Goal: Task Accomplishment & Management: Use online tool/utility

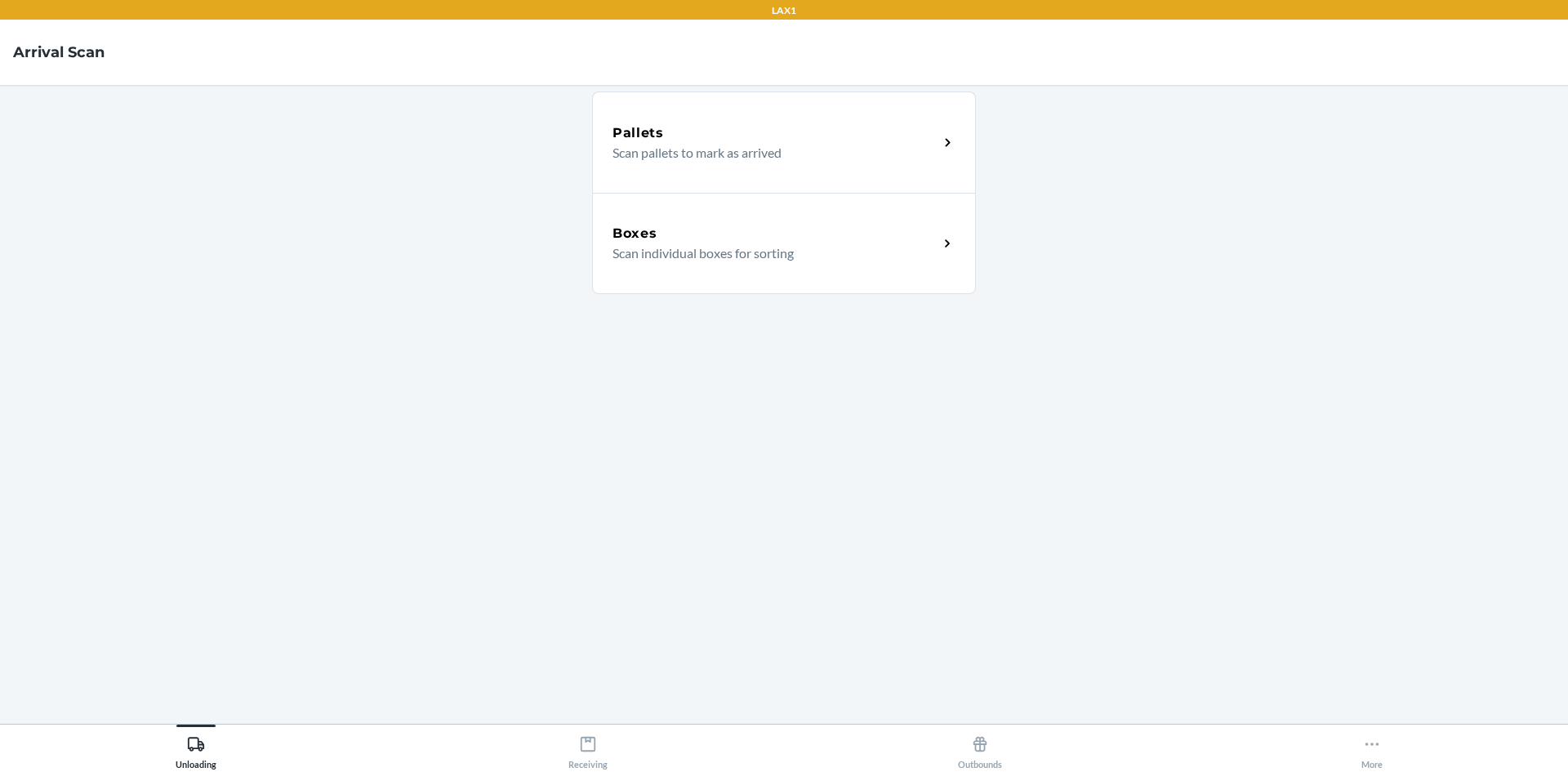
click at [875, 163] on div "Pallets Scan pallets to mark as arrived" at bounding box center [784, 142] width 384 height 101
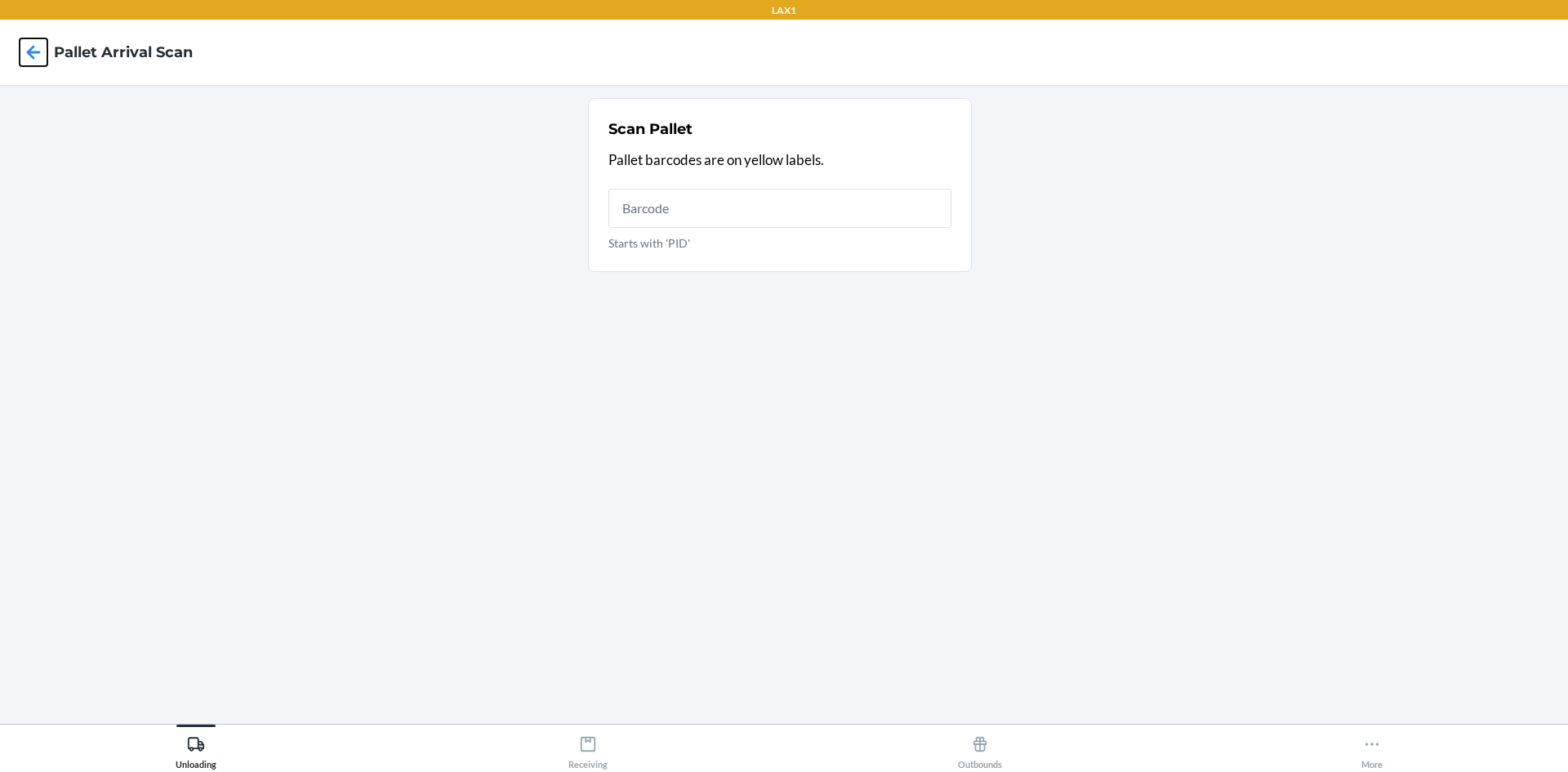
click at [38, 46] on icon at bounding box center [34, 52] width 28 height 28
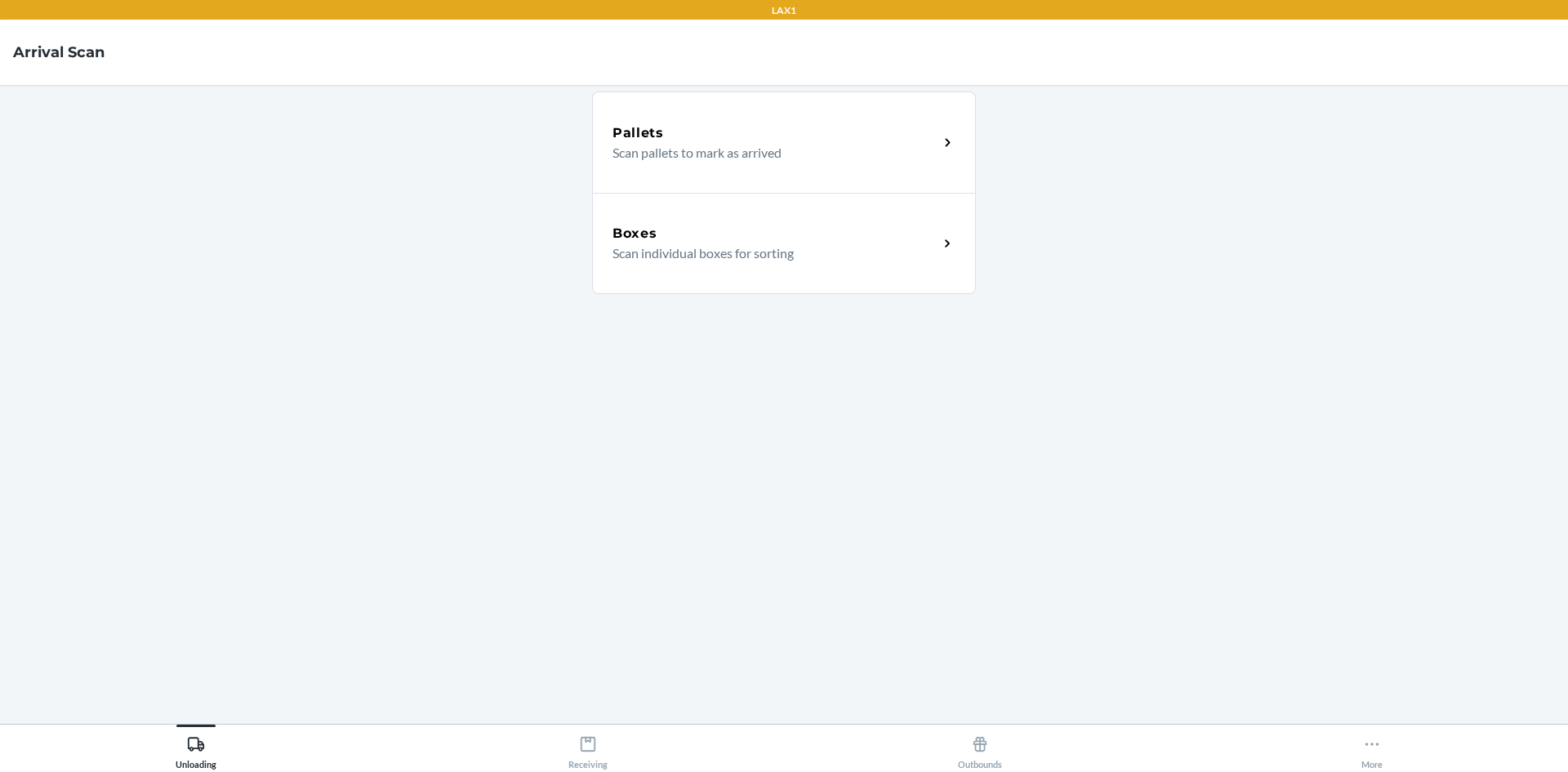
click at [810, 243] on div "Boxes" at bounding box center [775, 234] width 326 height 20
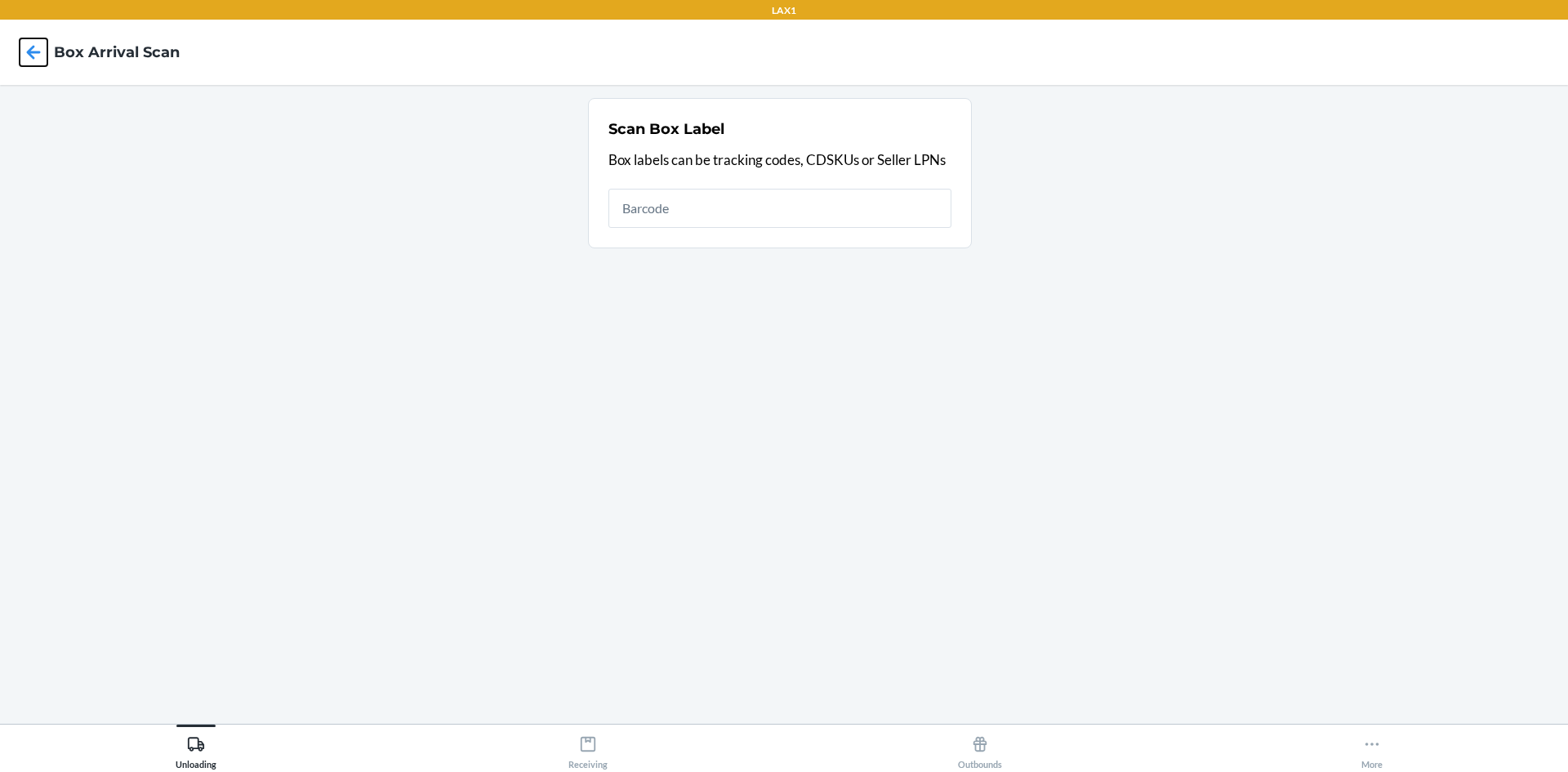
click at [38, 49] on icon at bounding box center [34, 52] width 28 height 28
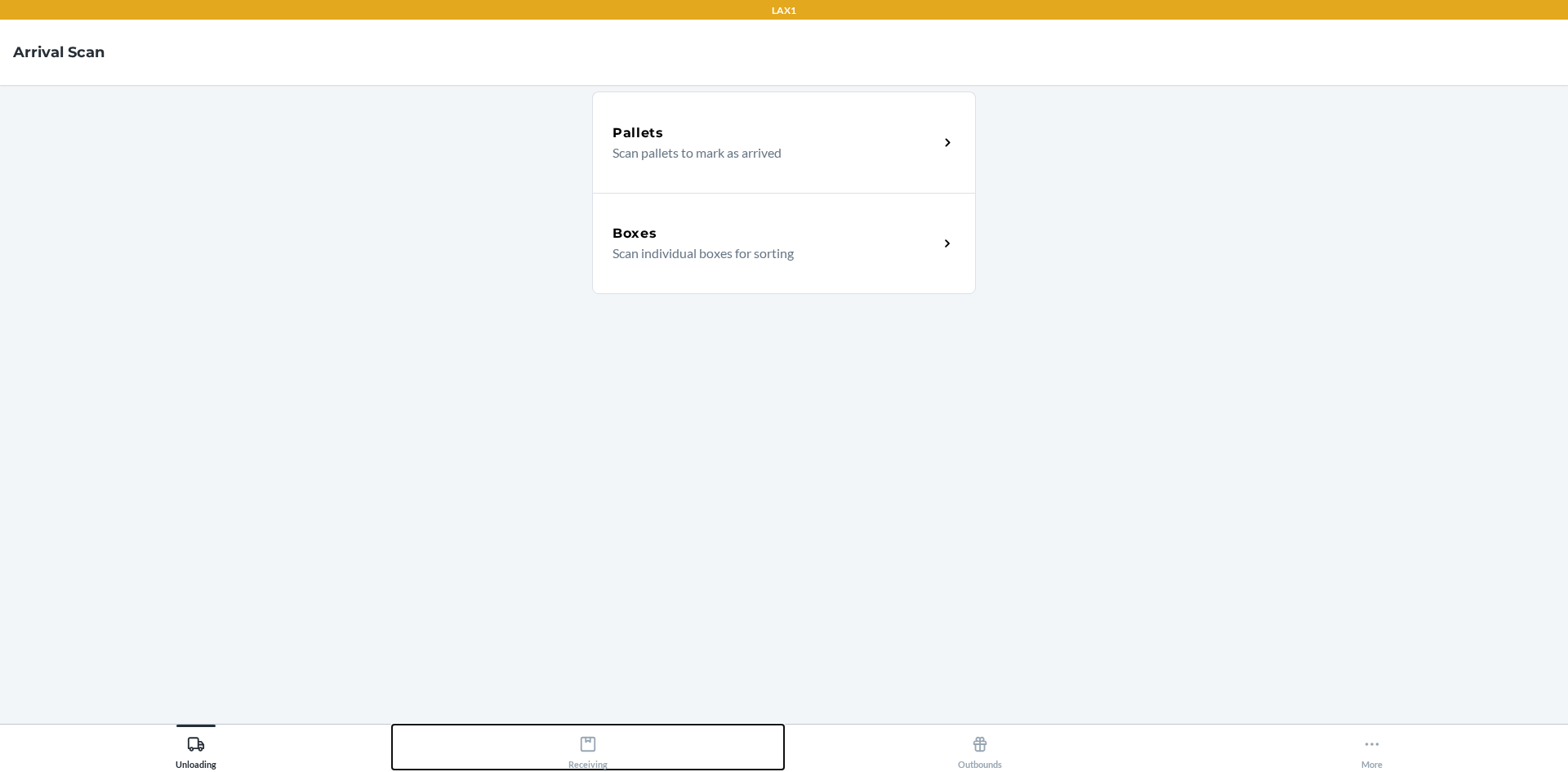
click at [598, 756] on div "Receiving" at bounding box center [588, 749] width 39 height 41
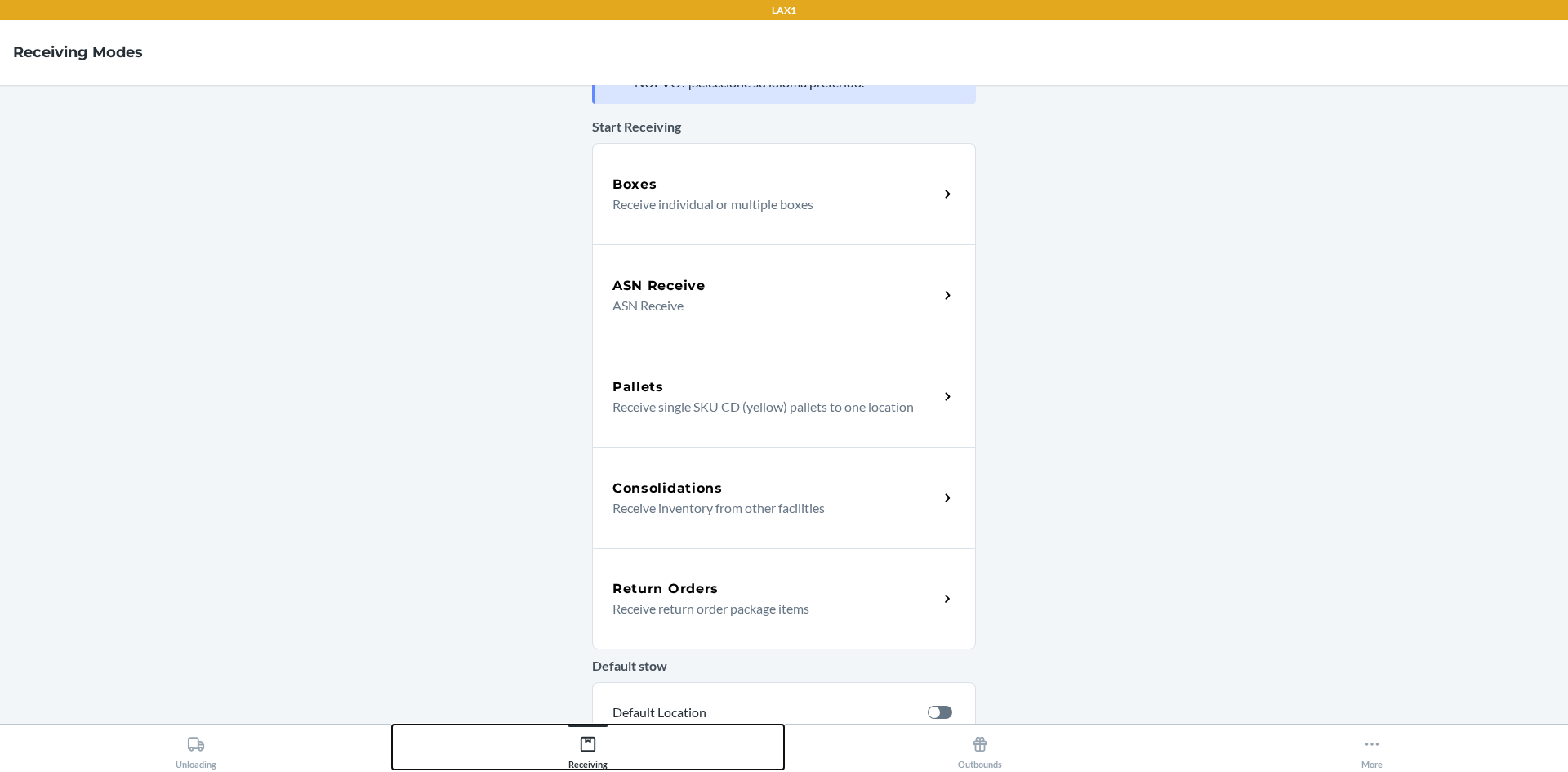
scroll to position [82, 0]
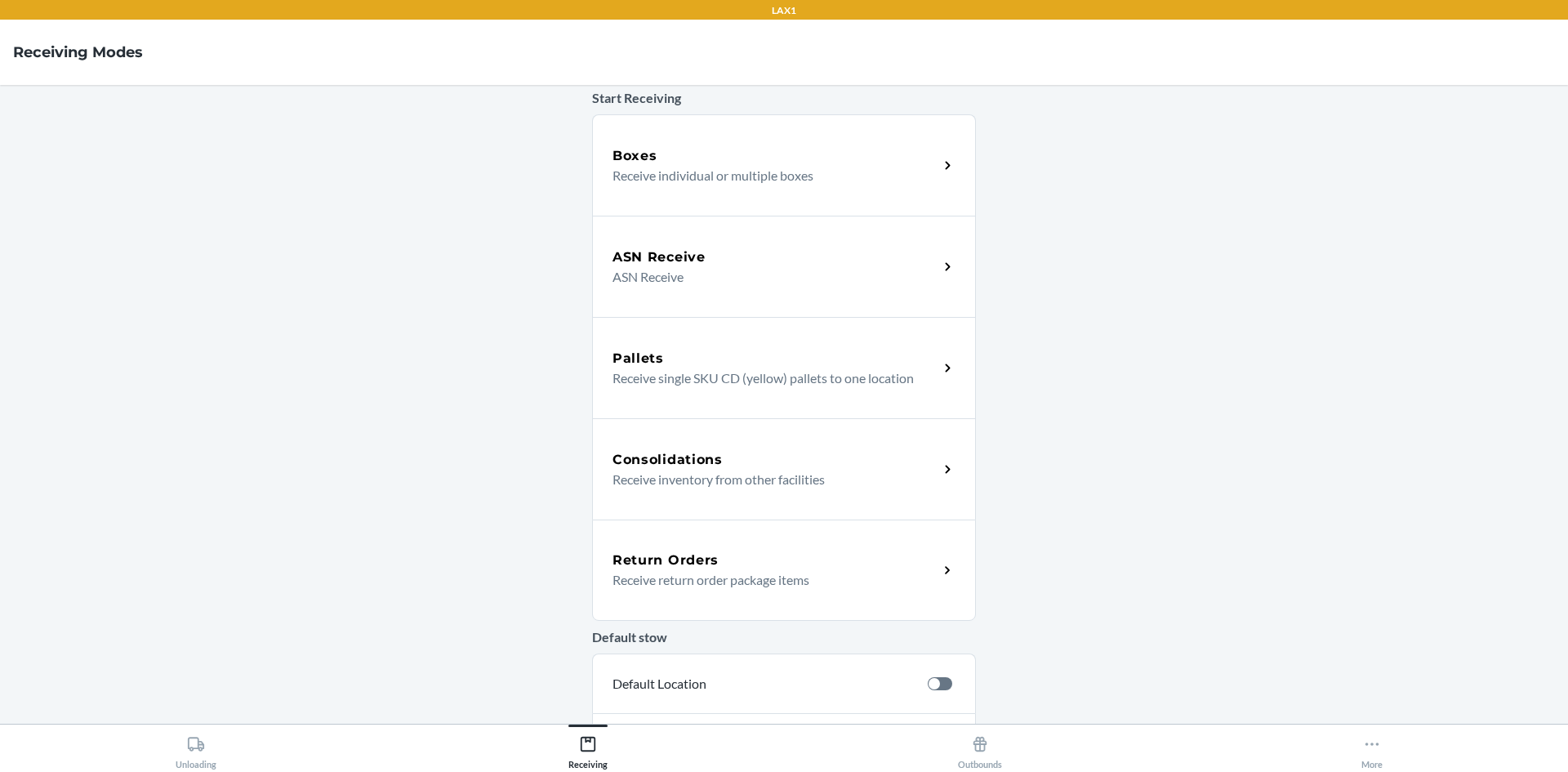
click at [794, 565] on div "Return Orders" at bounding box center [775, 561] width 326 height 20
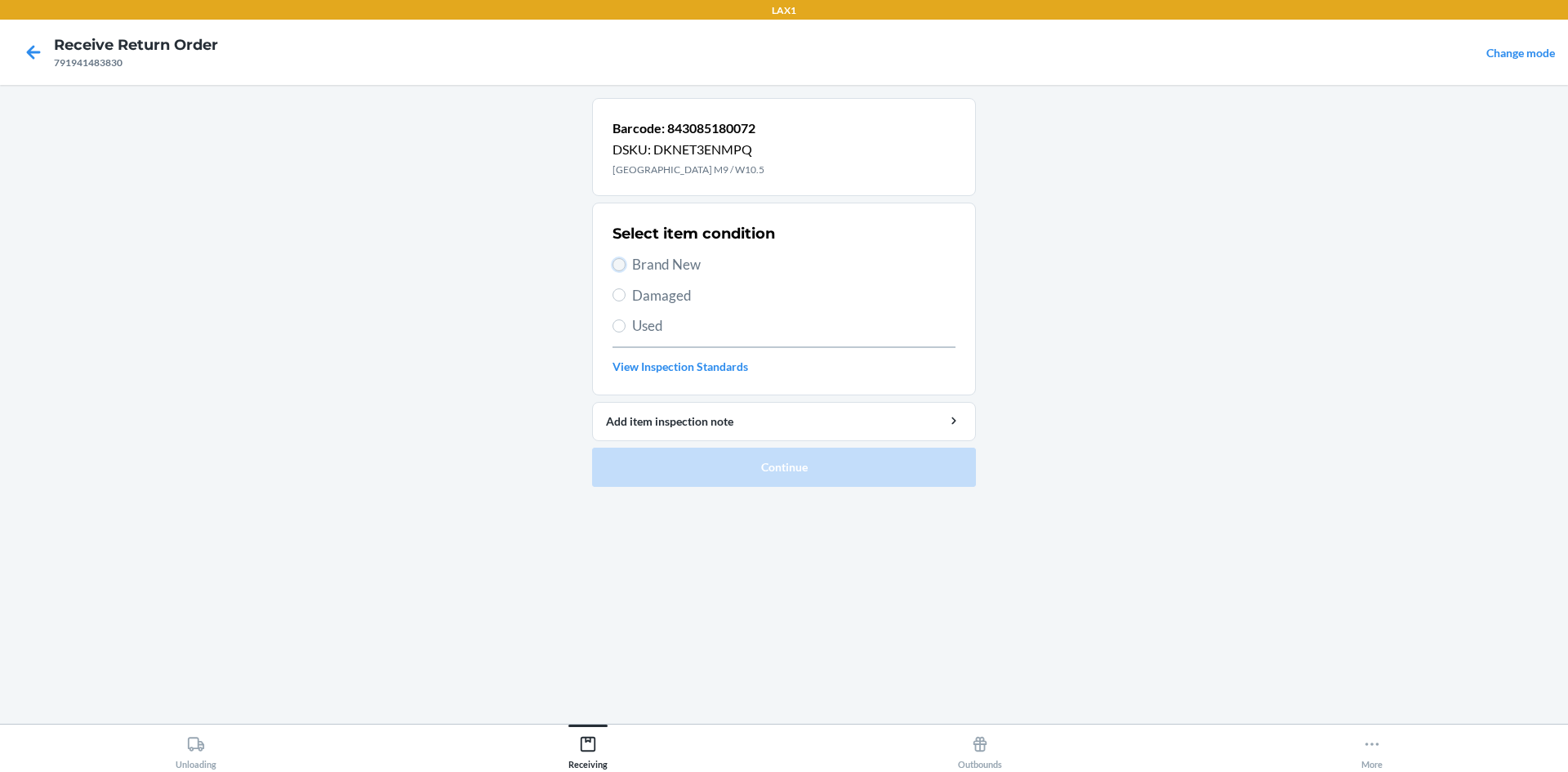
click at [613, 262] on input "Brand New" at bounding box center [619, 265] width 13 height 13
radio input "true"
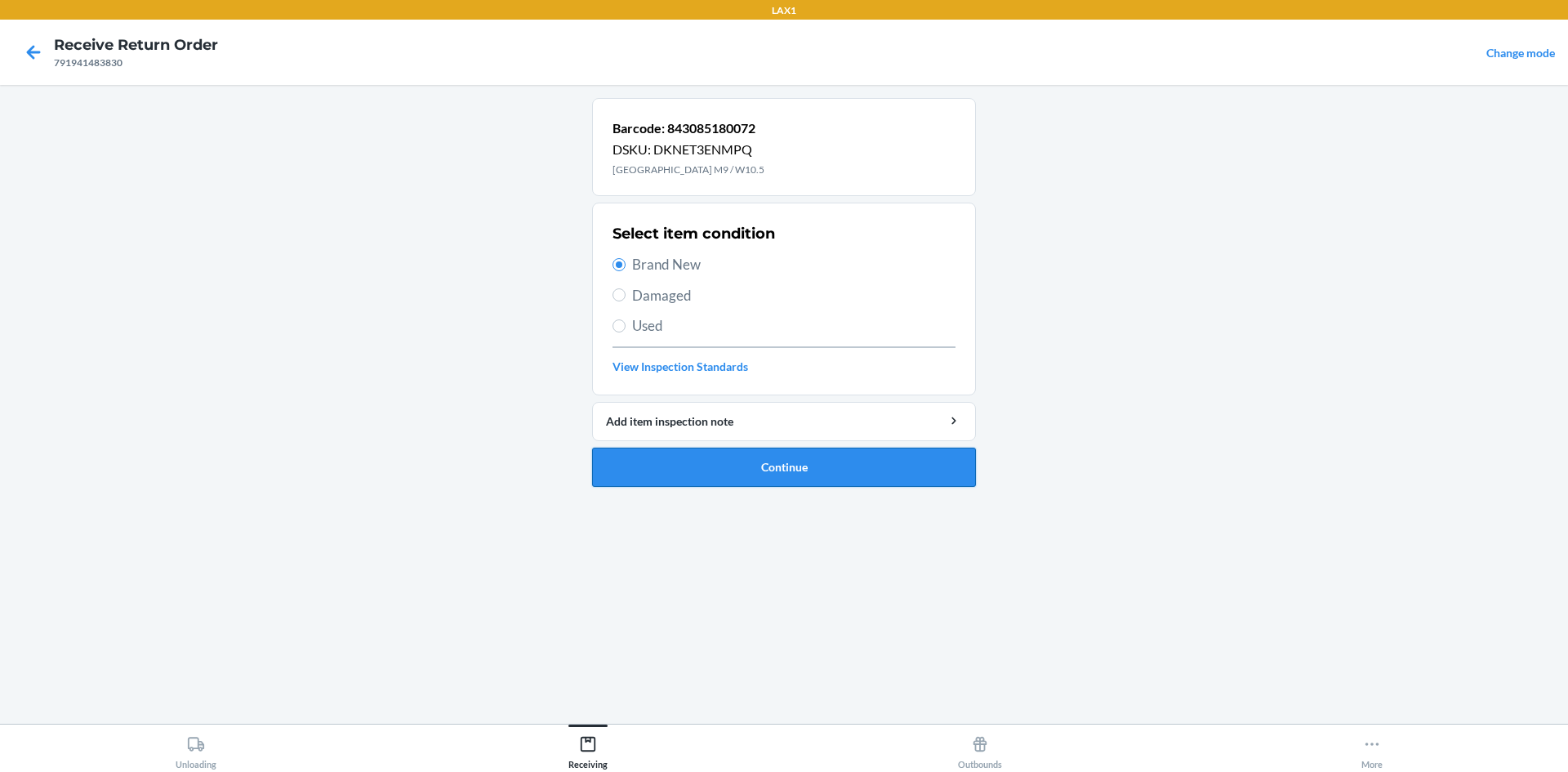
click at [731, 477] on button "Continue" at bounding box center [784, 467] width 384 height 39
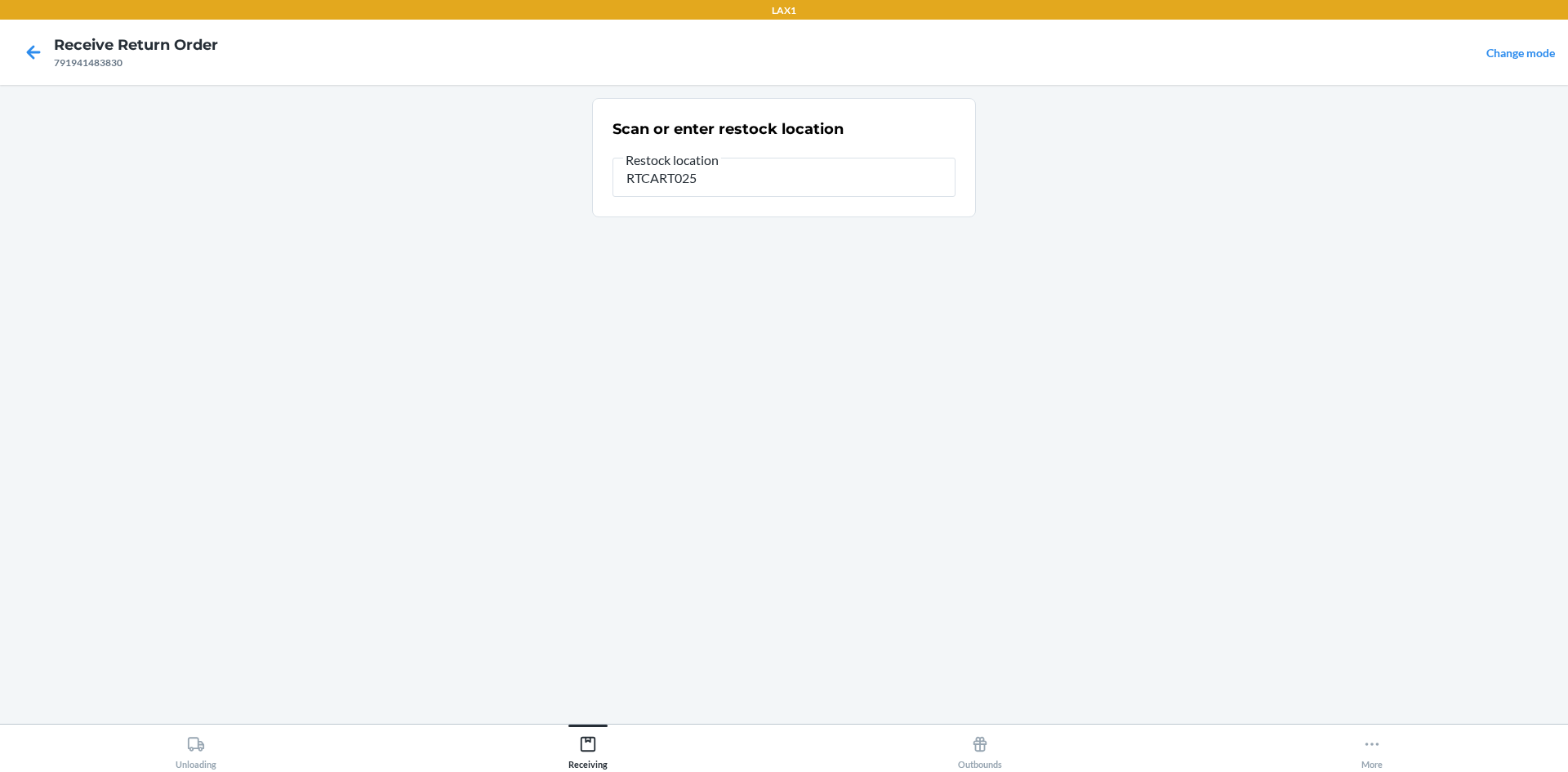
type input "RTCART025"
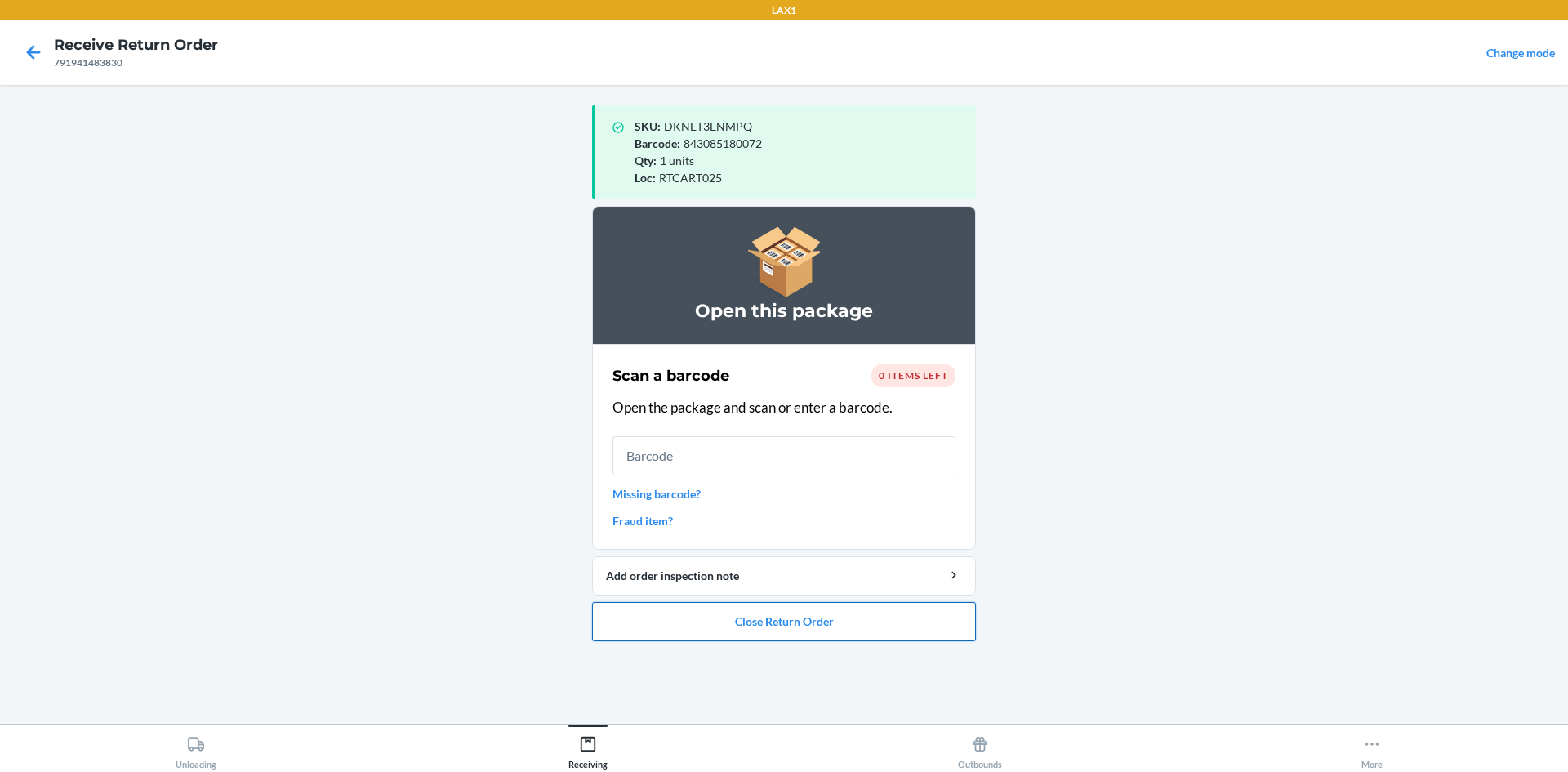
click at [790, 640] on button "Close Return Order" at bounding box center [784, 621] width 384 height 39
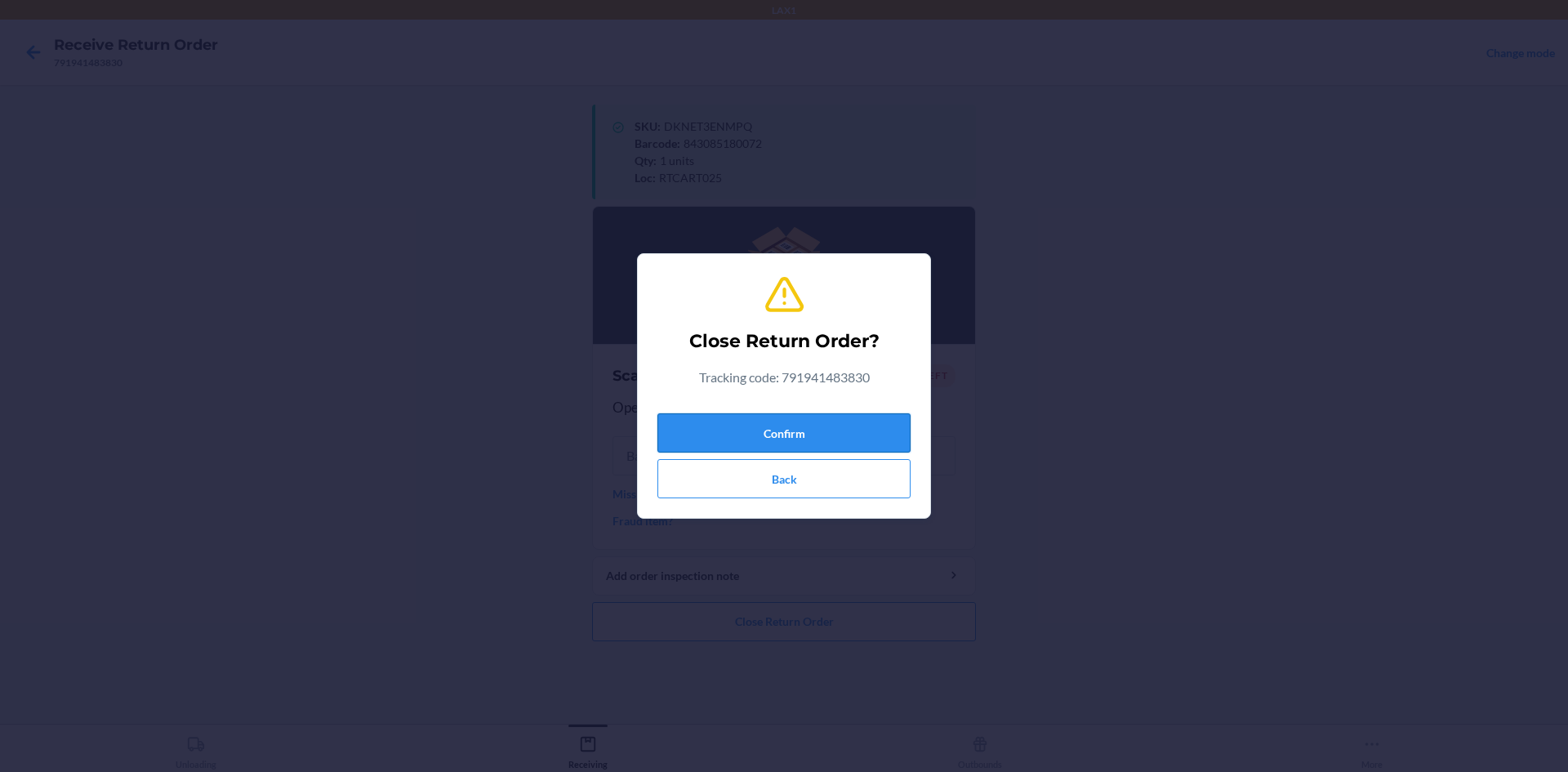
click at [814, 429] on button "Confirm" at bounding box center [784, 432] width 253 height 39
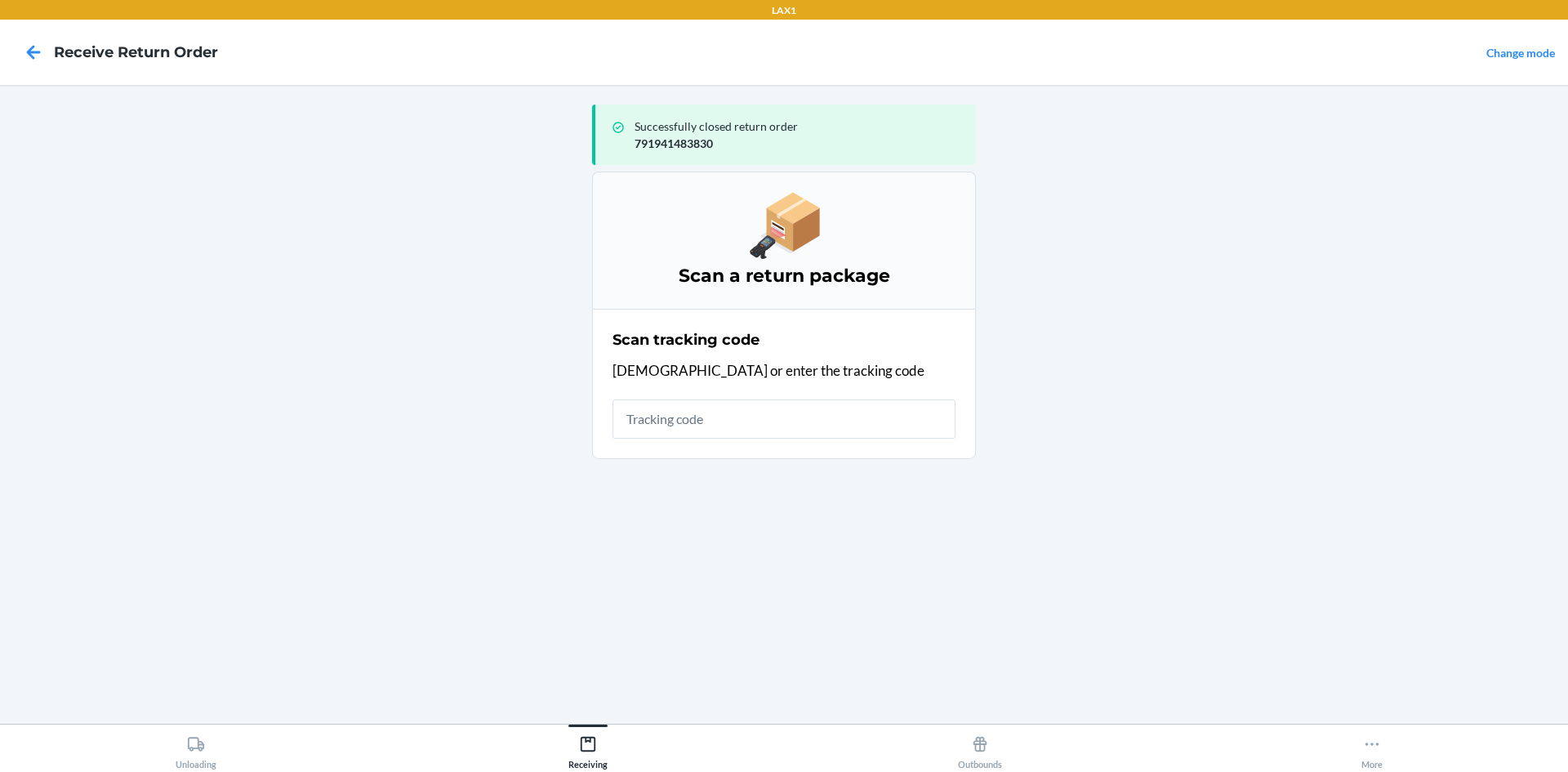
click at [808, 391] on div "Scan tracking code Scan or enter the tracking code" at bounding box center [784, 383] width 343 height 119
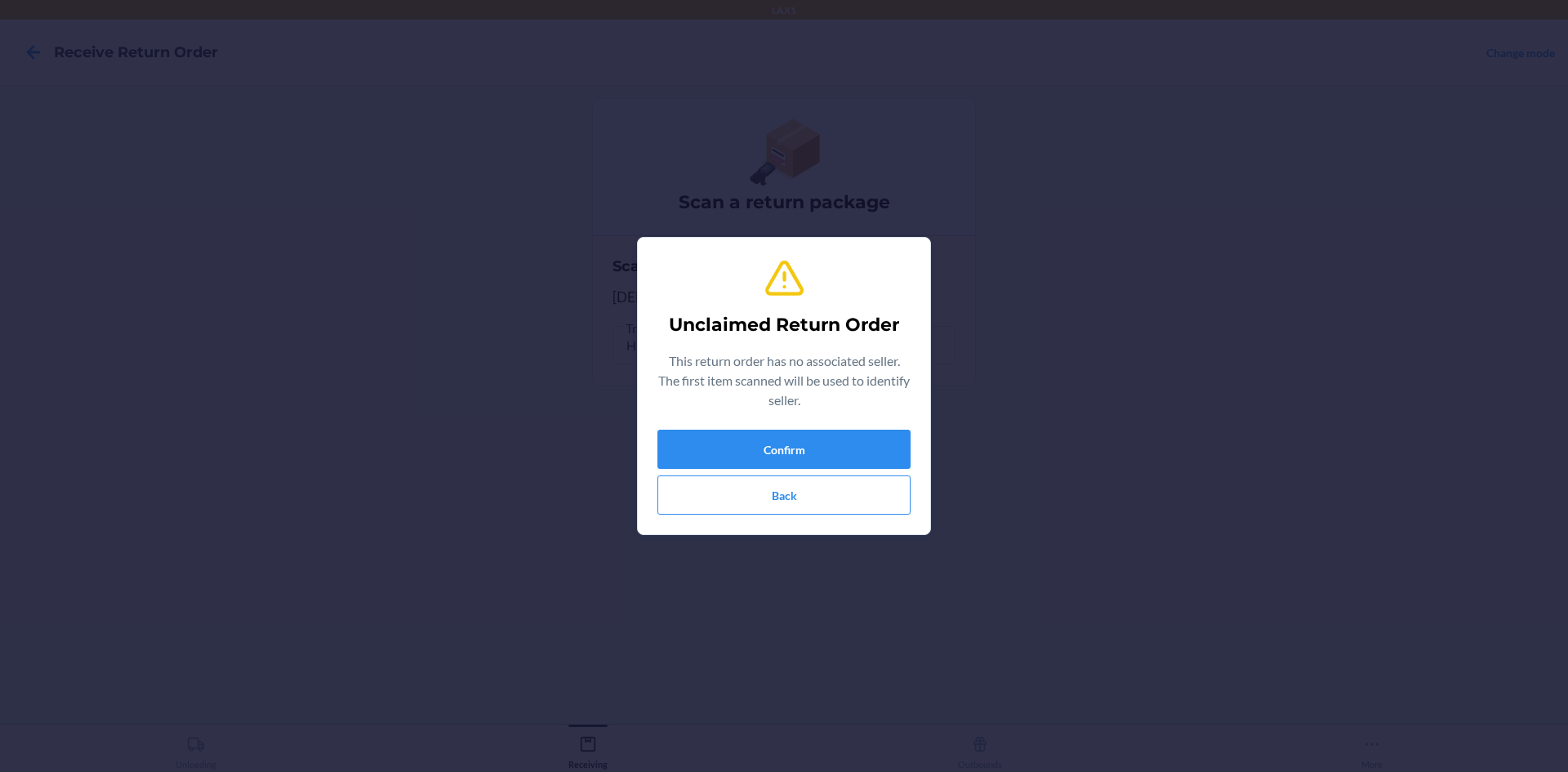
click at [736, 654] on div "Unclaimed Return Order This return order has no associated seller. The first it…" at bounding box center [784, 386] width 1568 height 772
click at [761, 483] on button "Back" at bounding box center [784, 494] width 253 height 39
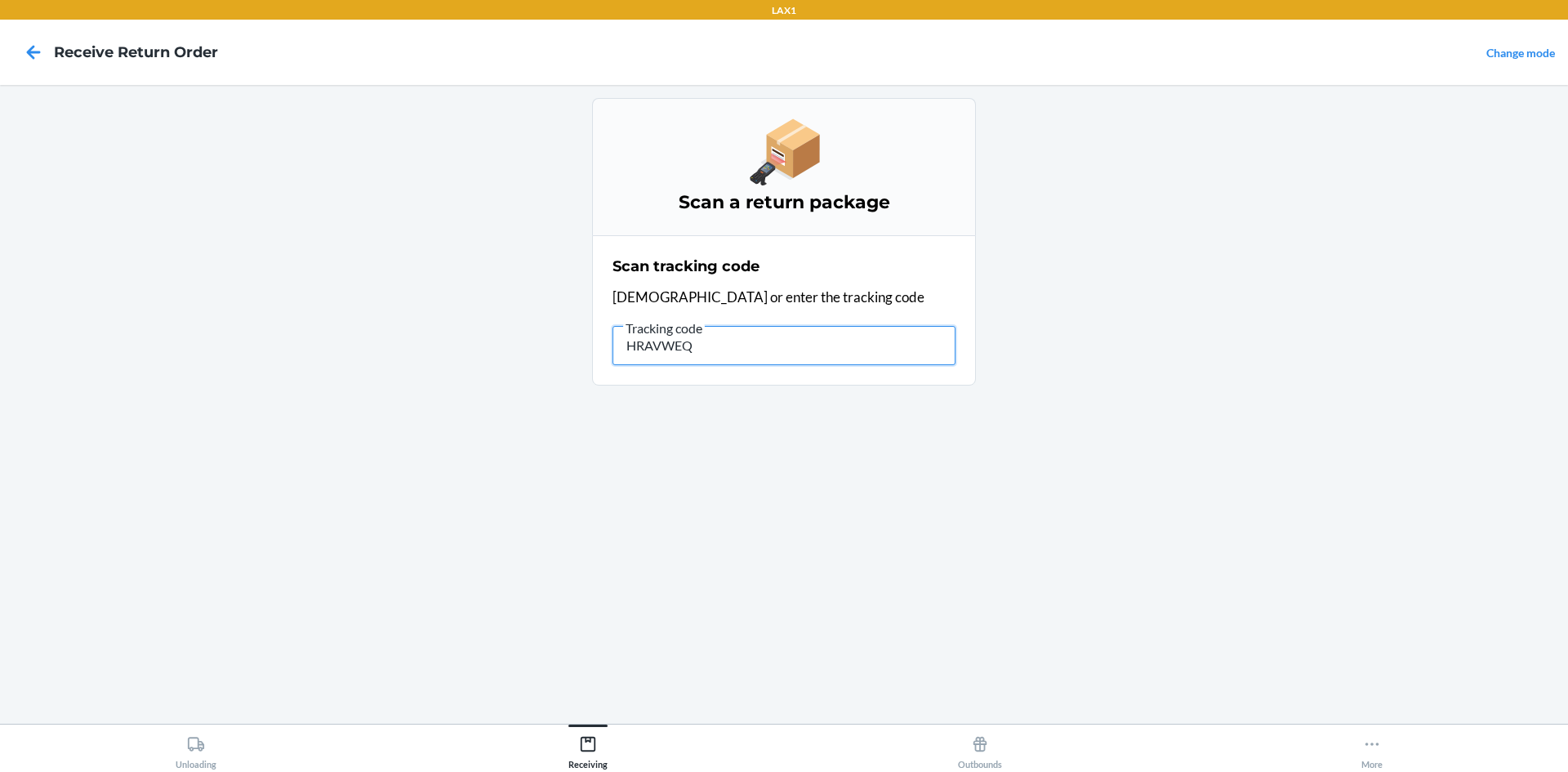
type input "HRAVWEQK"
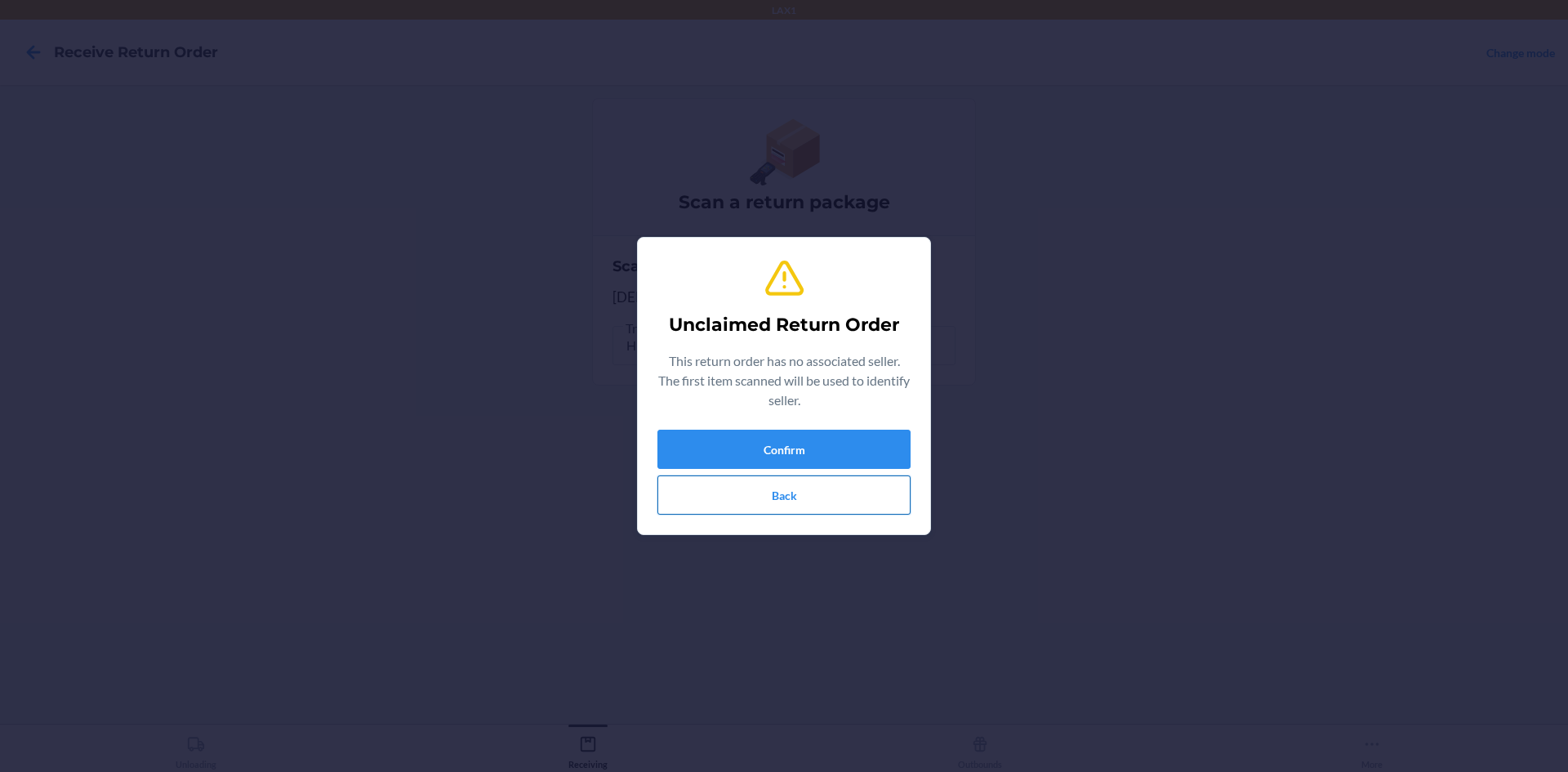
click at [785, 485] on button "Back" at bounding box center [784, 494] width 253 height 39
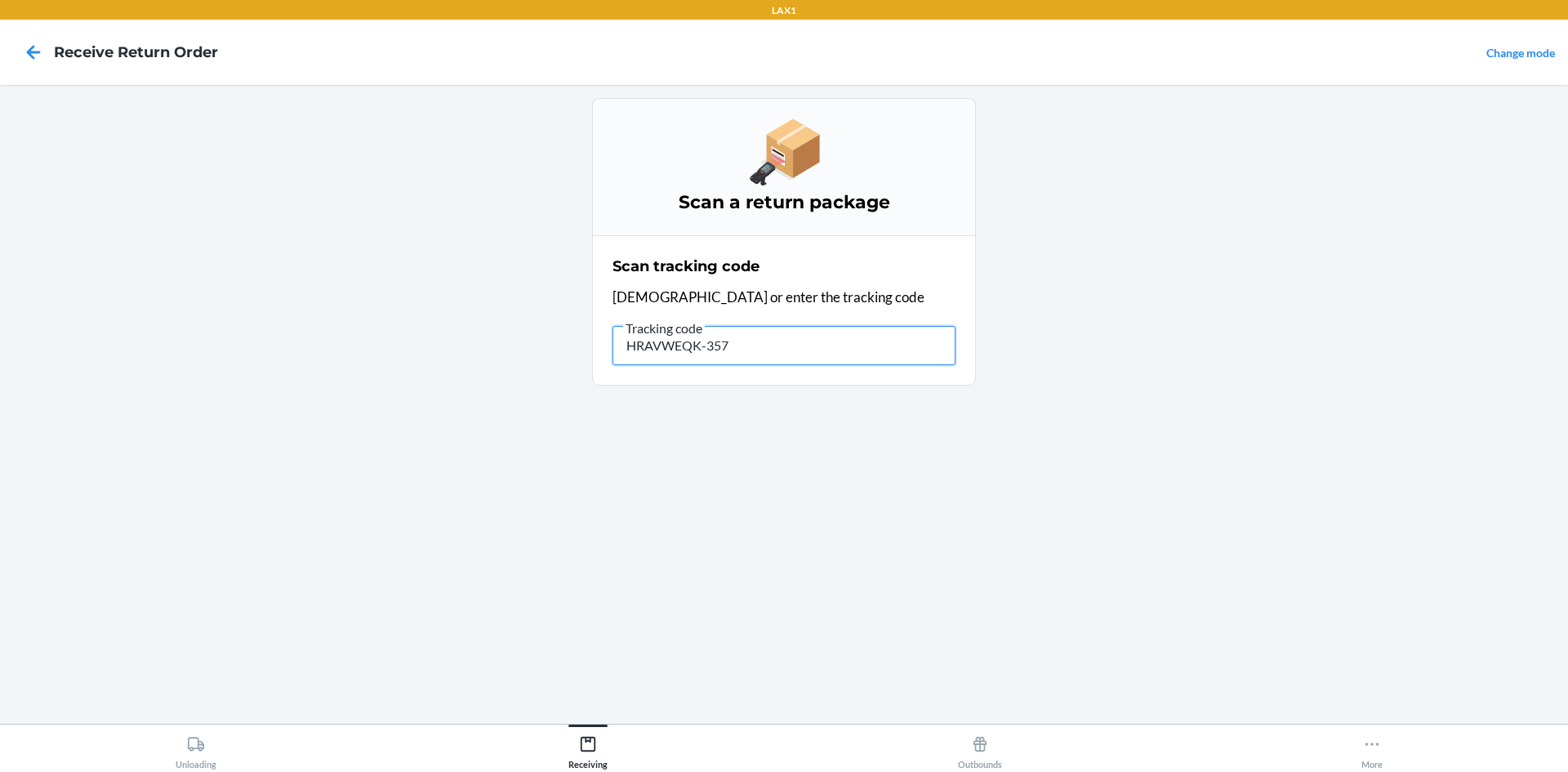
type input "HRAVWEQK-3572"
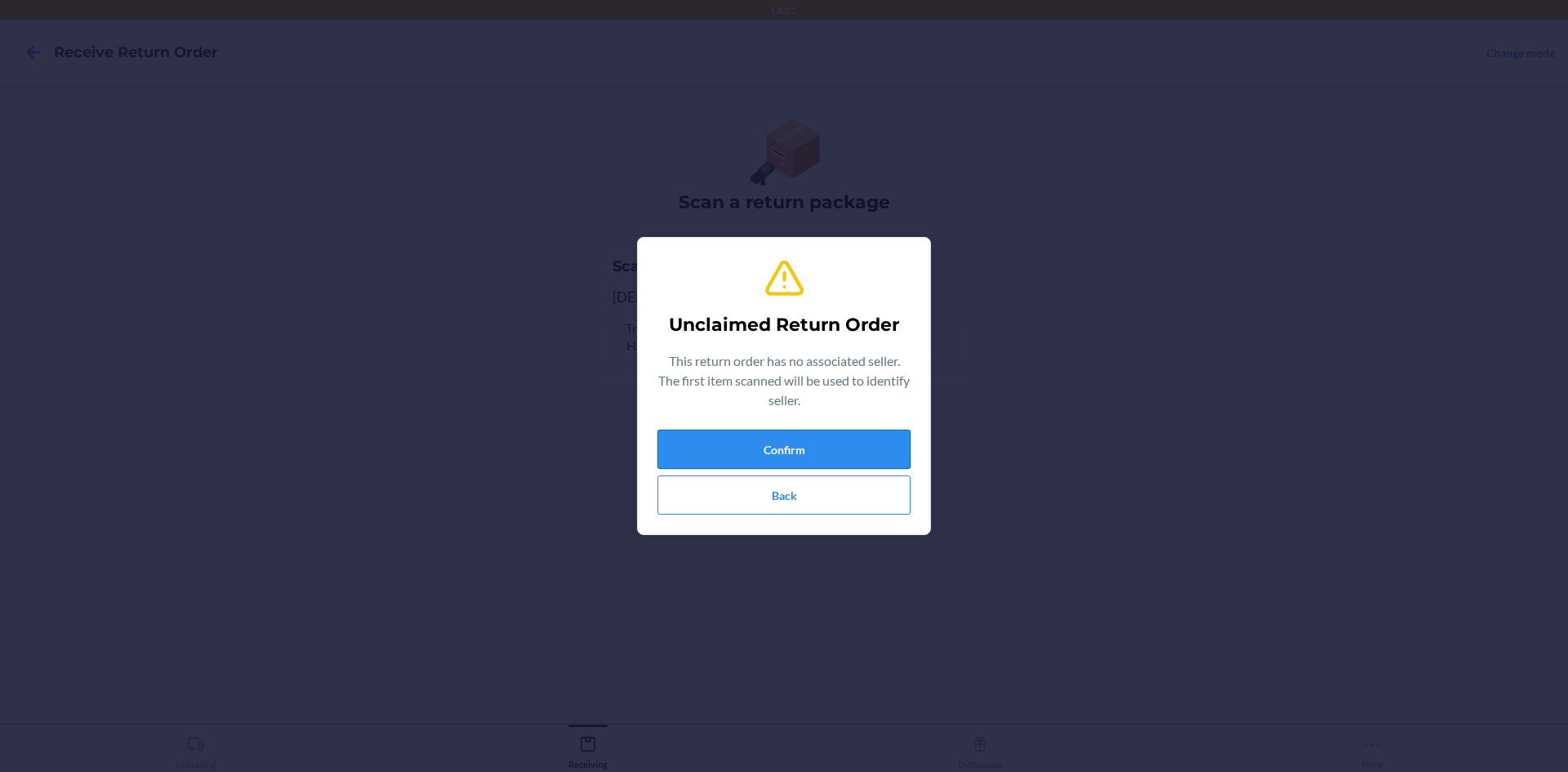
click at [779, 433] on button "Confirm" at bounding box center [784, 449] width 253 height 39
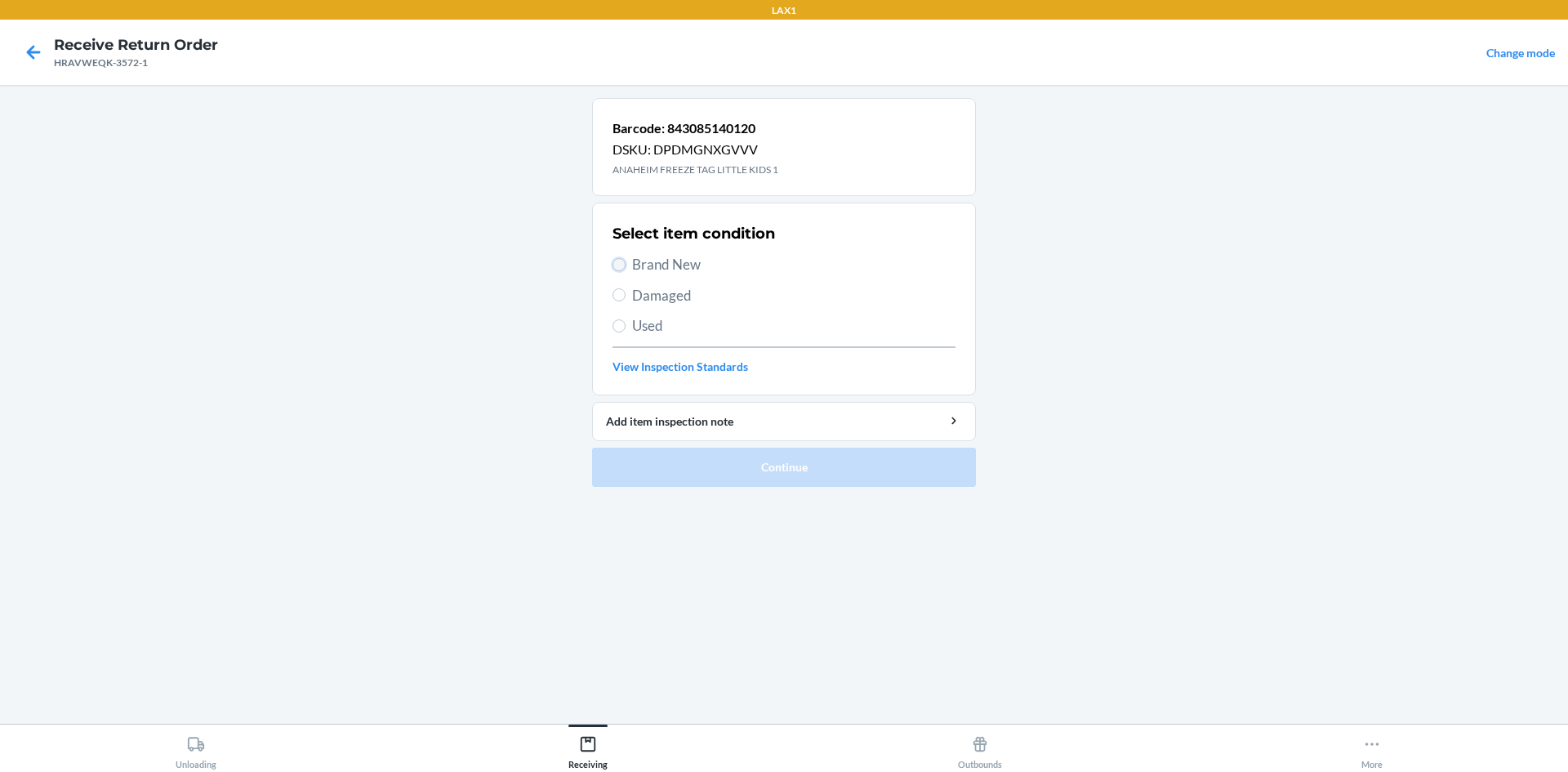
click at [618, 268] on input "Brand New" at bounding box center [619, 265] width 13 height 13
radio input "true"
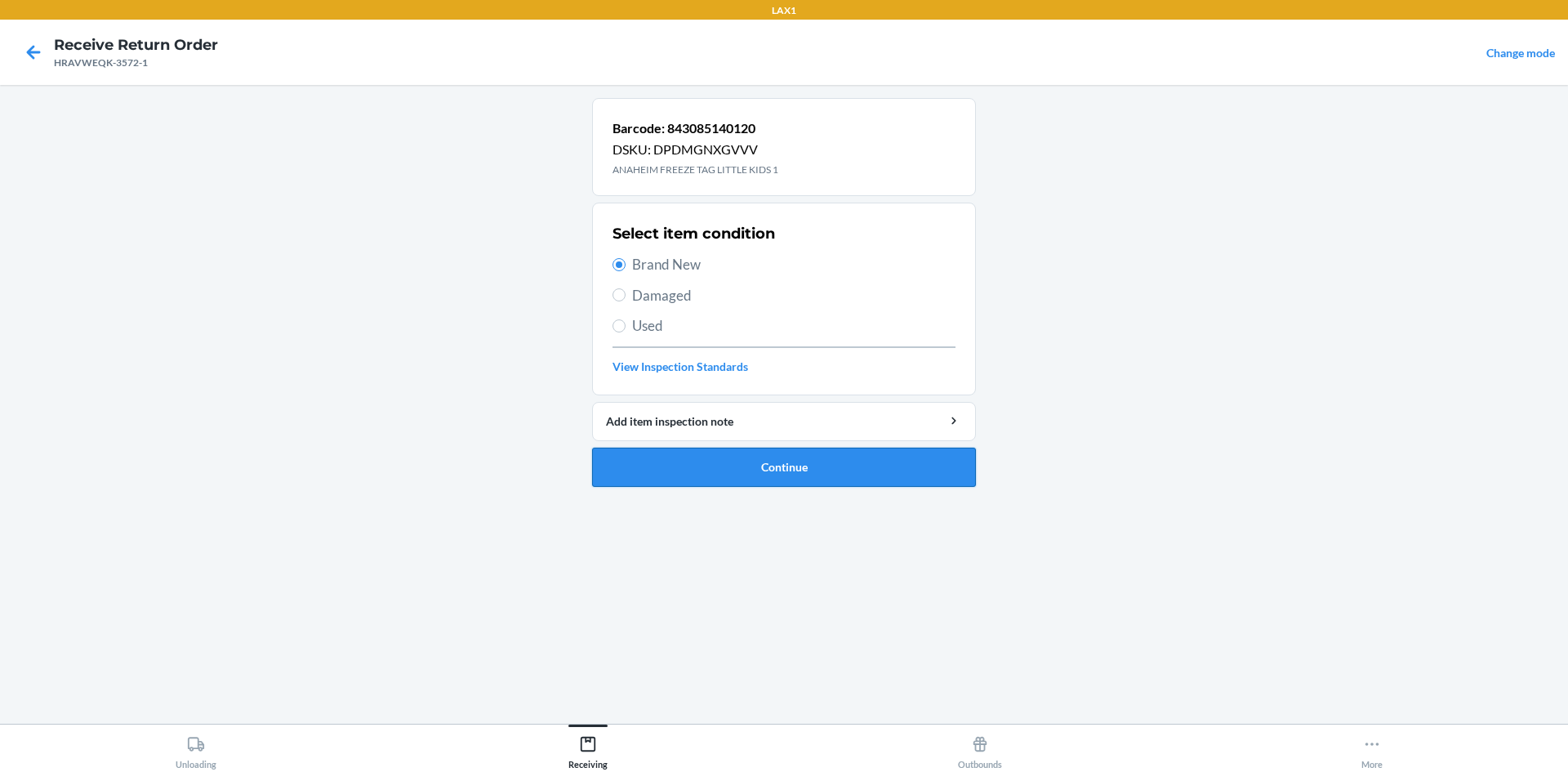
click at [704, 474] on button "Continue" at bounding box center [784, 467] width 384 height 39
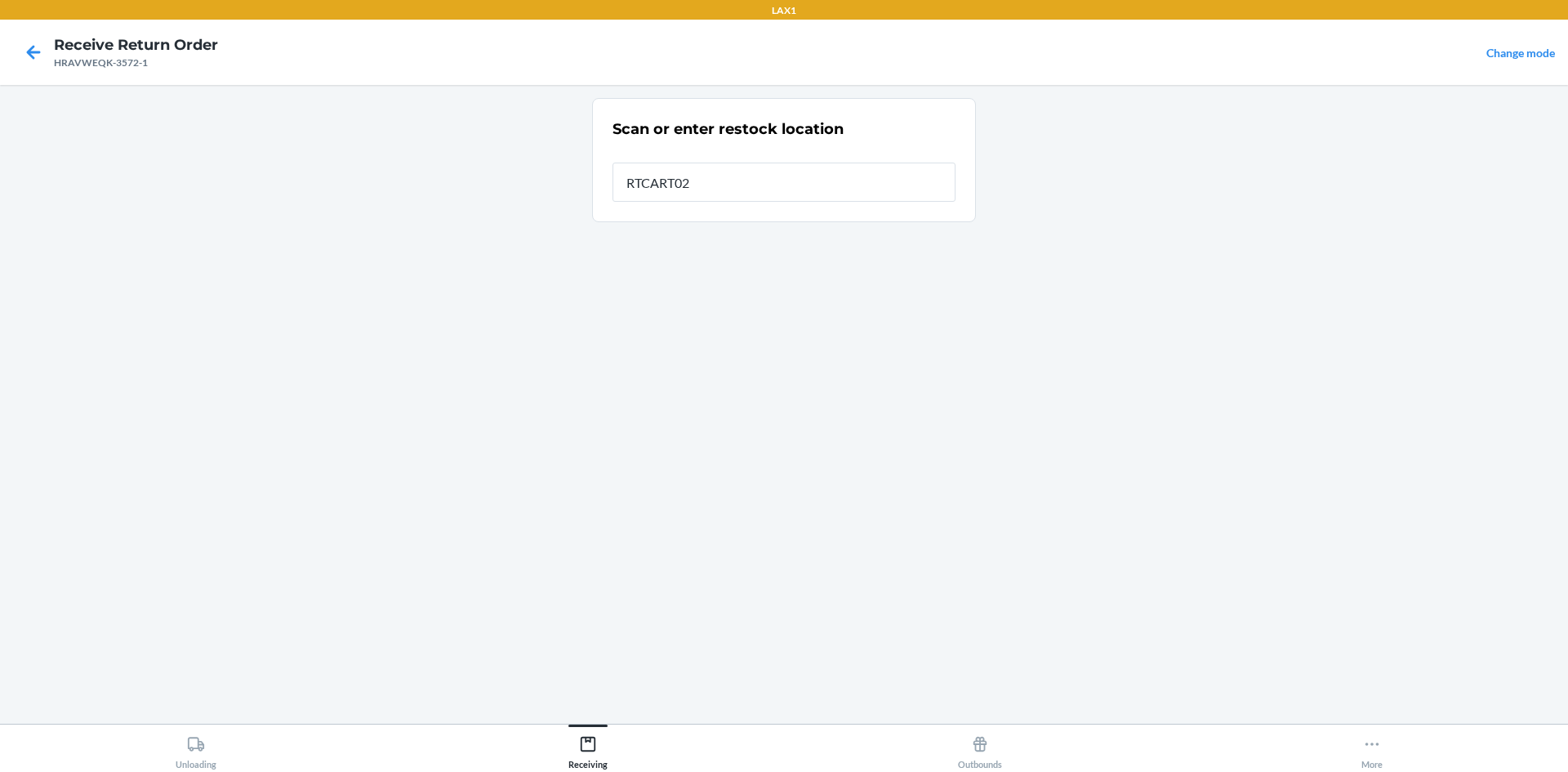
type input "RTCART025"
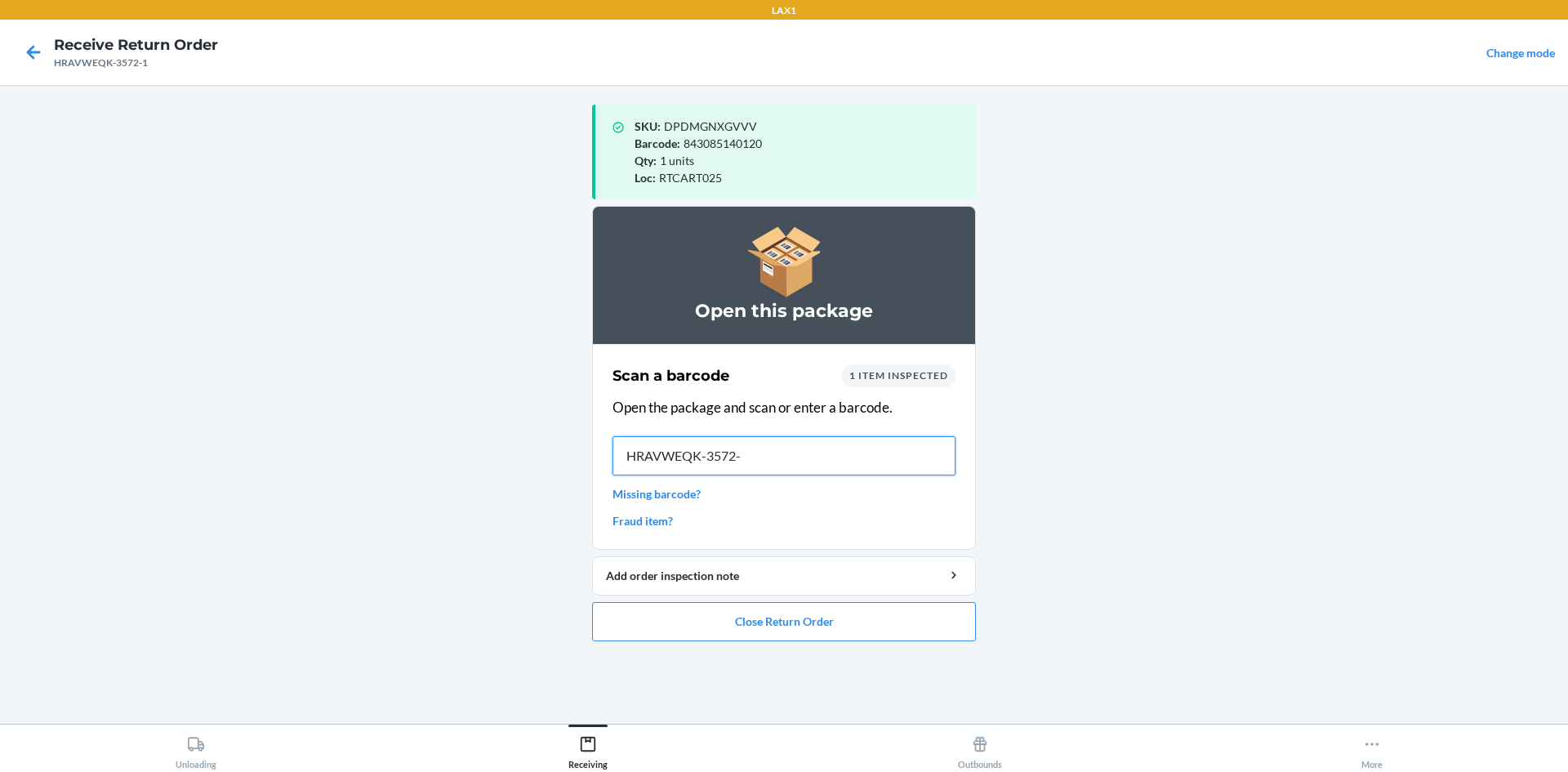
type input "HRAVWEQK-3572-1"
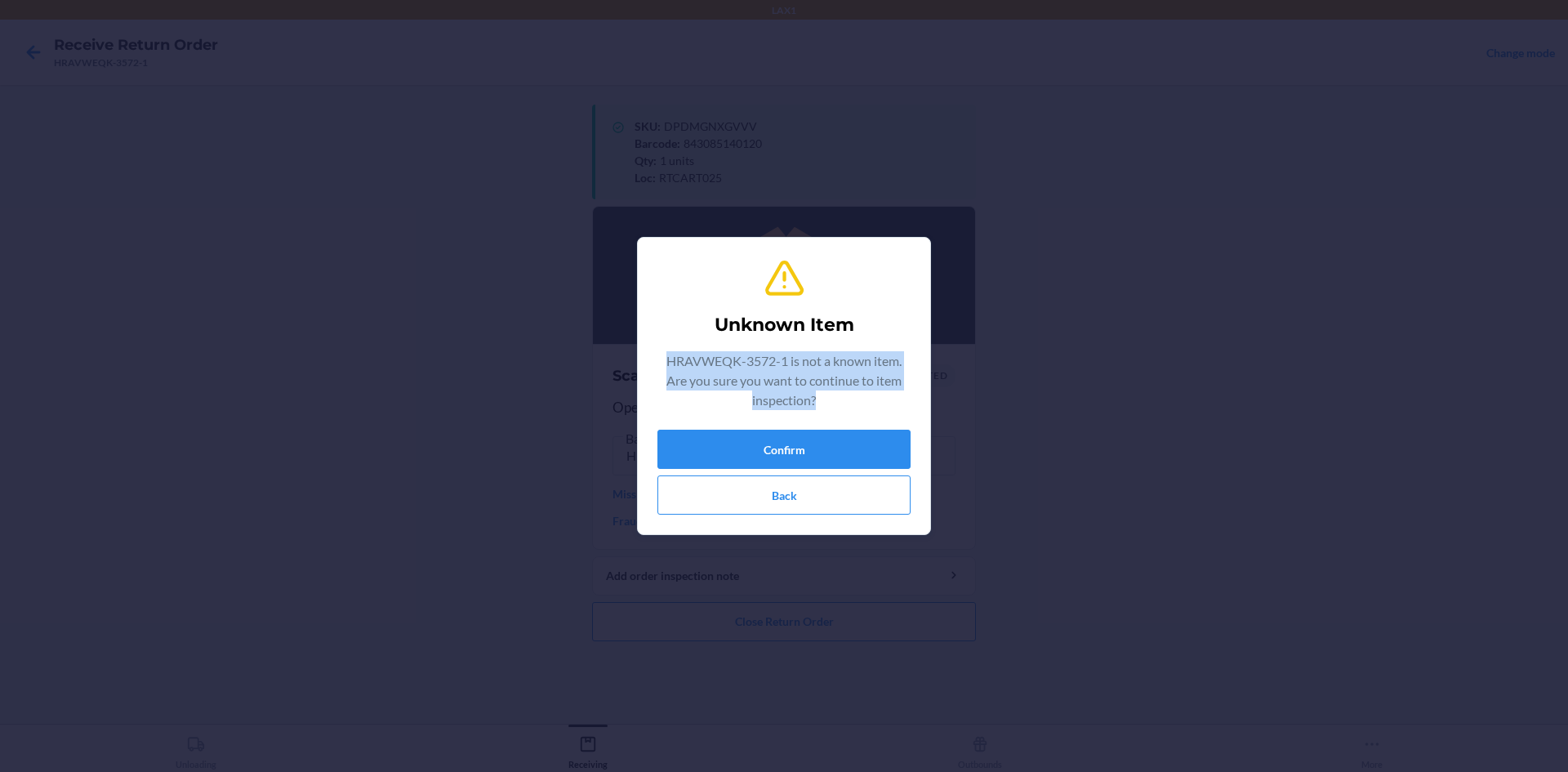
drag, startPoint x: 665, startPoint y: 361, endPoint x: 897, endPoint y: 403, distance: 235.8
click at [897, 403] on p "HRAVWEQK-3572-1 is not a known item. Are you sure you want to continue to item …" at bounding box center [784, 381] width 253 height 59
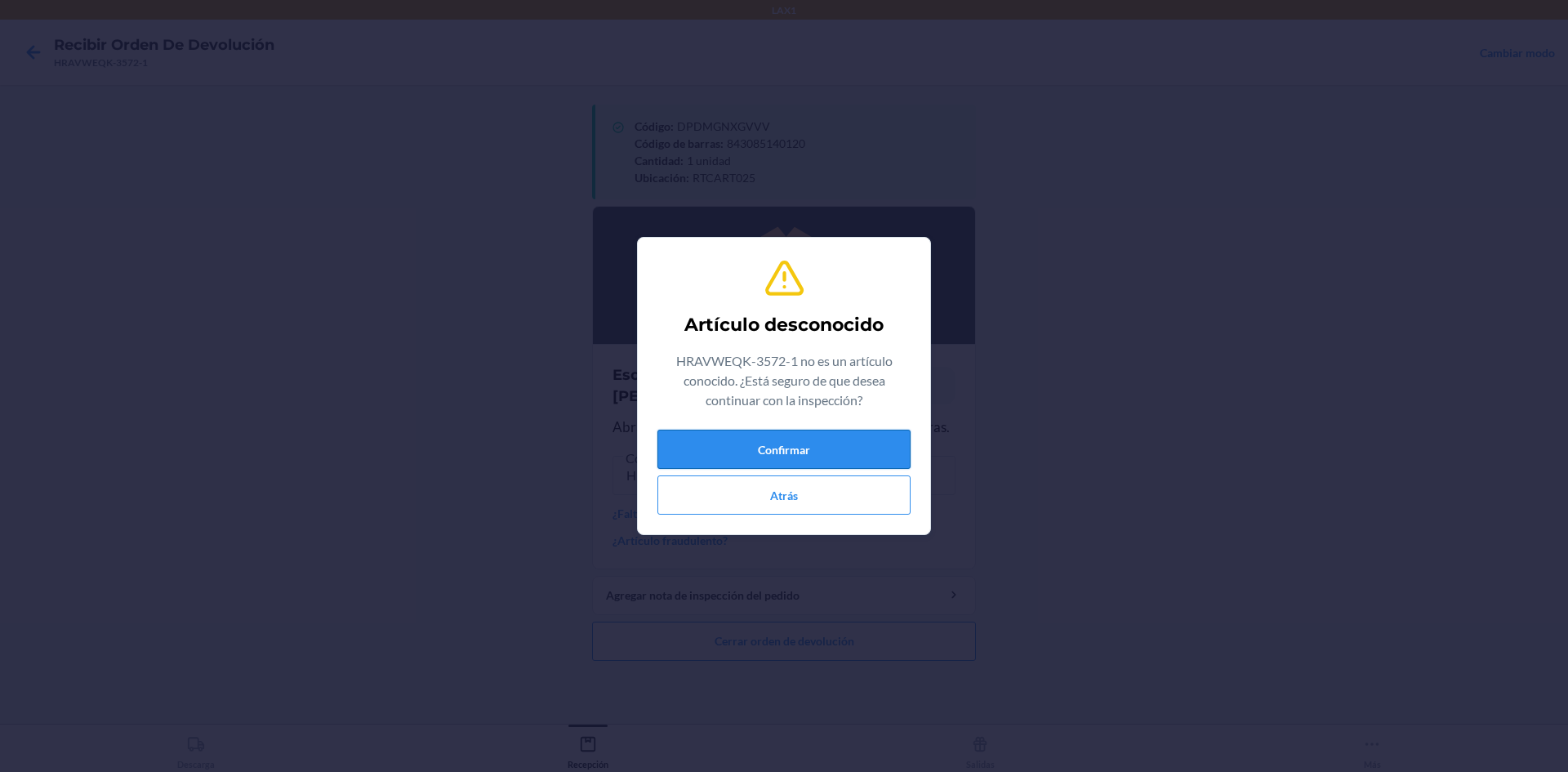
click at [758, 466] on button "Confirmar" at bounding box center [784, 449] width 253 height 39
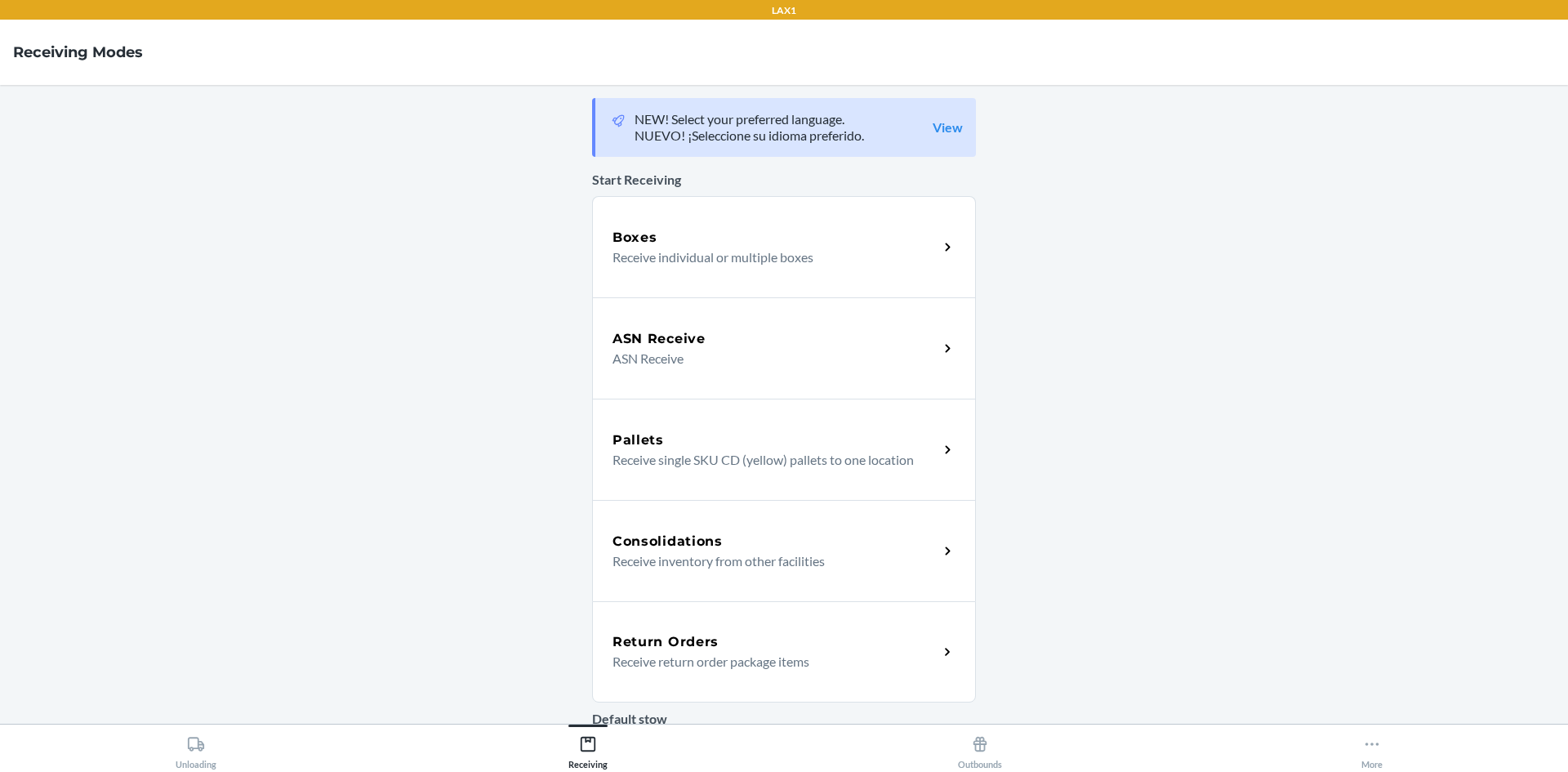
click at [703, 625] on div "Return Orders Receive return order package items" at bounding box center [784, 652] width 384 height 101
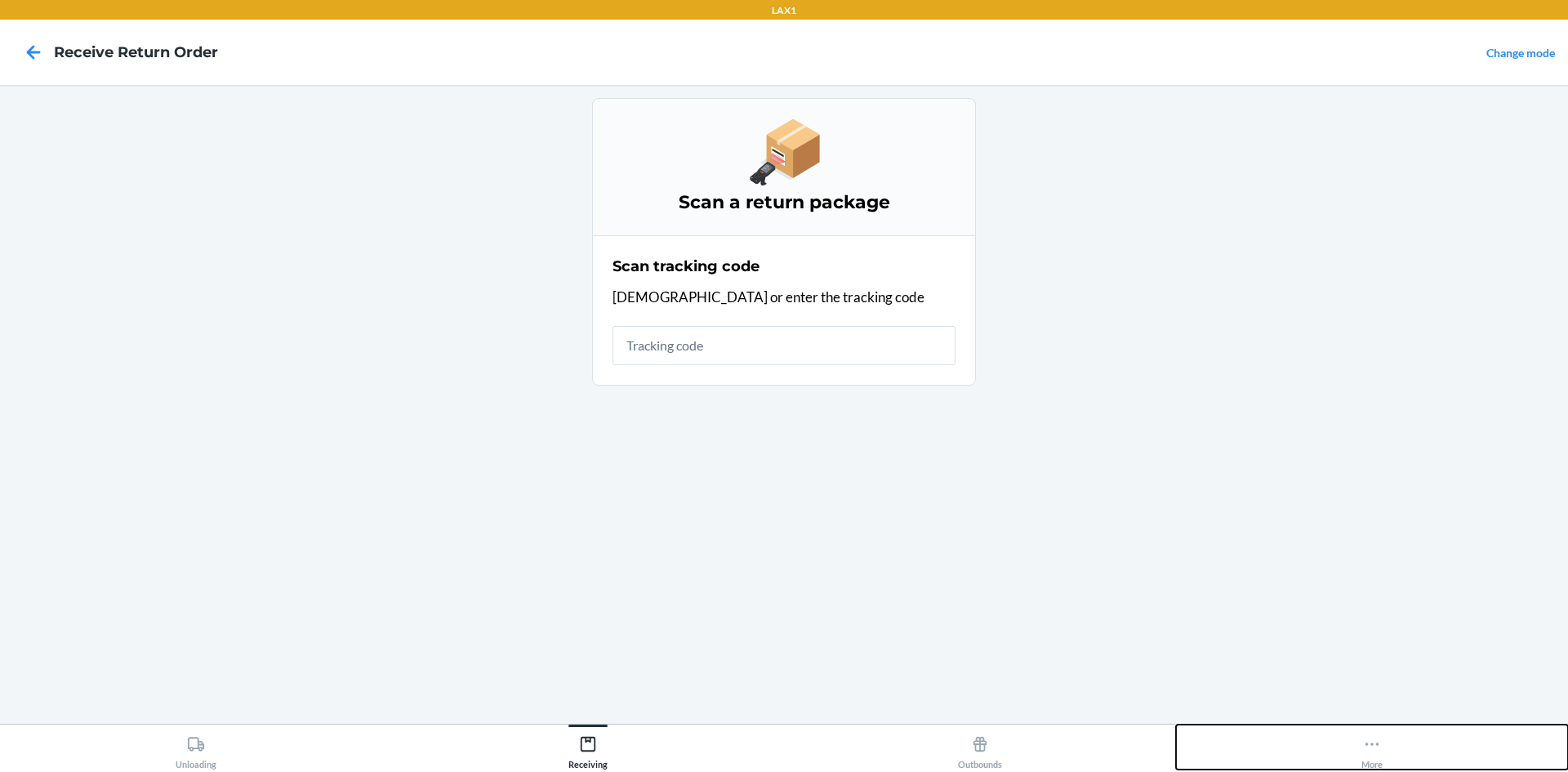
click at [1374, 744] on icon at bounding box center [1372, 745] width 18 height 18
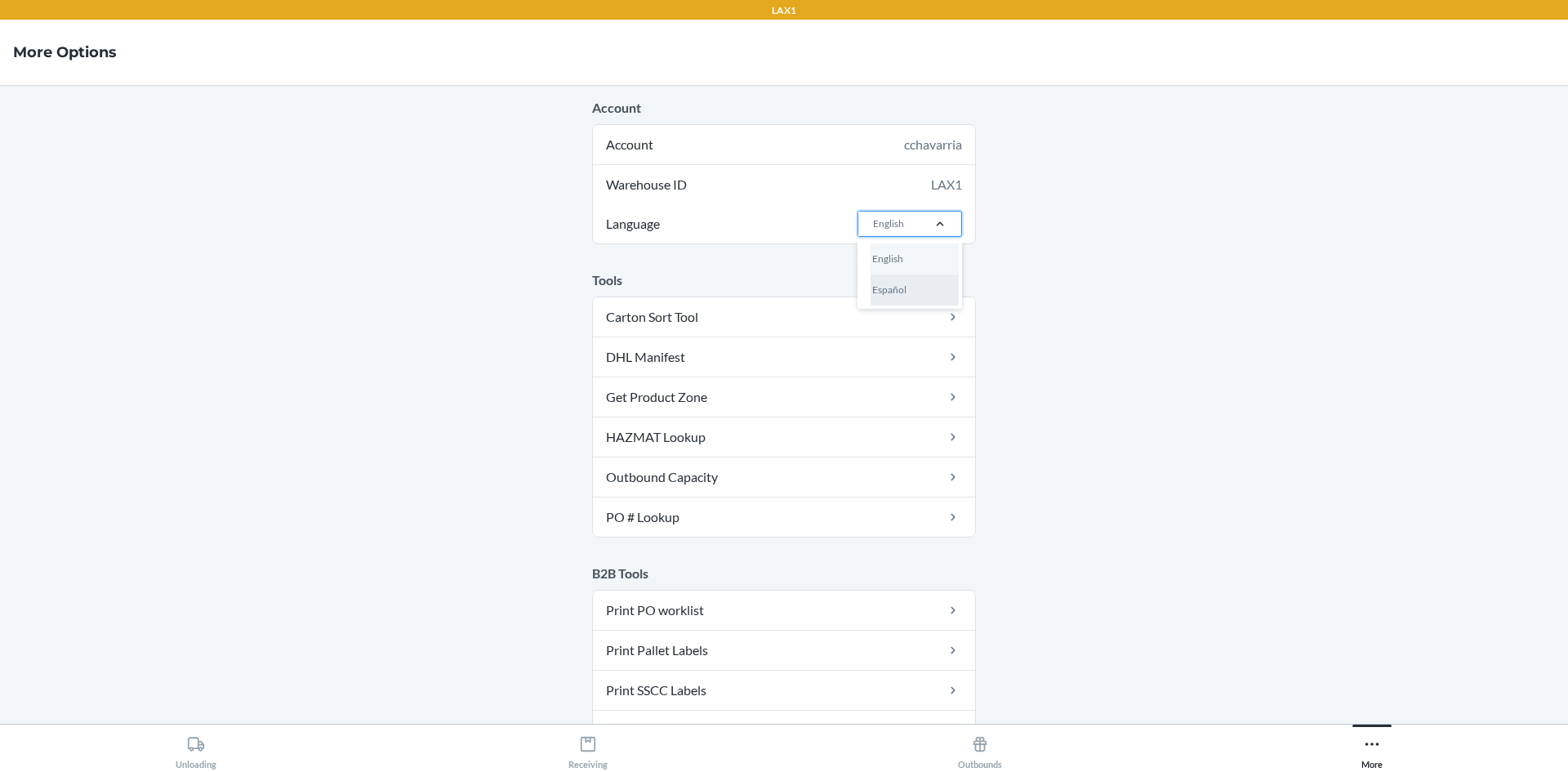
click at [921, 284] on div "Español" at bounding box center [915, 290] width 88 height 31
click at [873, 231] on input "Language option Español focused, 2 of 2. 2 results available. Use Up and Down t…" at bounding box center [873, 224] width 2 height 15
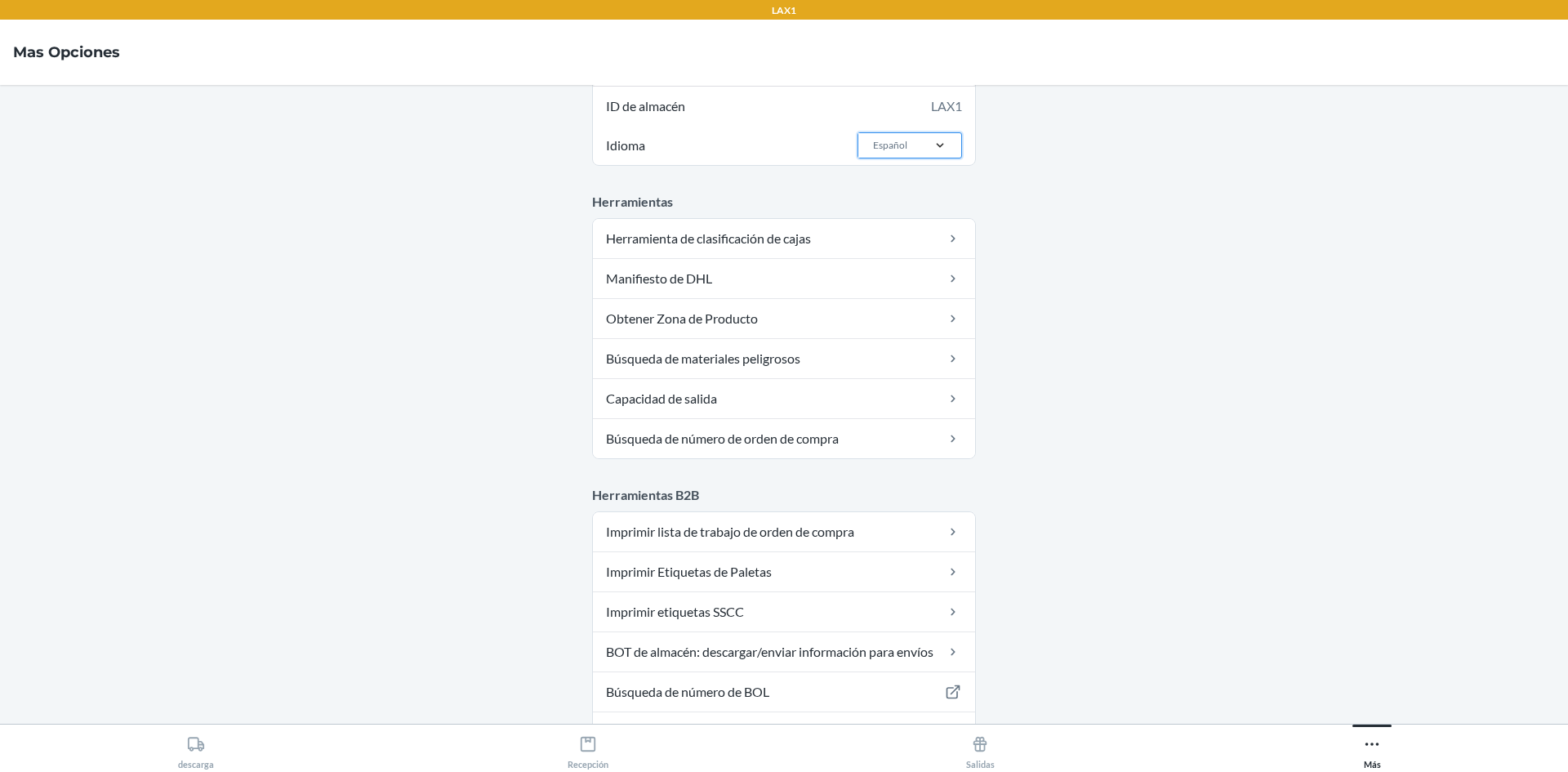
scroll to position [82, 0]
click at [1224, 482] on main "Cuenta Cuenta cchavarria ID de almacén LAX1 Idioma option Español, selected. 0 …" at bounding box center [784, 404] width 1568 height 639
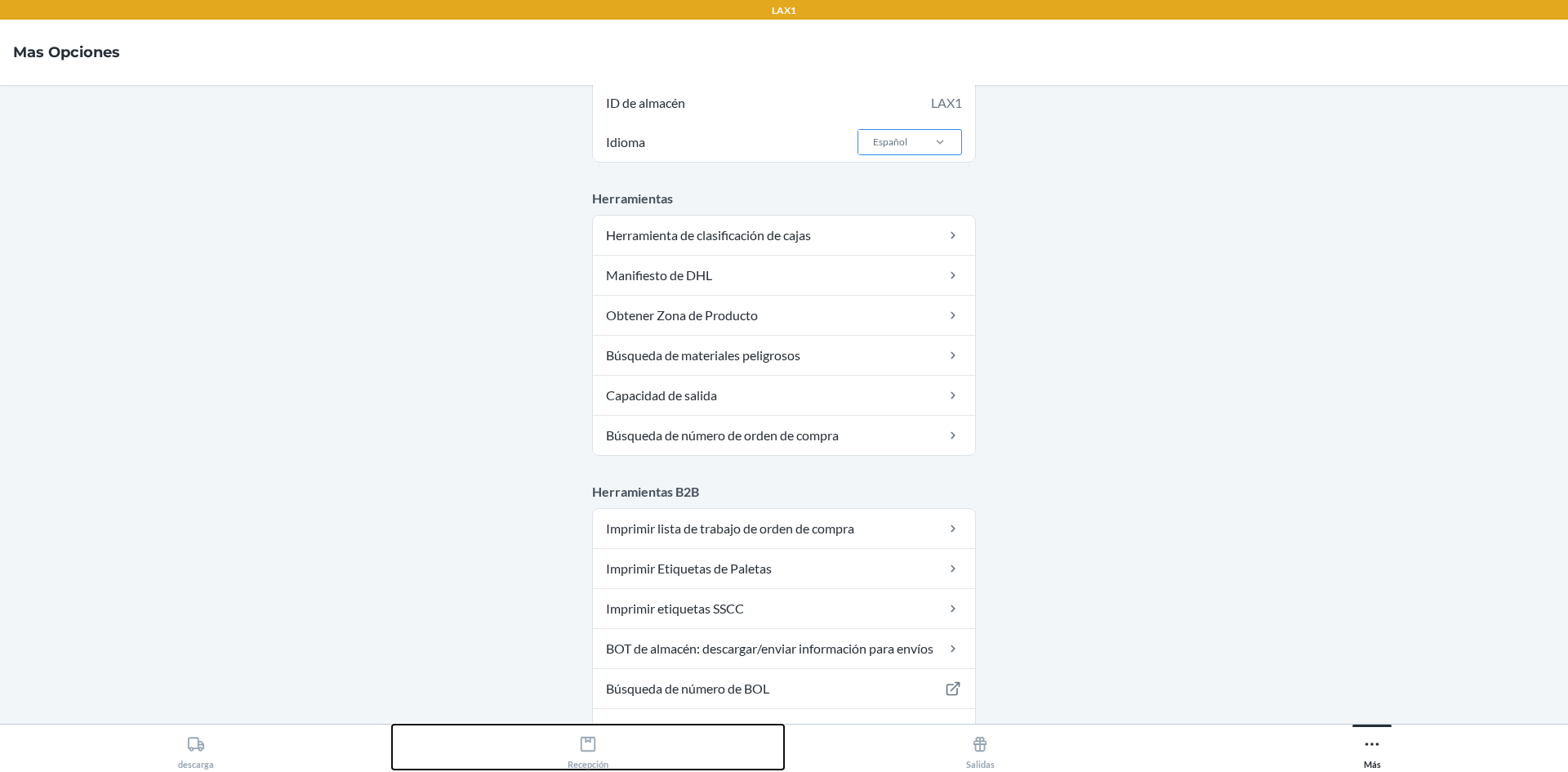
click at [617, 747] on button "Recepción" at bounding box center [588, 747] width 392 height 45
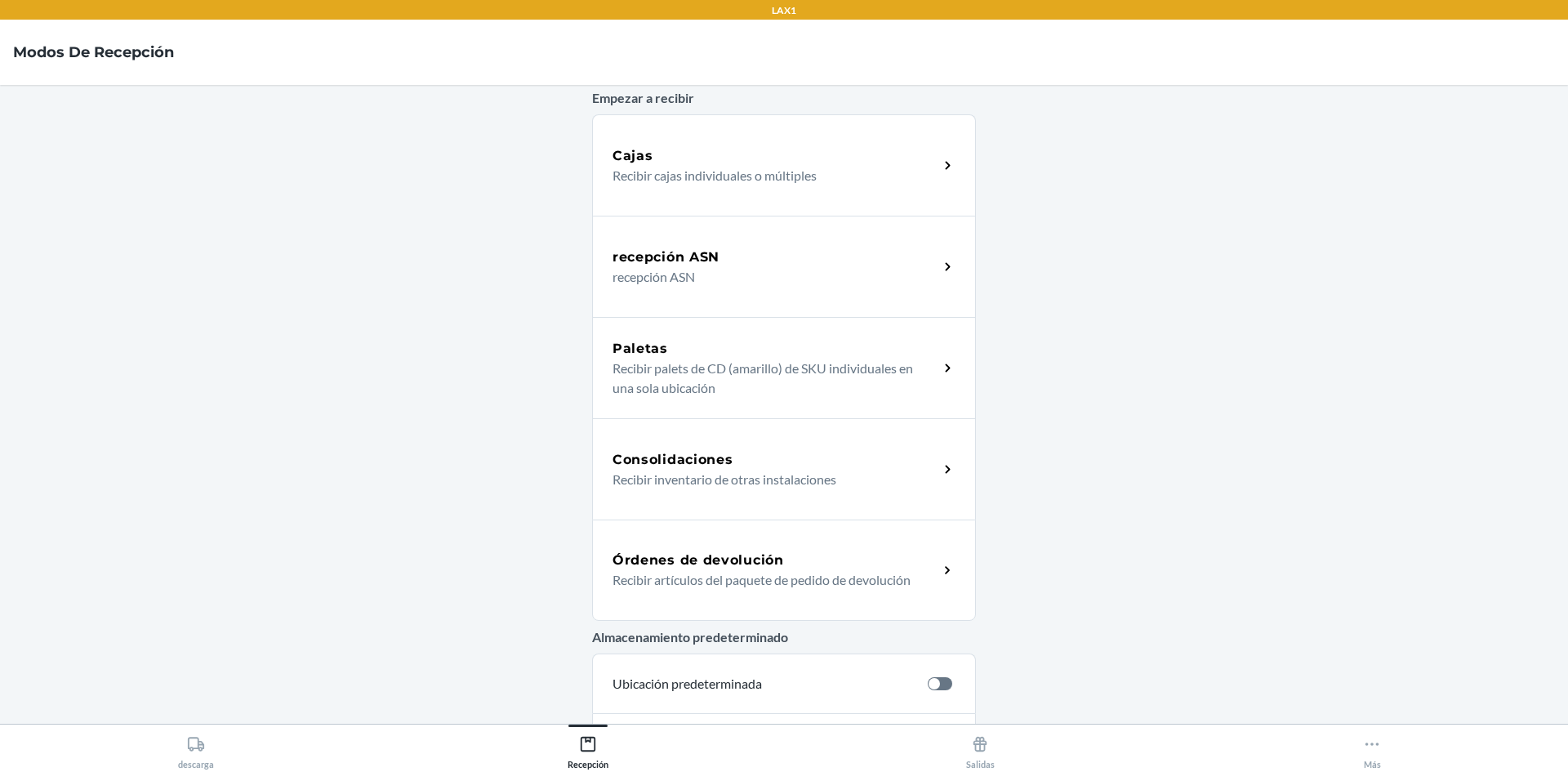
click at [752, 581] on p "Recibir artículos del paquete de pedido de devolución" at bounding box center [769, 580] width 313 height 20
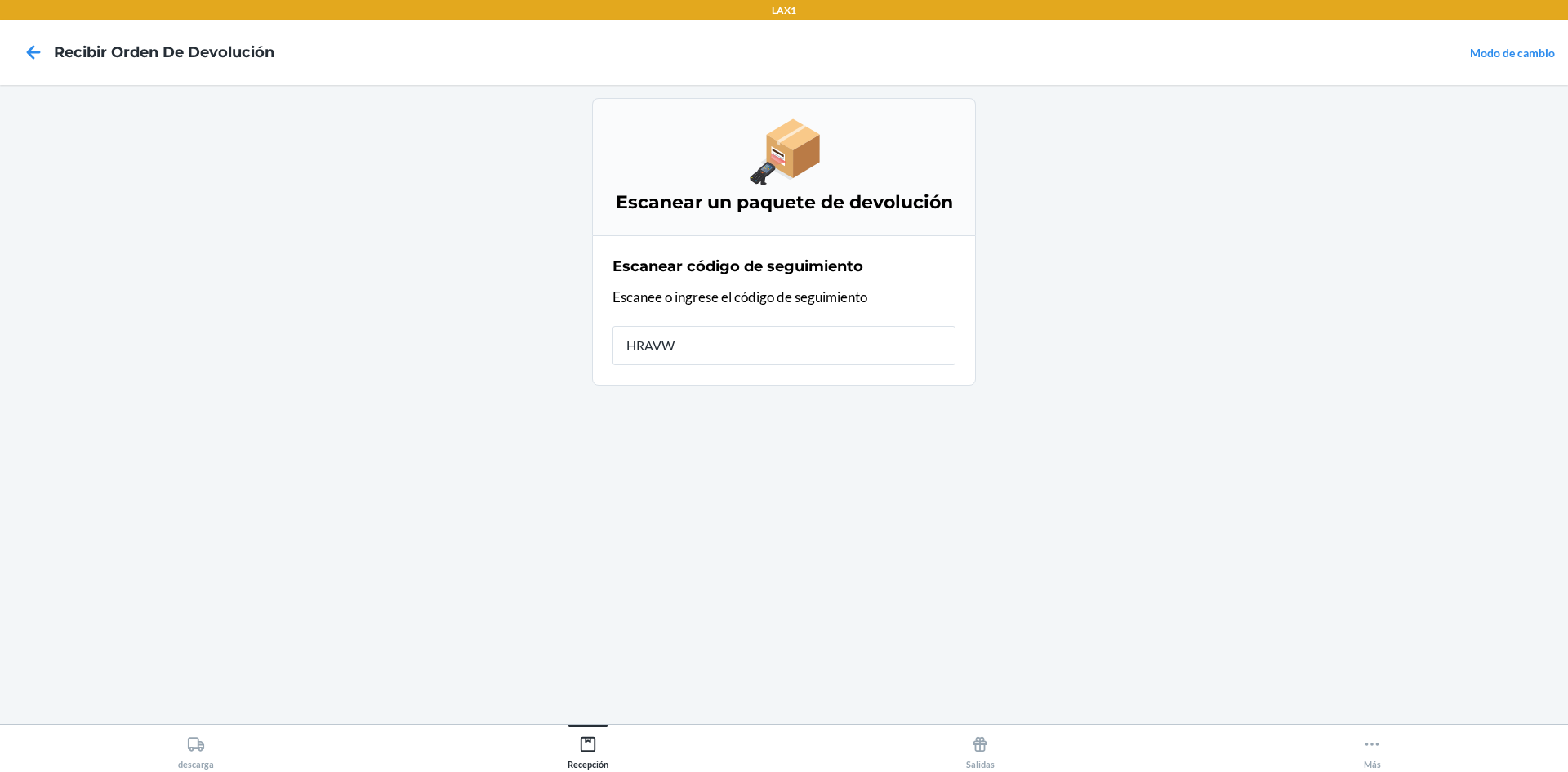
type input "HRAVWE"
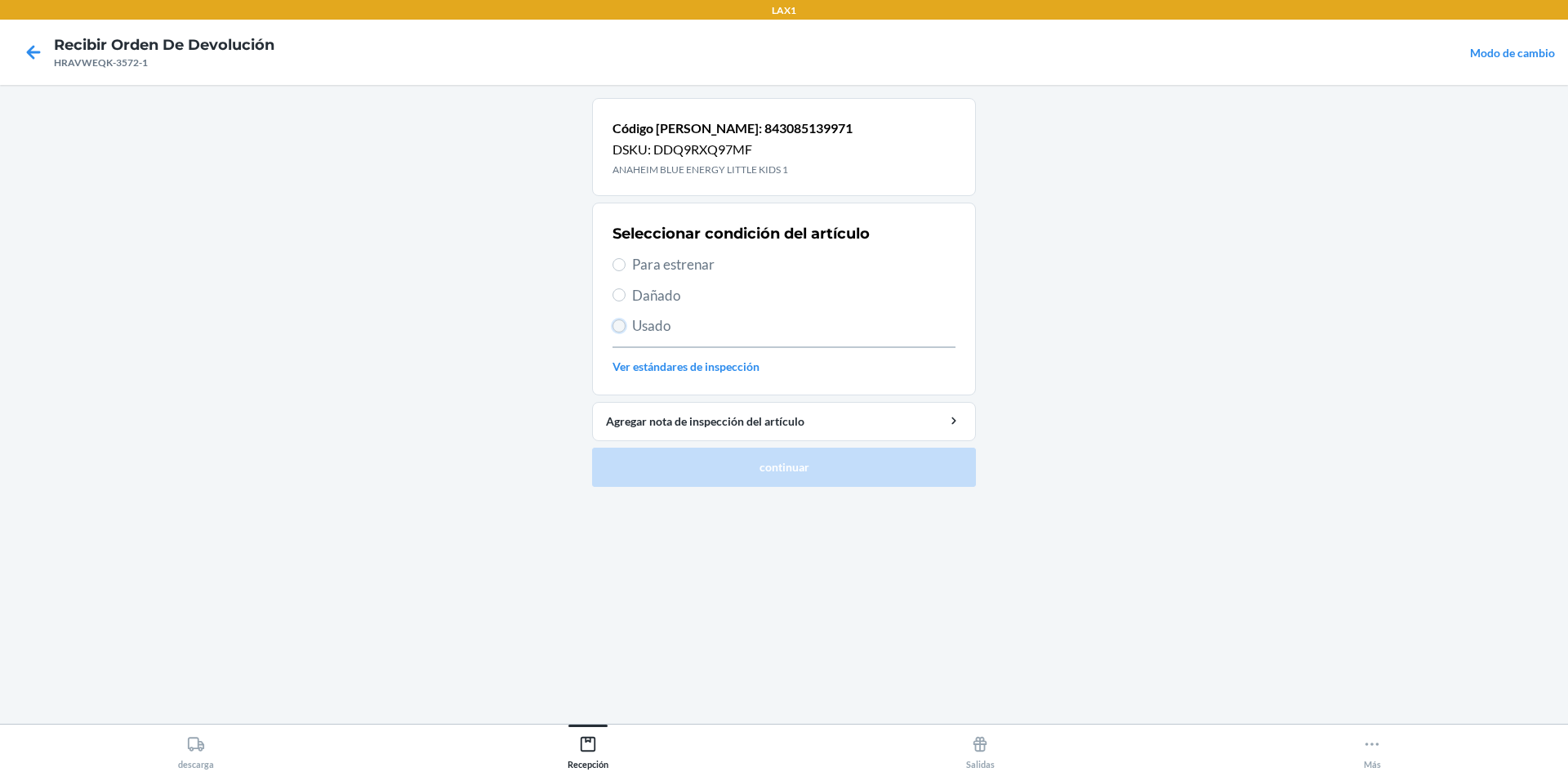
click at [619, 327] on input "Usado" at bounding box center [619, 326] width 13 height 13
radio input "true"
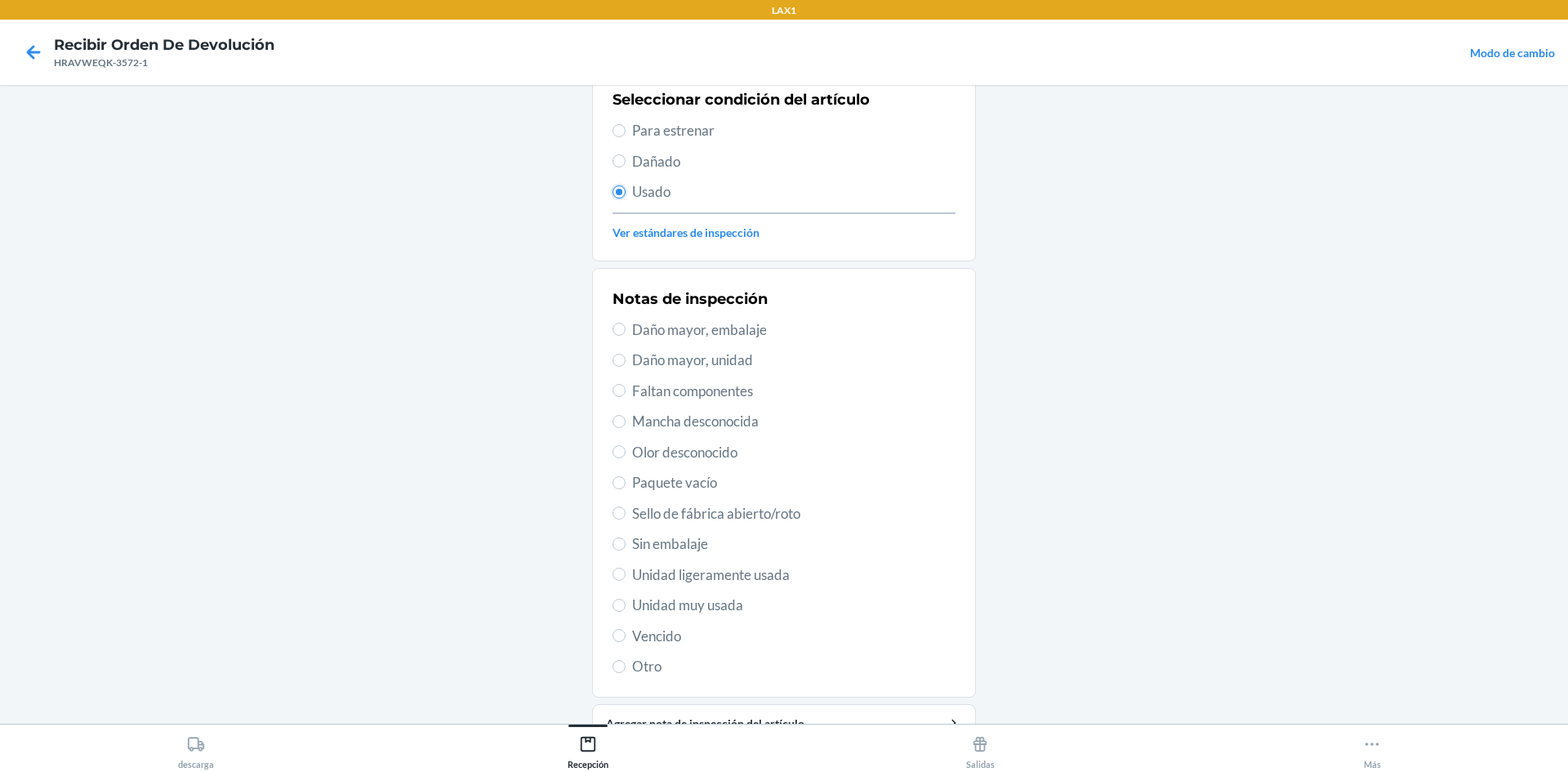
scroll to position [212, 0]
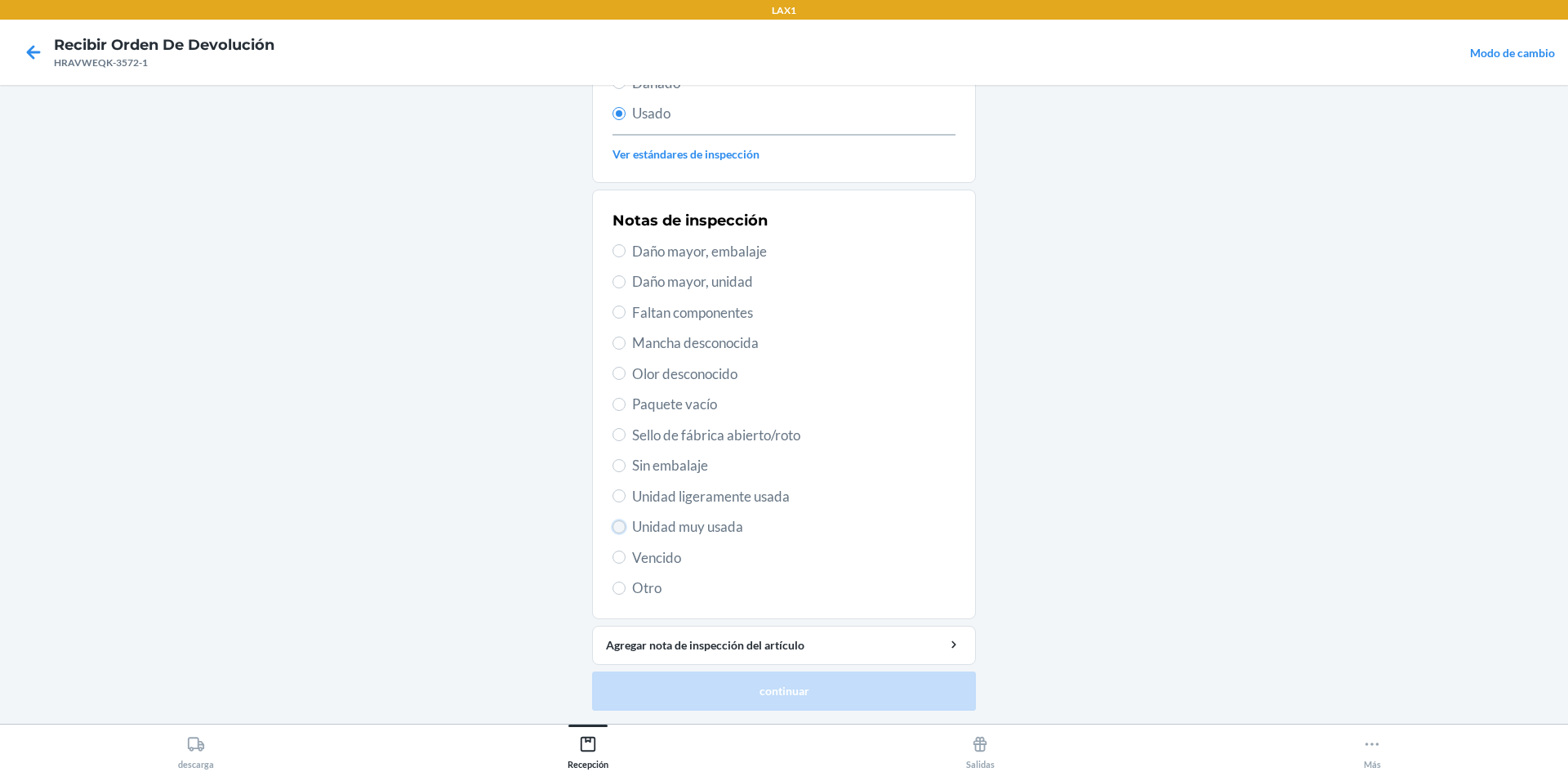
click at [618, 523] on input "Unidad muy usada" at bounding box center [619, 527] width 13 height 13
radio input "true"
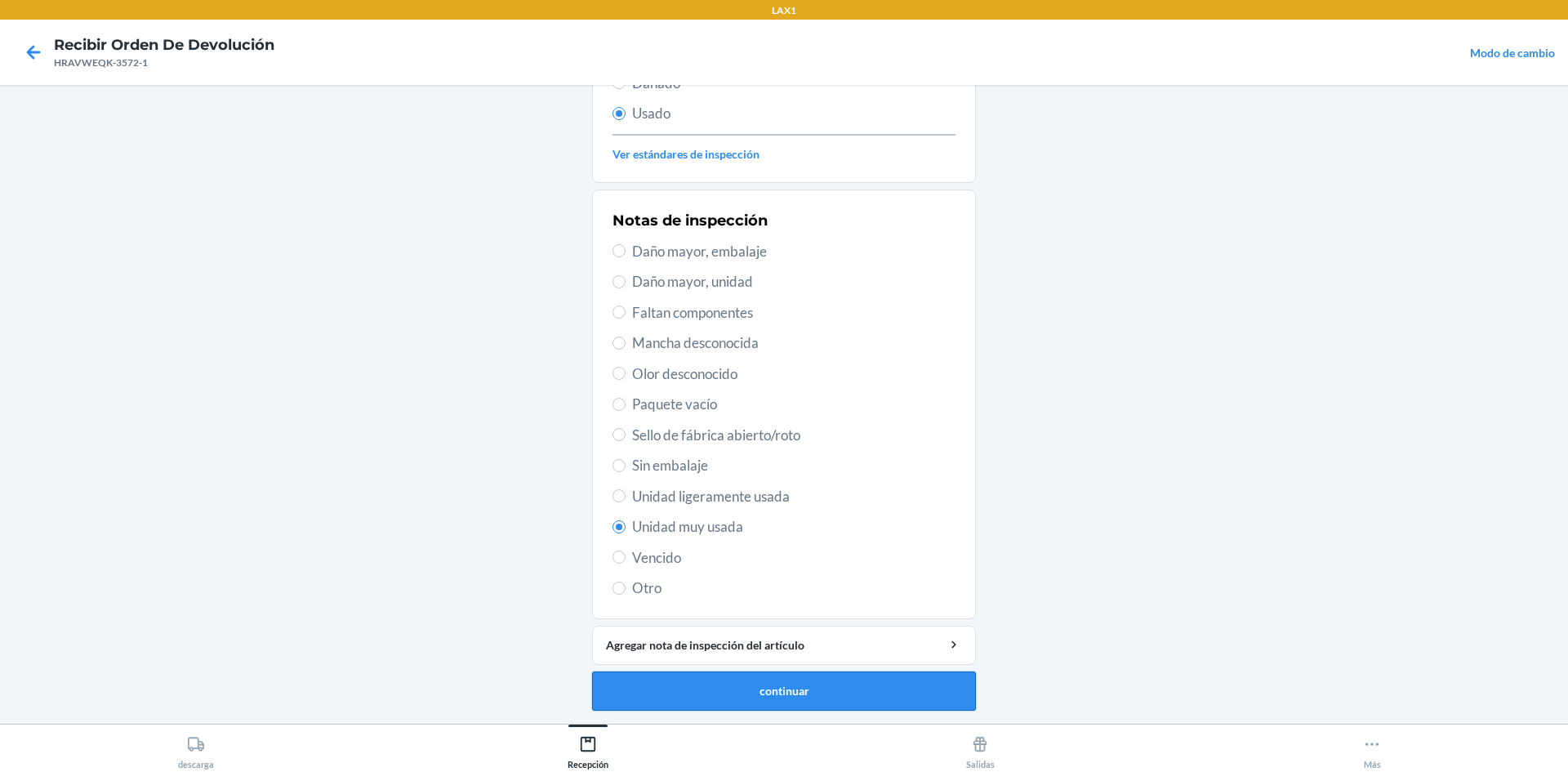
click at [749, 697] on button "continuar" at bounding box center [784, 691] width 384 height 39
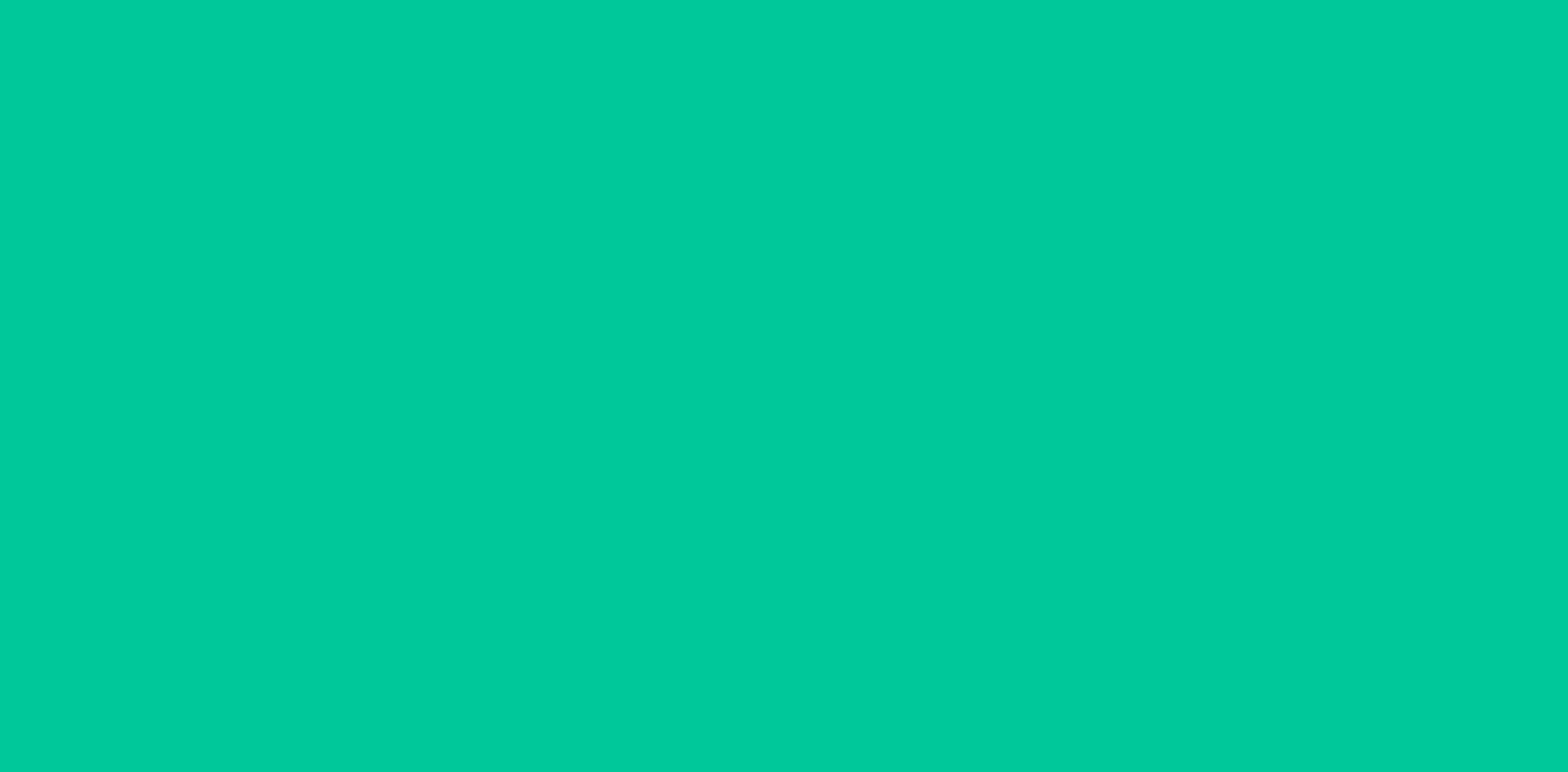
scroll to position [0, 0]
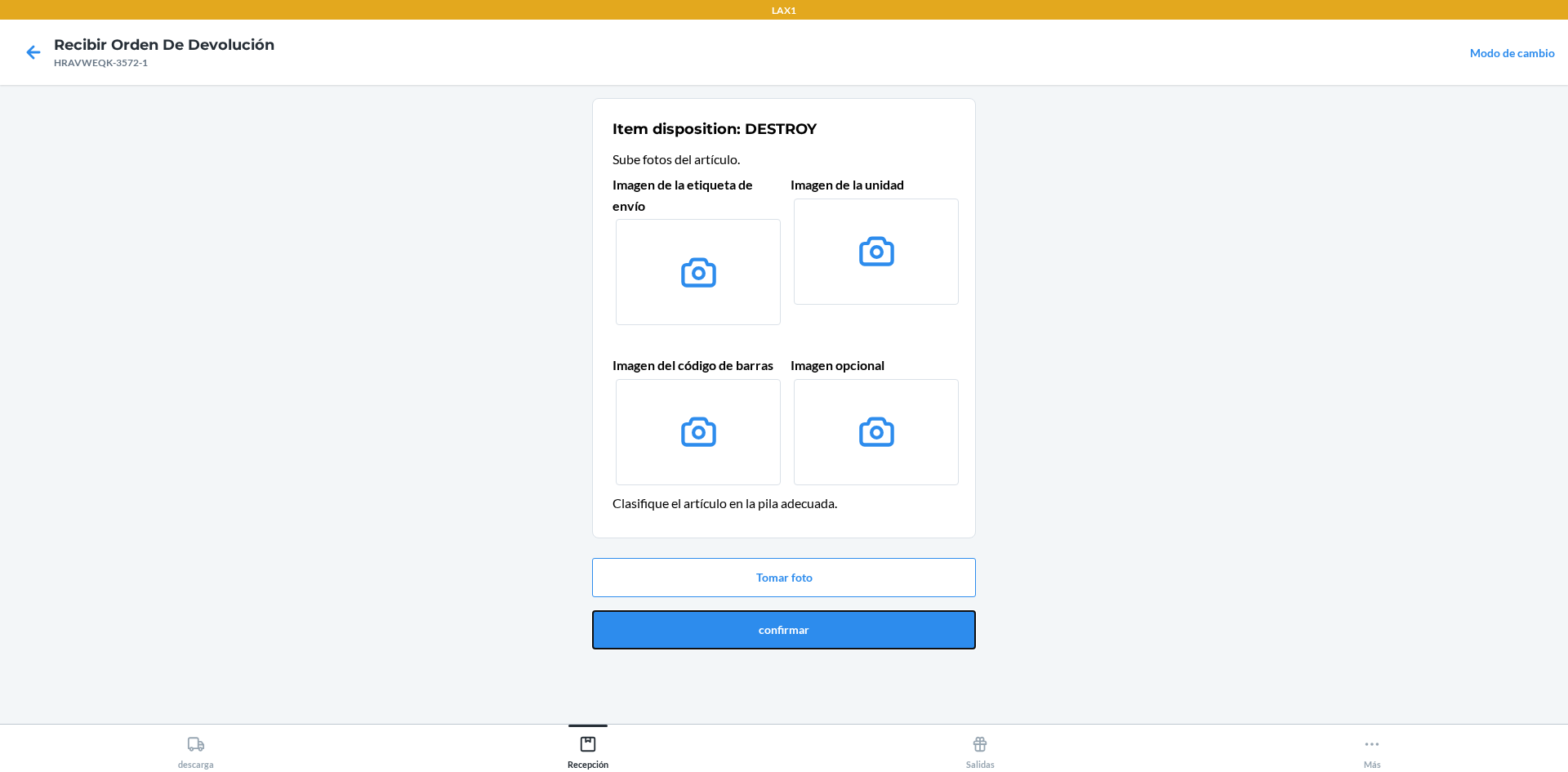
click at [748, 626] on button "confirmar" at bounding box center [784, 629] width 384 height 39
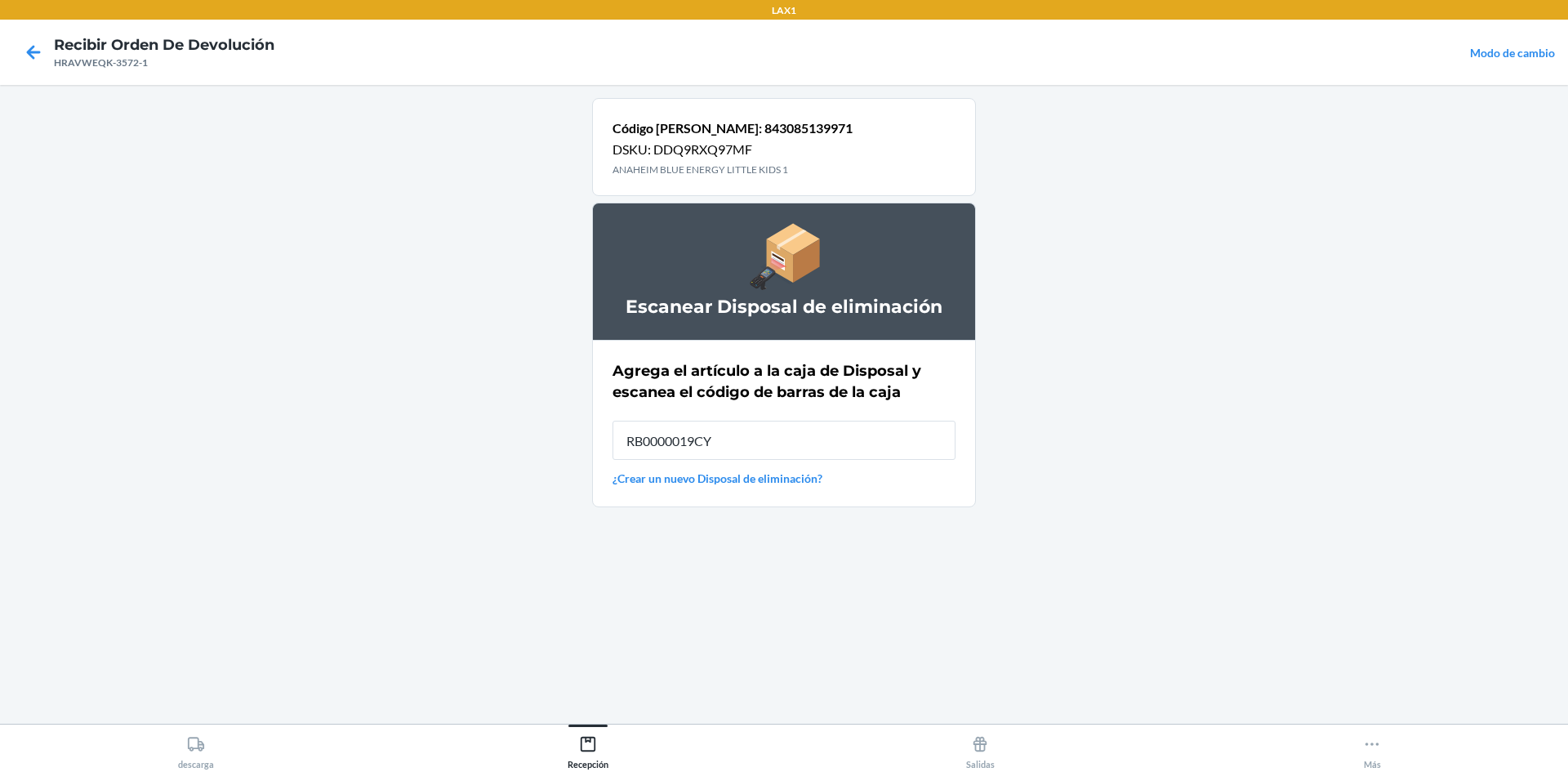
type input "RB0000019CY"
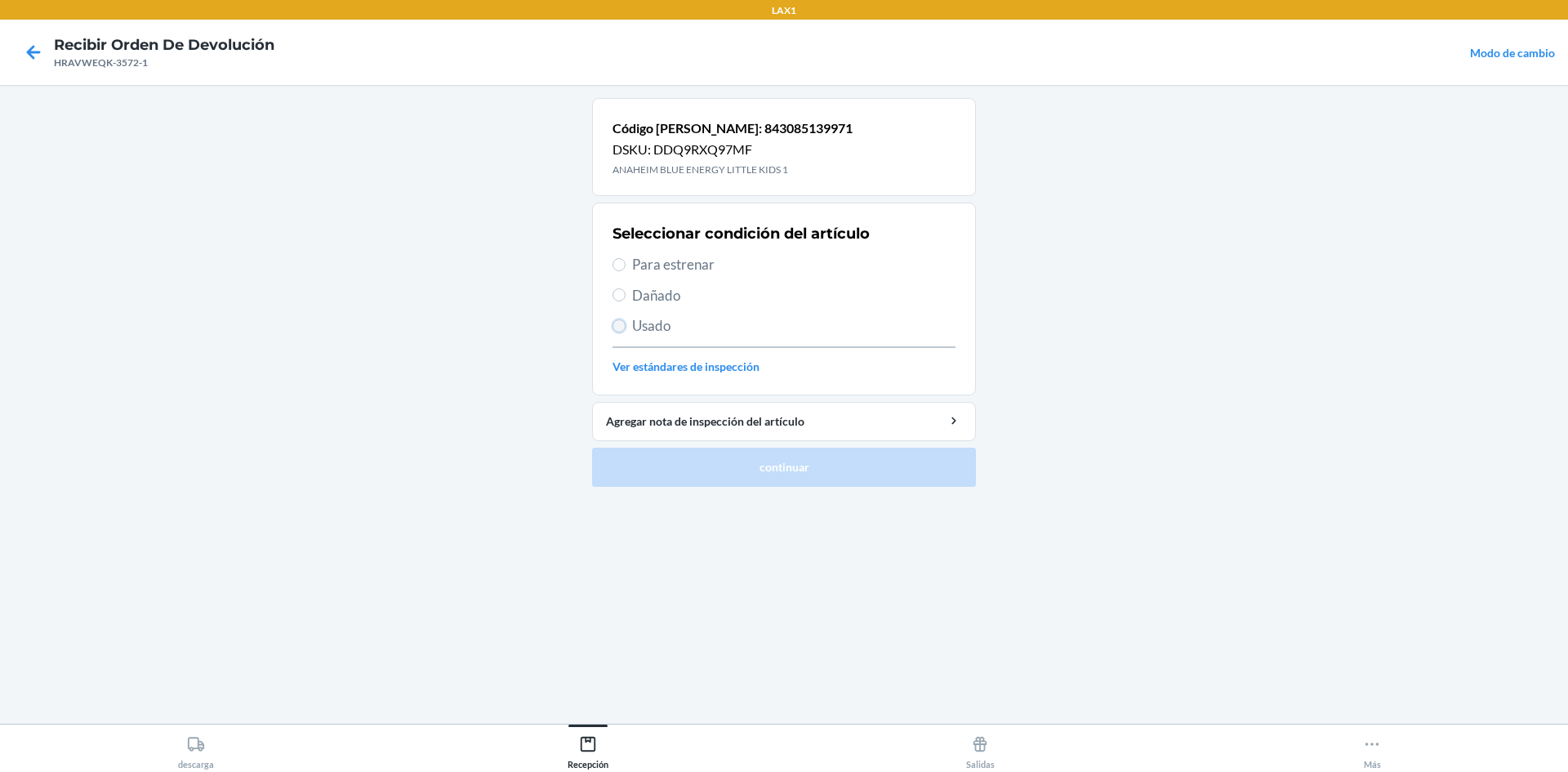
click at [616, 330] on input "Usado" at bounding box center [619, 326] width 13 height 13
radio input "true"
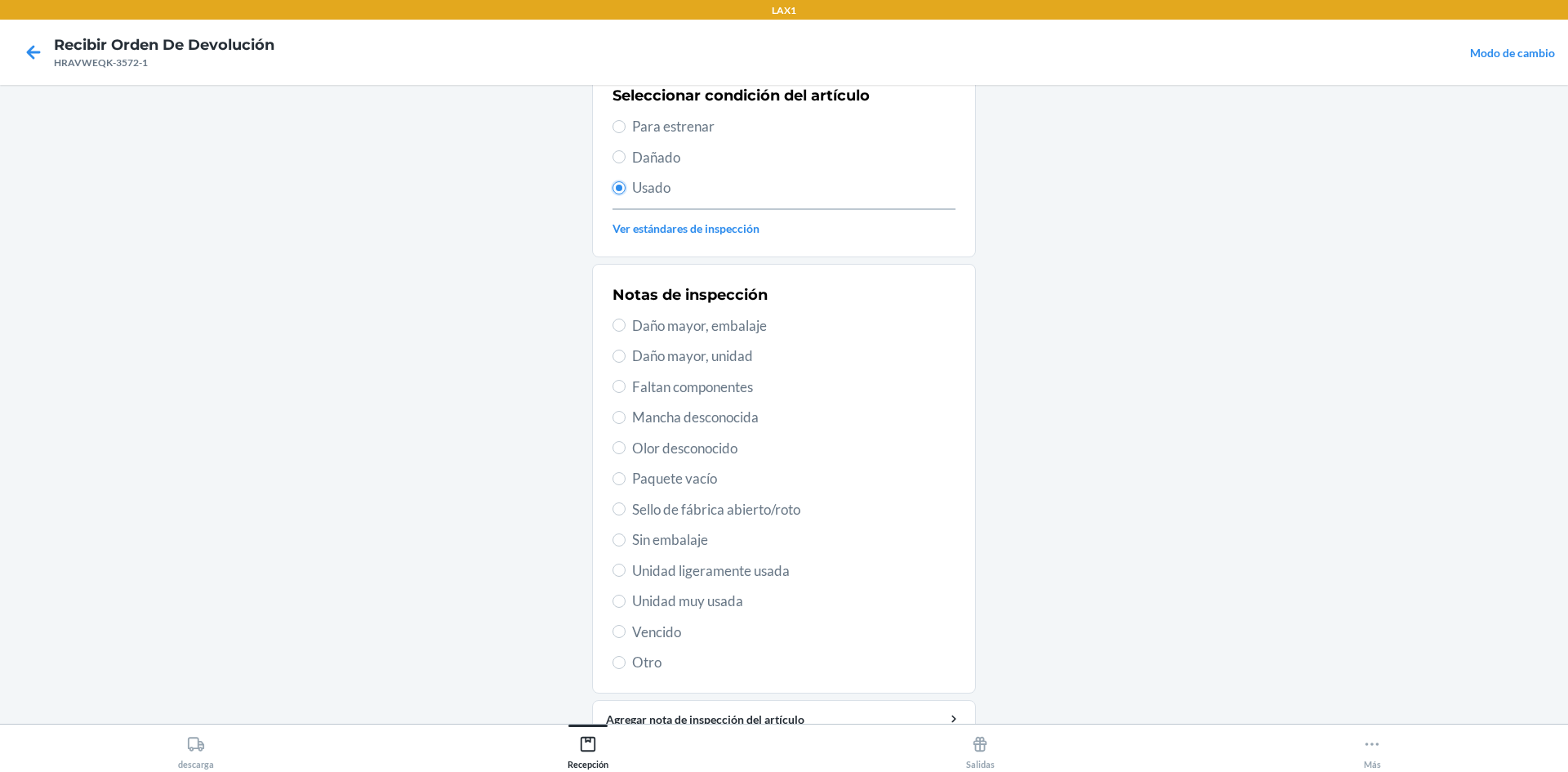
scroll to position [131, 0]
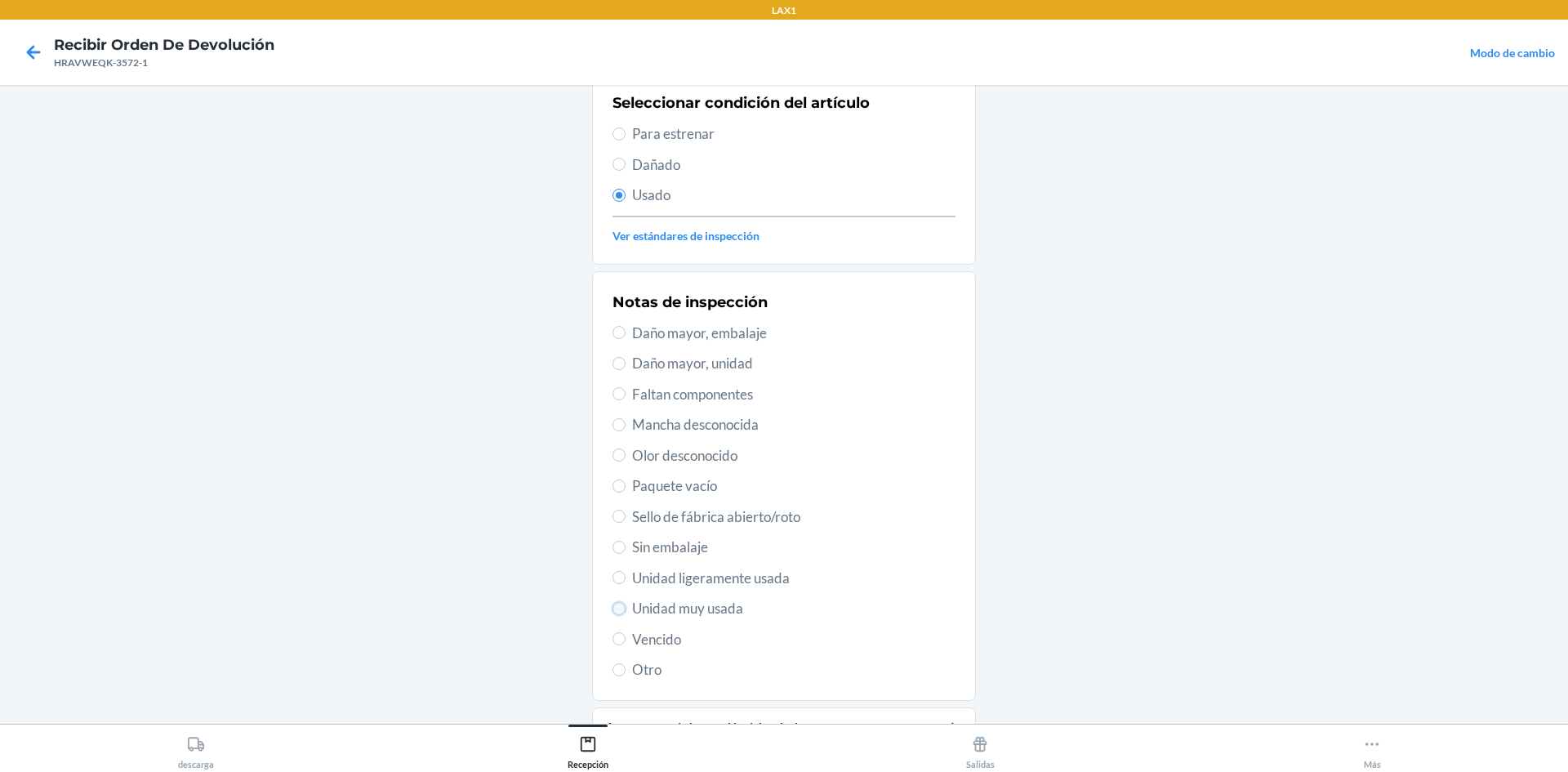
click at [617, 607] on input "Unidad muy usada" at bounding box center [619, 608] width 13 height 13
radio input "true"
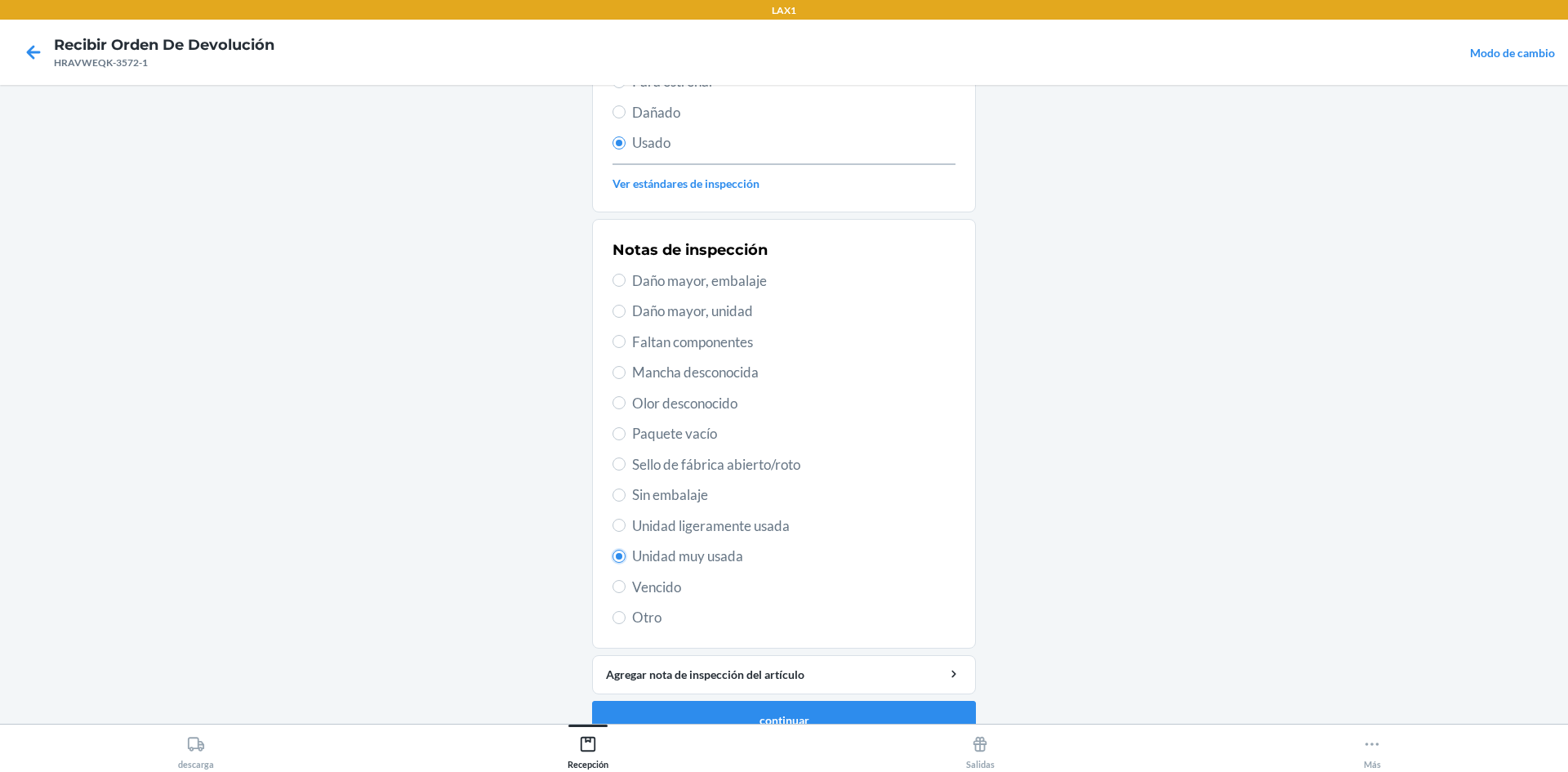
scroll to position [212, 0]
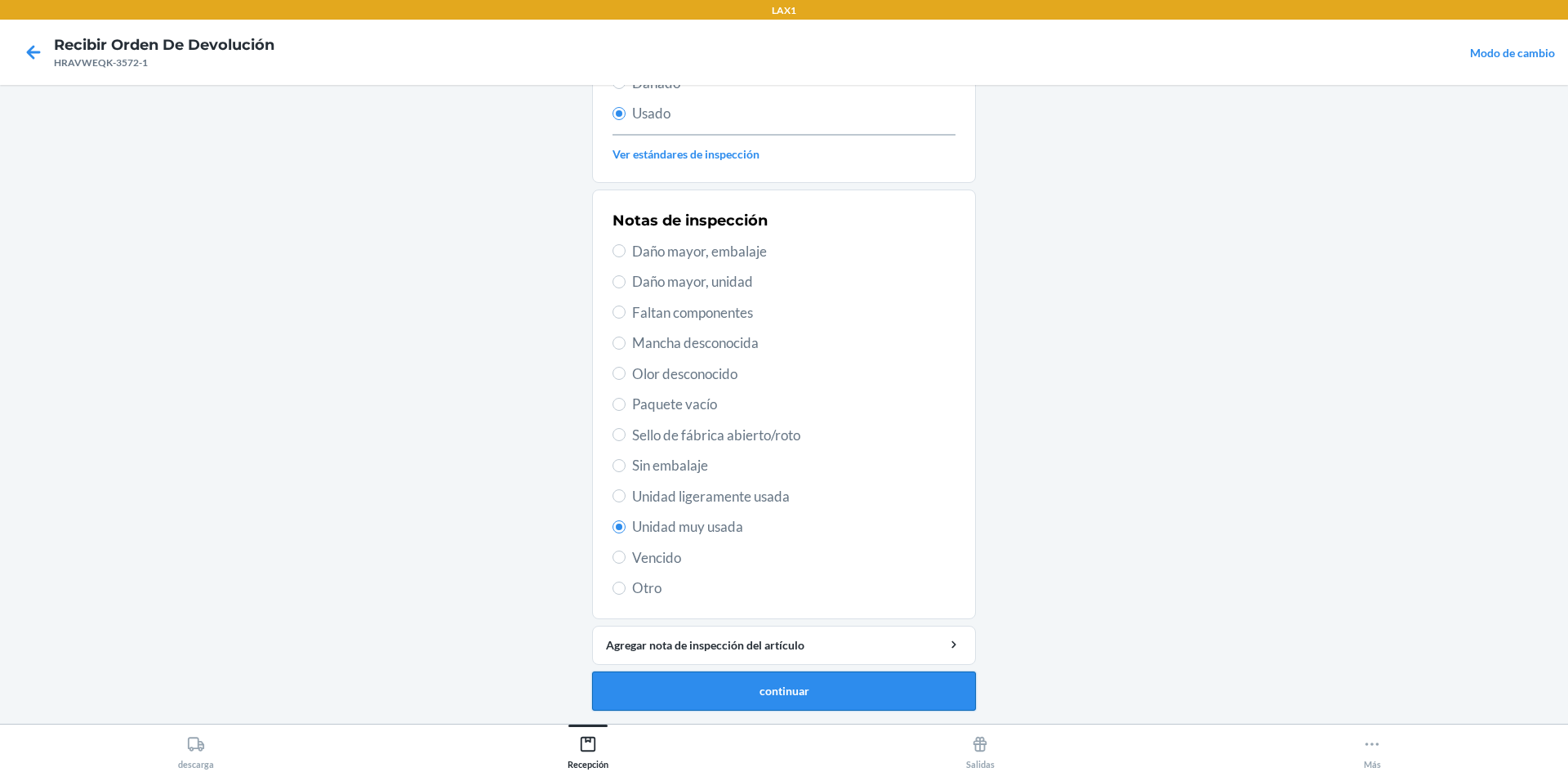
click at [838, 694] on button "continuar" at bounding box center [784, 691] width 384 height 39
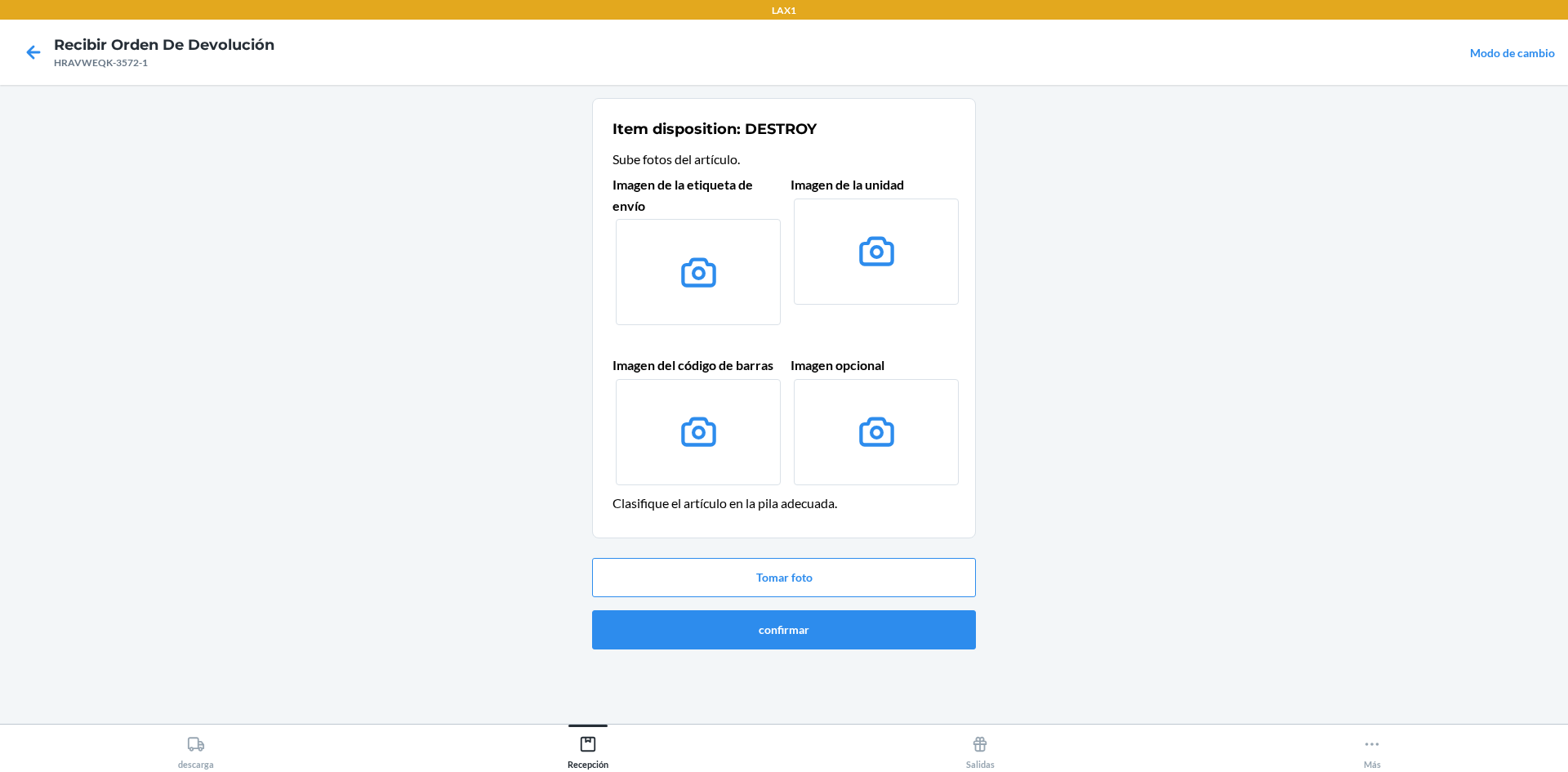
click at [841, 650] on div "Tomar foto confirmar" at bounding box center [784, 604] width 384 height 105
click at [841, 634] on button "confirmar" at bounding box center [784, 629] width 384 height 39
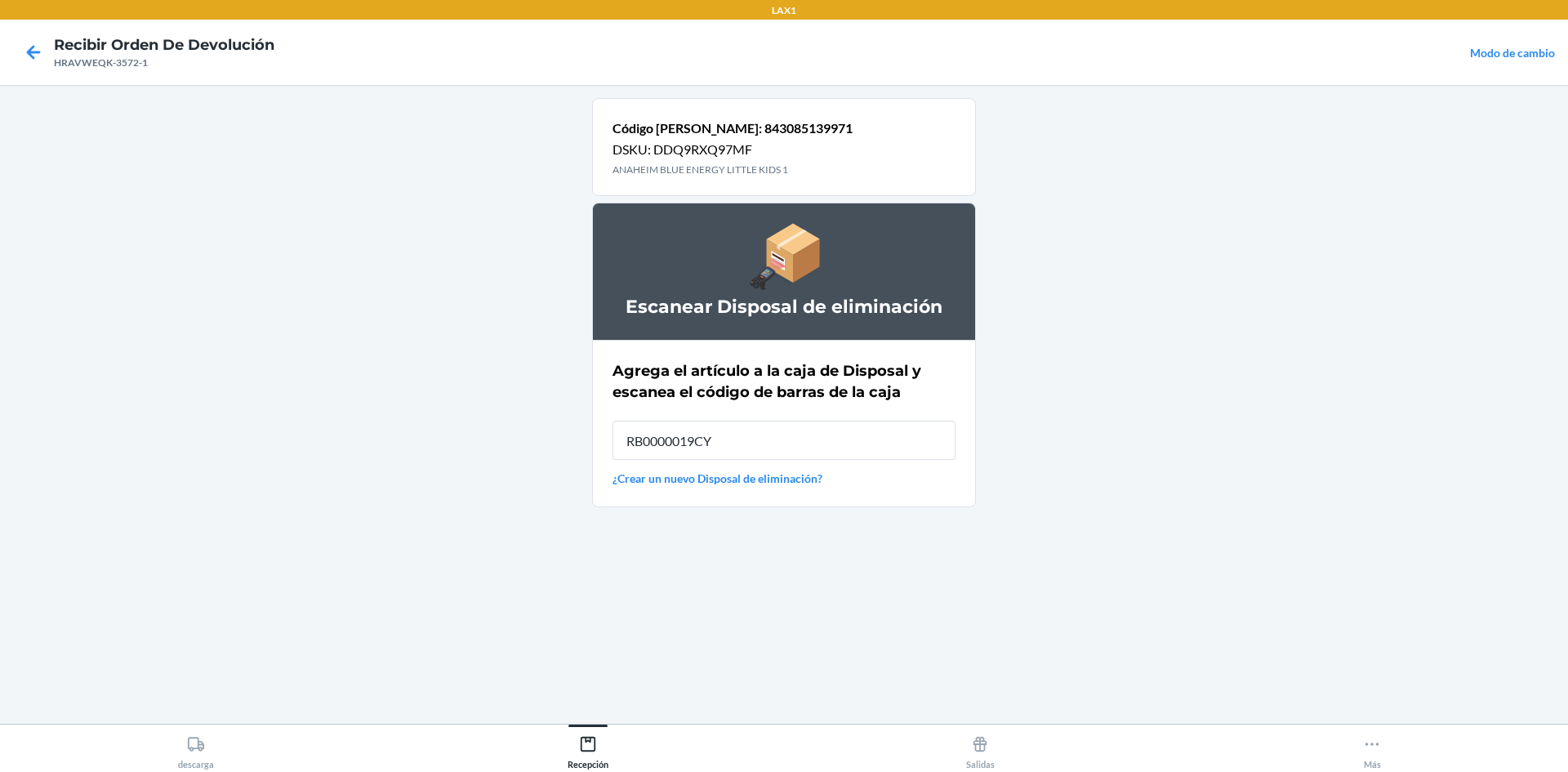
type input "RB0000019CY"
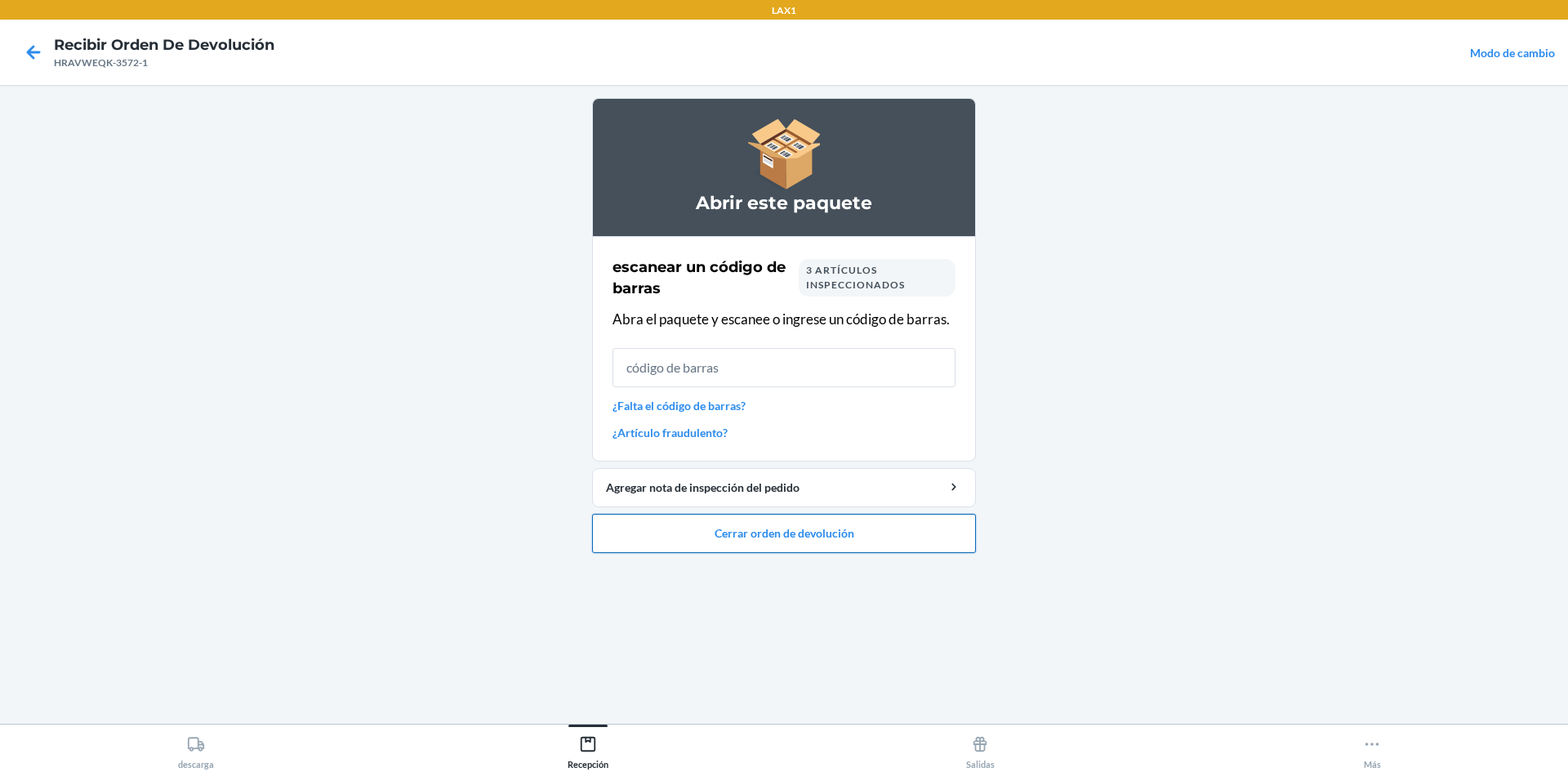
click at [867, 532] on button "Cerrar orden de devolución" at bounding box center [784, 533] width 384 height 39
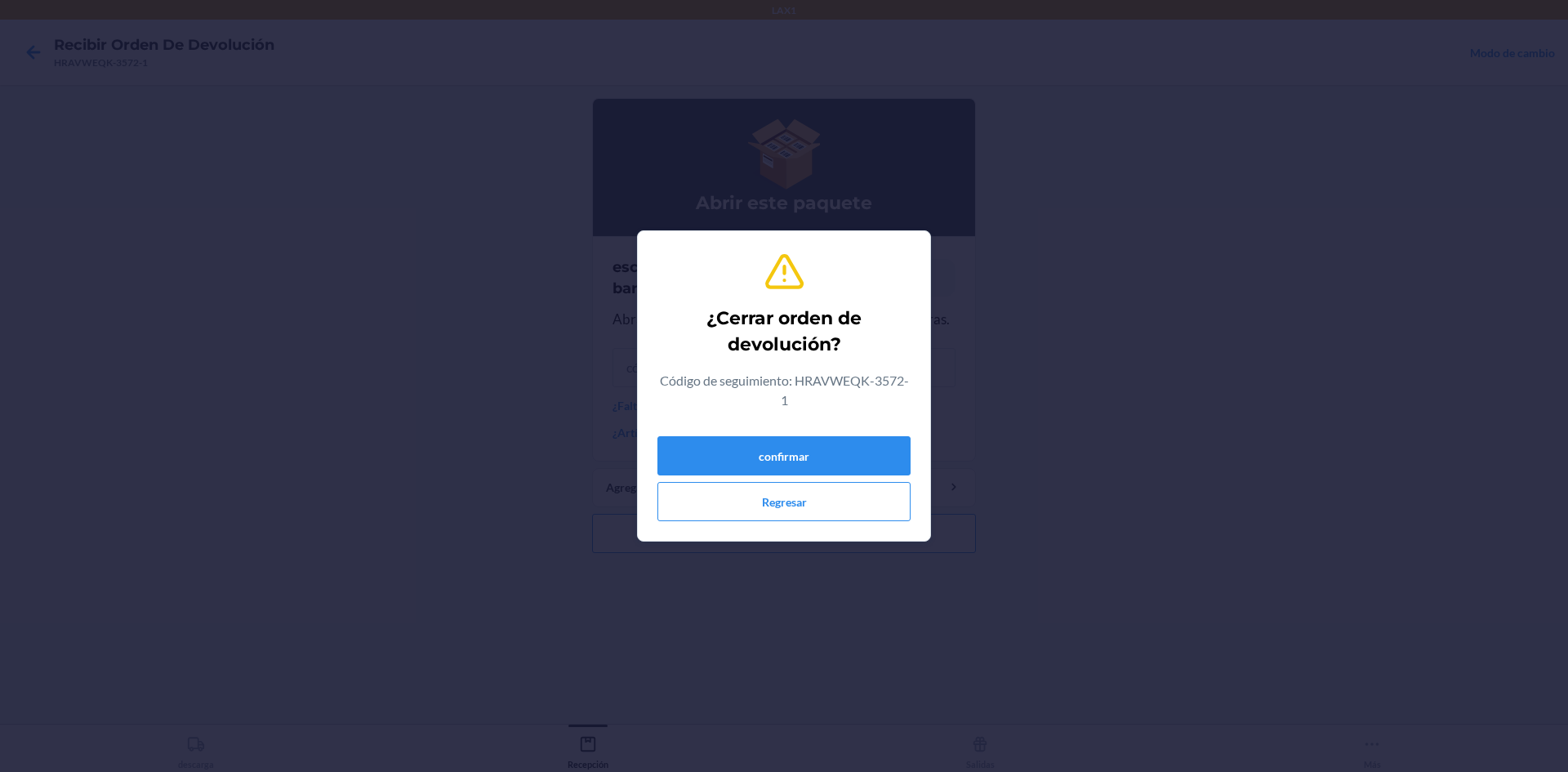
click at [829, 476] on div "confirmar Regresar" at bounding box center [784, 475] width 253 height 92
click at [829, 453] on button "confirmar" at bounding box center [784, 455] width 253 height 39
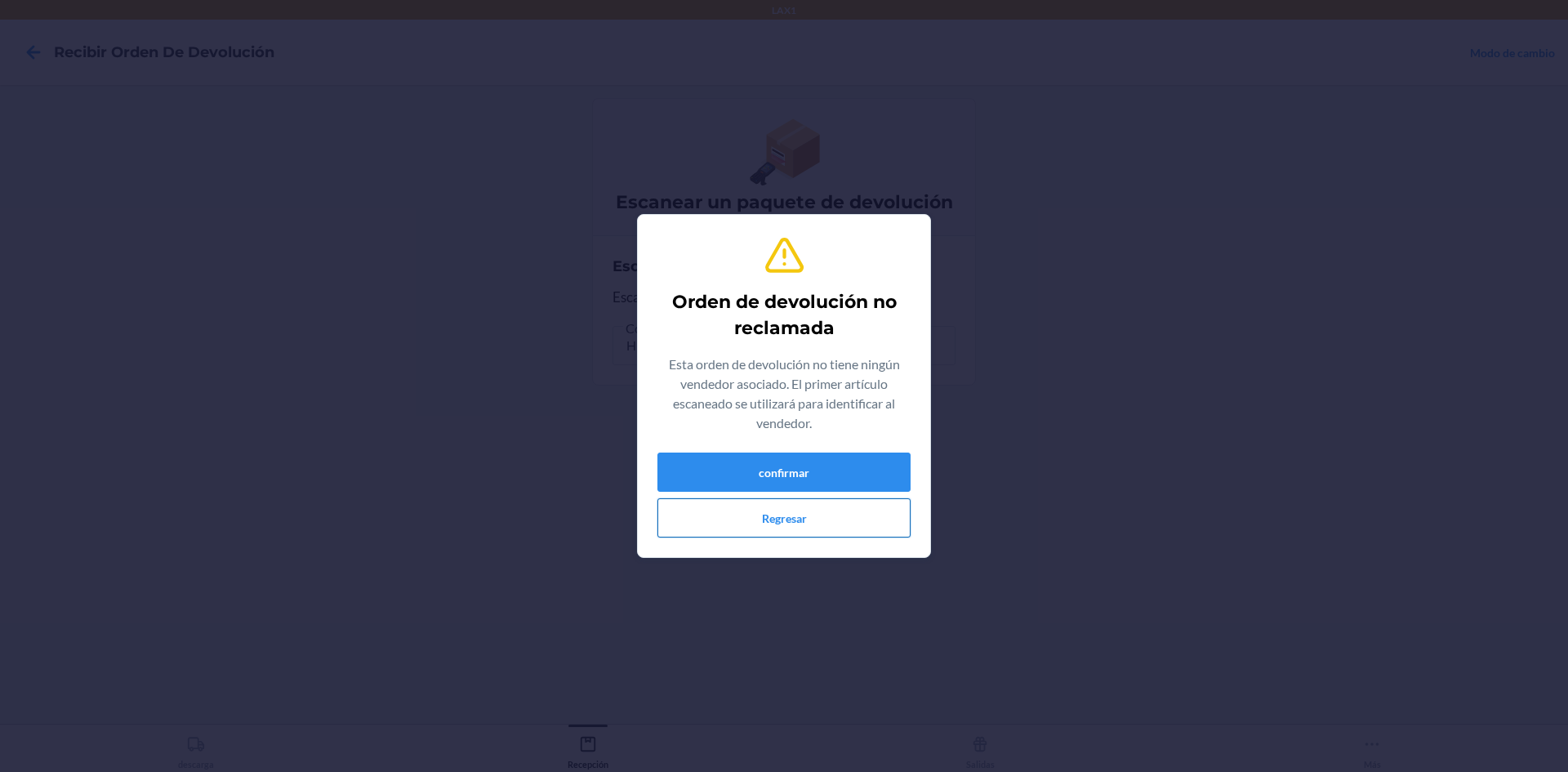
click at [751, 523] on button "Regresar" at bounding box center [784, 517] width 253 height 39
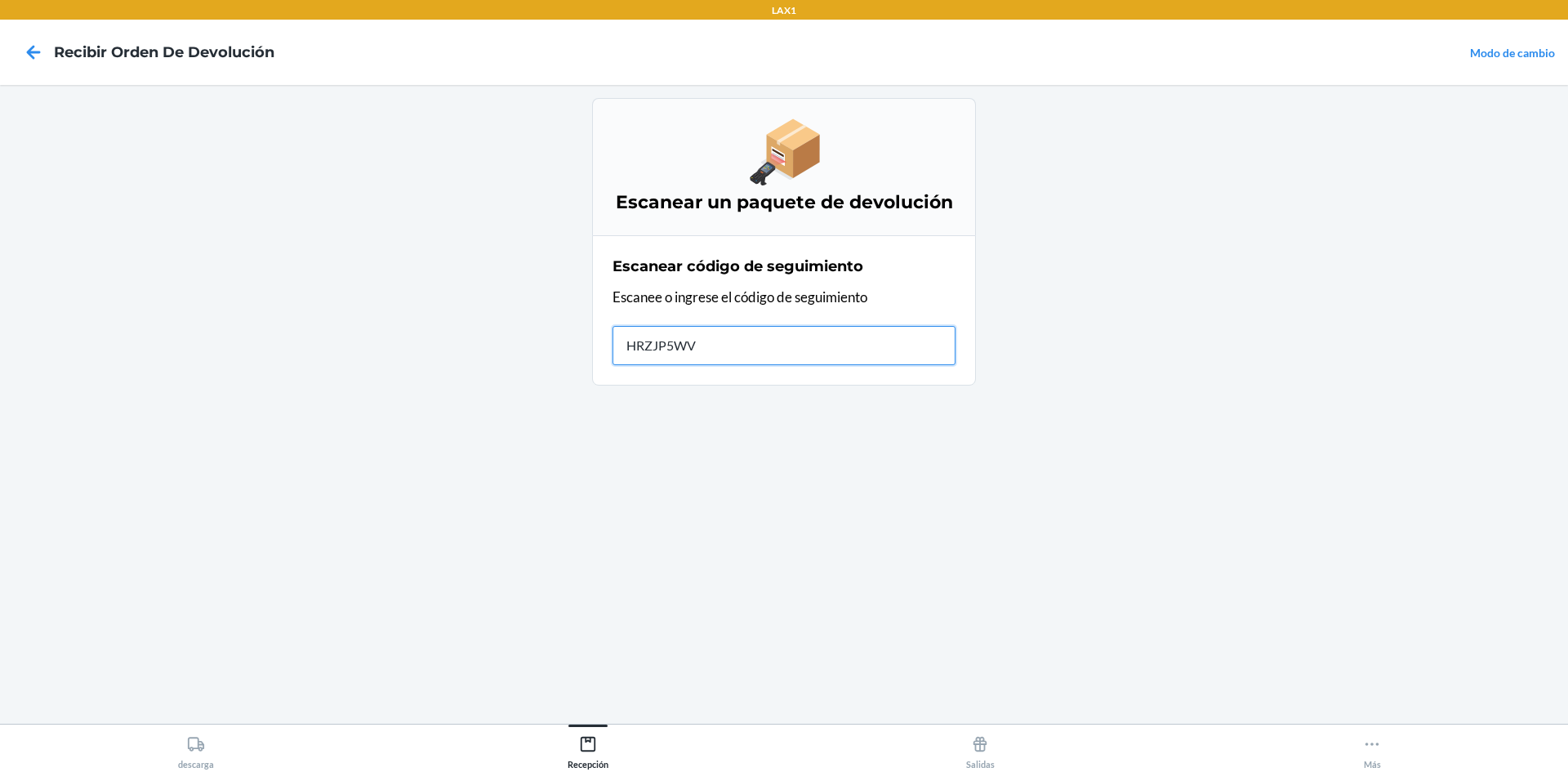
type input "HRZJP5WV-"
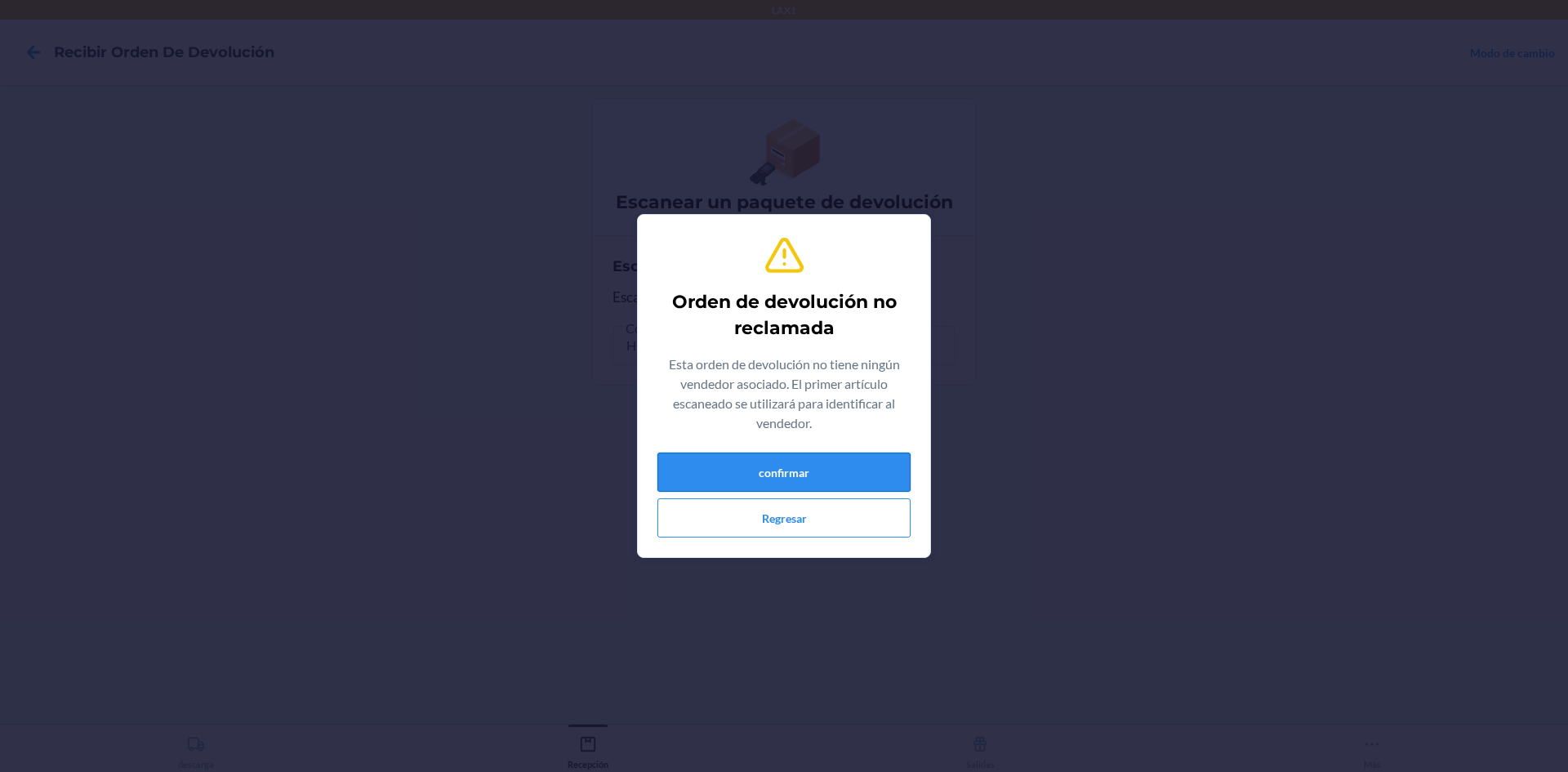
click at [784, 463] on button "confirmar" at bounding box center [784, 472] width 253 height 39
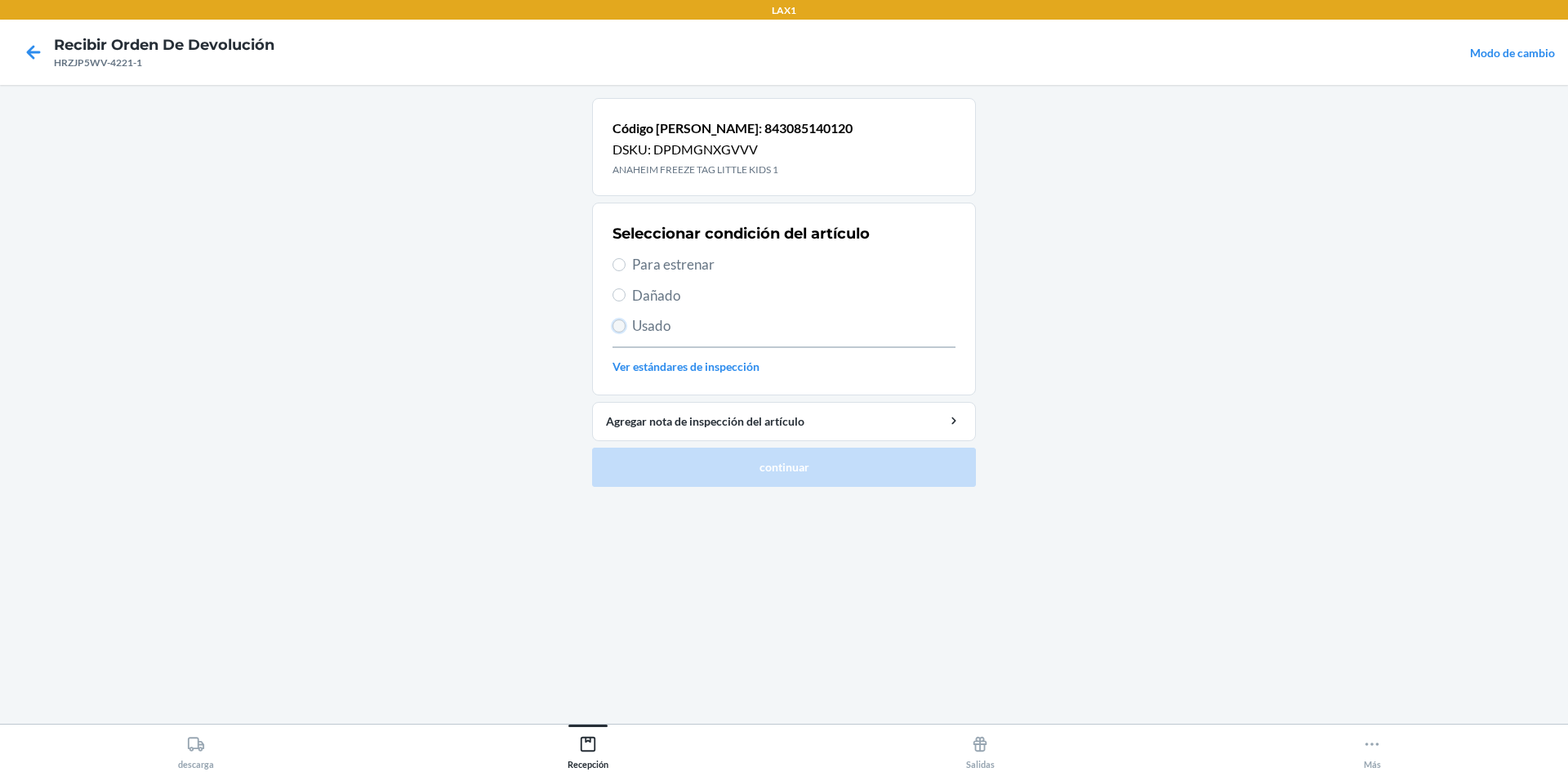
click at [616, 324] on input "Usado" at bounding box center [619, 326] width 13 height 13
radio input "true"
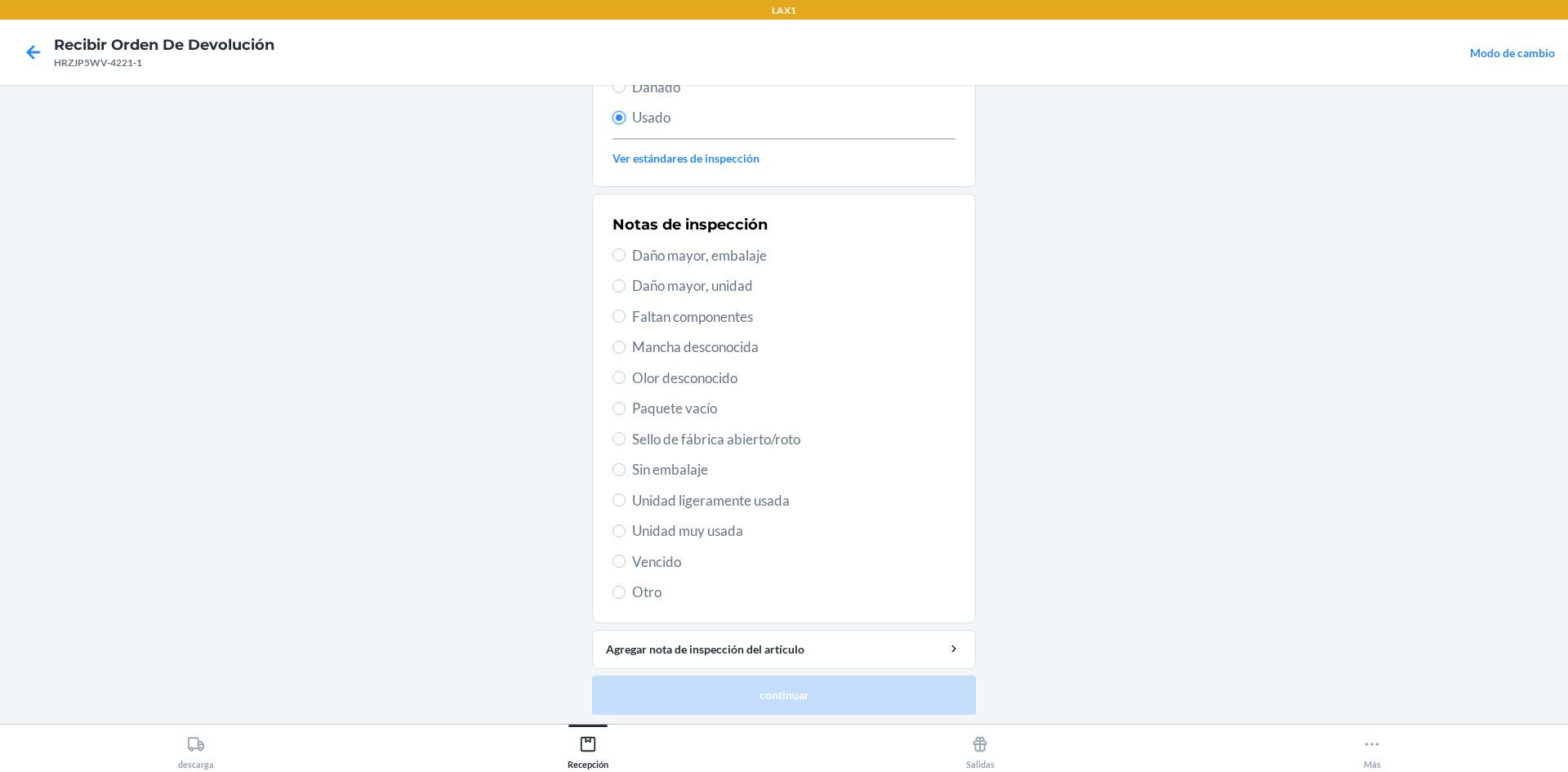
scroll to position [212, 0]
click at [615, 519] on label "Unidad muy usada" at bounding box center [784, 526] width 343 height 21
click at [615, 521] on input "Unidad muy usada" at bounding box center [619, 527] width 13 height 13
radio input "true"
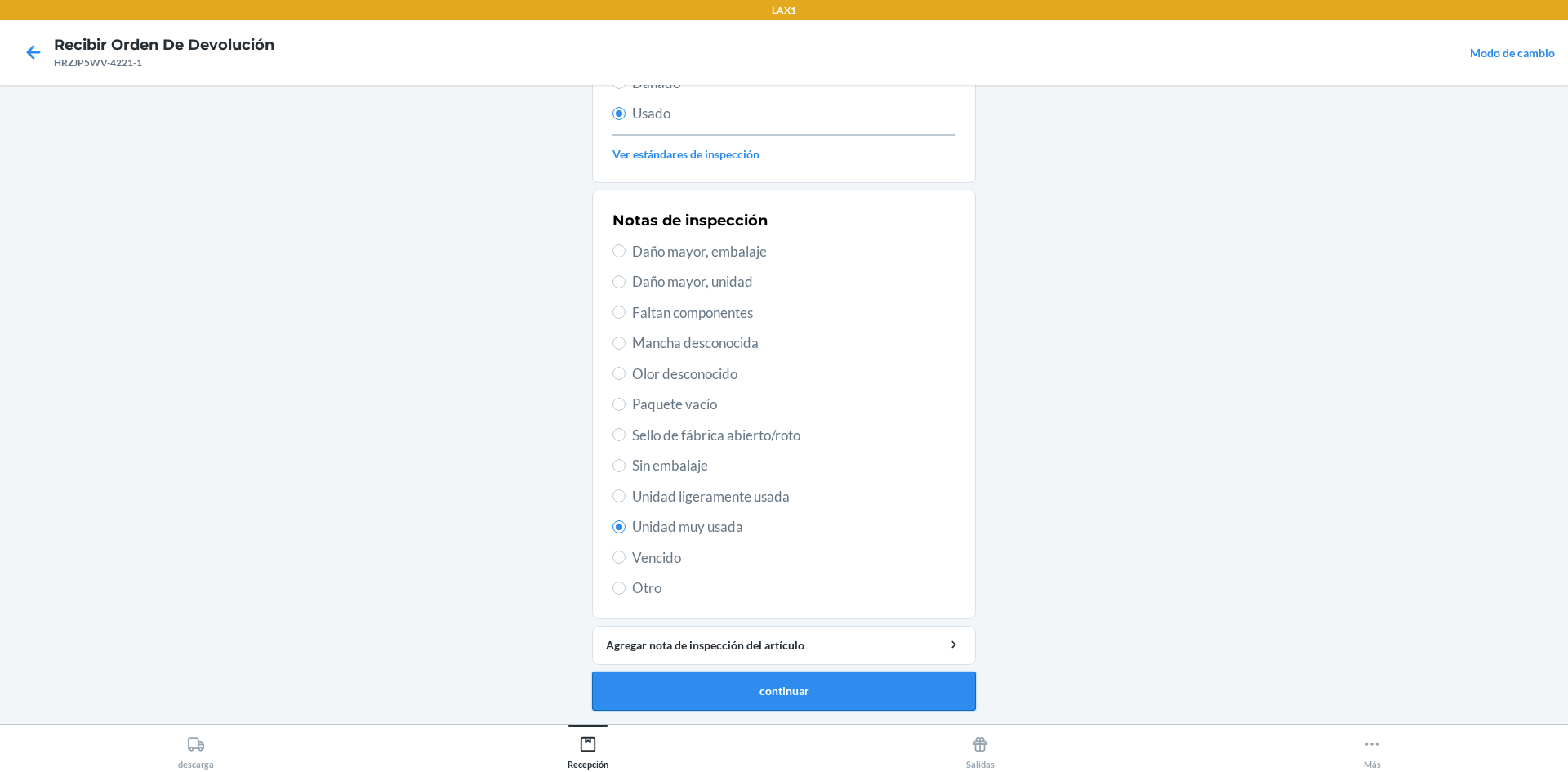
click at [697, 681] on button "continuar" at bounding box center [784, 691] width 384 height 39
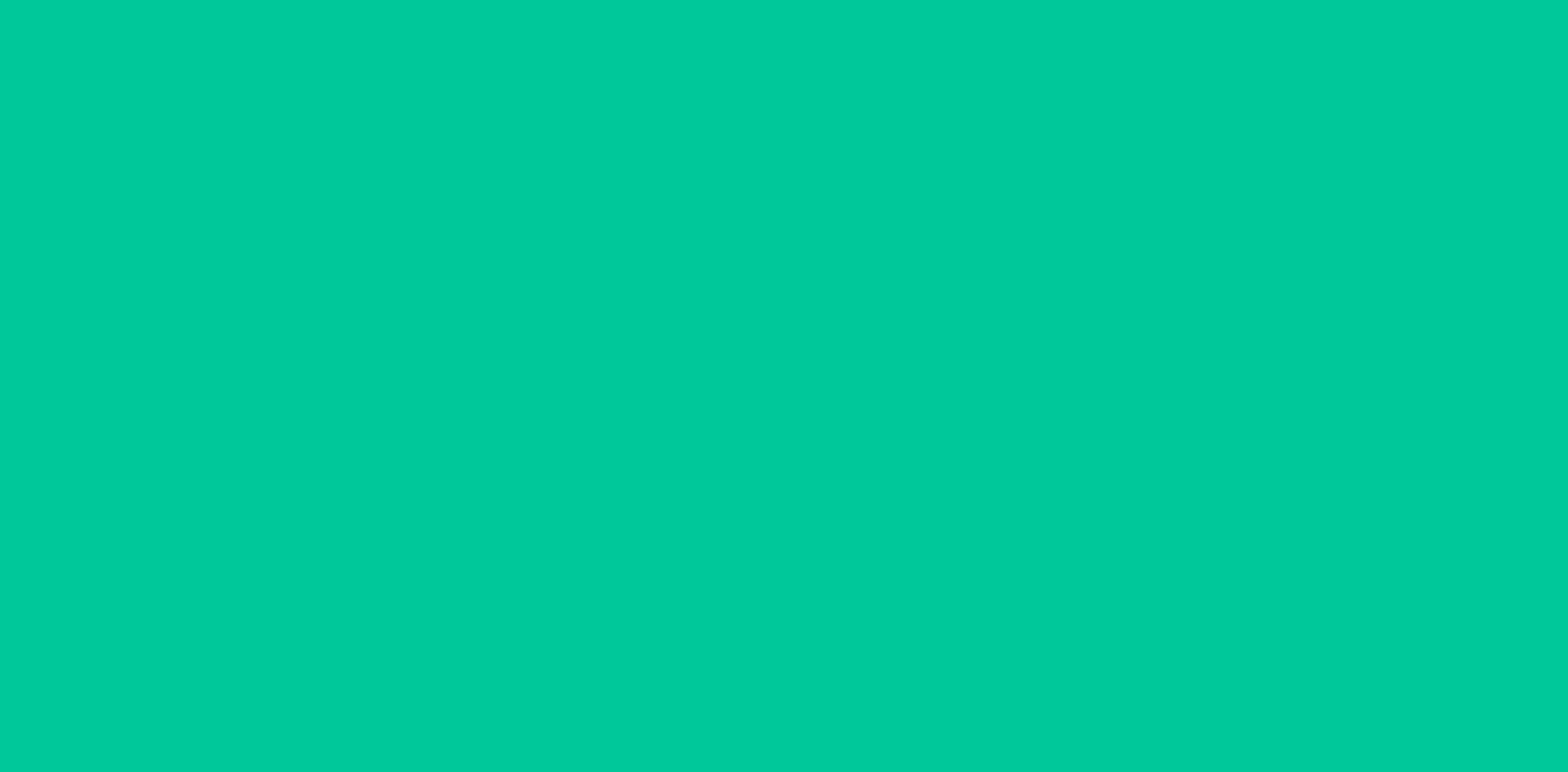
scroll to position [0, 0]
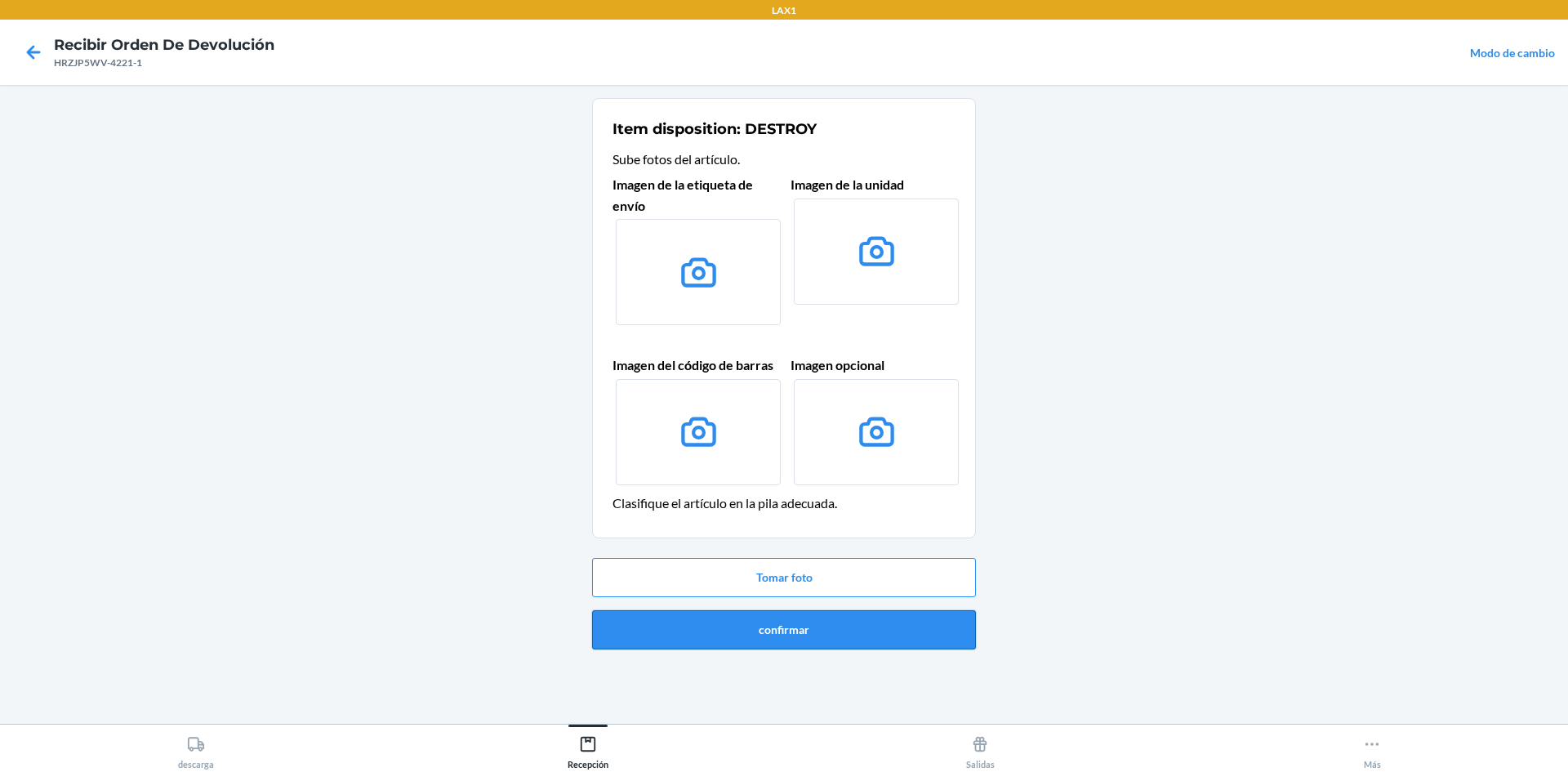
click at [774, 615] on button "confirmar" at bounding box center [784, 629] width 384 height 39
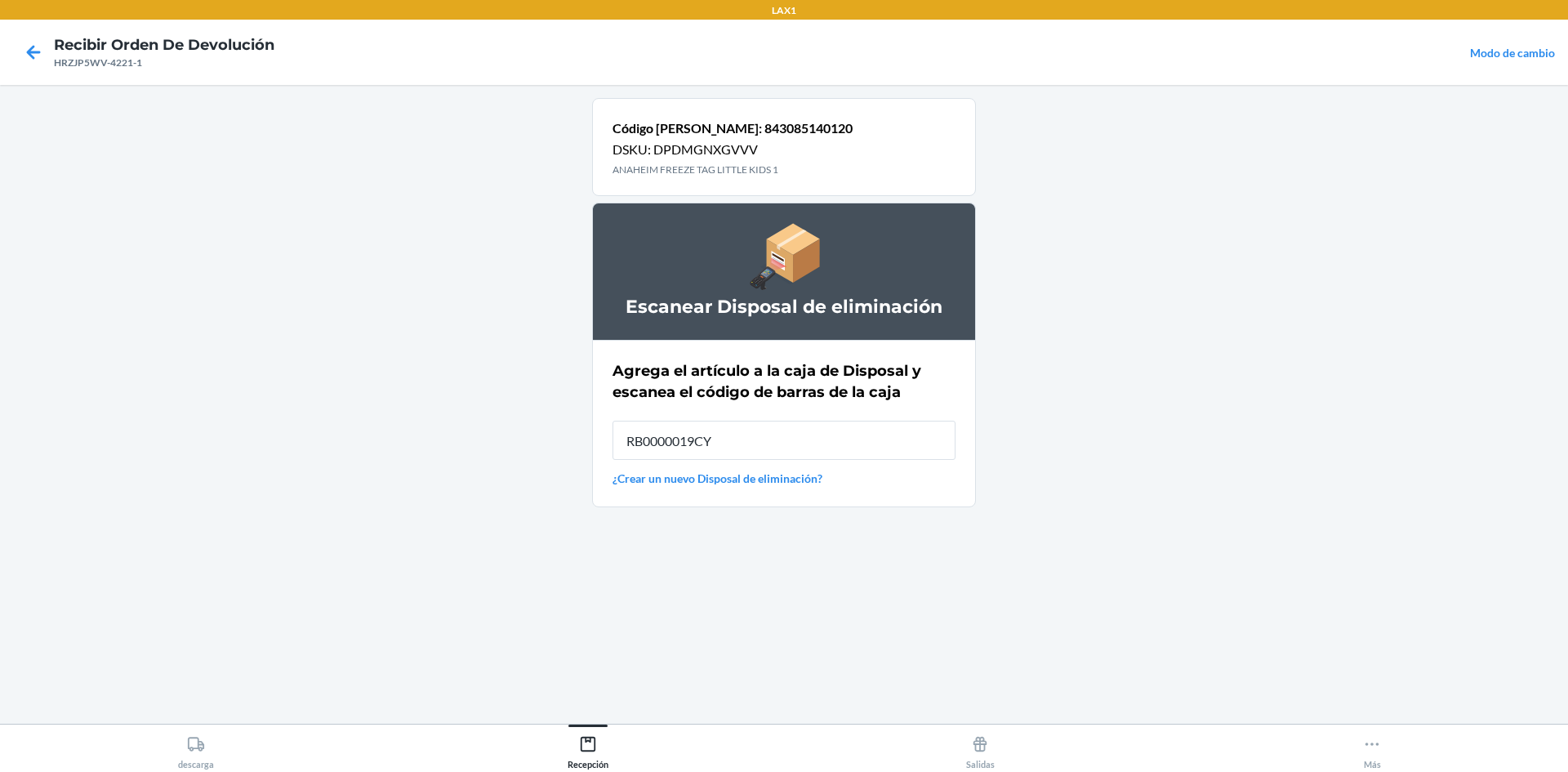
type input "RB0000019CY"
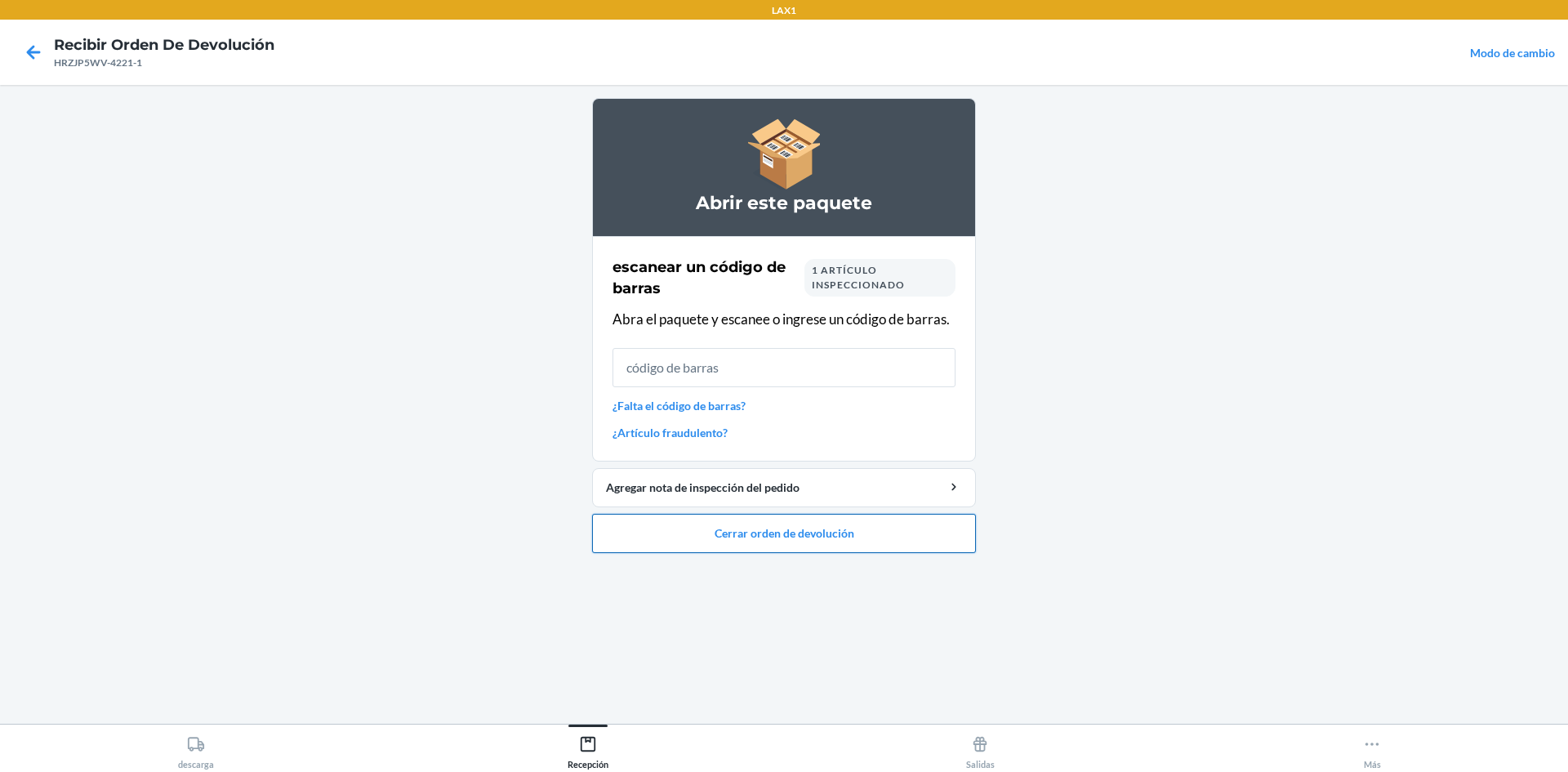
click at [792, 534] on button "Cerrar orden de devolución" at bounding box center [784, 533] width 384 height 39
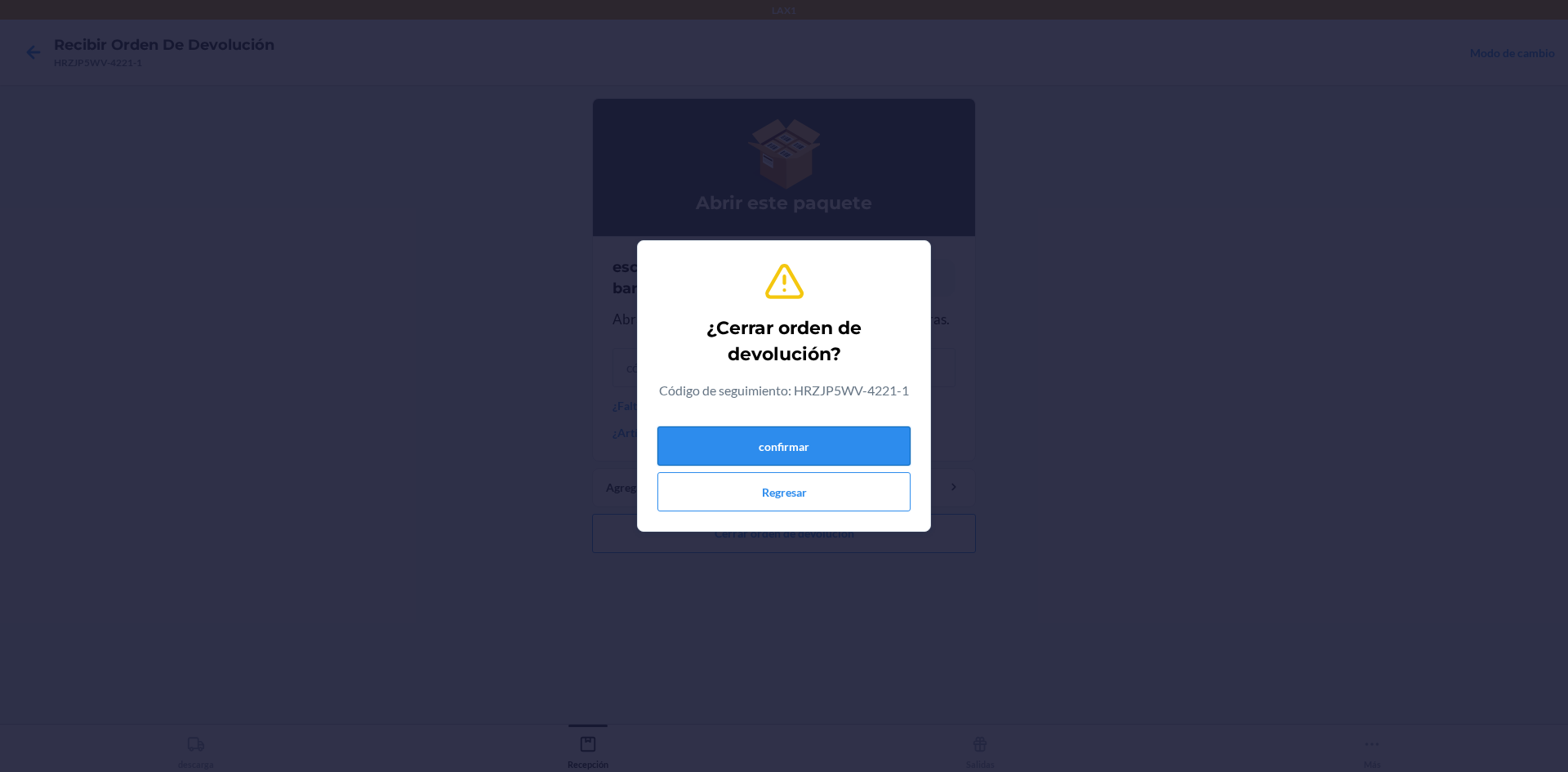
click at [824, 434] on button "confirmar" at bounding box center [784, 445] width 253 height 39
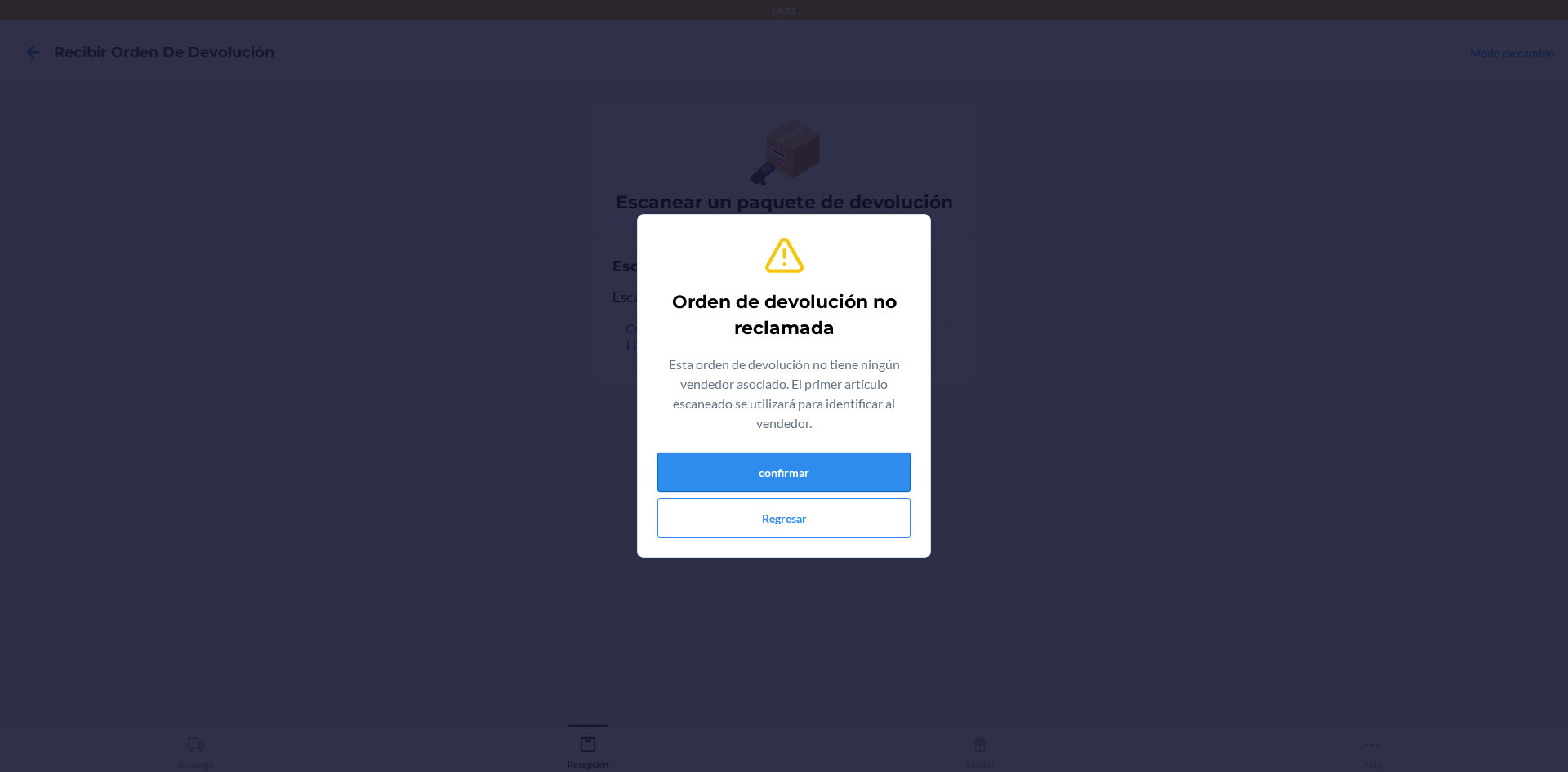
click at [825, 468] on button "confirmar" at bounding box center [784, 472] width 253 height 39
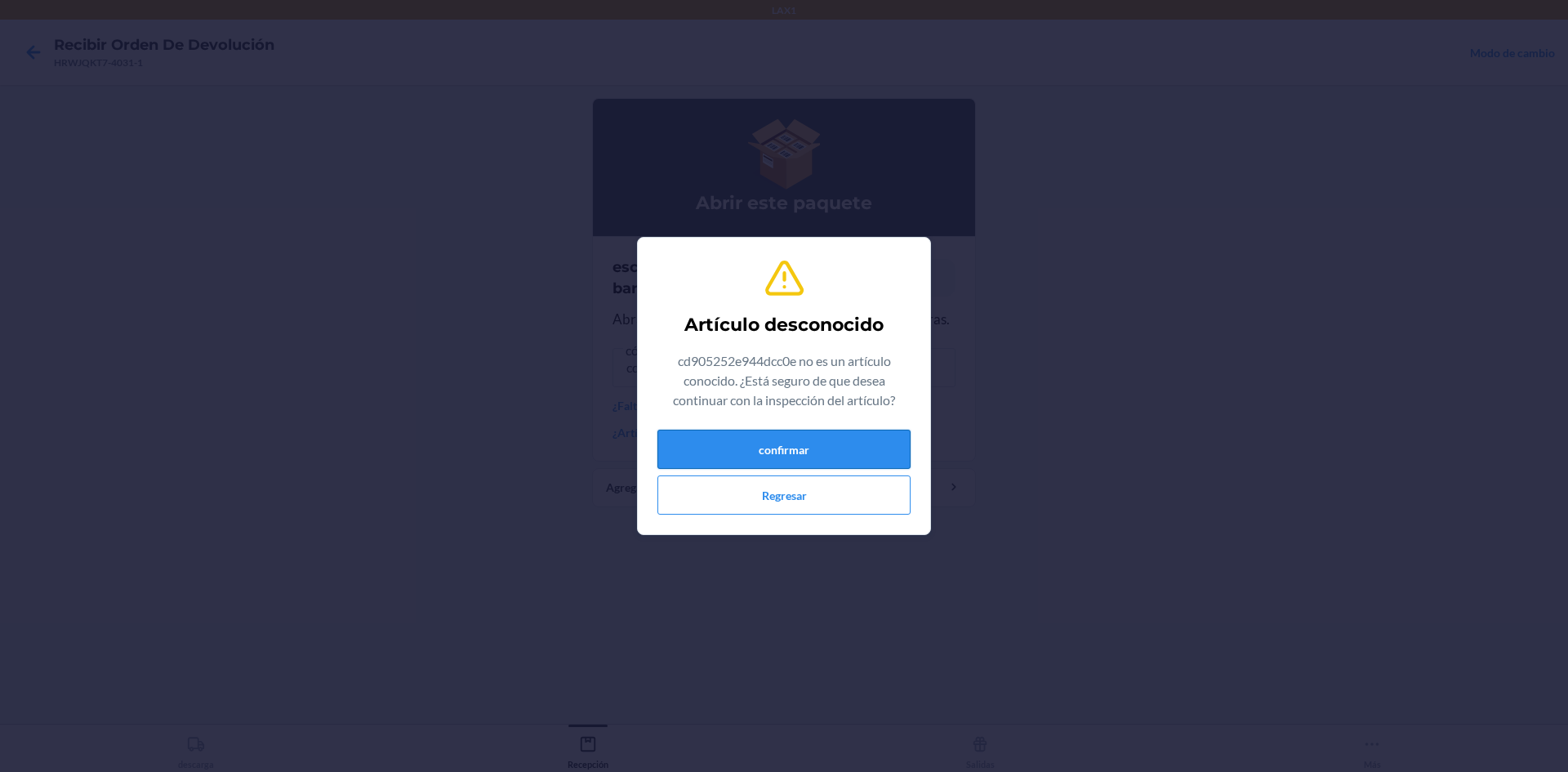
click at [759, 461] on button "confirmar" at bounding box center [784, 449] width 253 height 39
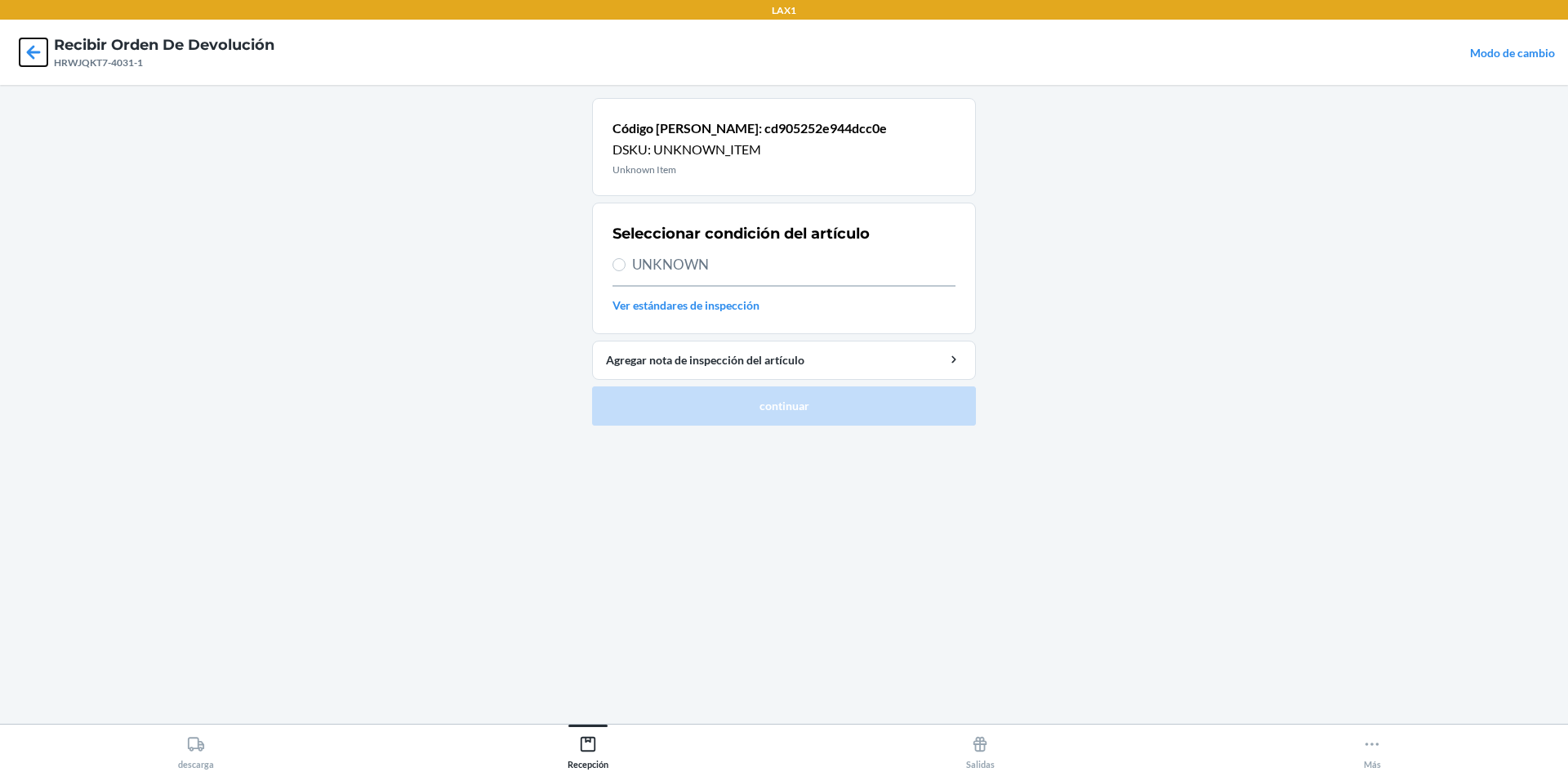
click at [23, 53] on icon at bounding box center [34, 52] width 28 height 28
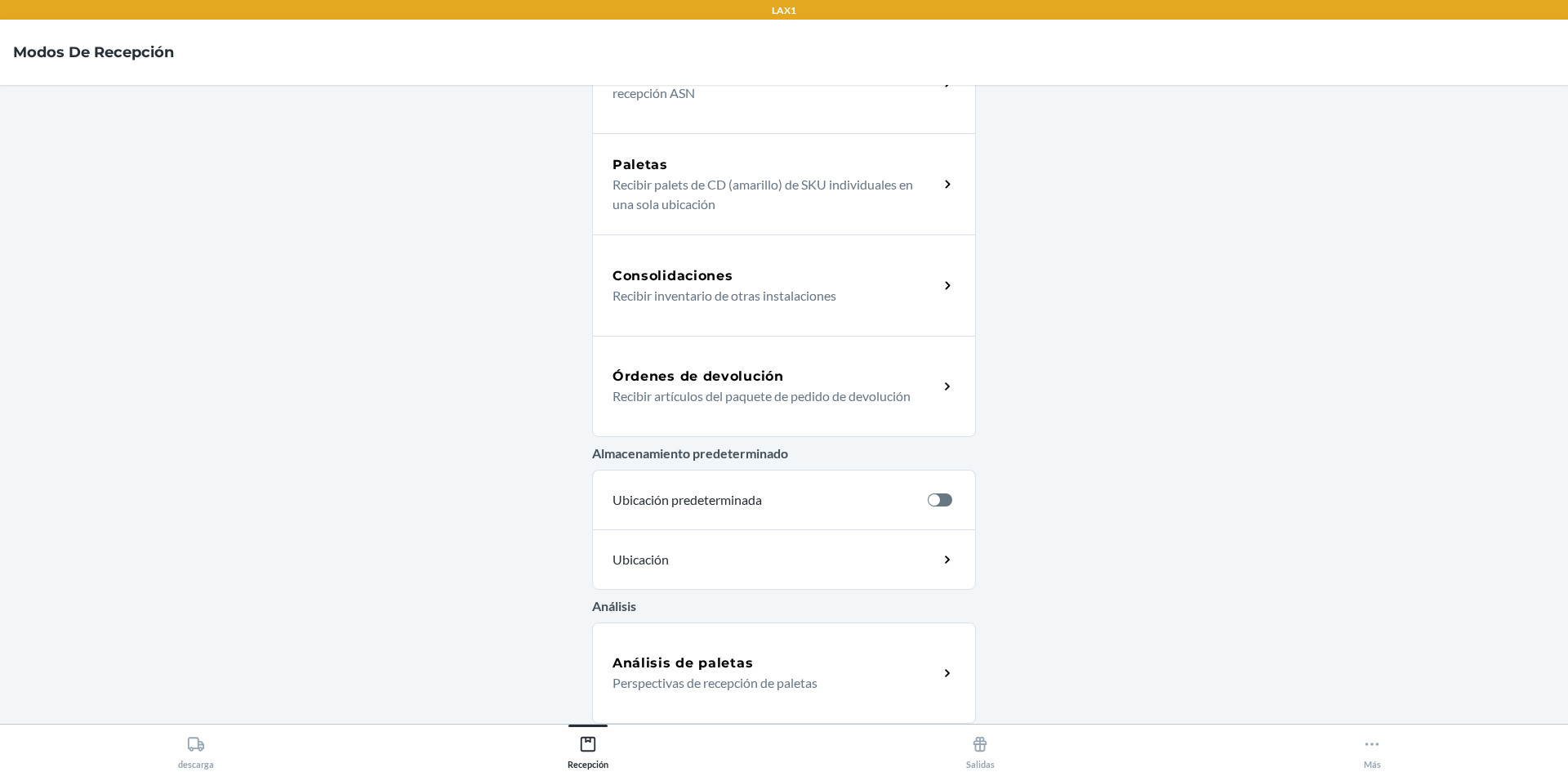
scroll to position [184, 0]
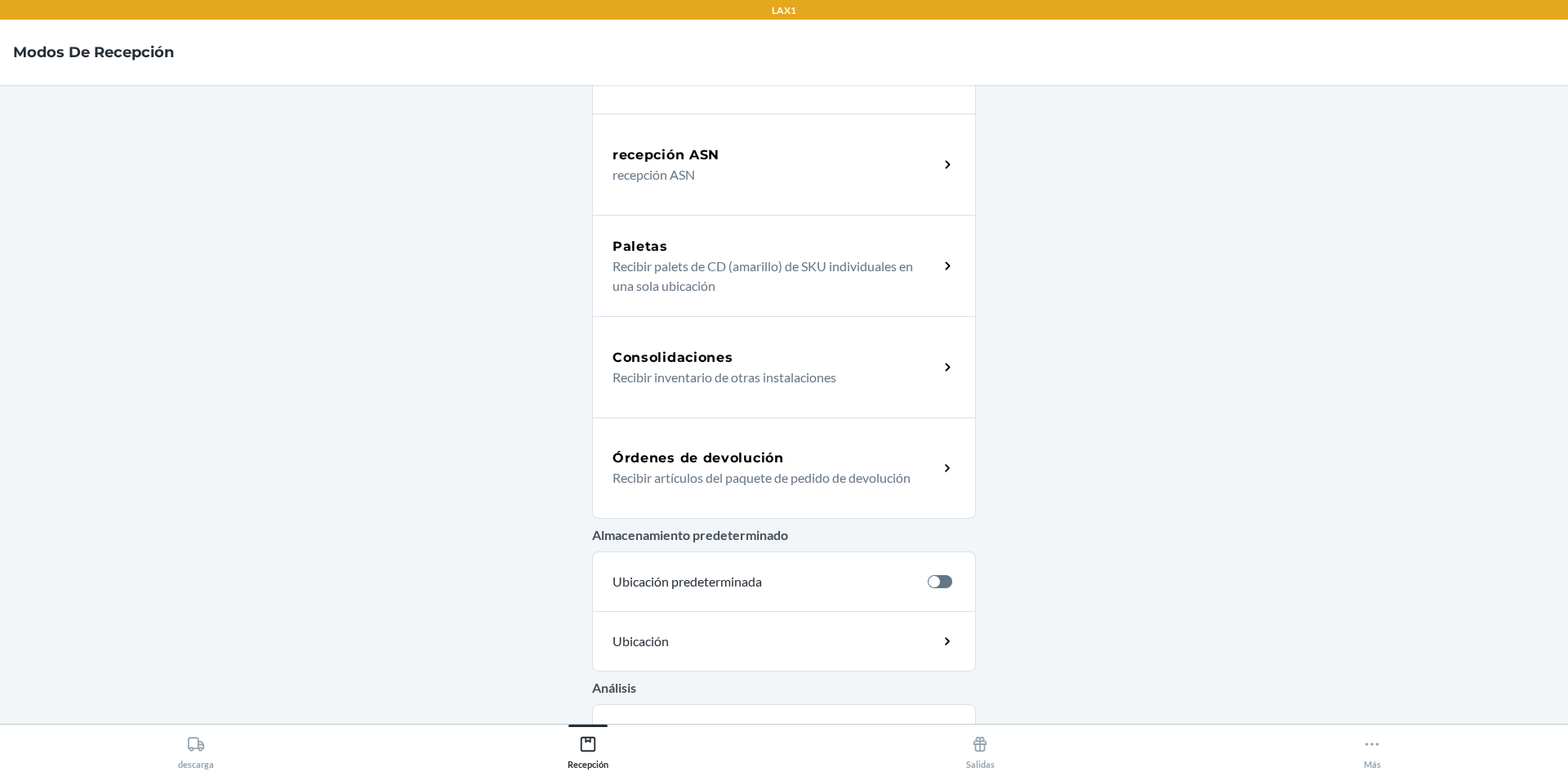
click at [762, 449] on h5 "Órdenes de devolución" at bounding box center [698, 459] width 171 height 20
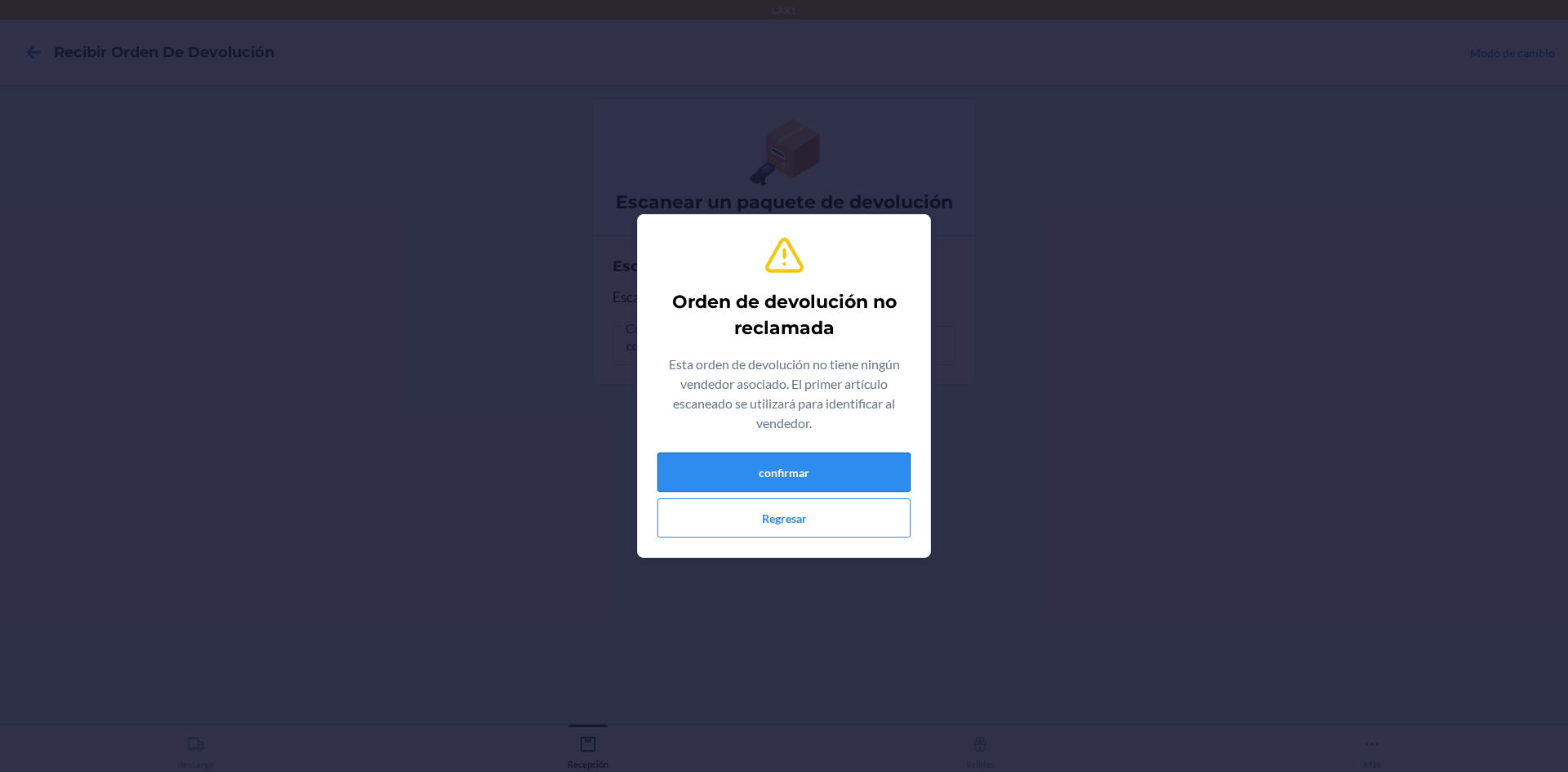
click at [863, 488] on button "confirmar" at bounding box center [784, 472] width 253 height 39
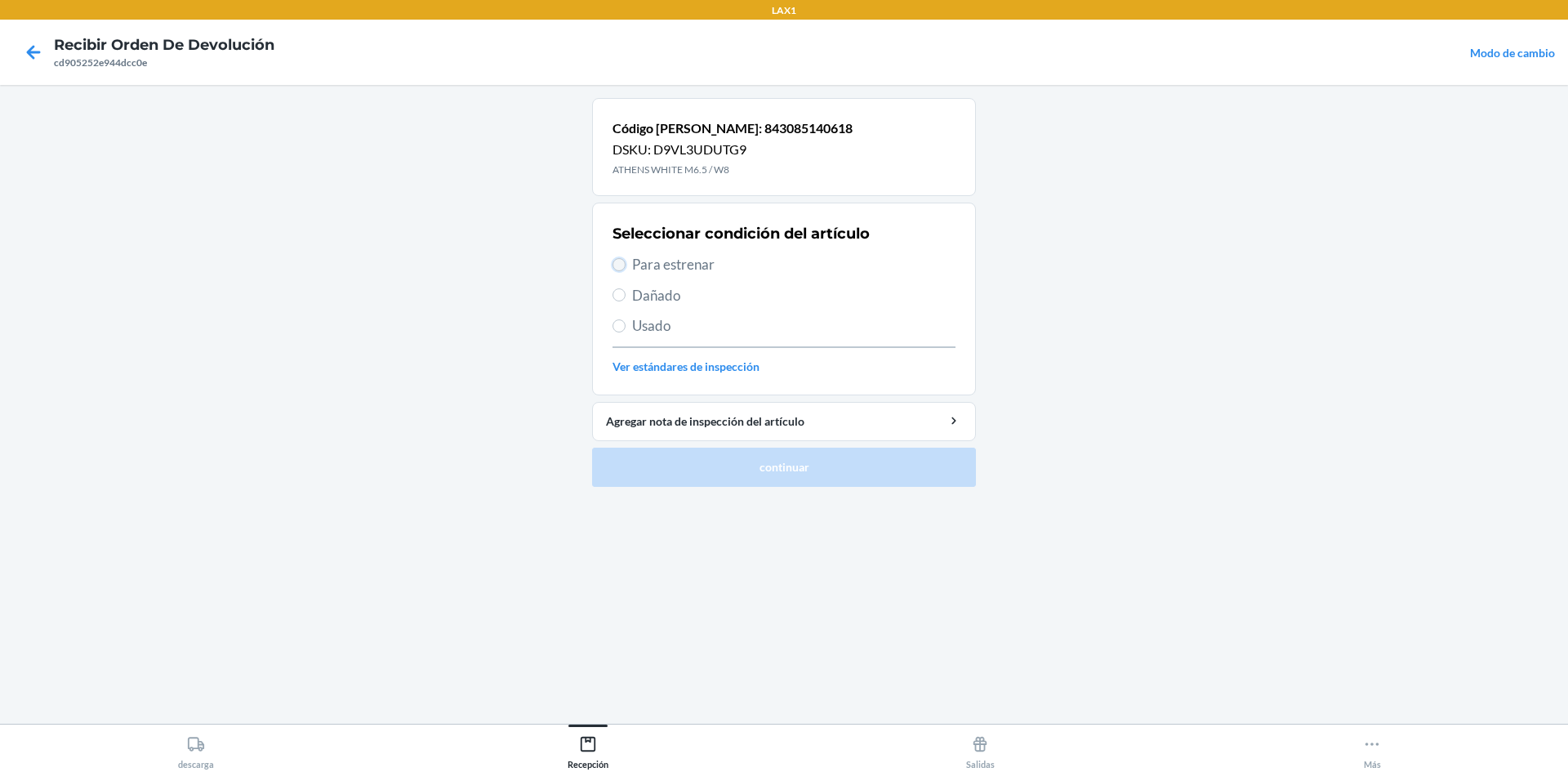
click at [625, 263] on input "Para estrenar" at bounding box center [619, 265] width 13 height 13
radio input "true"
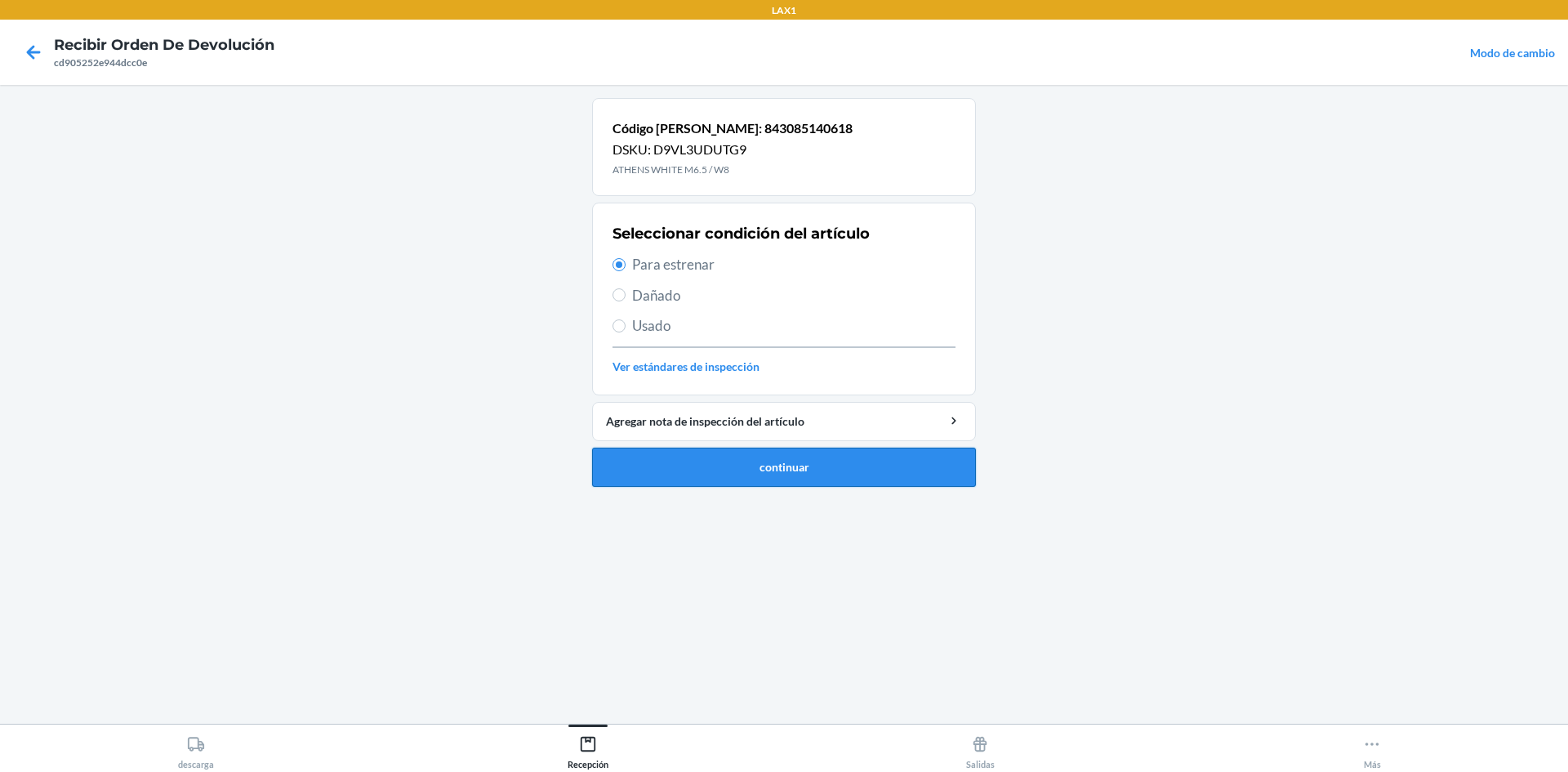
click at [853, 474] on button "continuar" at bounding box center [784, 467] width 384 height 39
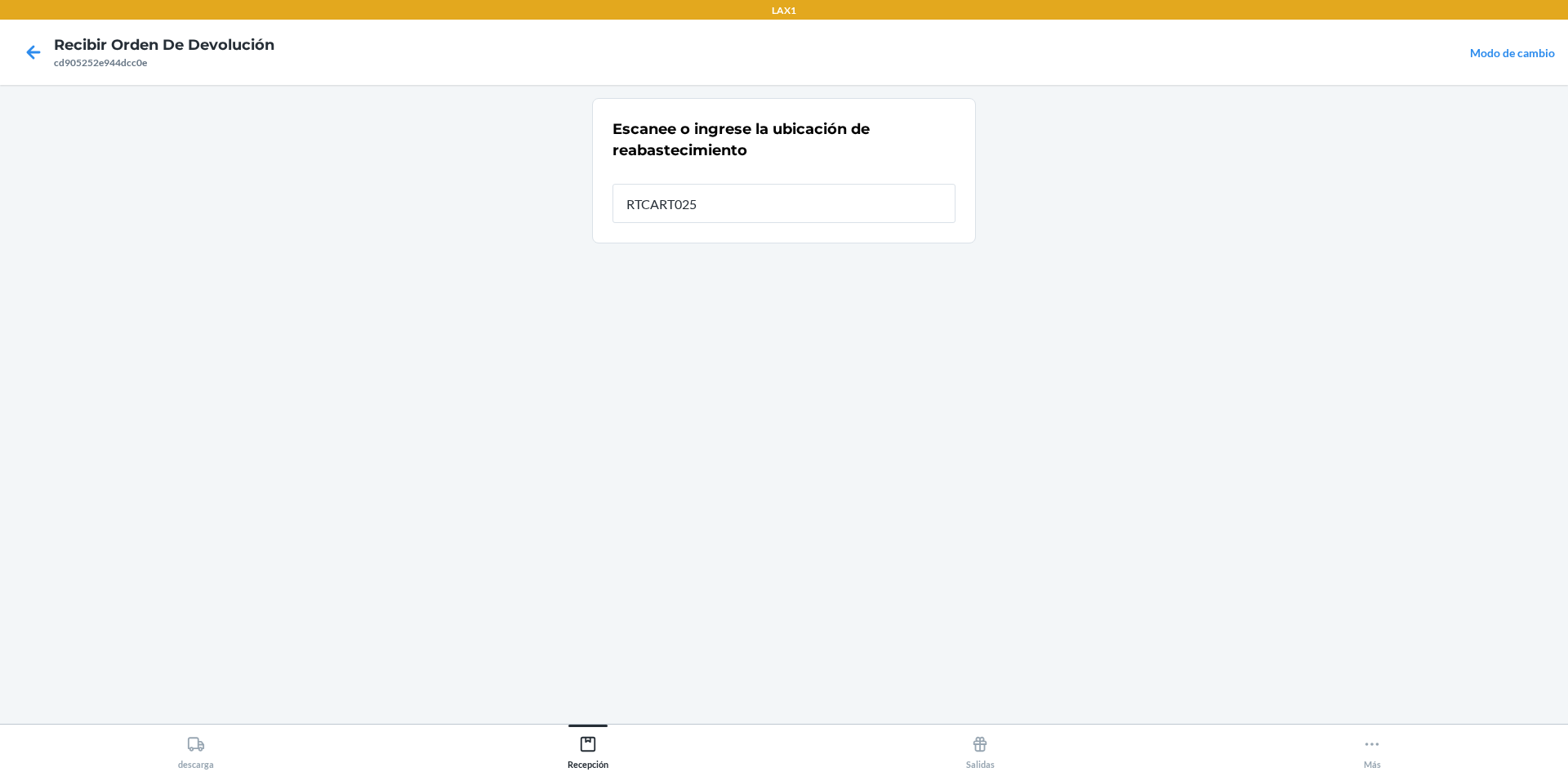
type input "RTCART025"
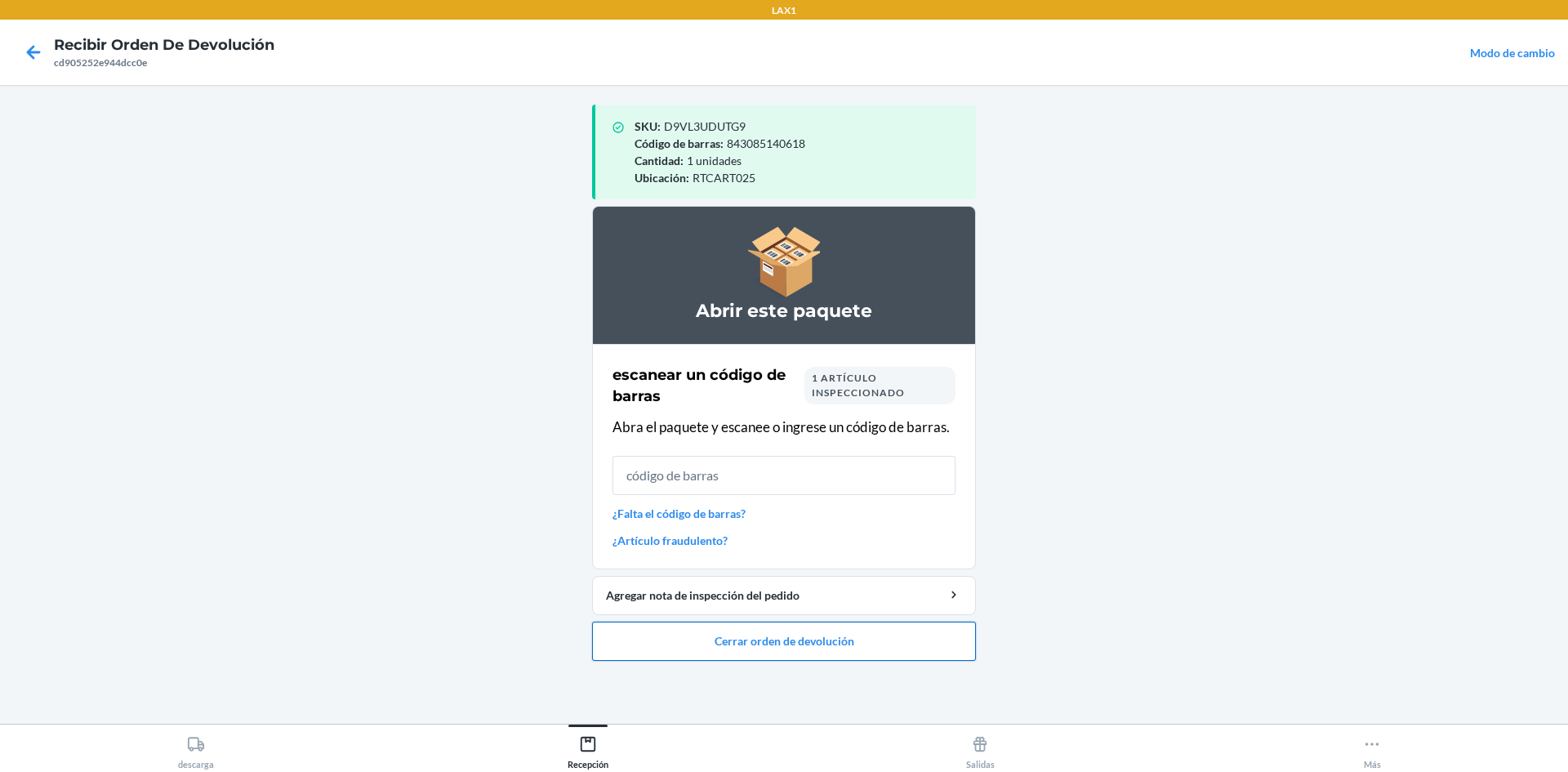
click at [873, 631] on button "Cerrar orden de devolución" at bounding box center [784, 641] width 384 height 39
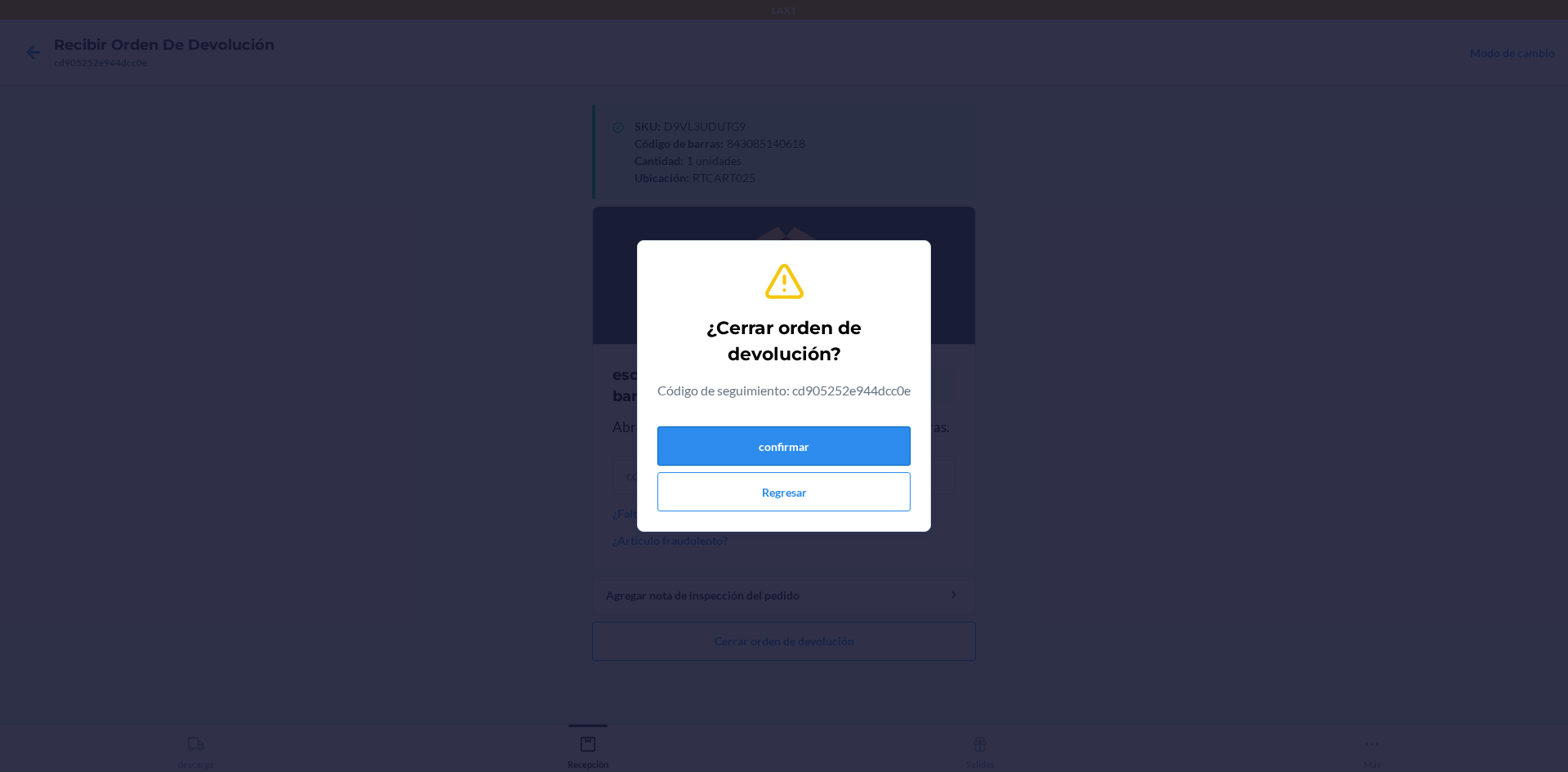
click at [757, 449] on button "confirmar" at bounding box center [784, 445] width 253 height 39
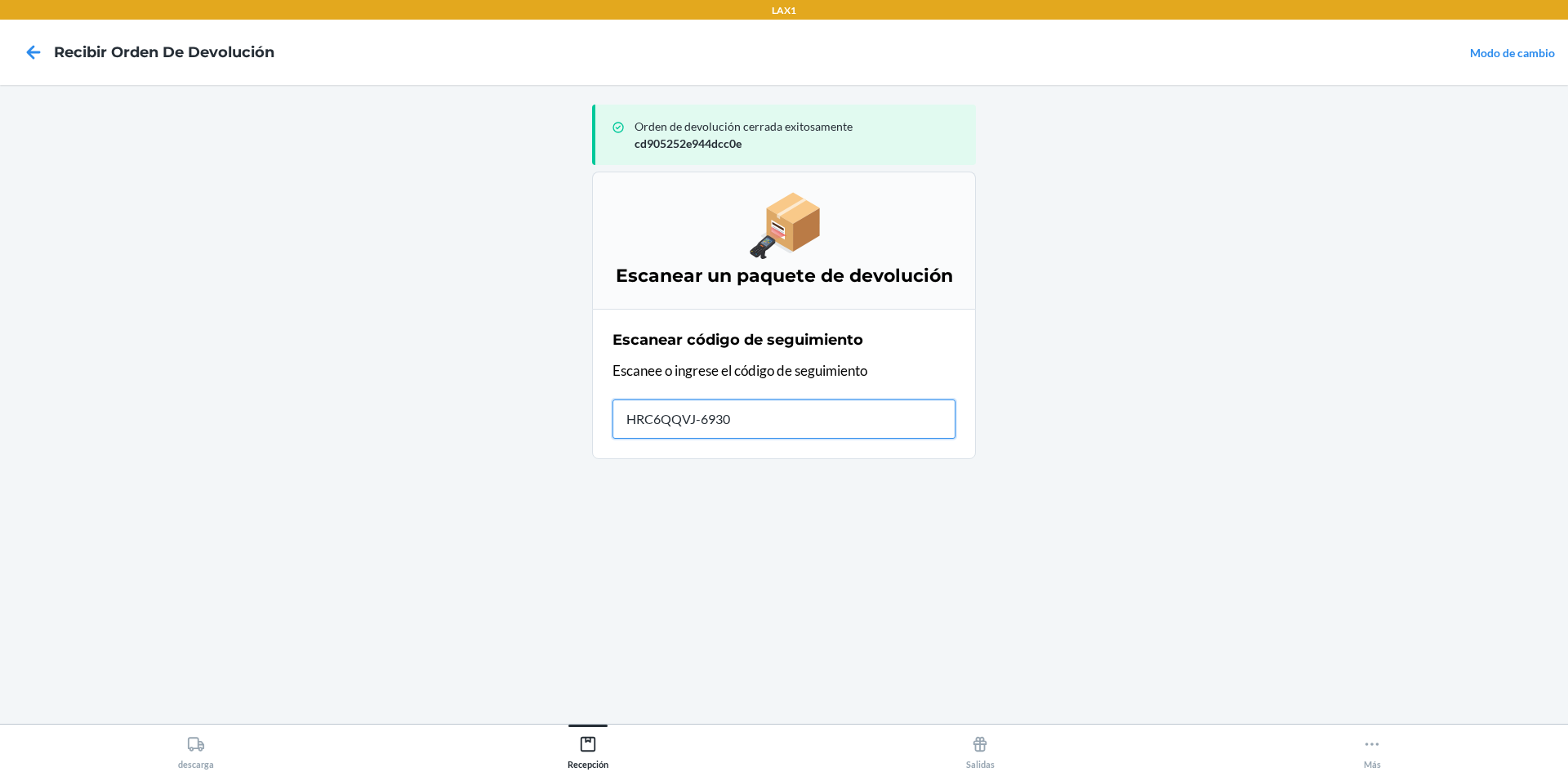
type input "HRC6QQVJ-6930-"
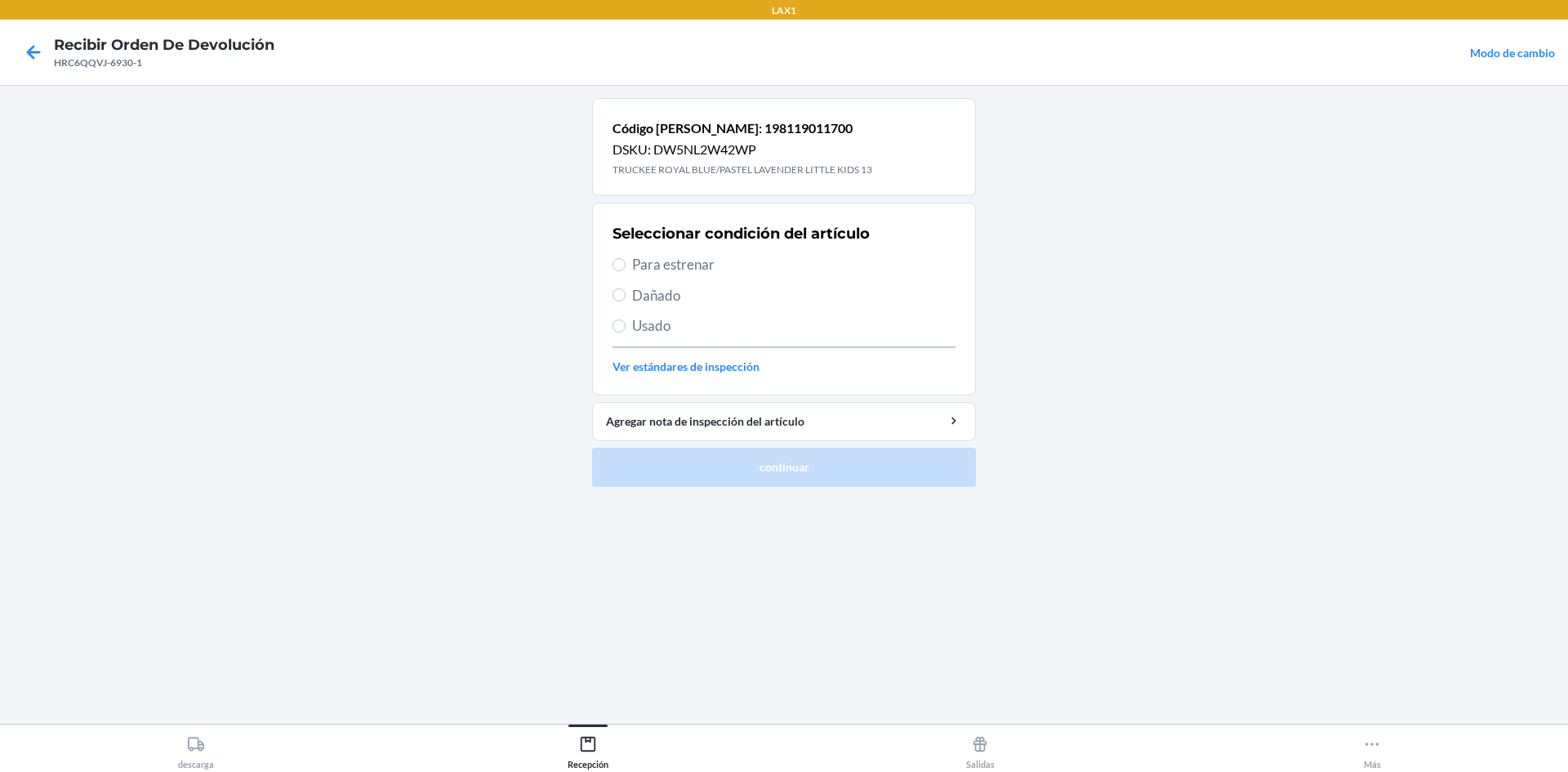
click at [610, 358] on section "Seleccionar condición del artículo Para estrenar Dañado Usado Ver estándares de…" at bounding box center [784, 300] width 384 height 193
drag, startPoint x: 602, startPoint y: 364, endPoint x: 614, endPoint y: 285, distance: 79.9
click at [609, 333] on section "Seleccionar condición del artículo Para estrenar Dañado Usado Ver estándares de…" at bounding box center [784, 300] width 384 height 193
click at [614, 285] on label "Dañado" at bounding box center [784, 295] width 343 height 21
click at [614, 289] on input "Dañado" at bounding box center [619, 295] width 13 height 13
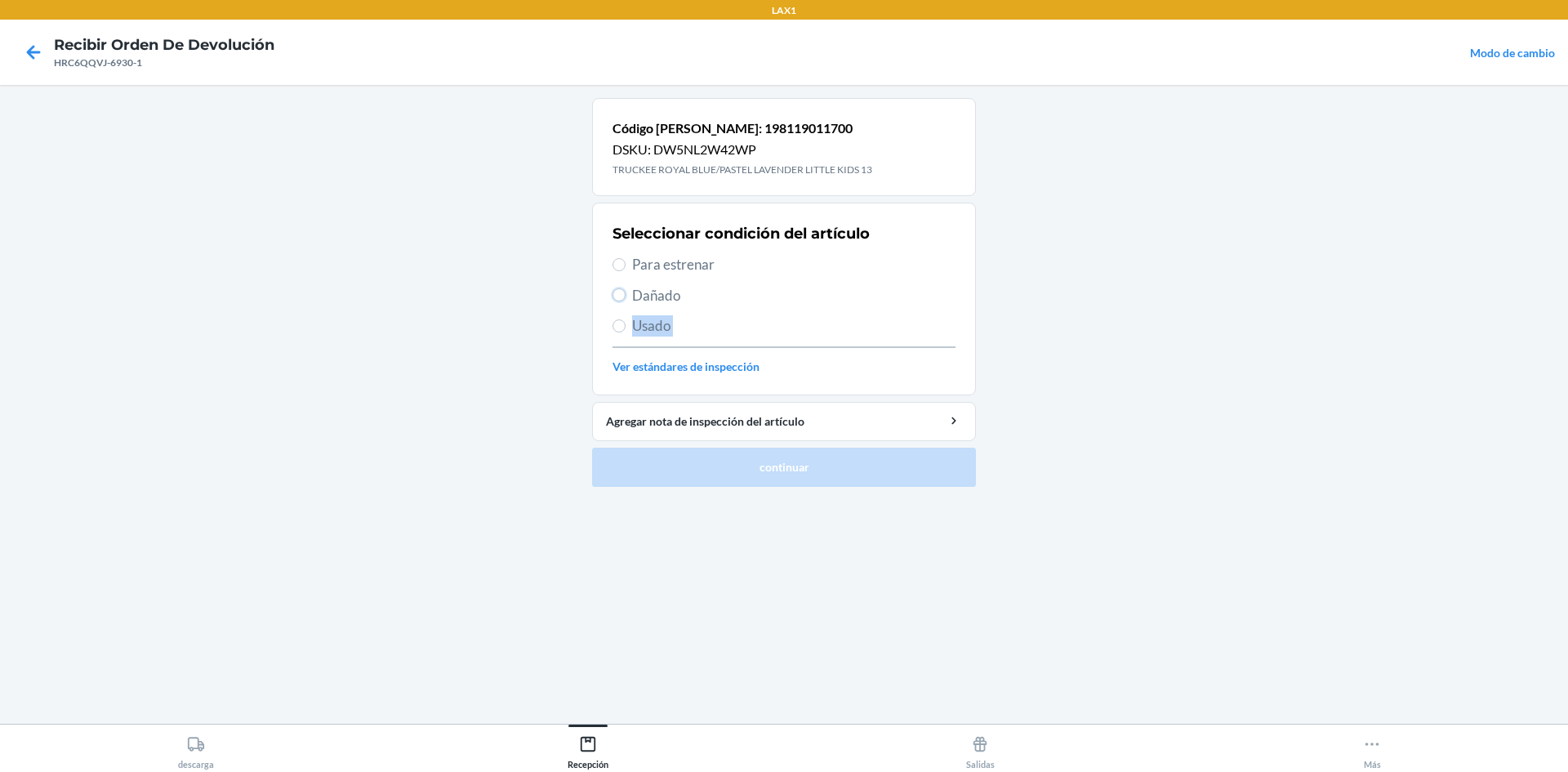
radio input "true"
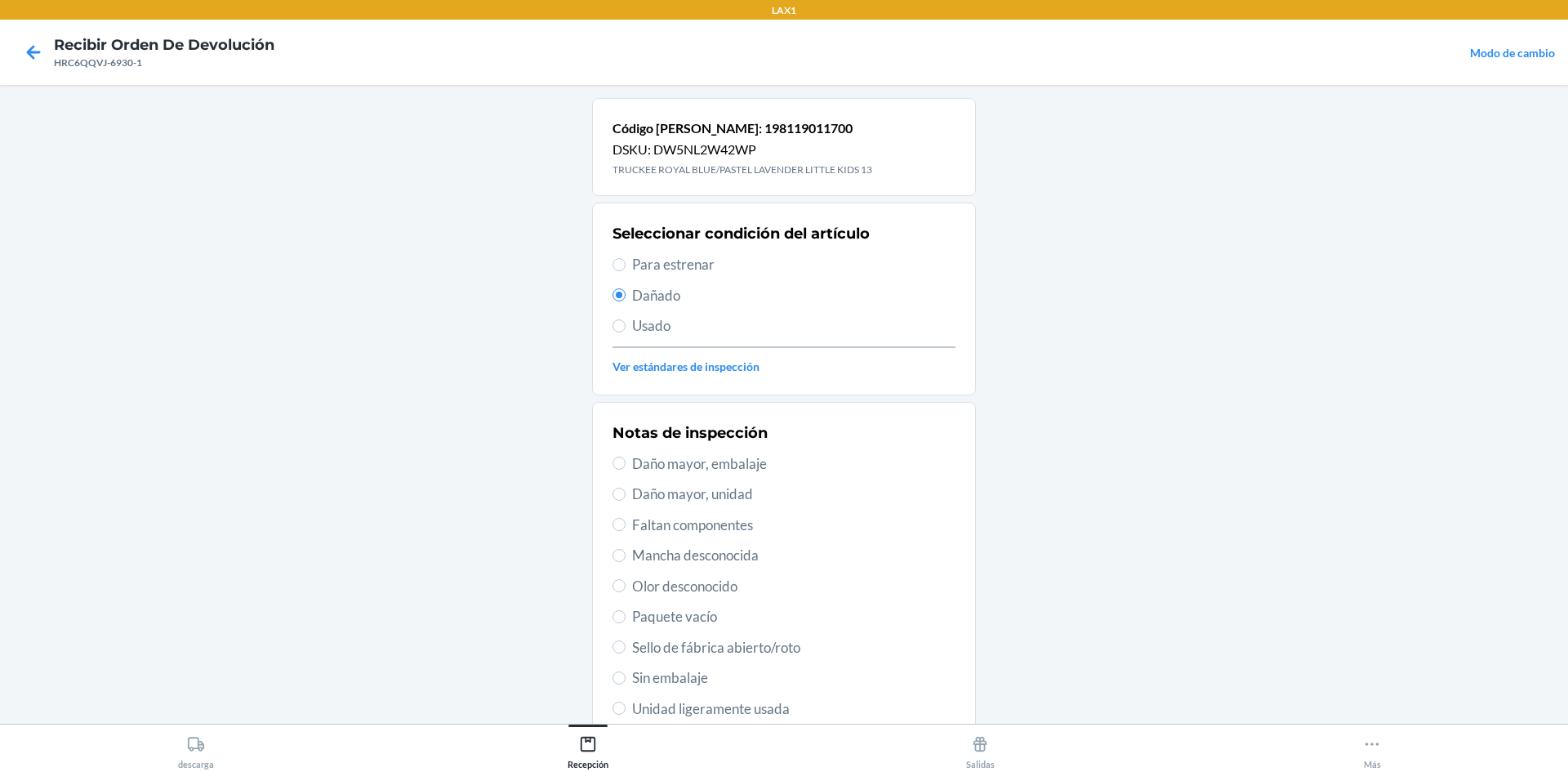
click at [652, 245] on div "Seleccionar condición del artículo Para estrenar Dañado Usado Ver estándares de…" at bounding box center [784, 300] width 343 height 162
click at [633, 262] on span "Para estrenar" at bounding box center [794, 264] width 323 height 21
click at [625, 262] on input "Para estrenar" at bounding box center [619, 265] width 13 height 13
radio input "true"
radio input "false"
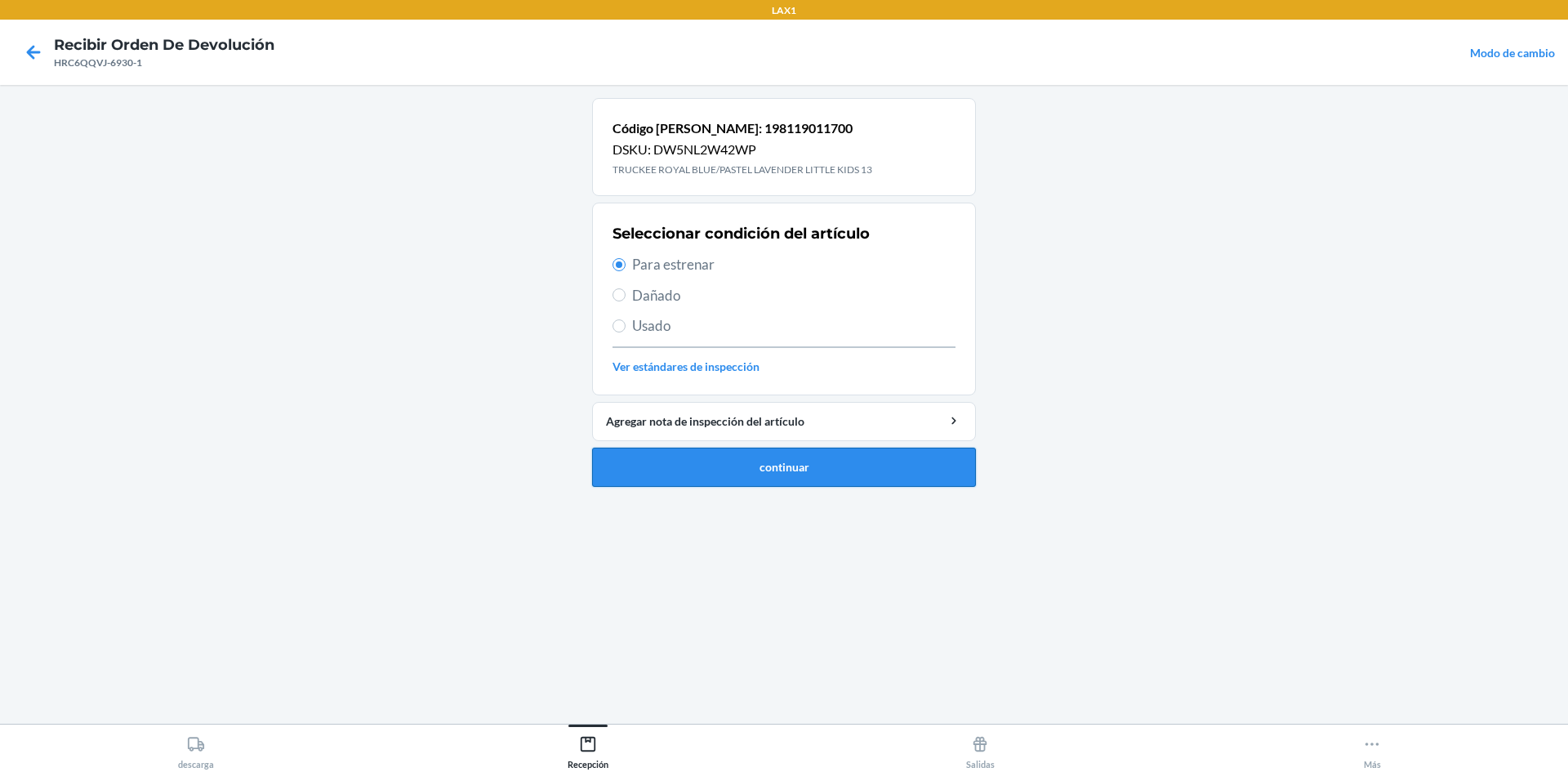
click at [792, 466] on button "continuar" at bounding box center [784, 467] width 384 height 39
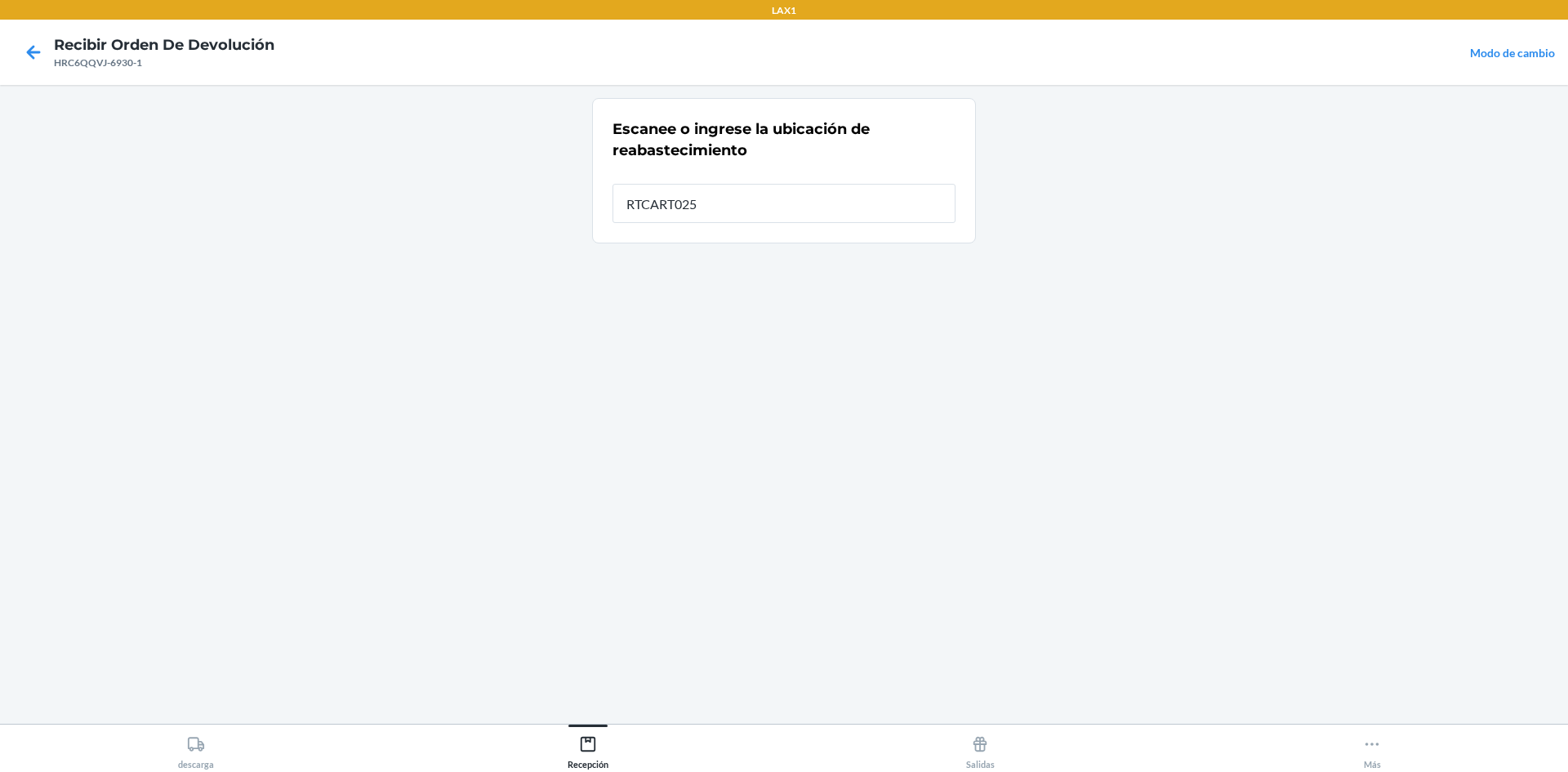
type input "RTCART025"
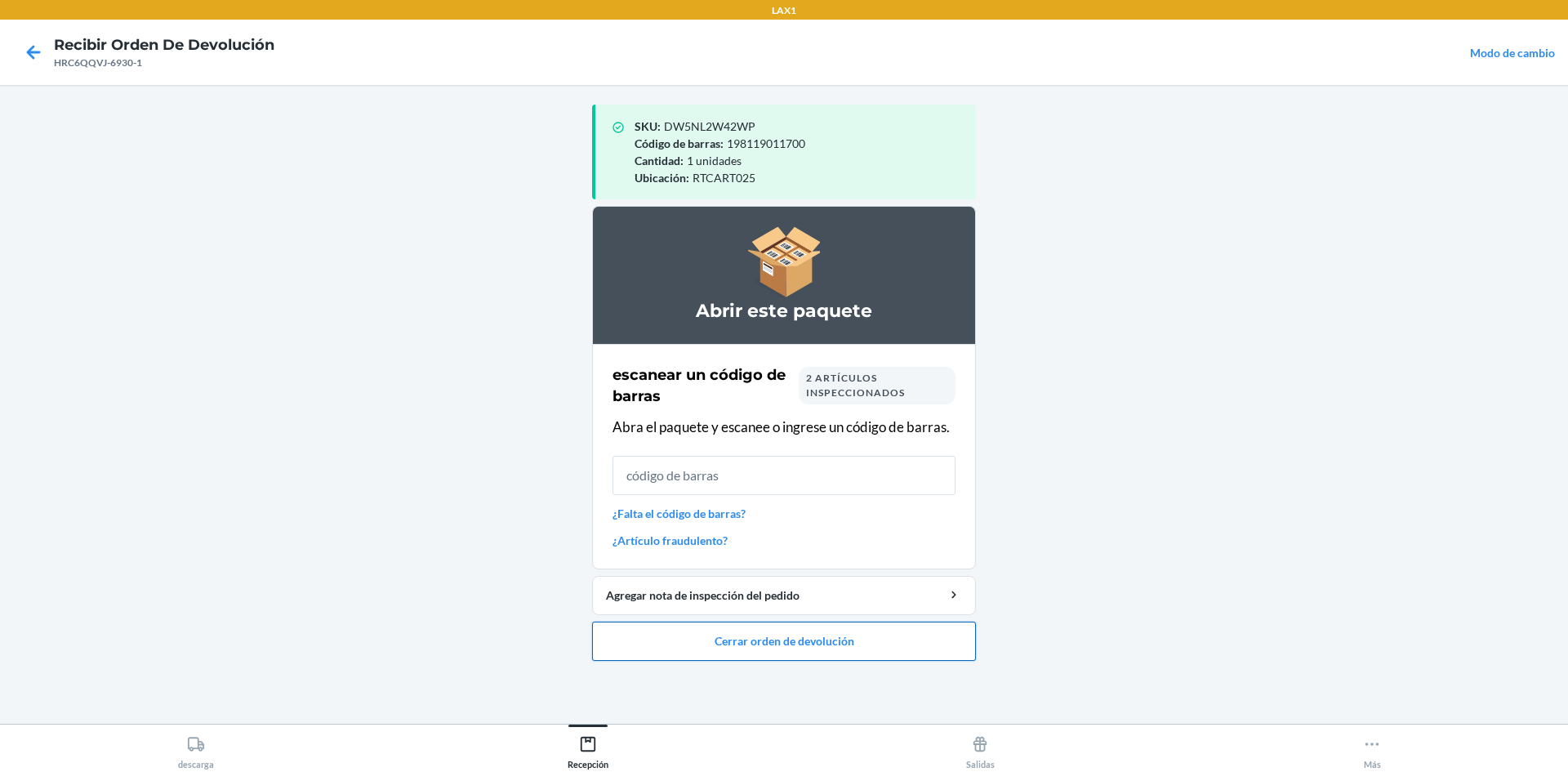
click at [699, 627] on button "Cerrar orden de devolución" at bounding box center [784, 641] width 384 height 39
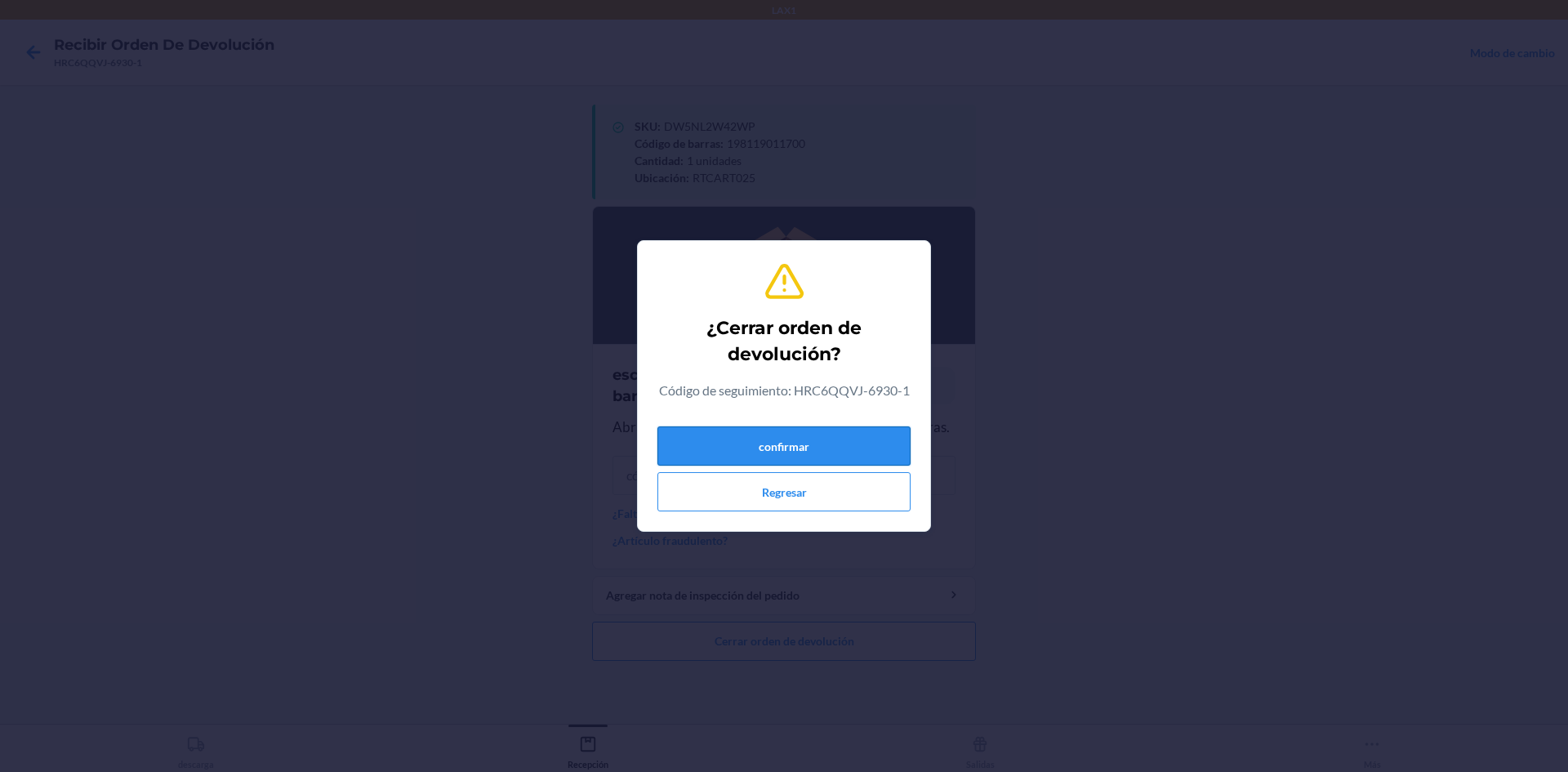
click at [744, 448] on button "confirmar" at bounding box center [784, 445] width 253 height 39
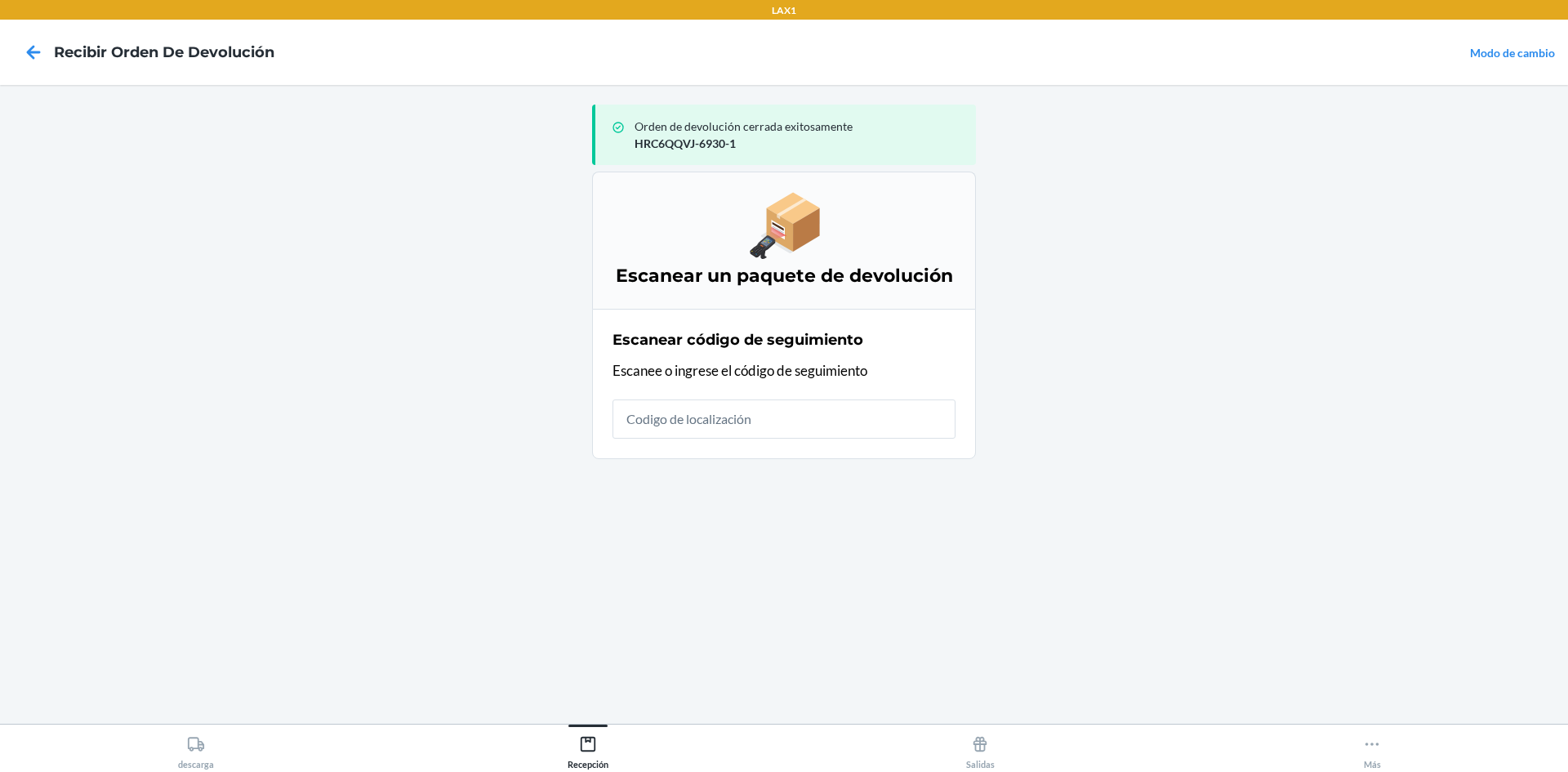
click at [1552, 98] on main "Orden de devolución cerrada exitosamente HRC6QQVJ-6930-1 Escanear un paquete de…" at bounding box center [784, 404] width 1568 height 639
drag, startPoint x: 1518, startPoint y: 4, endPoint x: 1168, endPoint y: 634, distance: 720.7
click at [1168, 633] on main "Orden de devolución cerrada exitosamente HRC6QQVJ-6930-1 Escanear un paquete de…" at bounding box center [784, 404] width 1568 height 639
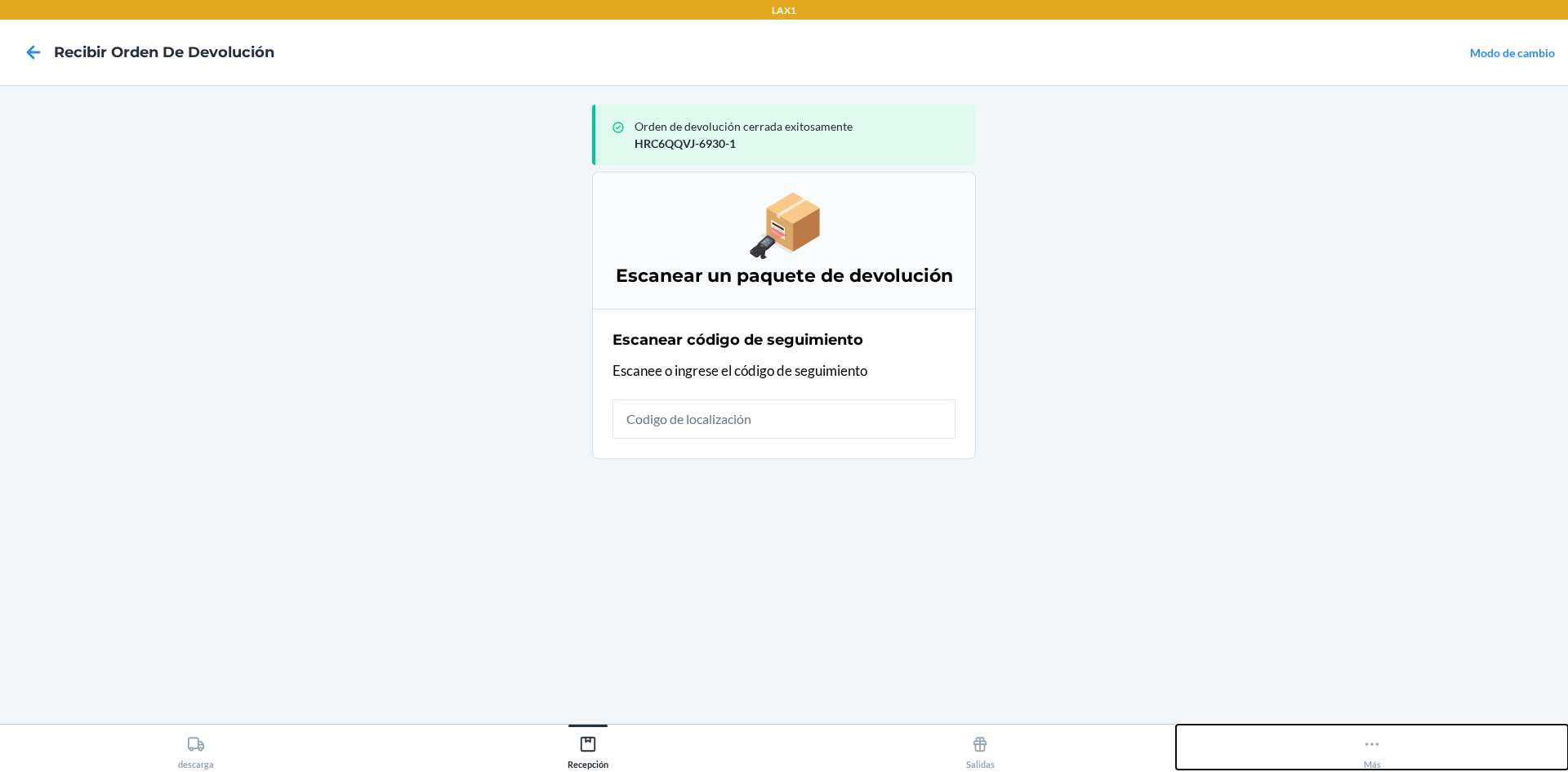
click at [1320, 759] on button "Más" at bounding box center [1371, 747] width 392 height 45
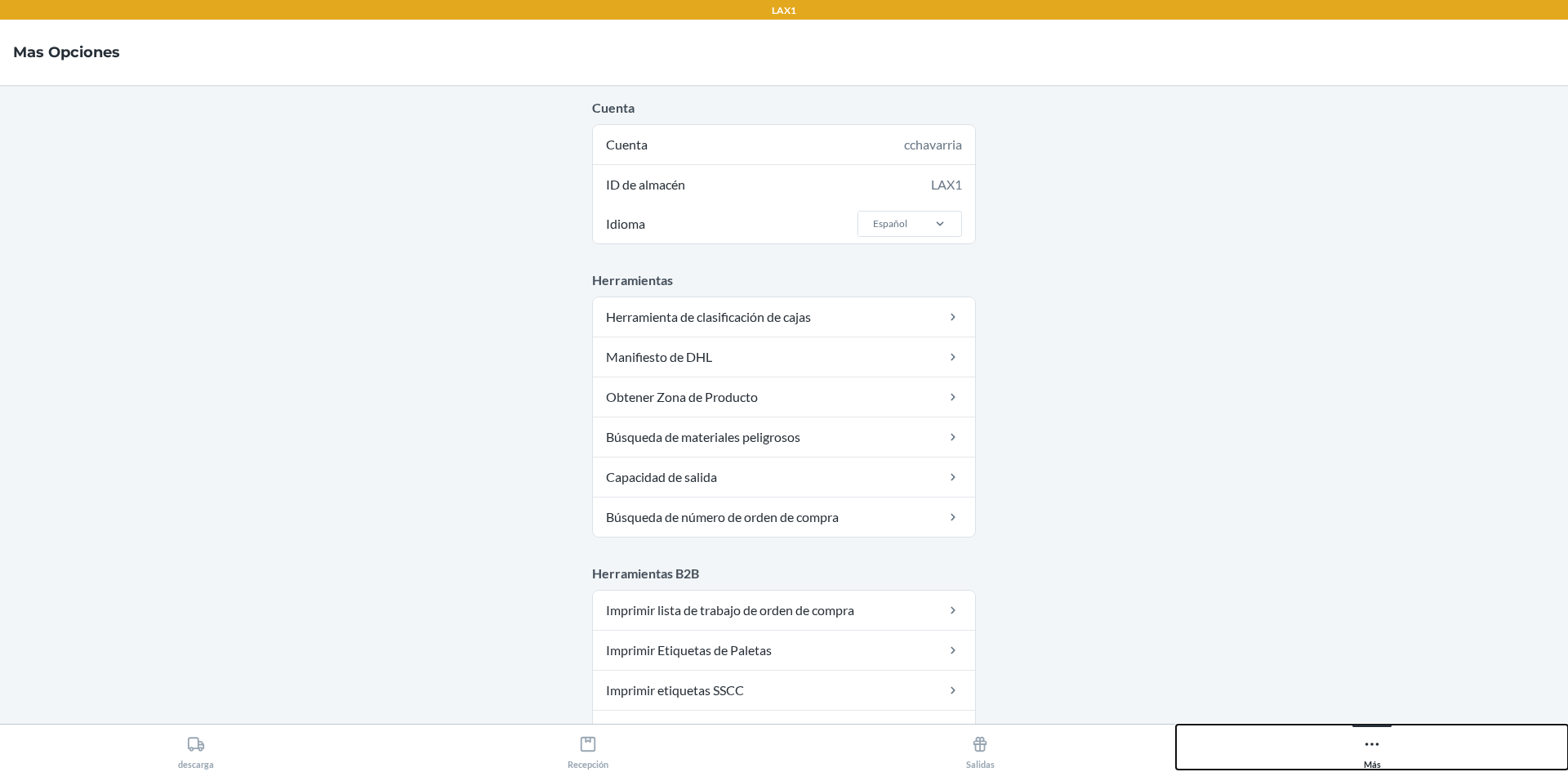
click at [1365, 744] on icon at bounding box center [1372, 745] width 18 height 18
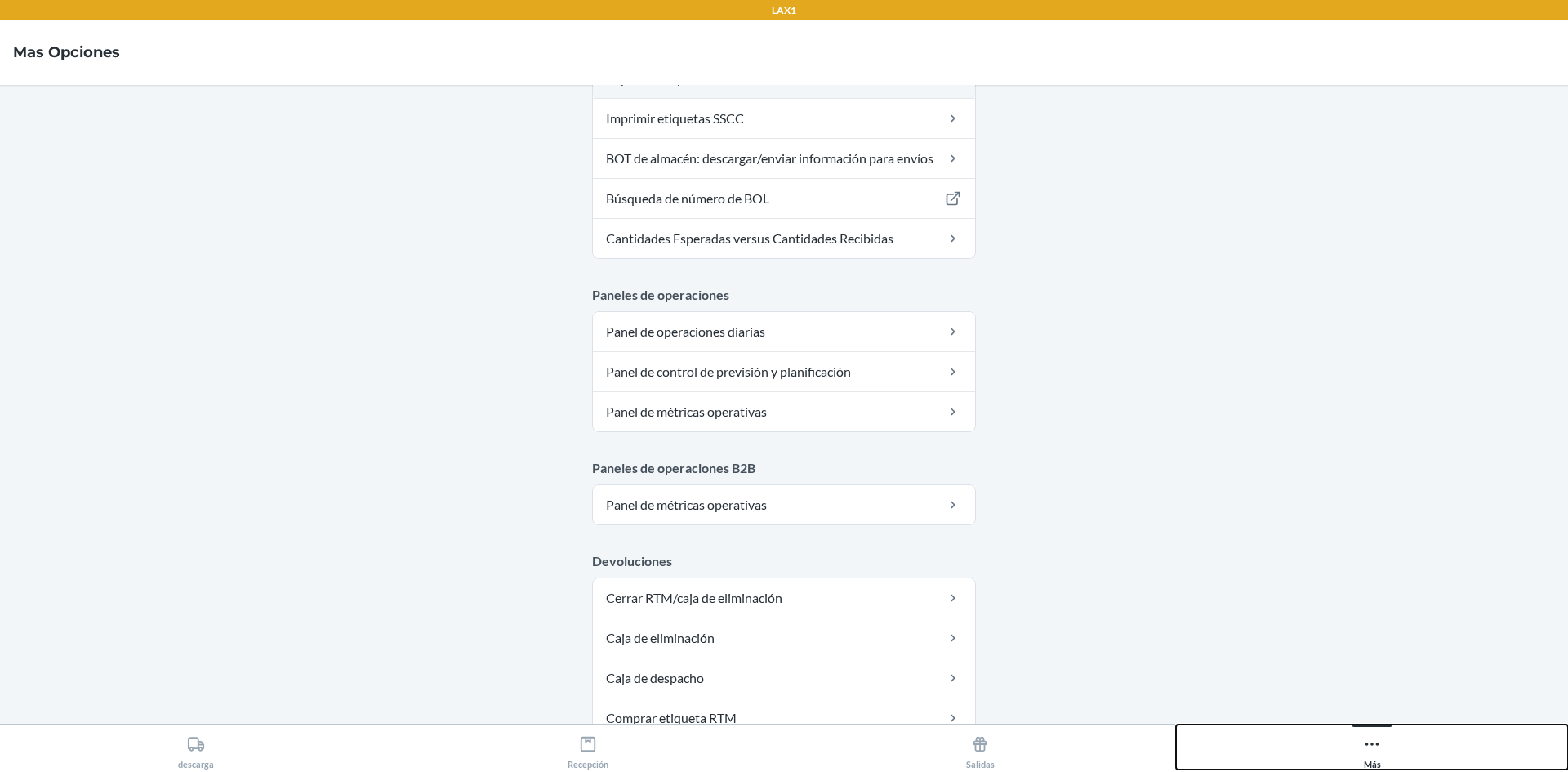
scroll to position [798, 0]
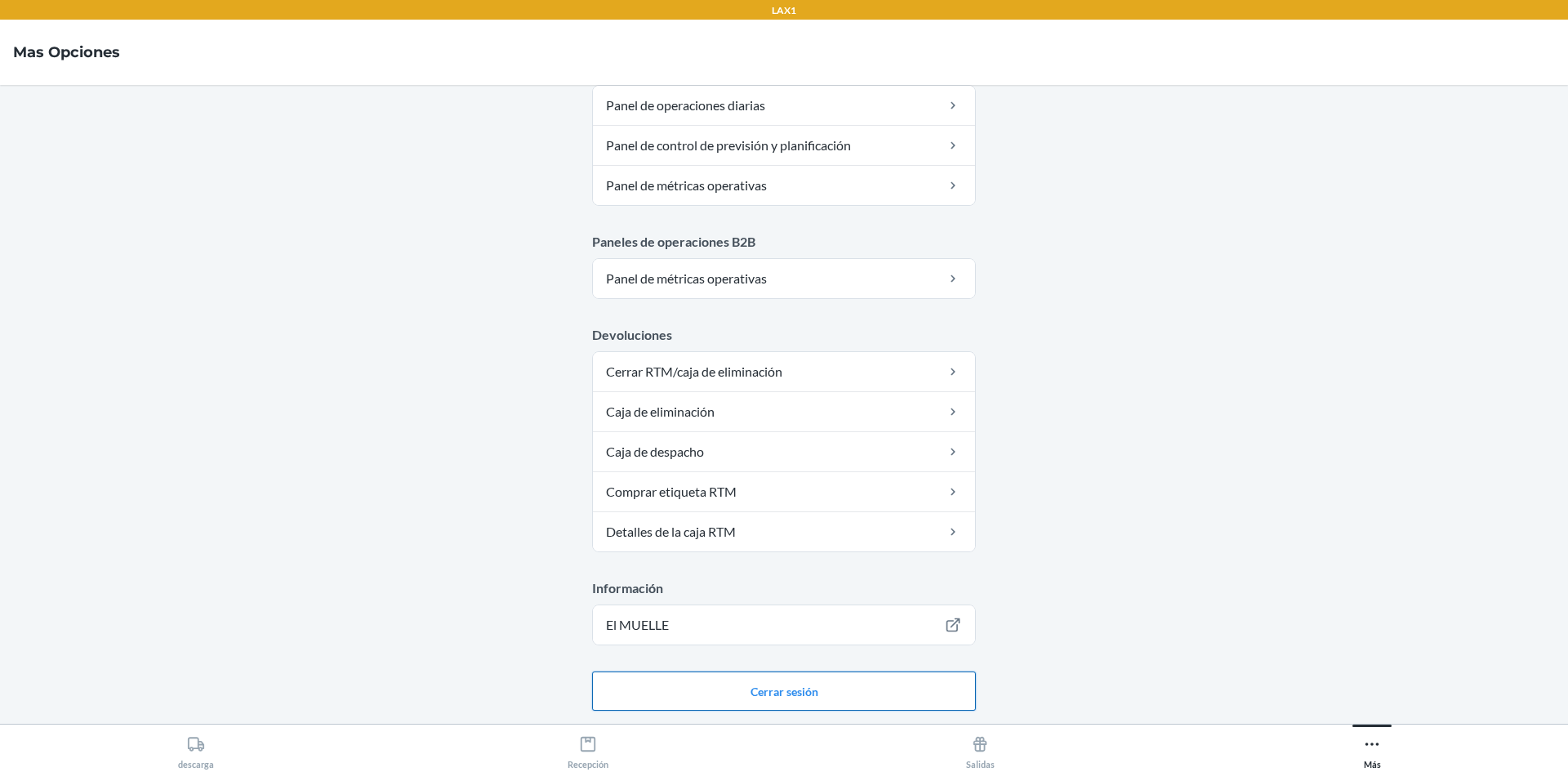
click at [774, 685] on button "Cerrar sesión" at bounding box center [784, 691] width 384 height 39
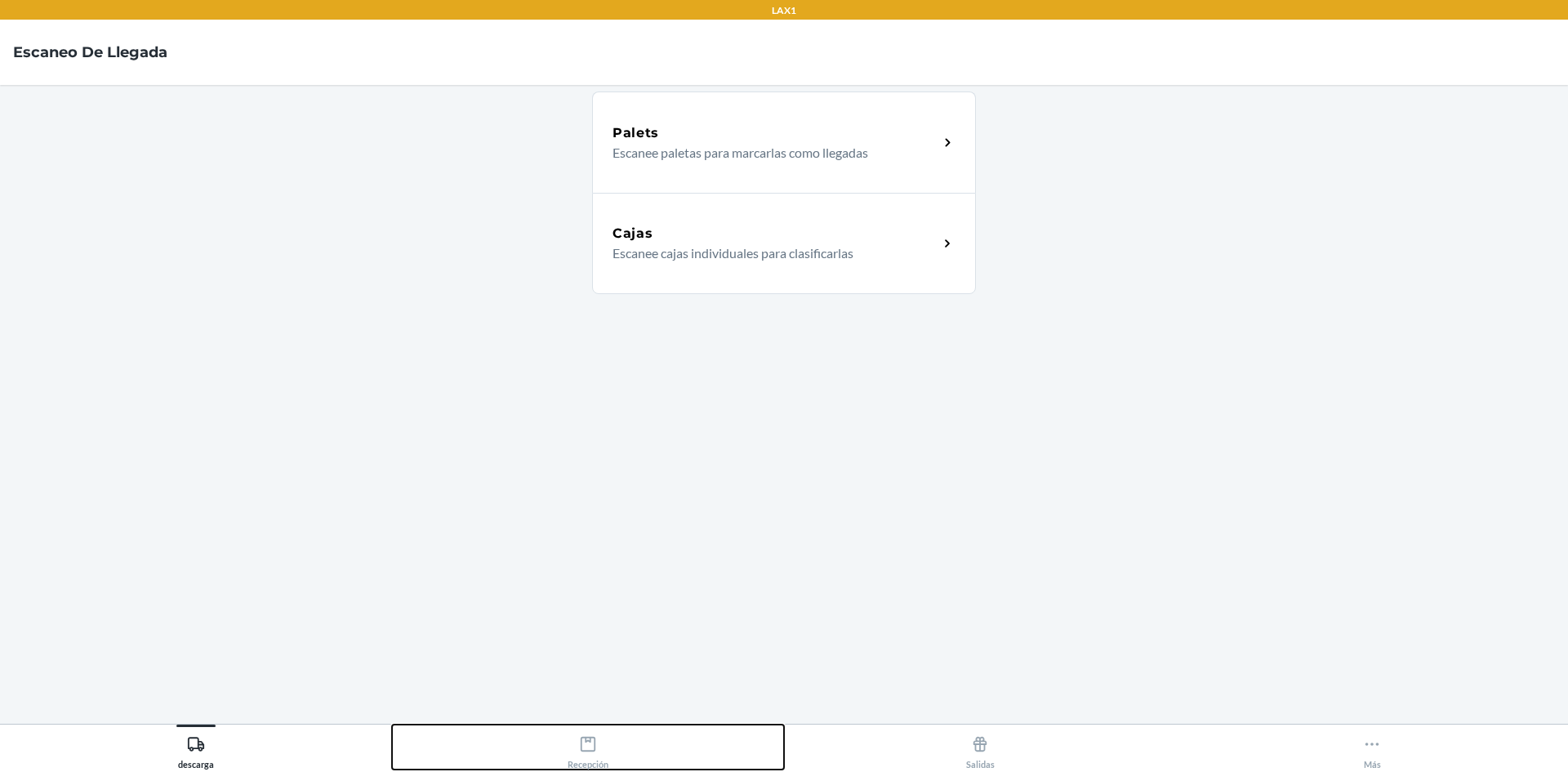
click at [587, 737] on icon at bounding box center [588, 745] width 15 height 15
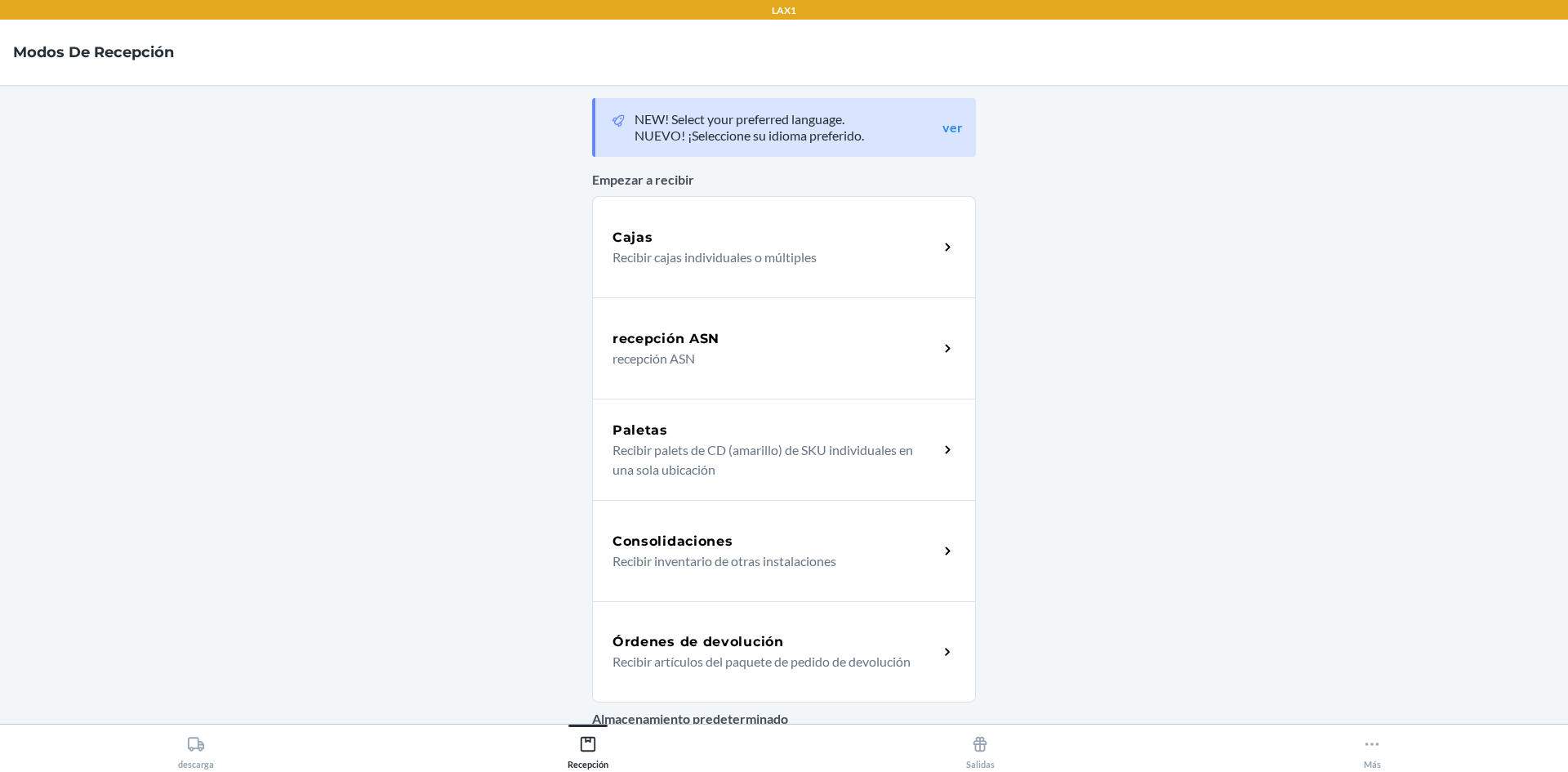
click at [741, 674] on div "Órdenes de devolución Recibir artículos del paquete de pedido de devolución" at bounding box center [784, 652] width 384 height 101
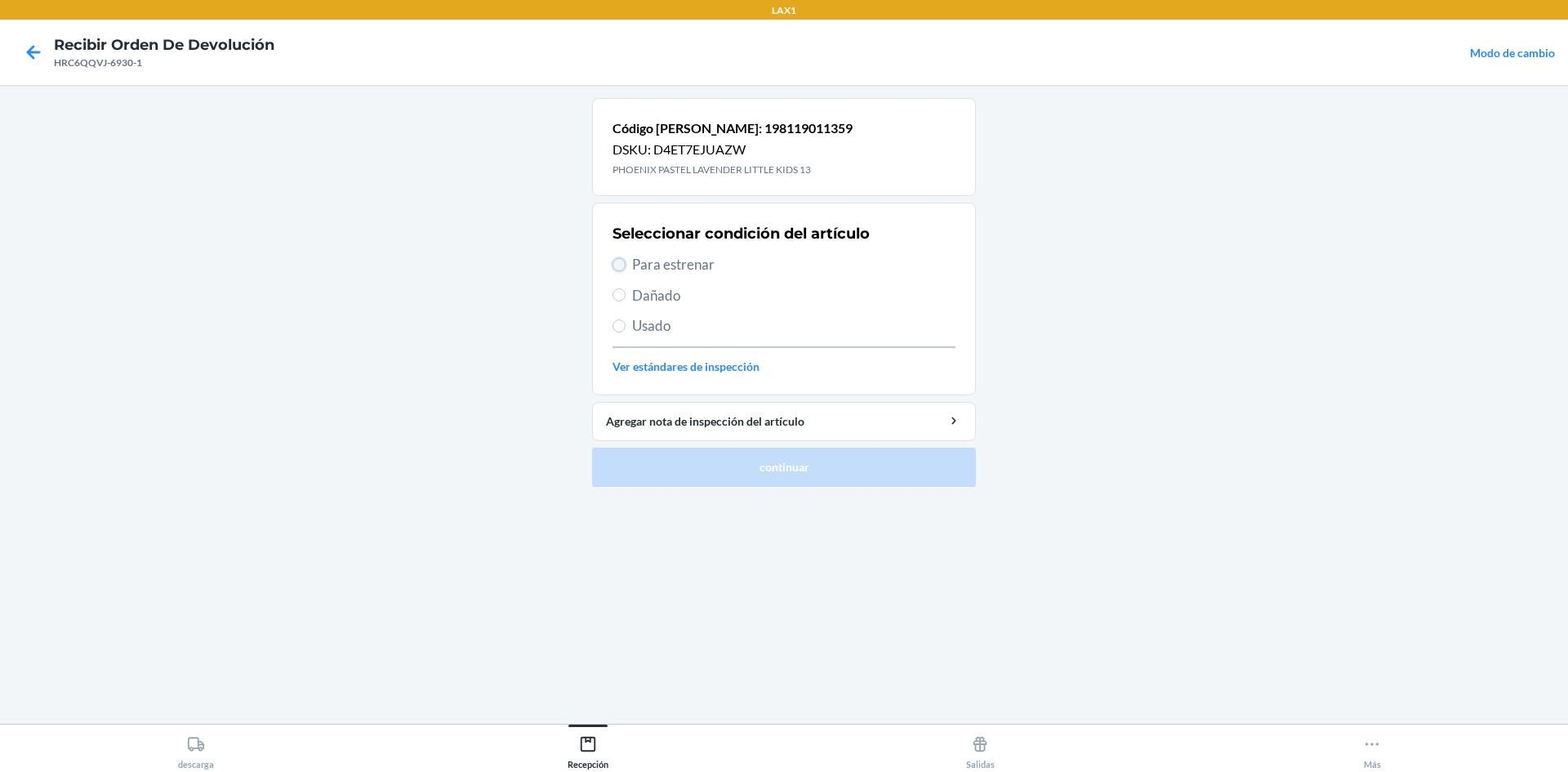
click at [616, 259] on input "Para estrenar" at bounding box center [619, 265] width 13 height 13
radio input "true"
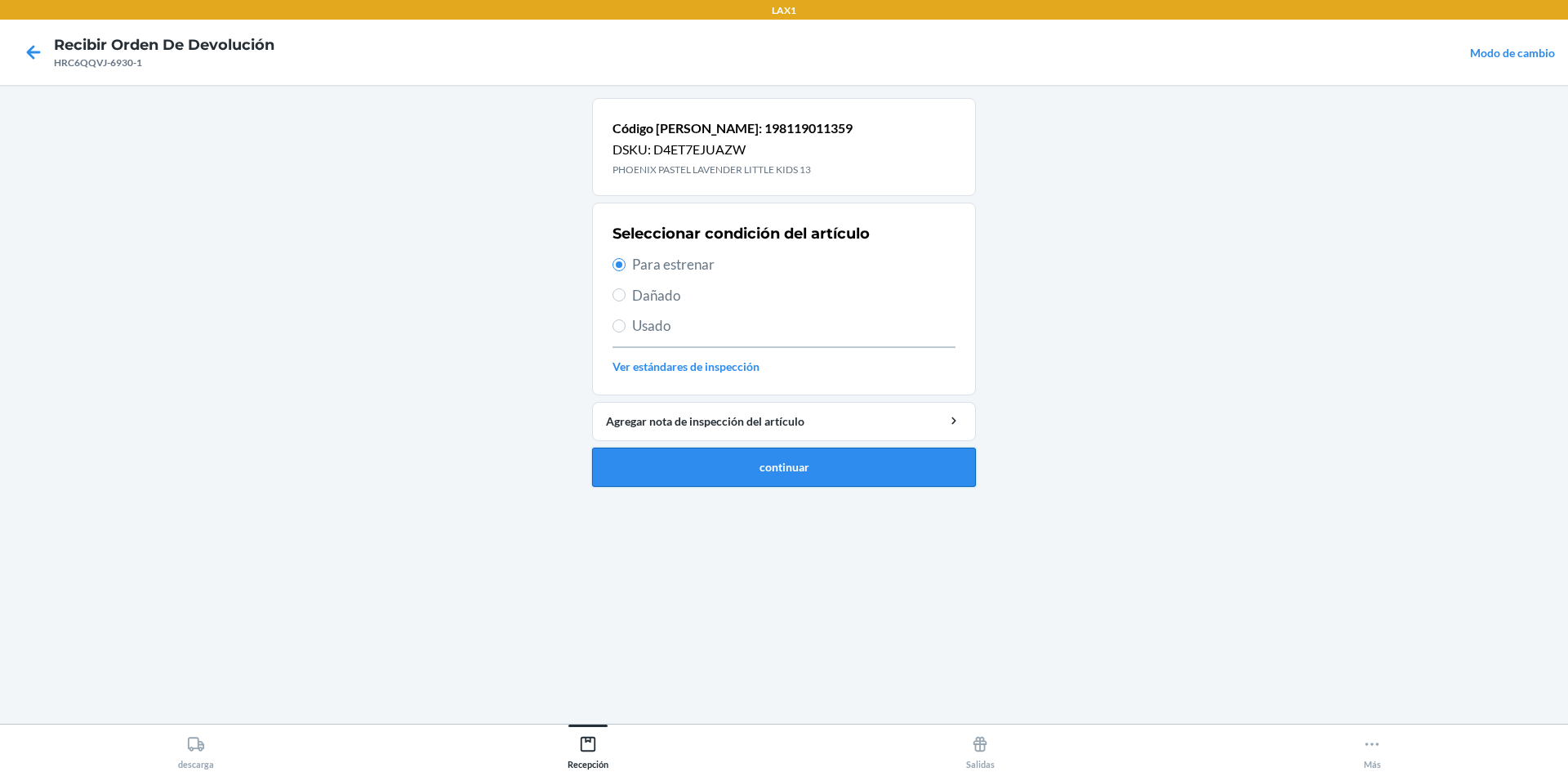
click at [768, 466] on button "continuar" at bounding box center [784, 467] width 384 height 39
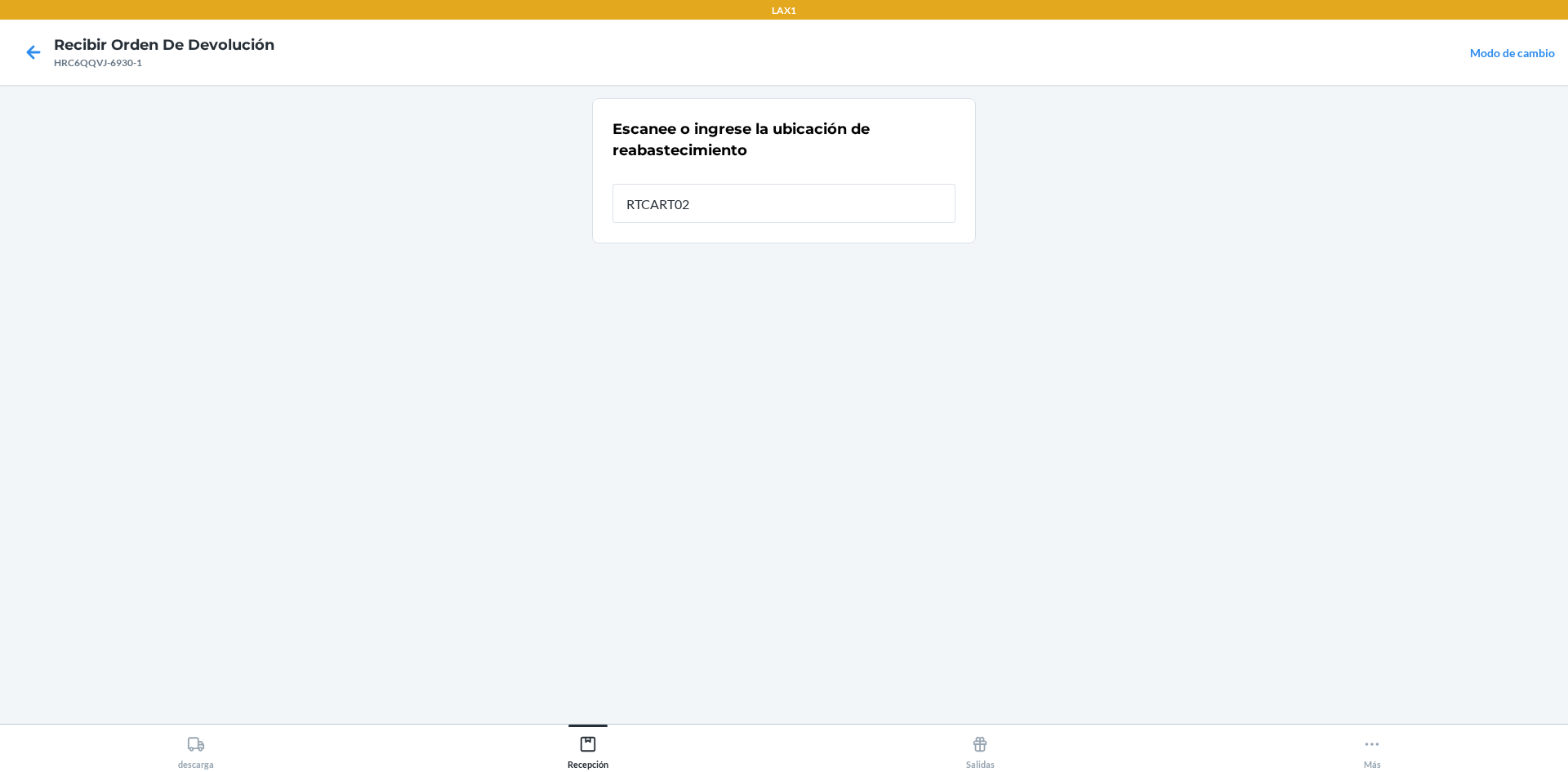
type input "RTCART025"
click at [614, 406] on div "Escanee o ingrese la ubicación de reabastecimiento Ubicación de reabastecimient…" at bounding box center [784, 404] width 384 height 613
click at [610, 391] on div "Escanee o ingrese la ubicación de reabastecimiento Ubicación de reabastecimient…" at bounding box center [784, 404] width 384 height 613
click at [891, 178] on div "Ubicación de reabastecimiento" at bounding box center [784, 175] width 343 height 8
click at [891, 179] on label "Ubicación de reabastecimiento RTCART025" at bounding box center [784, 195] width 343 height 47
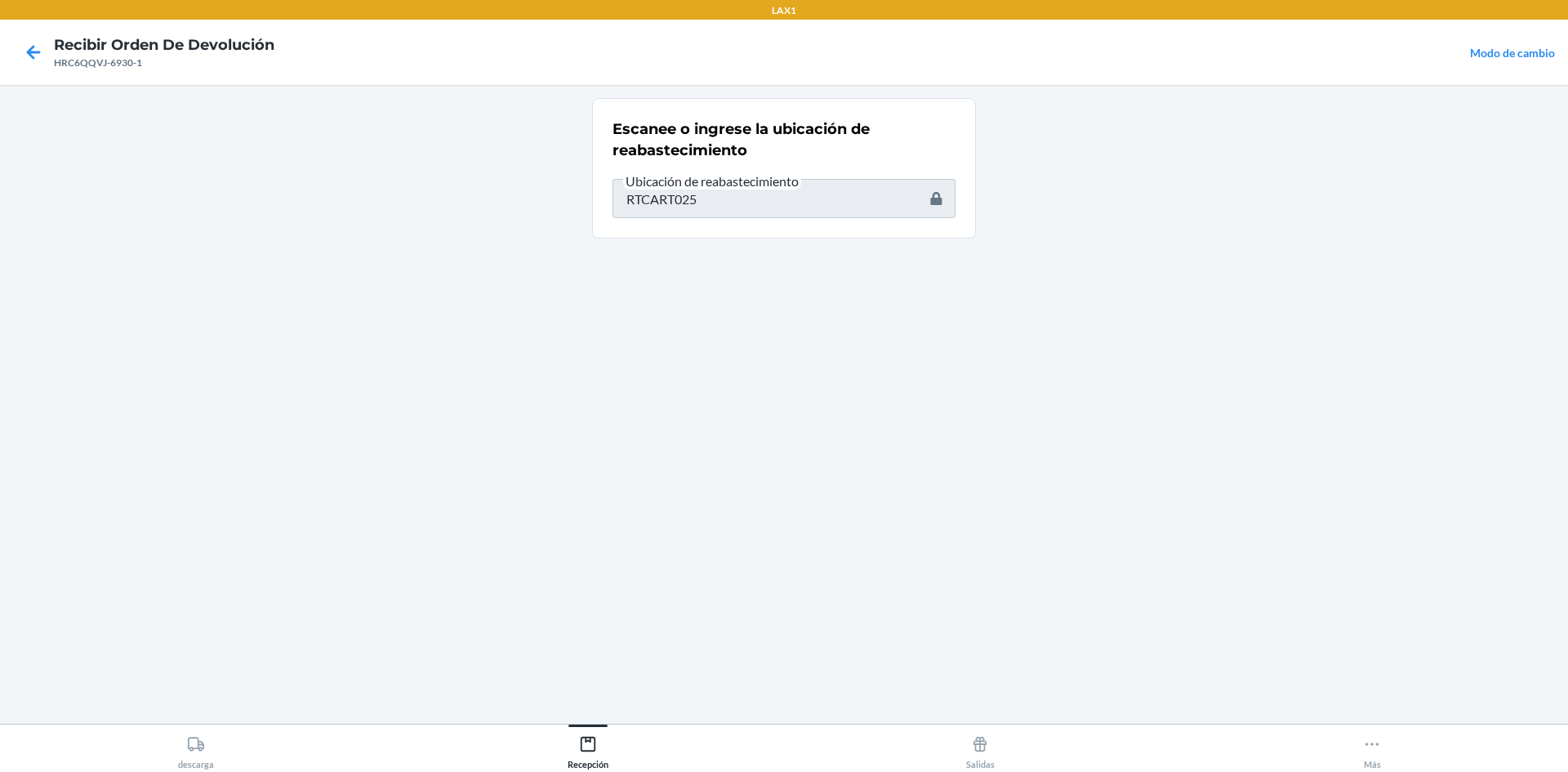
click at [514, 373] on main "Escanee o ingrese la ubicación de reabastecimiento Ubicación de reabastecimient…" at bounding box center [784, 404] width 1568 height 639
click at [733, 235] on section "Escanee o ingrese la ubicación de reabastecimiento Ubicación de reabastecimient…" at bounding box center [784, 168] width 384 height 140
click at [736, 228] on section "Escanee o ingrese la ubicación de reabastecimiento Ubicación de reabastecimient…" at bounding box center [784, 168] width 384 height 140
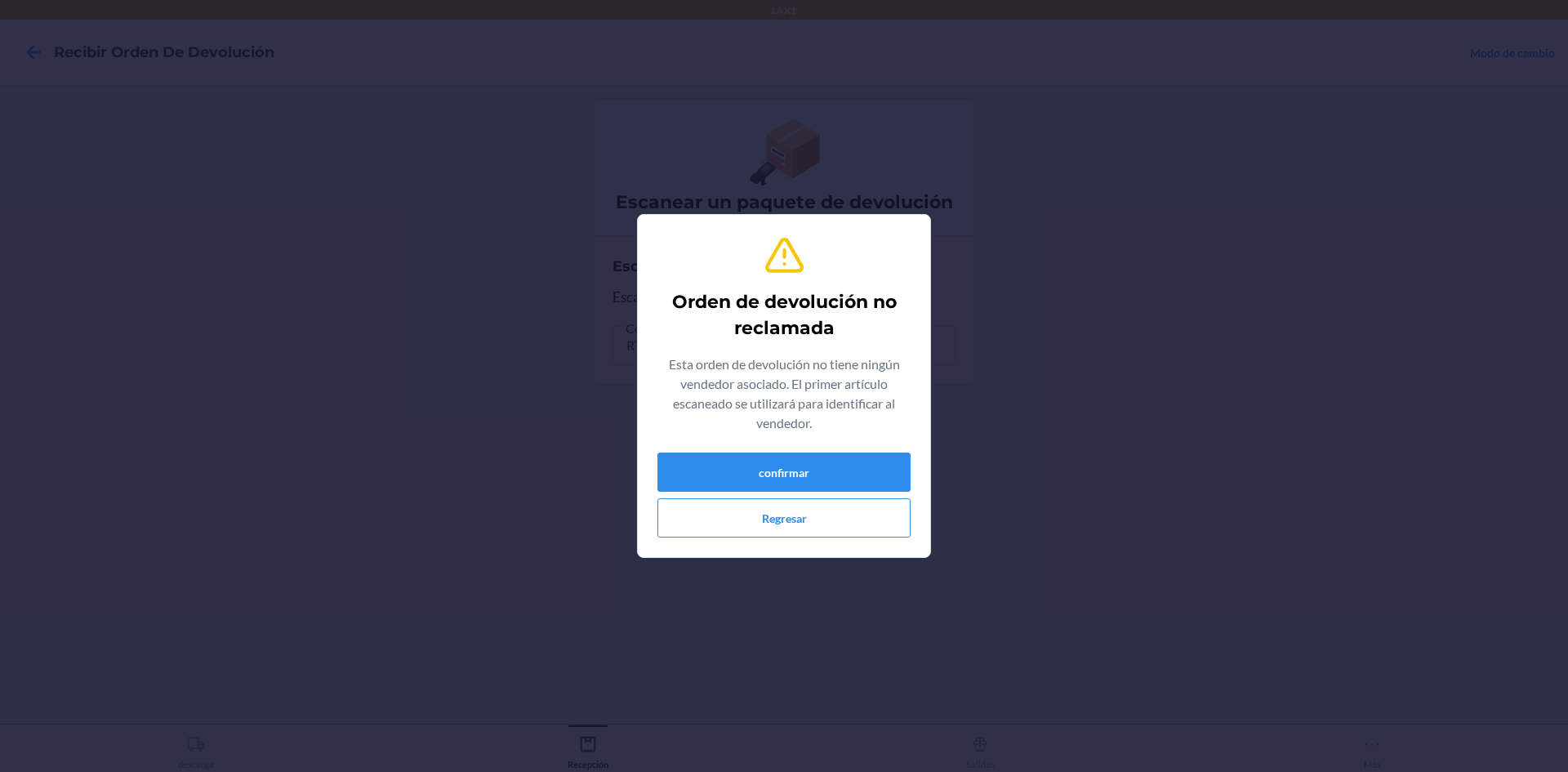
click at [799, 493] on div "confirmar Regresar" at bounding box center [784, 494] width 253 height 85
click at [801, 474] on button "confirmar" at bounding box center [784, 472] width 253 height 39
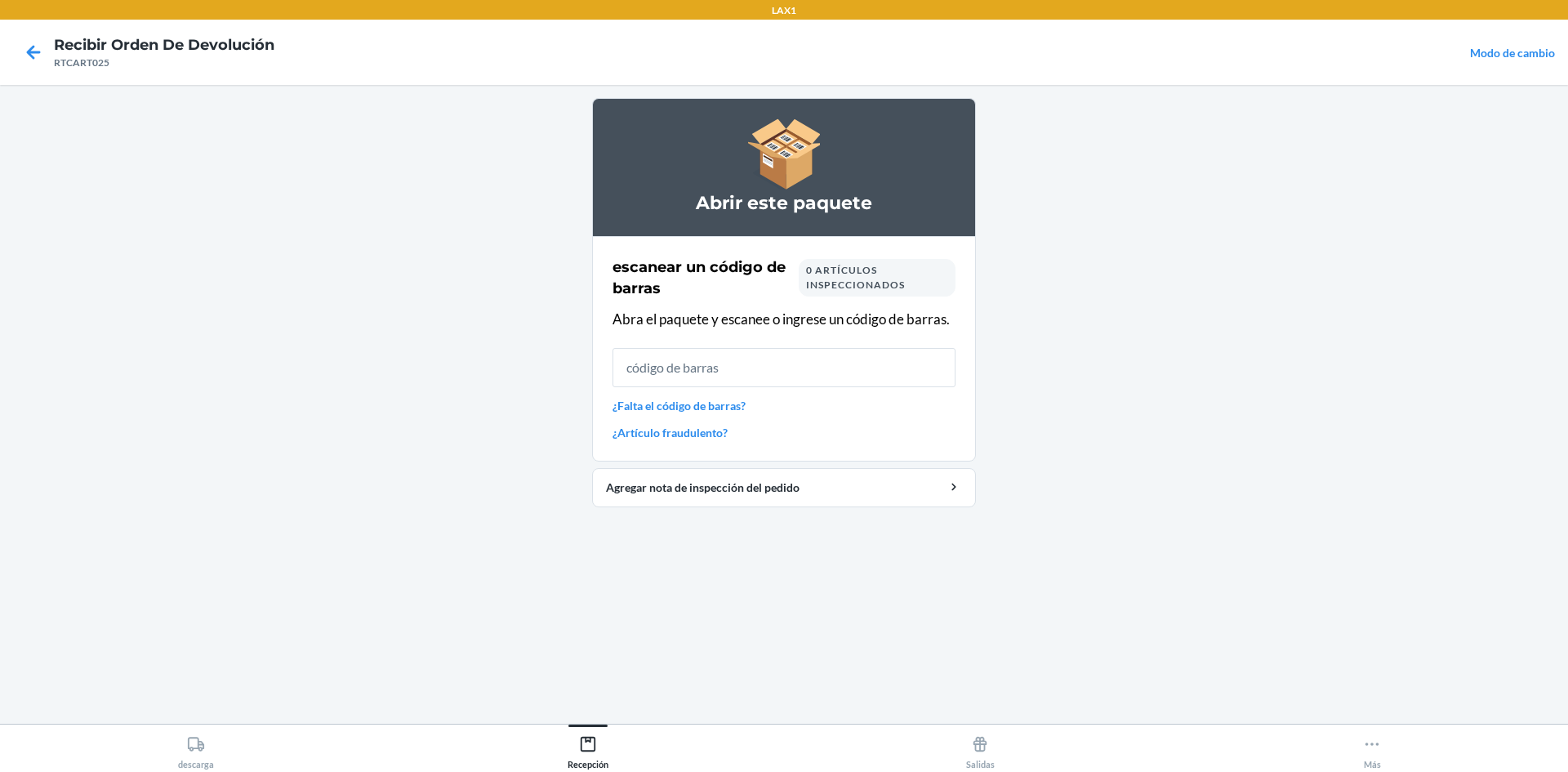
drag, startPoint x: 1526, startPoint y: 37, endPoint x: 1567, endPoint y: 226, distance: 193.4
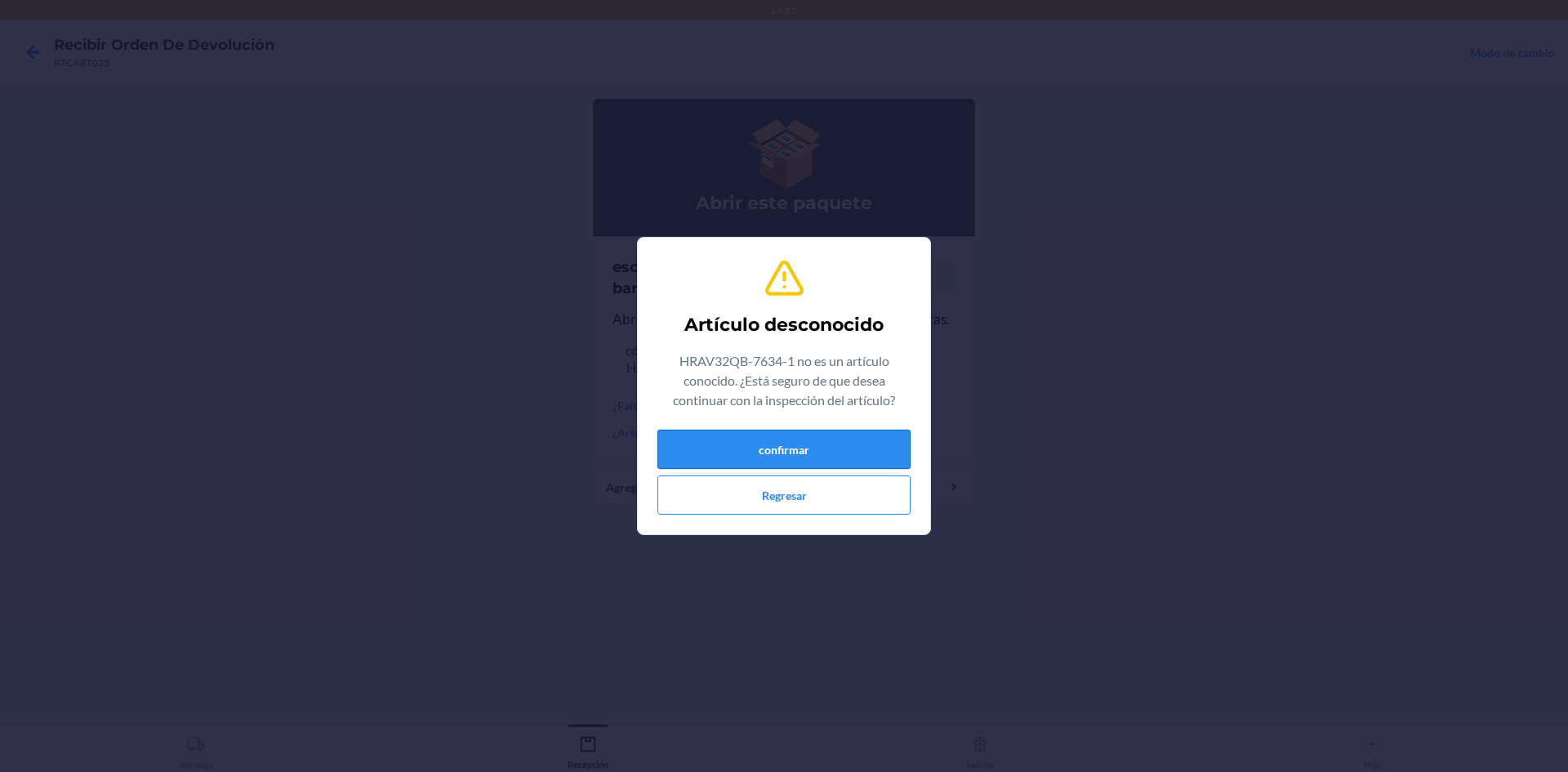
click at [813, 455] on button "confirmar" at bounding box center [784, 449] width 253 height 39
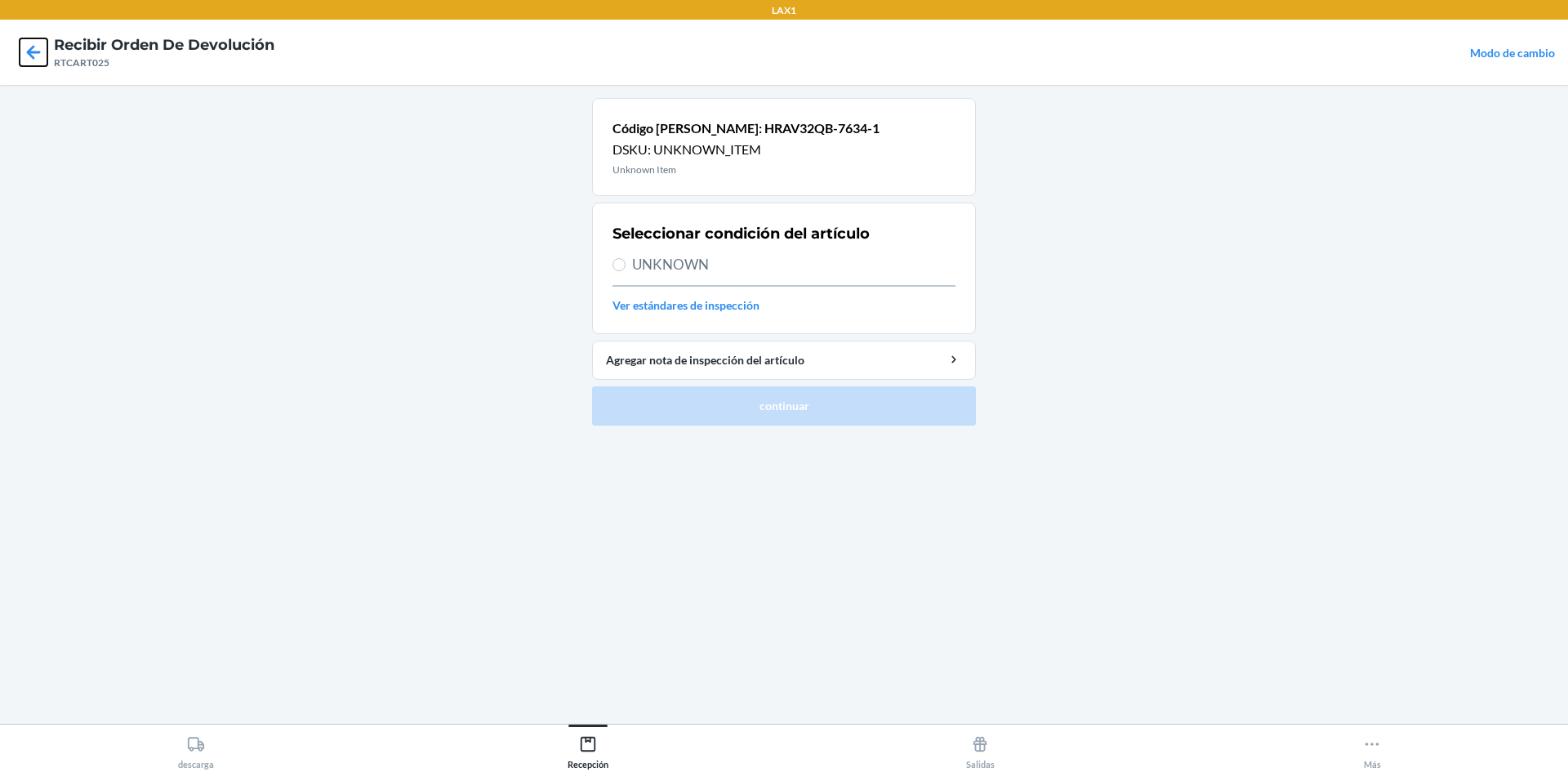
click at [26, 44] on icon at bounding box center [34, 52] width 28 height 28
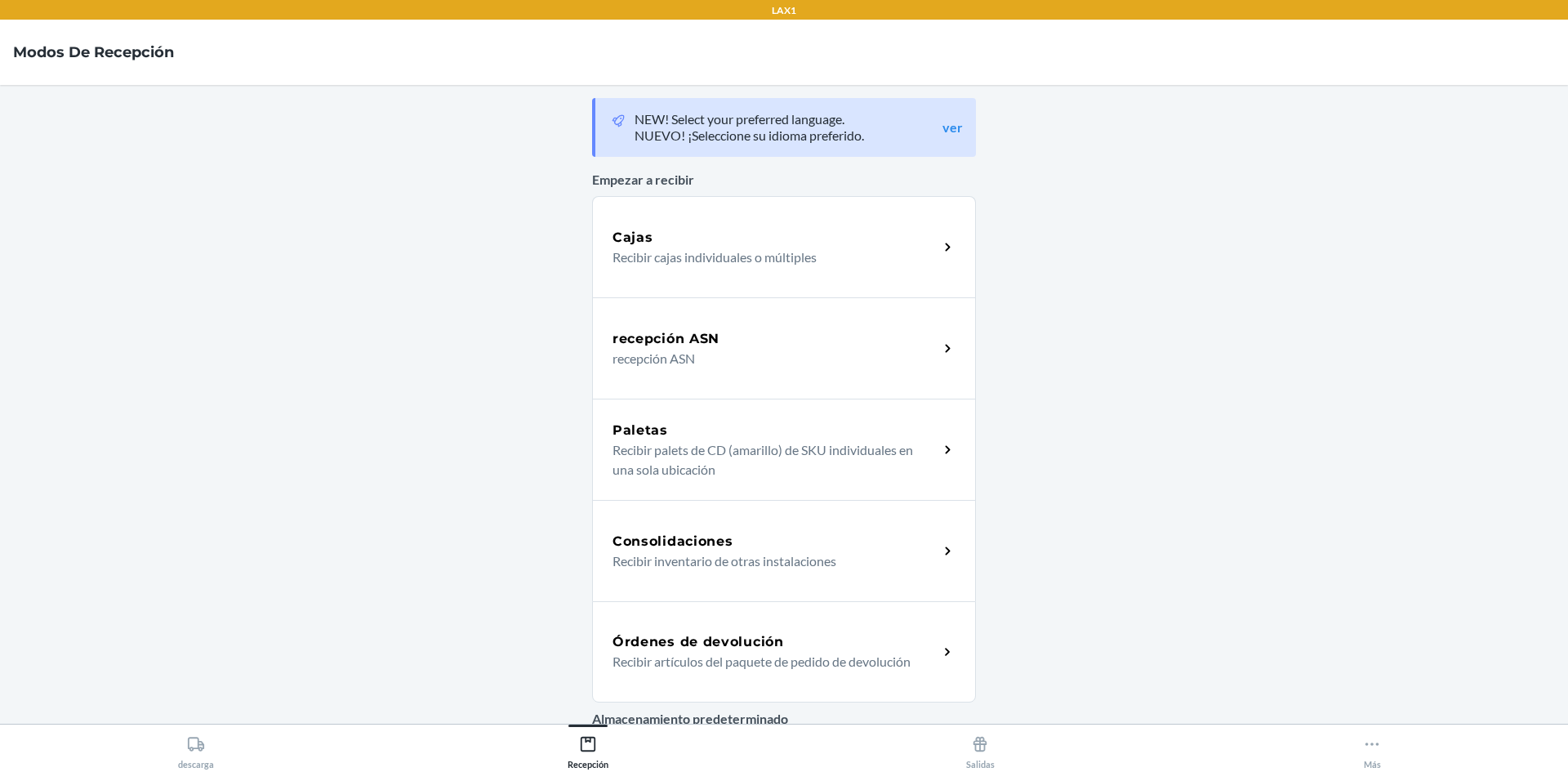
click at [776, 644] on h5 "Órdenes de devolución" at bounding box center [698, 643] width 171 height 20
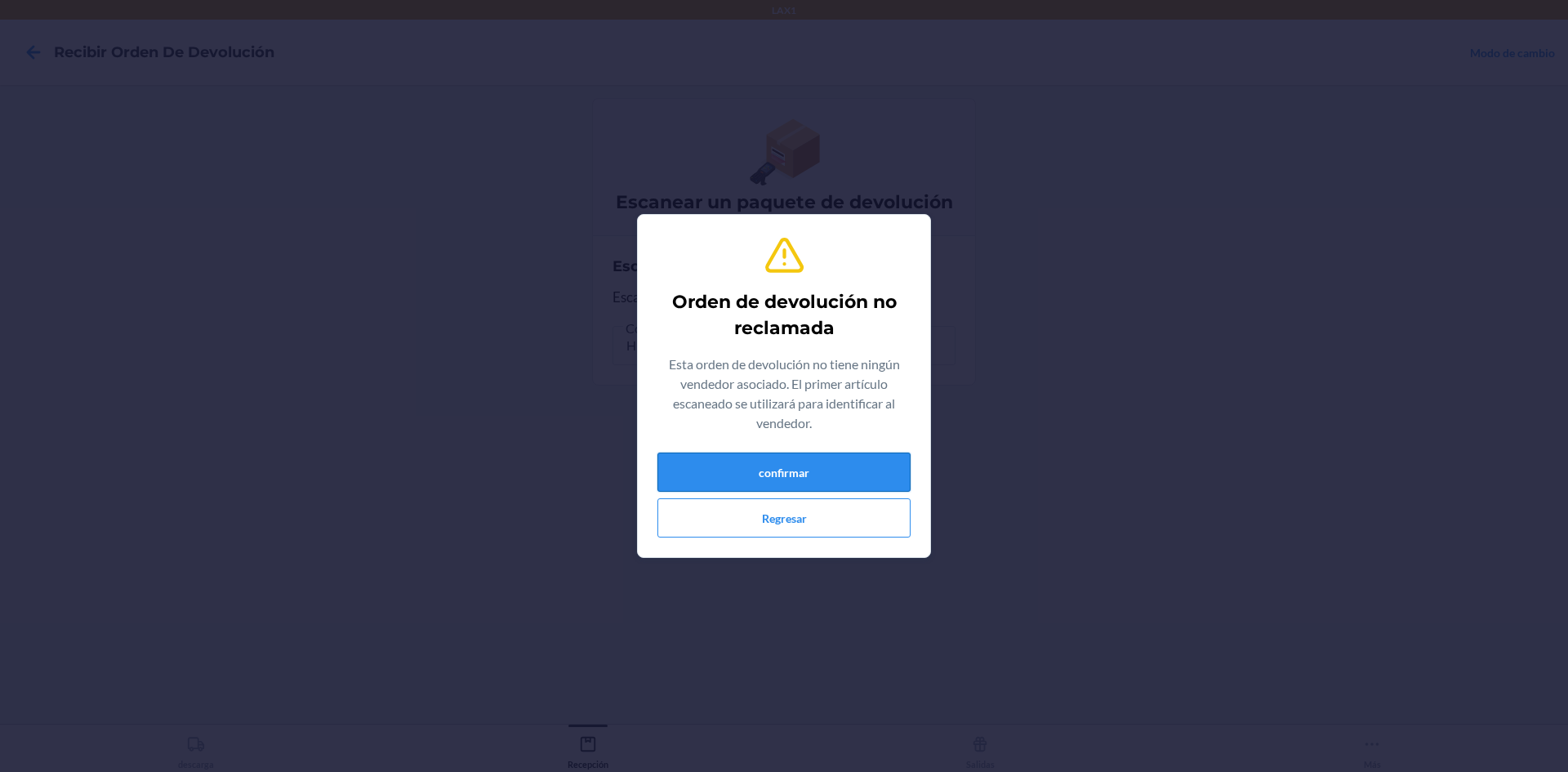
click at [794, 464] on button "confirmar" at bounding box center [784, 472] width 253 height 39
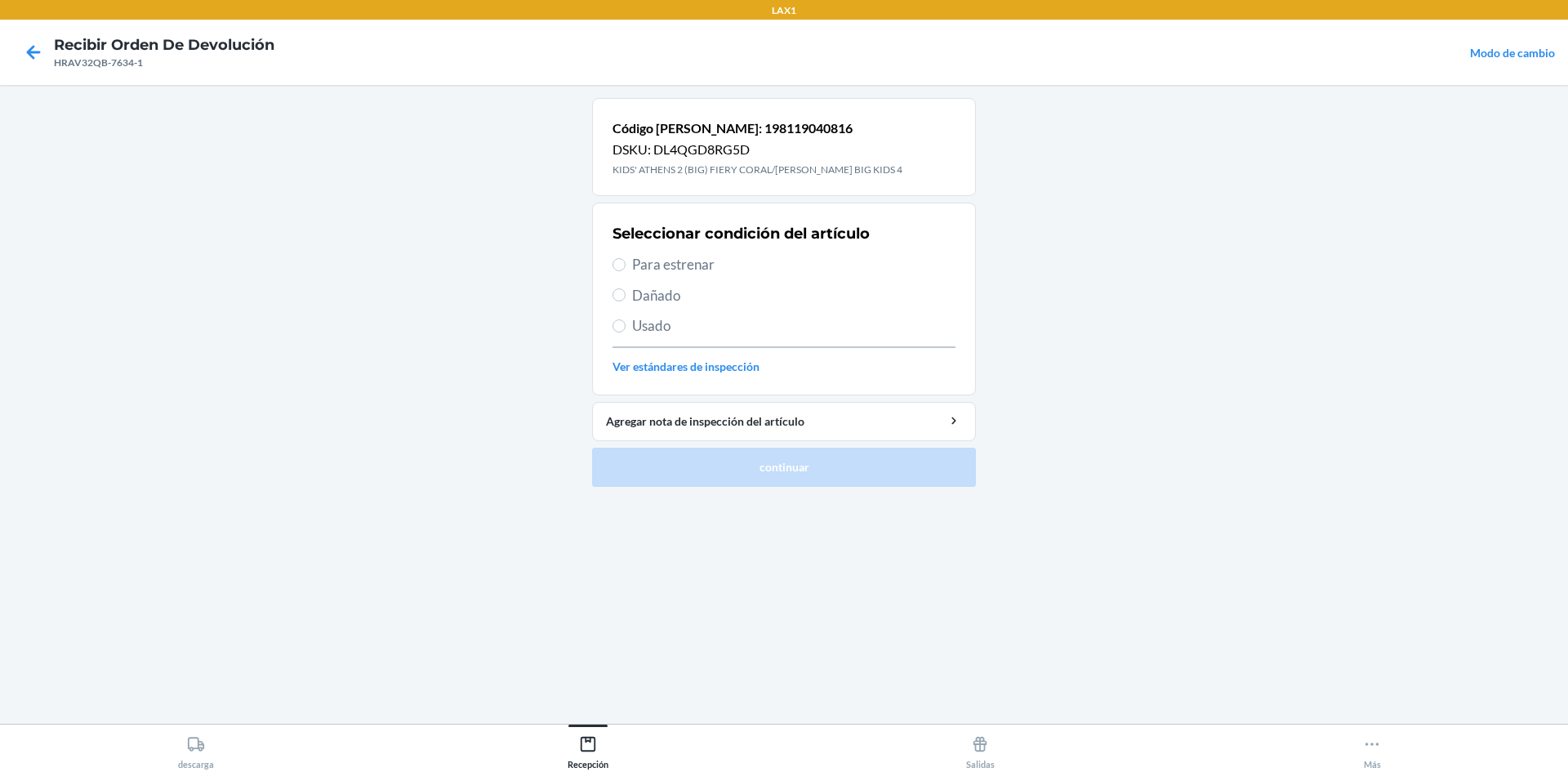
click at [627, 259] on label "Para estrenar" at bounding box center [784, 264] width 343 height 21
click at [625, 259] on input "Para estrenar" at bounding box center [619, 265] width 13 height 13
radio input "true"
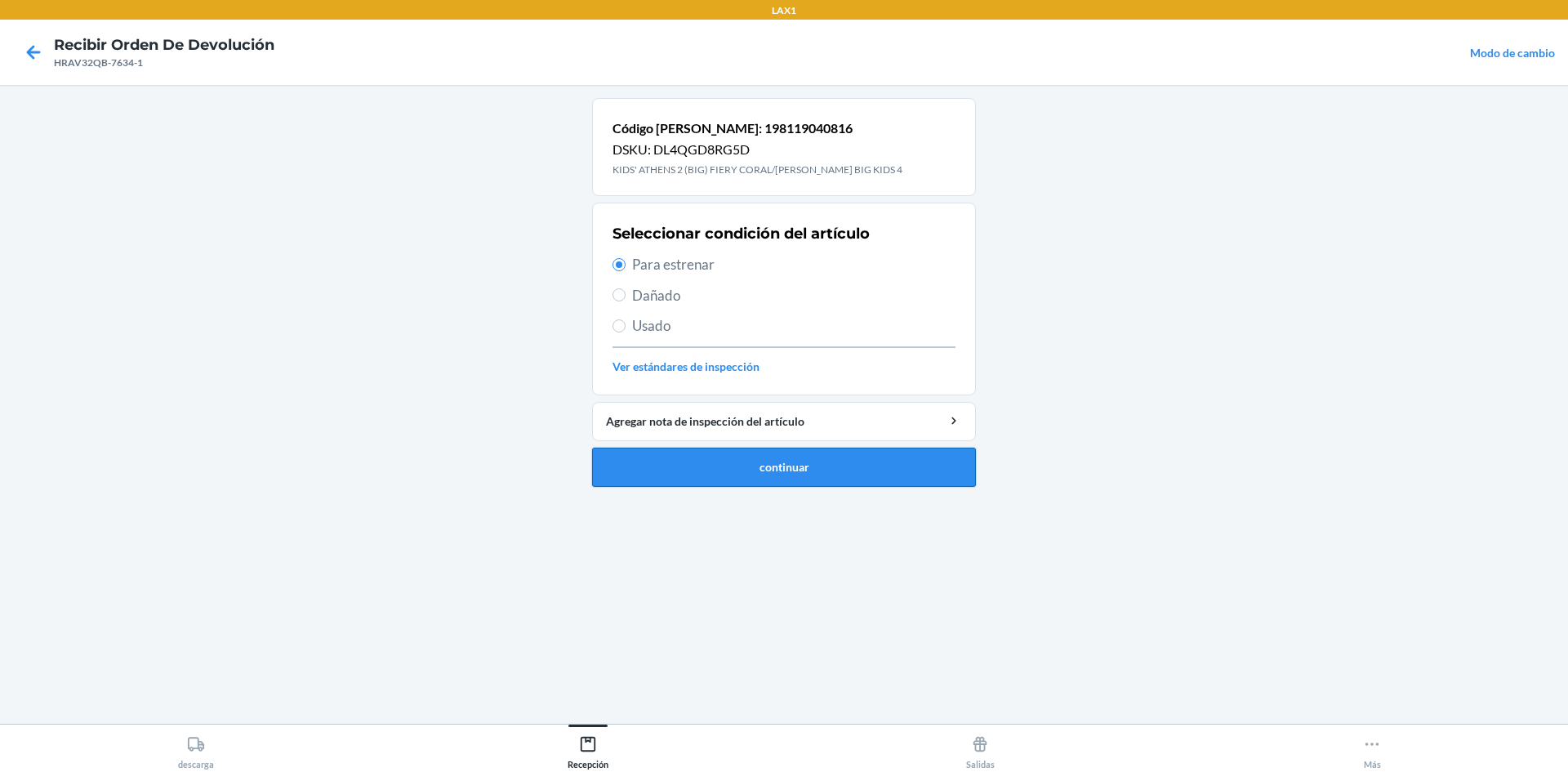
click at [780, 472] on button "continuar" at bounding box center [784, 467] width 384 height 39
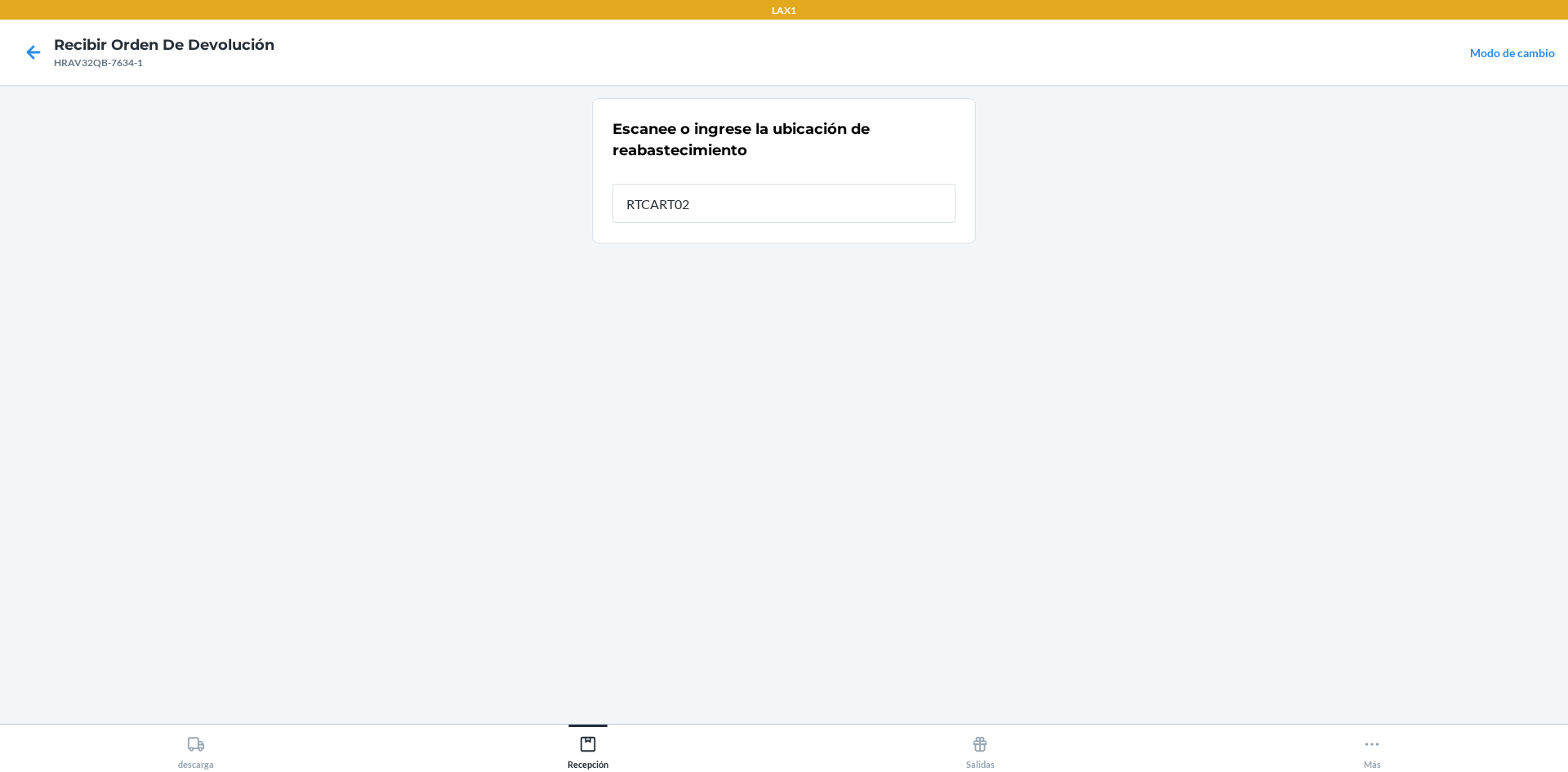
type input "RTCART025"
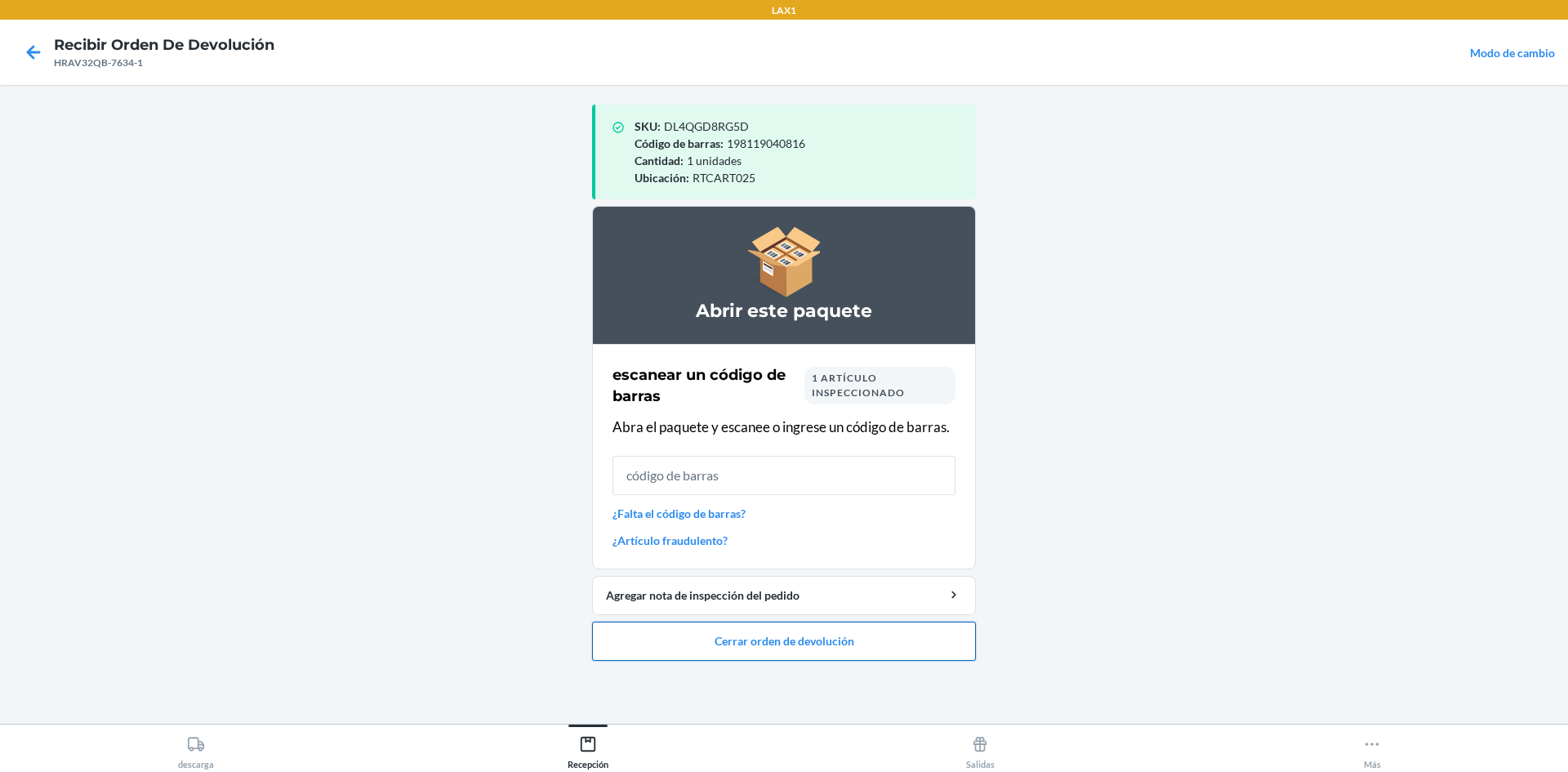
click at [808, 655] on button "Cerrar orden de devolución" at bounding box center [784, 641] width 384 height 39
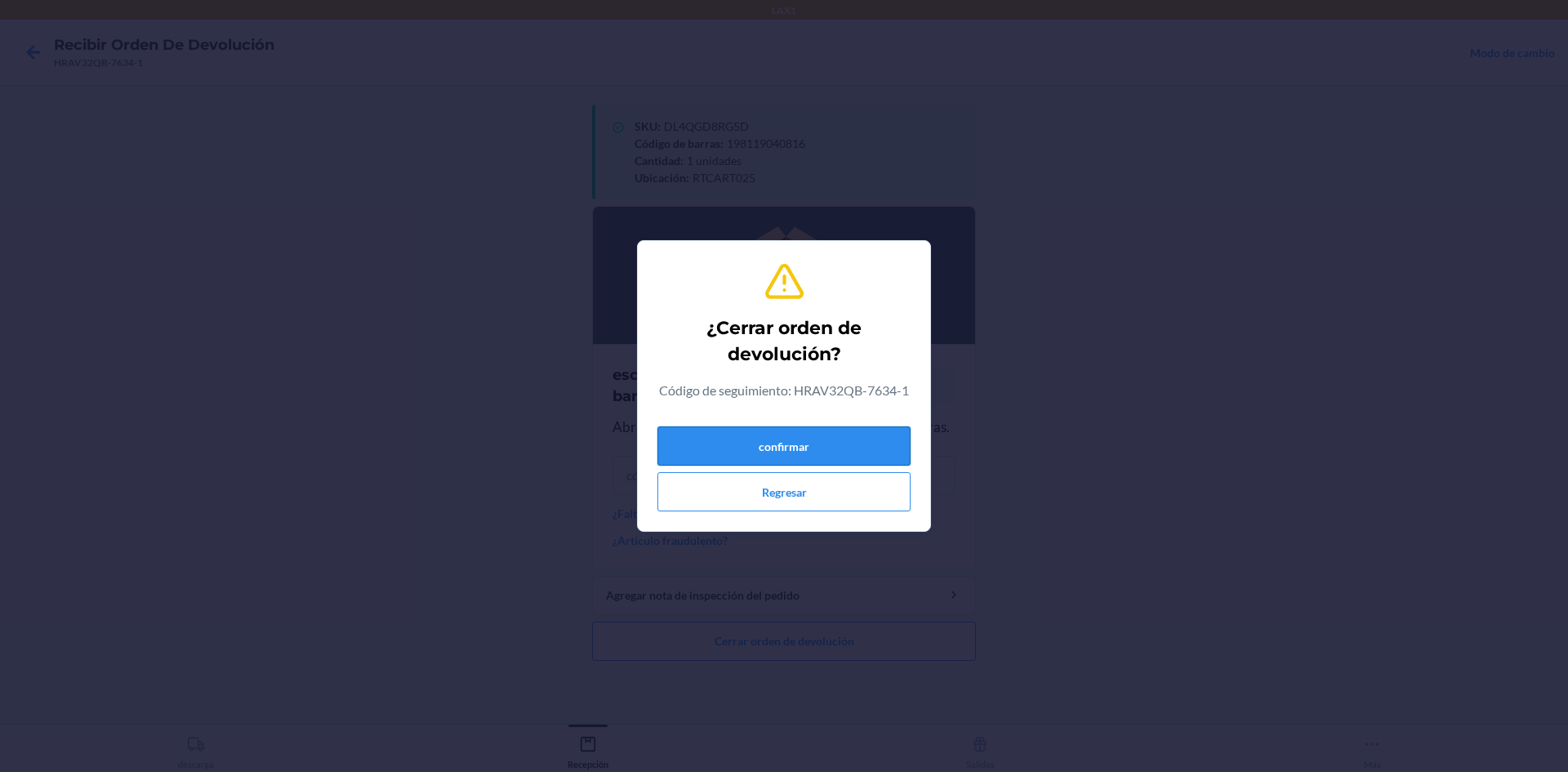
click at [804, 449] on button "confirmar" at bounding box center [784, 445] width 253 height 39
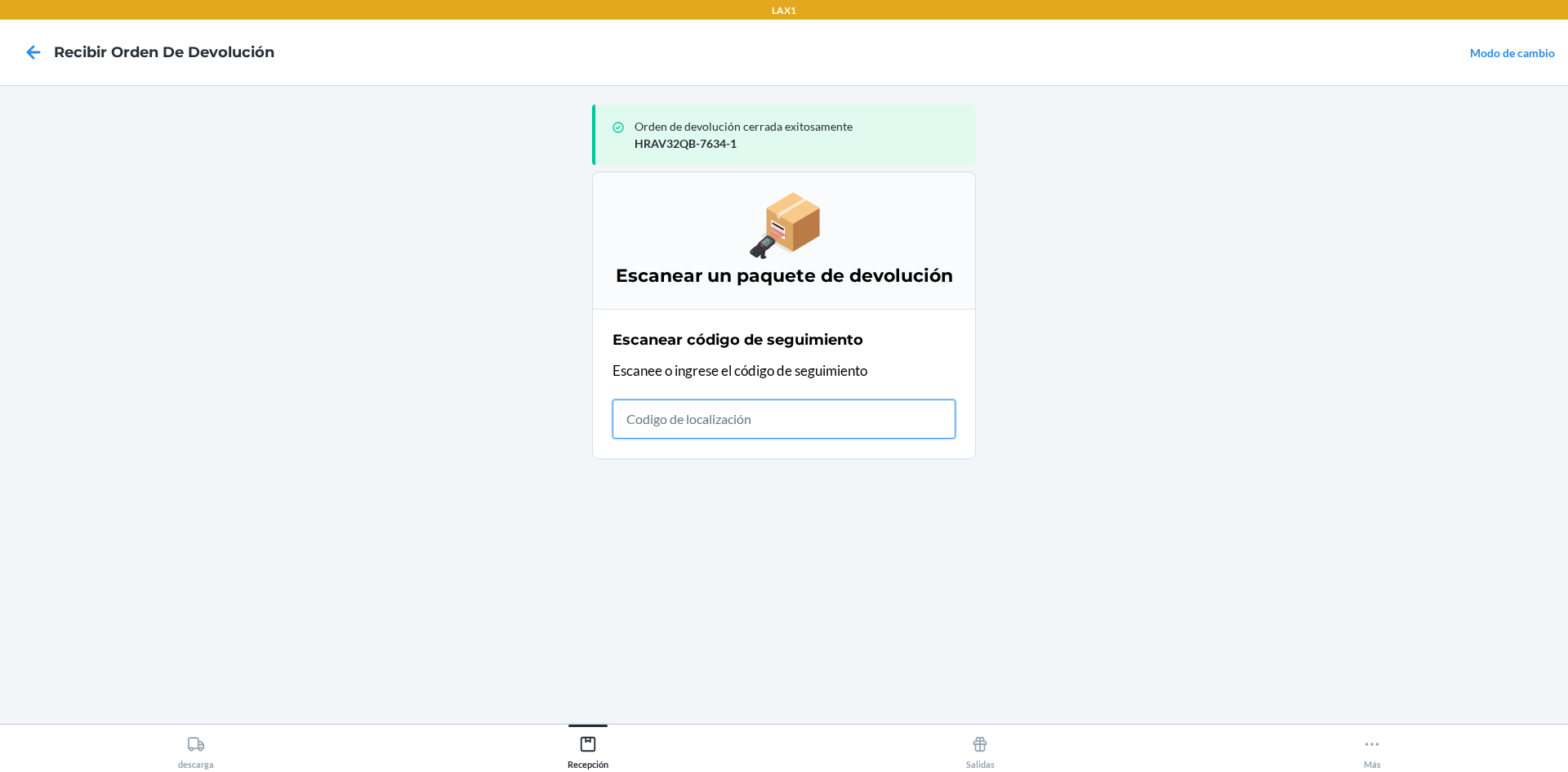
click at [660, 410] on input "text" at bounding box center [784, 419] width 343 height 39
type input "HR4S000"
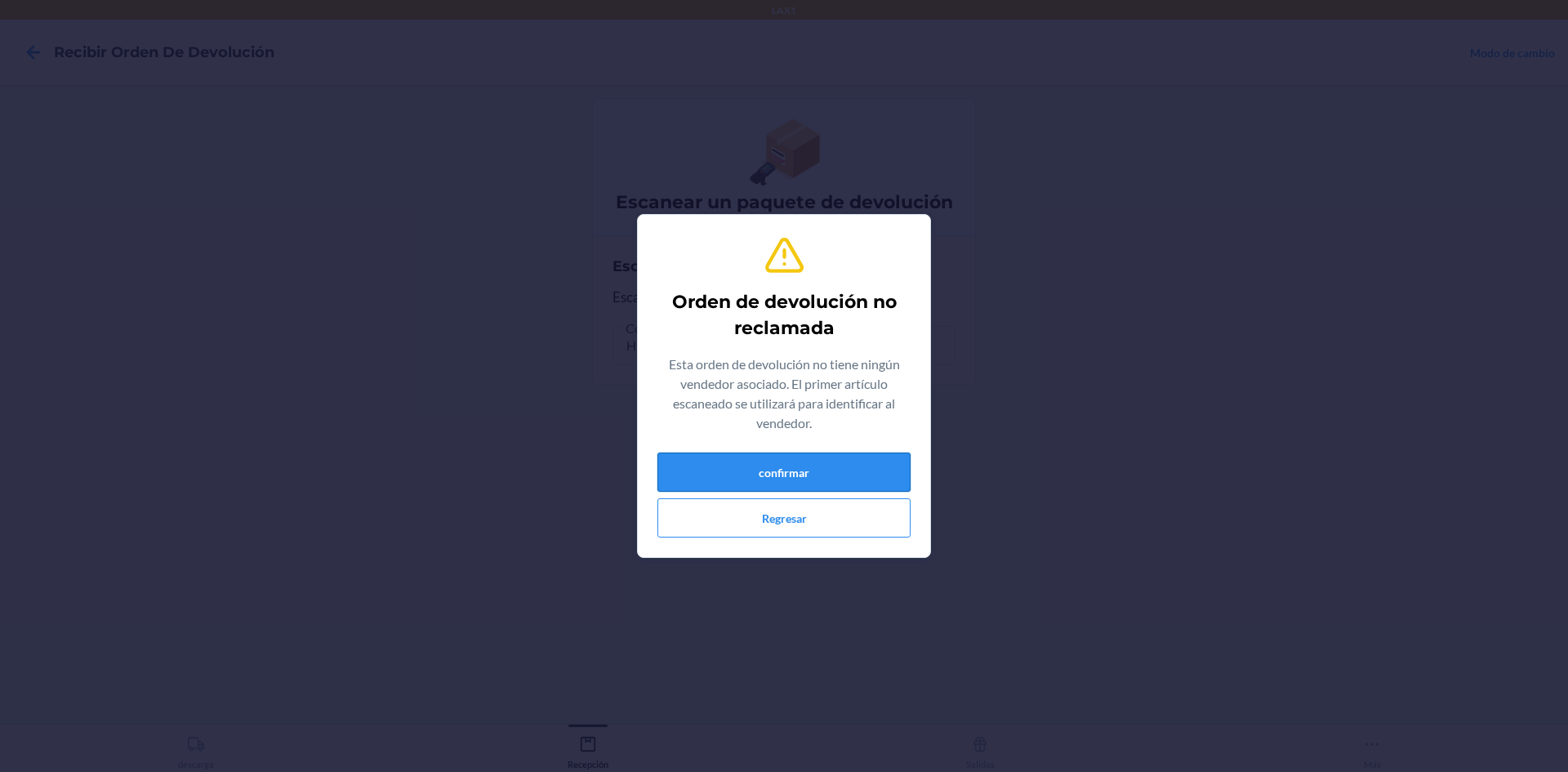
click at [875, 484] on button "confirmar" at bounding box center [784, 472] width 253 height 39
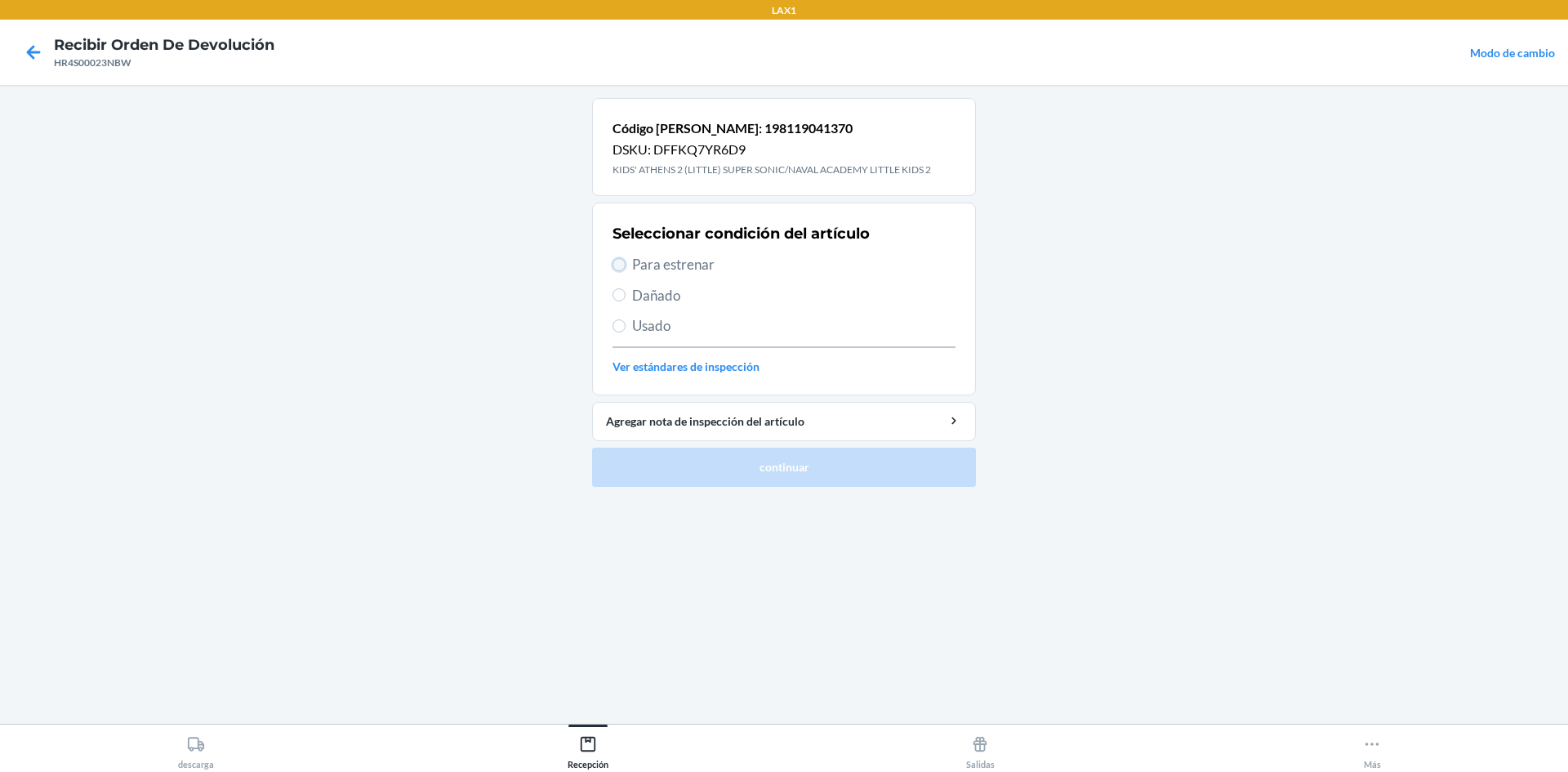
click at [623, 266] on input "Para estrenar" at bounding box center [619, 265] width 13 height 13
radio input "true"
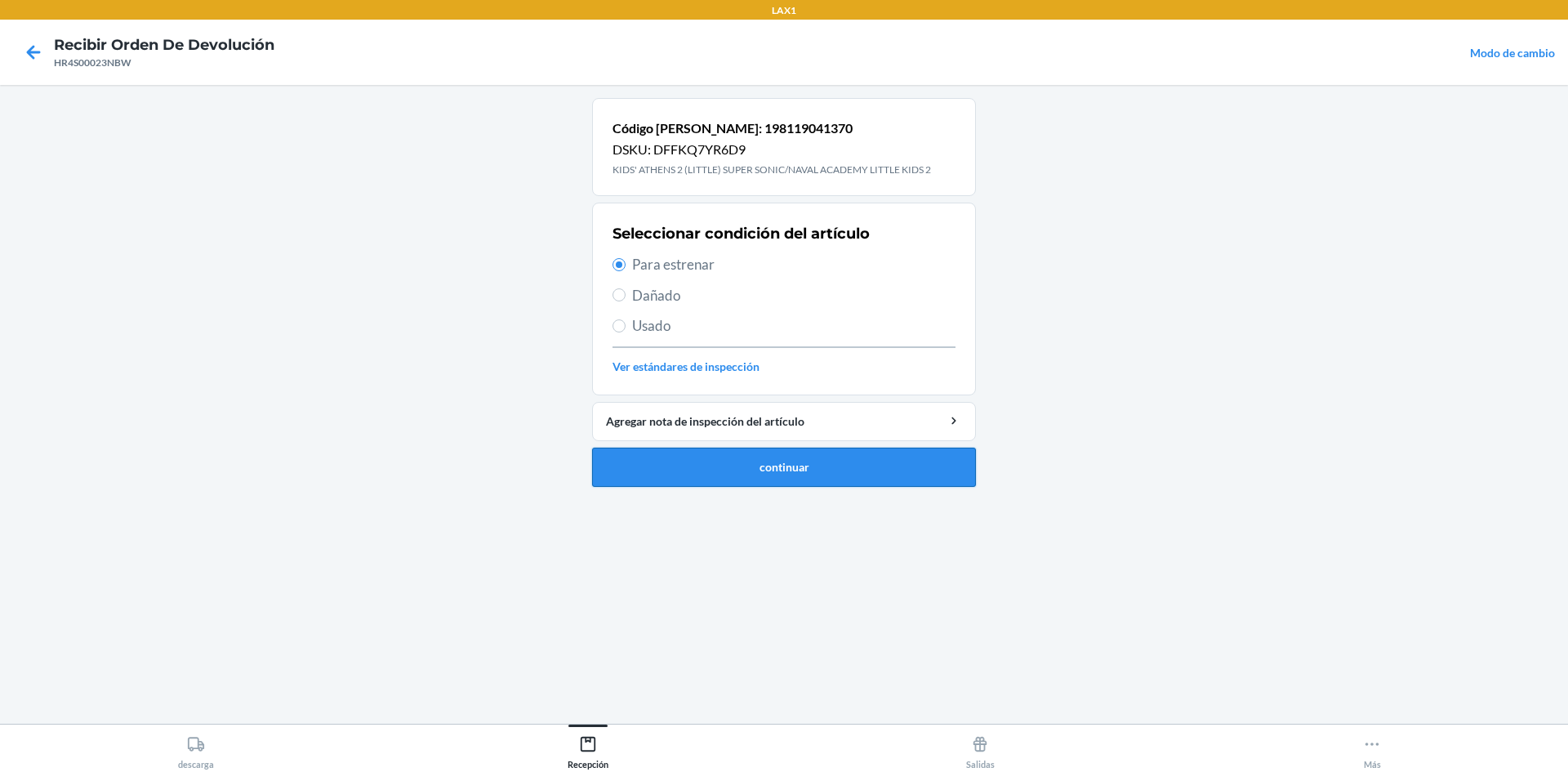
click at [771, 477] on button "continuar" at bounding box center [784, 467] width 384 height 39
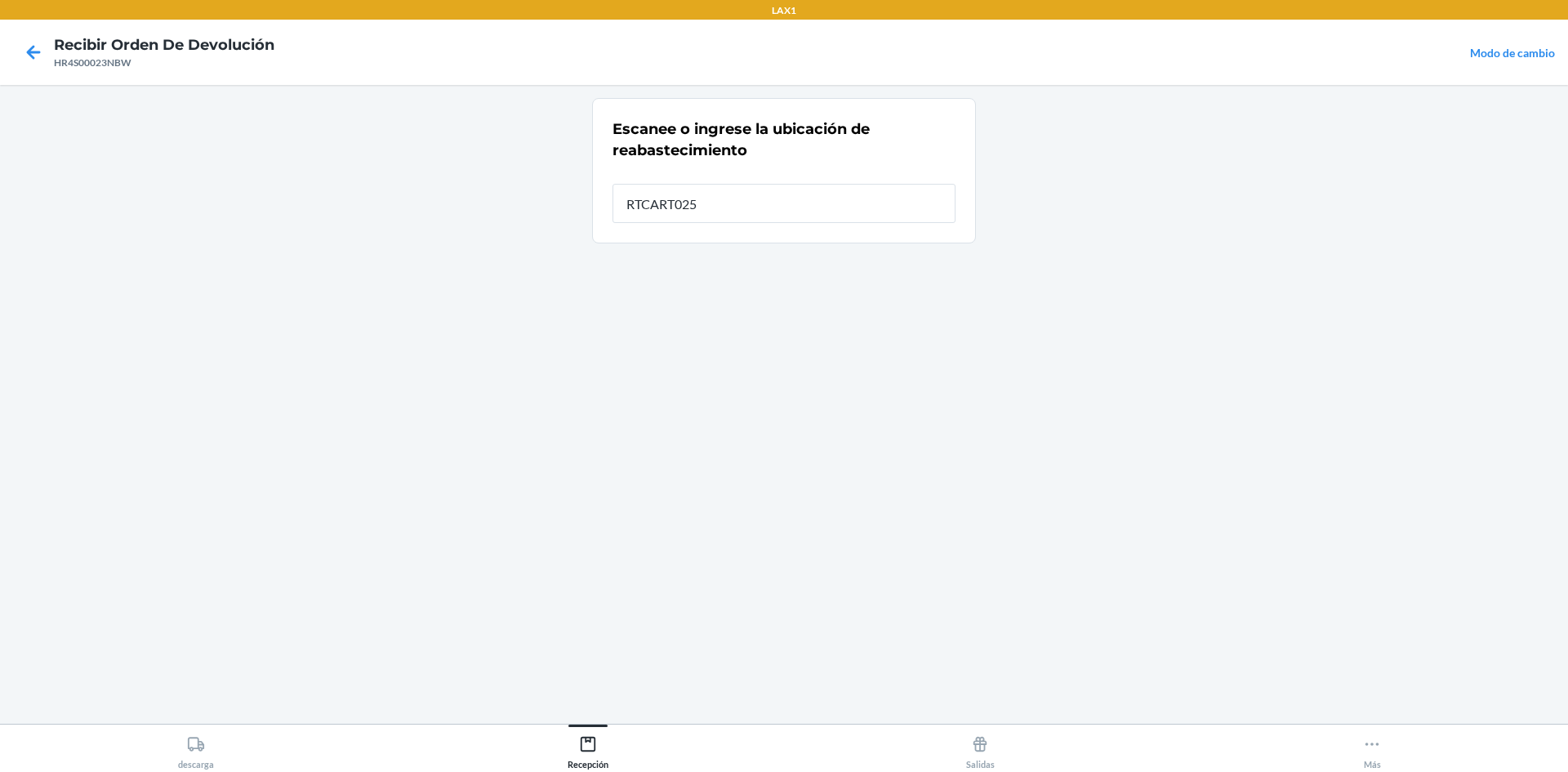
type input "RTCART025"
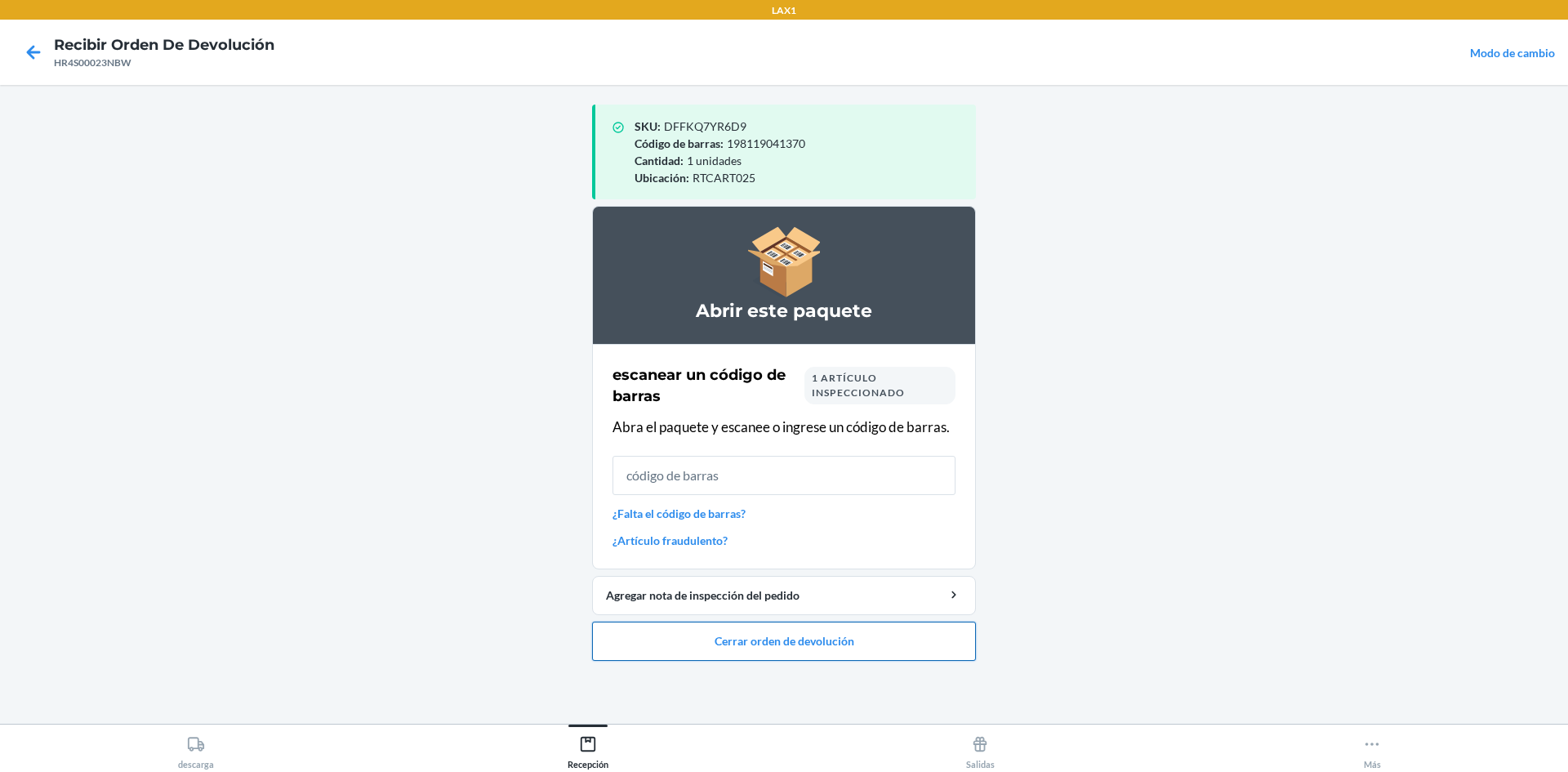
click at [782, 643] on button "Cerrar orden de devolución" at bounding box center [784, 641] width 384 height 39
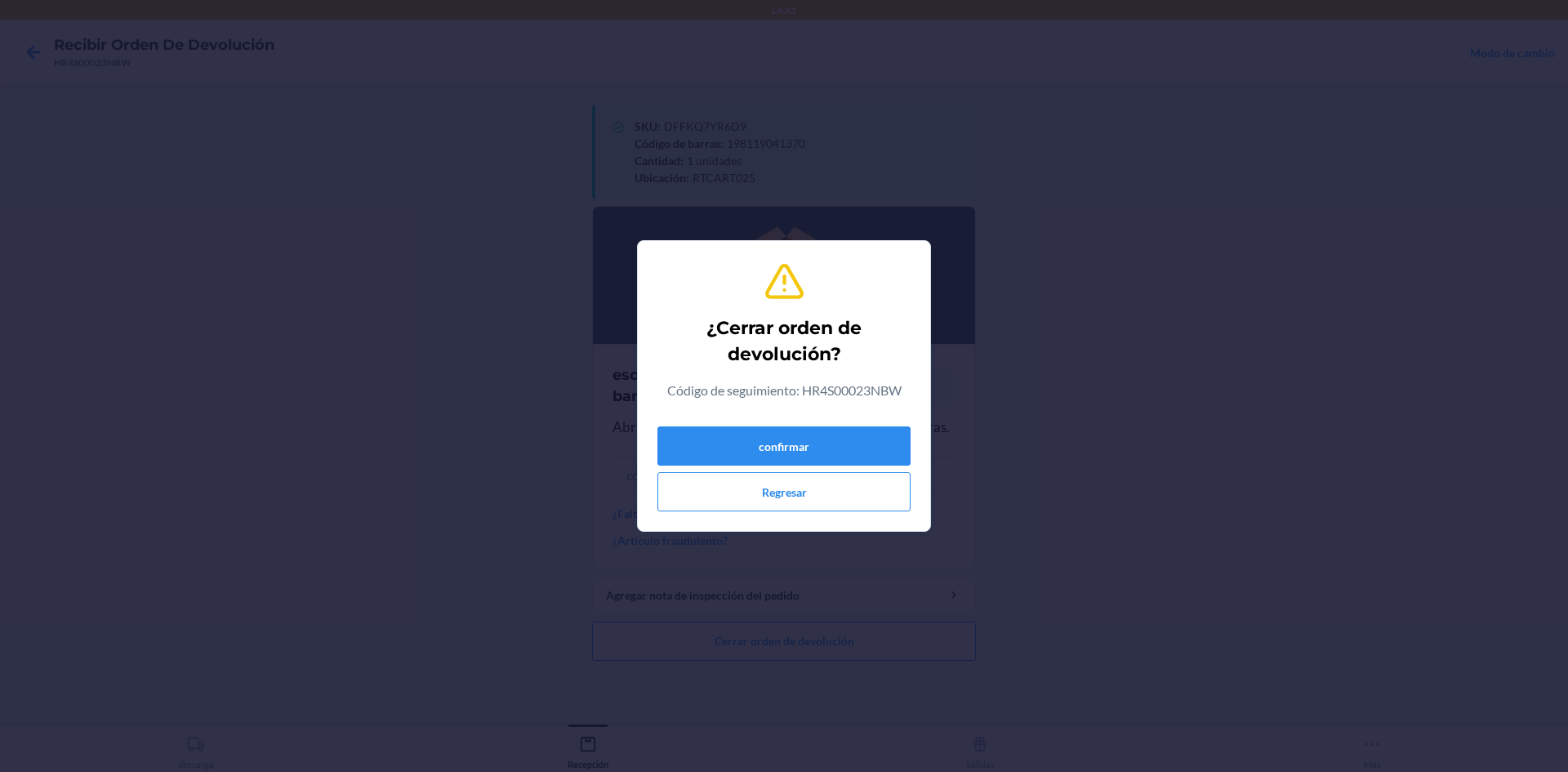
click at [809, 424] on div "confirmar Regresar" at bounding box center [784, 465] width 253 height 92
click at [809, 432] on button "confirmar" at bounding box center [784, 445] width 253 height 39
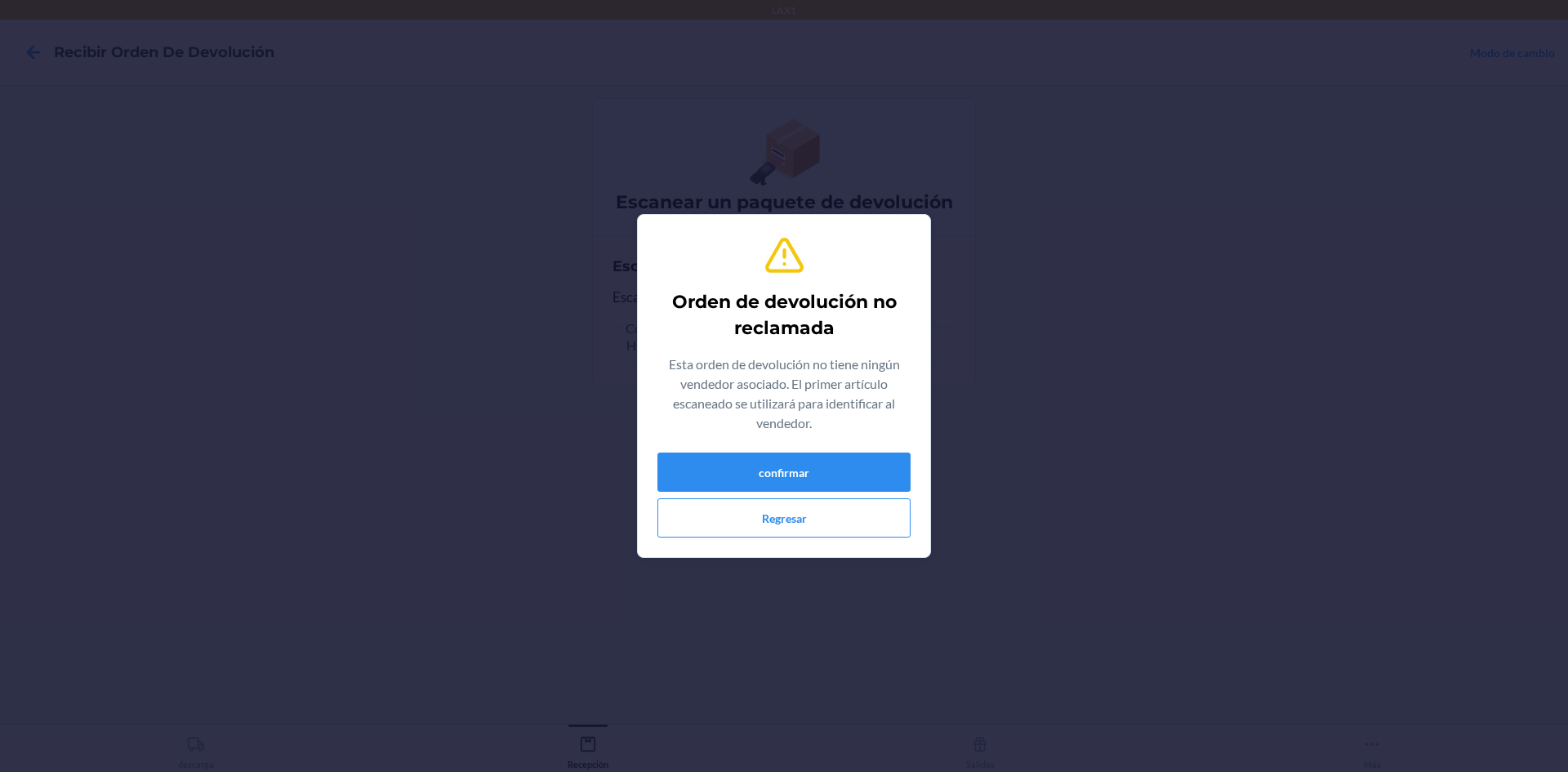
click at [781, 493] on div "confirmar Regresar" at bounding box center [784, 494] width 253 height 85
click at [793, 468] on button "confirmar" at bounding box center [784, 472] width 253 height 39
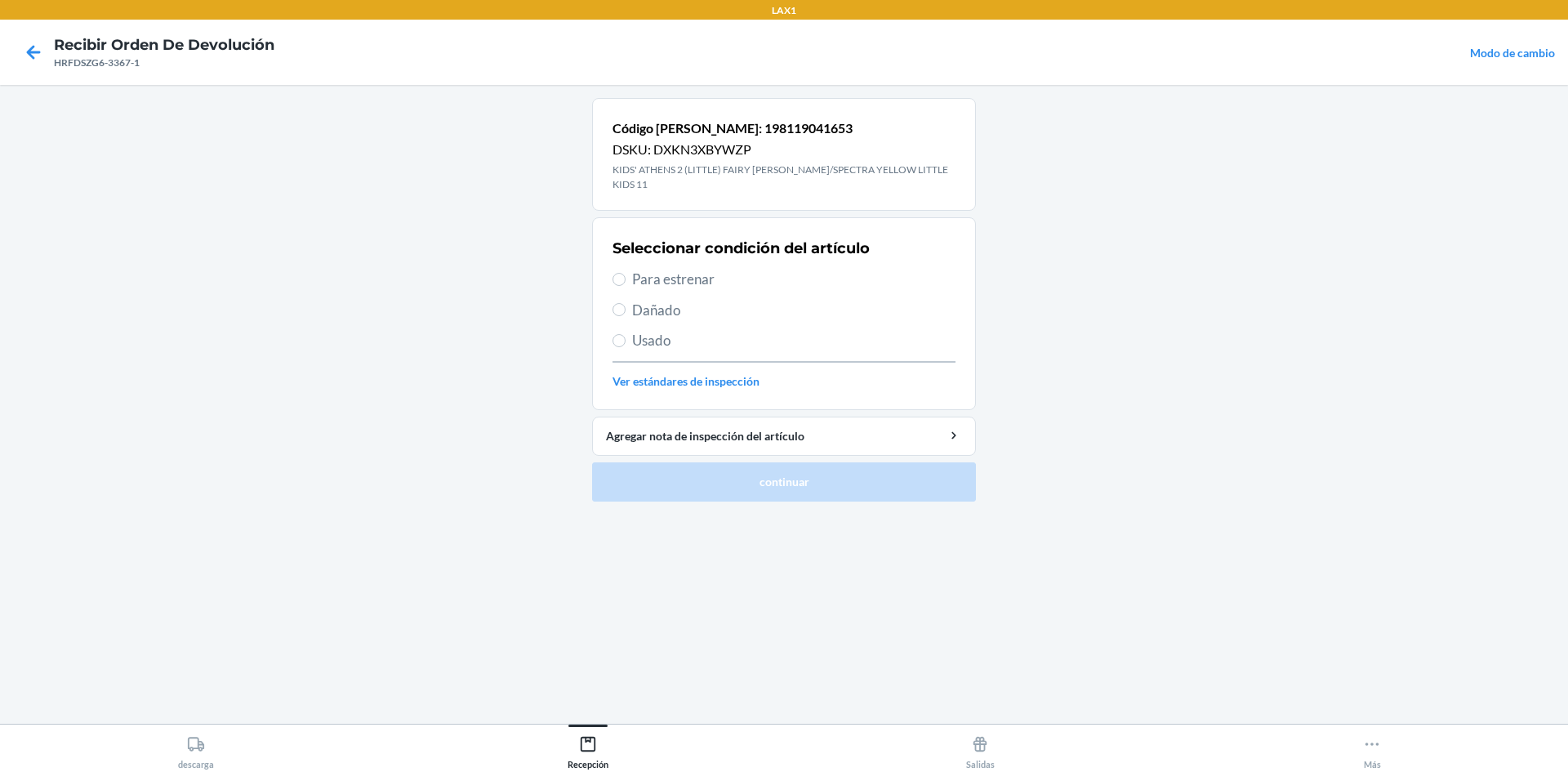
click at [627, 269] on label "Para estrenar" at bounding box center [784, 279] width 343 height 21
click at [625, 273] on input "Para estrenar" at bounding box center [619, 279] width 13 height 13
radio input "true"
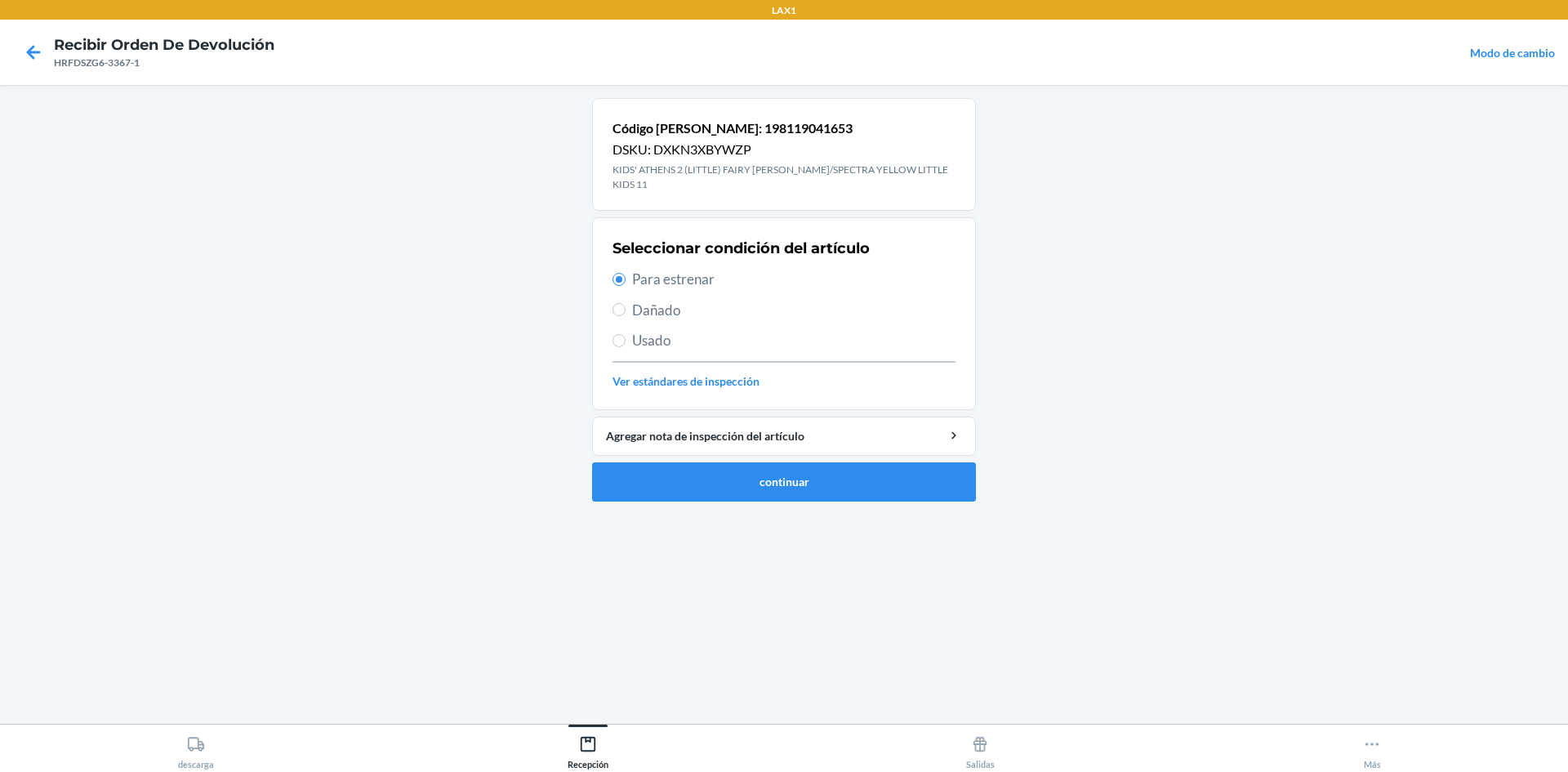
click at [939, 493] on ol "Código de barras: 198119041653 DSKU: DXKN3XBYWZP KIDS' ATHENS 2 (LITTLE) FAIRY …" at bounding box center [784, 307] width 384 height 417
click at [939, 489] on ol "Código de barras: 198119041653 DSKU: DXKN3XBYWZP KIDS' ATHENS 2 (LITTLE) FAIRY …" at bounding box center [784, 307] width 384 height 417
click at [936, 476] on button "continuar" at bounding box center [784, 482] width 384 height 39
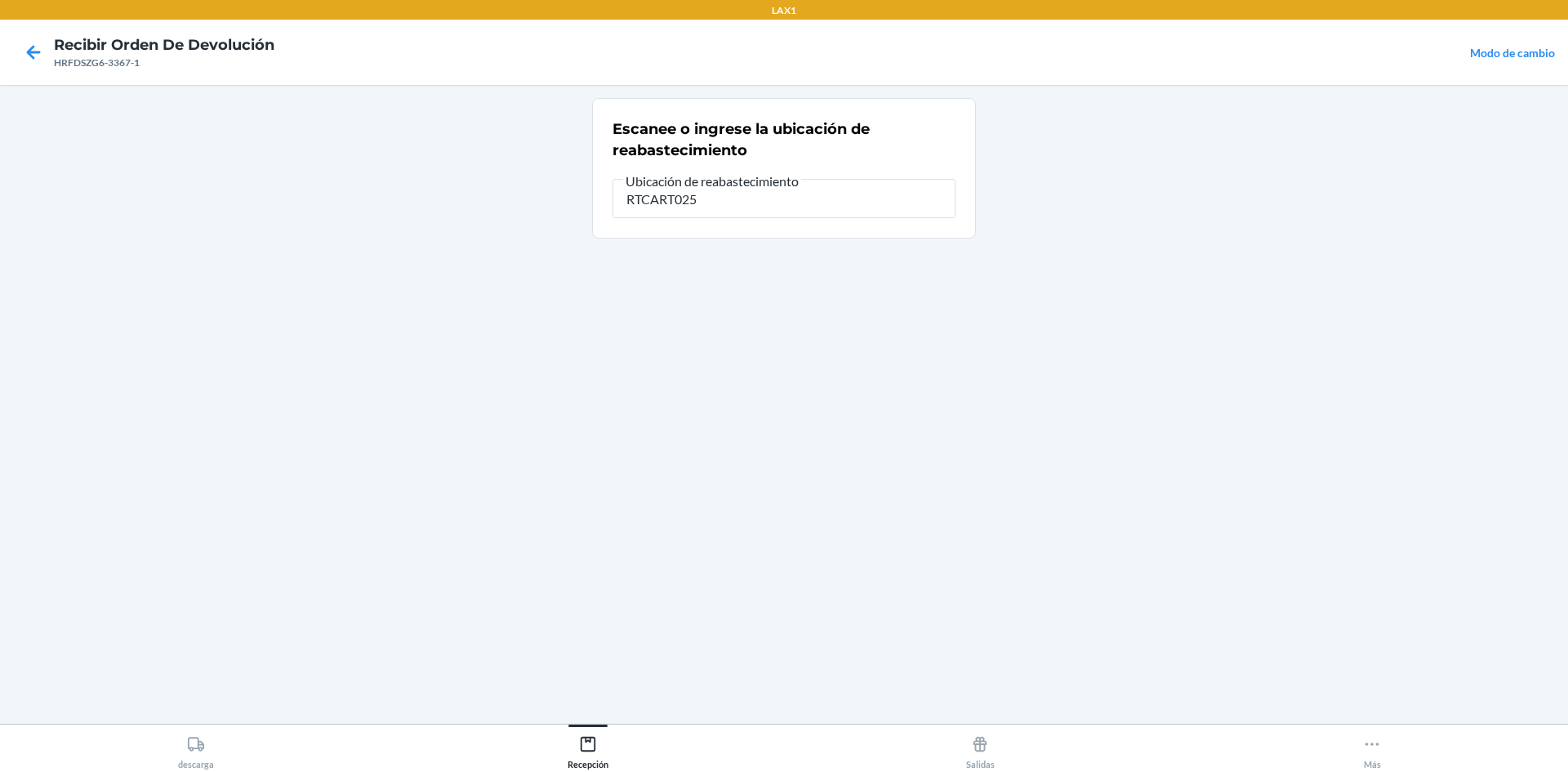
type input "RTCART025"
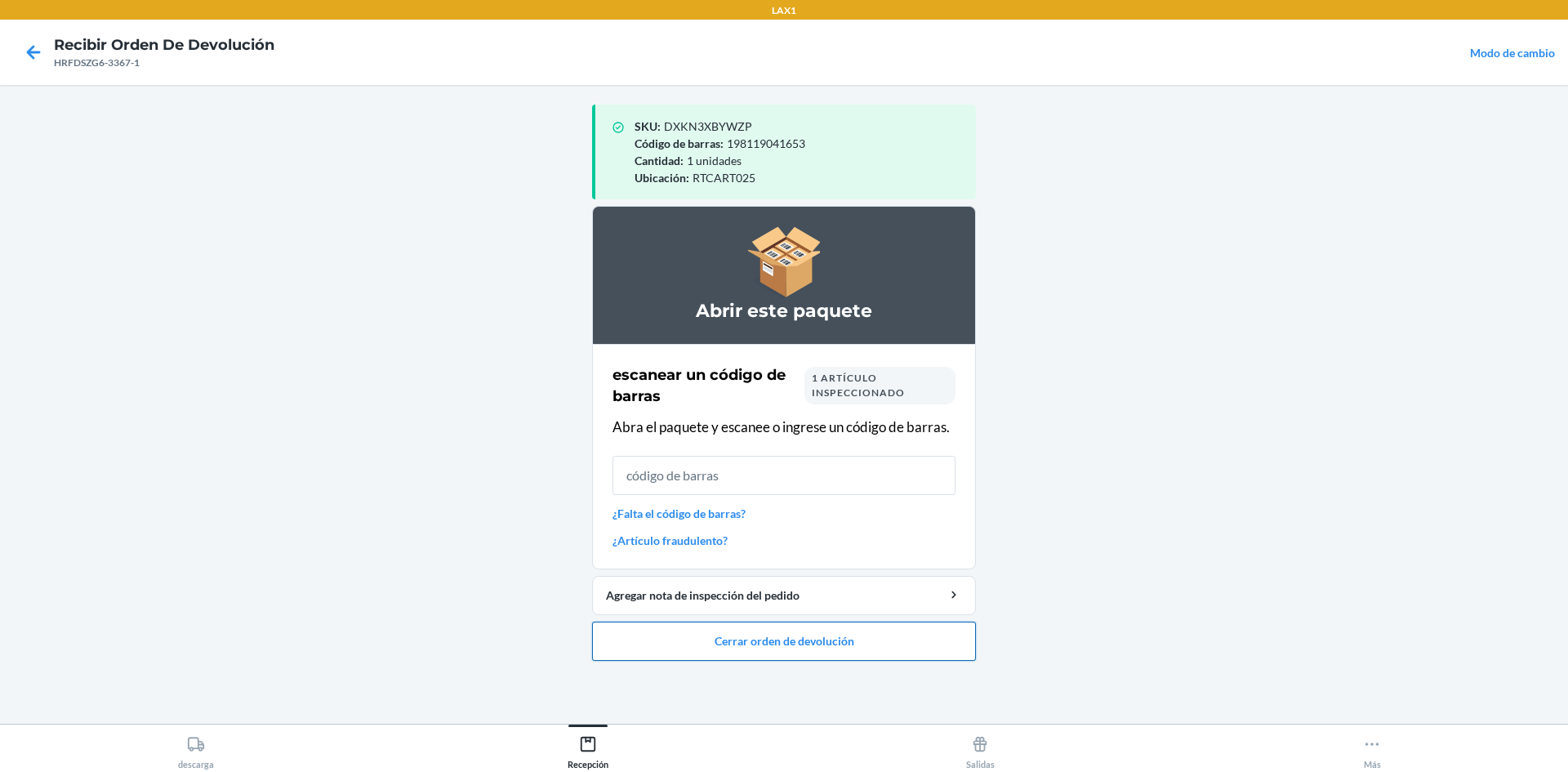
click at [864, 635] on button "Cerrar orden de devolución" at bounding box center [784, 641] width 384 height 39
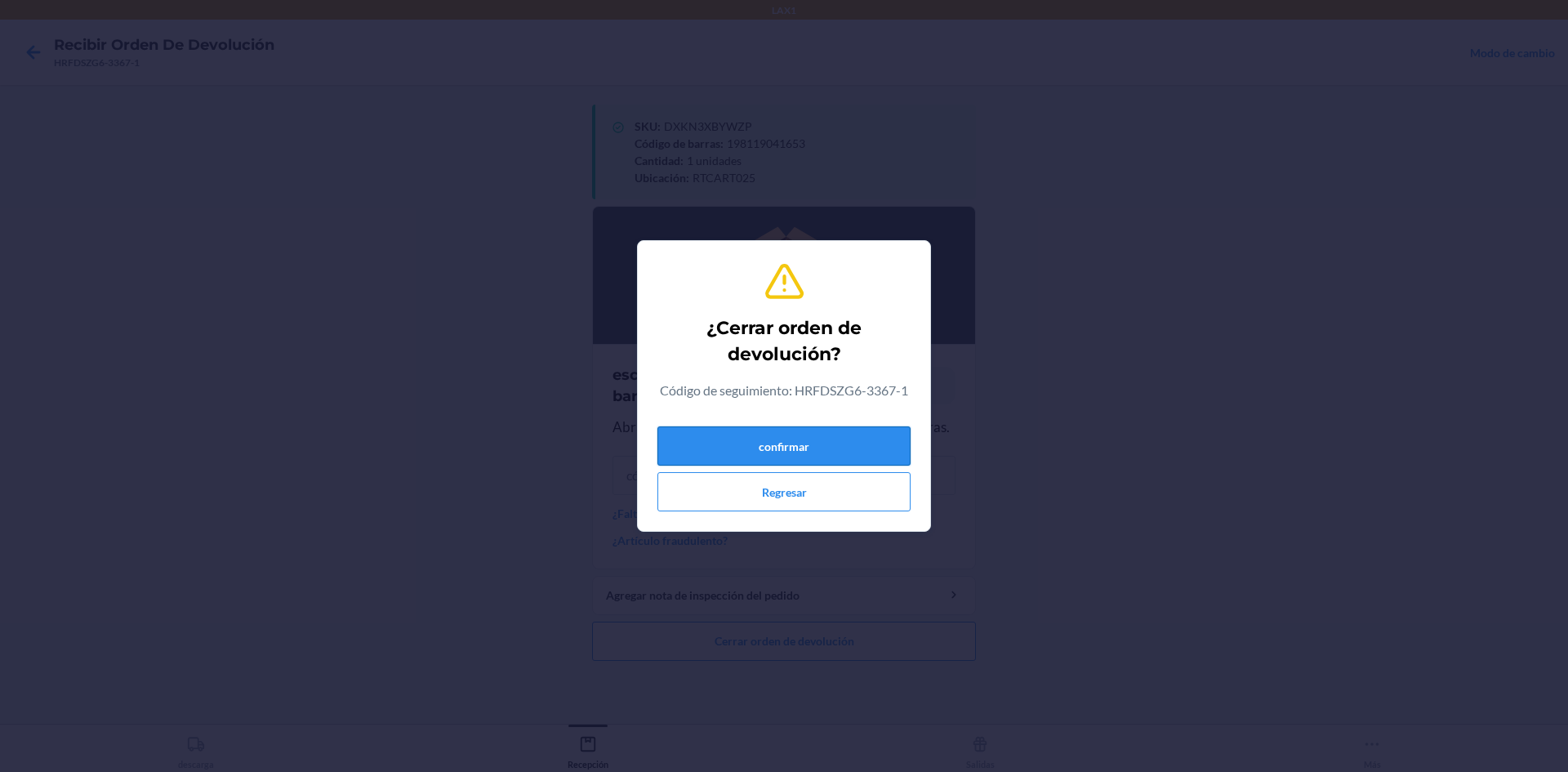
click at [803, 437] on button "confirmar" at bounding box center [784, 445] width 253 height 39
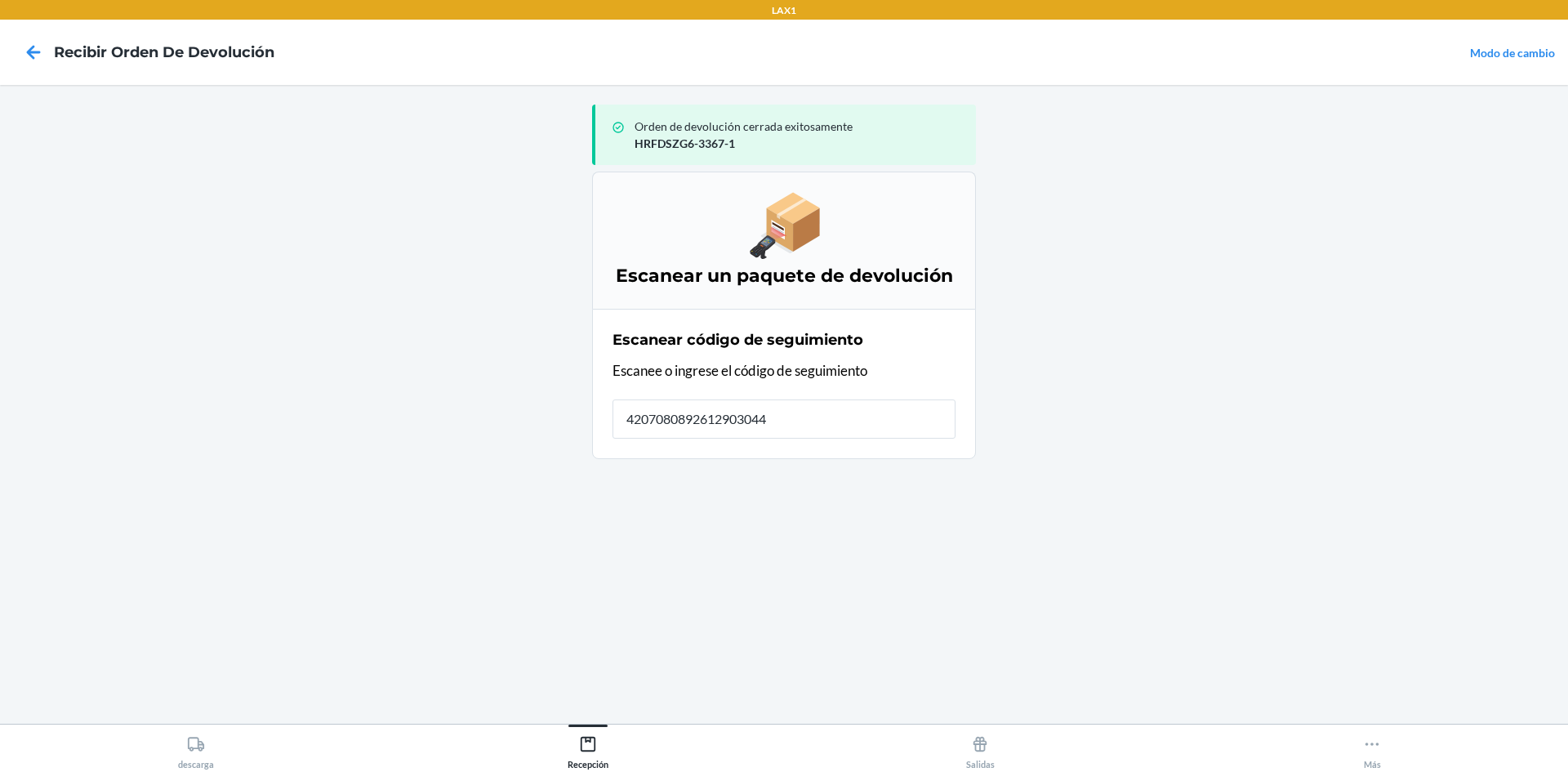
type input "42070808926129030443"
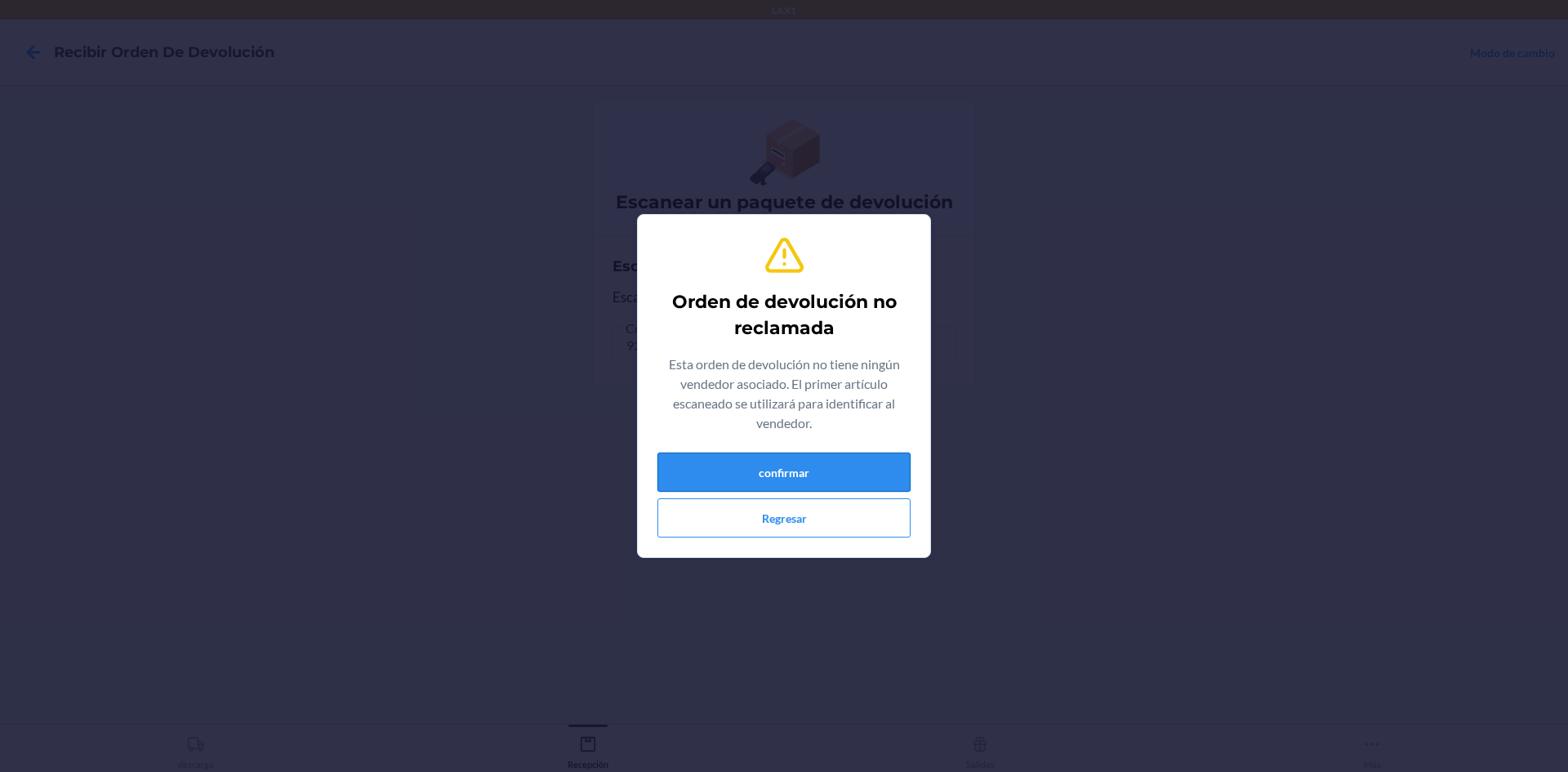
click at [813, 464] on button "confirmar" at bounding box center [784, 472] width 253 height 39
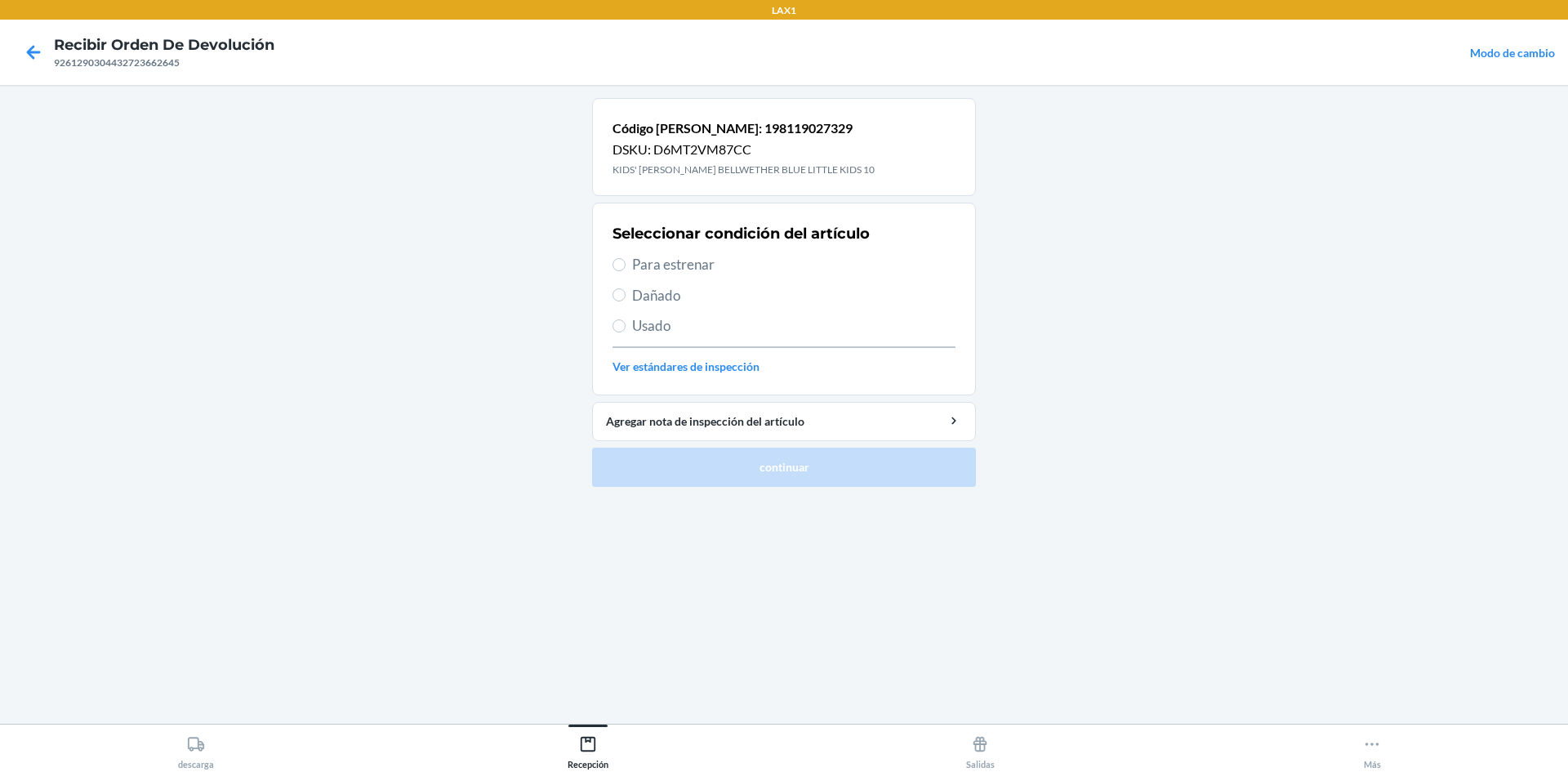
click at [697, 275] on div "Seleccionar condición del artículo Para estrenar Dañado Usado Ver estándares de…" at bounding box center [784, 300] width 343 height 162
click at [680, 258] on span "Para estrenar" at bounding box center [794, 264] width 323 height 21
click at [625, 259] on input "Para estrenar" at bounding box center [619, 265] width 13 height 13
radio input "true"
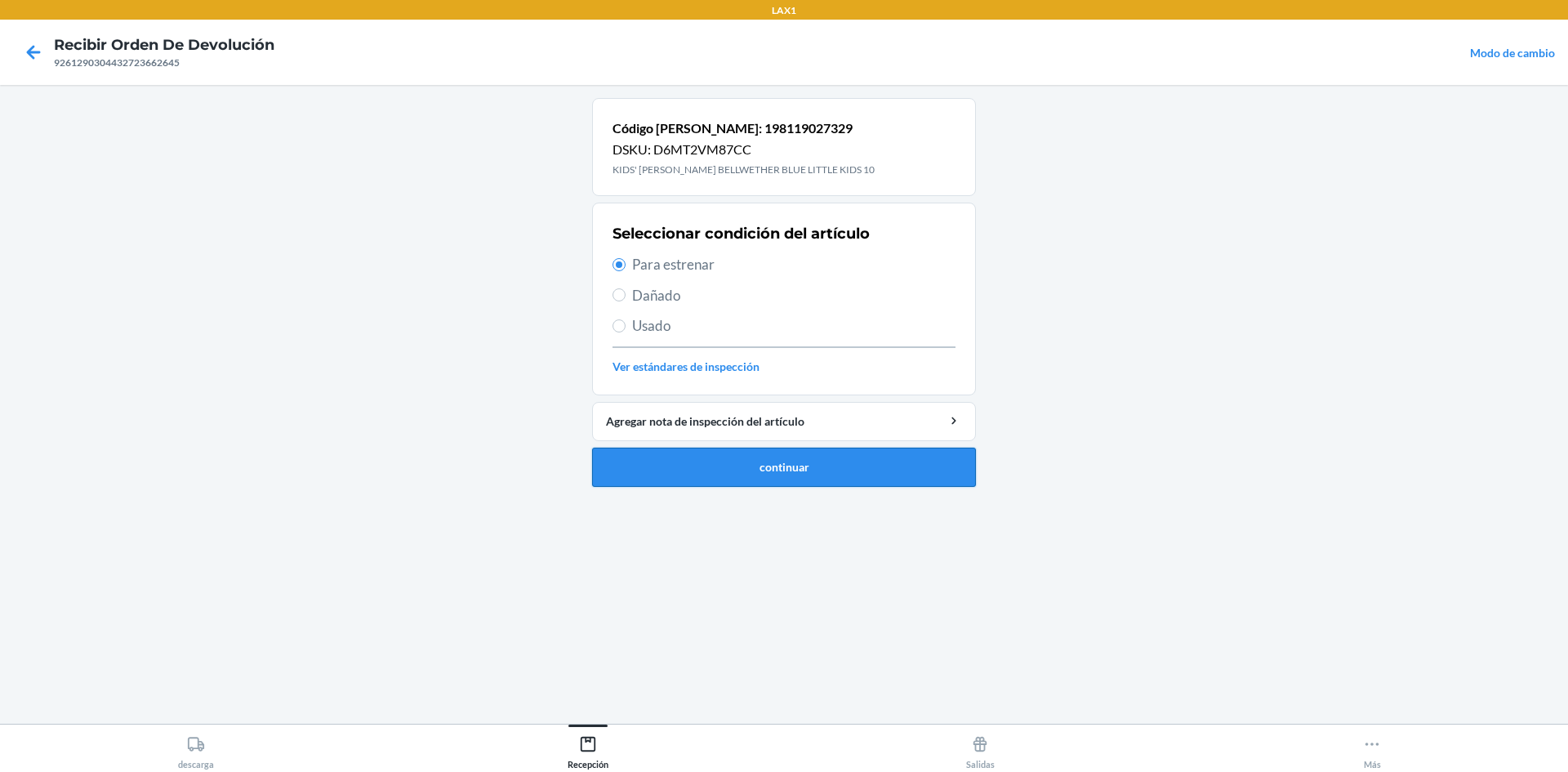
click at [764, 472] on button "continuar" at bounding box center [784, 467] width 384 height 39
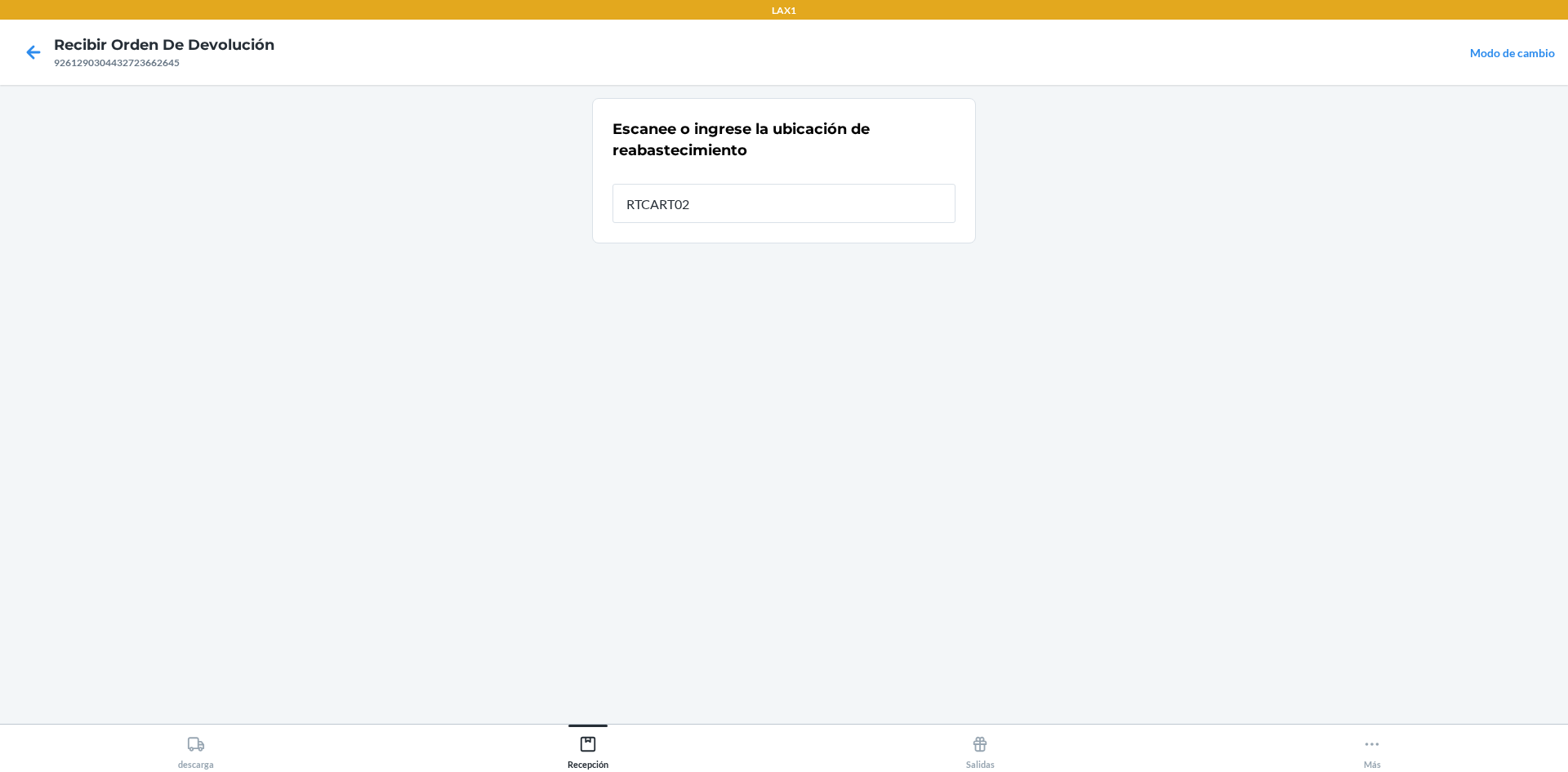
type input "RTCART025"
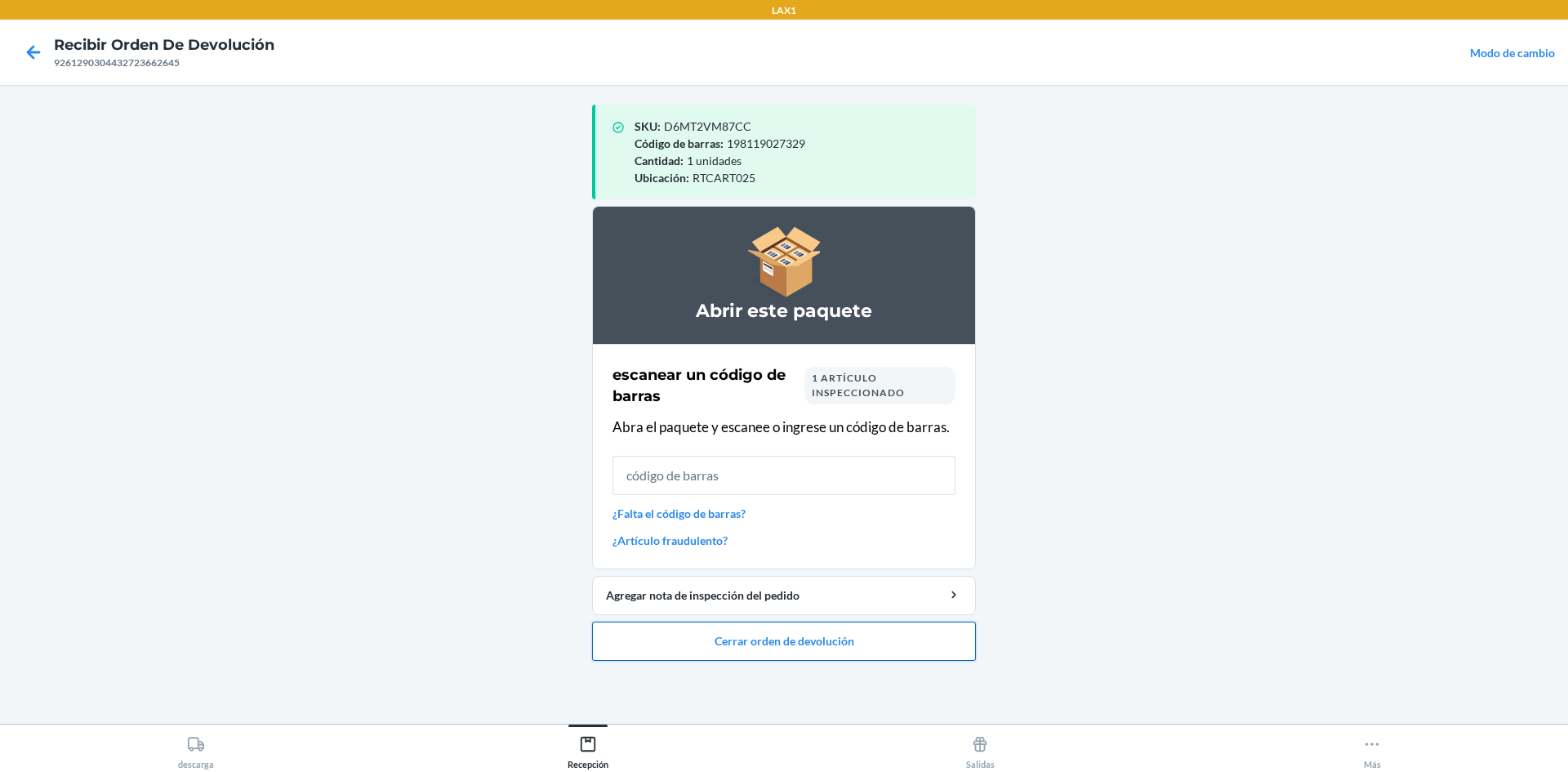
click at [803, 643] on button "Cerrar orden de devolución" at bounding box center [784, 641] width 384 height 39
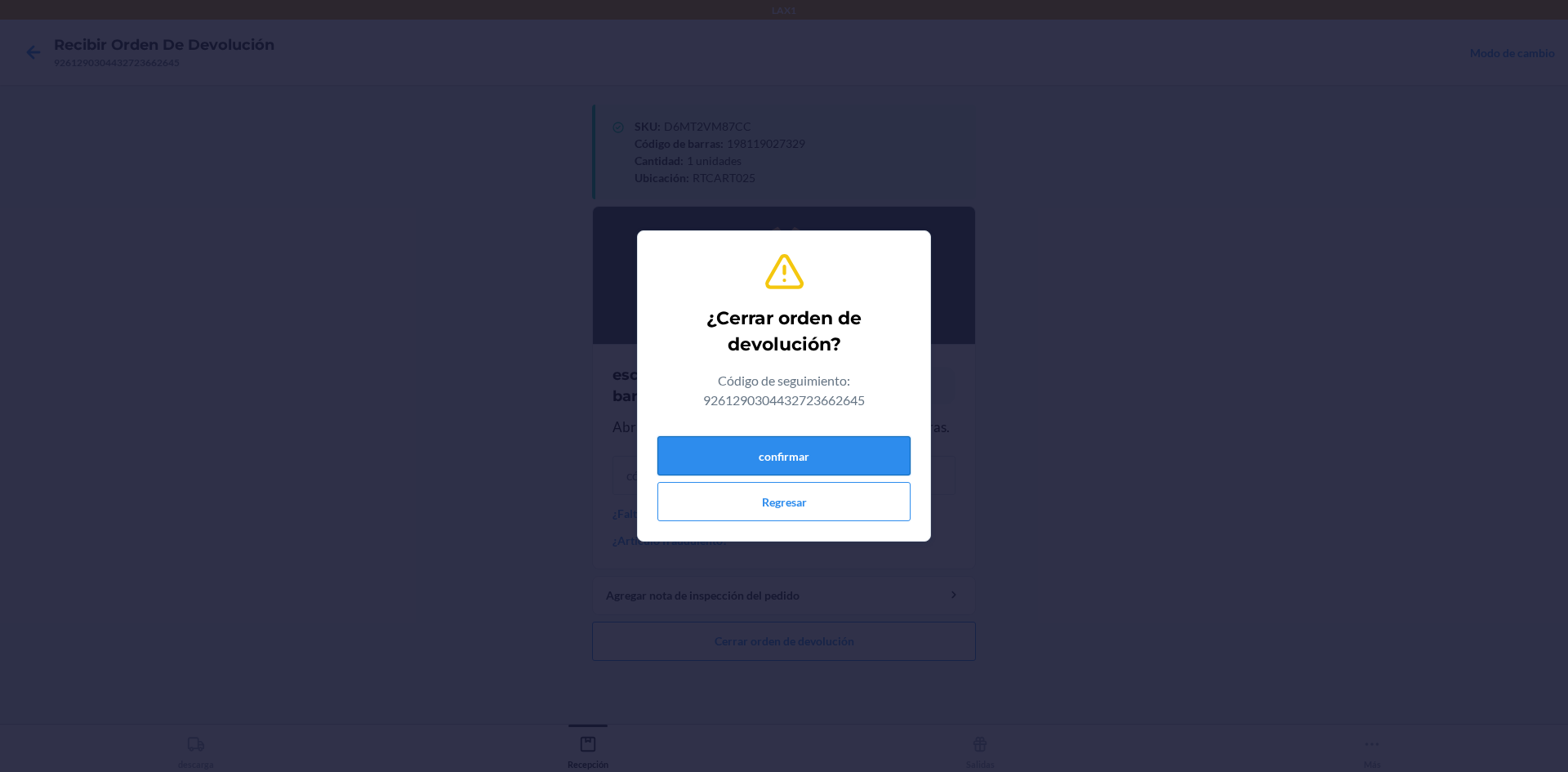
click at [799, 449] on button "confirmar" at bounding box center [784, 455] width 253 height 39
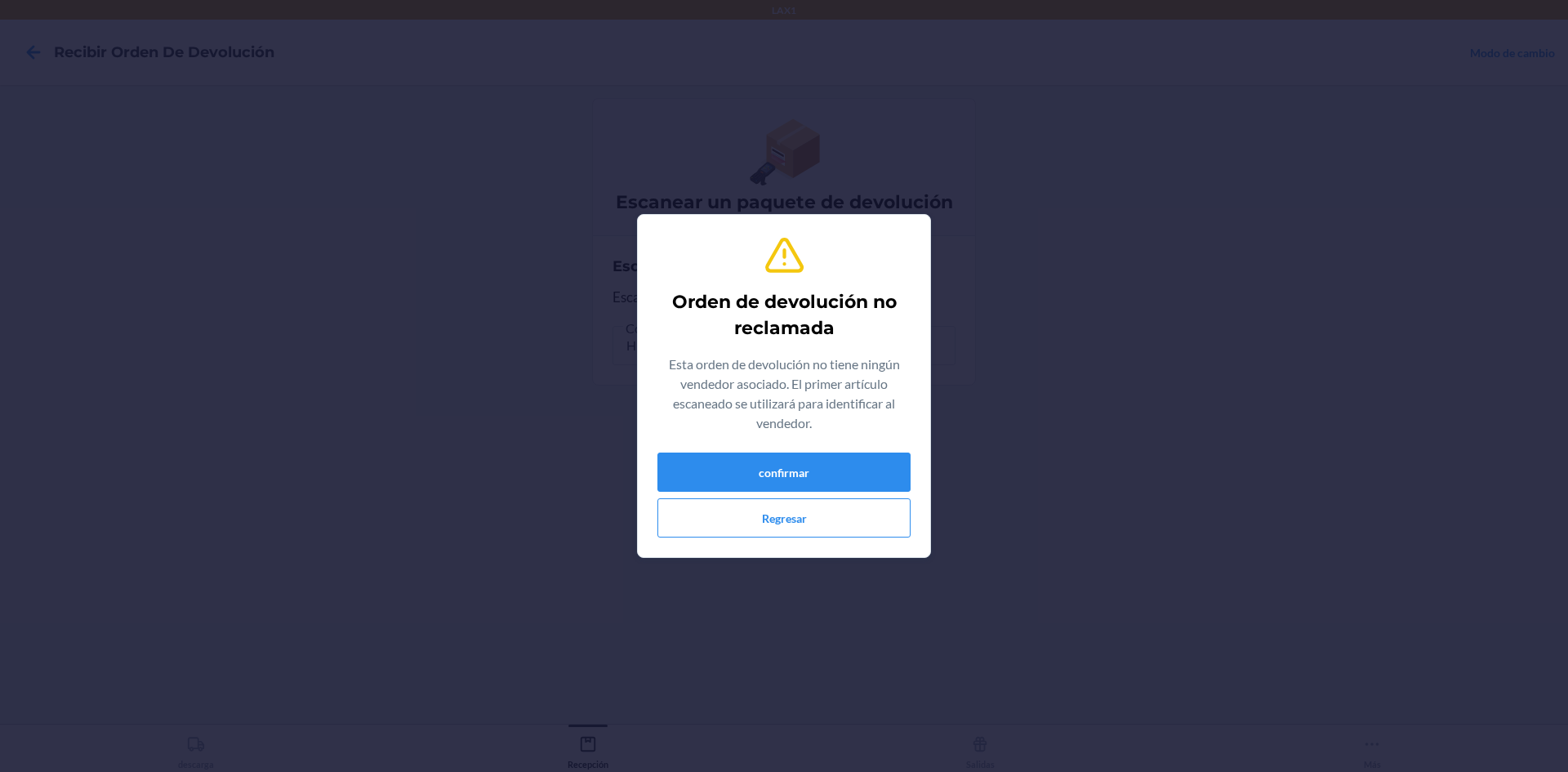
click at [799, 449] on div "Orden de devolución no reclamada Esta orden de devolución no tiene ningún vende…" at bounding box center [784, 385] width 253 height 316
click at [802, 474] on button "confirmar" at bounding box center [784, 472] width 253 height 39
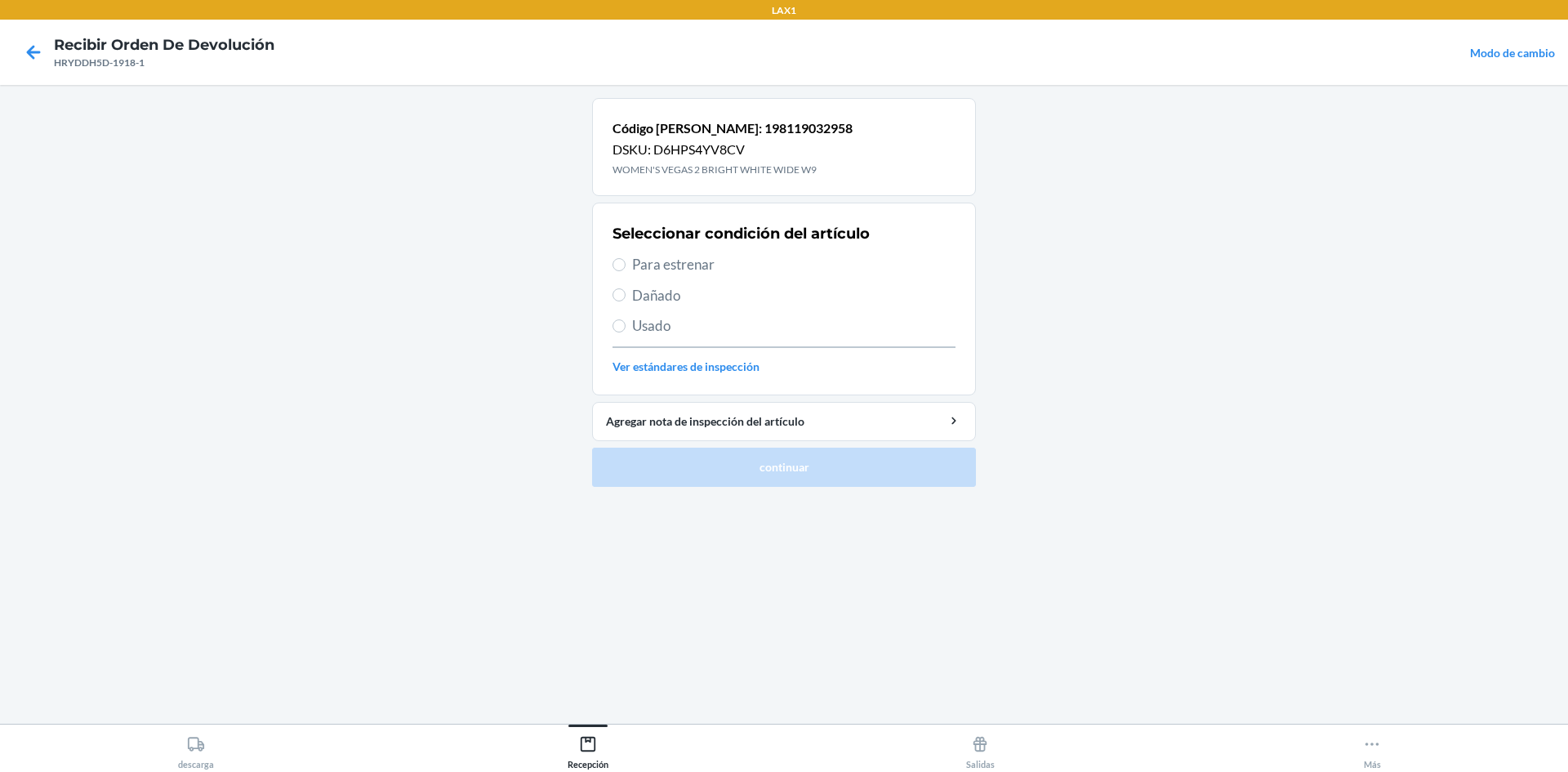
click at [679, 260] on span "Para estrenar" at bounding box center [794, 264] width 323 height 21
click at [625, 260] on input "Para estrenar" at bounding box center [619, 265] width 13 height 13
radio input "true"
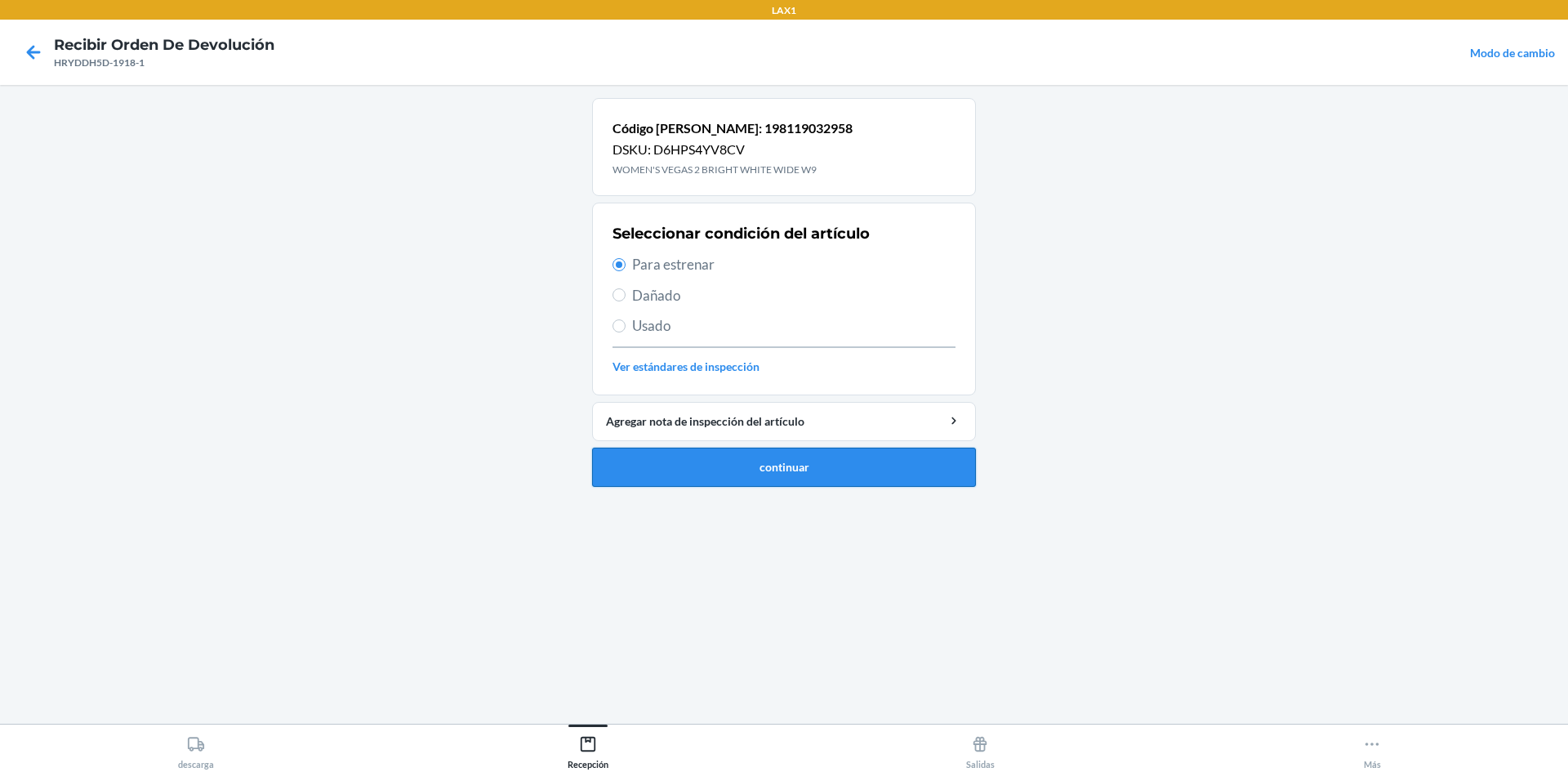
click at [703, 462] on button "continuar" at bounding box center [784, 467] width 384 height 39
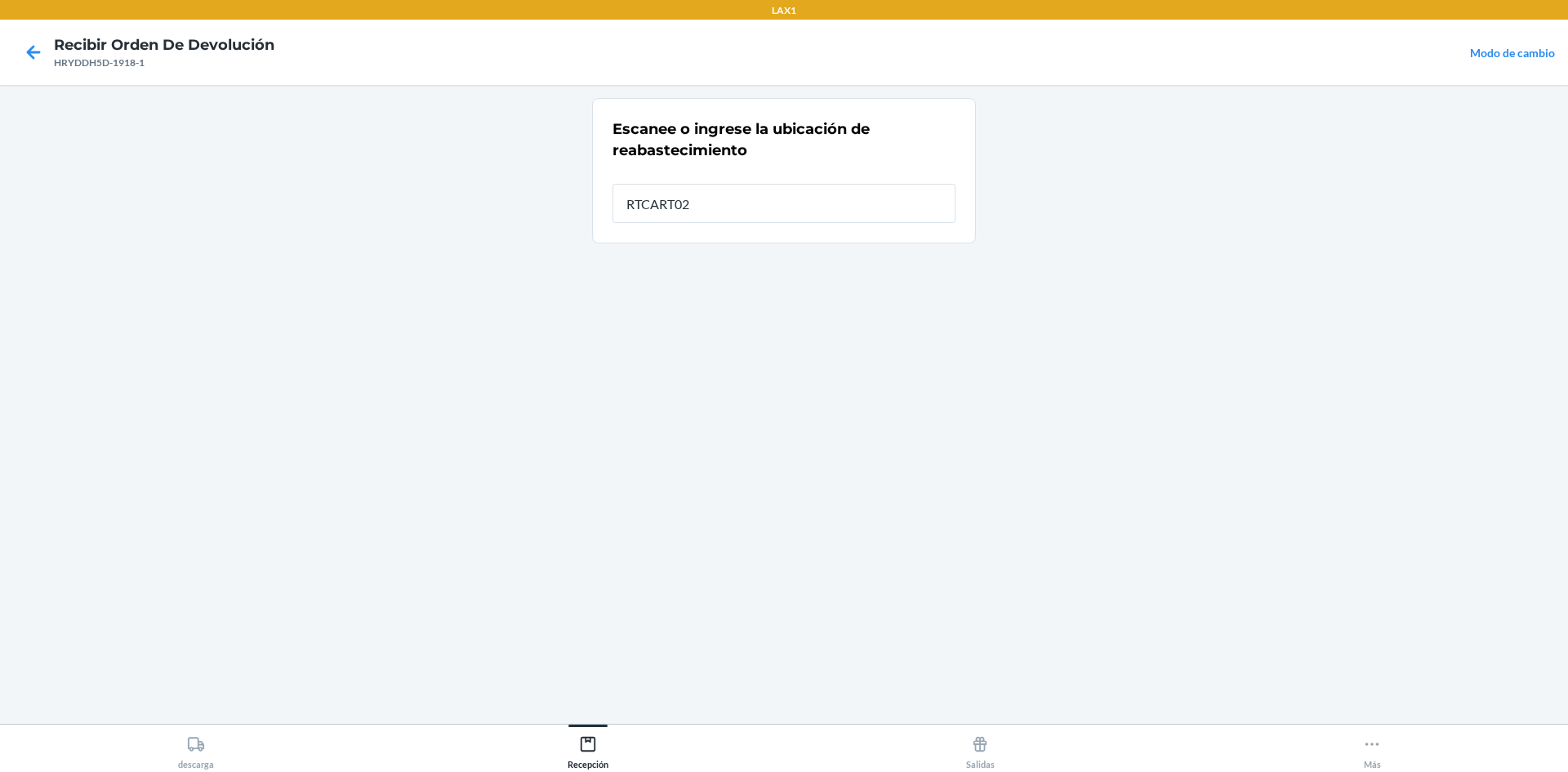
type input "RTCART025"
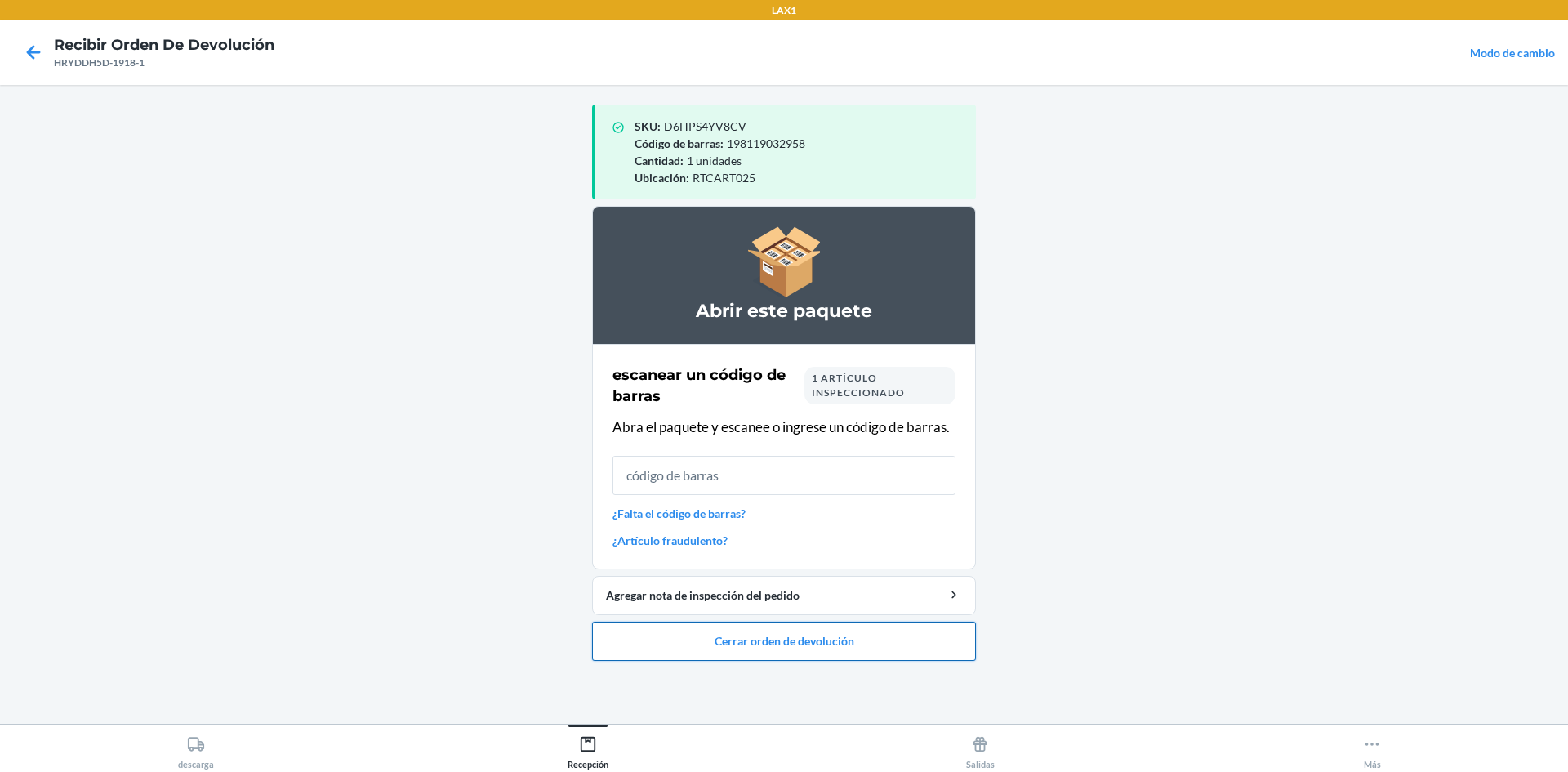
click at [724, 636] on button "Cerrar orden de devolución" at bounding box center [784, 641] width 384 height 39
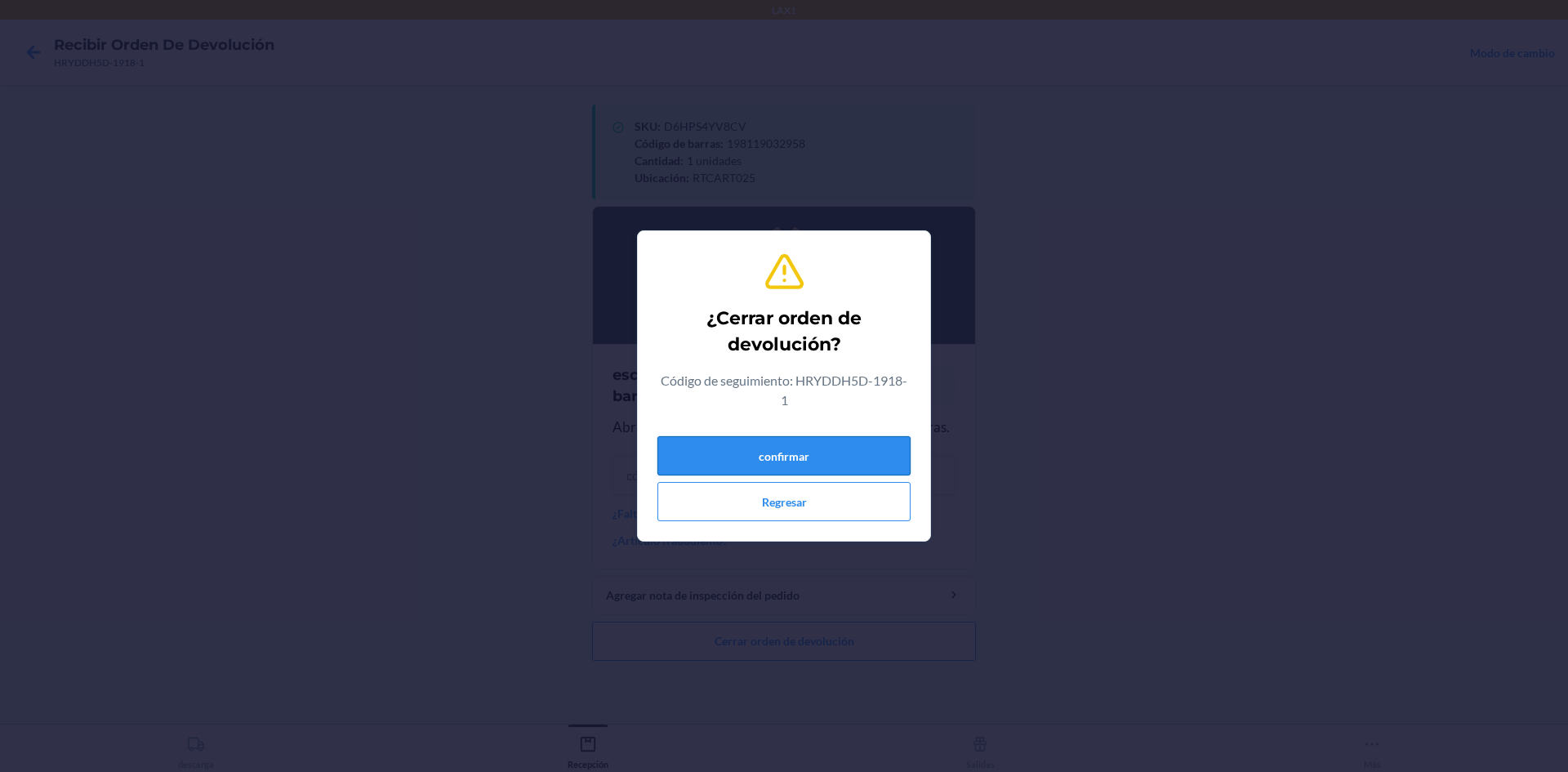
click at [788, 453] on button "confirmar" at bounding box center [784, 455] width 253 height 39
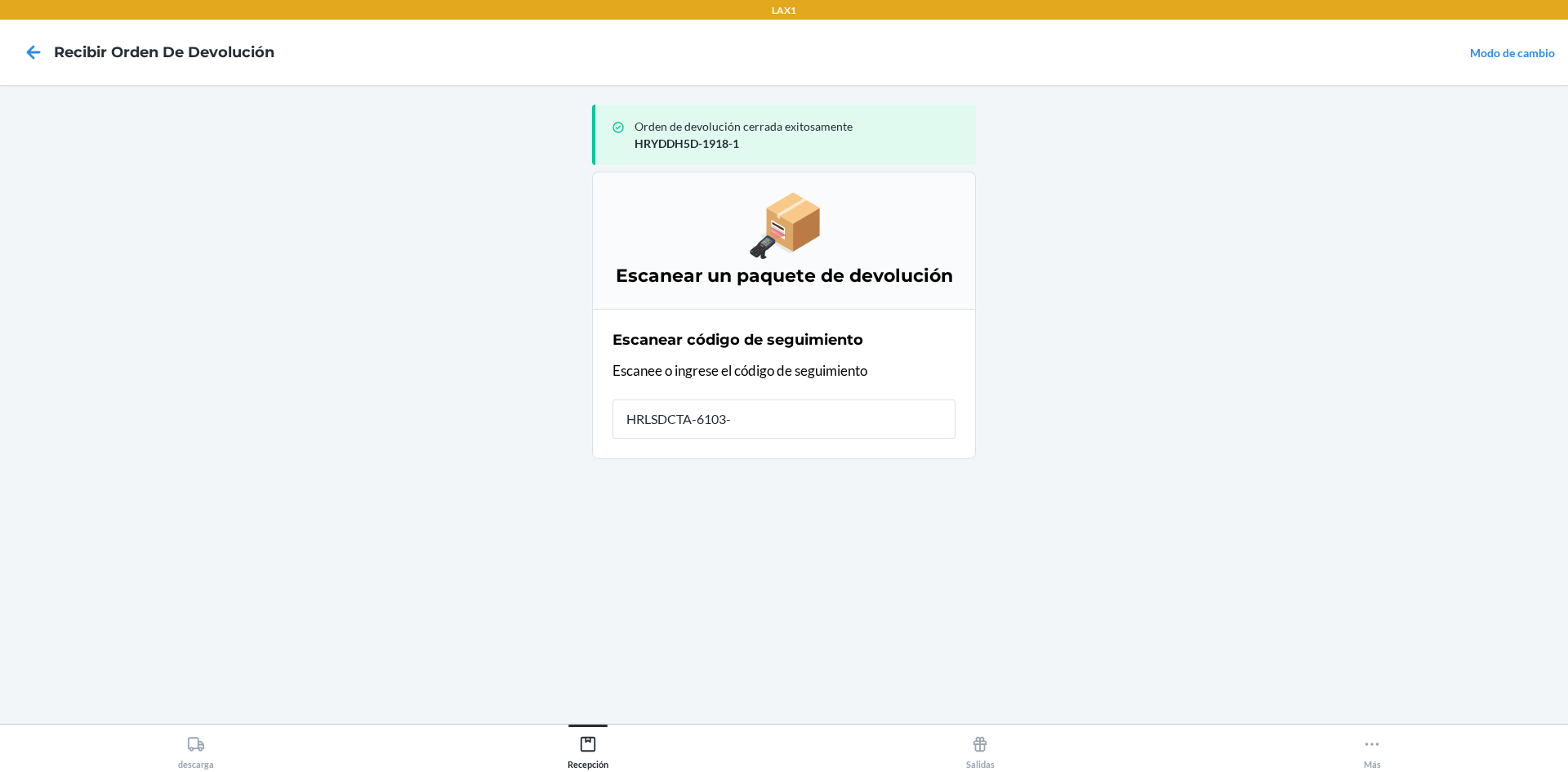
type input "HRLSDCTA-6103-1"
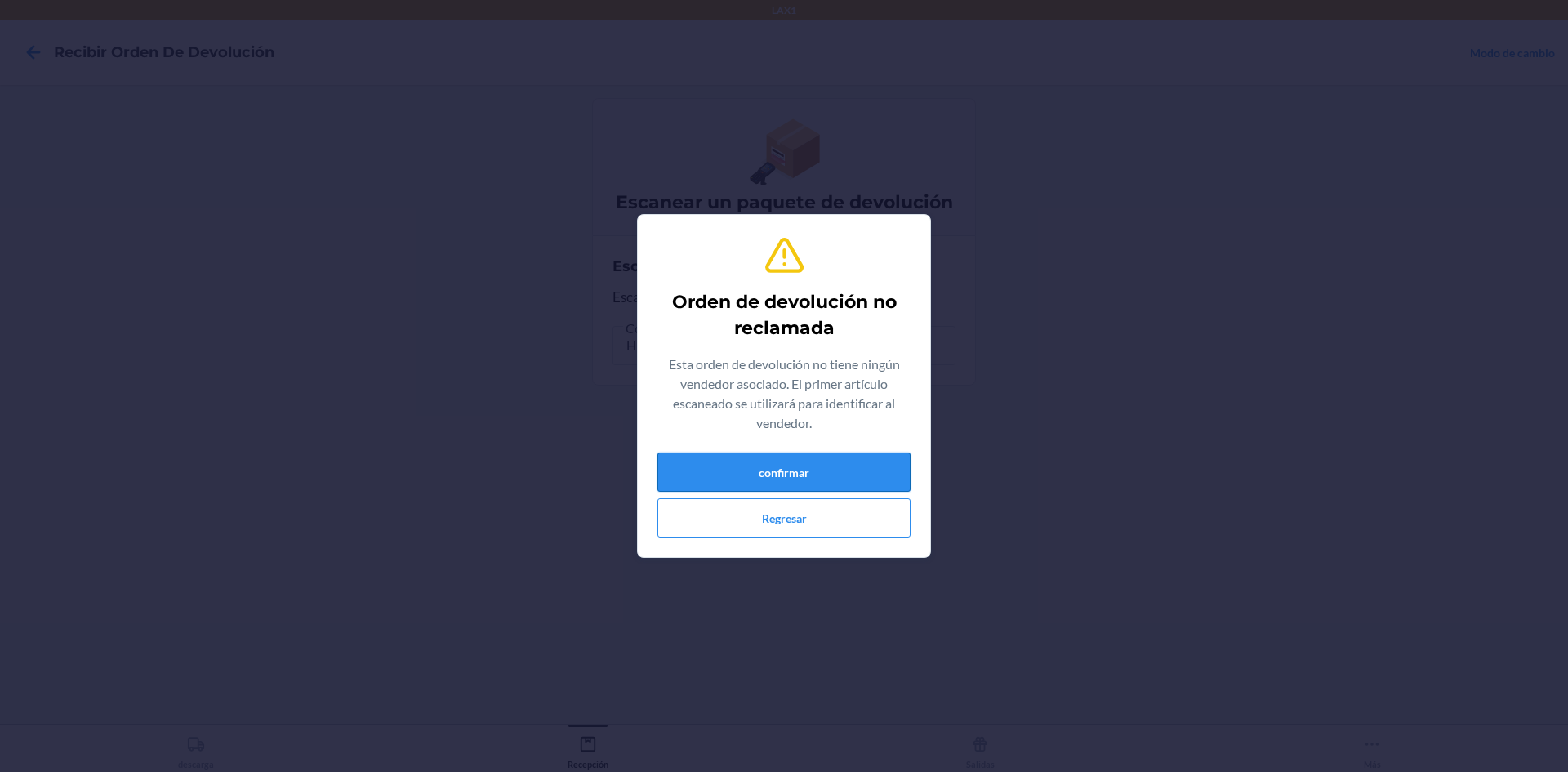
click at [804, 466] on button "confirmar" at bounding box center [784, 472] width 253 height 39
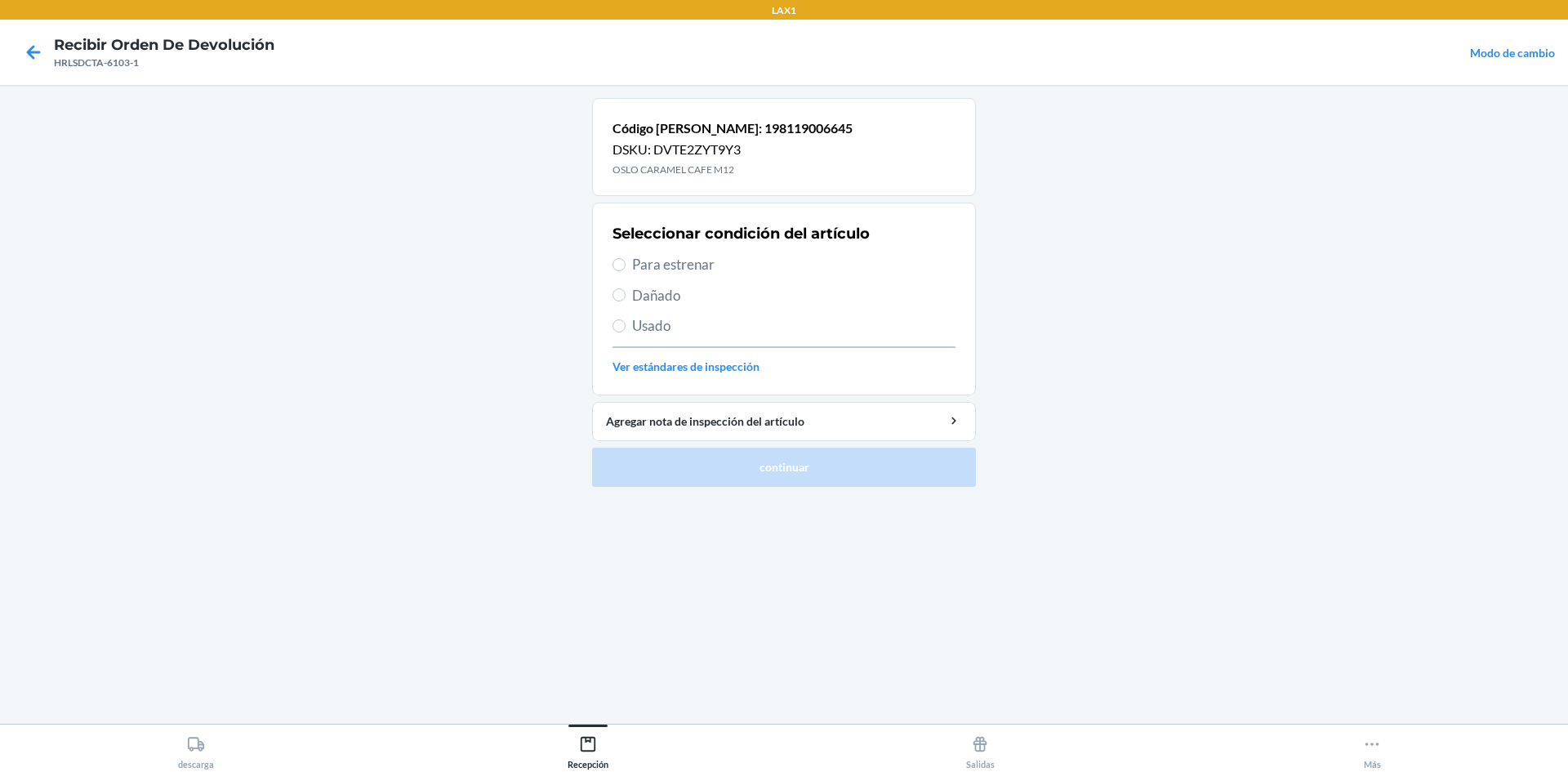
click at [700, 263] on span "Para estrenar" at bounding box center [794, 264] width 323 height 21
click at [625, 263] on input "Para estrenar" at bounding box center [619, 265] width 13 height 13
radio input "true"
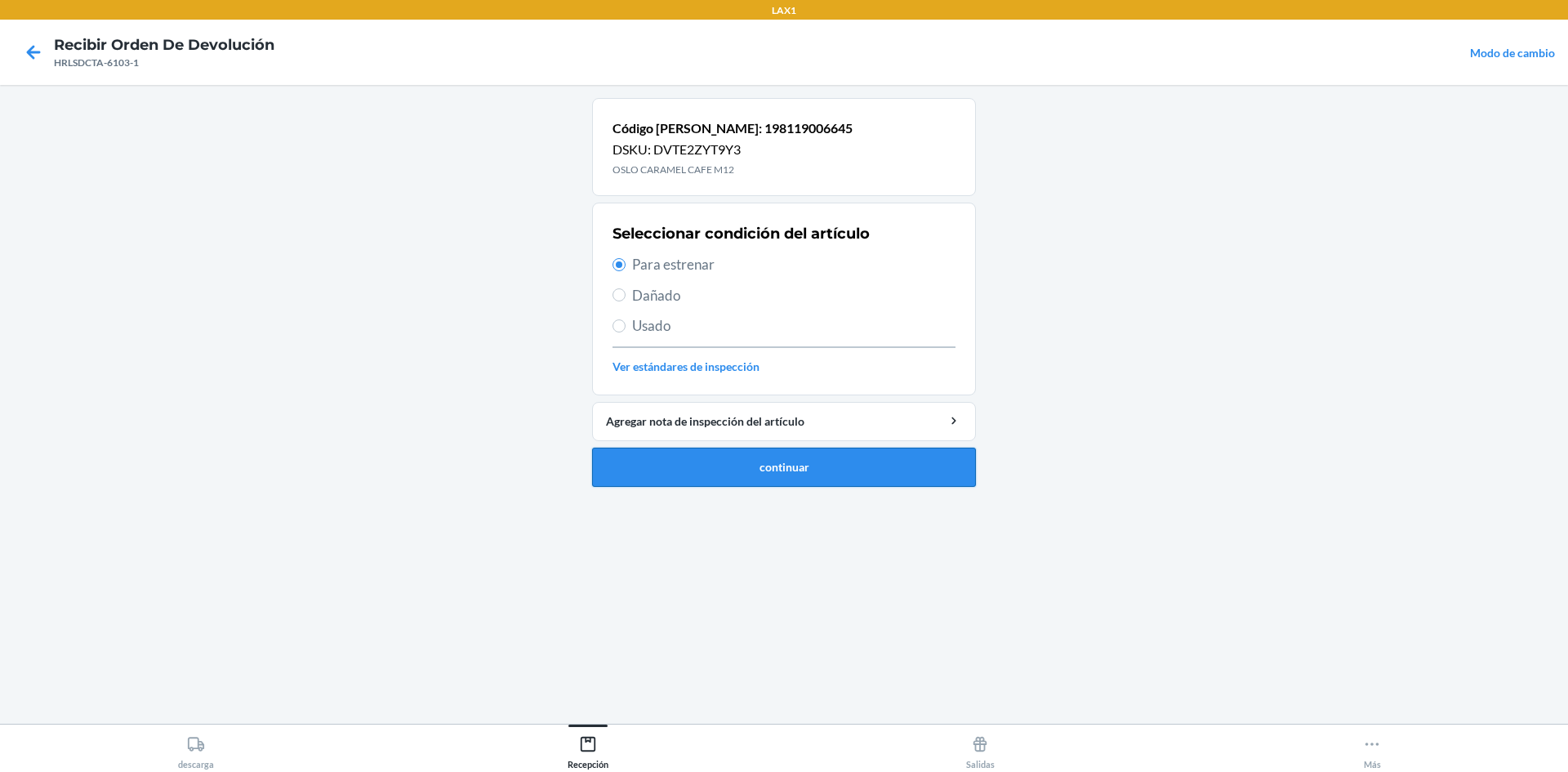
click at [822, 466] on button "continuar" at bounding box center [784, 467] width 384 height 39
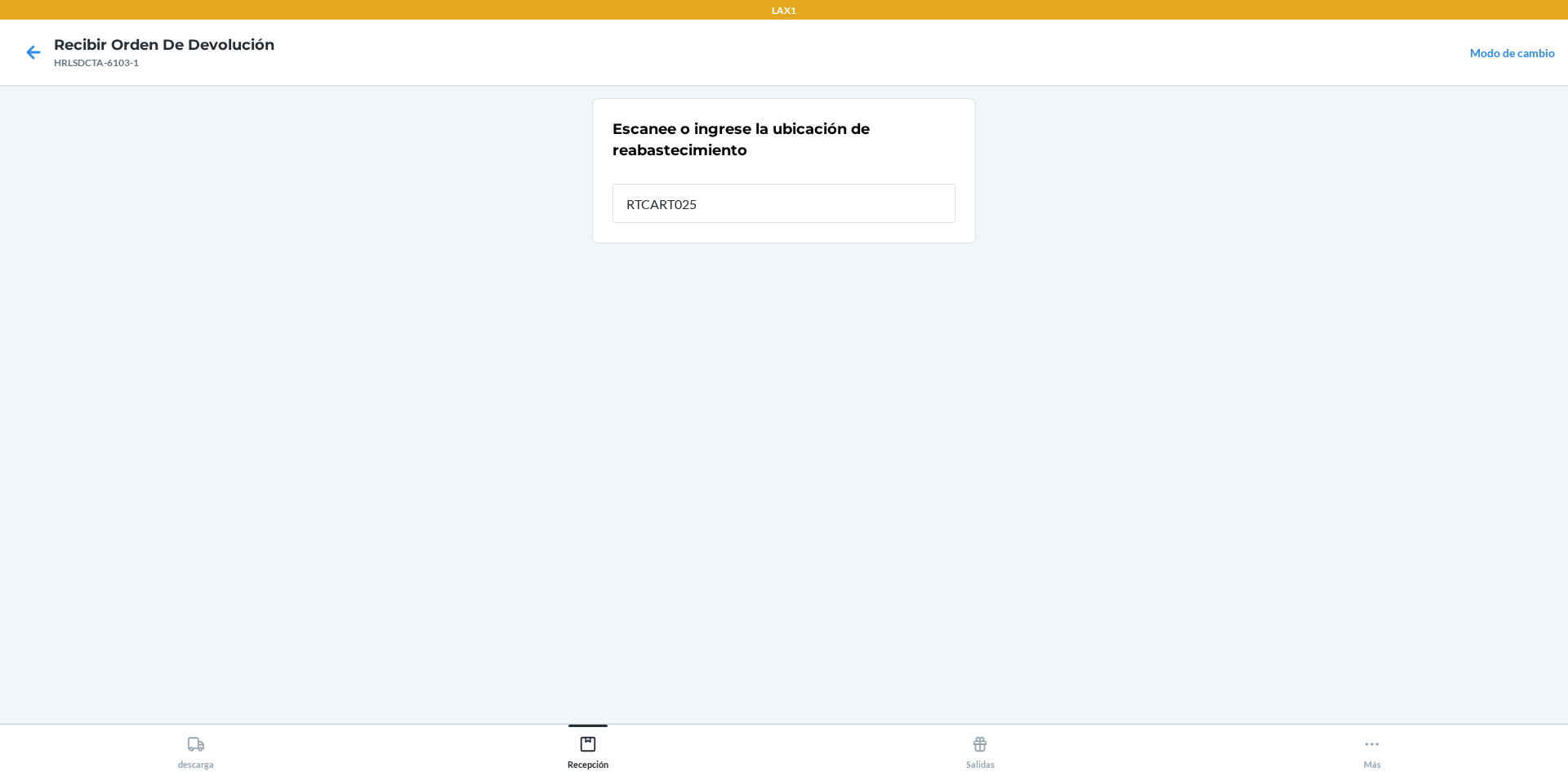
type input "RTCART025"
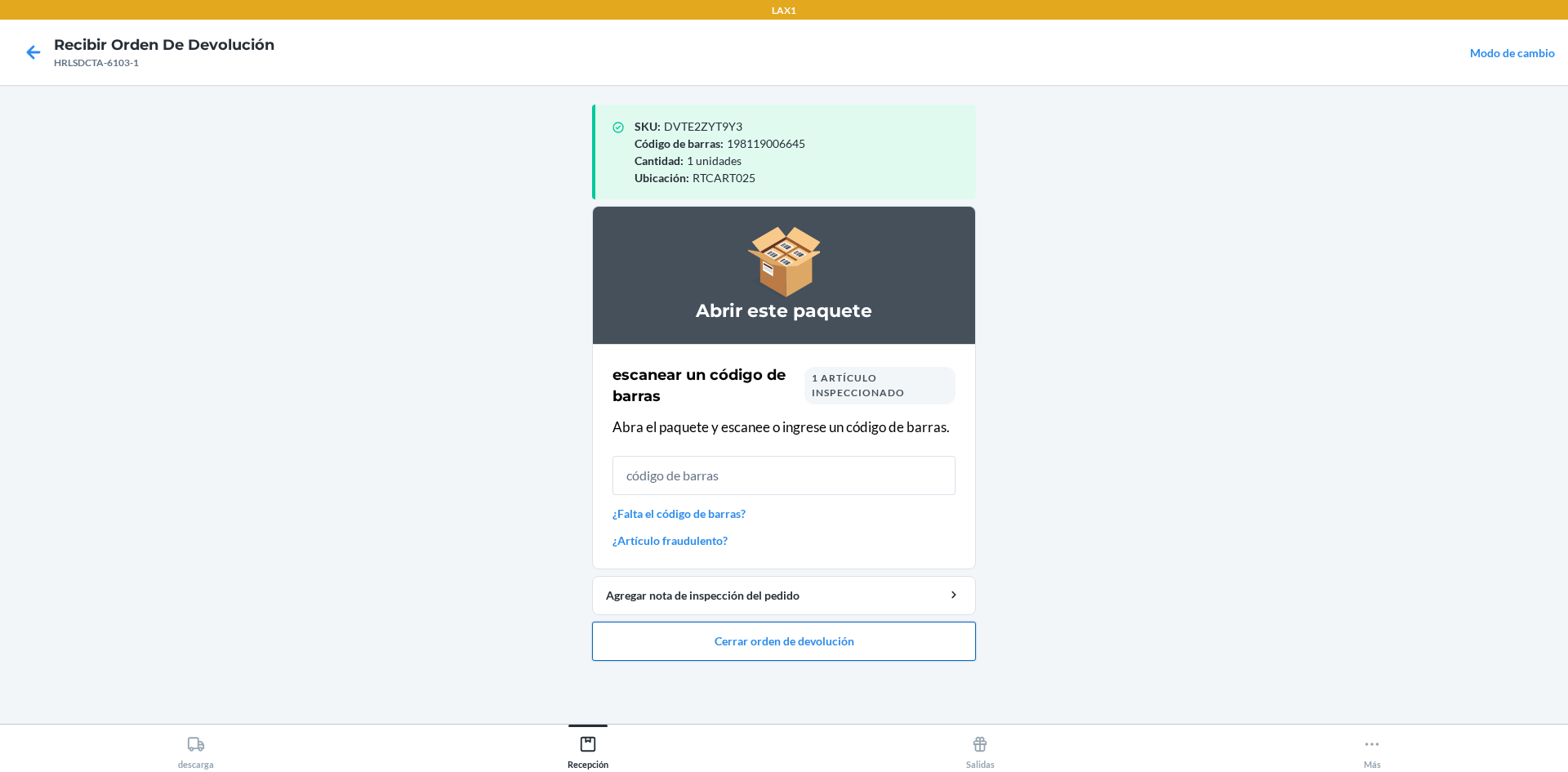
click at [777, 634] on button "Cerrar orden de devolución" at bounding box center [784, 641] width 384 height 39
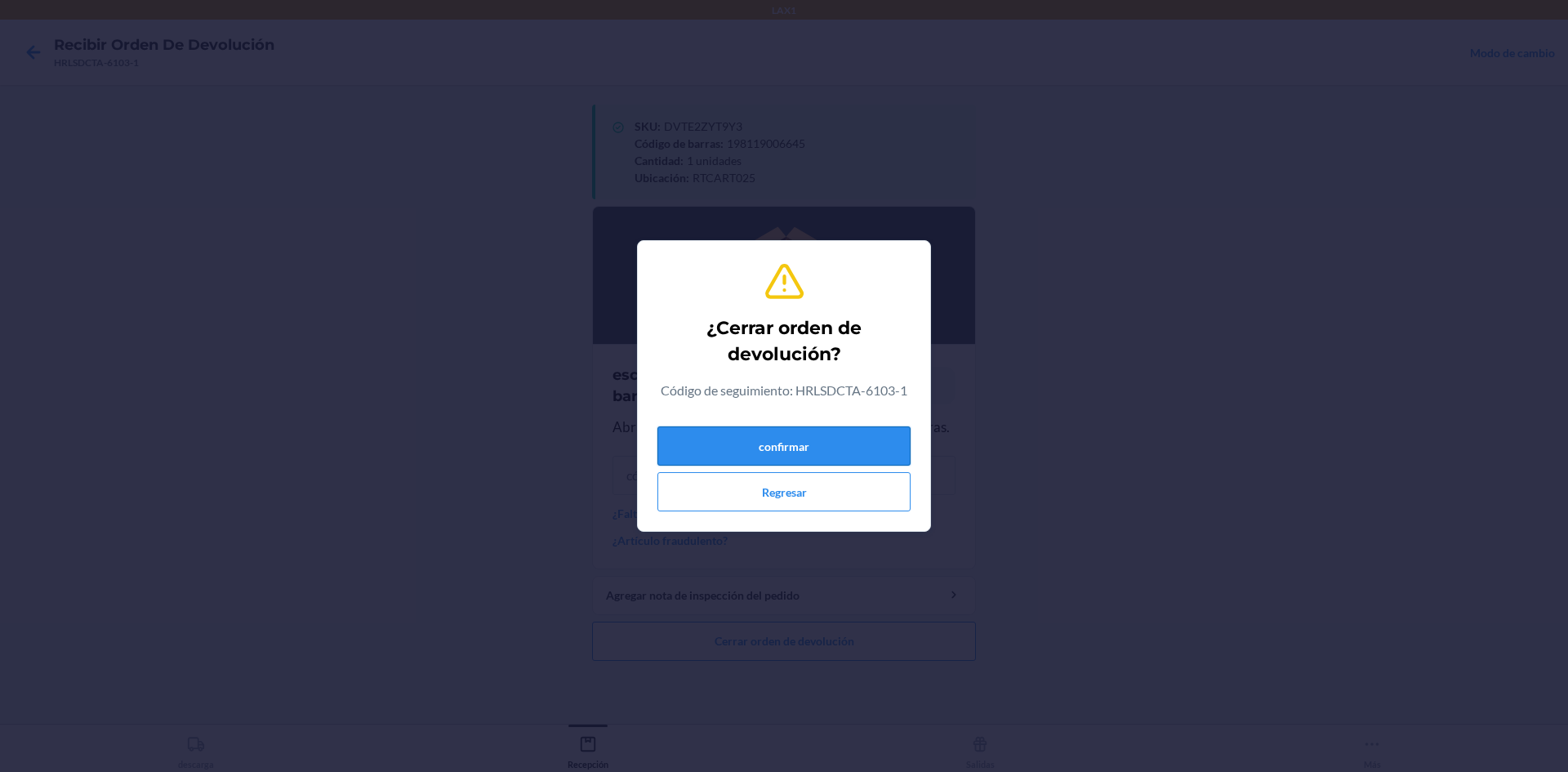
click at [820, 440] on button "confirmar" at bounding box center [784, 445] width 253 height 39
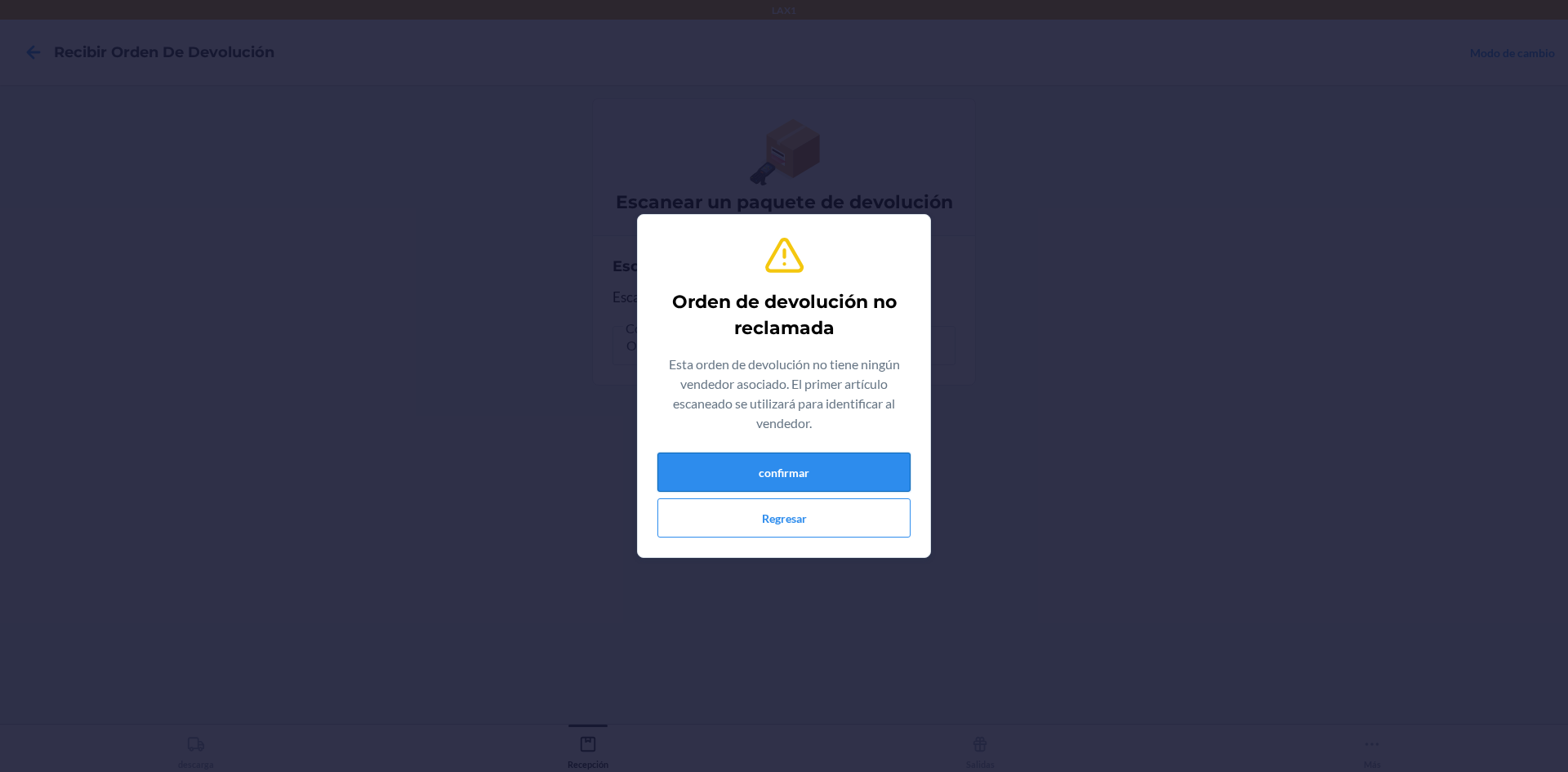
drag, startPoint x: 836, startPoint y: 442, endPoint x: 834, endPoint y: 458, distance: 16.1
click at [835, 456] on div "Orden de devolución no reclamada Esta orden de devolución no tiene ningún vende…" at bounding box center [784, 385] width 253 height 316
click at [834, 458] on button "confirmar" at bounding box center [784, 472] width 253 height 39
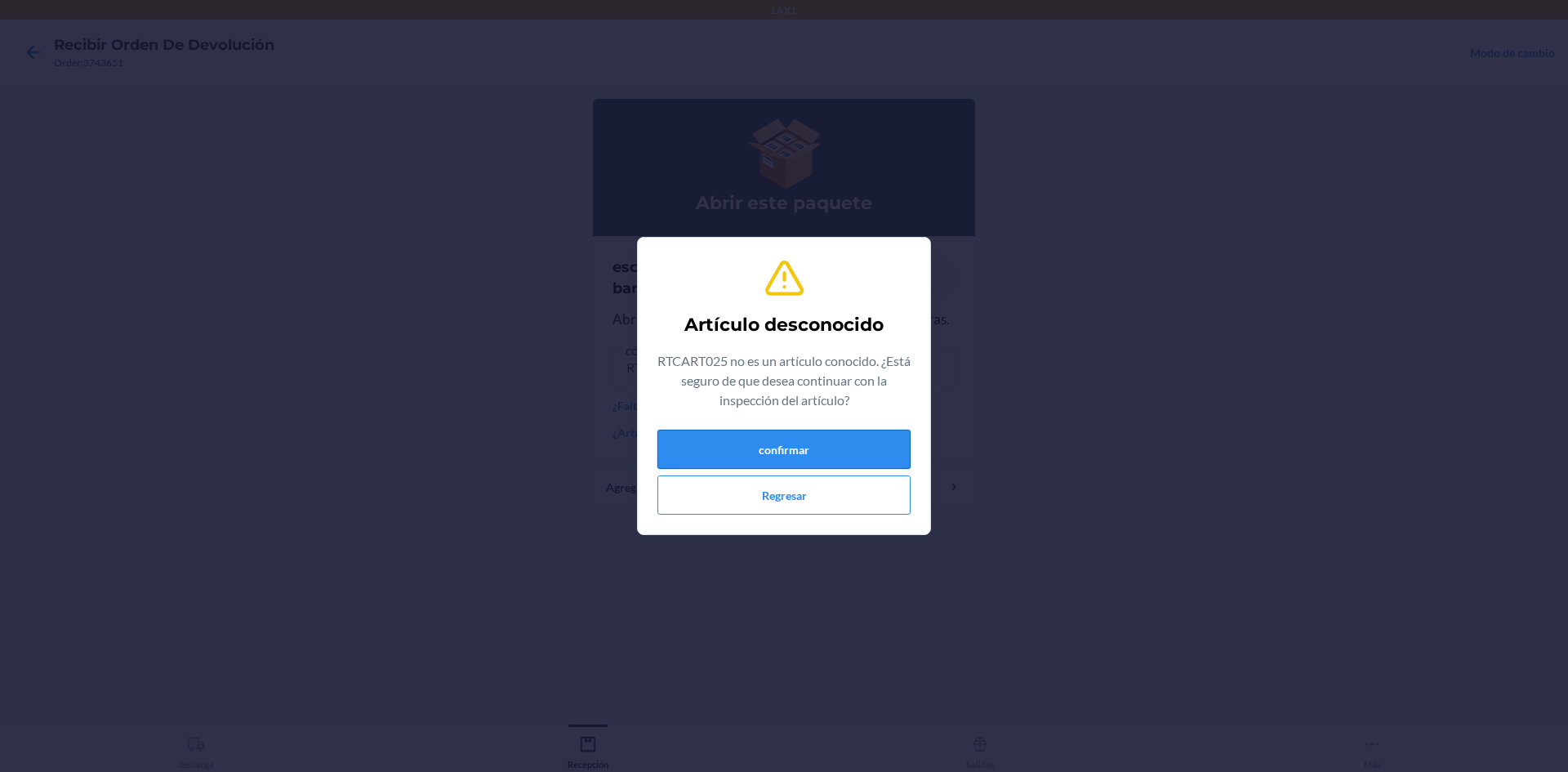
click at [808, 444] on button "confirmar" at bounding box center [784, 449] width 253 height 39
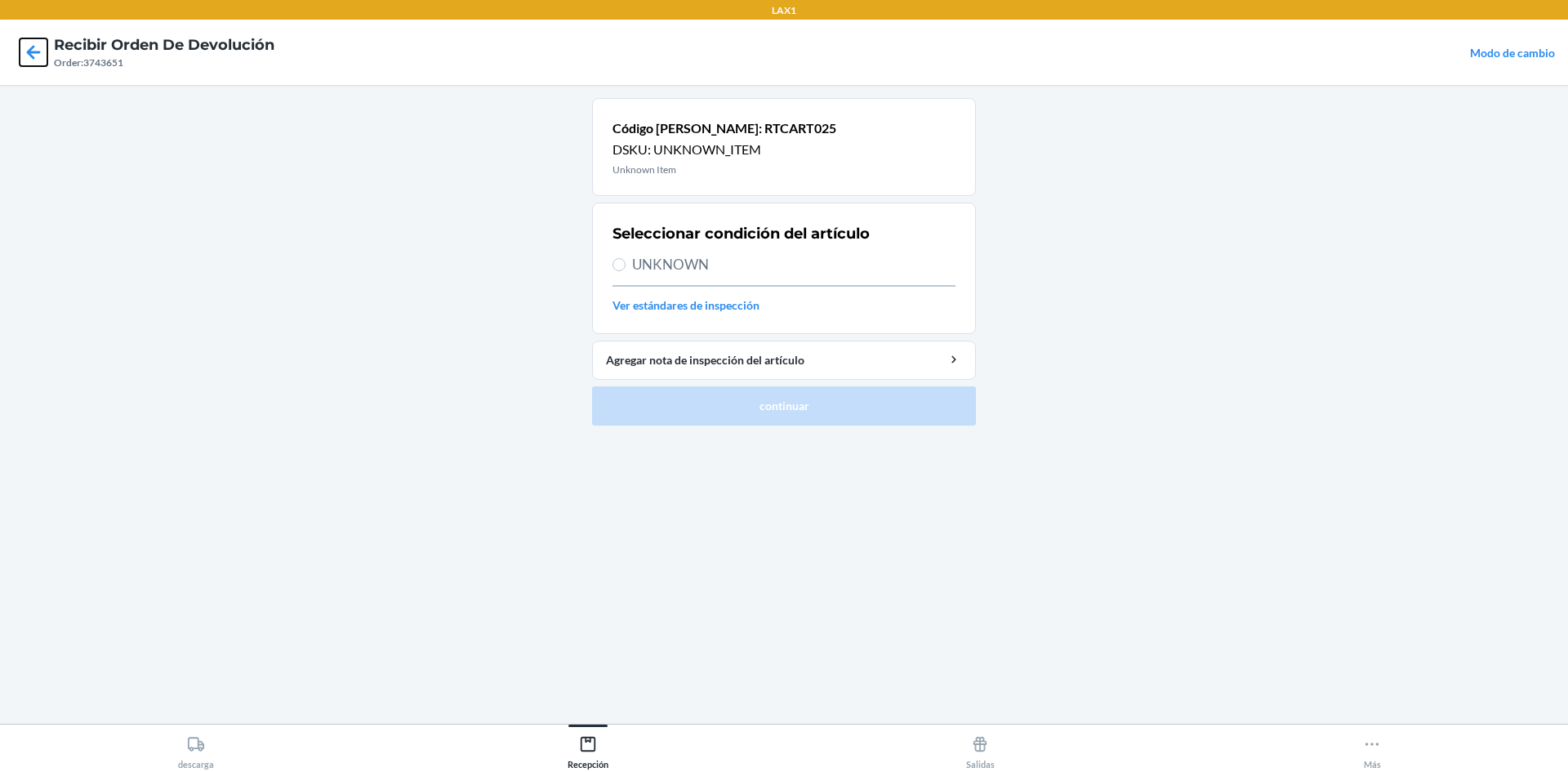
click at [26, 62] on icon at bounding box center [34, 52] width 28 height 28
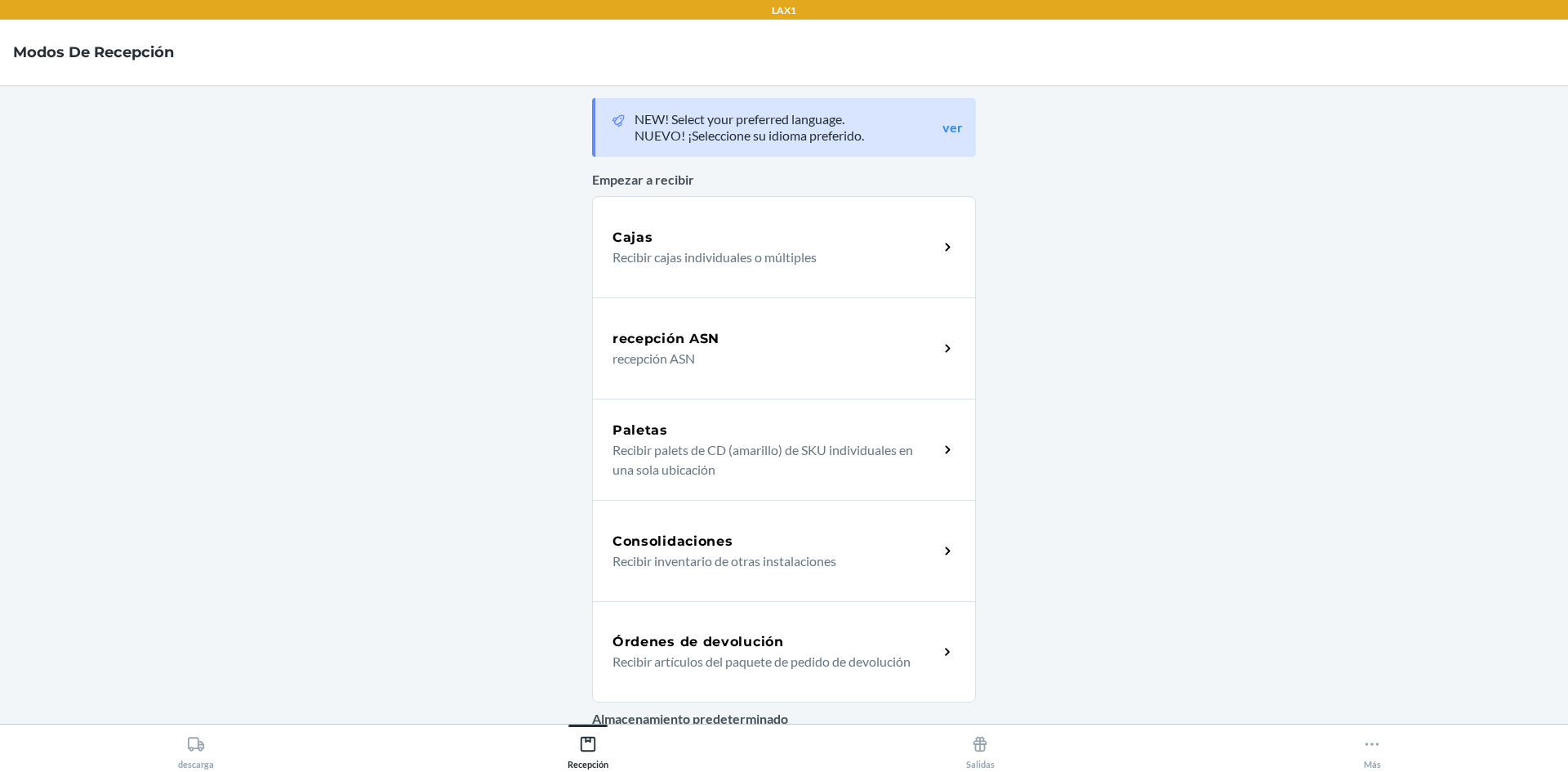
click at [737, 658] on p "Recibir artículos del paquete de pedido de devolución" at bounding box center [769, 662] width 313 height 20
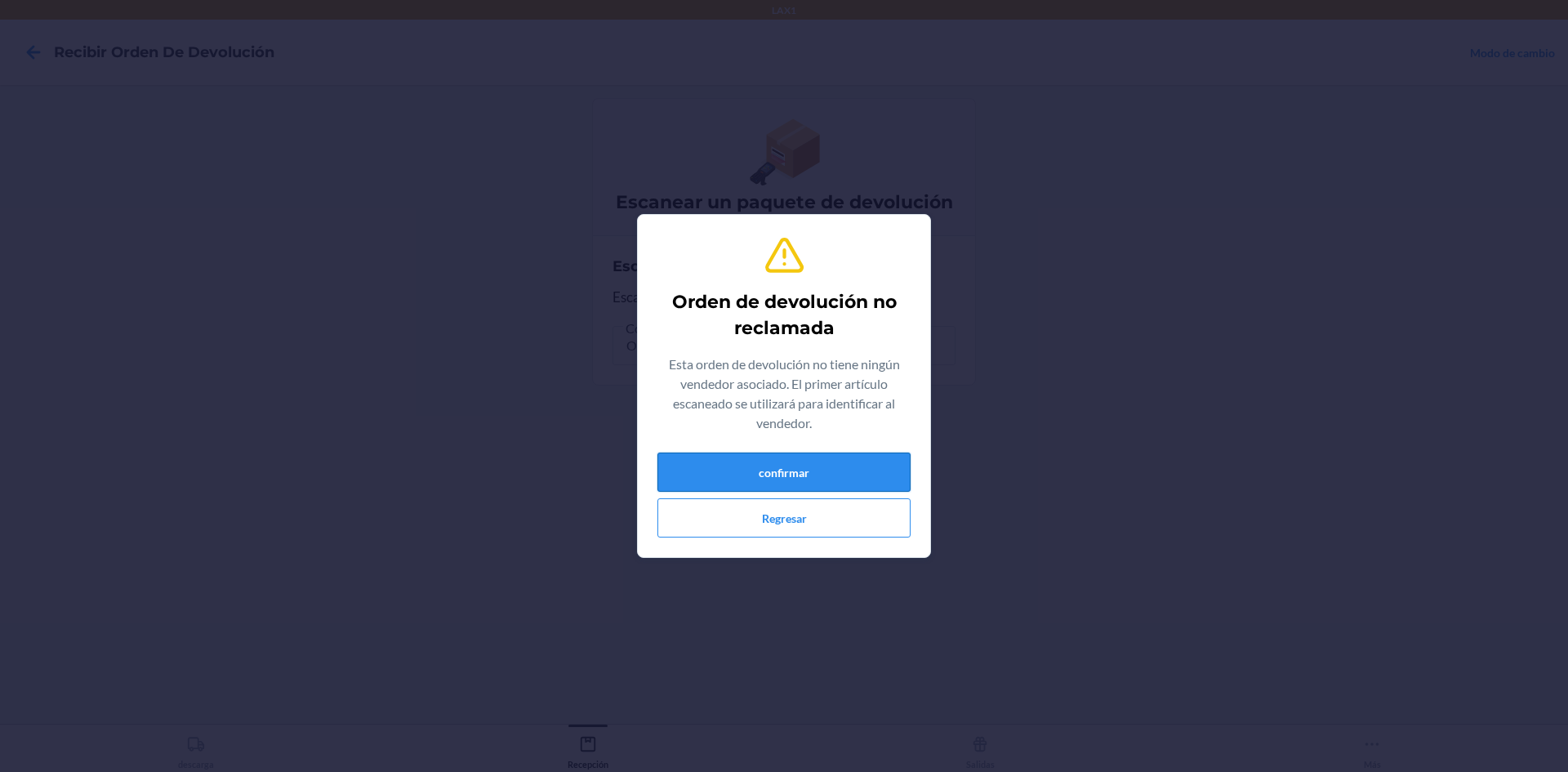
drag, startPoint x: 803, startPoint y: 434, endPoint x: 803, endPoint y: 466, distance: 32.0
click at [803, 461] on div "Orden de devolución no reclamada Esta orden de devolución no tiene ningún vende…" at bounding box center [784, 385] width 253 height 316
click at [803, 466] on button "confirmar" at bounding box center [784, 472] width 253 height 39
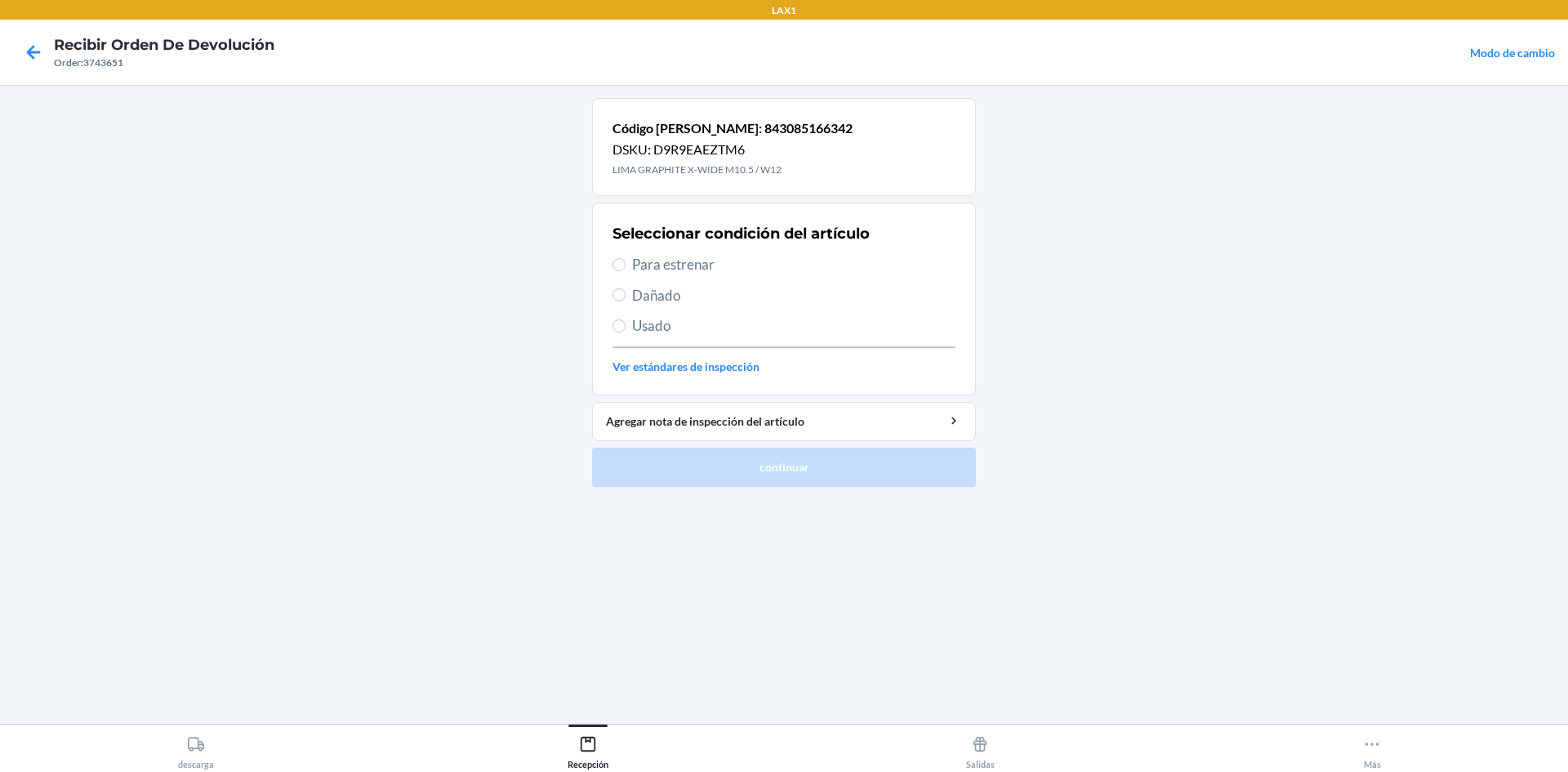
click at [689, 259] on span "Para estrenar" at bounding box center [794, 264] width 323 height 21
click at [625, 259] on input "Para estrenar" at bounding box center [619, 265] width 13 height 13
radio input "true"
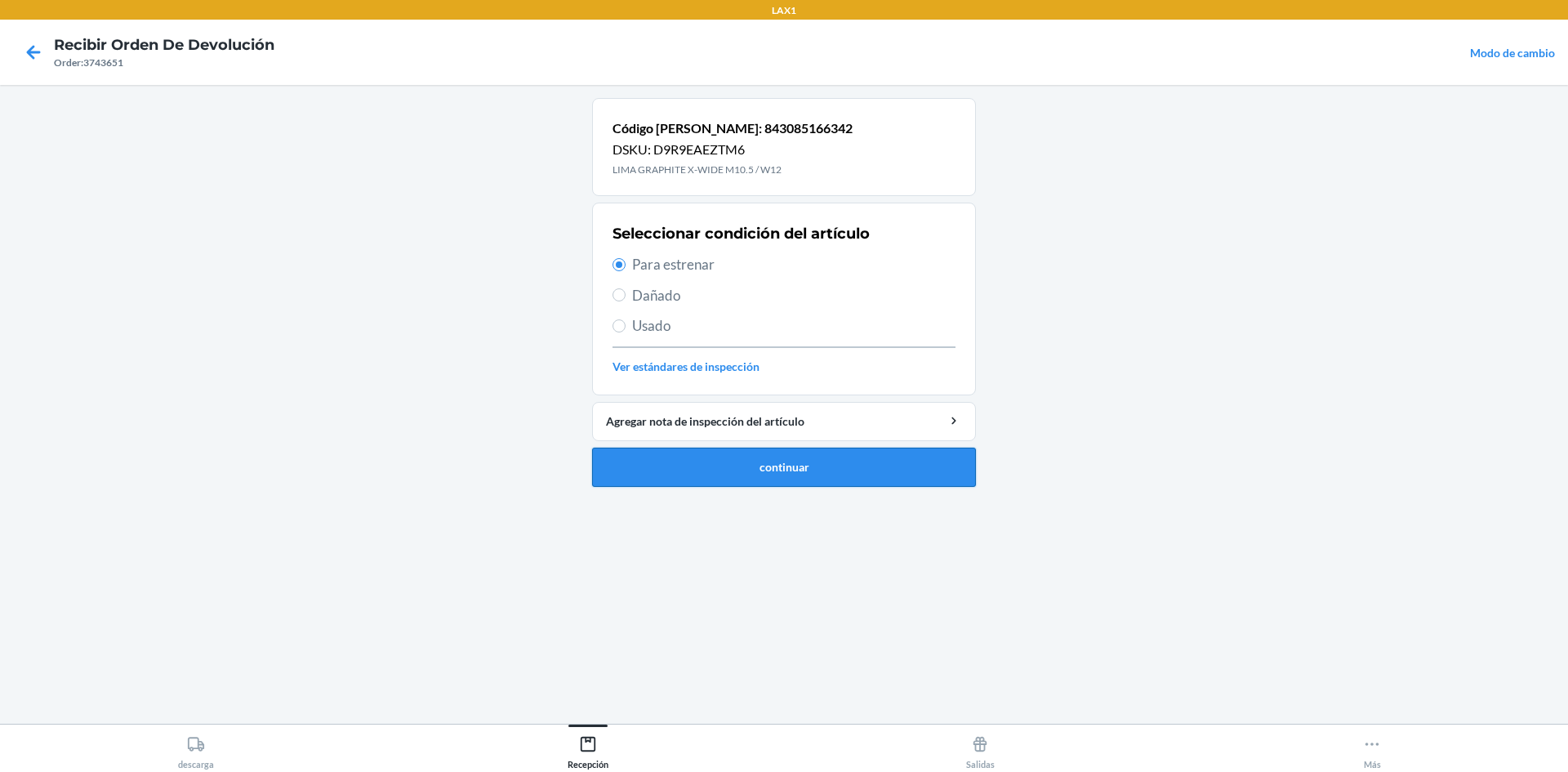
click at [742, 449] on button "continuar" at bounding box center [784, 467] width 384 height 39
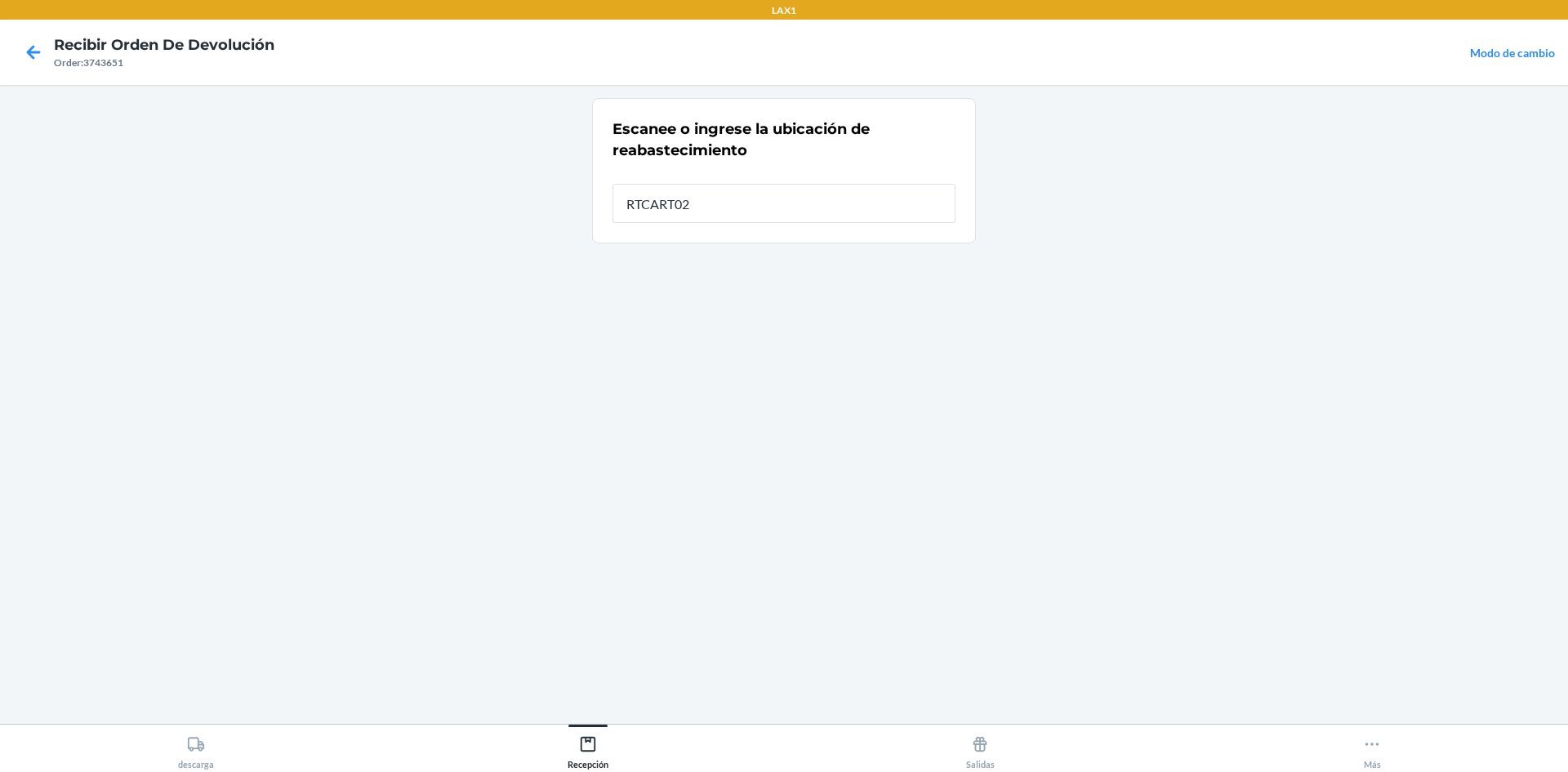
type input "RTCART025"
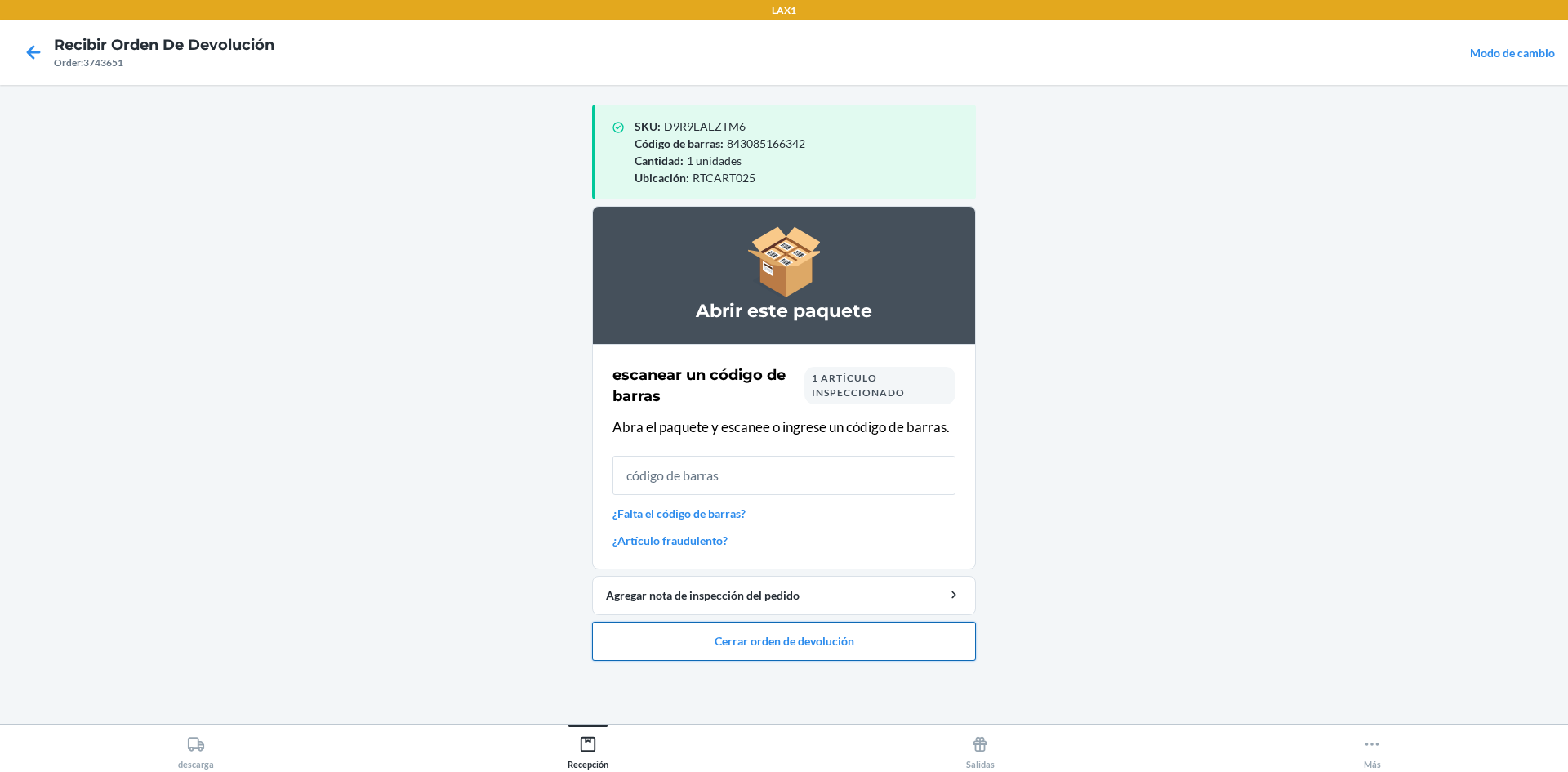
click at [800, 640] on button "Cerrar orden de devolución" at bounding box center [784, 641] width 384 height 39
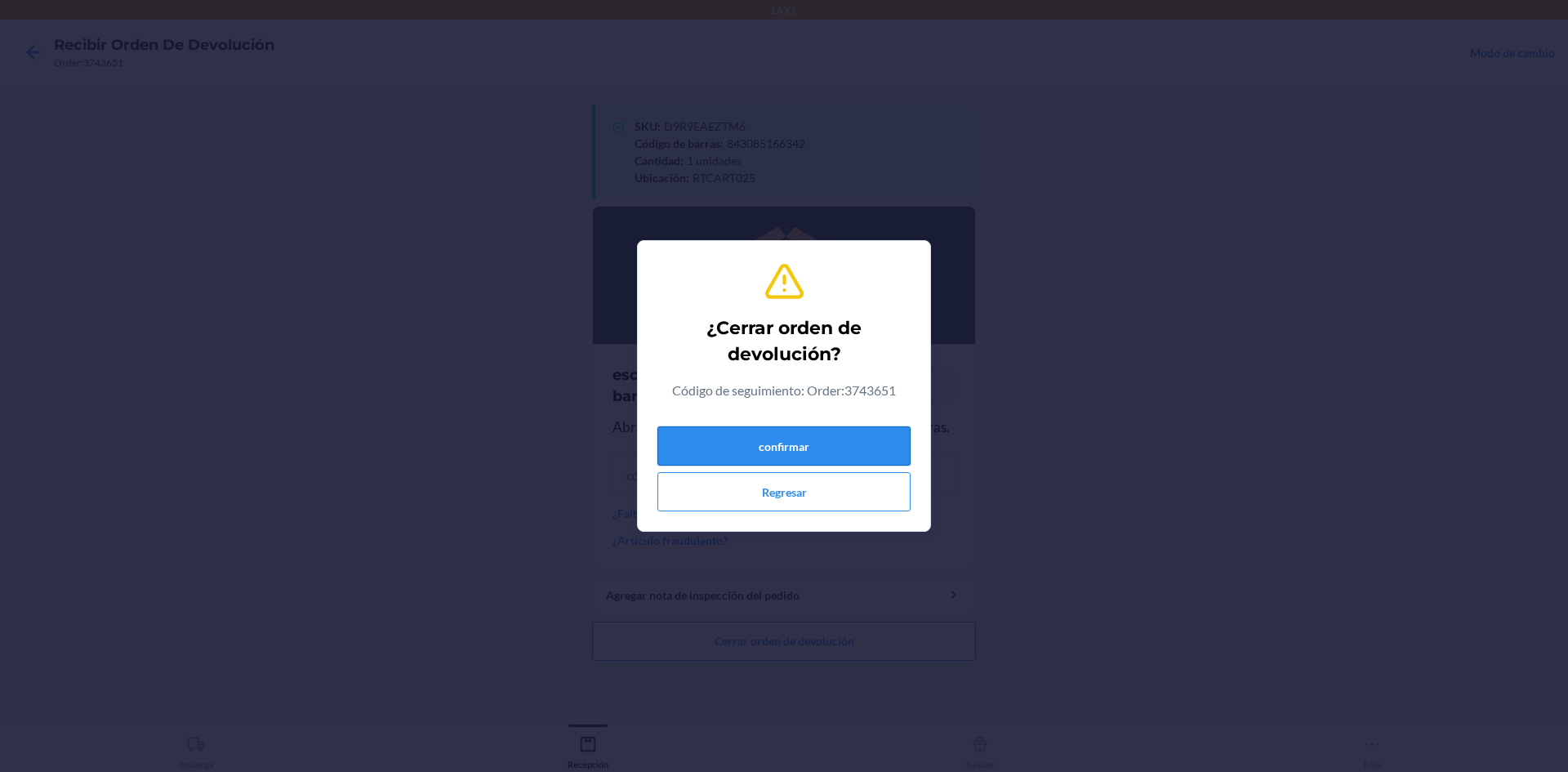
click at [821, 457] on button "confirmar" at bounding box center [784, 445] width 253 height 39
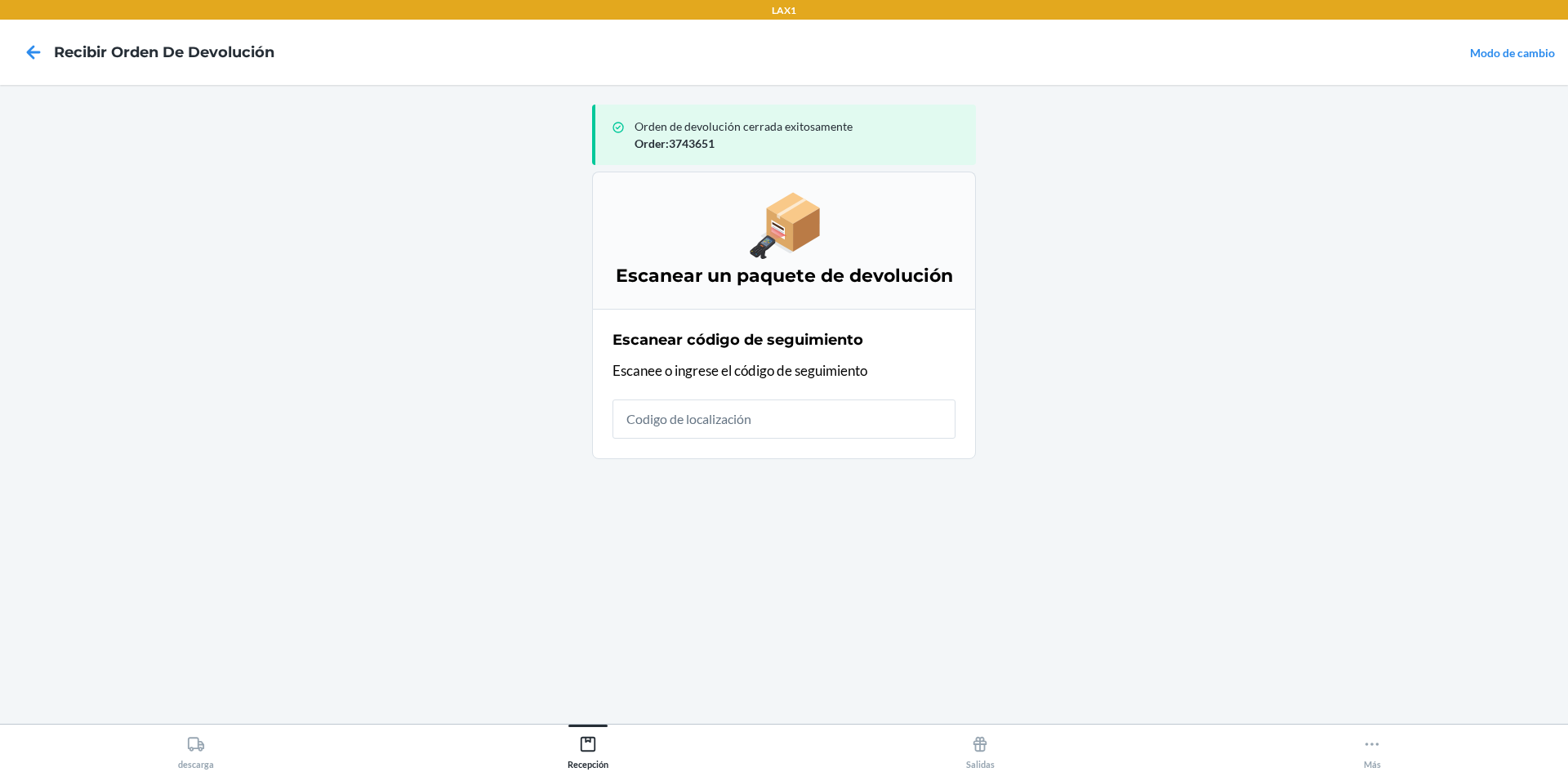
type input "."
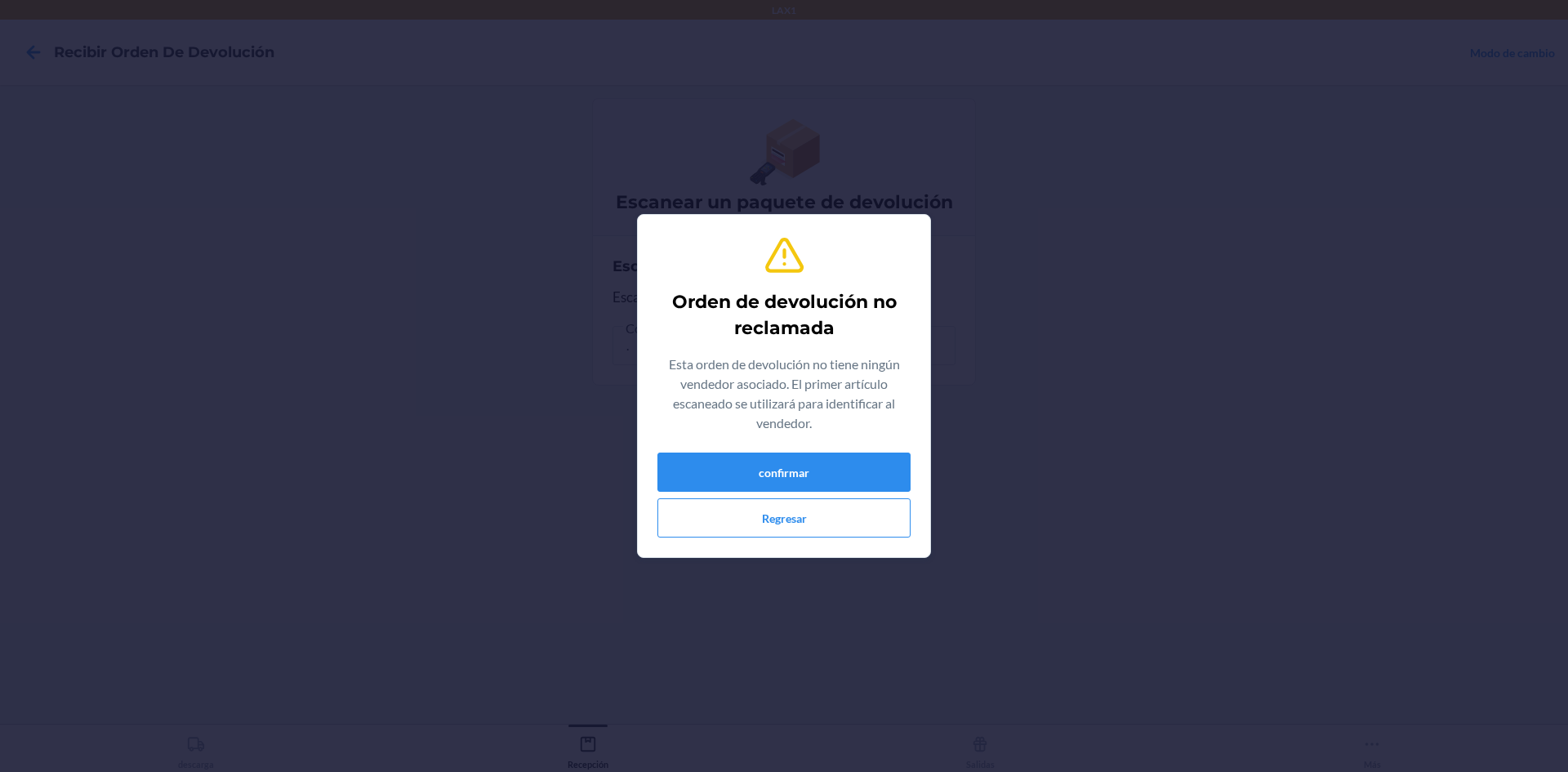
click at [1130, 528] on div "Orden de devolución no reclamada Esta orden de devolución no tiene ningún vende…" at bounding box center [784, 386] width 1568 height 772
click at [757, 514] on button "Regresar" at bounding box center [784, 517] width 253 height 39
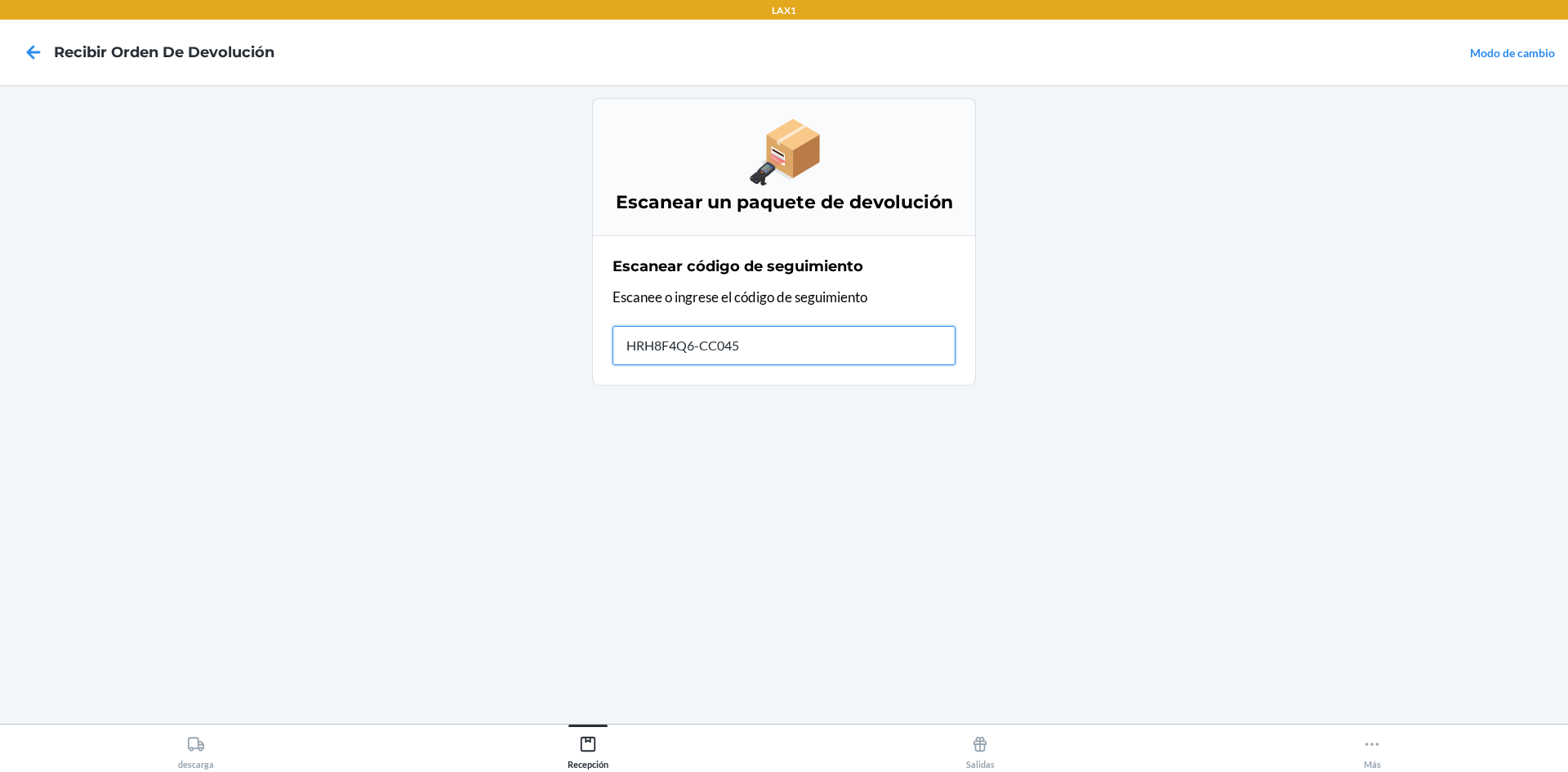
type input "HRH8F4Q6-CC0450"
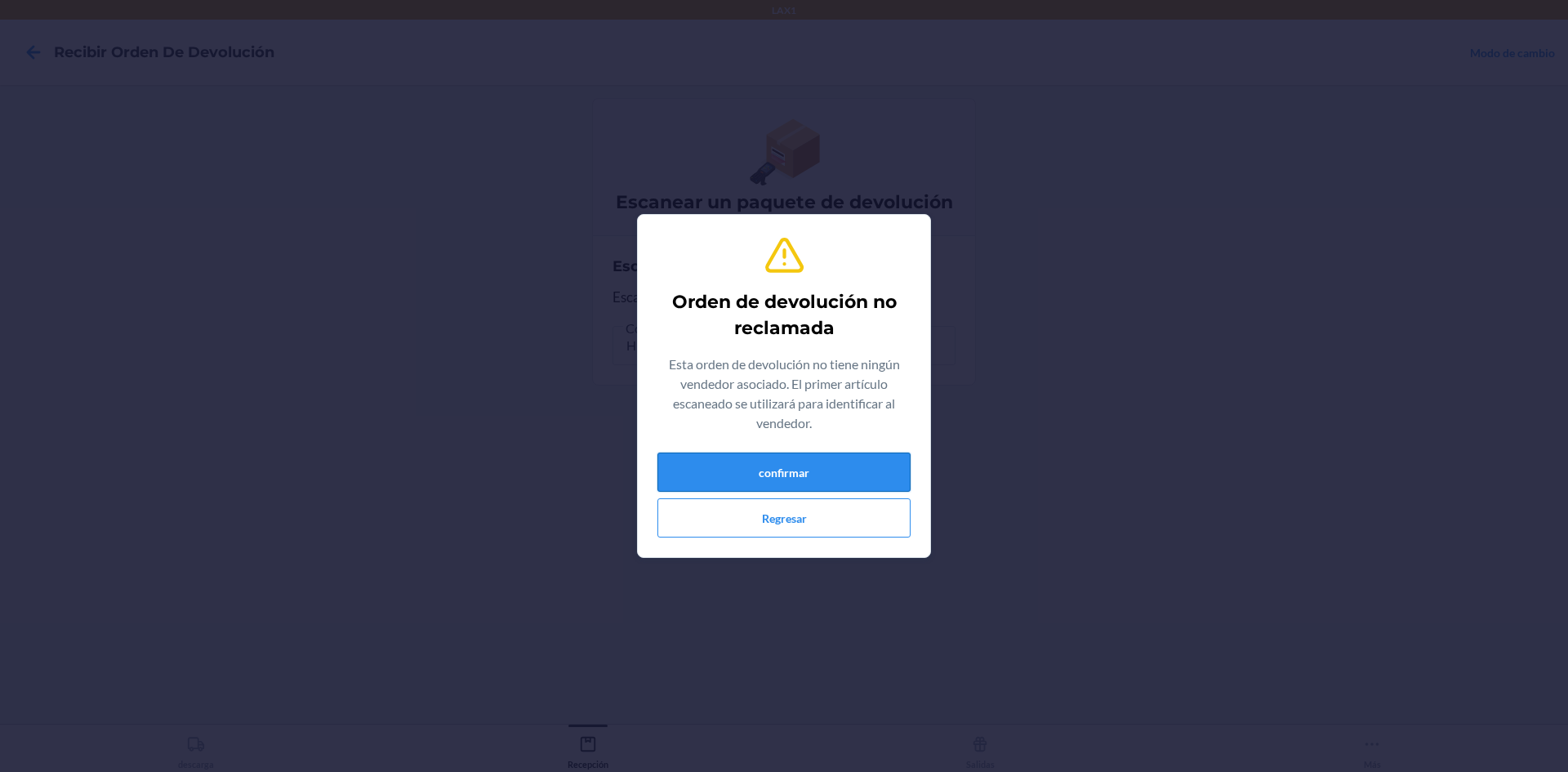
click at [761, 462] on button "confirmar" at bounding box center [784, 472] width 253 height 39
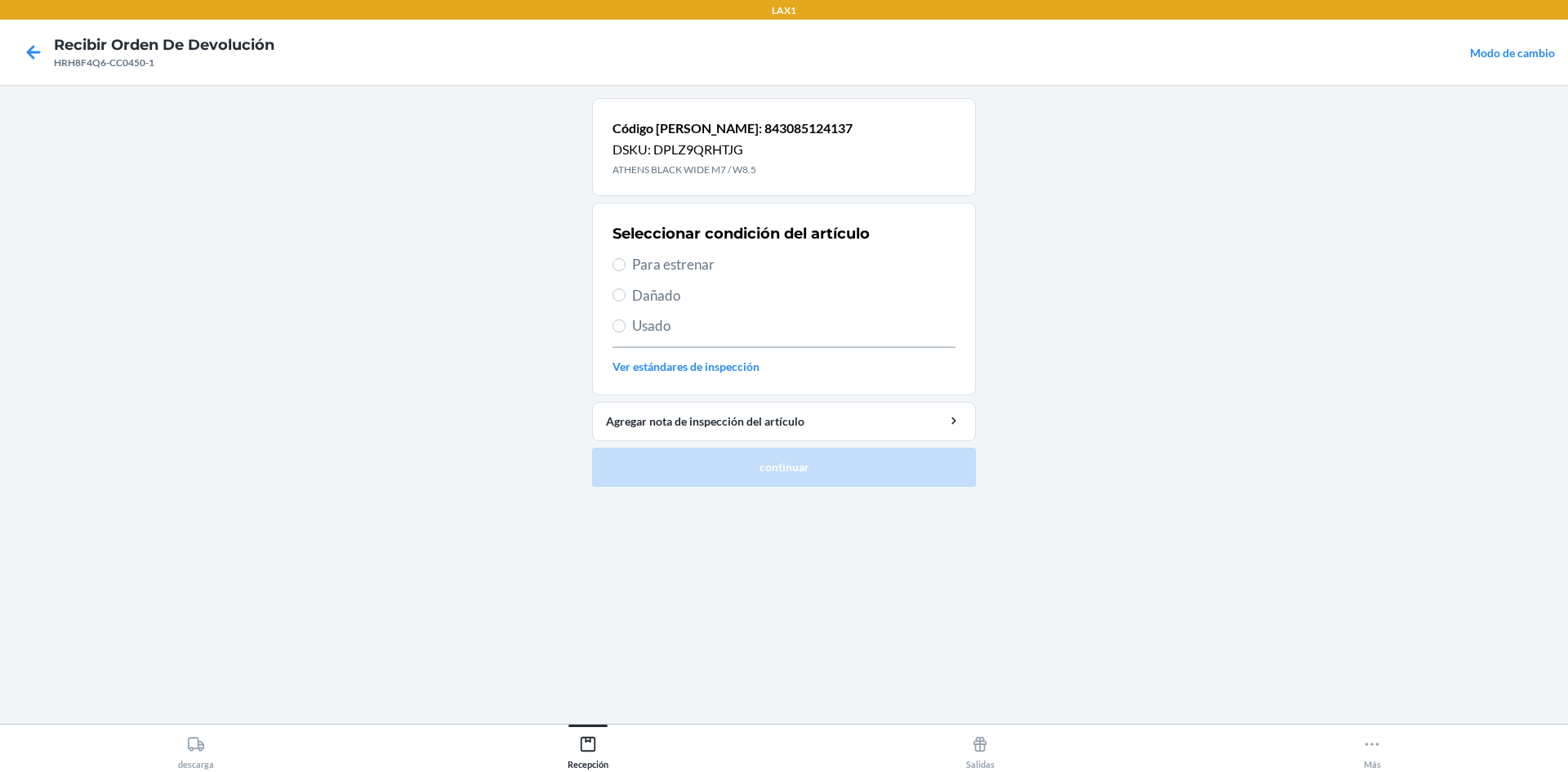
click at [691, 261] on span "Para estrenar" at bounding box center [794, 264] width 323 height 21
click at [625, 261] on input "Para estrenar" at bounding box center [619, 265] width 13 height 13
radio input "true"
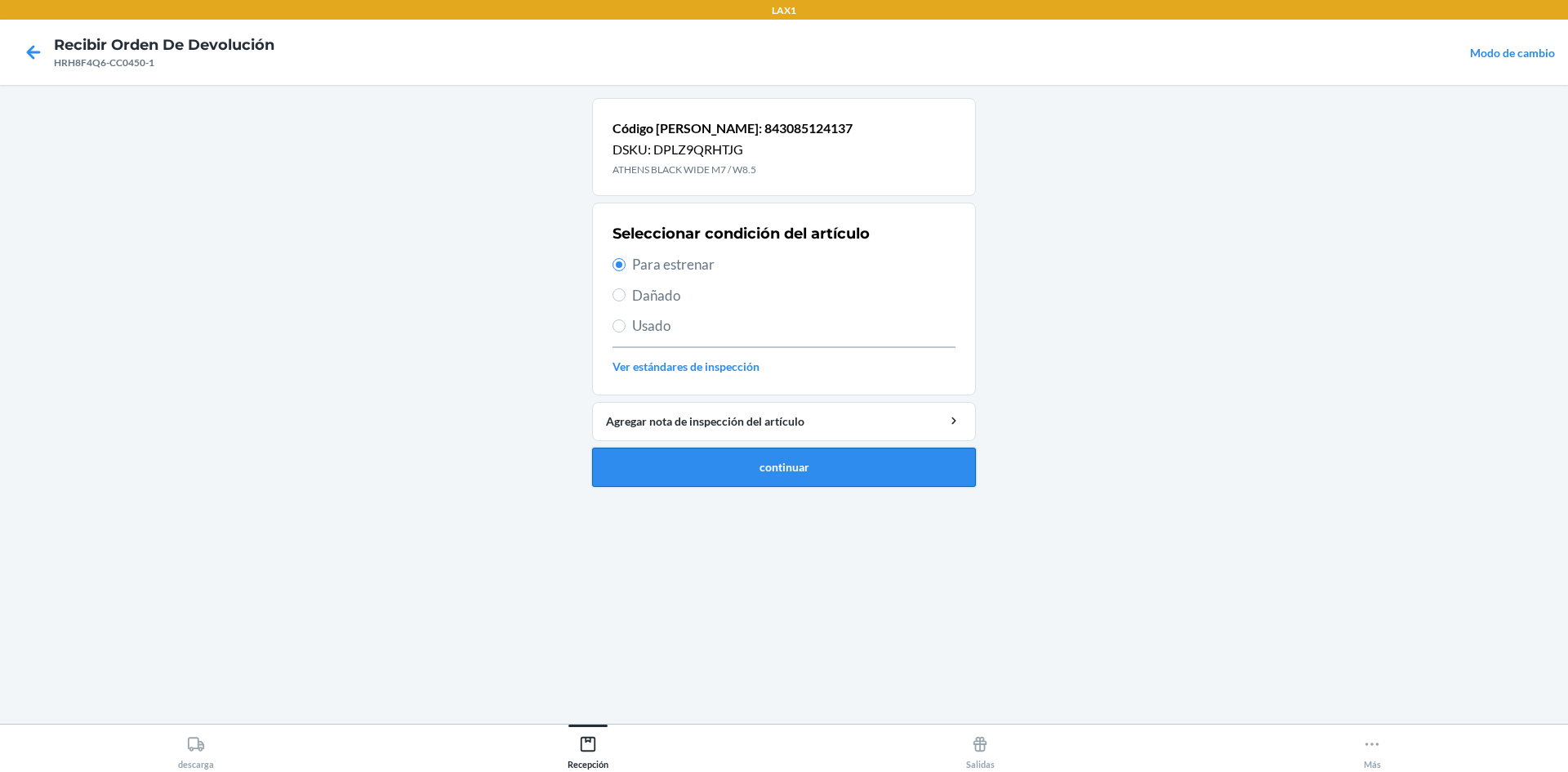
click at [826, 467] on button "continuar" at bounding box center [784, 467] width 384 height 39
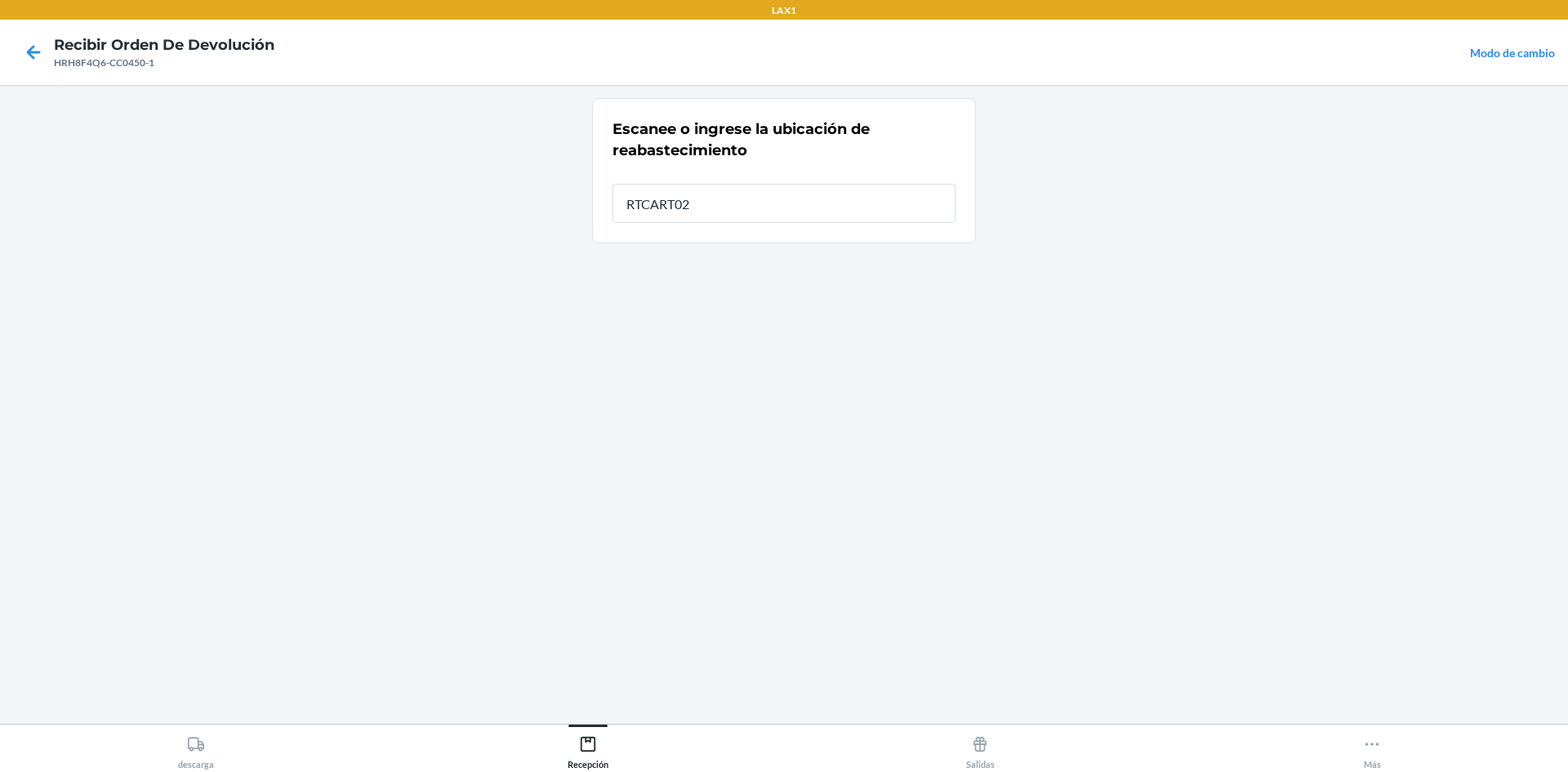
type input "RTCART025"
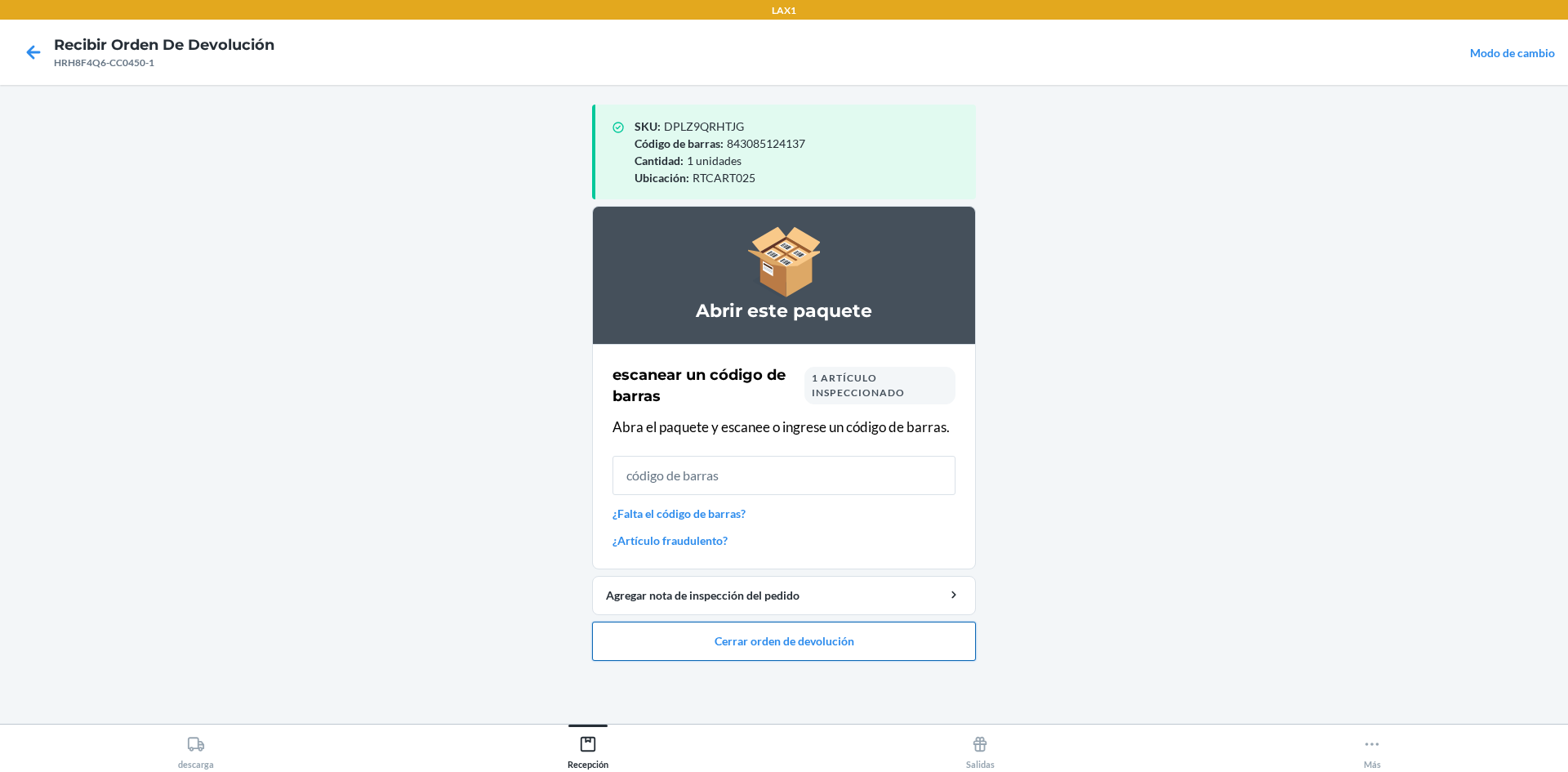
drag, startPoint x: 834, startPoint y: 632, endPoint x: 831, endPoint y: 624, distance: 8.5
click at [832, 627] on button "Cerrar orden de devolución" at bounding box center [784, 641] width 384 height 39
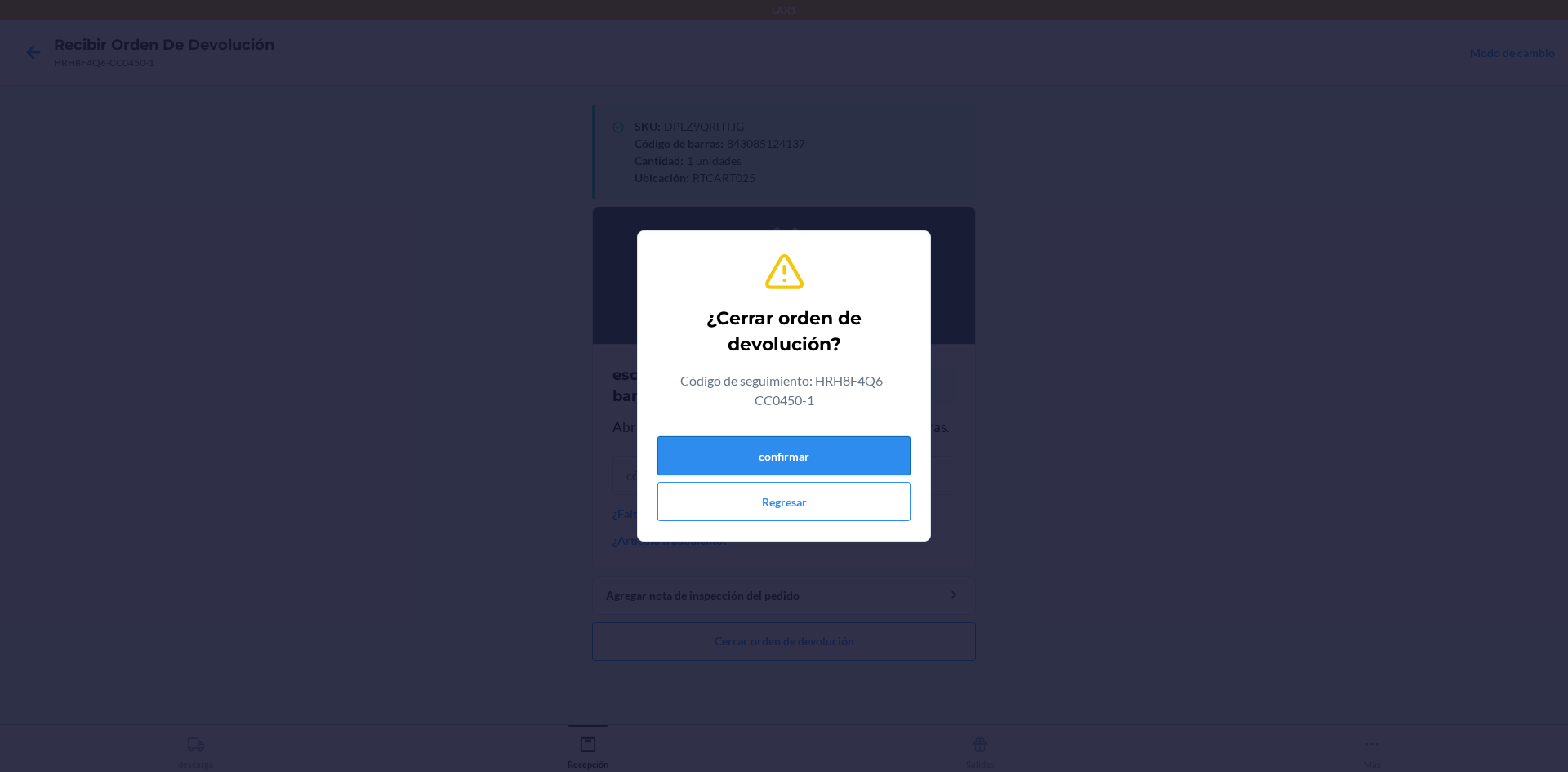
click at [846, 452] on button "confirmar" at bounding box center [784, 455] width 253 height 39
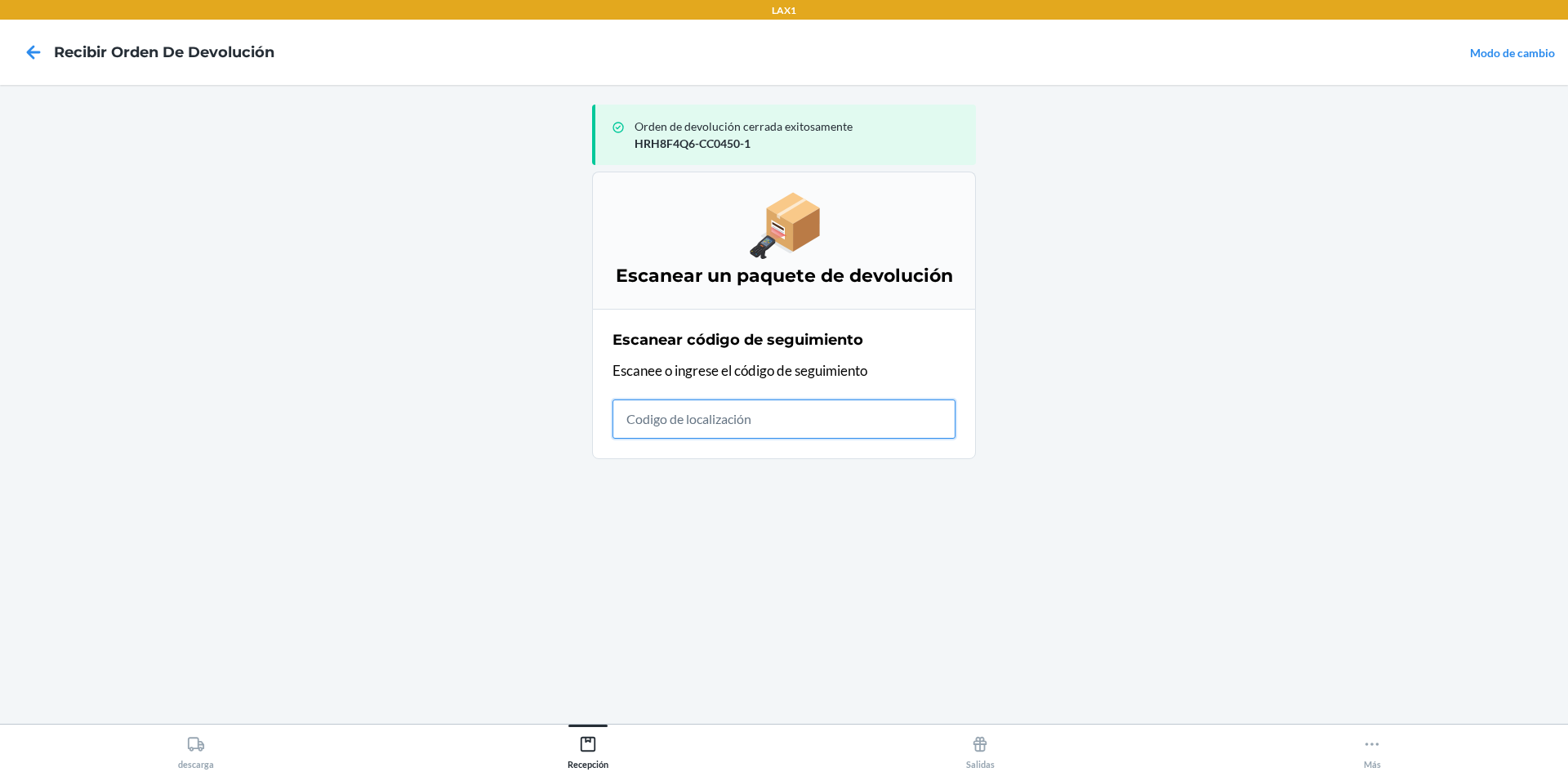
click at [889, 432] on input "text" at bounding box center [784, 419] width 343 height 39
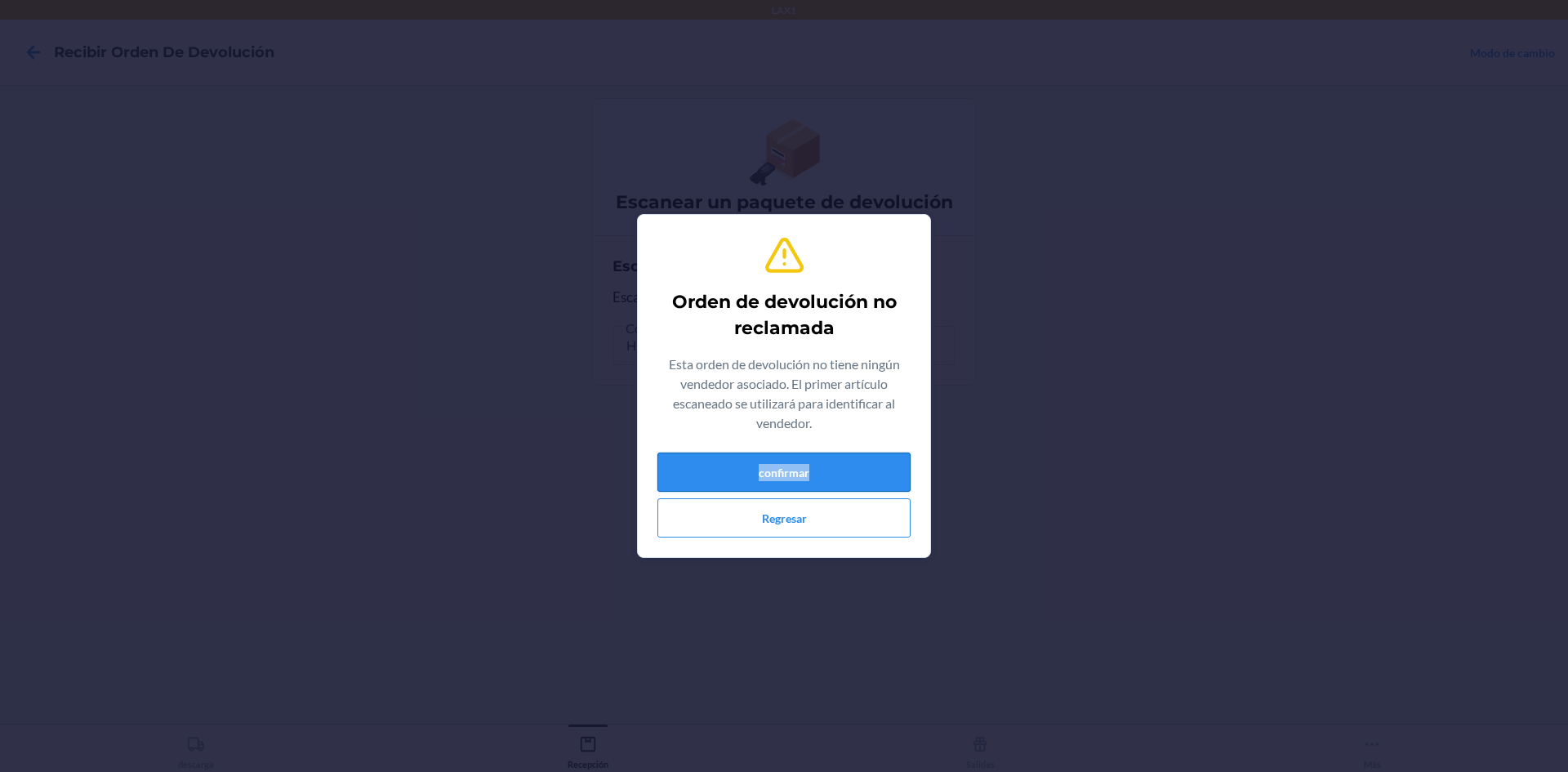
click at [868, 467] on div "Orden de devolución no reclamada Esta orden de devolución no tiene ningún vende…" at bounding box center [784, 385] width 253 height 316
click at [868, 467] on button "confirmar" at bounding box center [784, 472] width 253 height 39
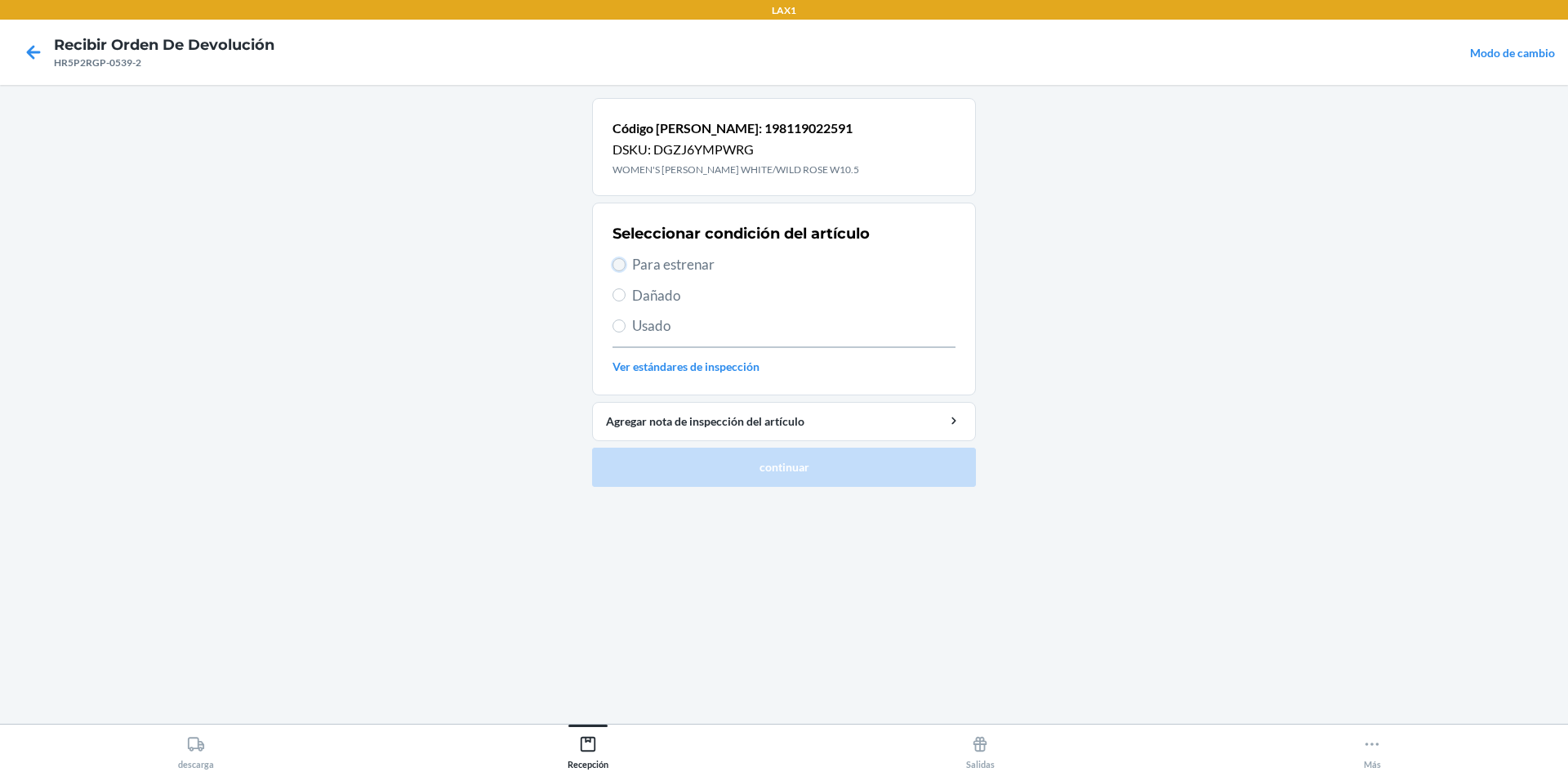
click at [618, 261] on input "Para estrenar" at bounding box center [619, 265] width 13 height 13
radio input "true"
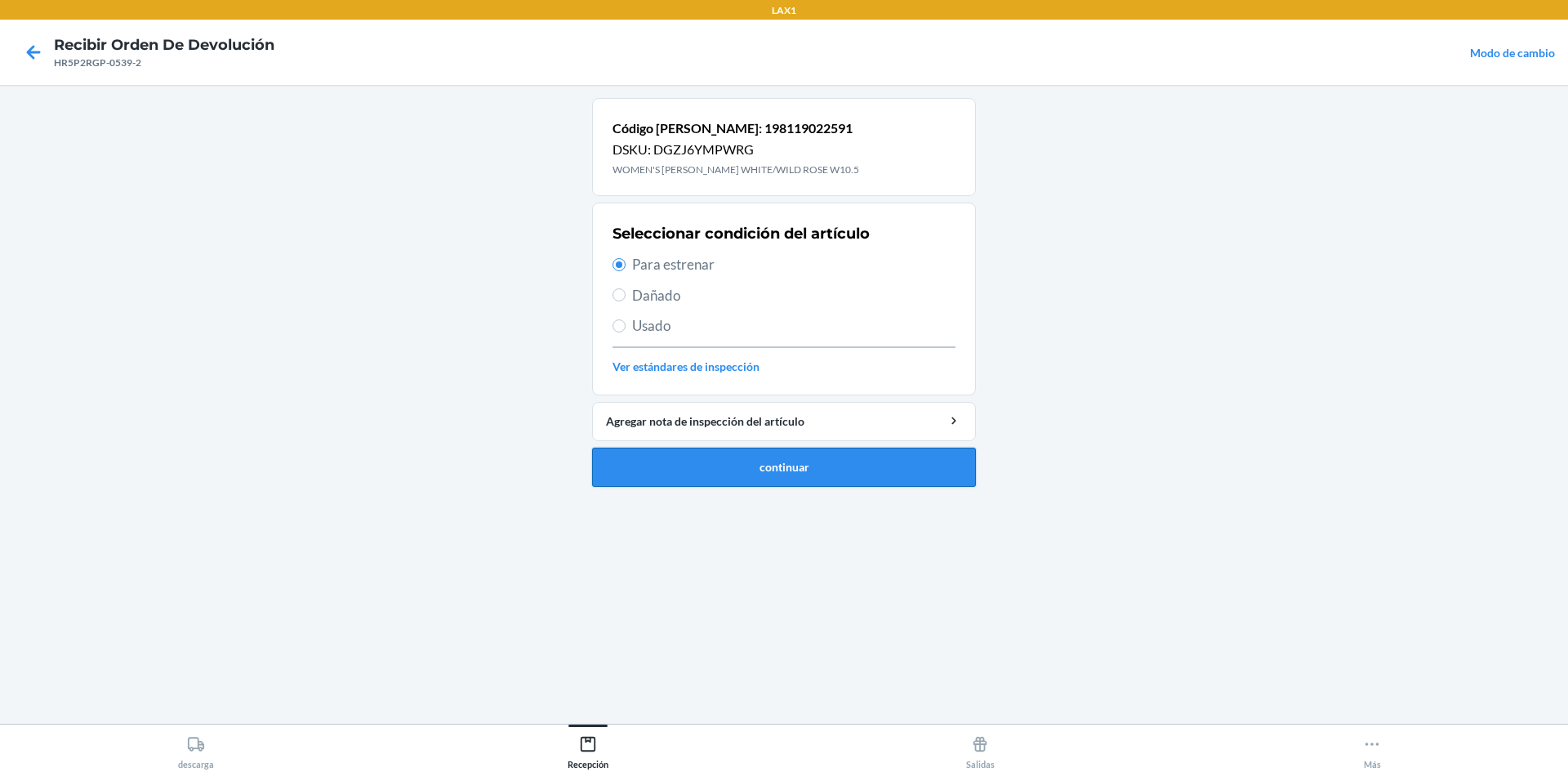
click at [779, 472] on button "continuar" at bounding box center [784, 467] width 384 height 39
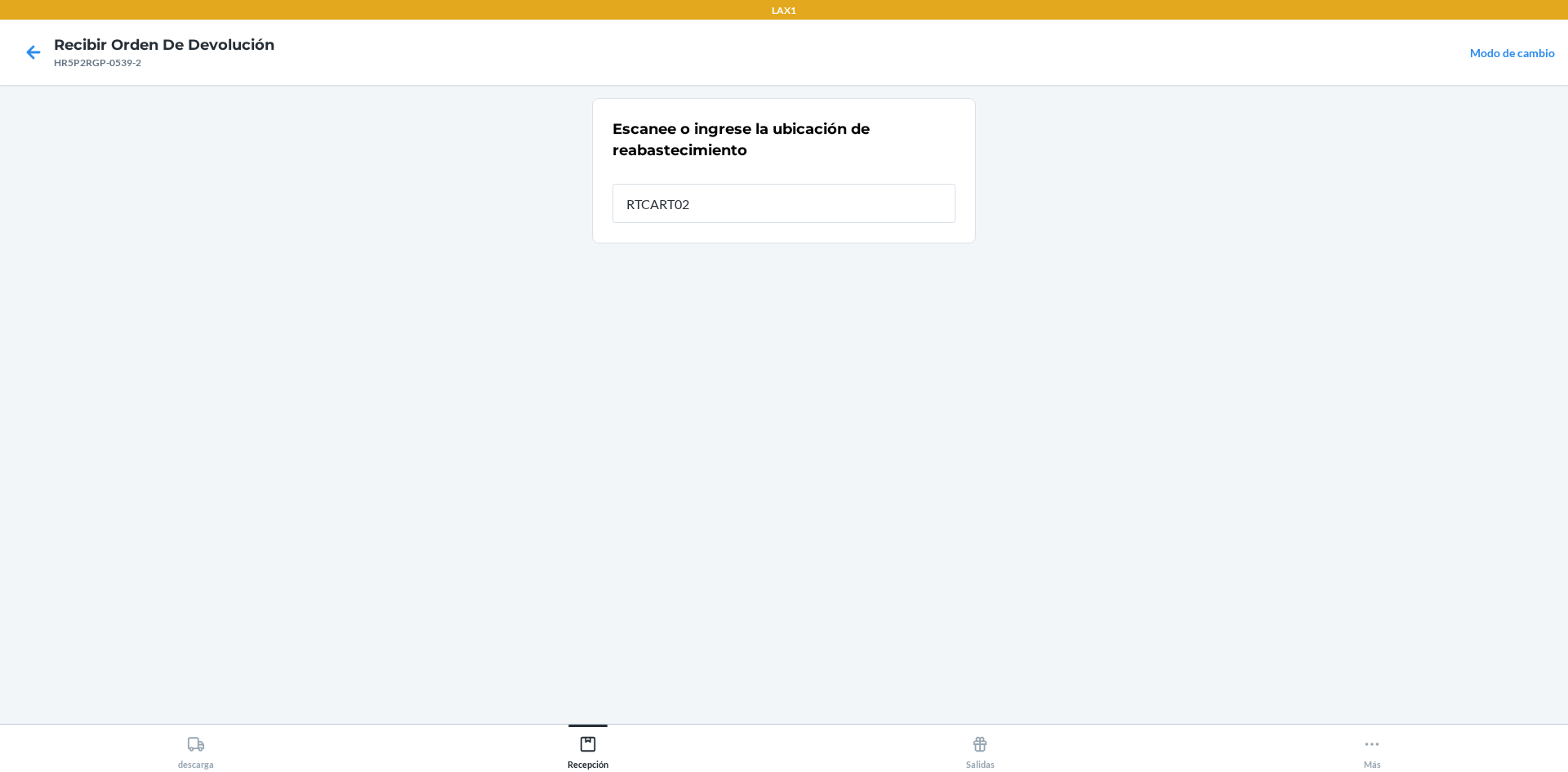
type input "RTCART025"
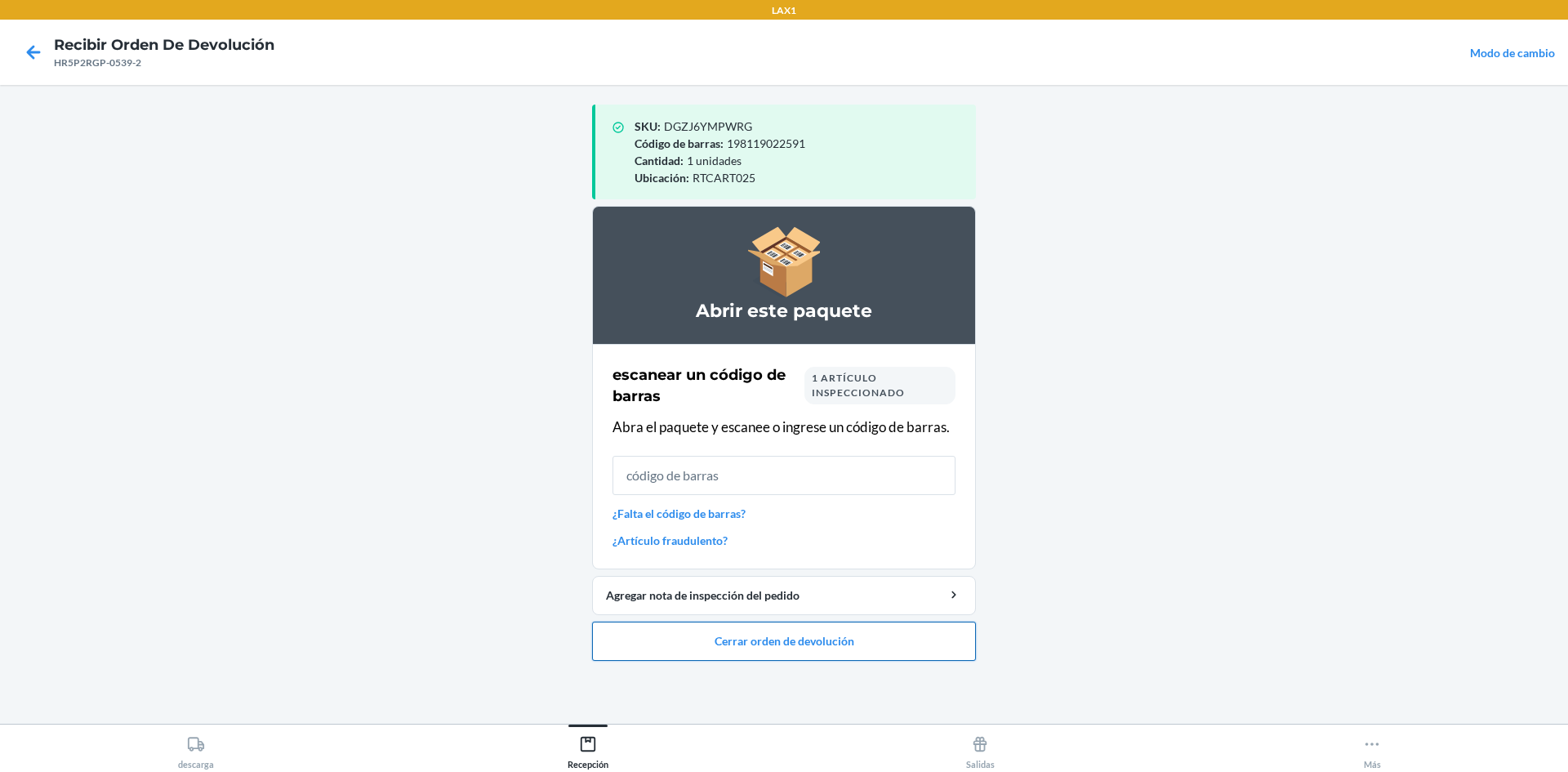
click at [817, 645] on button "Cerrar orden de devolución" at bounding box center [784, 641] width 384 height 39
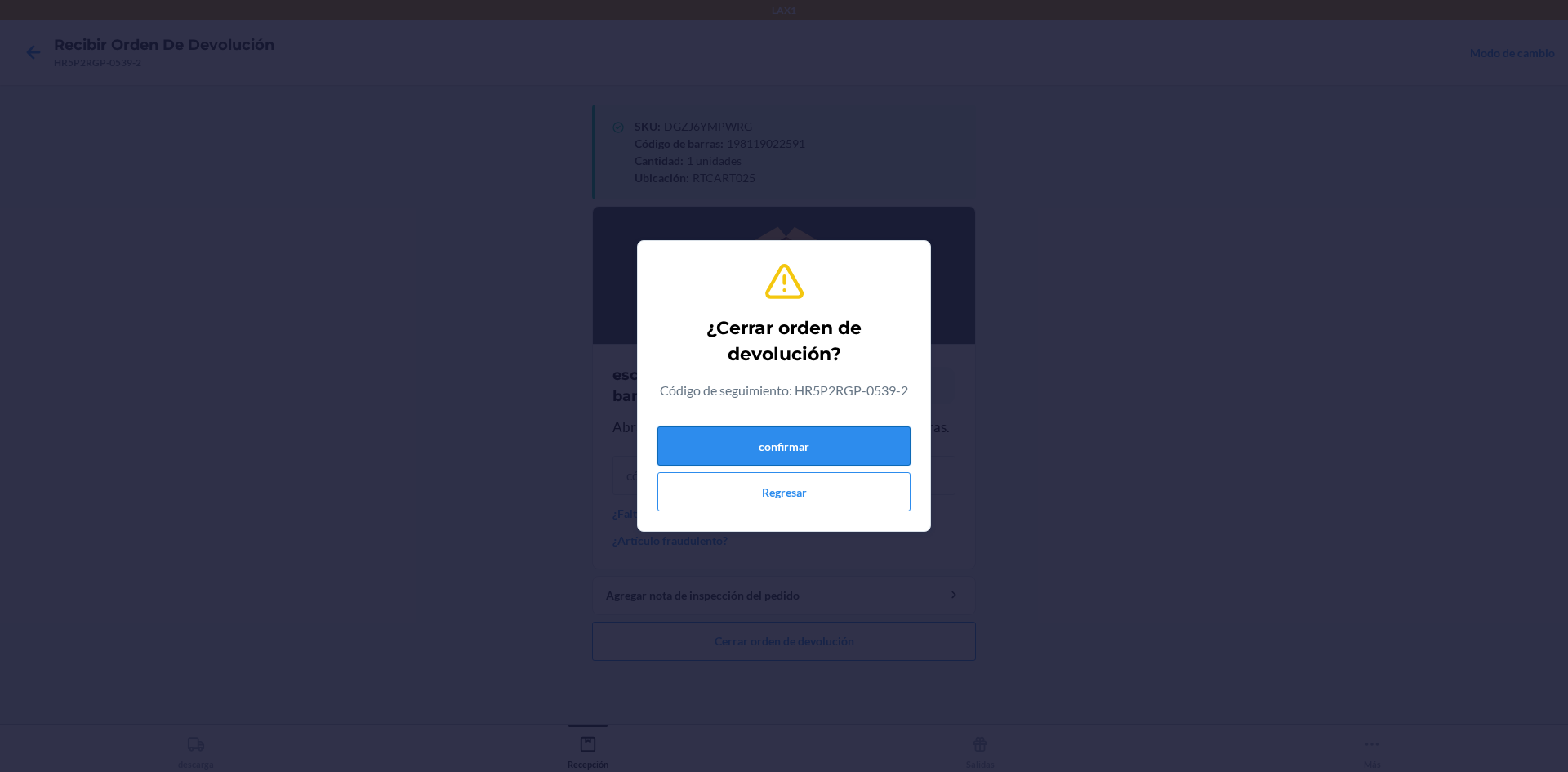
click at [866, 428] on button "confirmar" at bounding box center [784, 445] width 253 height 39
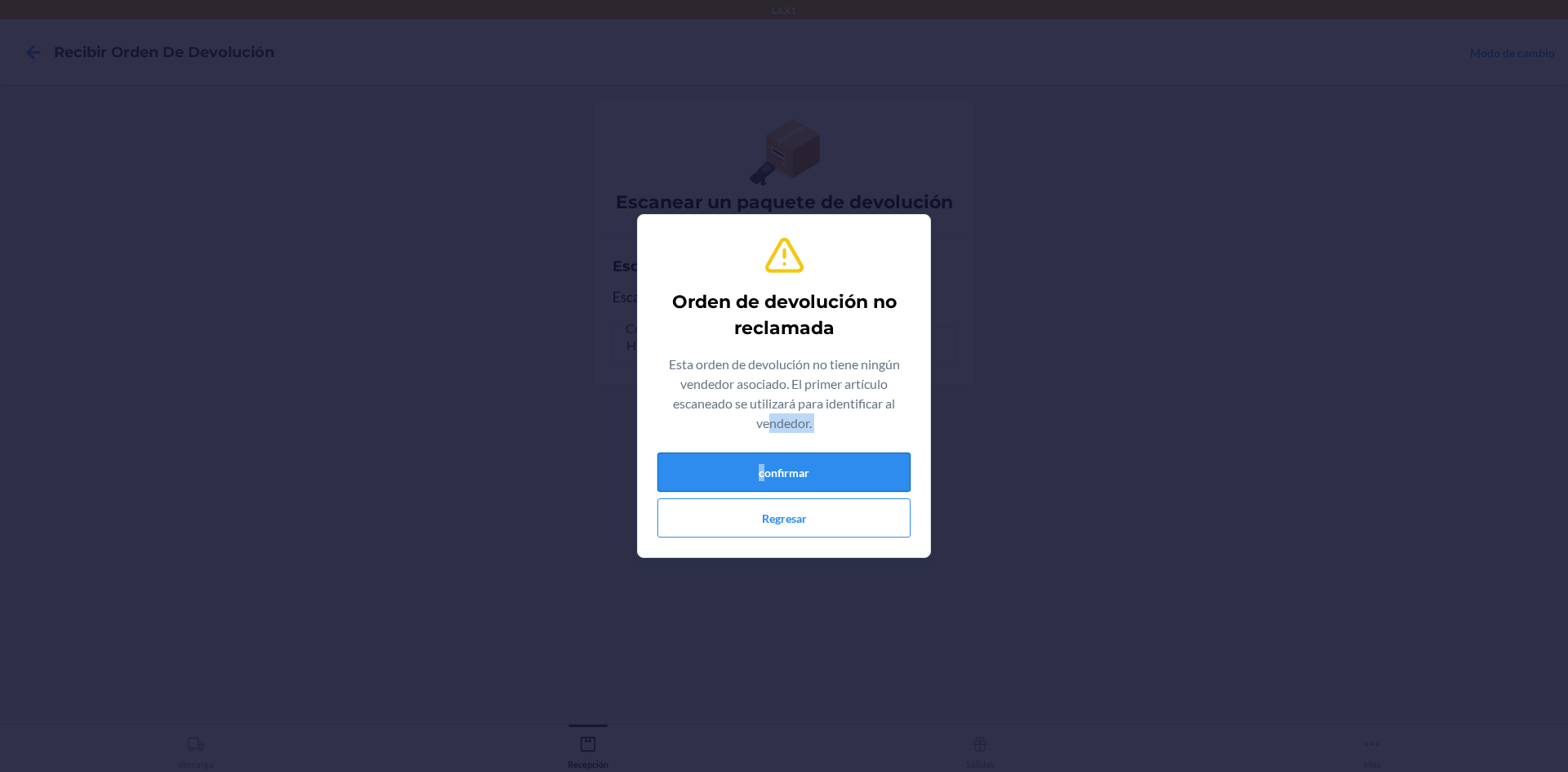
drag, startPoint x: 767, startPoint y: 439, endPoint x: 773, endPoint y: 464, distance: 25.7
click at [767, 449] on div "Orden de devolución no reclamada Esta orden de devolución no tiene ningún vende…" at bounding box center [784, 385] width 253 height 316
click at [774, 468] on button "confirmar" at bounding box center [784, 472] width 253 height 39
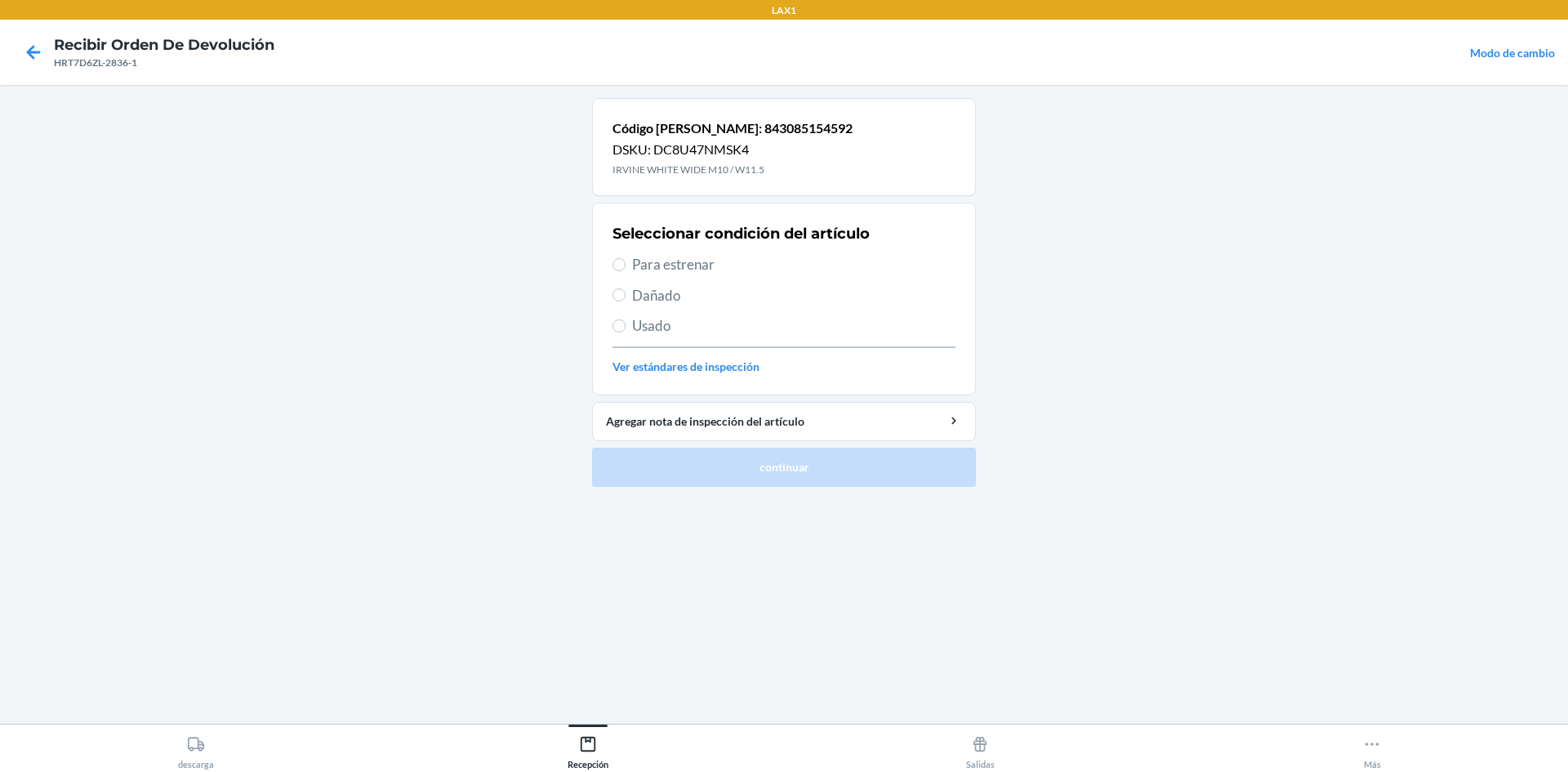
click at [687, 256] on span "Para estrenar" at bounding box center [794, 264] width 323 height 21
click at [625, 259] on input "Para estrenar" at bounding box center [619, 265] width 13 height 13
radio input "true"
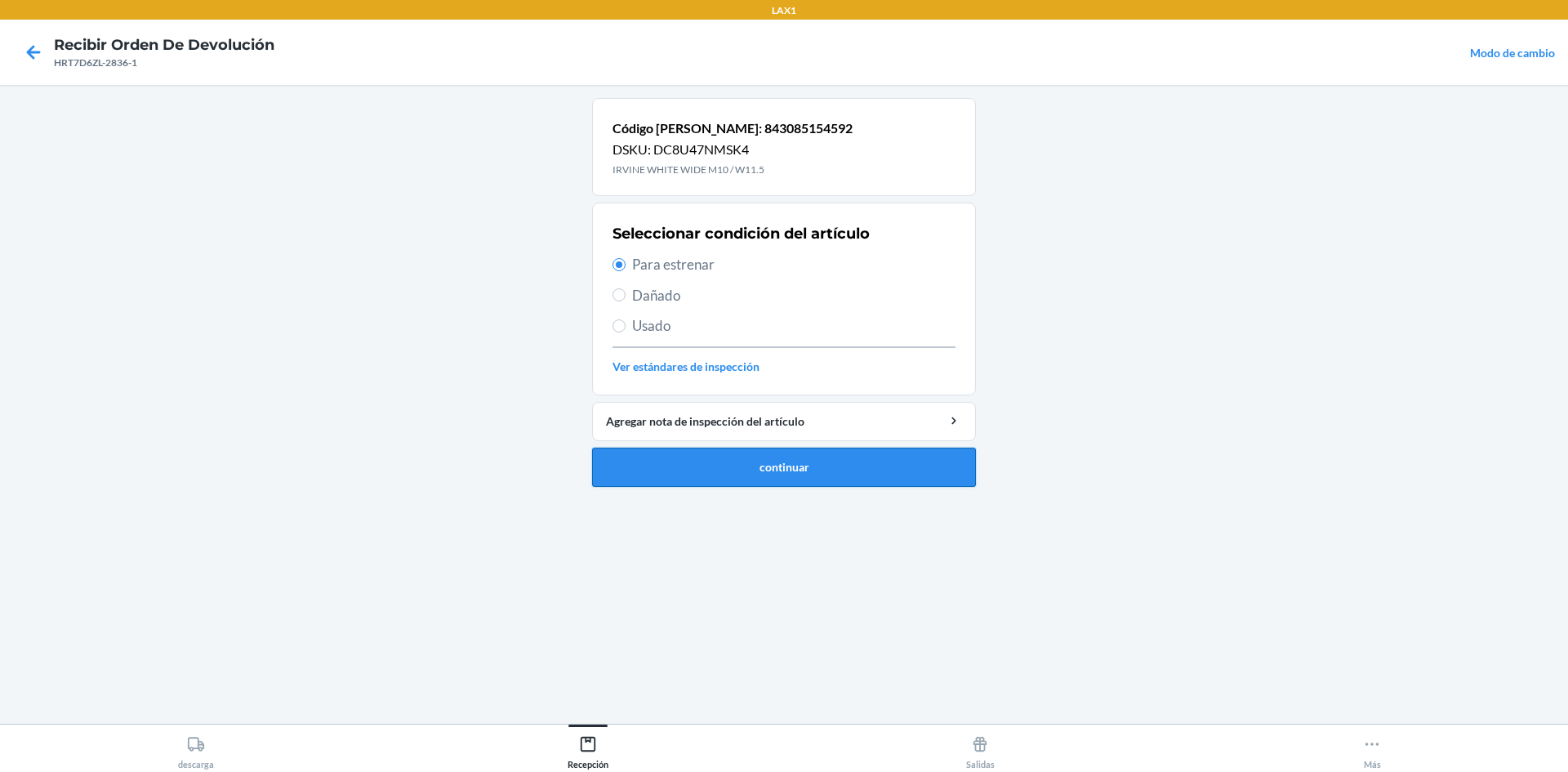
click at [809, 472] on button "continuar" at bounding box center [784, 467] width 384 height 39
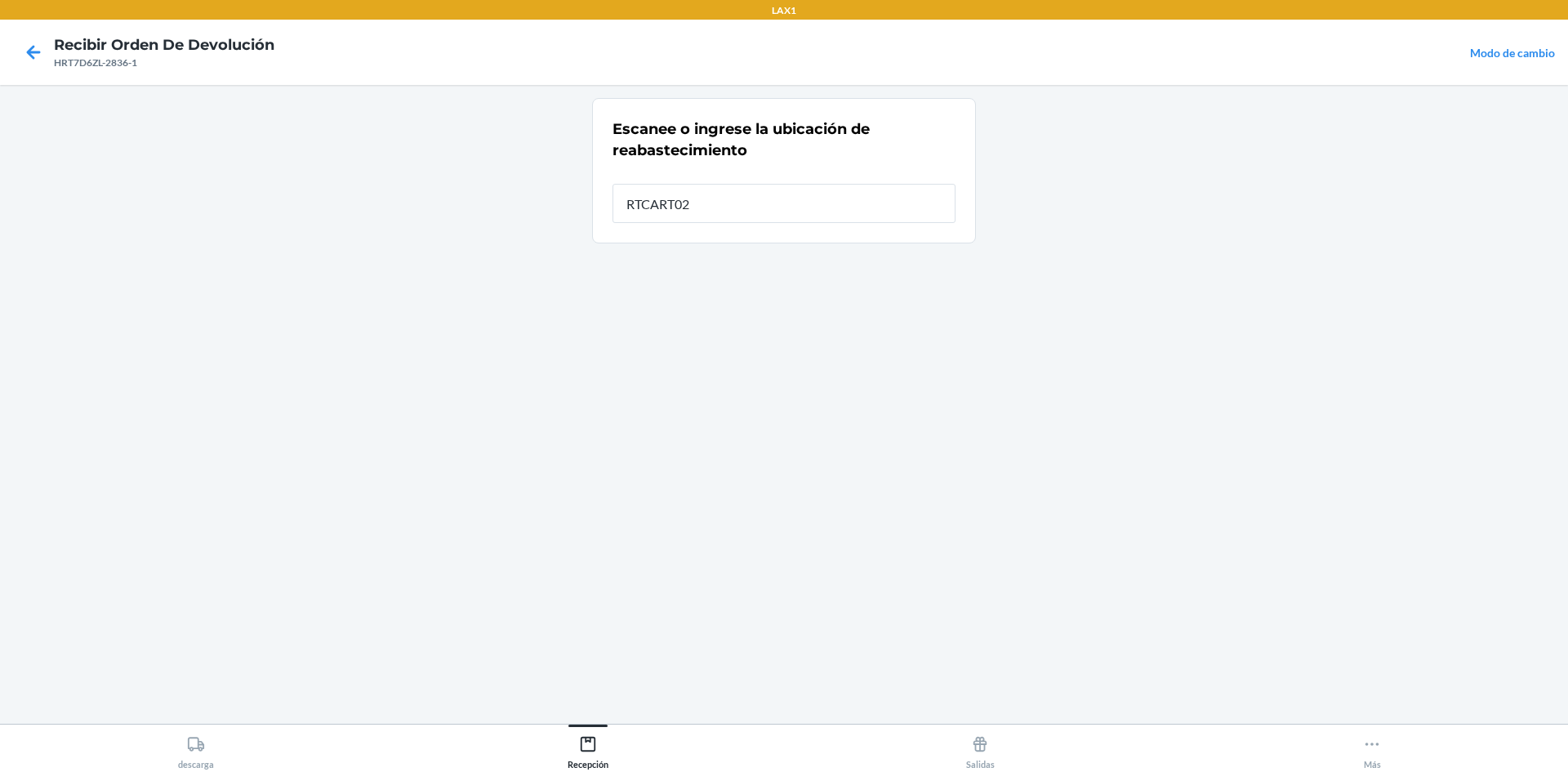
type input "RTCART025"
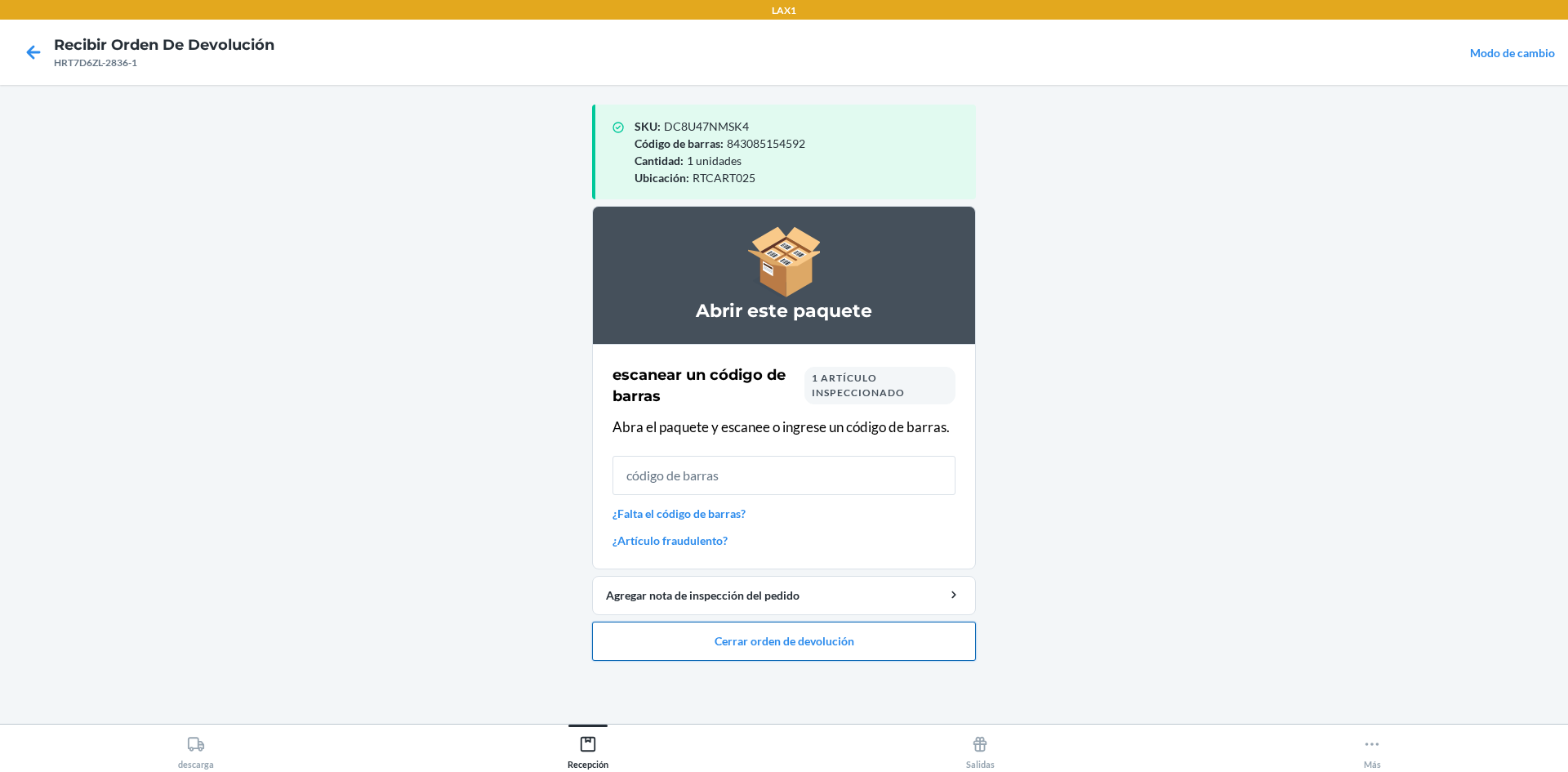
click at [805, 645] on button "Cerrar orden de devolución" at bounding box center [784, 641] width 384 height 39
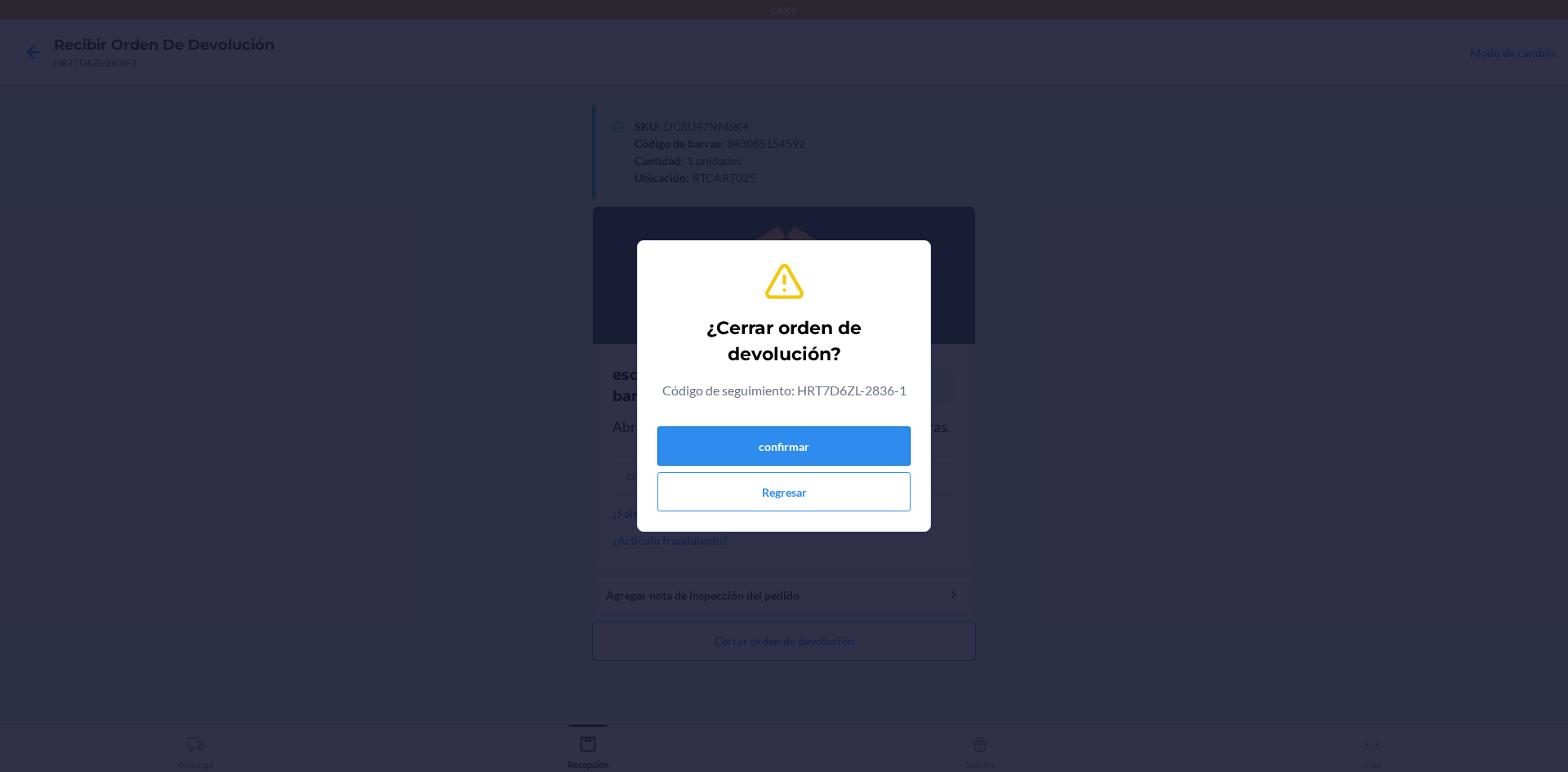
click at [842, 451] on button "confirmar" at bounding box center [784, 445] width 253 height 39
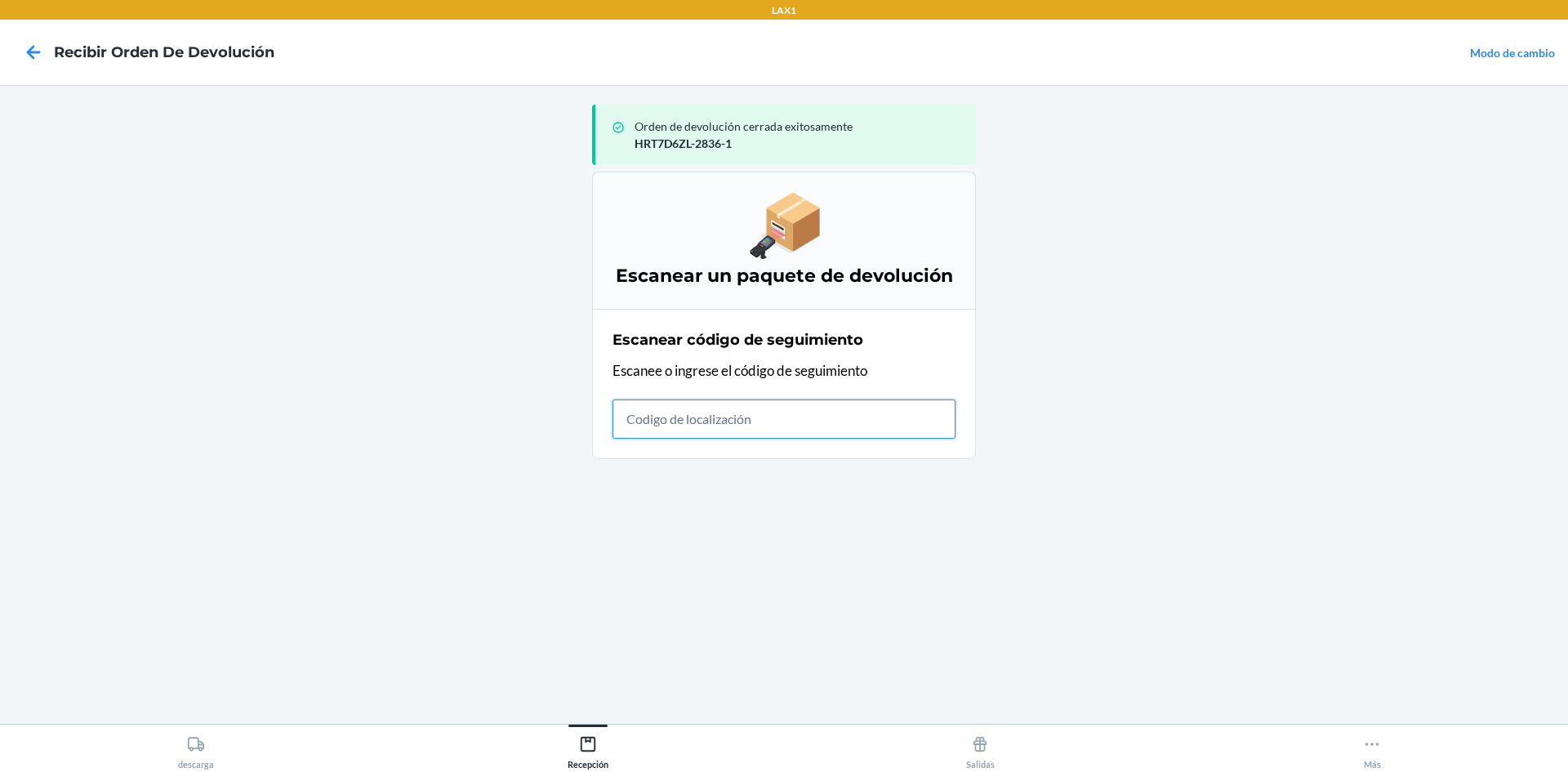
click at [824, 419] on input "text" at bounding box center [784, 419] width 343 height 39
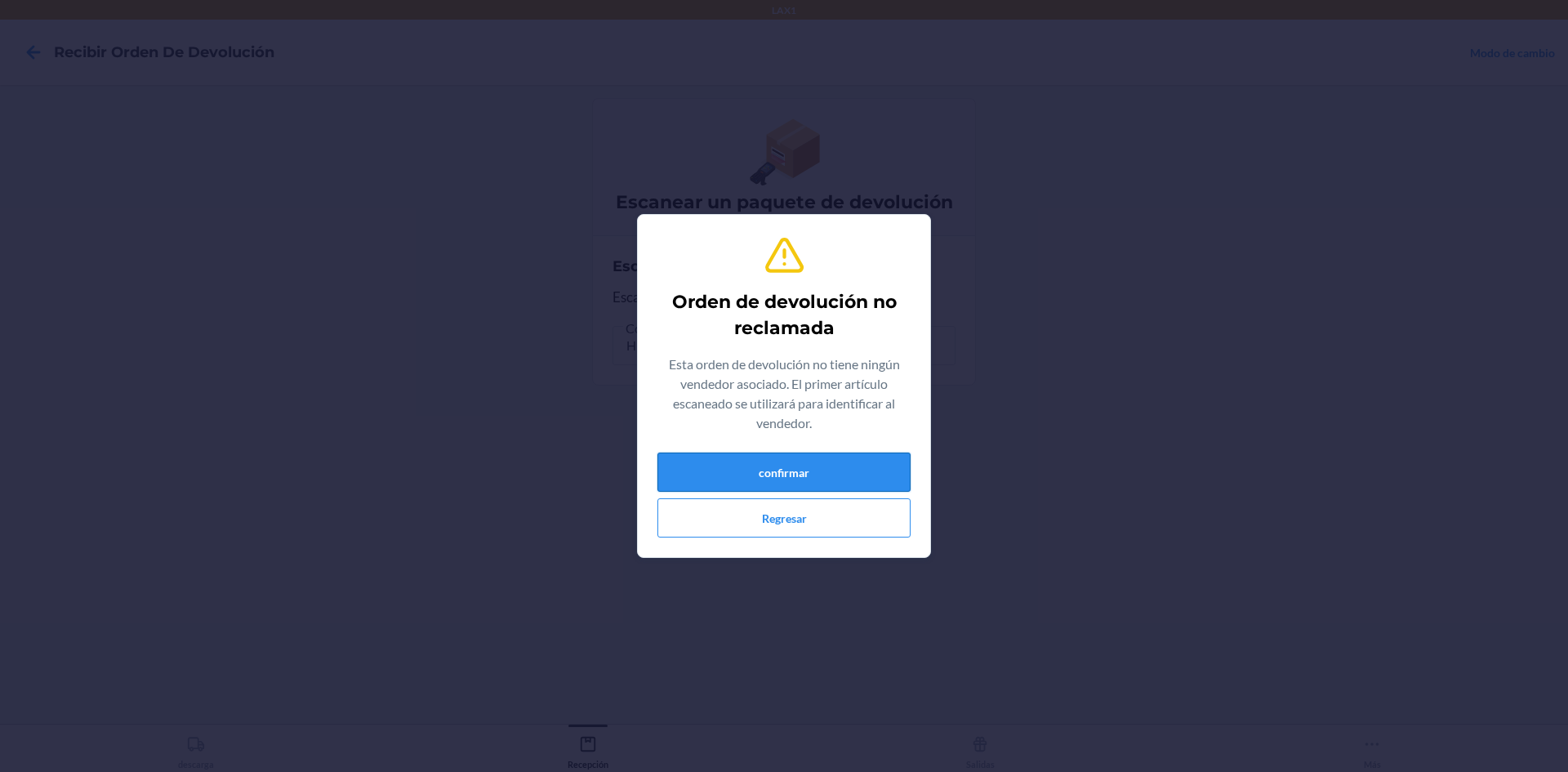
click at [819, 466] on button "confirmar" at bounding box center [784, 472] width 253 height 39
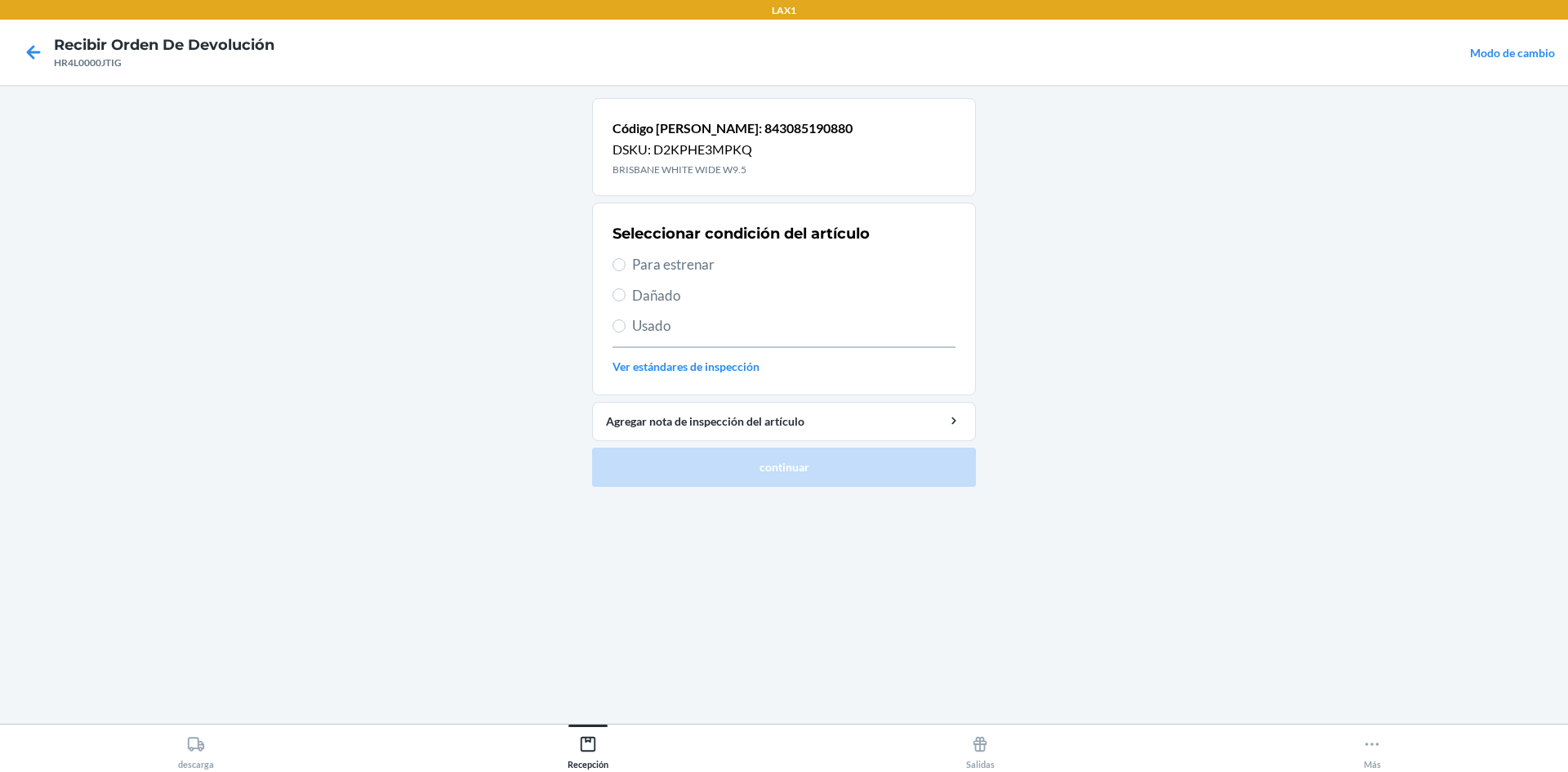
click at [661, 262] on span "Para estrenar" at bounding box center [794, 264] width 323 height 21
click at [625, 262] on input "Para estrenar" at bounding box center [619, 265] width 13 height 13
radio input "true"
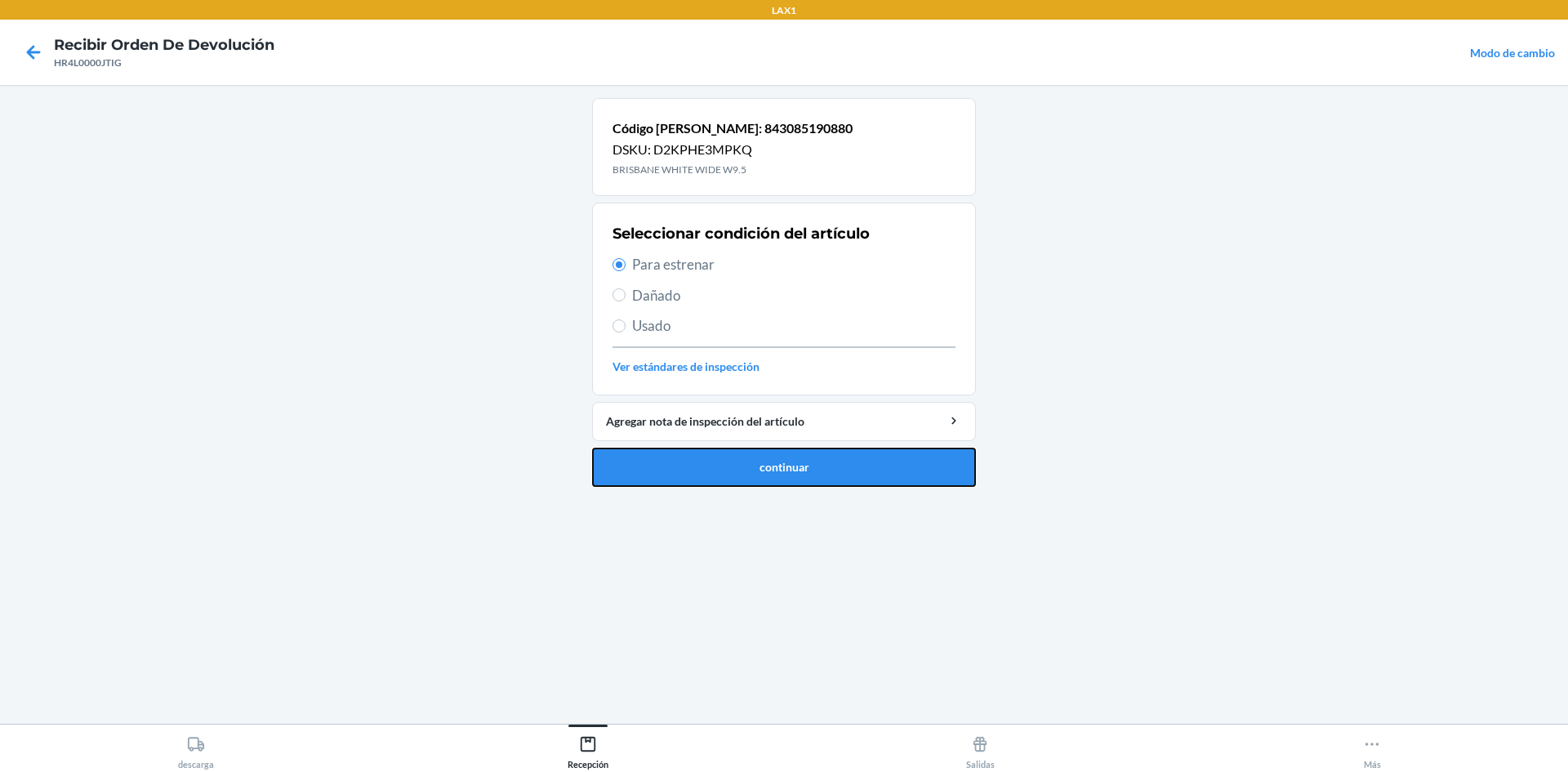
drag, startPoint x: 725, startPoint y: 462, endPoint x: 713, endPoint y: 405, distance: 58.2
click at [728, 460] on button "continuar" at bounding box center [784, 467] width 384 height 39
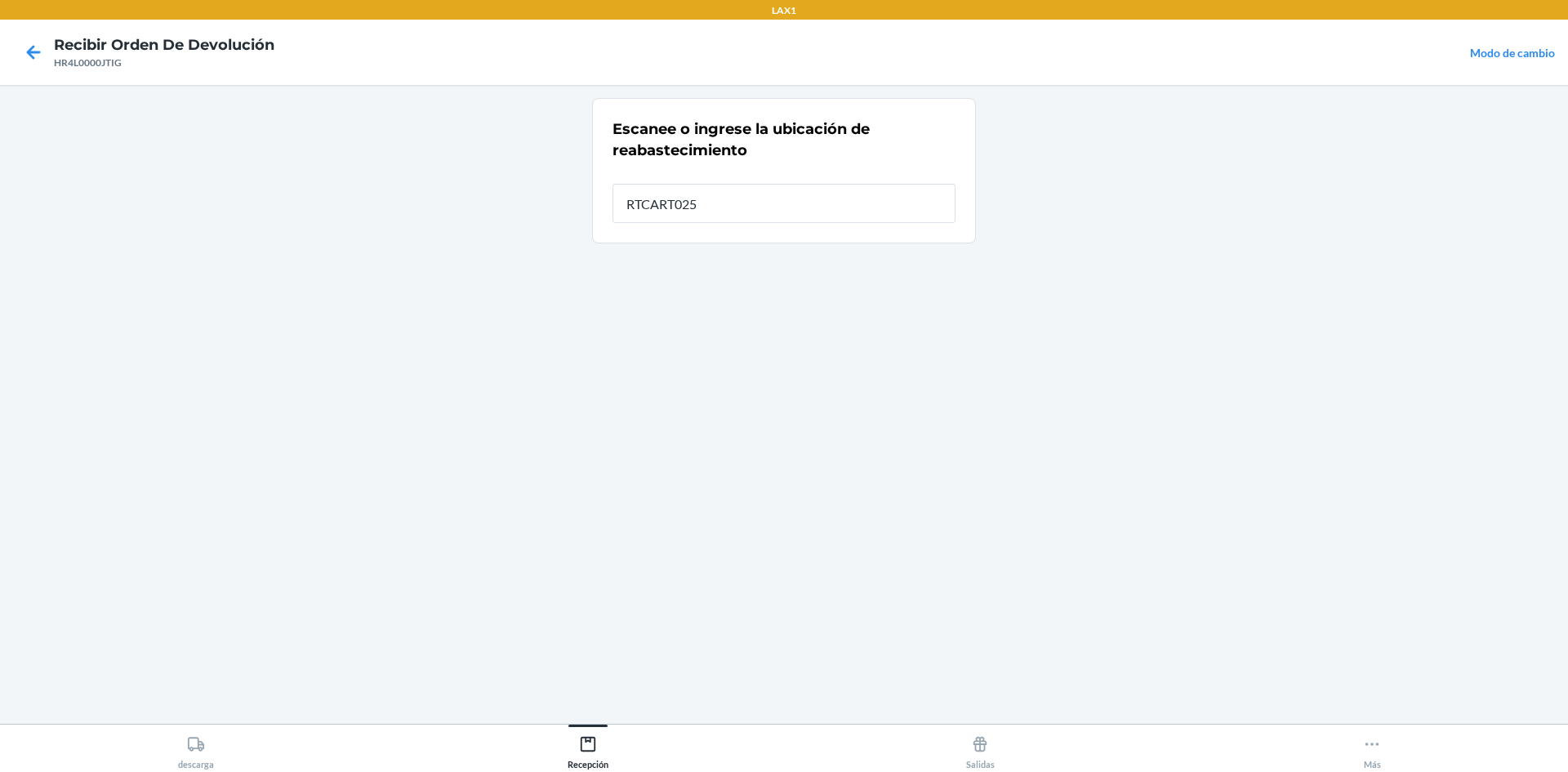
type input "RTCART025"
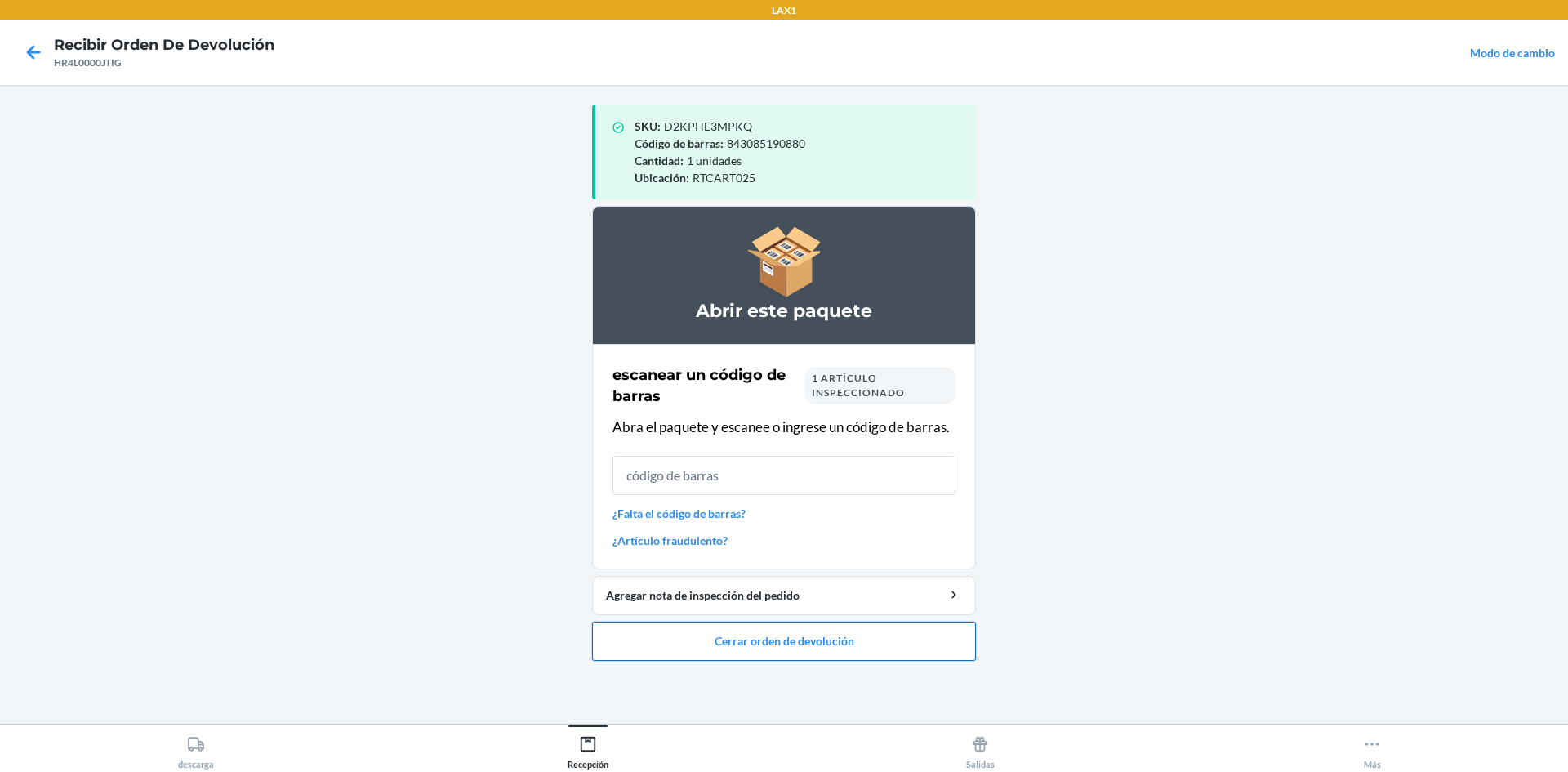
drag, startPoint x: 828, startPoint y: 665, endPoint x: 828, endPoint y: 634, distance: 31.0
click at [828, 640] on ol "Abrir este paquete escanear un código de barras 1 artículo inspeccionado Abra e…" at bounding box center [784, 440] width 384 height 468
click at [828, 634] on button "Cerrar orden de devolución" at bounding box center [784, 641] width 384 height 39
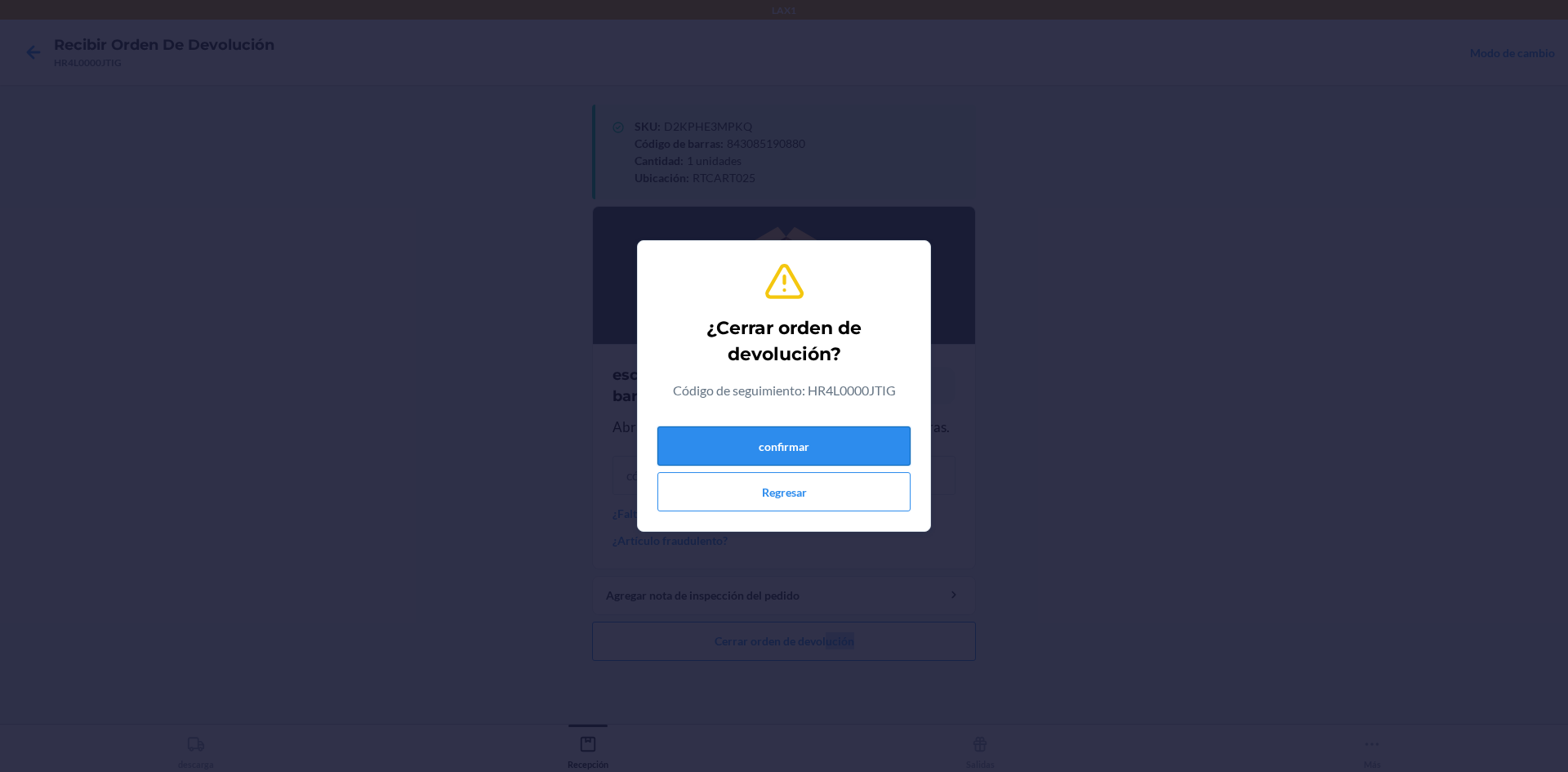
click at [808, 437] on button "confirmar" at bounding box center [784, 445] width 253 height 39
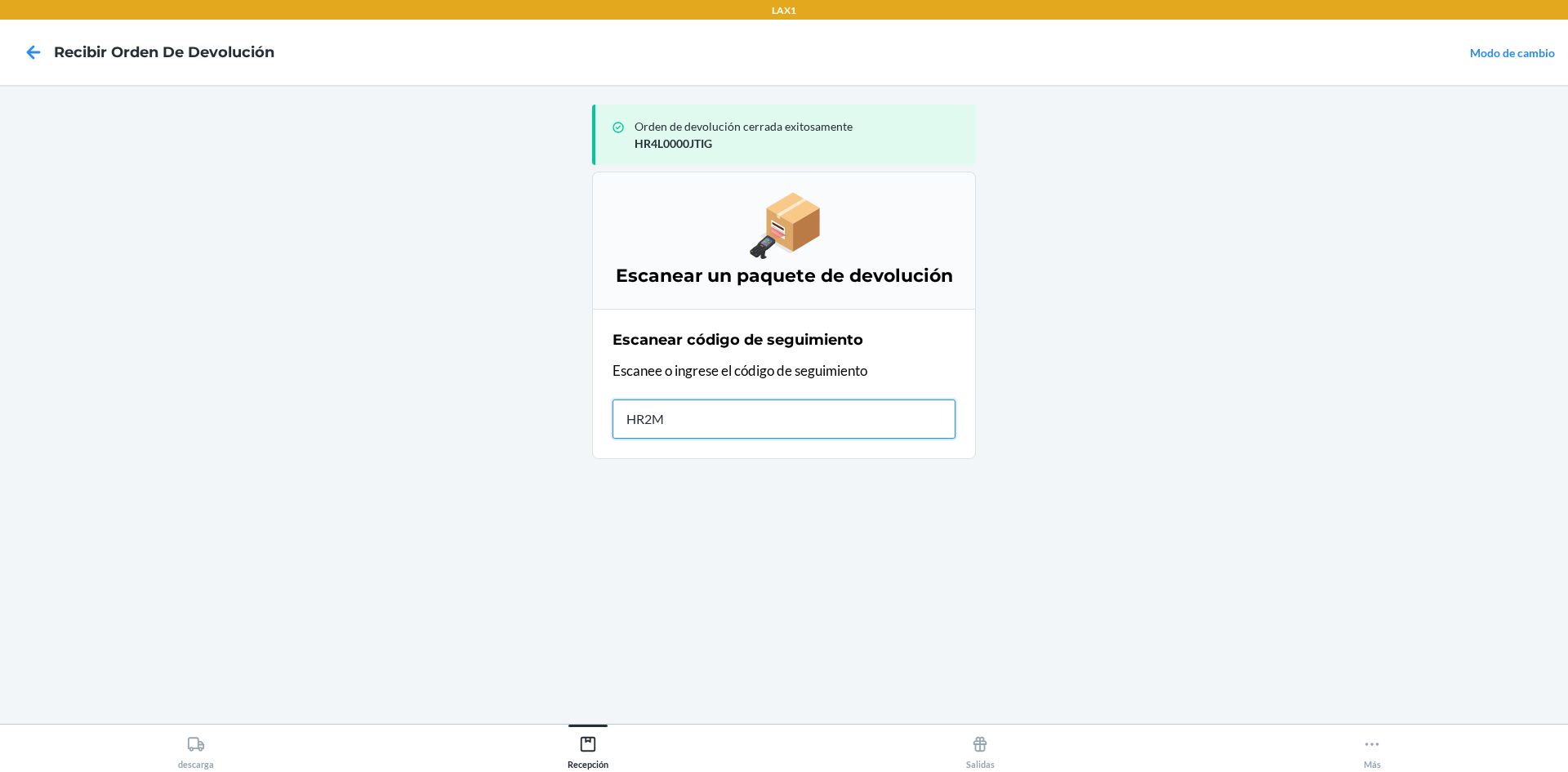
type input "HR2M2"
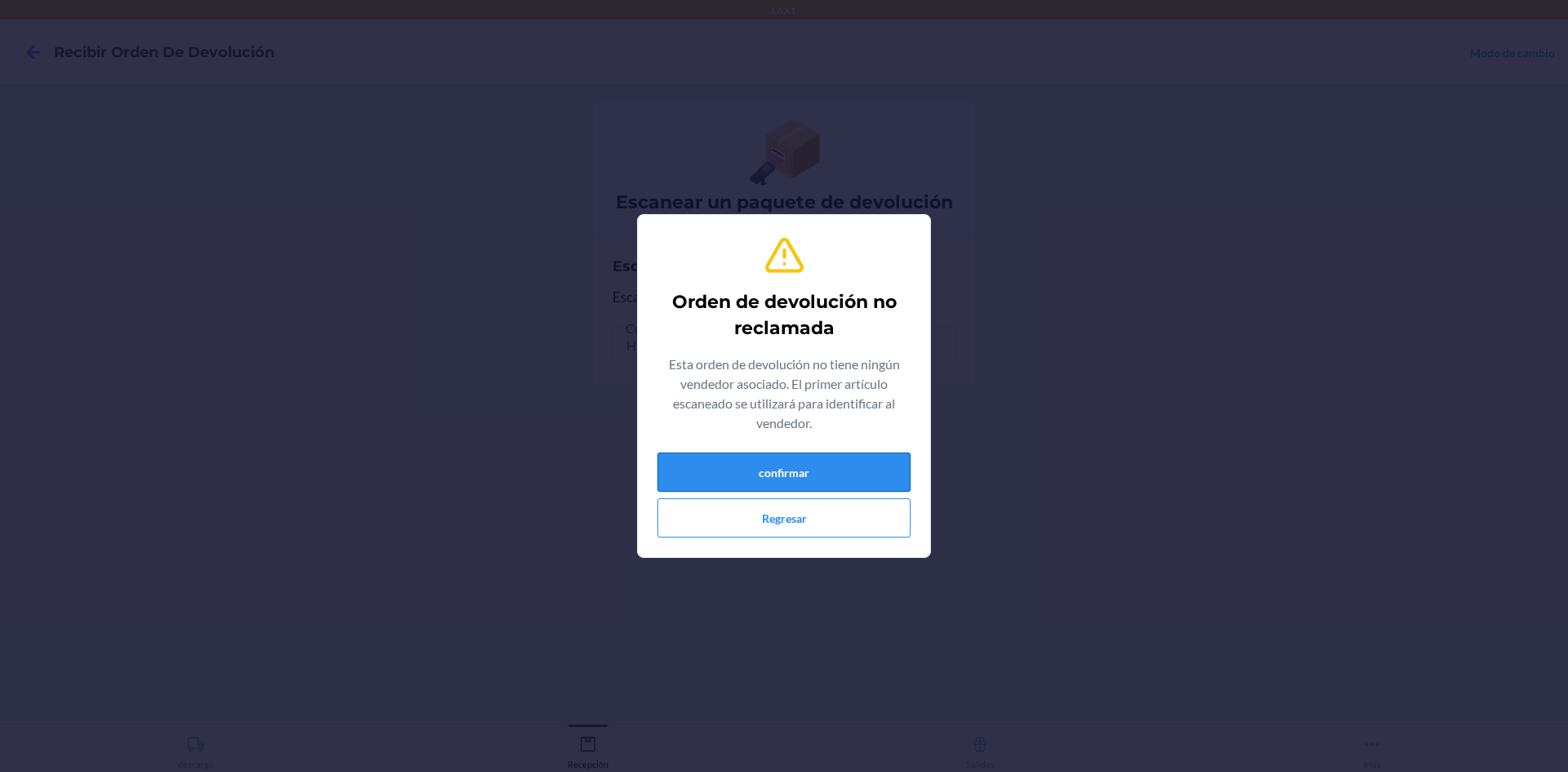
click at [744, 487] on button "confirmar" at bounding box center [784, 472] width 253 height 39
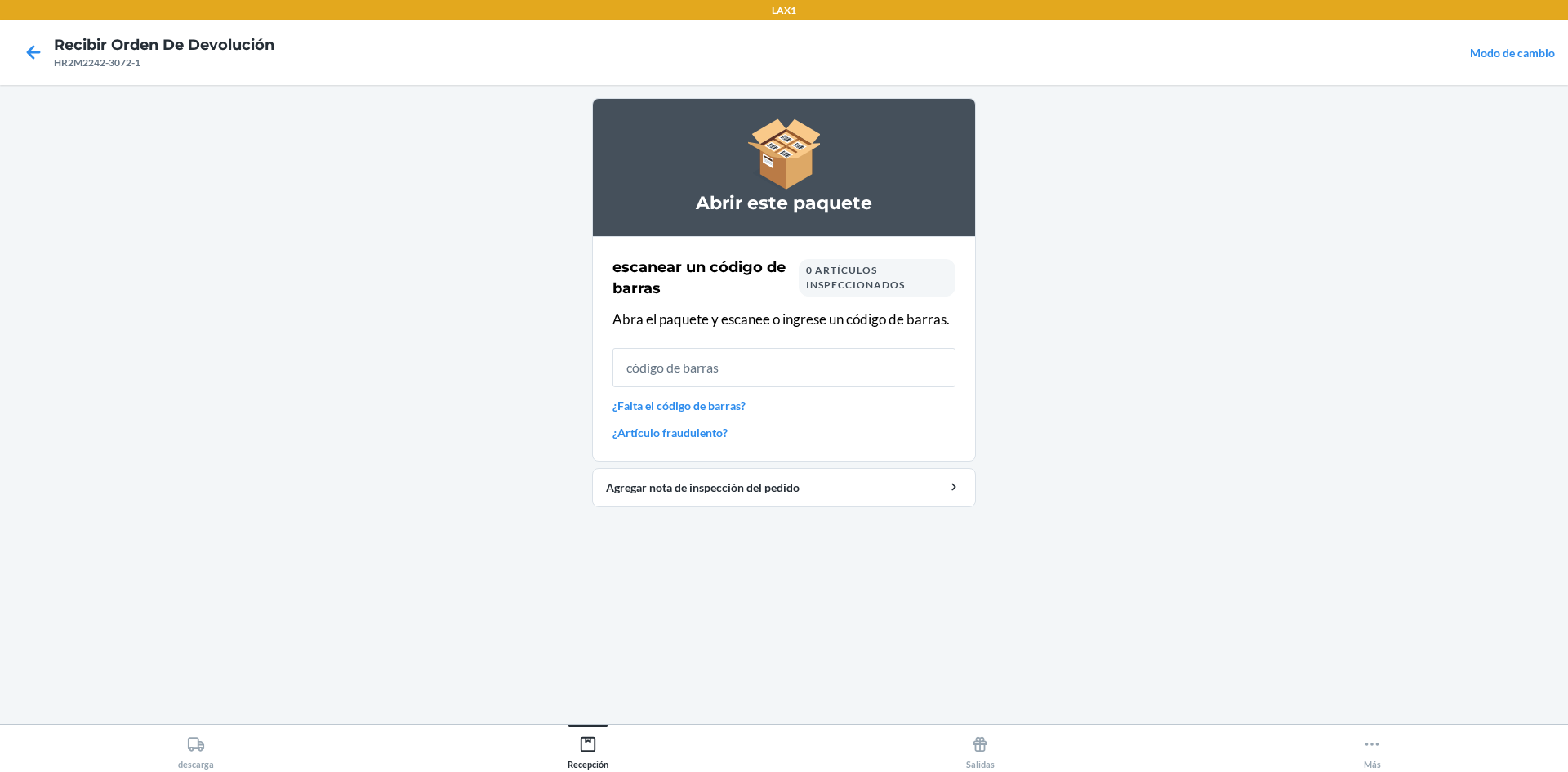
click at [705, 401] on link "¿Falta el código de barras?" at bounding box center [784, 405] width 343 height 17
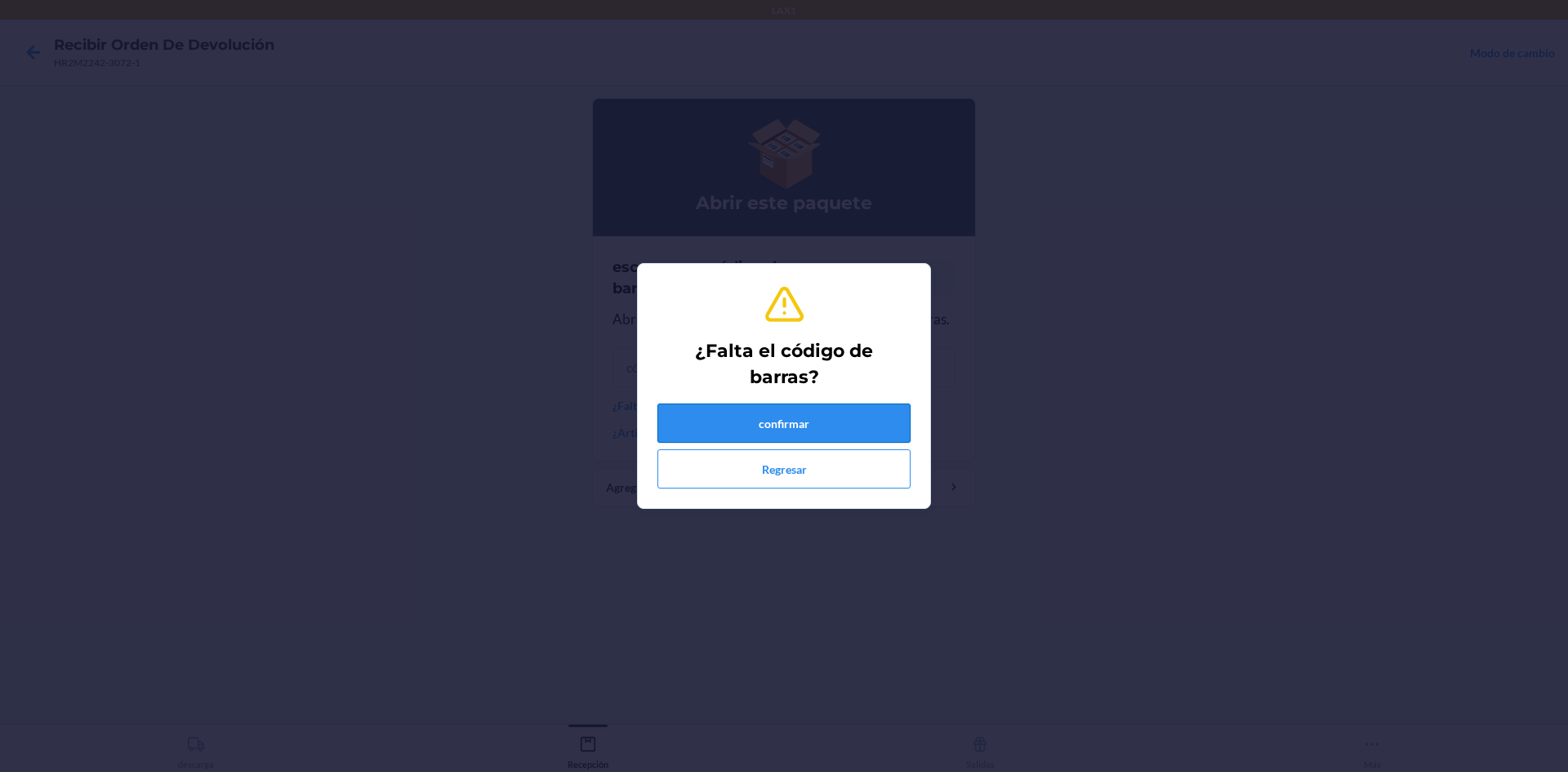
click at [751, 437] on button "confirmar" at bounding box center [784, 422] width 253 height 39
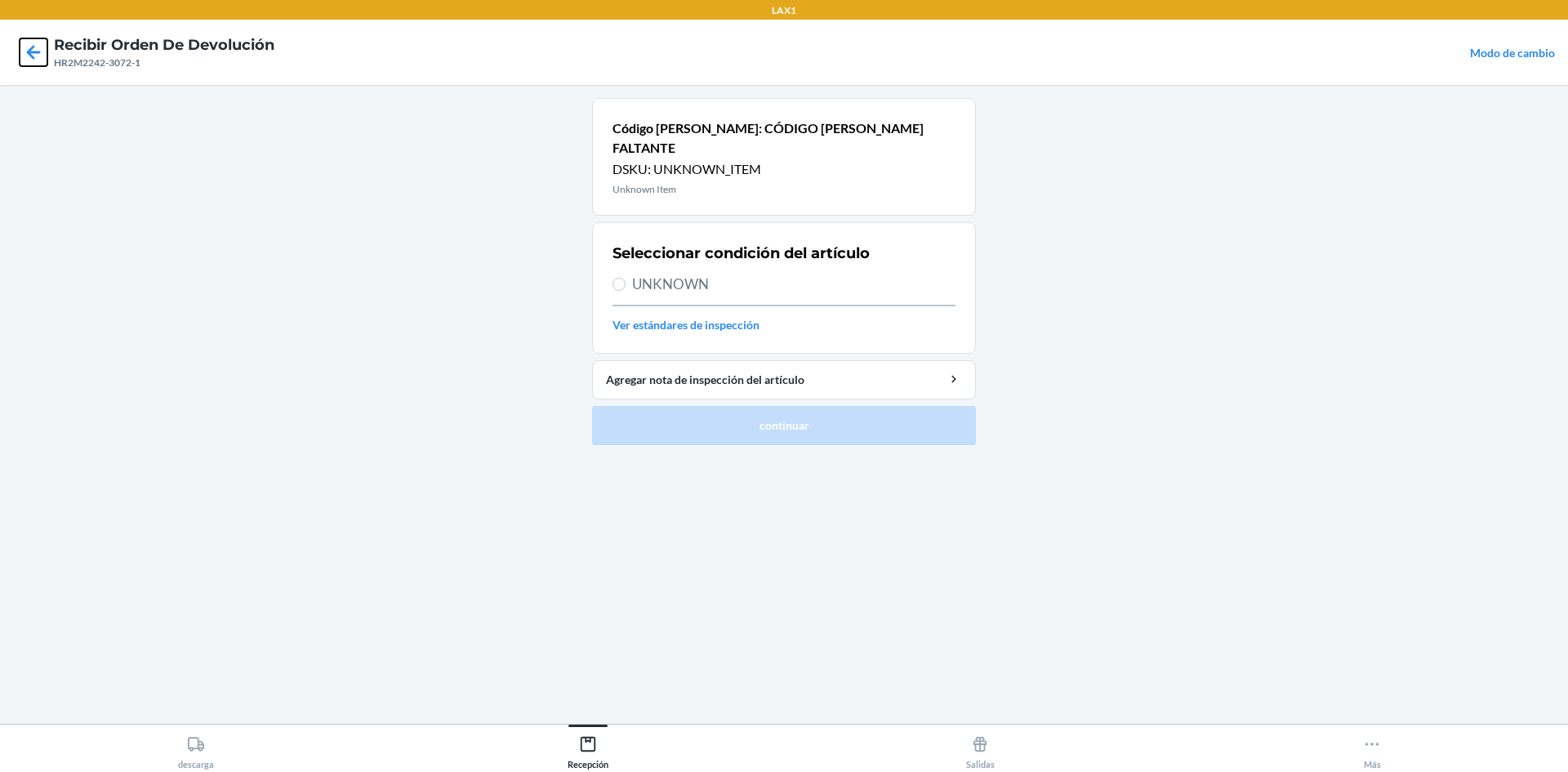
click at [46, 55] on icon at bounding box center [34, 52] width 28 height 28
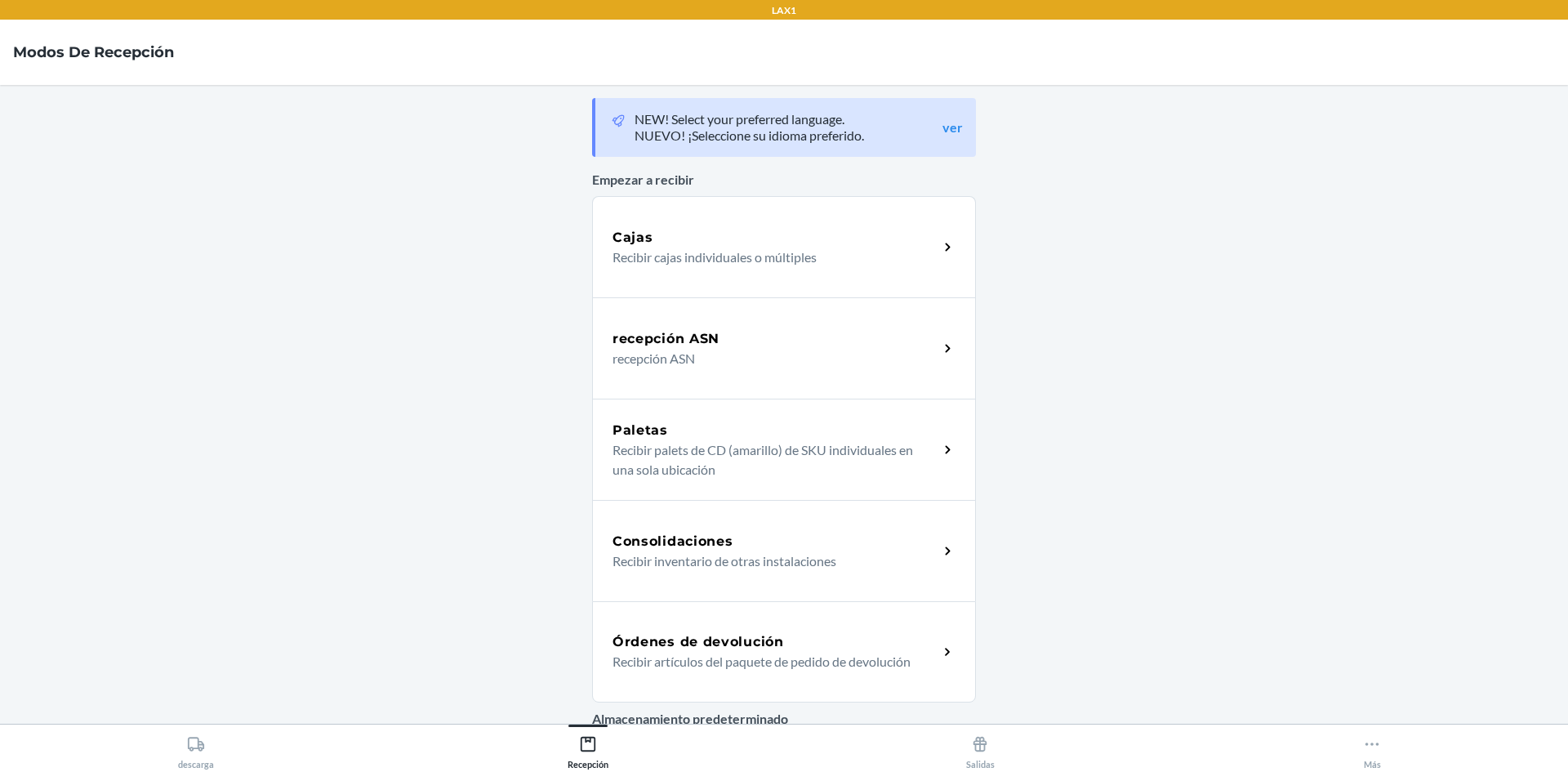
click at [823, 677] on div "Órdenes de devolución Recibir artículos del paquete de pedido de devolución" at bounding box center [784, 652] width 384 height 101
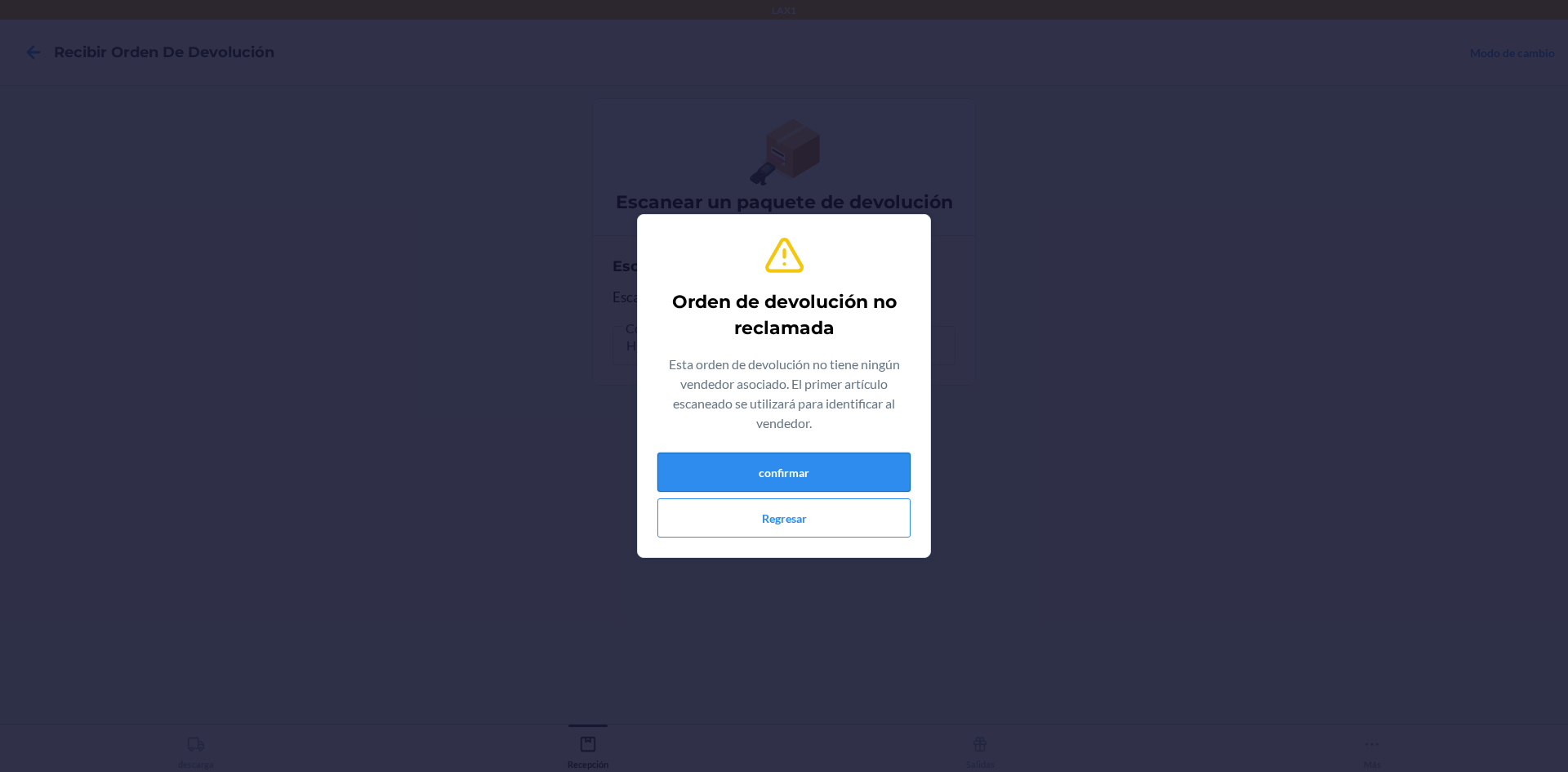
click at [774, 479] on button "confirmar" at bounding box center [784, 472] width 253 height 39
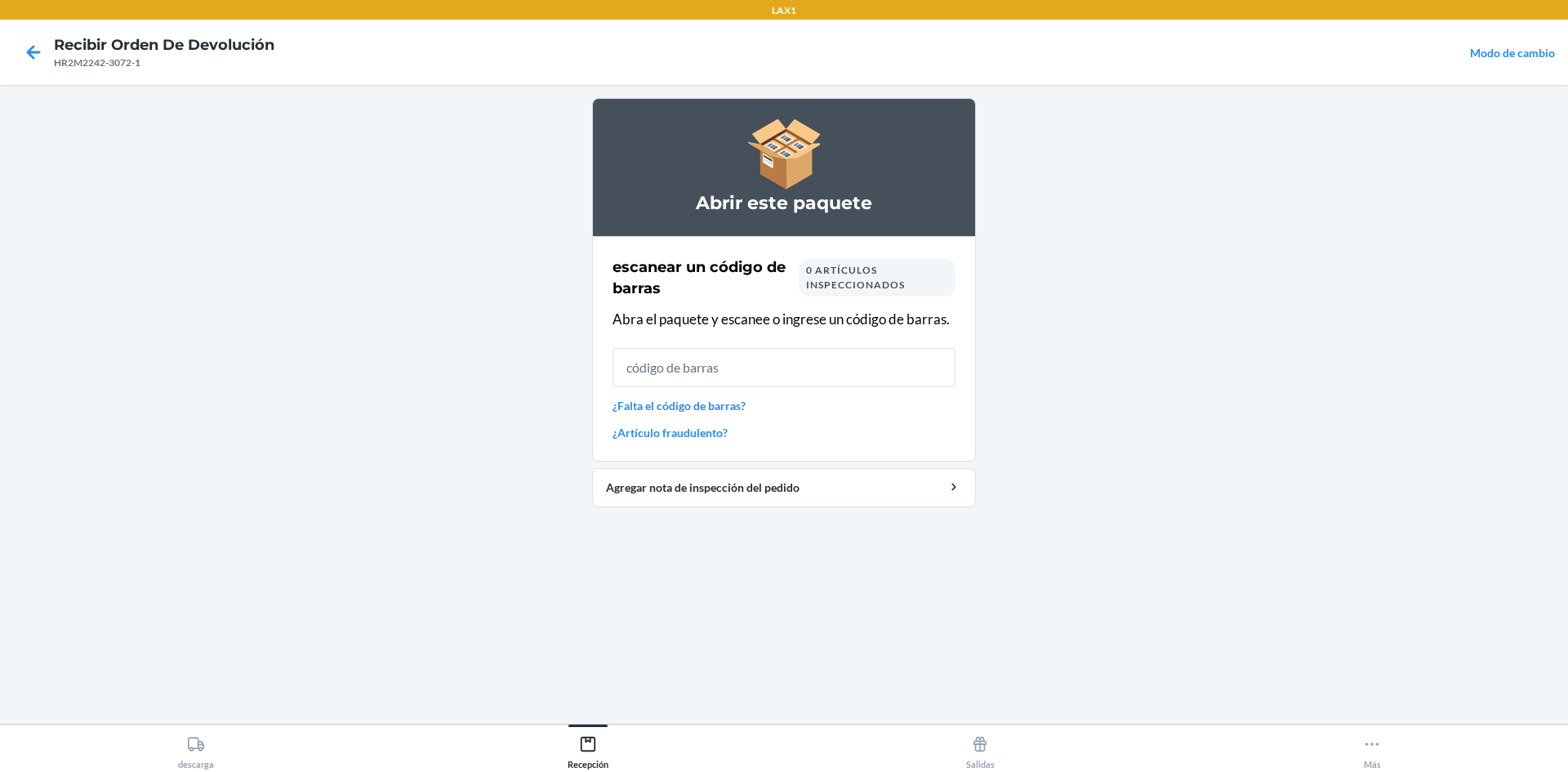
click at [722, 405] on link "¿Falta el código de barras?" at bounding box center [784, 405] width 343 height 17
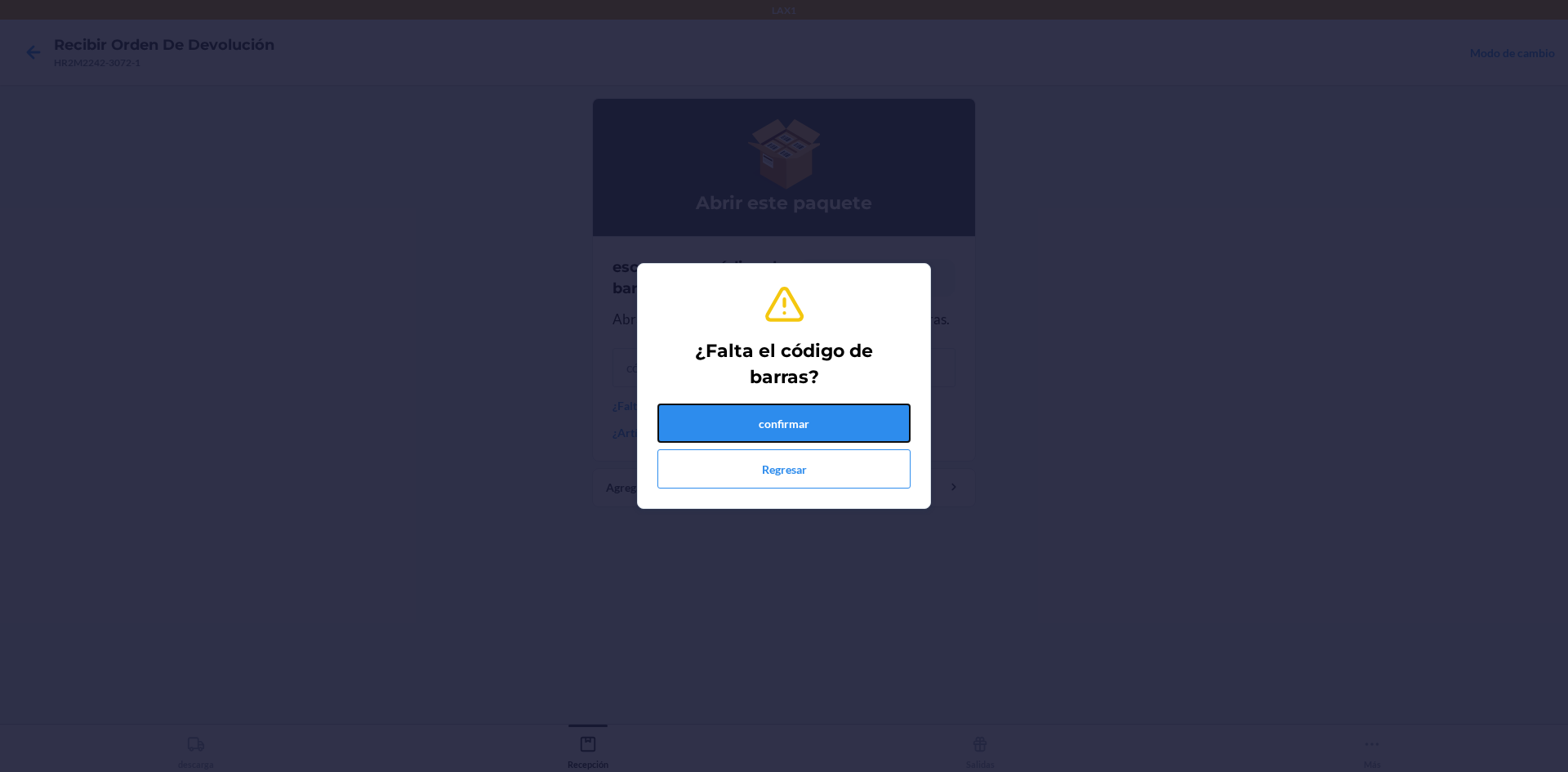
click at [723, 403] on button "confirmar" at bounding box center [784, 422] width 253 height 39
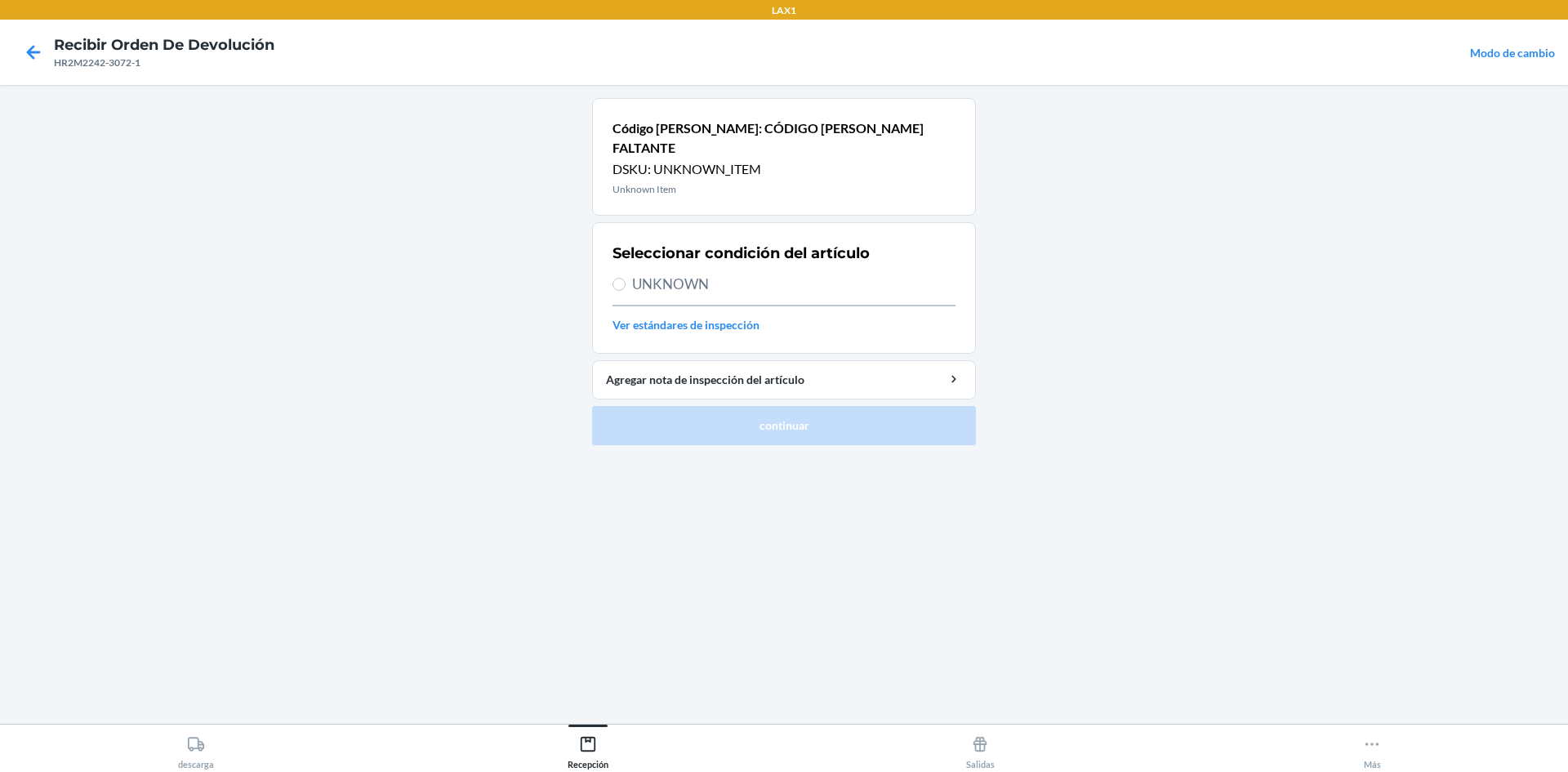
click at [625, 274] on label "UNKNOWN" at bounding box center [784, 284] width 343 height 21
click at [625, 278] on input "UNKNOWN" at bounding box center [619, 284] width 13 height 13
radio input "true"
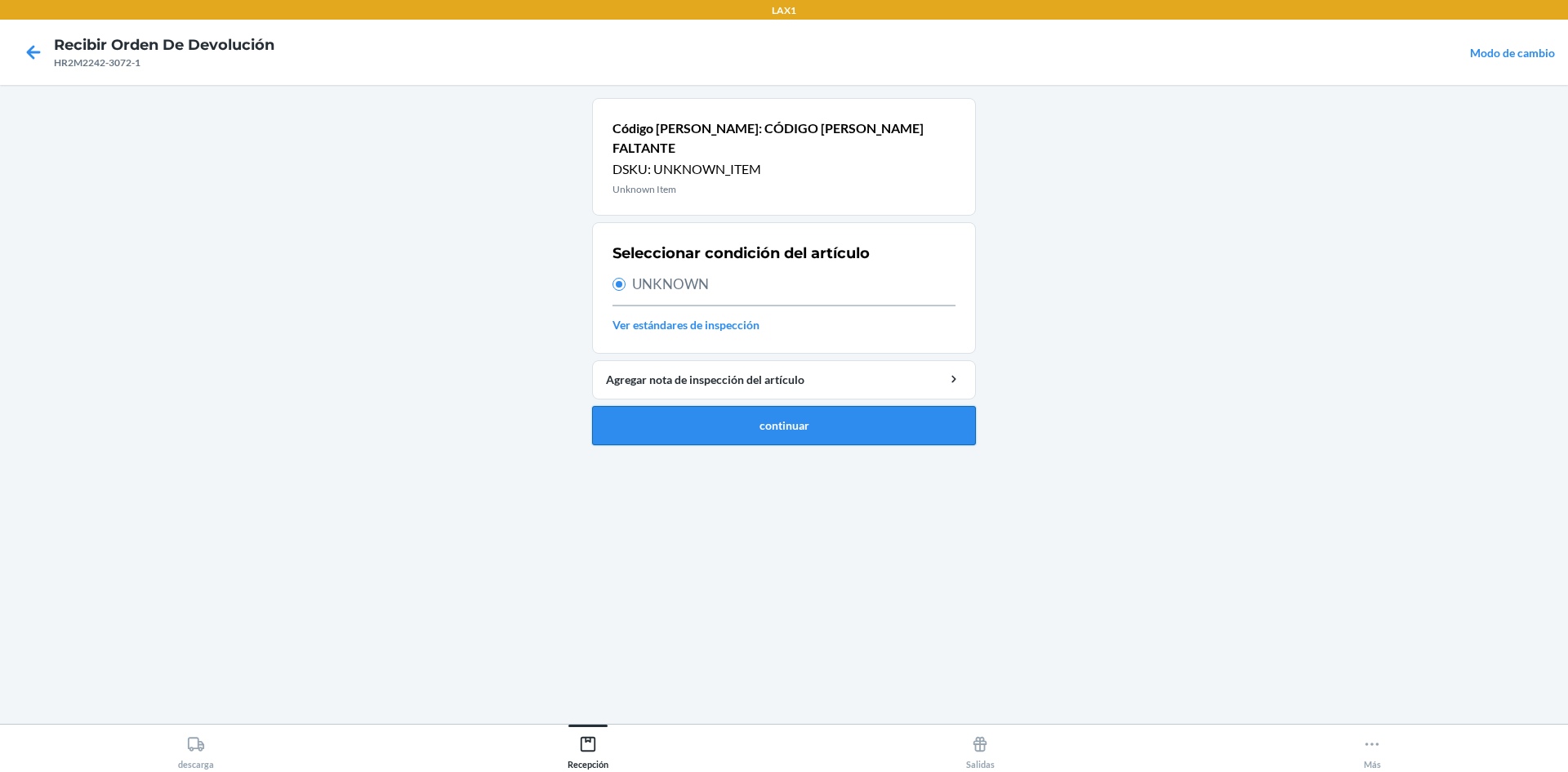
click at [695, 406] on button "continuar" at bounding box center [784, 425] width 384 height 39
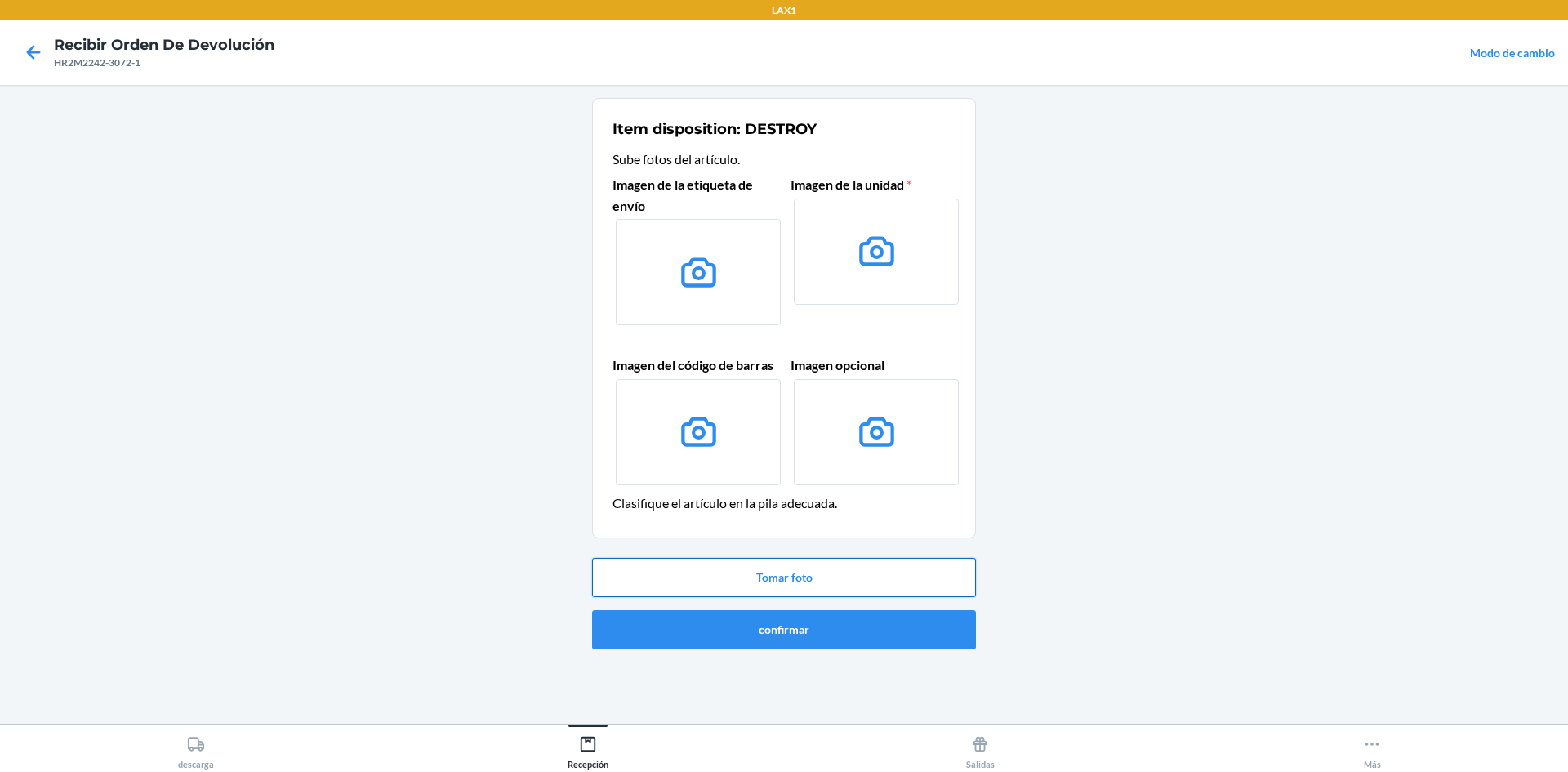
click at [748, 574] on button "Tomar foto" at bounding box center [784, 577] width 384 height 39
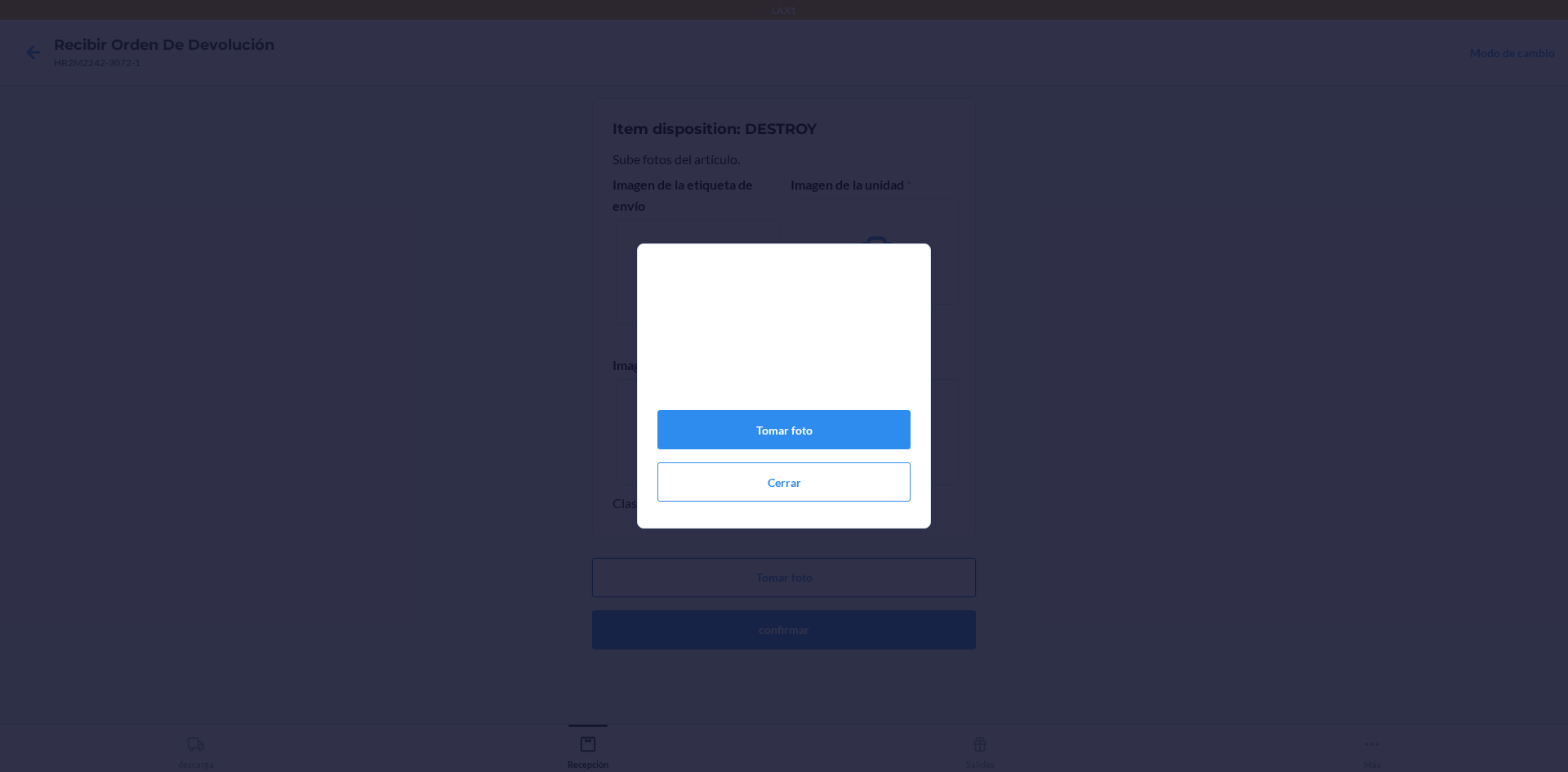
click at [748, 574] on div "Tomar foto Cerrar" at bounding box center [784, 386] width 1568 height 772
drag, startPoint x: 891, startPoint y: 339, endPoint x: 835, endPoint y: 344, distance: 56.2
drag, startPoint x: 835, startPoint y: 344, endPoint x: 806, endPoint y: 379, distance: 45.5
drag, startPoint x: 806, startPoint y: 379, endPoint x: 760, endPoint y: 440, distance: 76.4
click at [760, 440] on button "Tomar foto" at bounding box center [784, 430] width 253 height 39
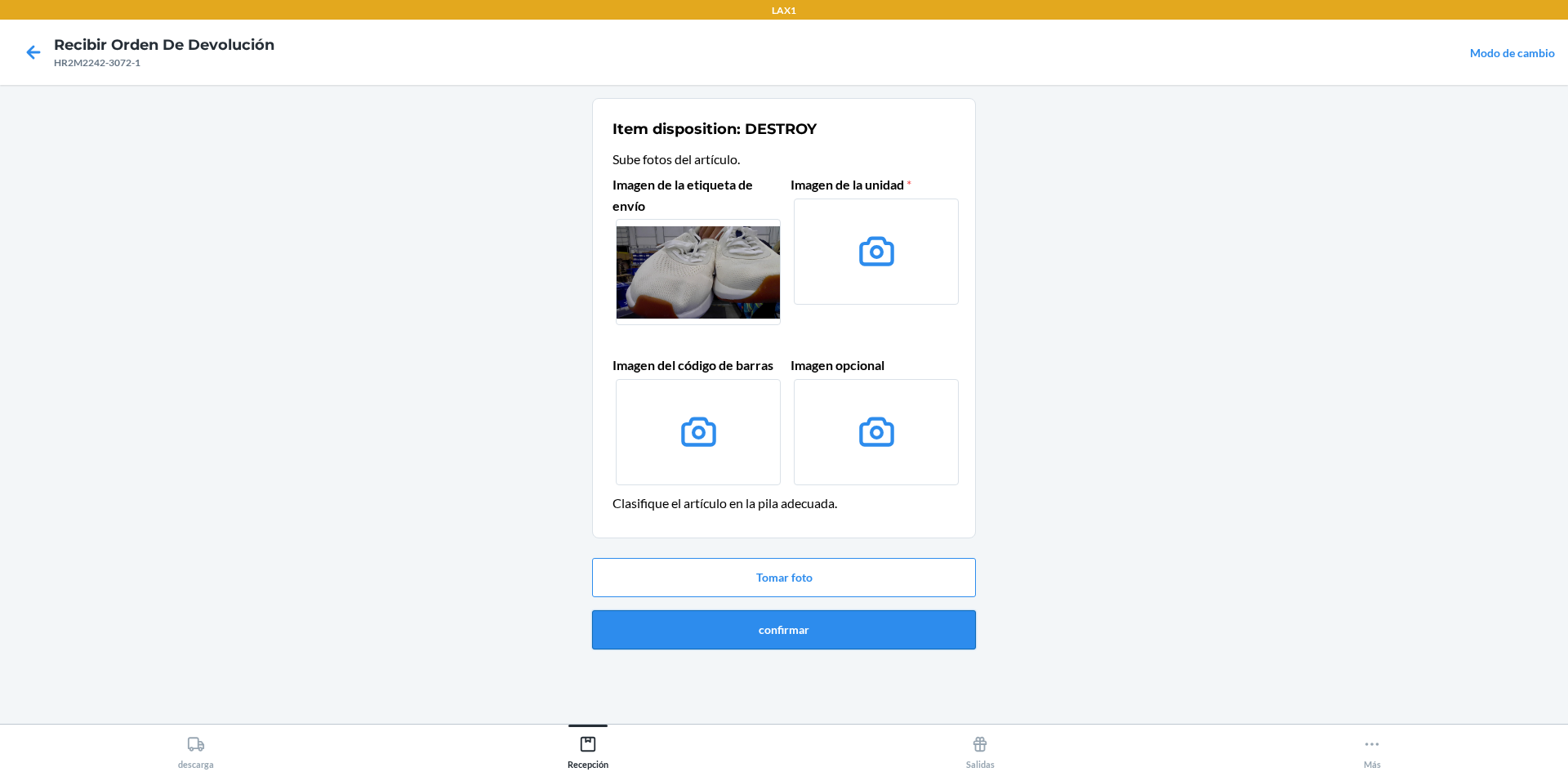
click at [747, 638] on button "confirmar" at bounding box center [784, 629] width 384 height 39
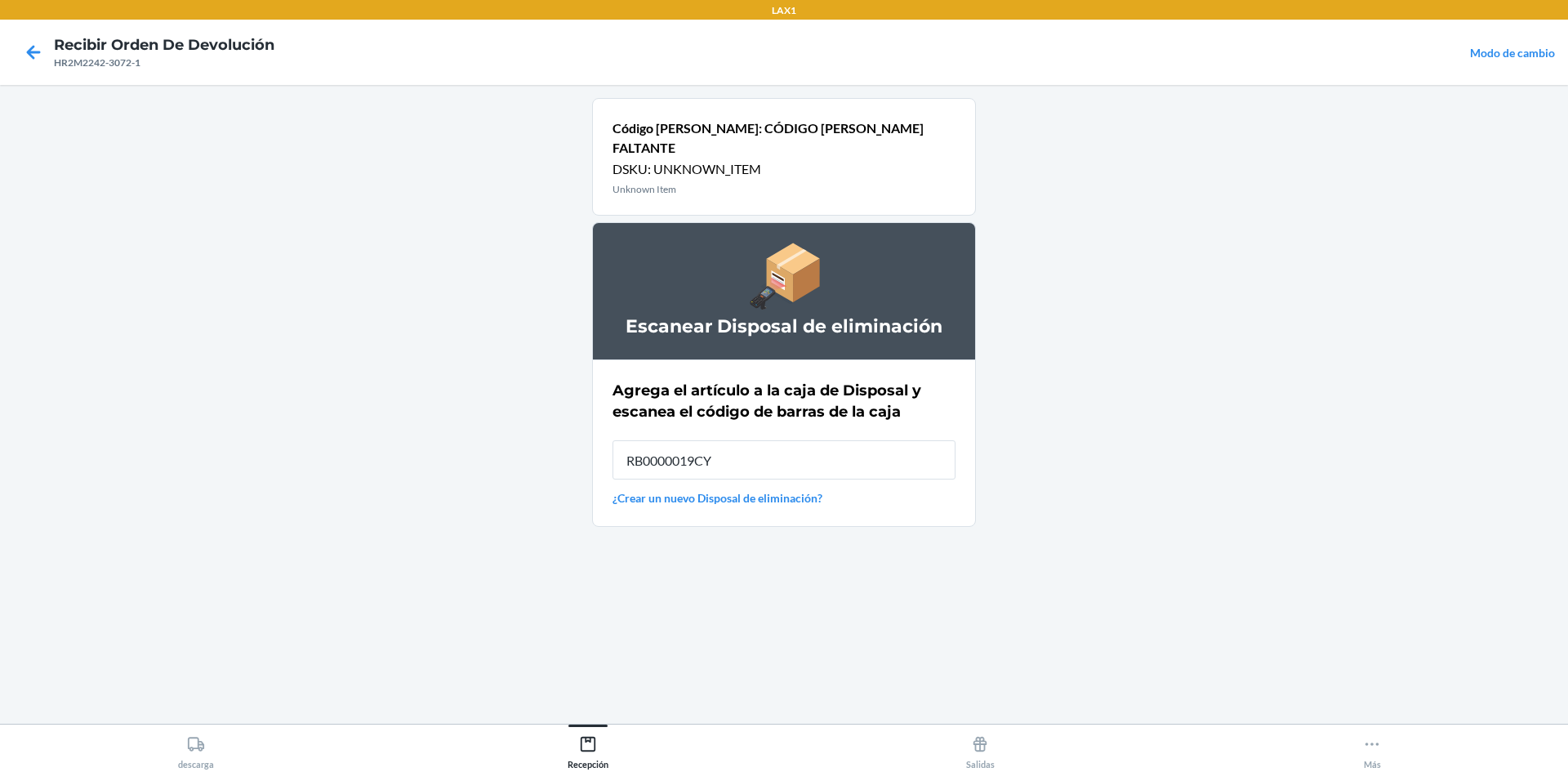
type input "RB0000019CY"
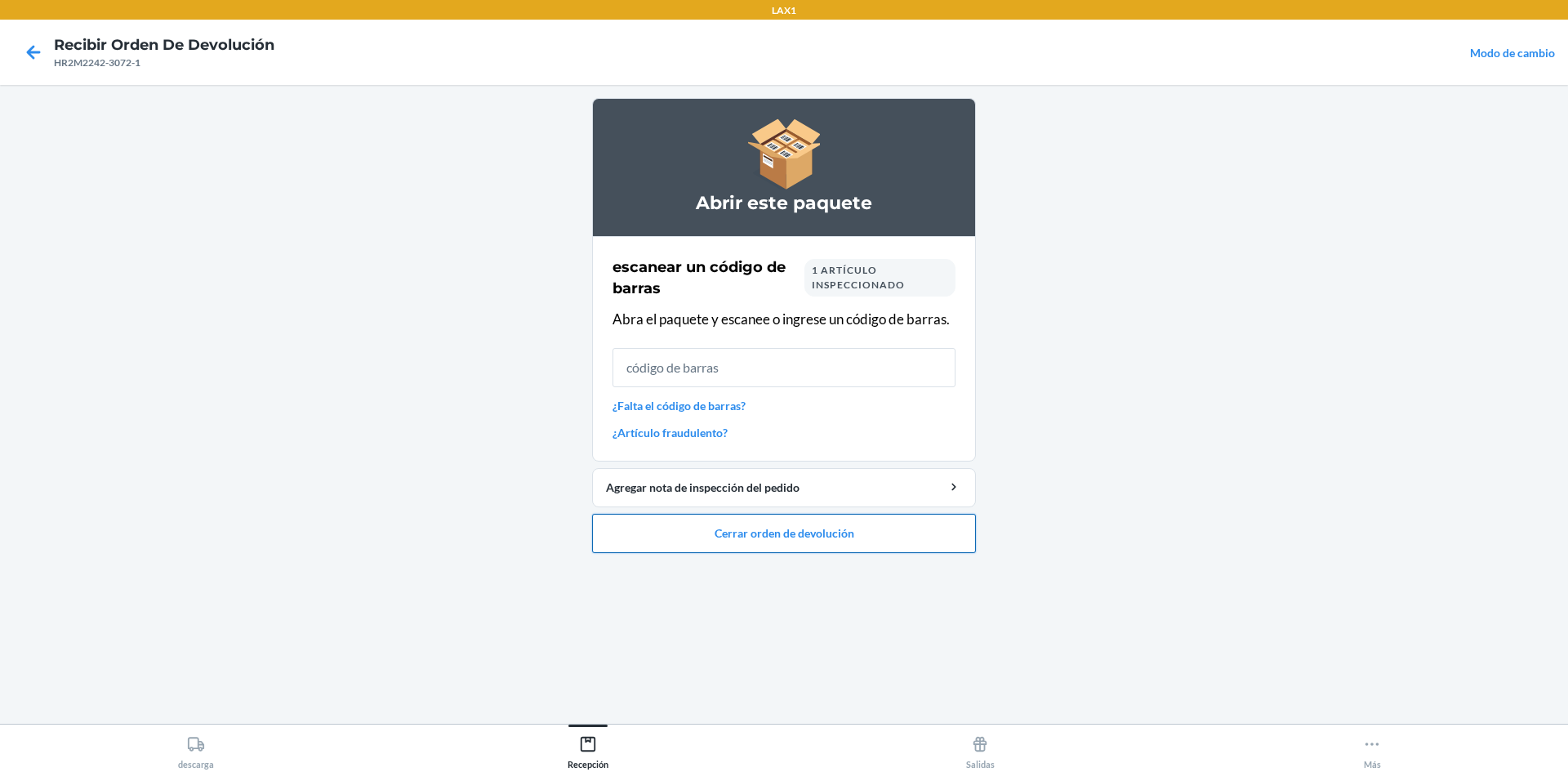
click at [784, 538] on button "Cerrar orden de devolución" at bounding box center [784, 533] width 384 height 39
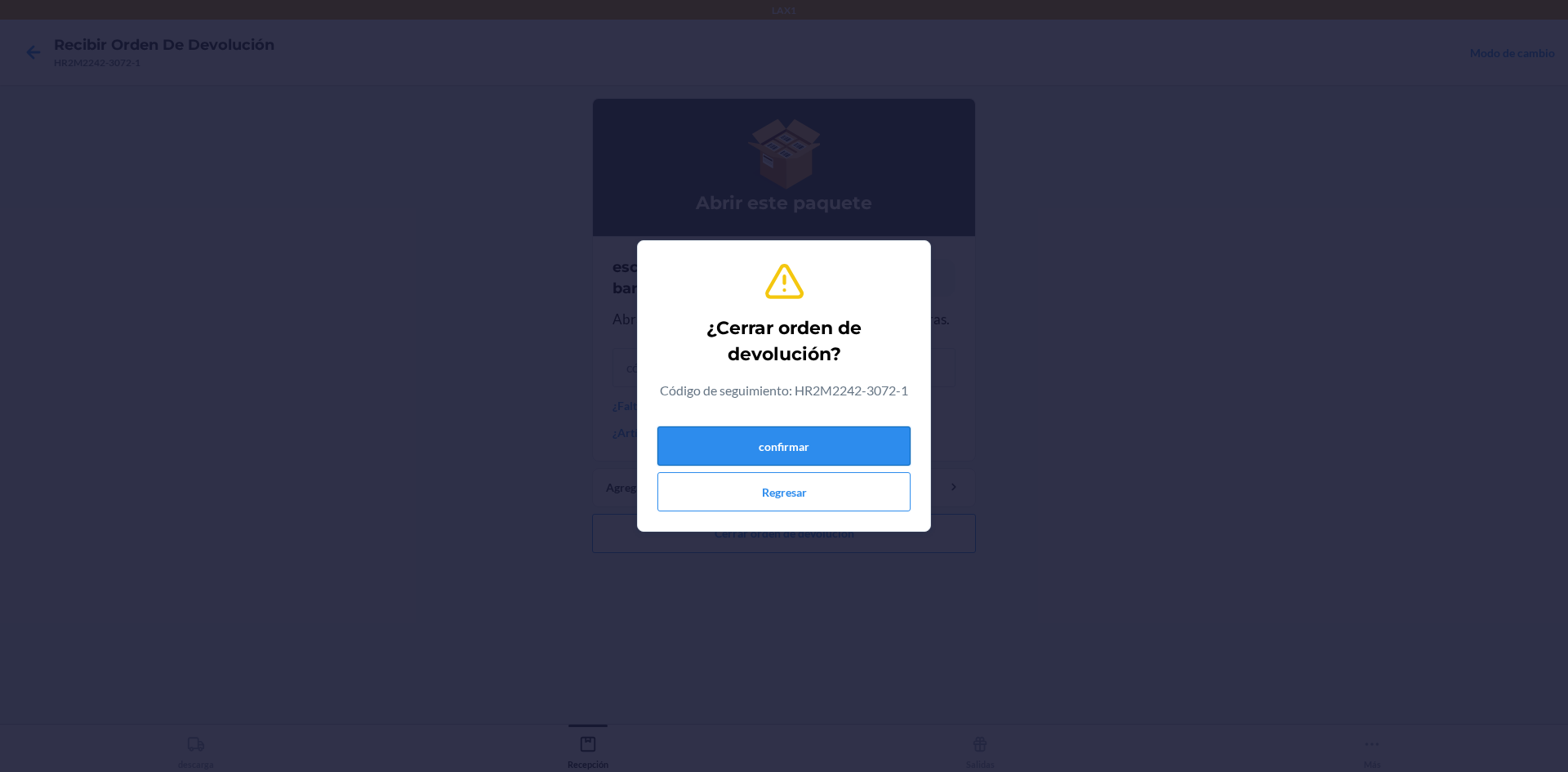
click at [824, 434] on button "confirmar" at bounding box center [784, 445] width 253 height 39
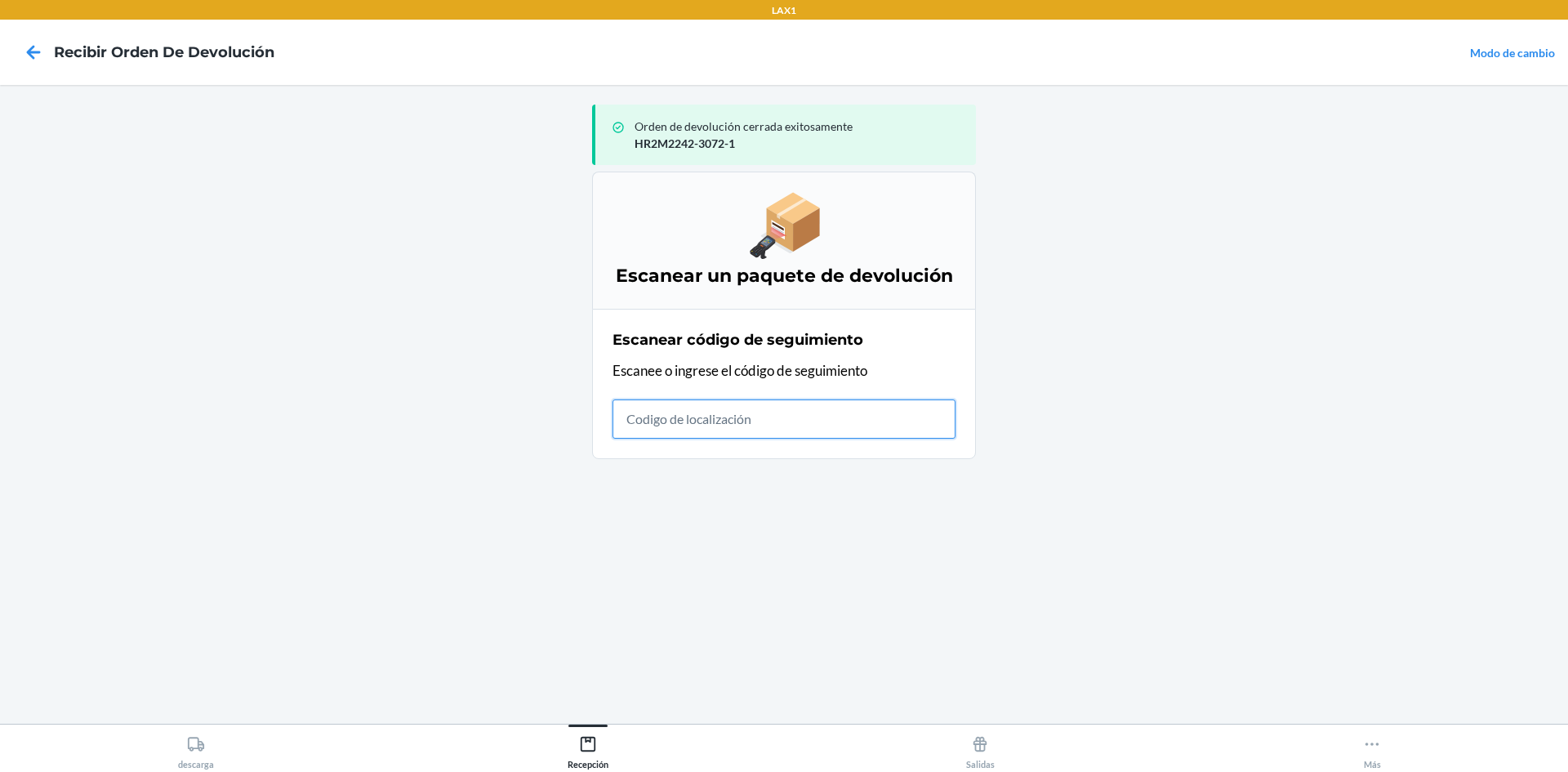
click at [839, 407] on input "text" at bounding box center [784, 419] width 343 height 39
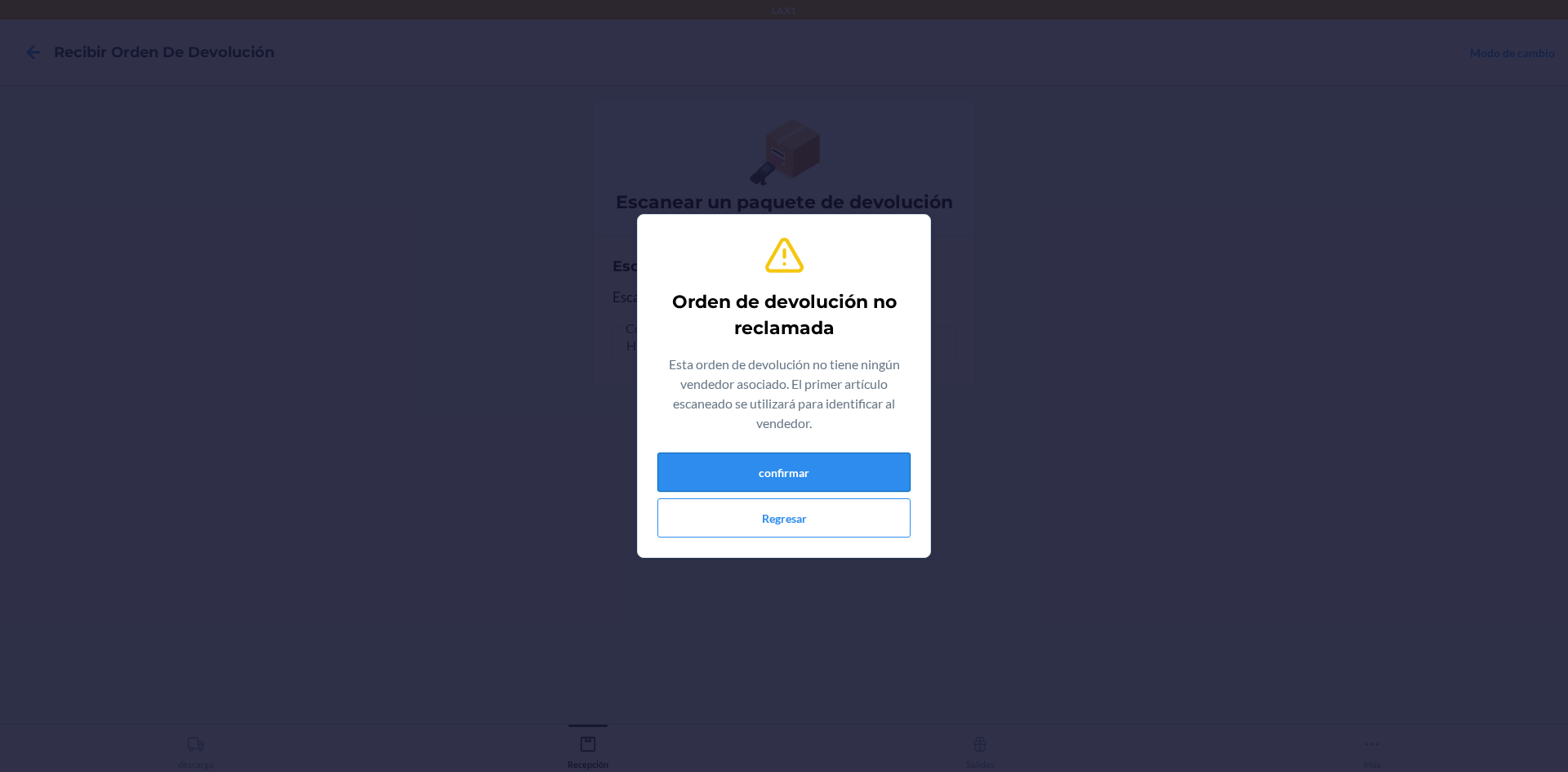
click at [828, 477] on button "confirmar" at bounding box center [784, 472] width 253 height 39
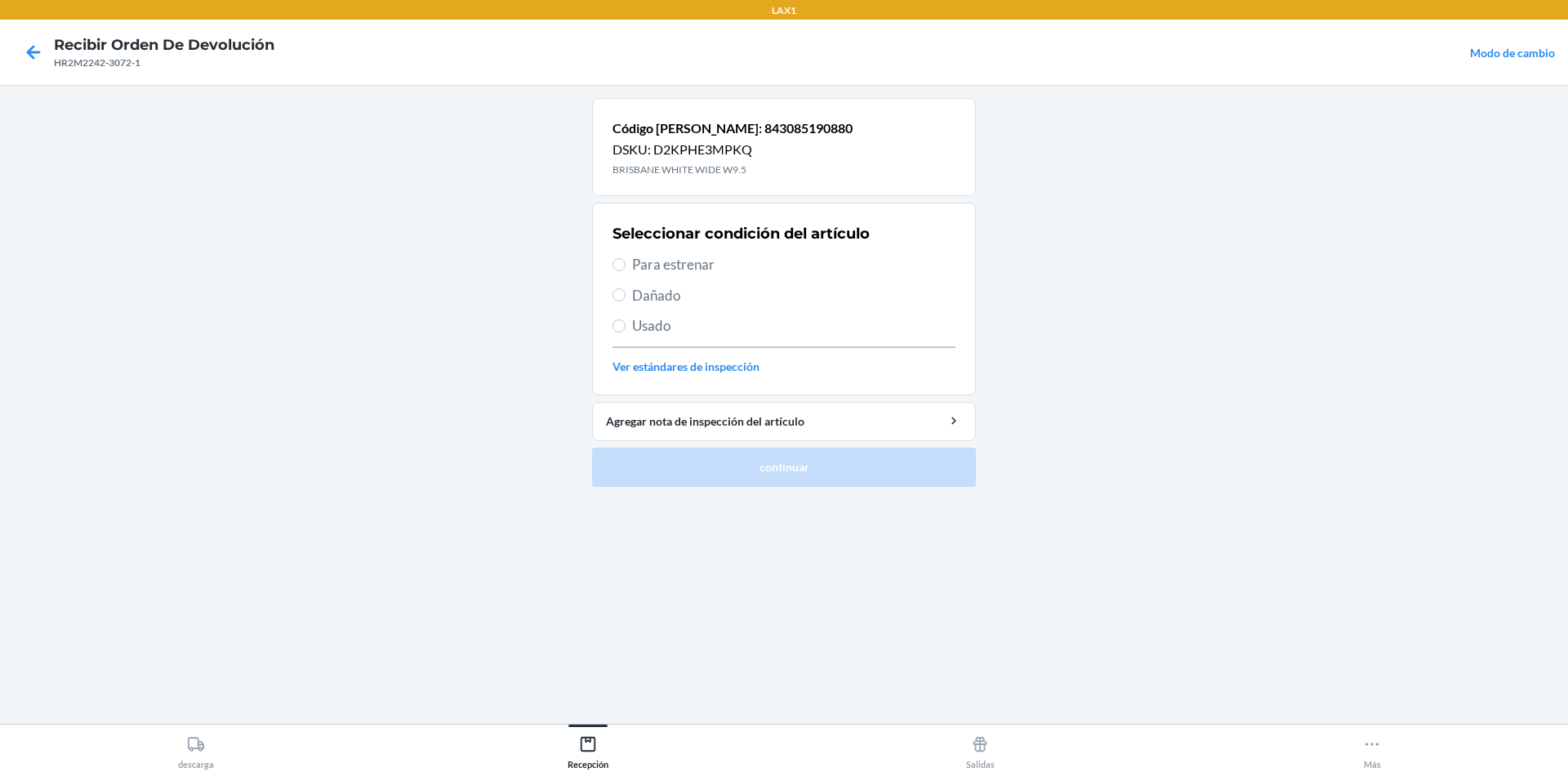
click at [645, 266] on span "Para estrenar" at bounding box center [794, 264] width 323 height 21
click at [625, 266] on input "Para estrenar" at bounding box center [619, 265] width 13 height 13
radio input "true"
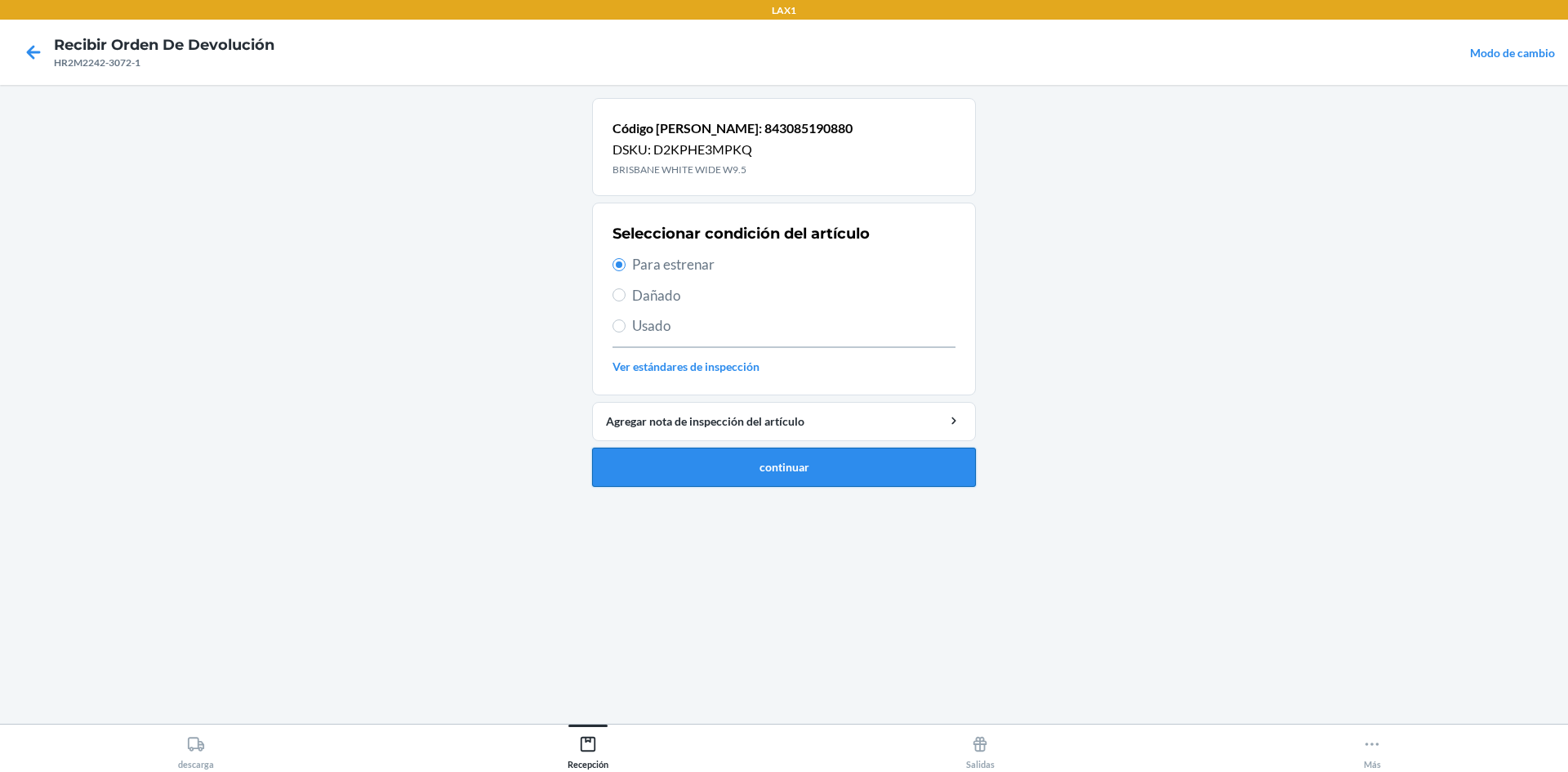
click at [748, 467] on button "continuar" at bounding box center [784, 467] width 384 height 39
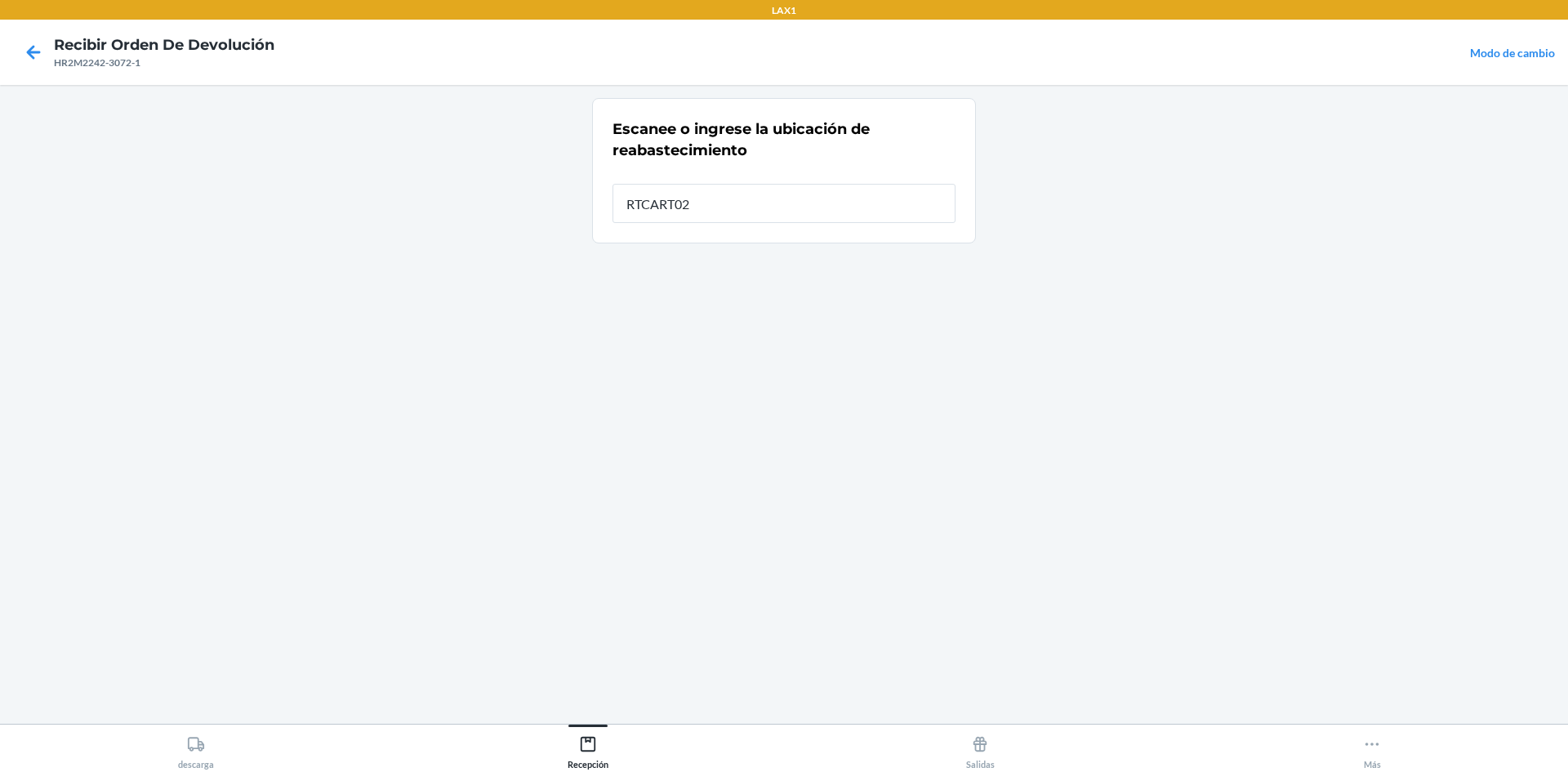
type input "RTCART025"
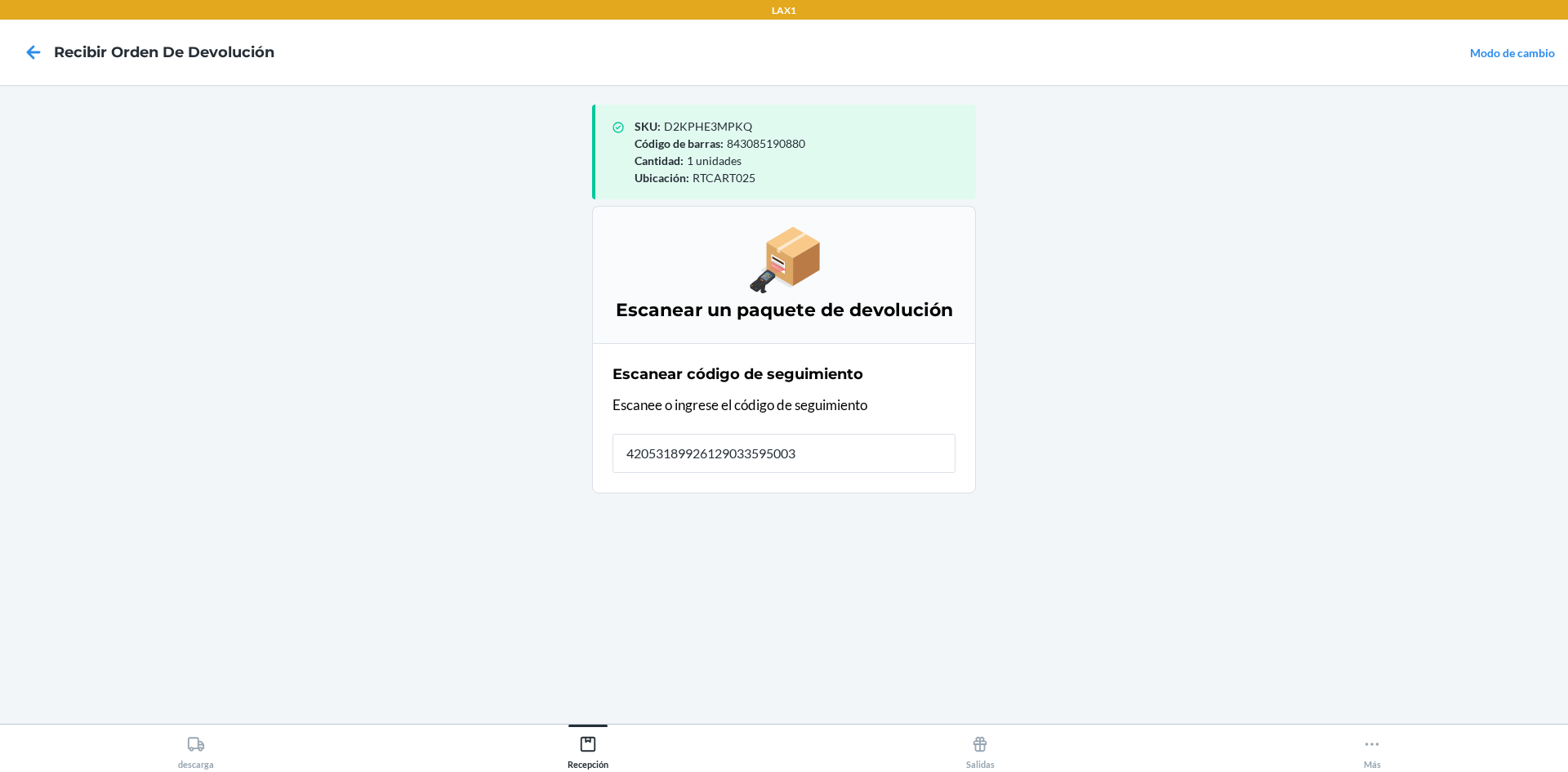
type input "420531899261290335950030"
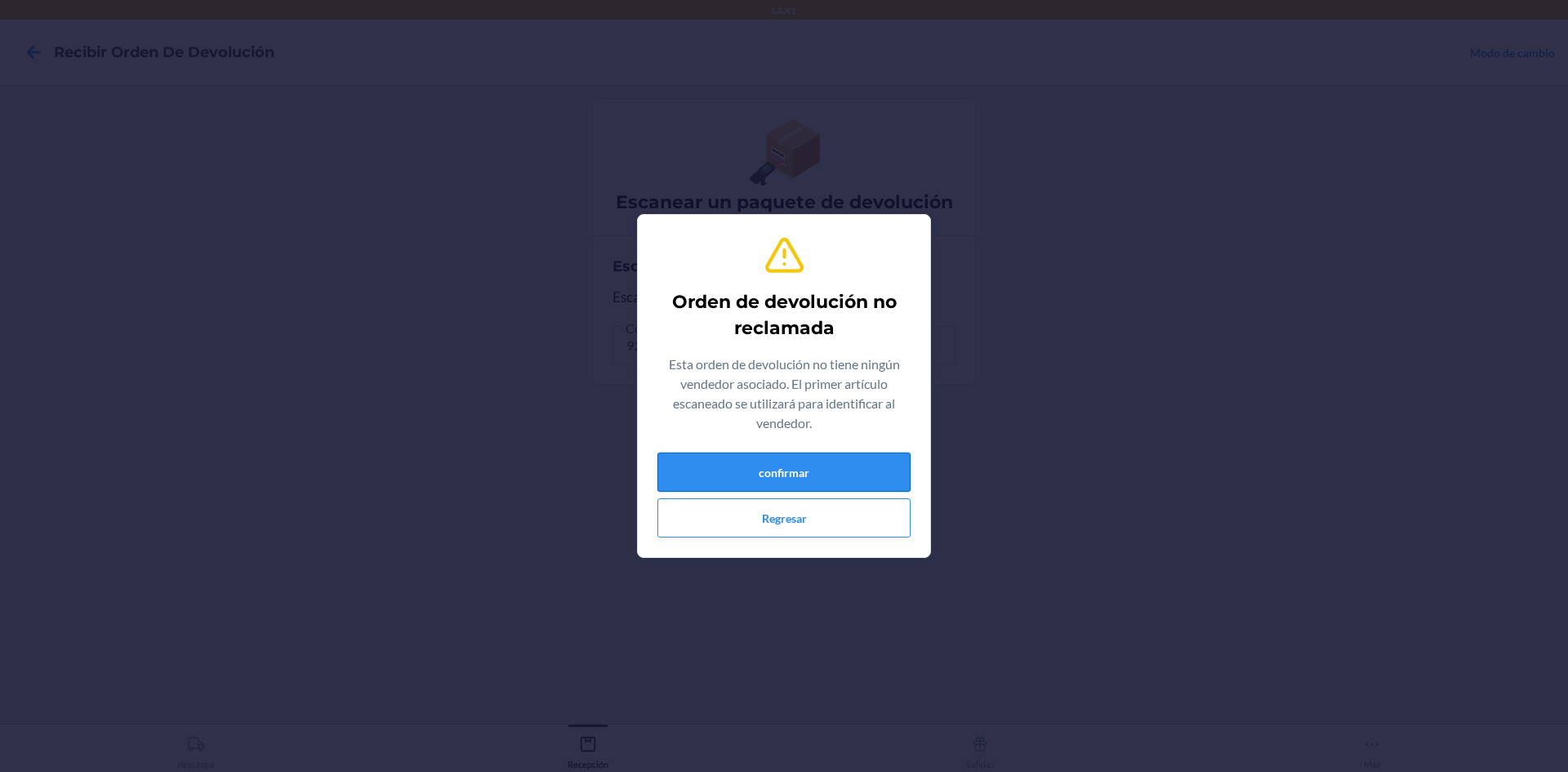
drag, startPoint x: 859, startPoint y: 483, endPoint x: 863, endPoint y: 475, distance: 8.9
click at [859, 482] on button "confirmar" at bounding box center [784, 472] width 253 height 39
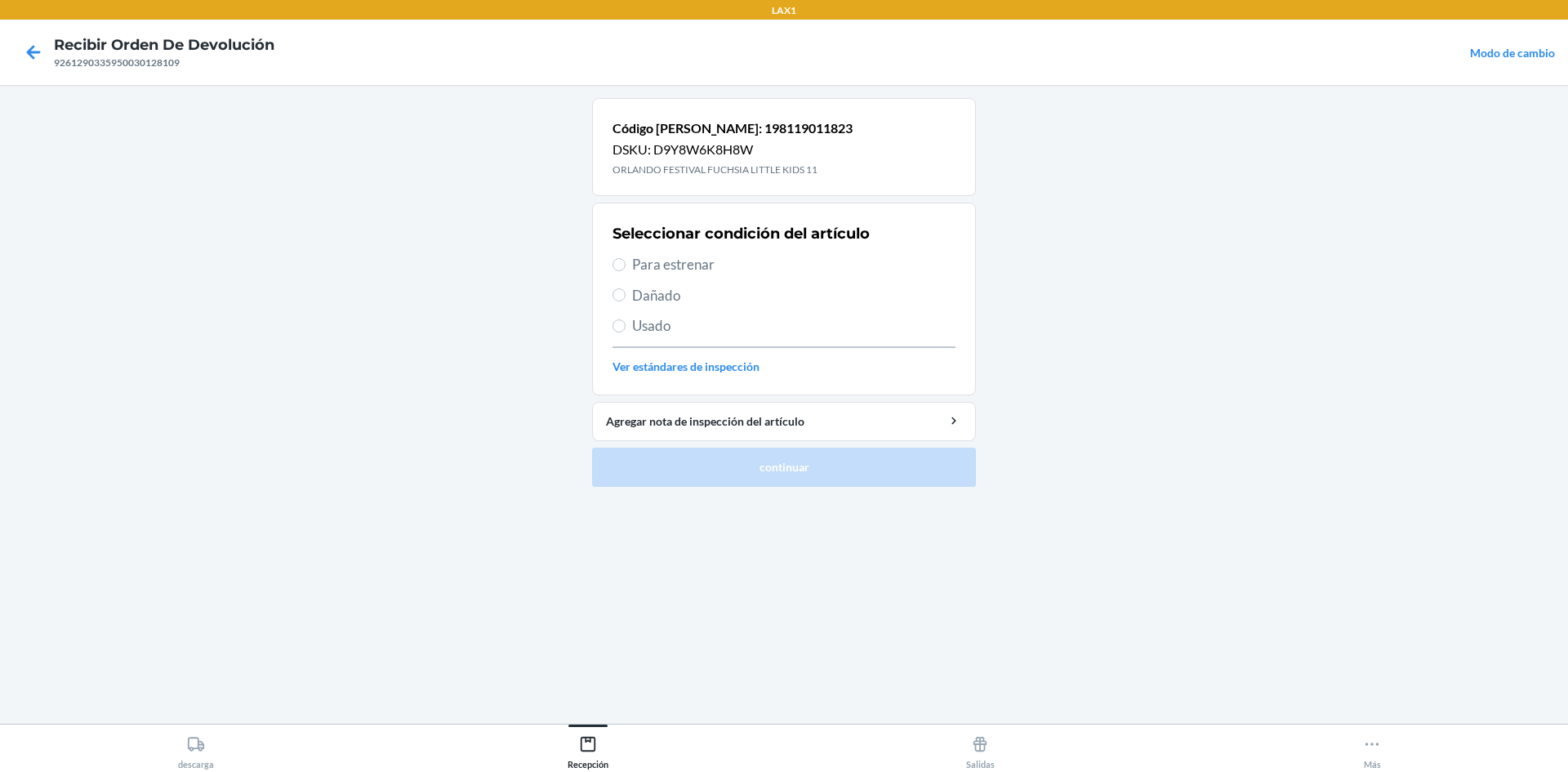
click at [691, 257] on span "Para estrenar" at bounding box center [794, 264] width 323 height 21
click at [625, 259] on input "Para estrenar" at bounding box center [619, 265] width 13 height 13
radio input "true"
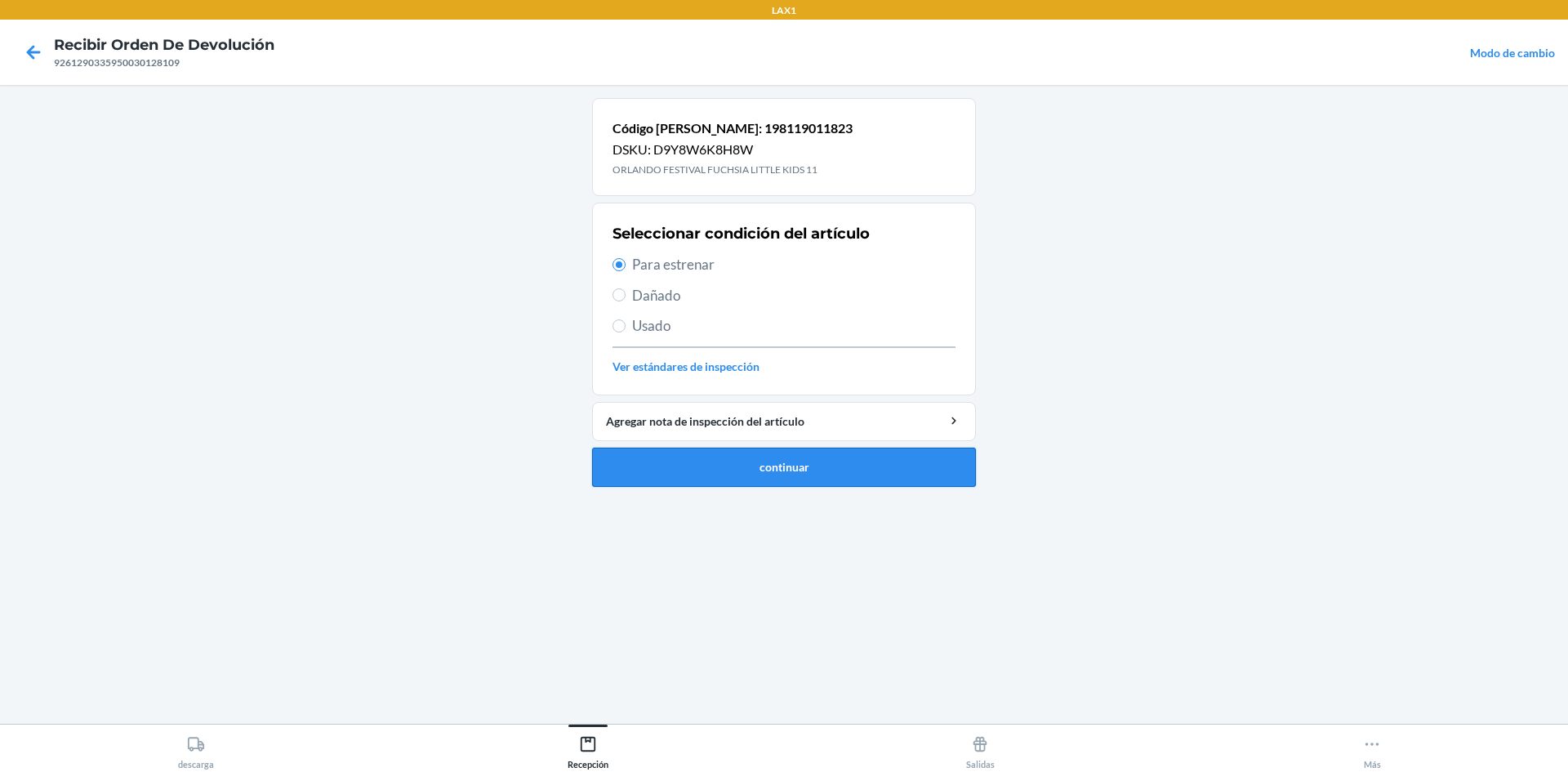
click at [734, 468] on button "continuar" at bounding box center [784, 467] width 384 height 39
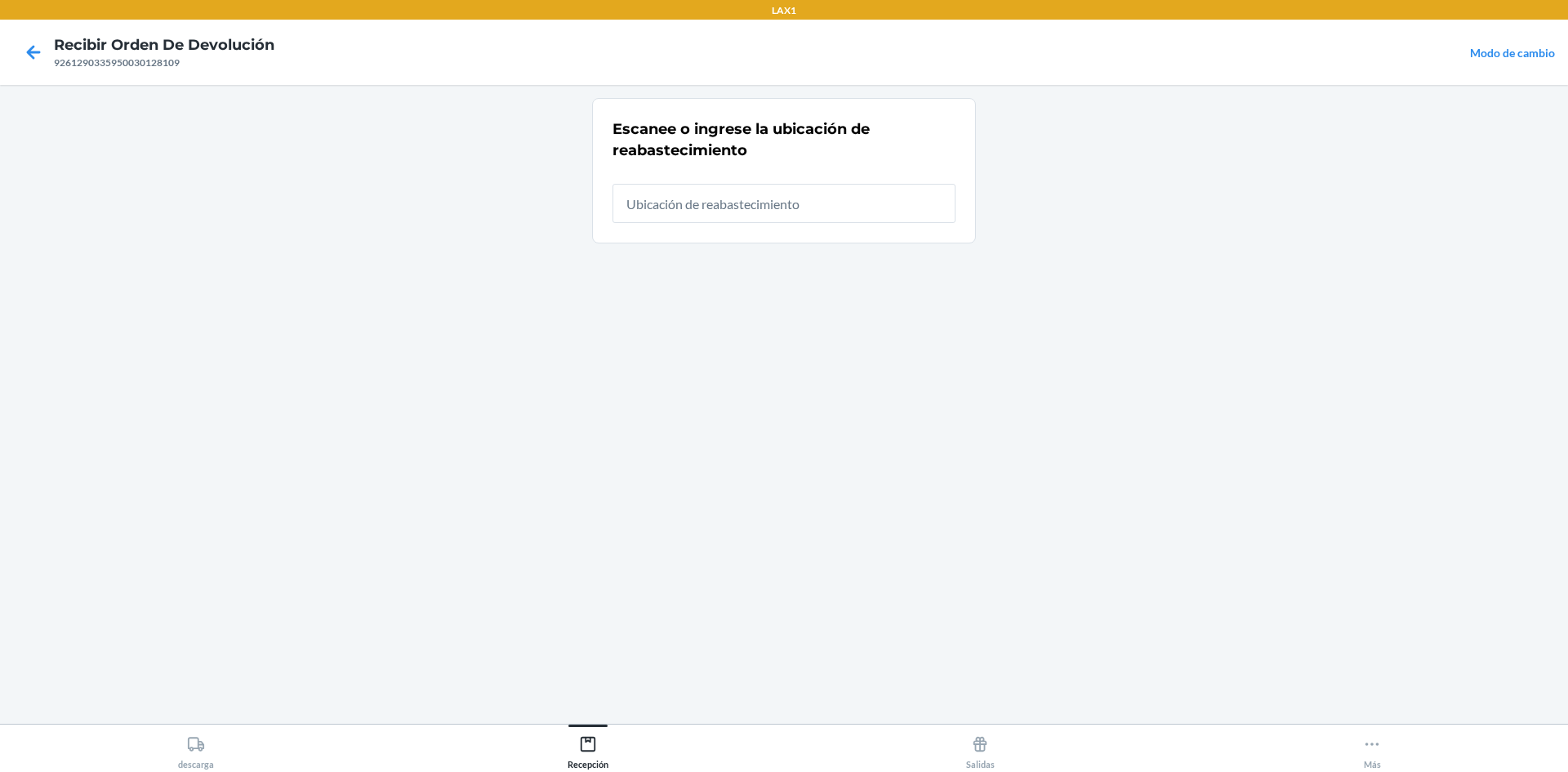
click at [1536, 182] on main "Escanee o ingrese la ubicación de reabastecimiento" at bounding box center [784, 404] width 1568 height 639
type input "RTCART025"
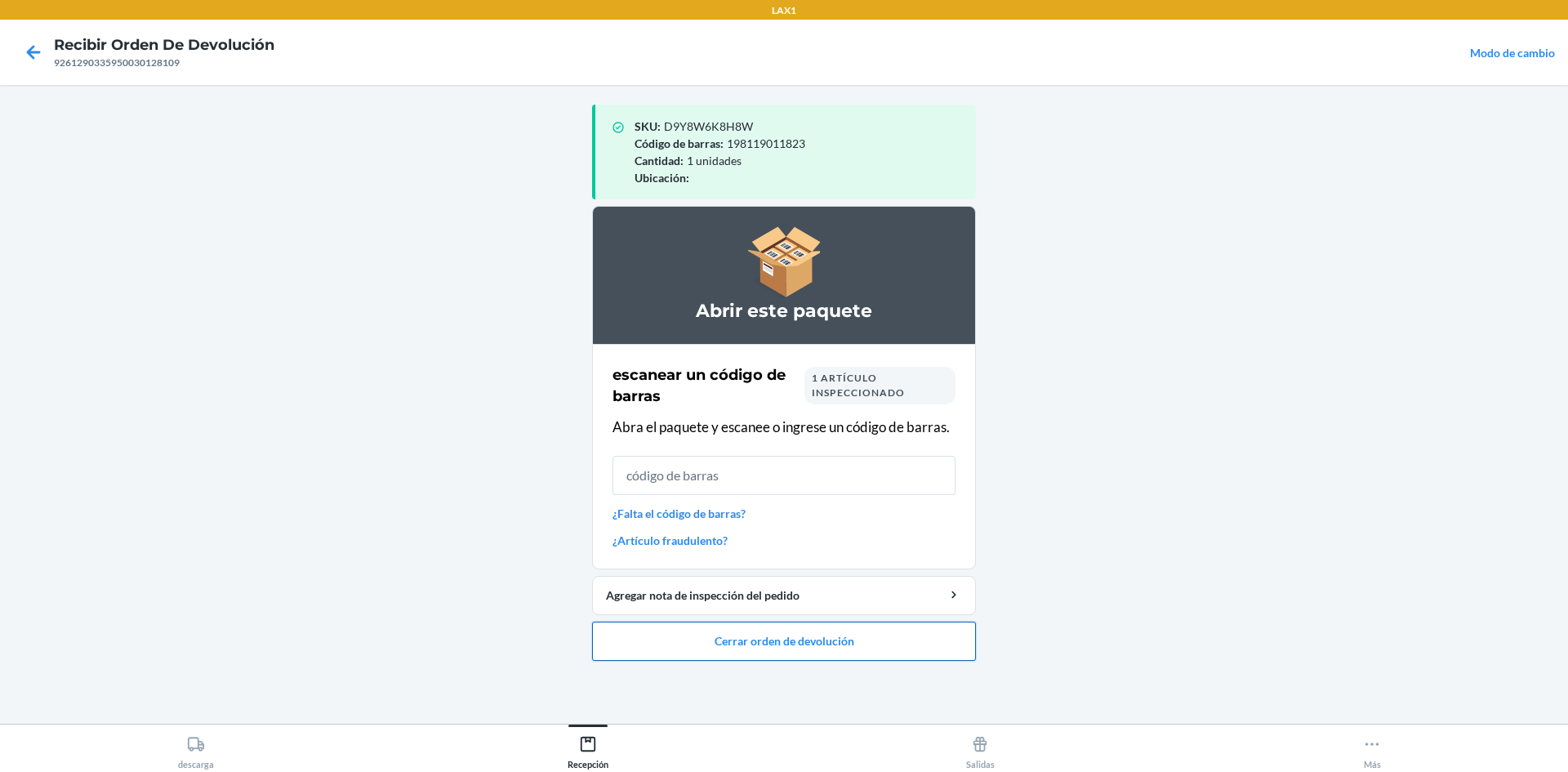
click at [870, 646] on button "Cerrar orden de devolución" at bounding box center [784, 641] width 384 height 39
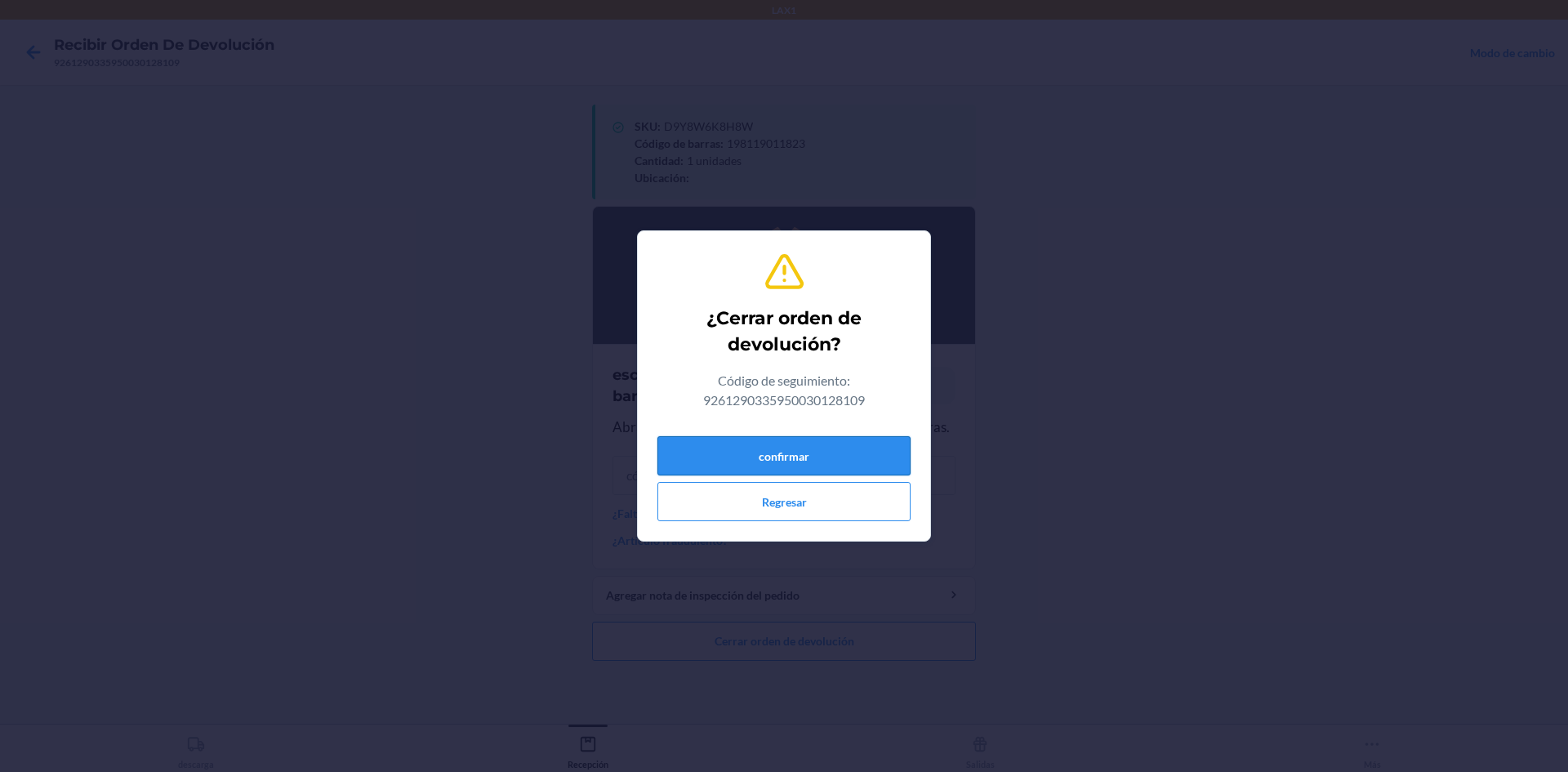
click at [827, 456] on button "confirmar" at bounding box center [784, 455] width 253 height 39
click at [812, 434] on div "confirmar Regresar" at bounding box center [784, 475] width 253 height 92
click at [804, 470] on button "confirmar" at bounding box center [784, 455] width 253 height 39
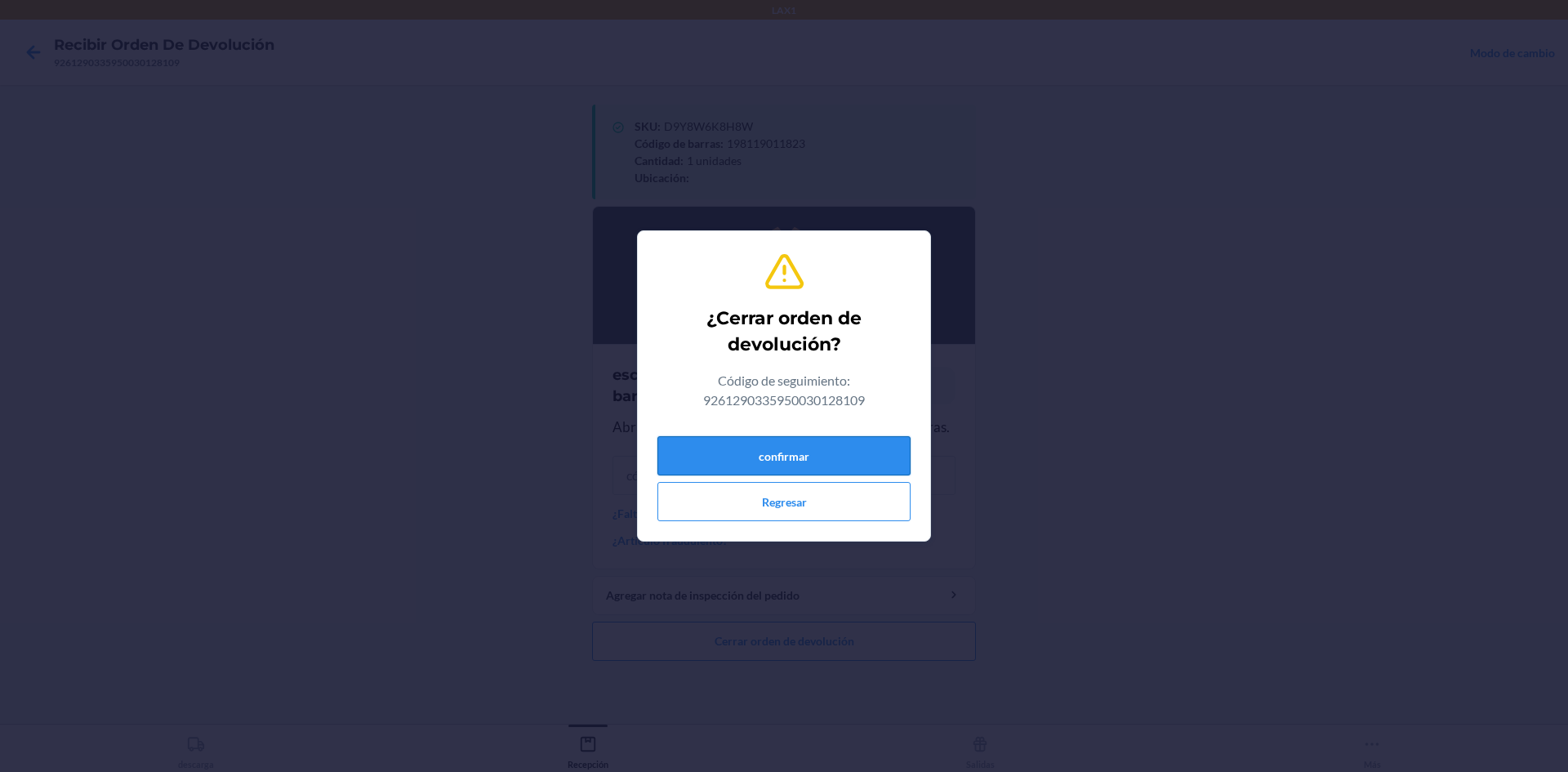
click at [810, 462] on button "confirmar" at bounding box center [784, 455] width 253 height 39
click at [810, 445] on button "confirmar" at bounding box center [784, 455] width 253 height 39
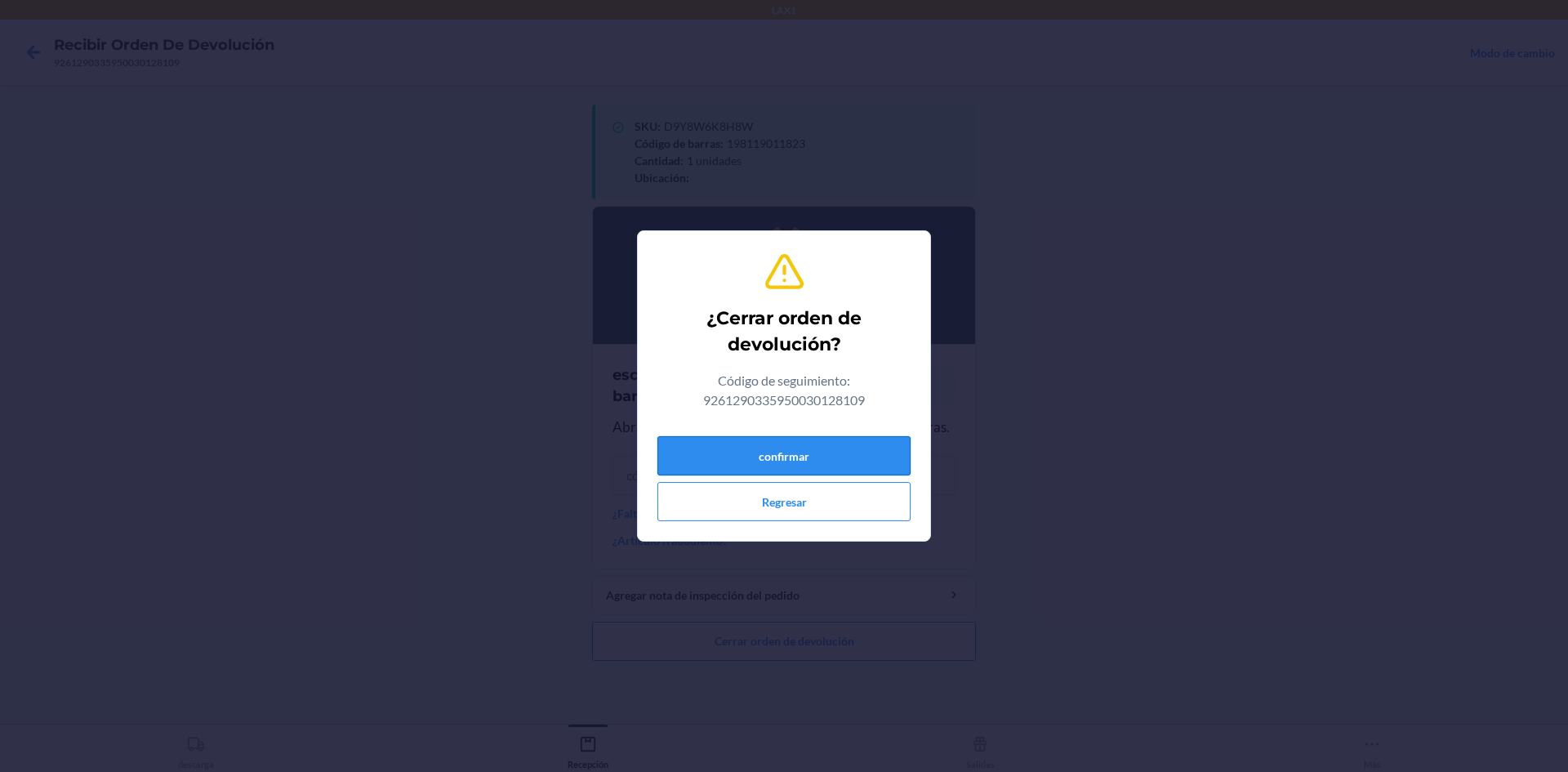
click at [810, 445] on button "confirmar" at bounding box center [784, 455] width 253 height 39
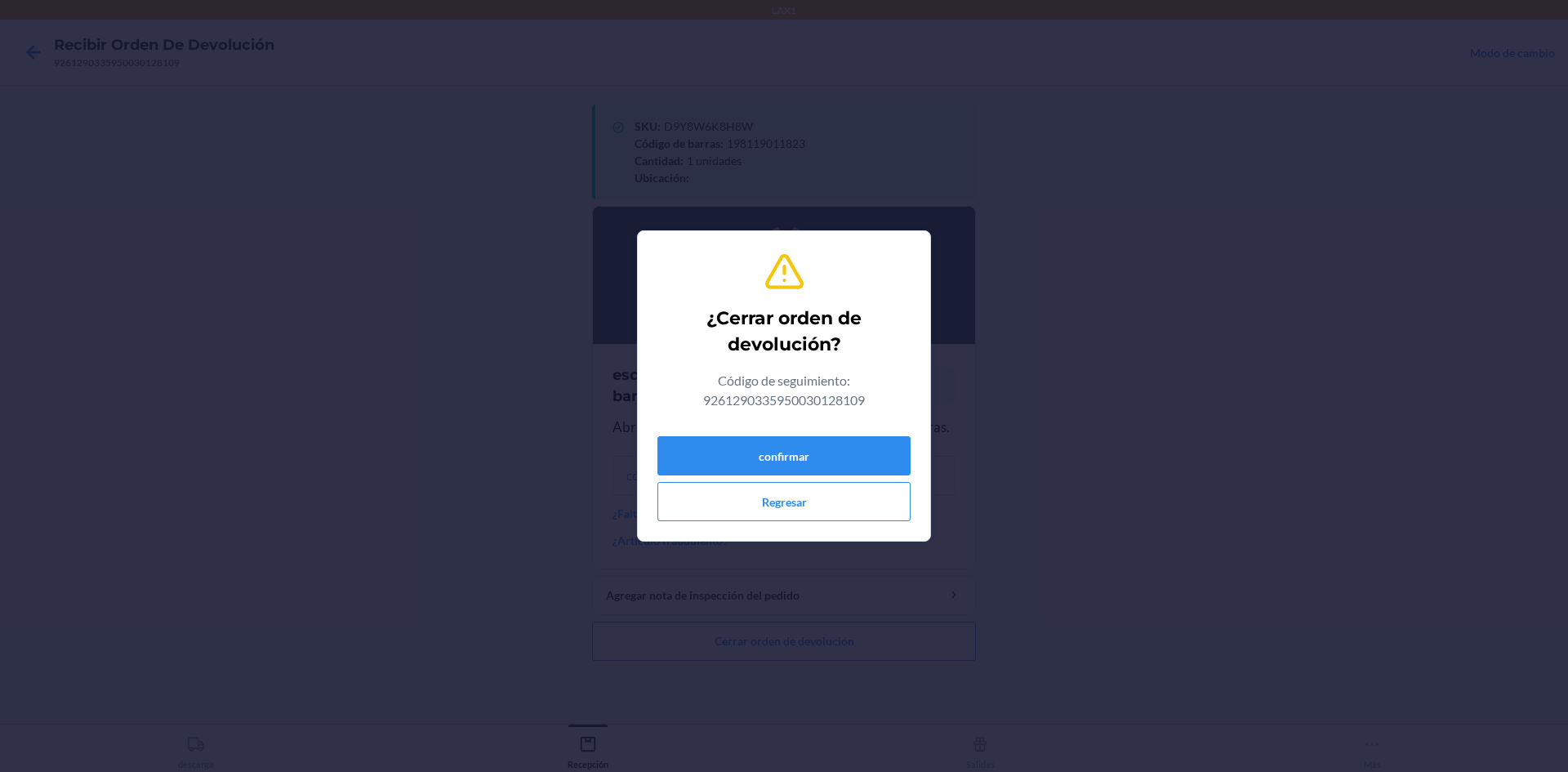
click at [1325, 451] on div "¿Cerrar orden de devolución? Código de seguimiento: 9261290335950030128109 conf…" at bounding box center [784, 386] width 1568 height 772
click at [764, 450] on button "confirmar" at bounding box center [784, 455] width 253 height 39
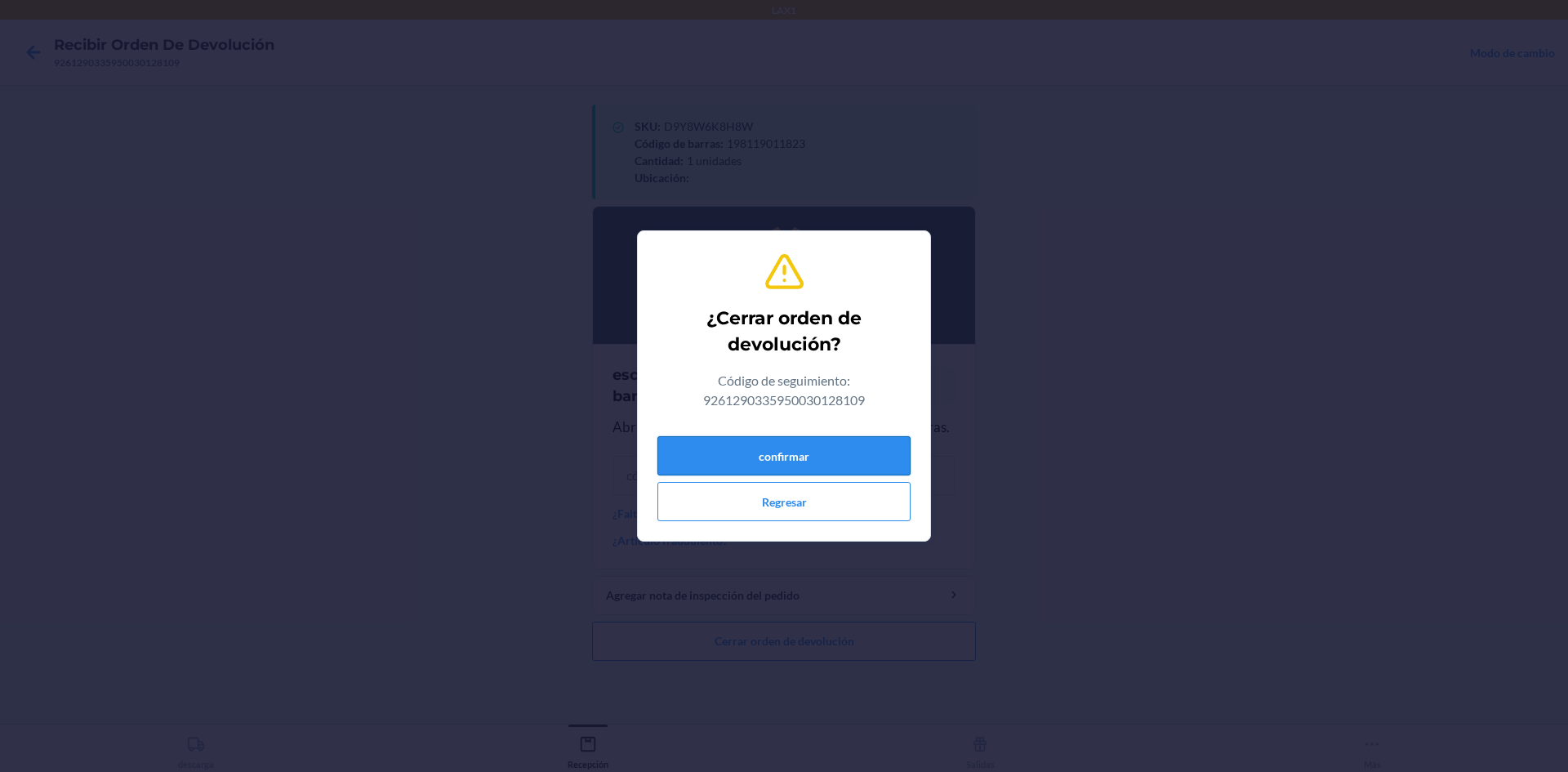
click at [764, 450] on button "confirmar" at bounding box center [784, 455] width 253 height 39
click at [767, 442] on button "confirmar" at bounding box center [784, 455] width 253 height 39
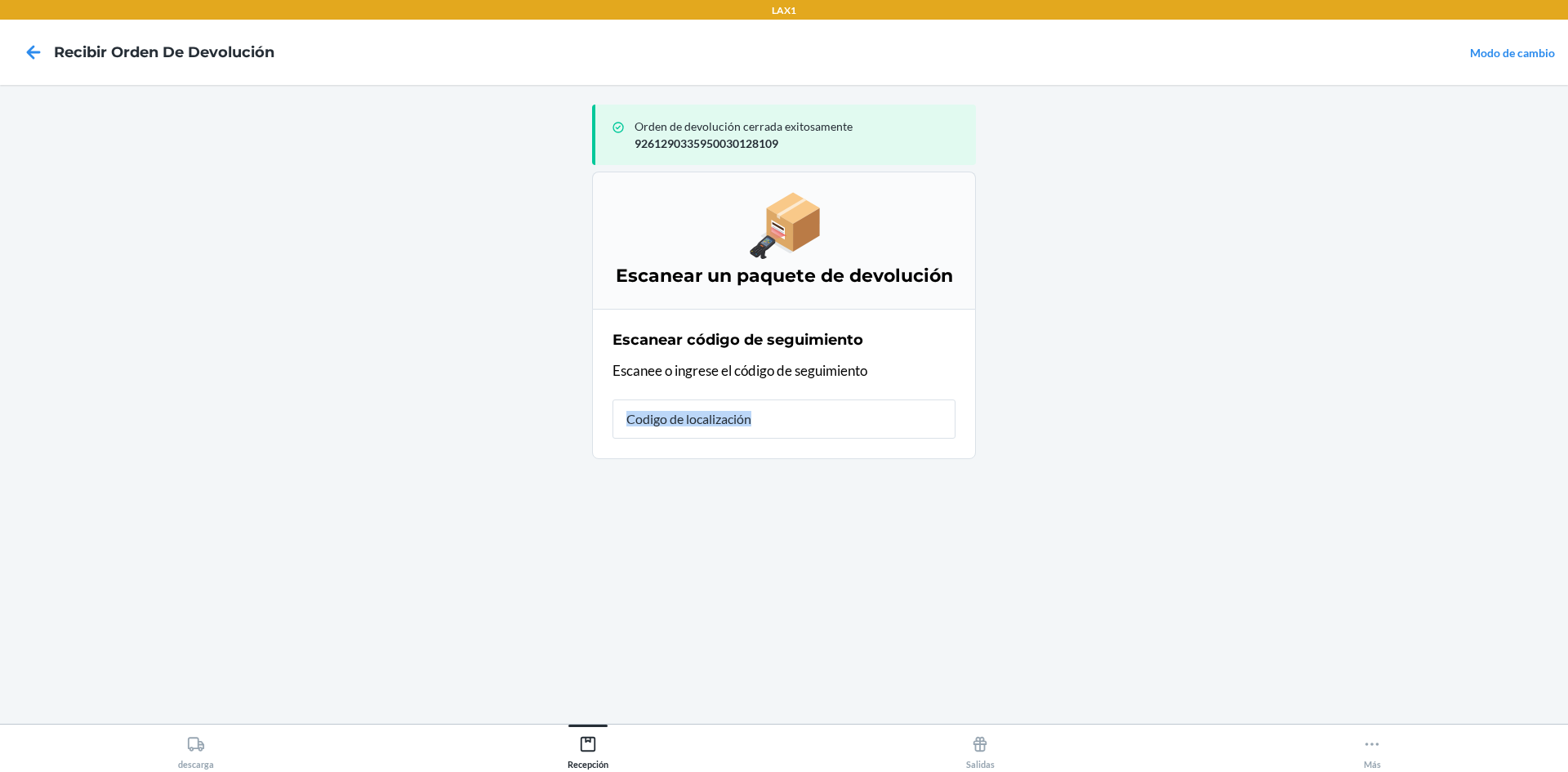
click at [767, 442] on div "Escanear código de seguimiento Escanee o ingrese el código de seguimiento" at bounding box center [784, 383] width 343 height 119
type input "HR2JGM2R"
click at [775, 426] on input "text" at bounding box center [784, 419] width 343 height 39
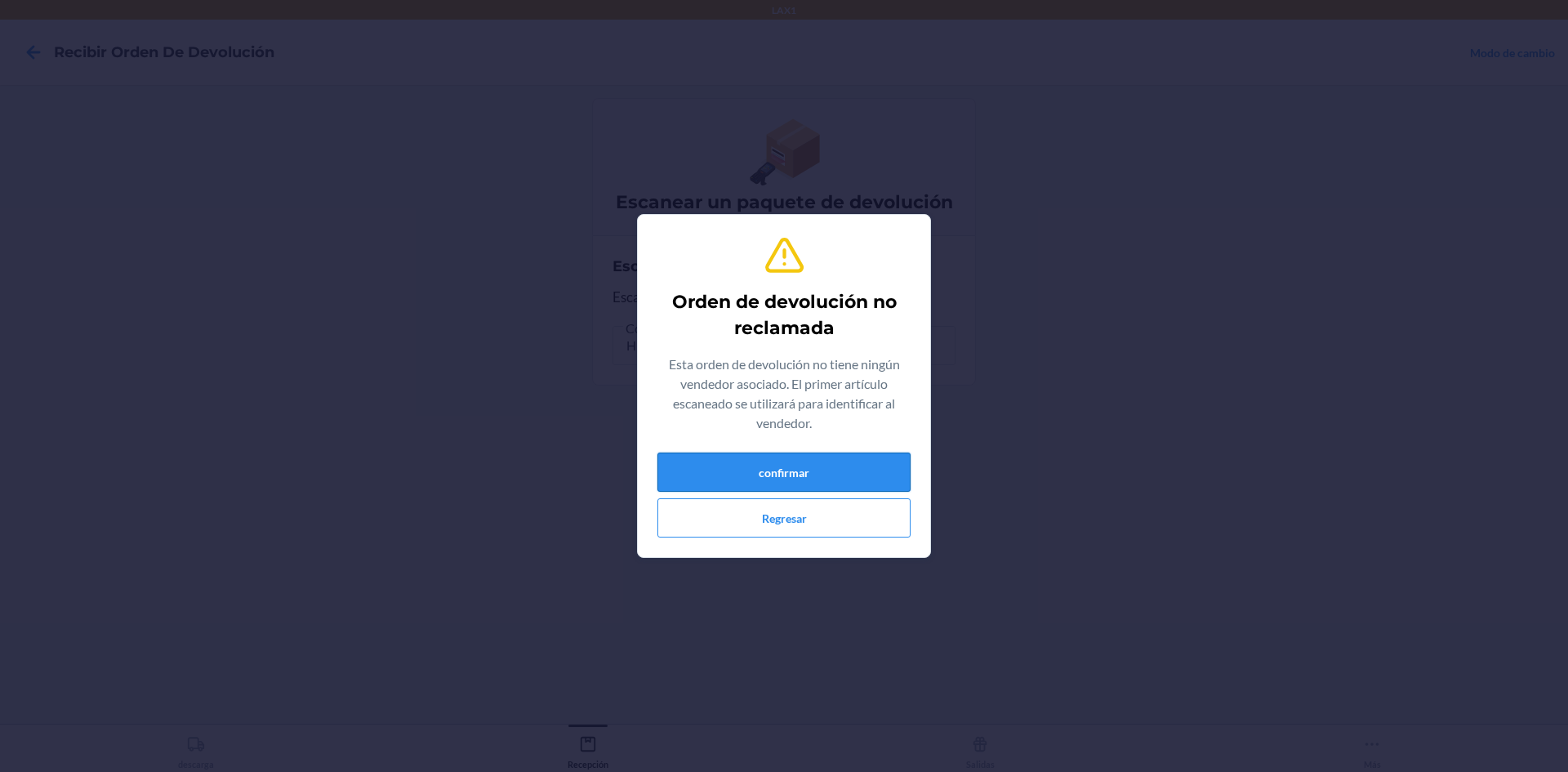
click at [796, 469] on button "confirmar" at bounding box center [784, 472] width 253 height 39
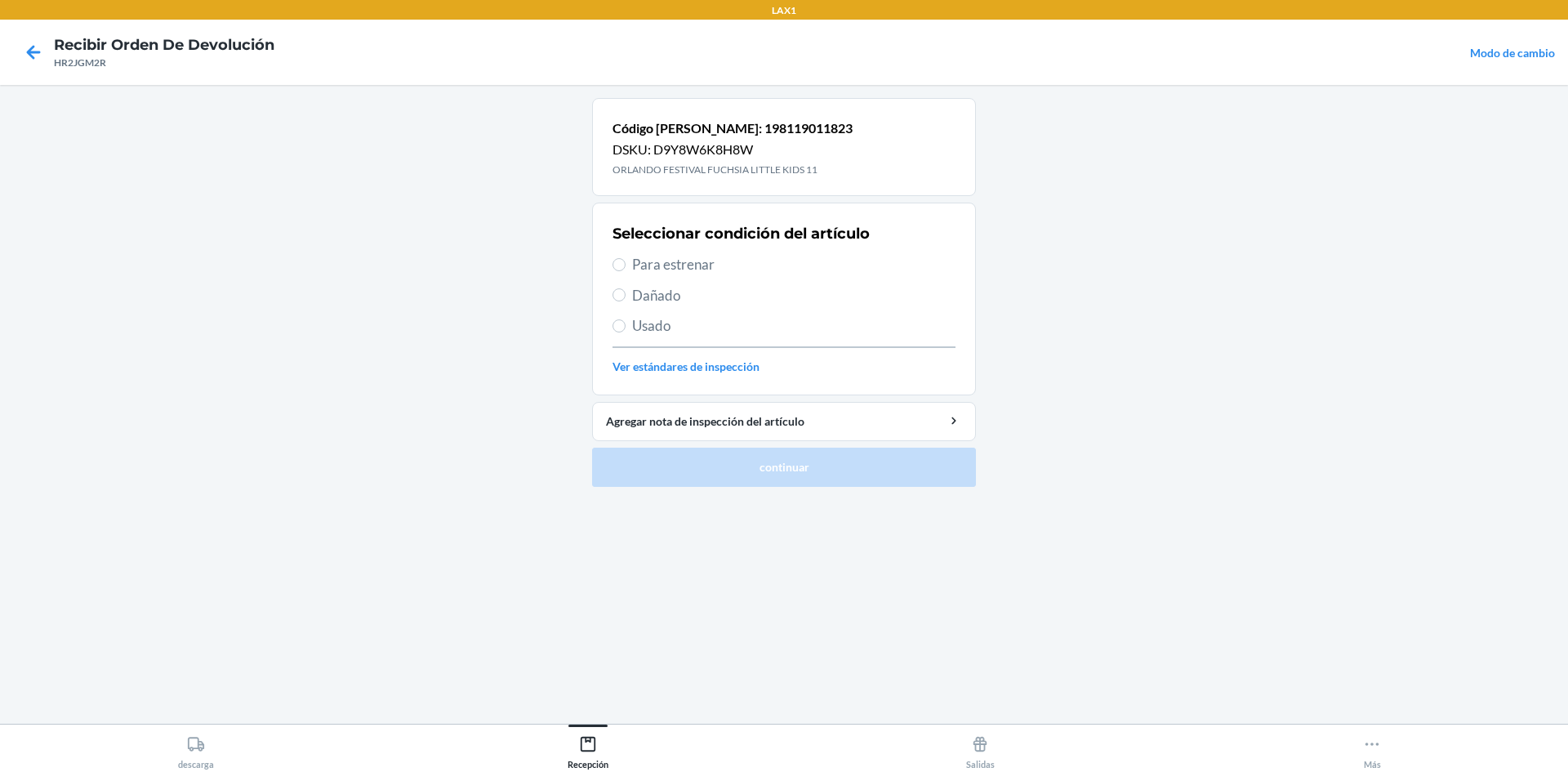
click at [664, 275] on span "Para estrenar" at bounding box center [794, 264] width 323 height 21
click at [625, 271] on input "Para estrenar" at bounding box center [619, 265] width 13 height 13
radio input "true"
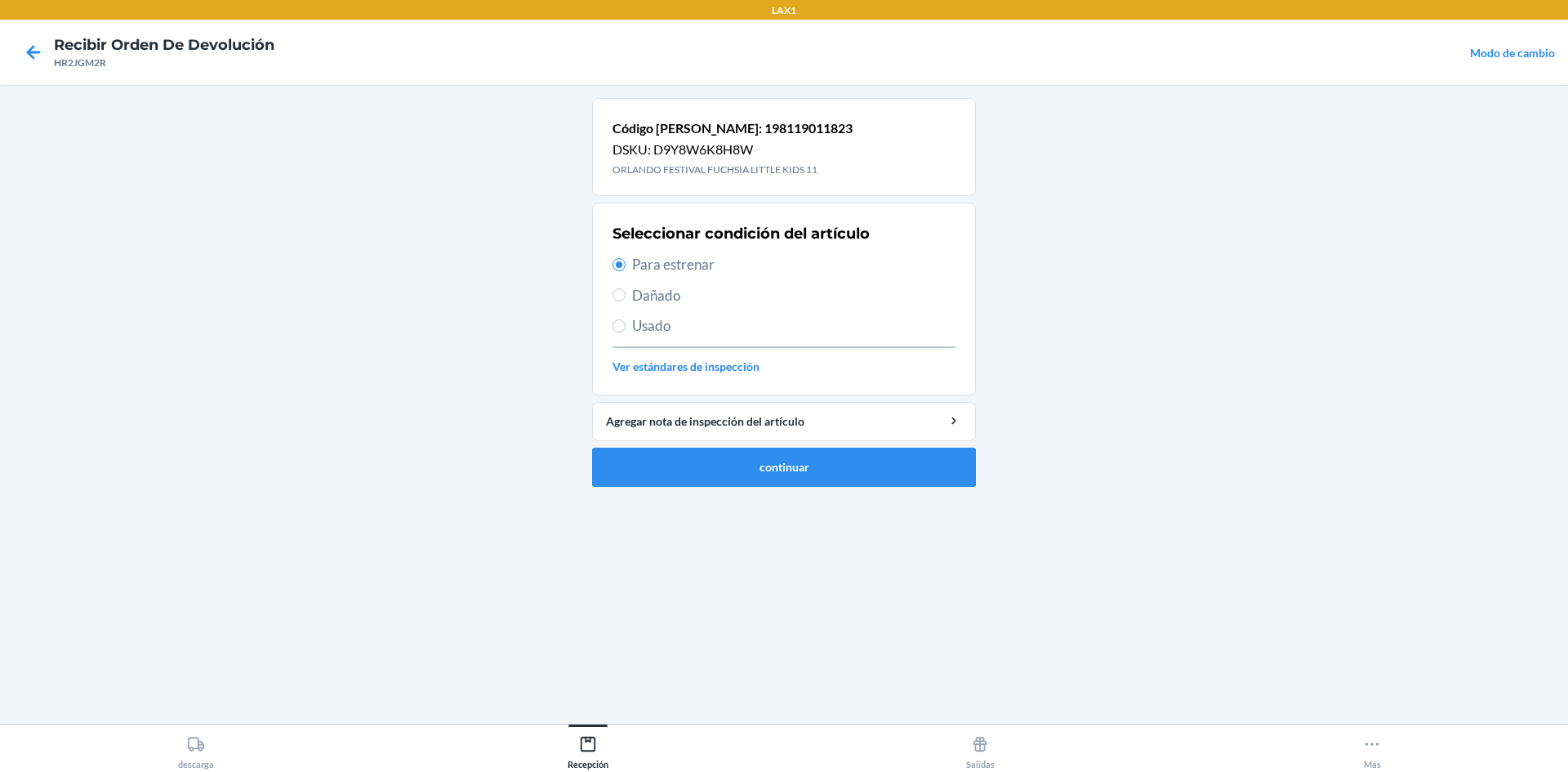
click at [784, 489] on ol "Código de barras: 198119011823 DSKU: D9Y8W6K8H8W ORLANDO FESTIVAL FUCHSIA LITTL…" at bounding box center [784, 300] width 384 height 402
click at [785, 452] on button "continuar" at bounding box center [784, 467] width 384 height 39
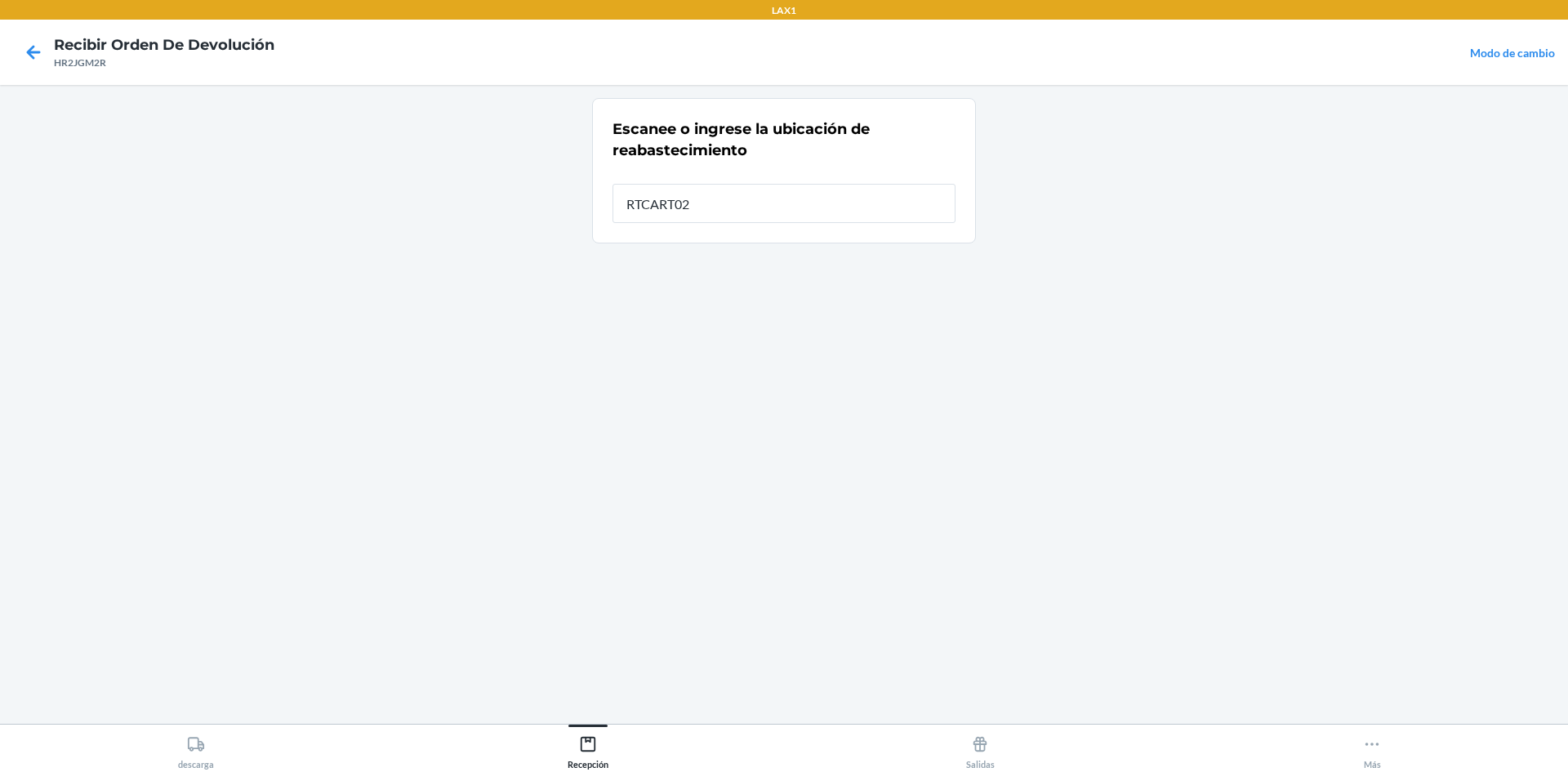
type input "RTCART025"
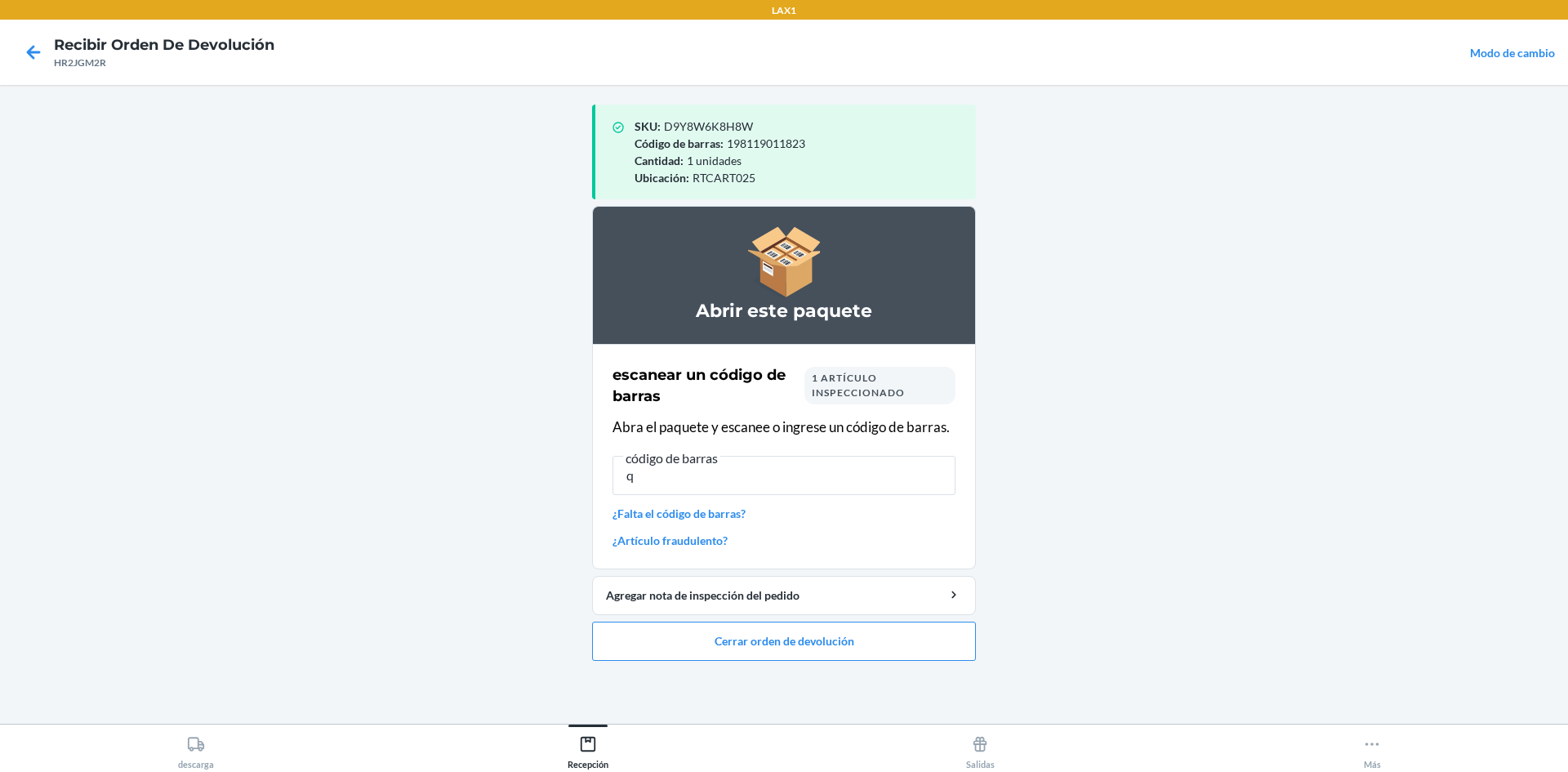
type input "q"
click at [785, 450] on div "código de barras" at bounding box center [784, 452] width 343 height 8
click at [785, 456] on input "q" at bounding box center [784, 475] width 343 height 39
click at [785, 450] on div "código de barras" at bounding box center [784, 452] width 343 height 8
click at [785, 456] on input "q" at bounding box center [784, 475] width 343 height 39
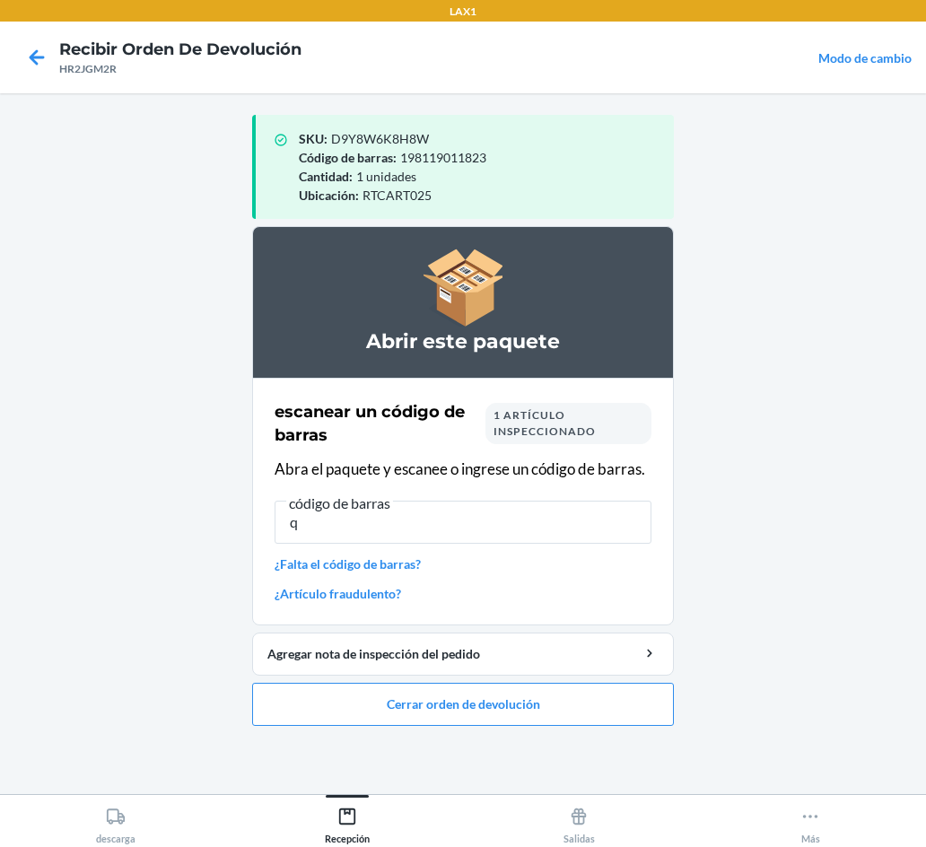
click at [730, 269] on main "SKU : D9Y8W6K8H8W Código de barras : 198119011823 Cantidad : 1 unidades Ubicaci…" at bounding box center [463, 443] width 926 height 701
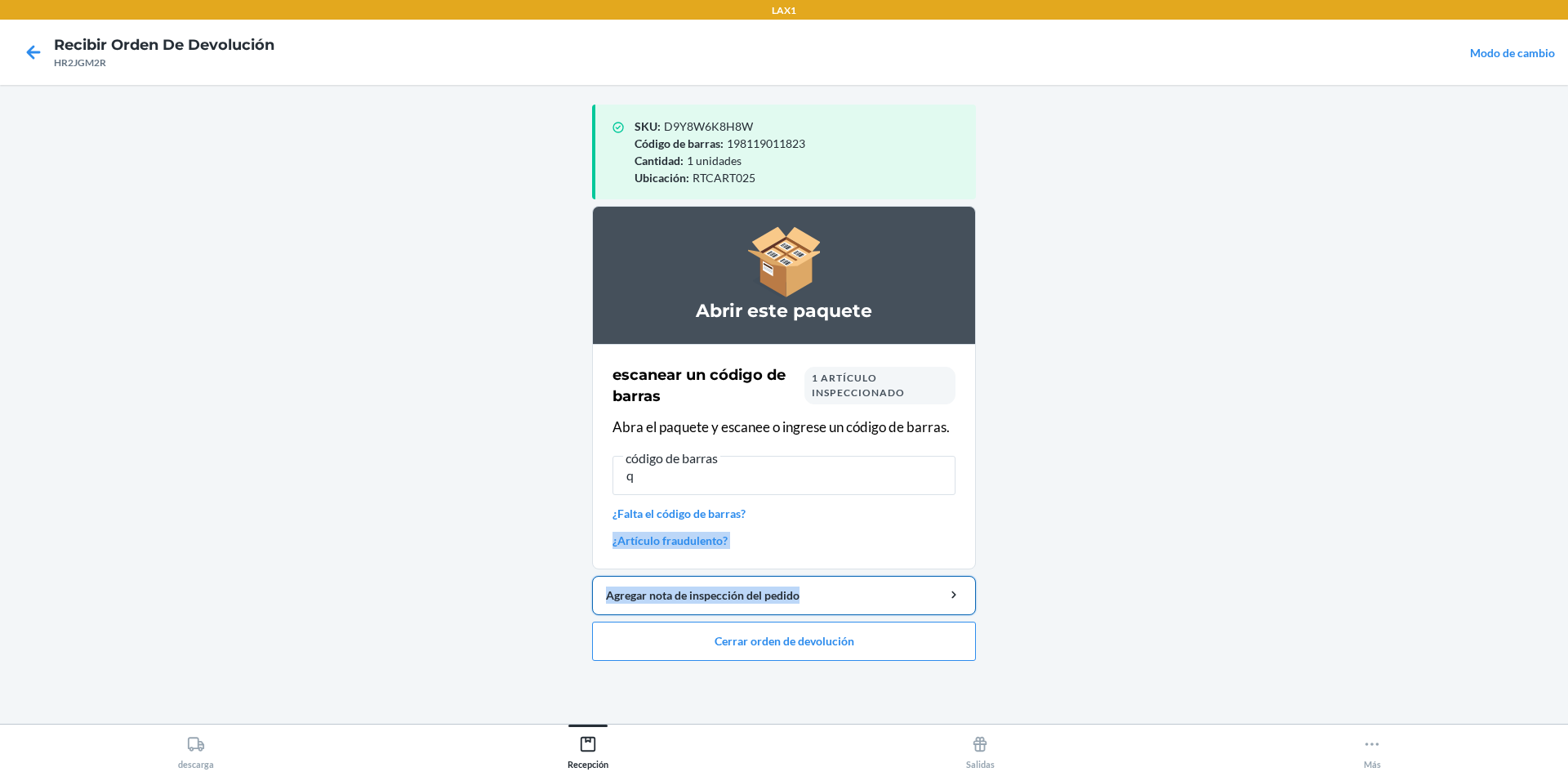
click at [913, 602] on li "Abrir este paquete escanear un código de barras 1 artículo inspeccionado Abra e…" at bounding box center [784, 433] width 384 height 455
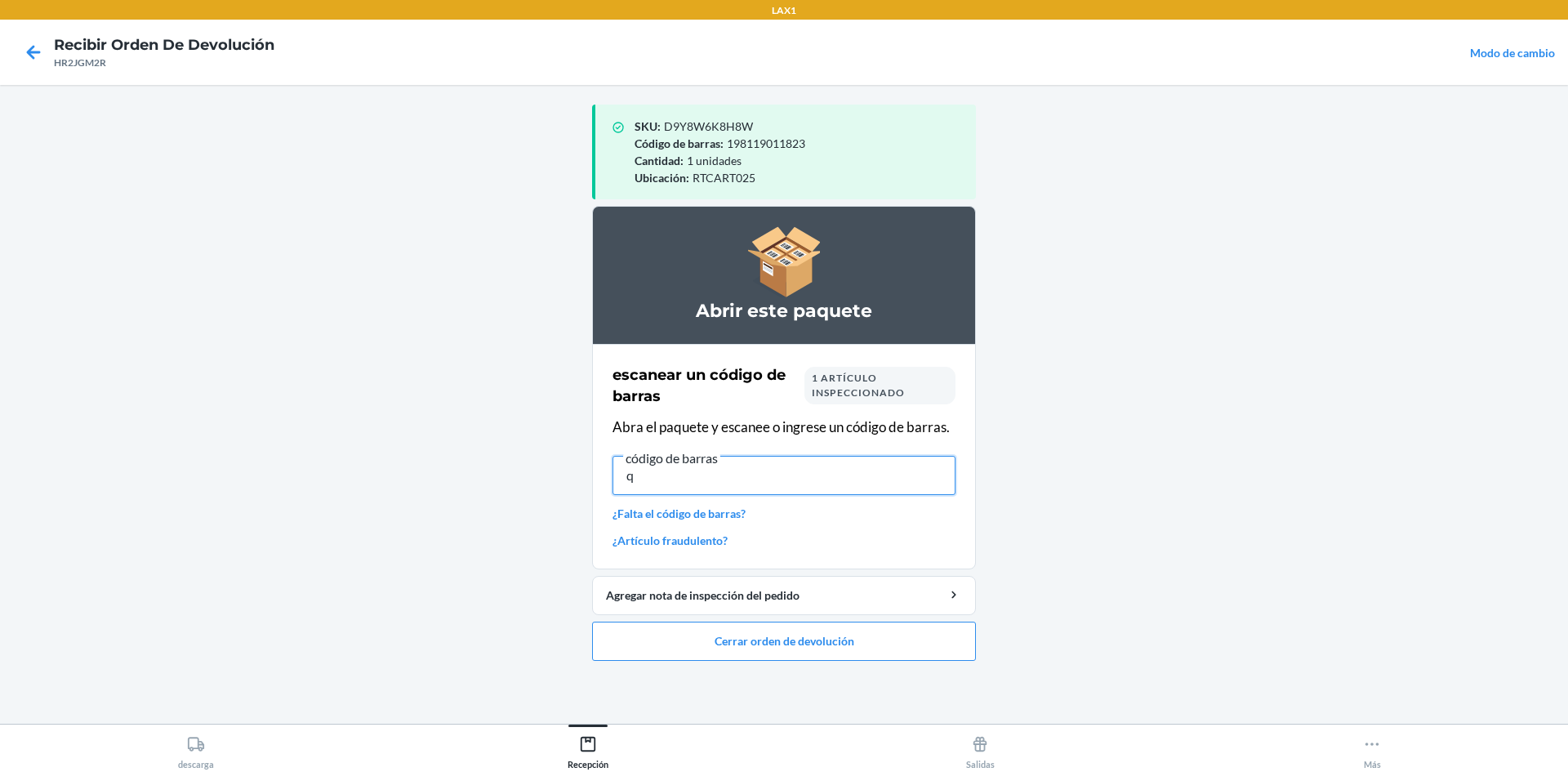
click at [794, 468] on input "q" at bounding box center [784, 475] width 343 height 39
drag, startPoint x: 794, startPoint y: 468, endPoint x: 498, endPoint y: 460, distance: 296.1
click at [498, 460] on main "SKU : D9Y8W6K8H8W Código de barras : 198119011823 Cantidad : 1 unidades Ubicaci…" at bounding box center [784, 404] width 1568 height 639
click at [661, 641] on button "Cerrar orden de devolución" at bounding box center [784, 641] width 384 height 39
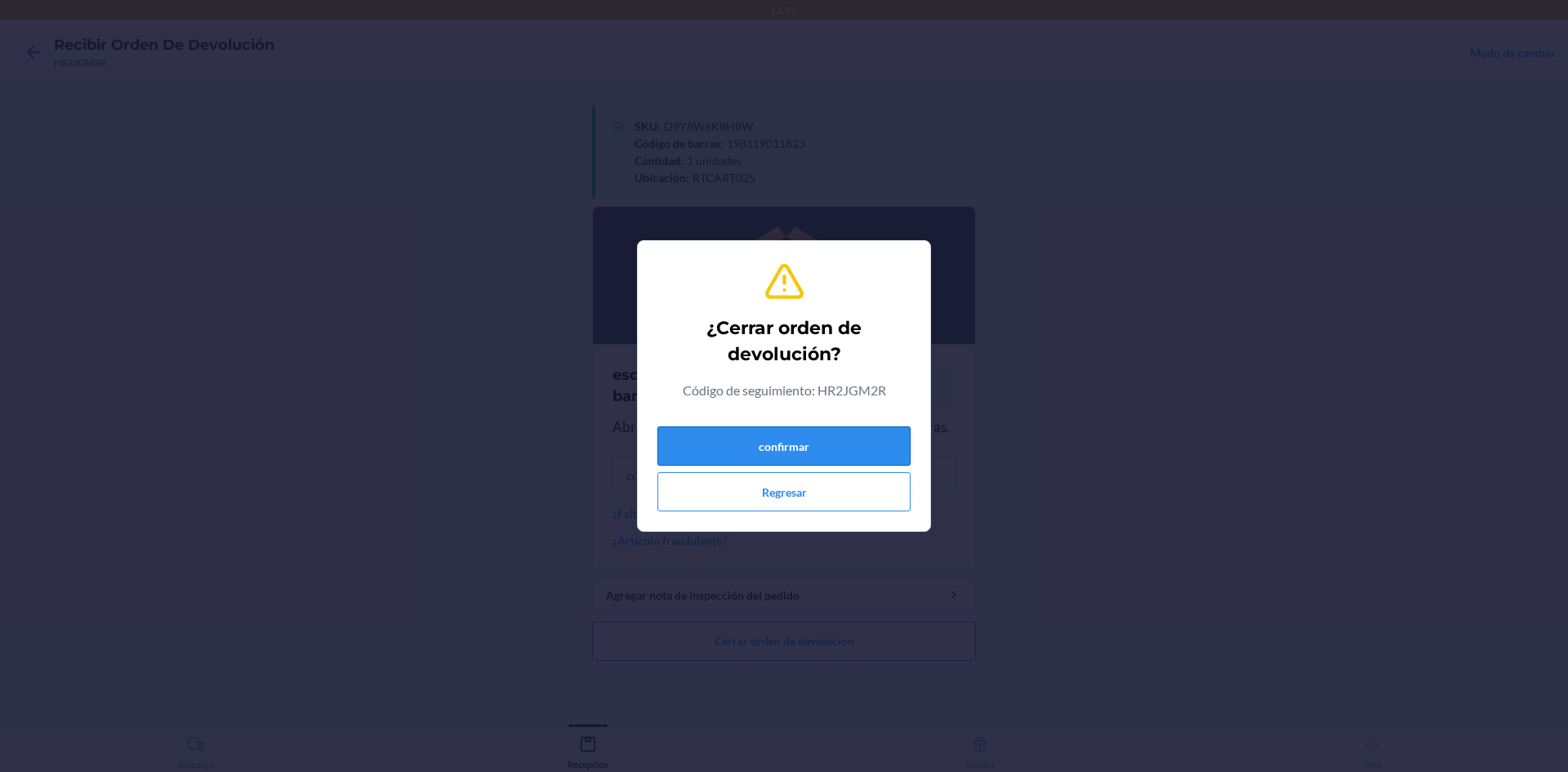
click at [716, 460] on button "confirmar" at bounding box center [784, 445] width 253 height 39
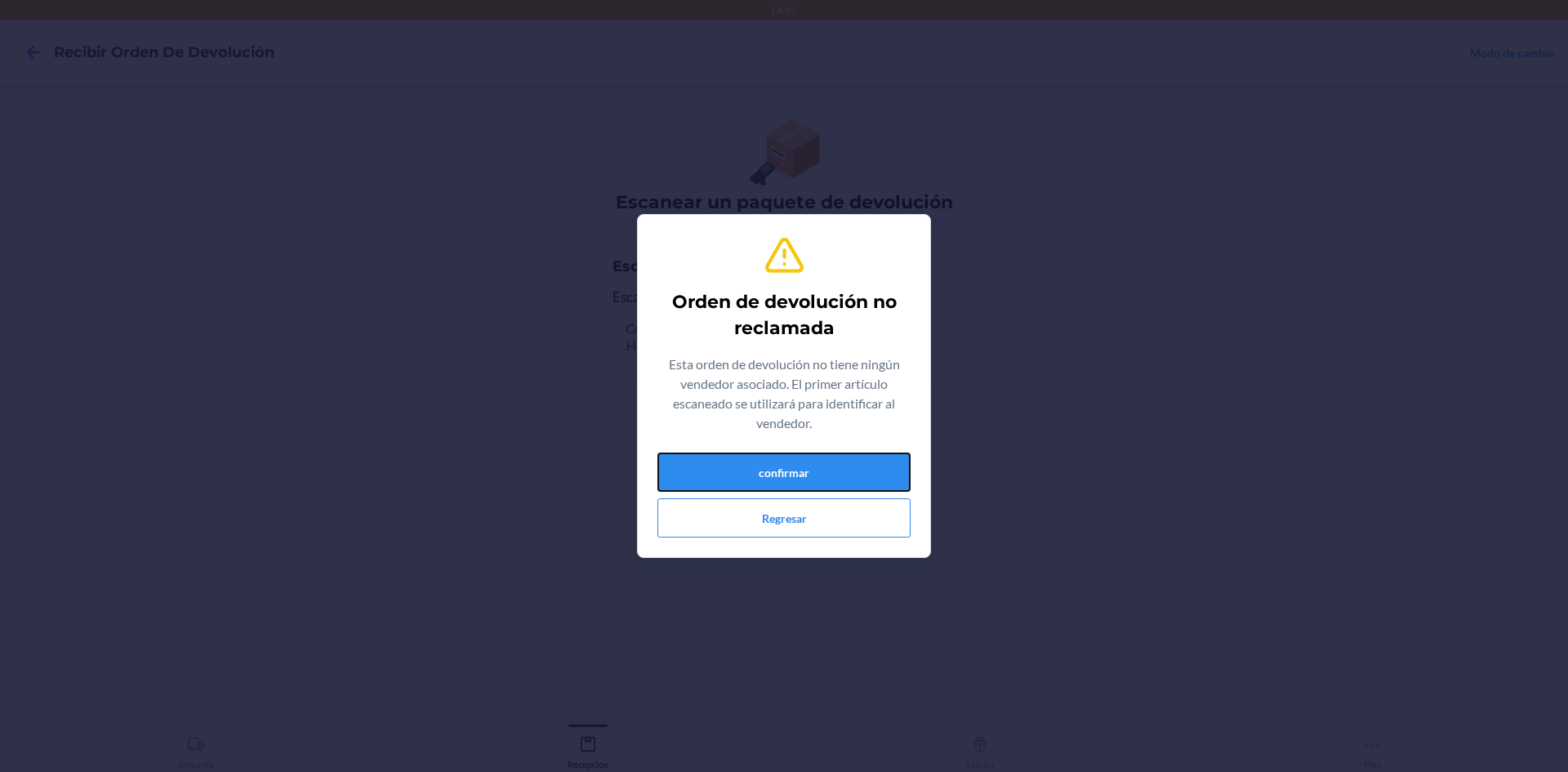
click at [716, 460] on button "confirmar" at bounding box center [784, 472] width 253 height 39
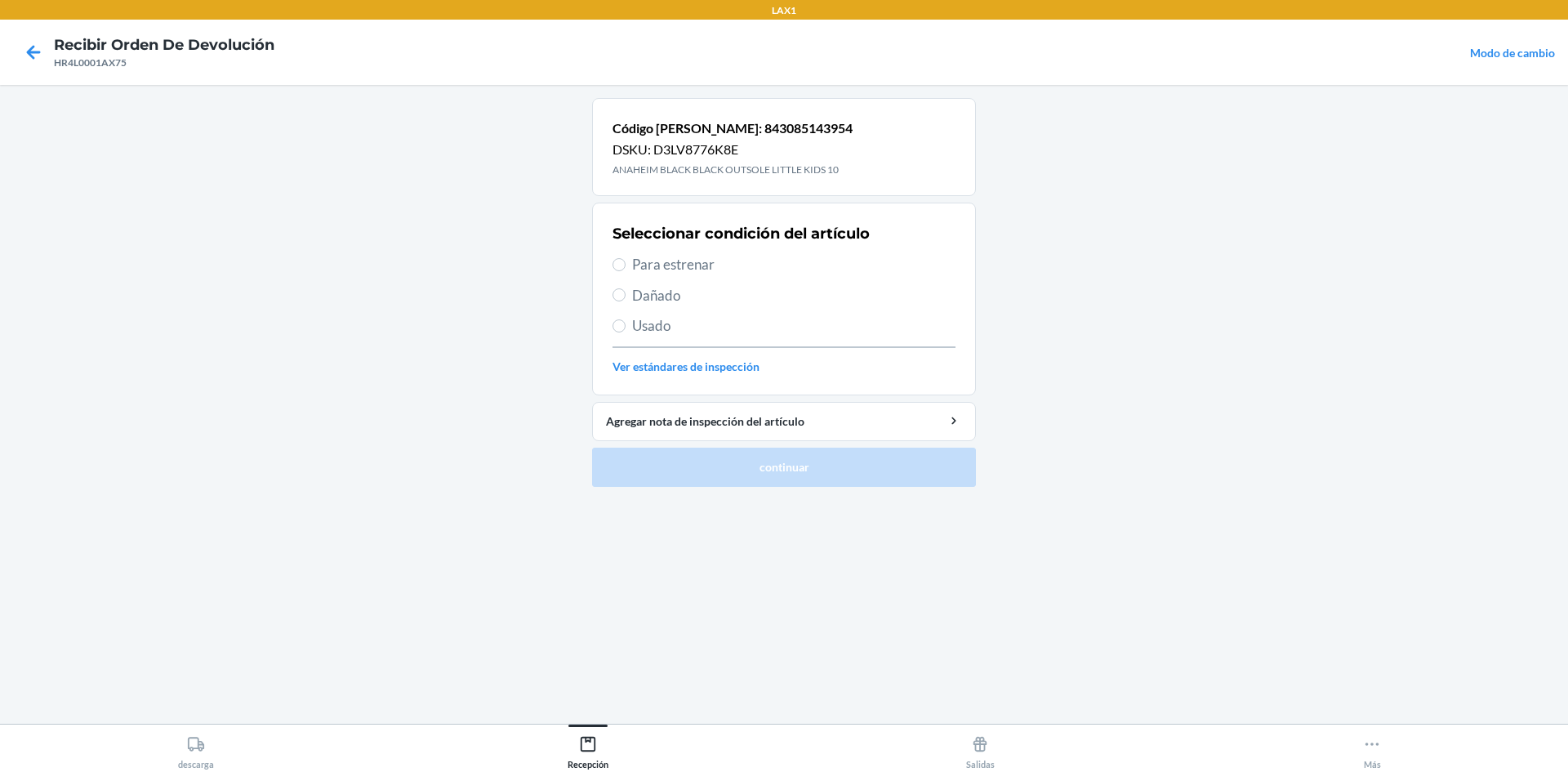
click at [694, 260] on span "Para estrenar" at bounding box center [794, 264] width 323 height 21
click at [625, 260] on input "Para estrenar" at bounding box center [619, 265] width 13 height 13
radio input "true"
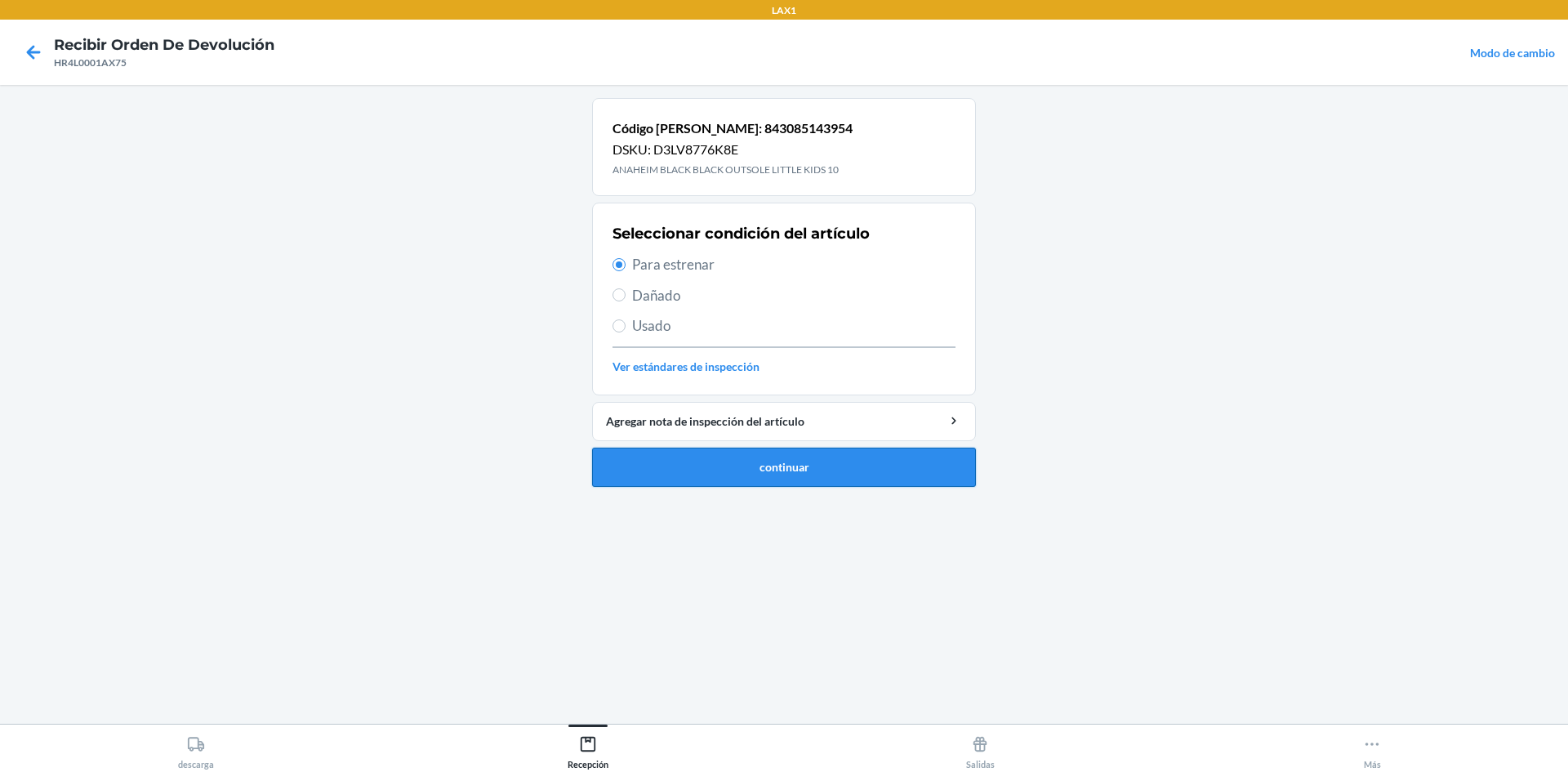
click at [861, 463] on button "continuar" at bounding box center [784, 467] width 384 height 39
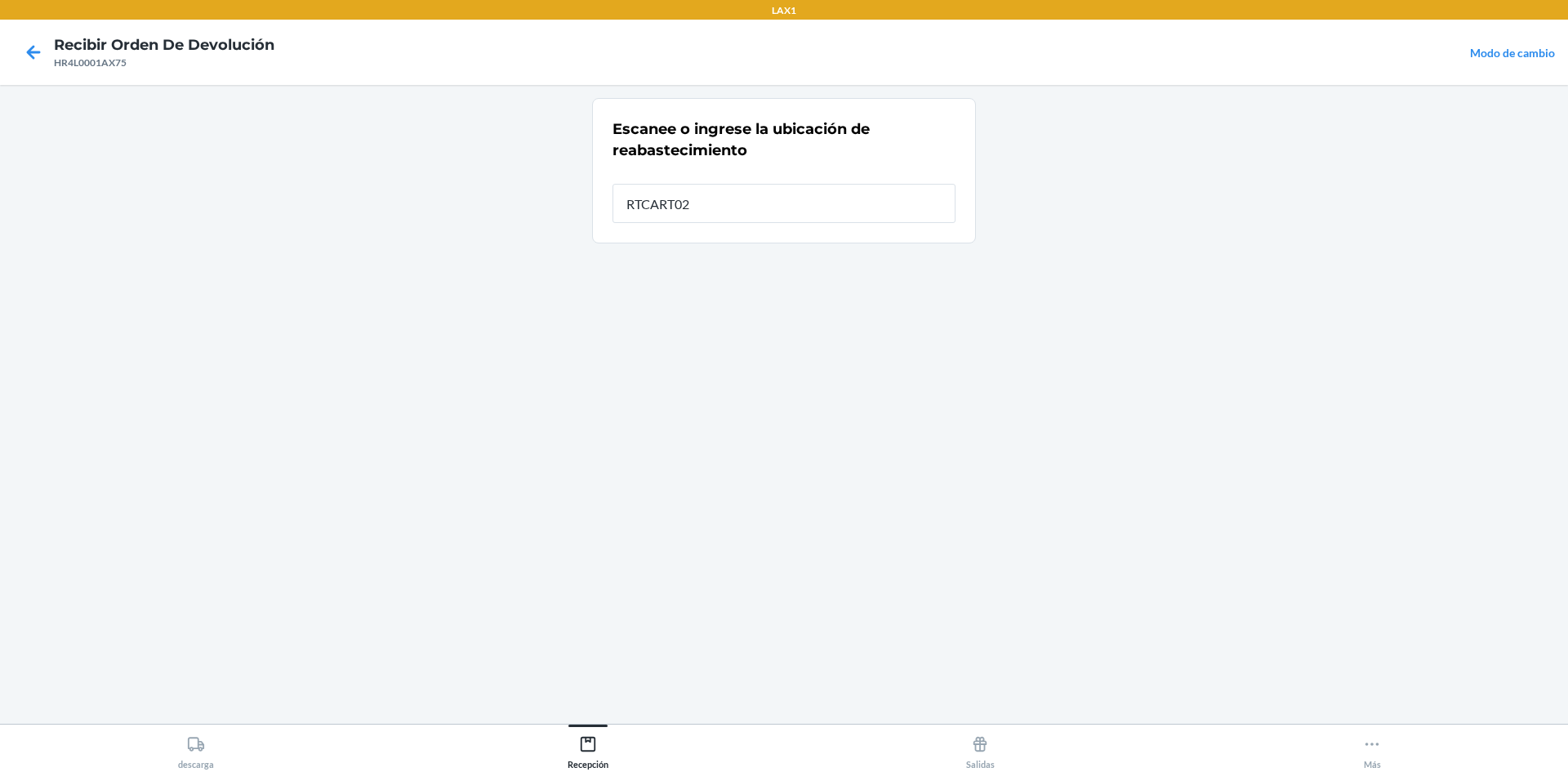
type input "RTCART025"
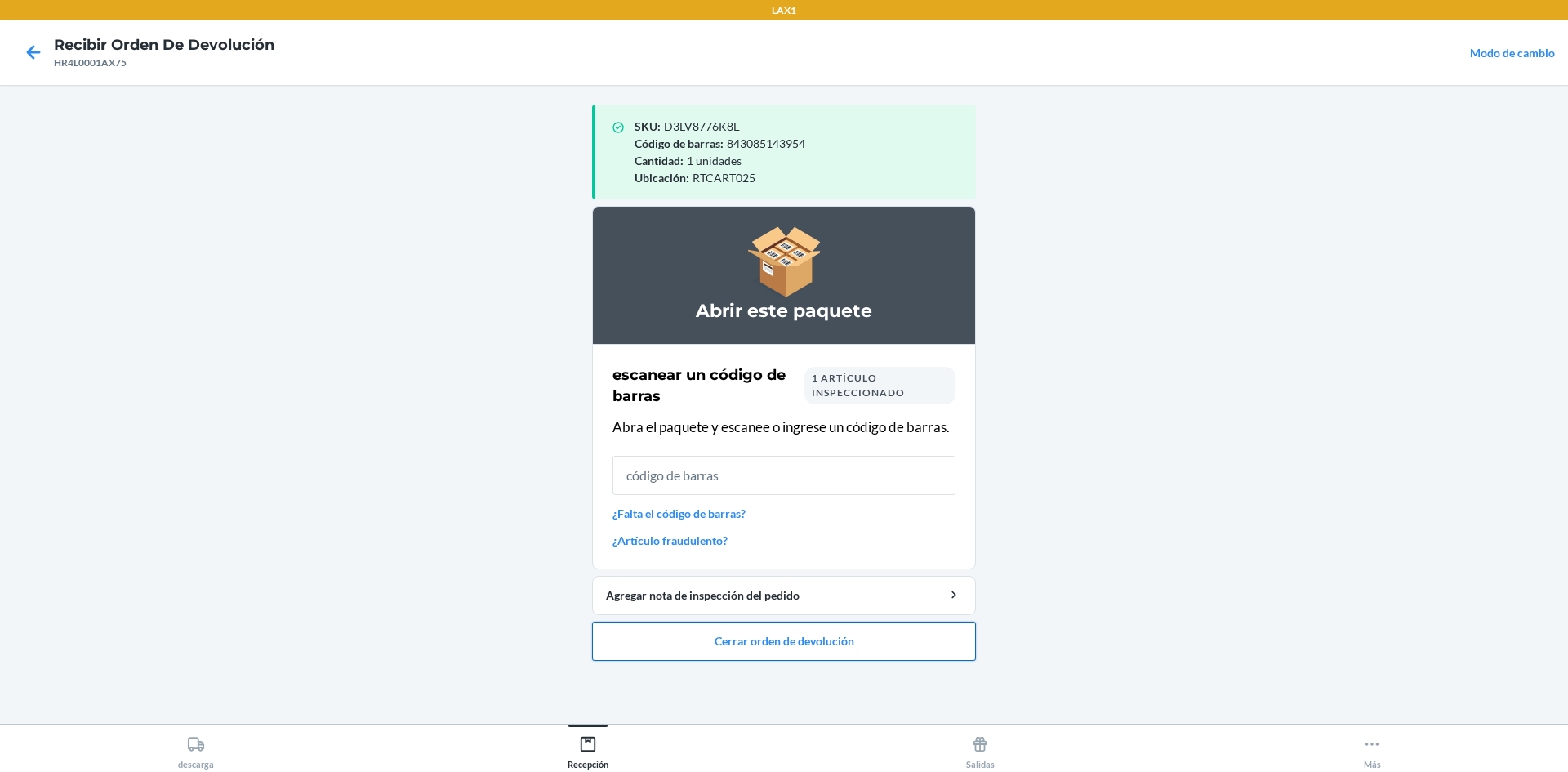
click at [844, 634] on button "Cerrar orden de devolución" at bounding box center [784, 641] width 384 height 39
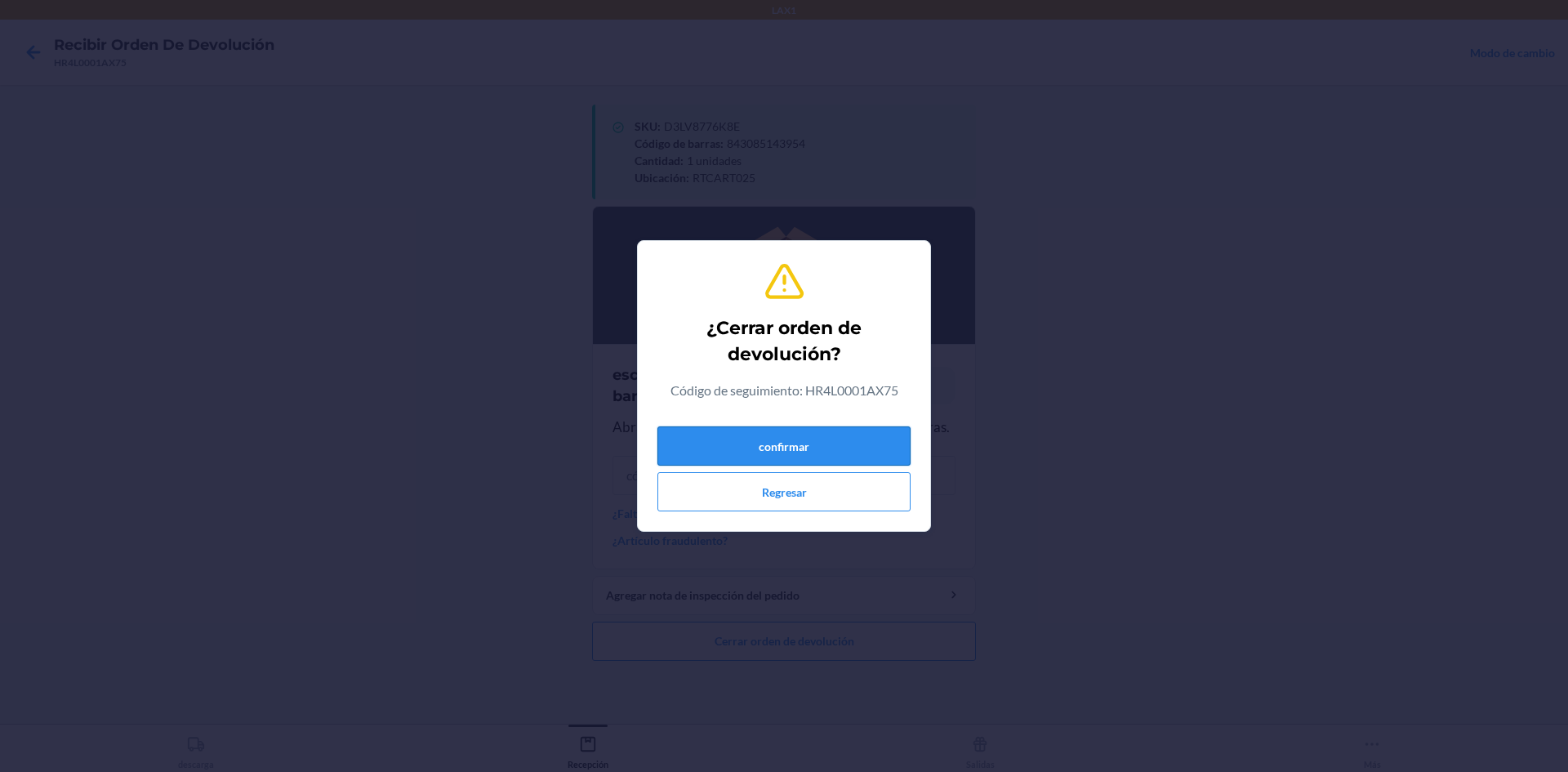
click at [844, 427] on button "confirmar" at bounding box center [784, 445] width 253 height 39
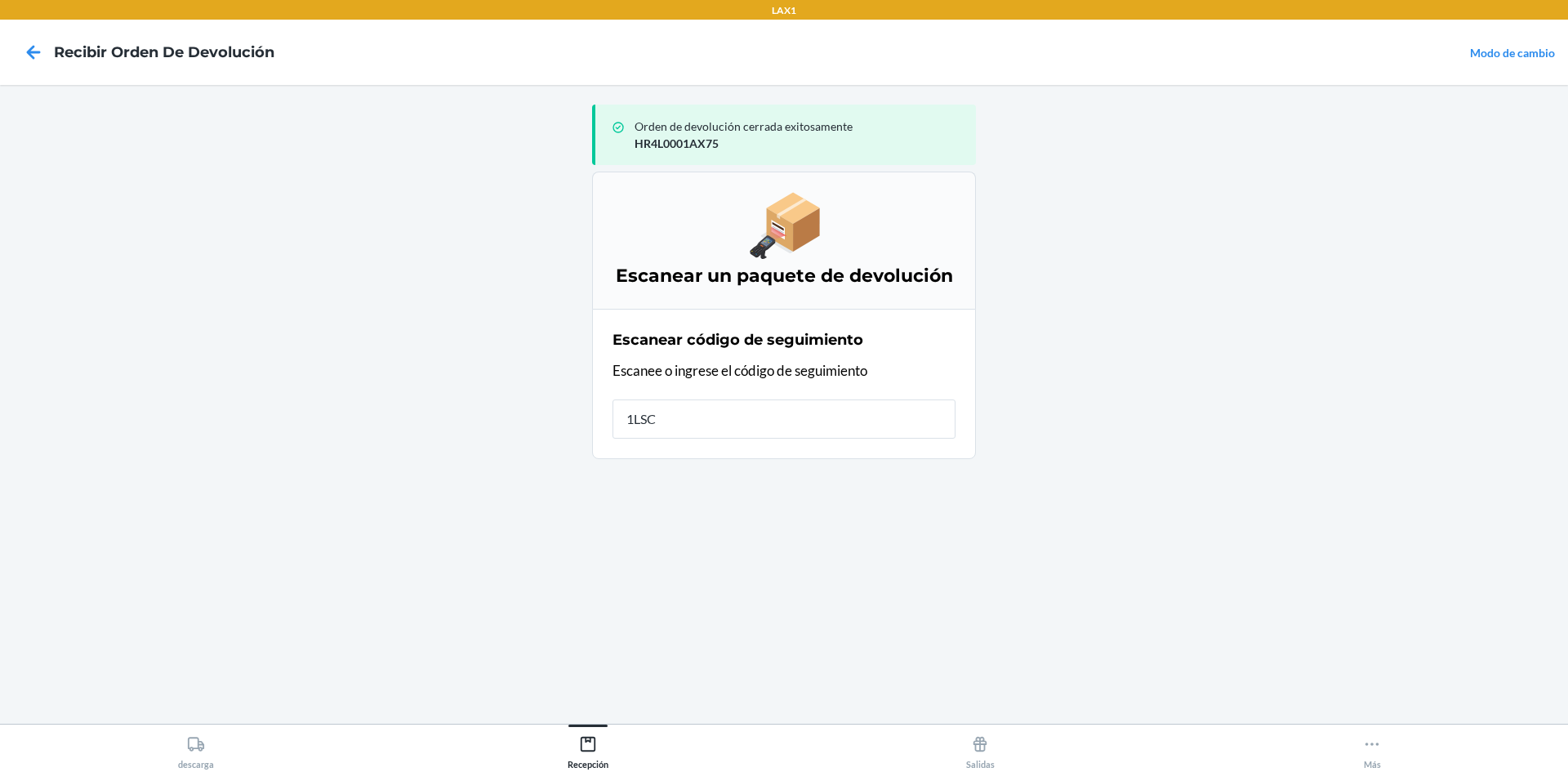
type input "1LSCY"
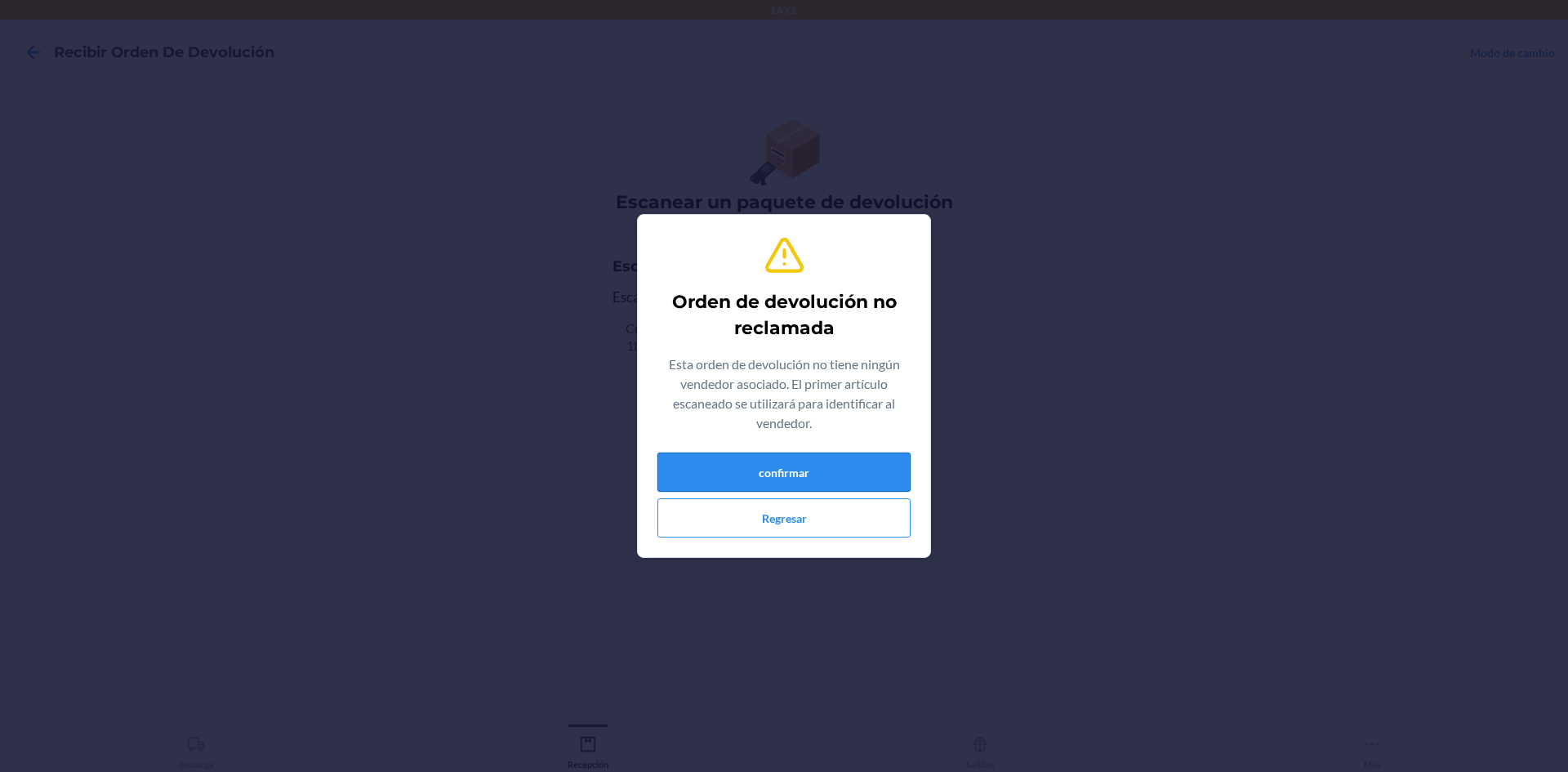
click at [838, 475] on button "confirmar" at bounding box center [784, 472] width 253 height 39
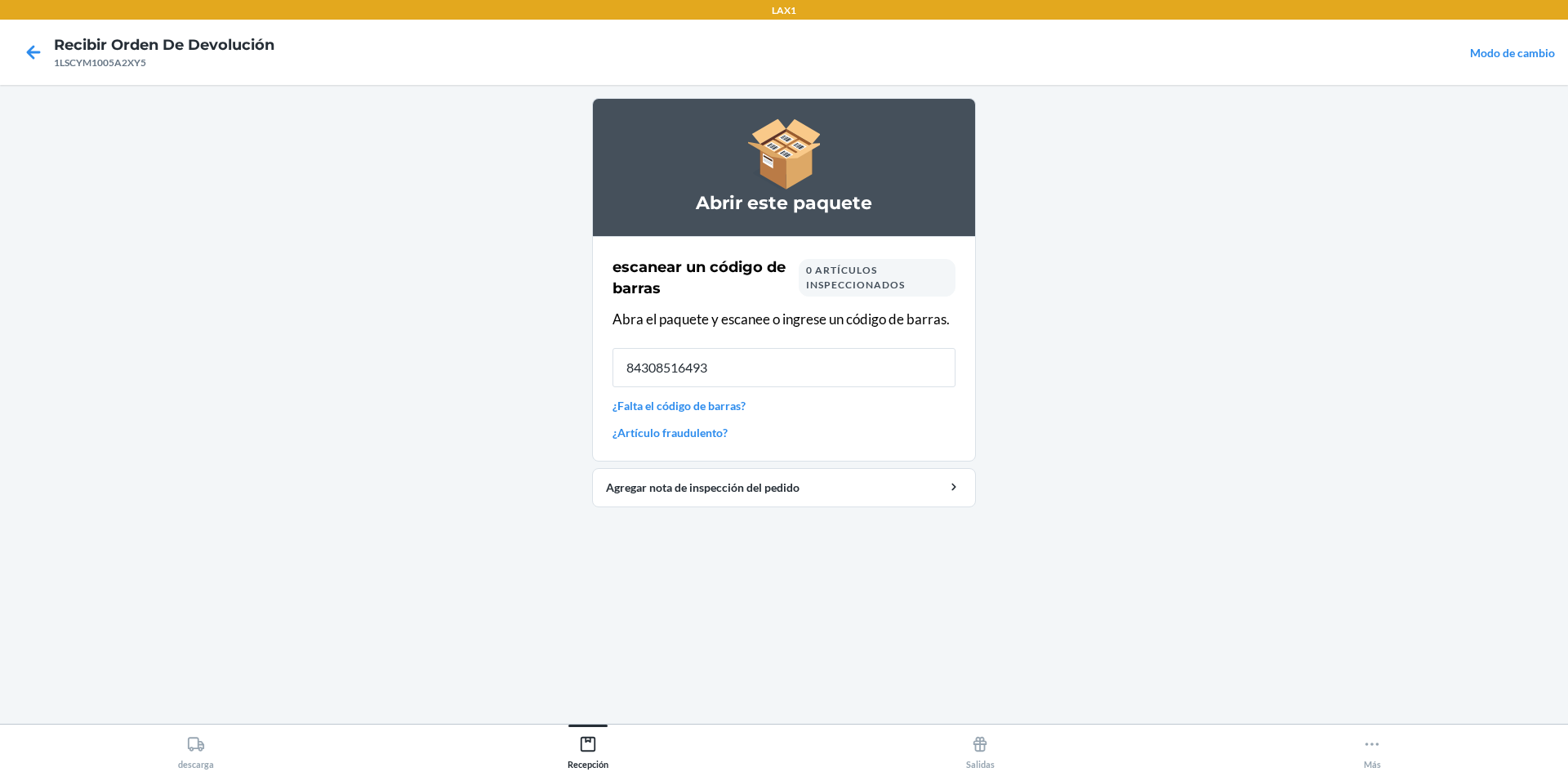
type input "843085164935"
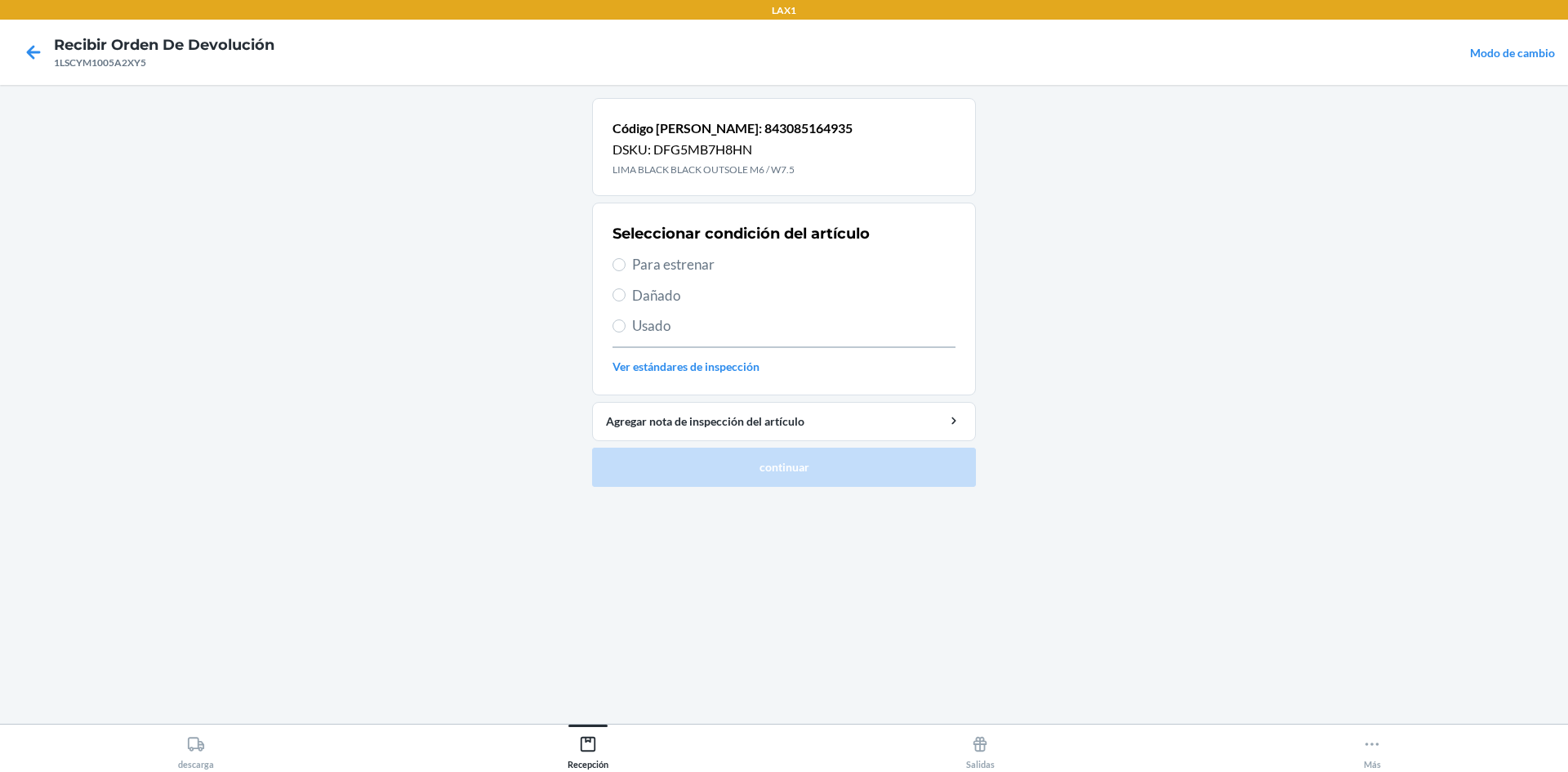
click at [655, 259] on span "Para estrenar" at bounding box center [794, 264] width 323 height 21
click at [625, 259] on input "Para estrenar" at bounding box center [619, 265] width 13 height 13
radio input "true"
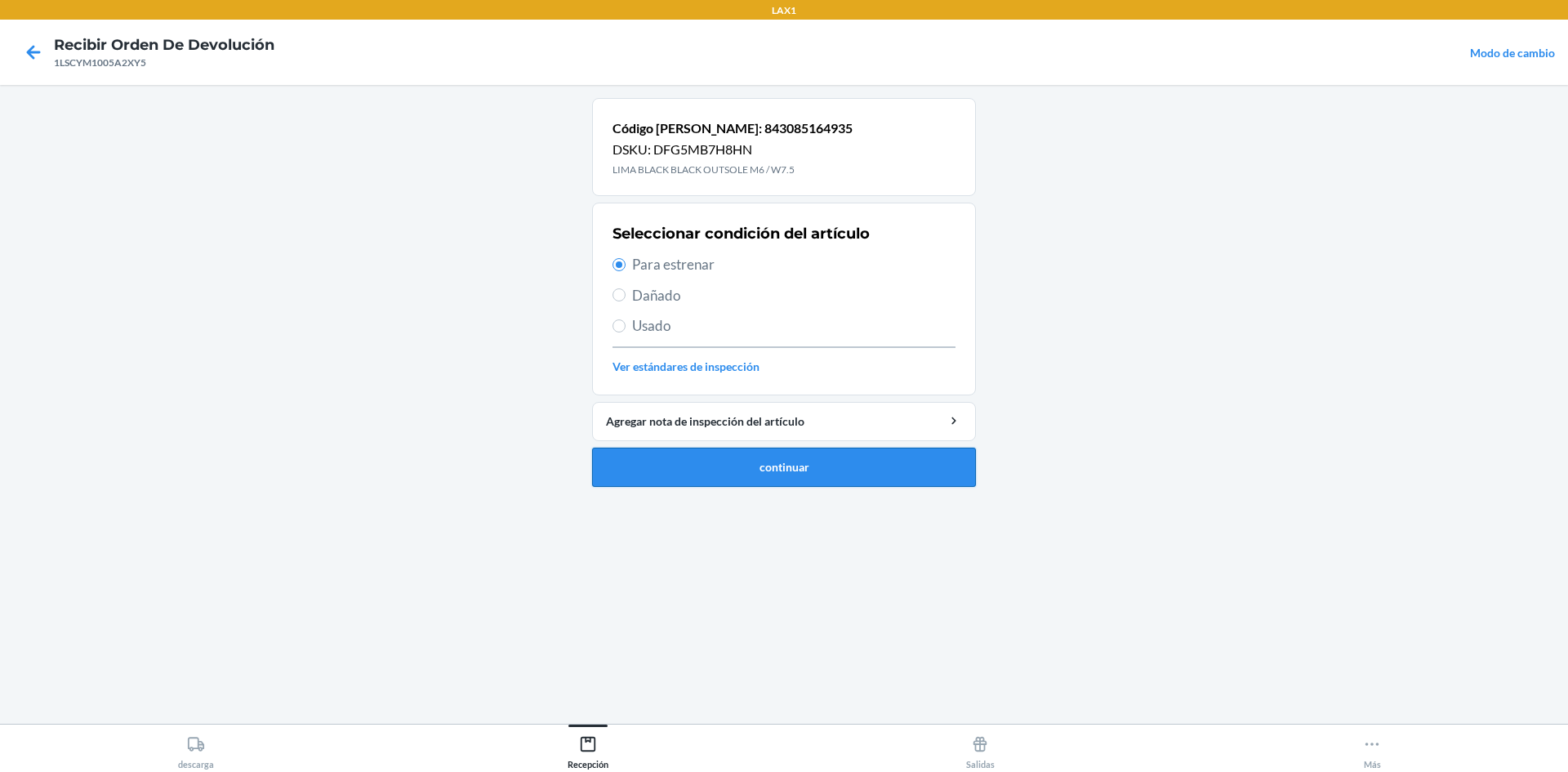
click at [764, 447] on li "Código de barras: 843085164935 DSKU: DFG5MB7H8HN LIMA BLACK BLACK OUTSOLE M6 / …" at bounding box center [784, 292] width 384 height 389
click at [764, 452] on button "continuar" at bounding box center [784, 467] width 384 height 39
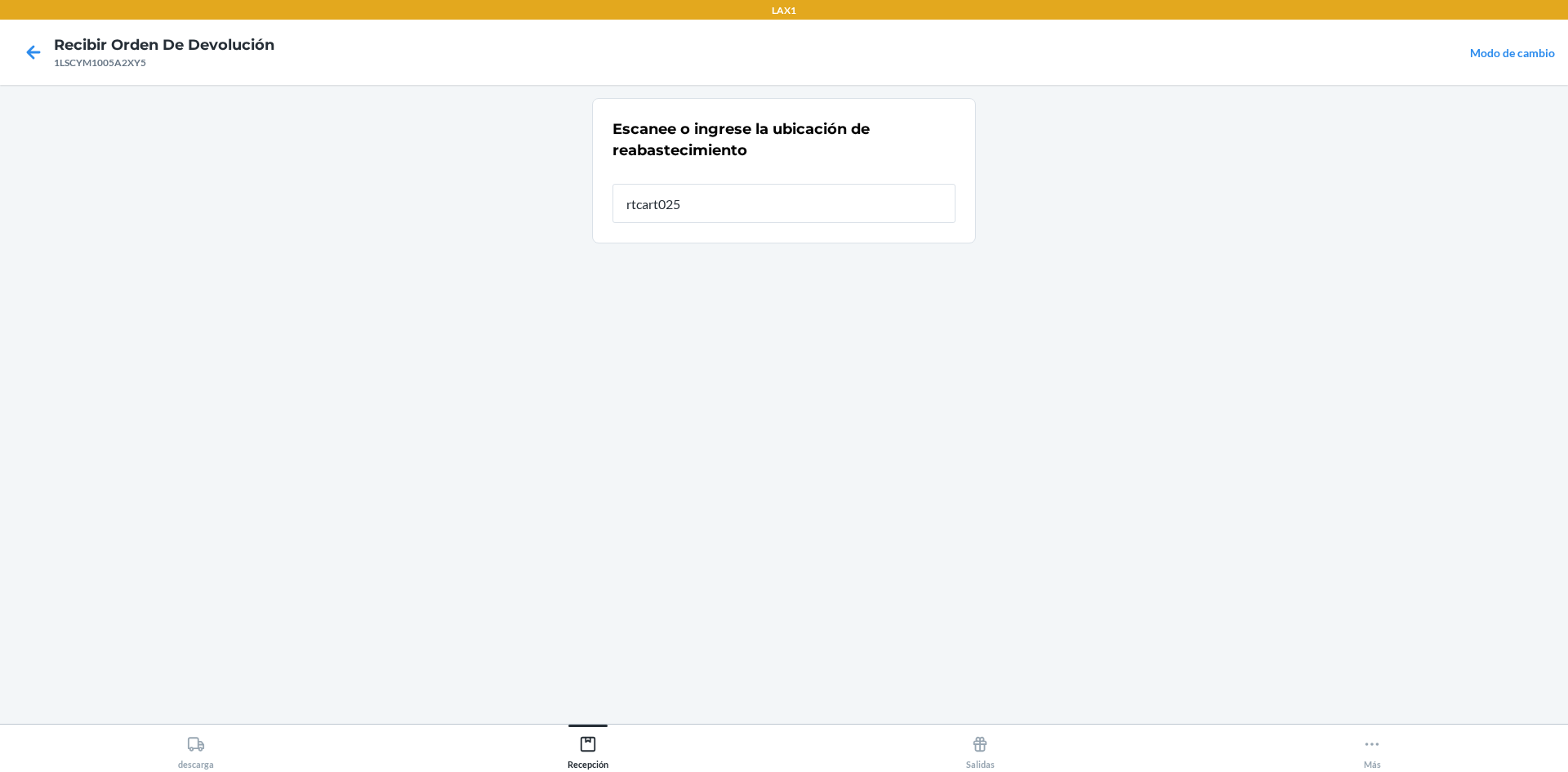
type input "rtcart025"
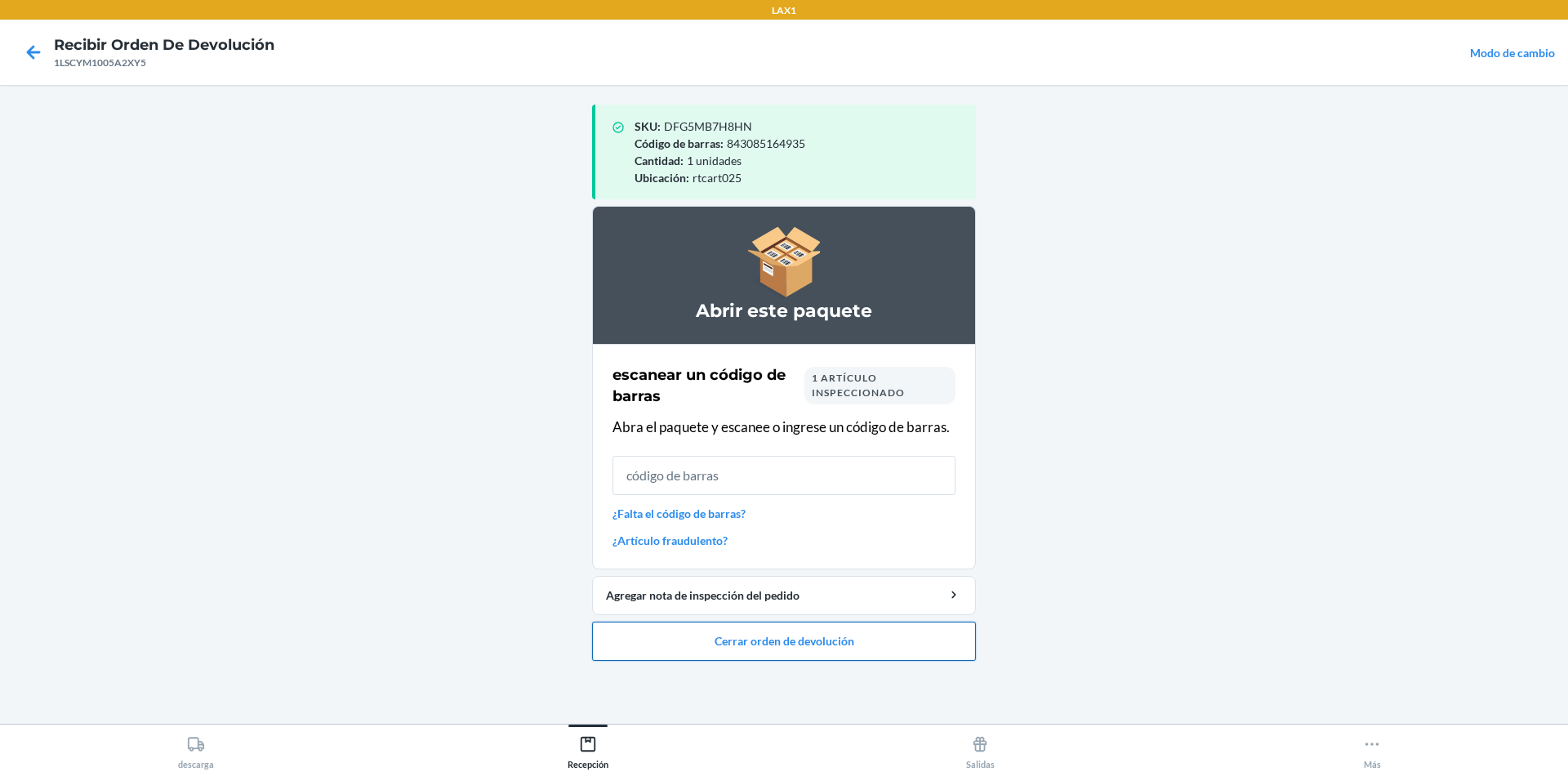
click at [785, 650] on button "Cerrar orden de devolución" at bounding box center [784, 641] width 384 height 39
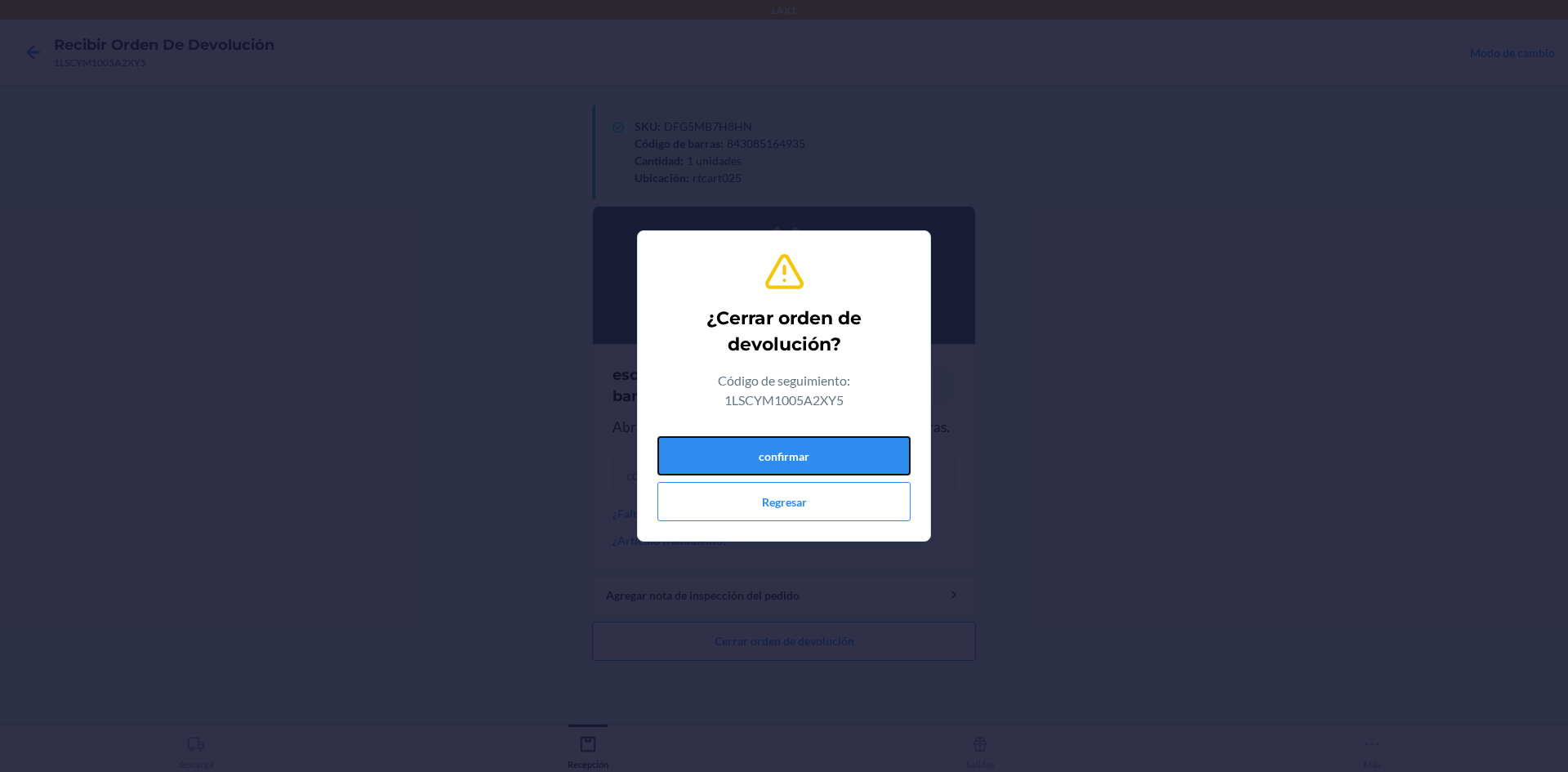
drag, startPoint x: 766, startPoint y: 442, endPoint x: 760, endPoint y: 419, distance: 23.8
click at [767, 442] on button "confirmar" at bounding box center [784, 455] width 253 height 39
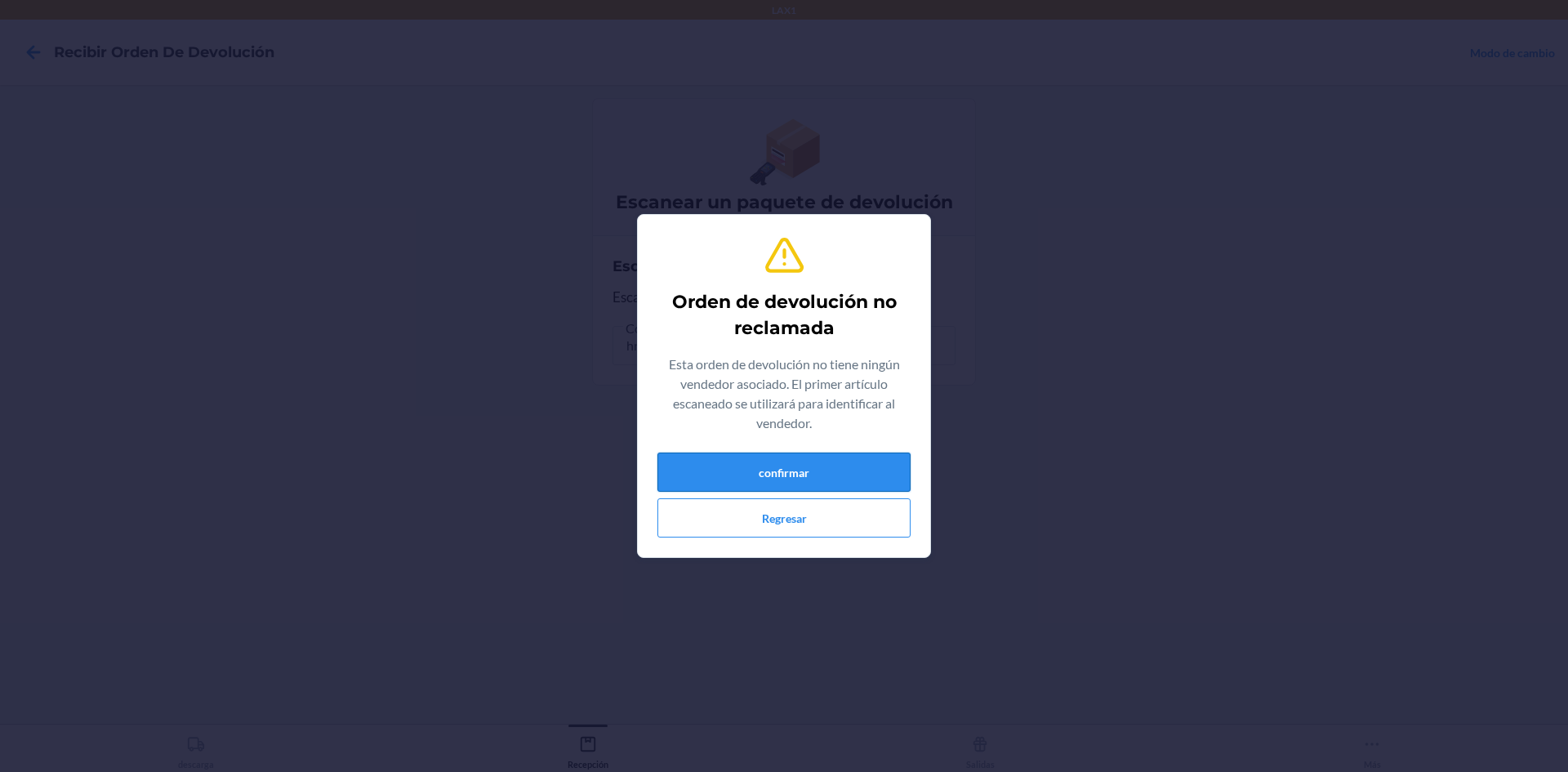
click at [848, 458] on button "confirmar" at bounding box center [784, 472] width 253 height 39
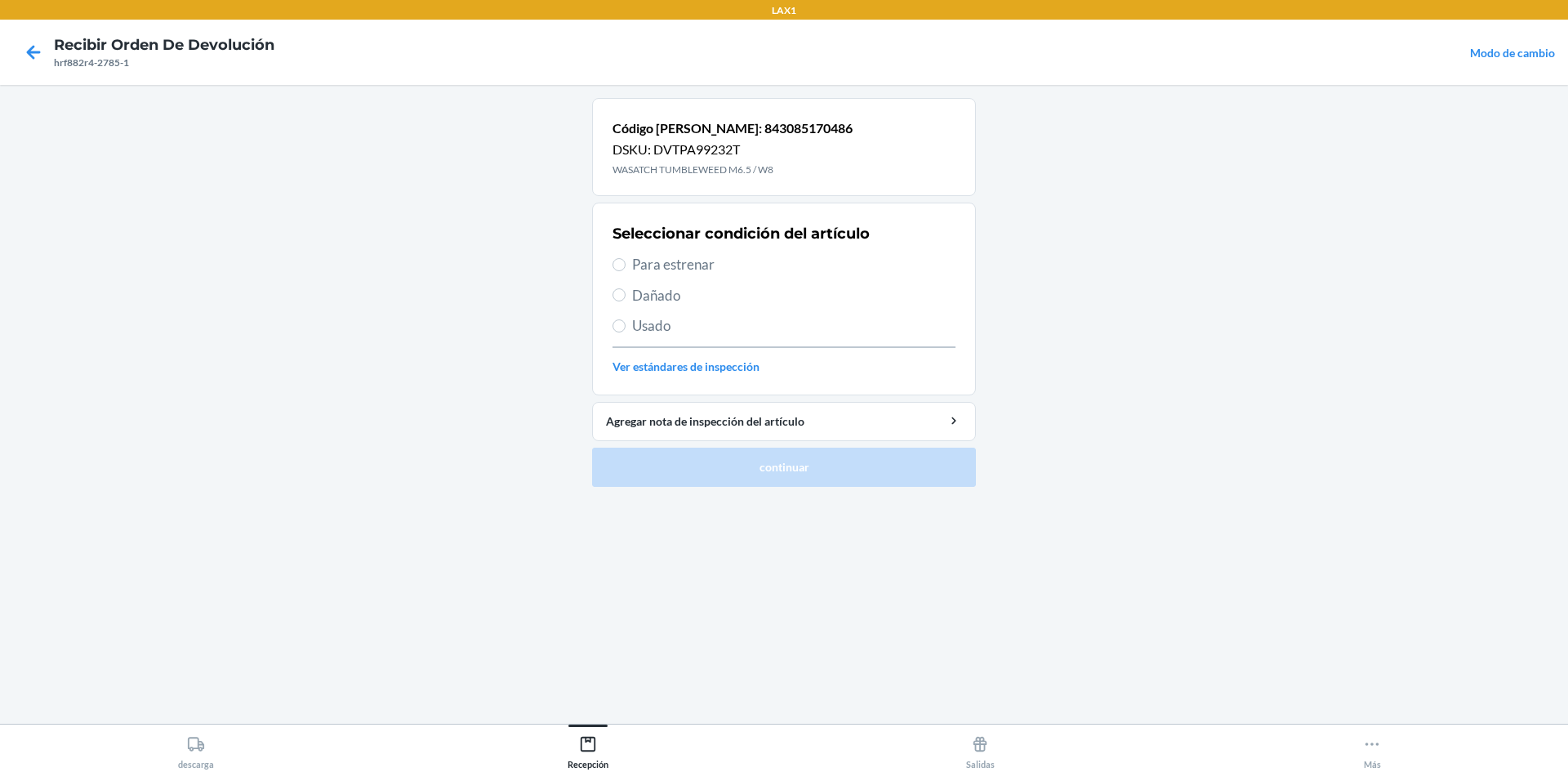
click at [658, 267] on span "Para estrenar" at bounding box center [794, 264] width 323 height 21
click at [625, 267] on input "Para estrenar" at bounding box center [619, 265] width 13 height 13
radio input "true"
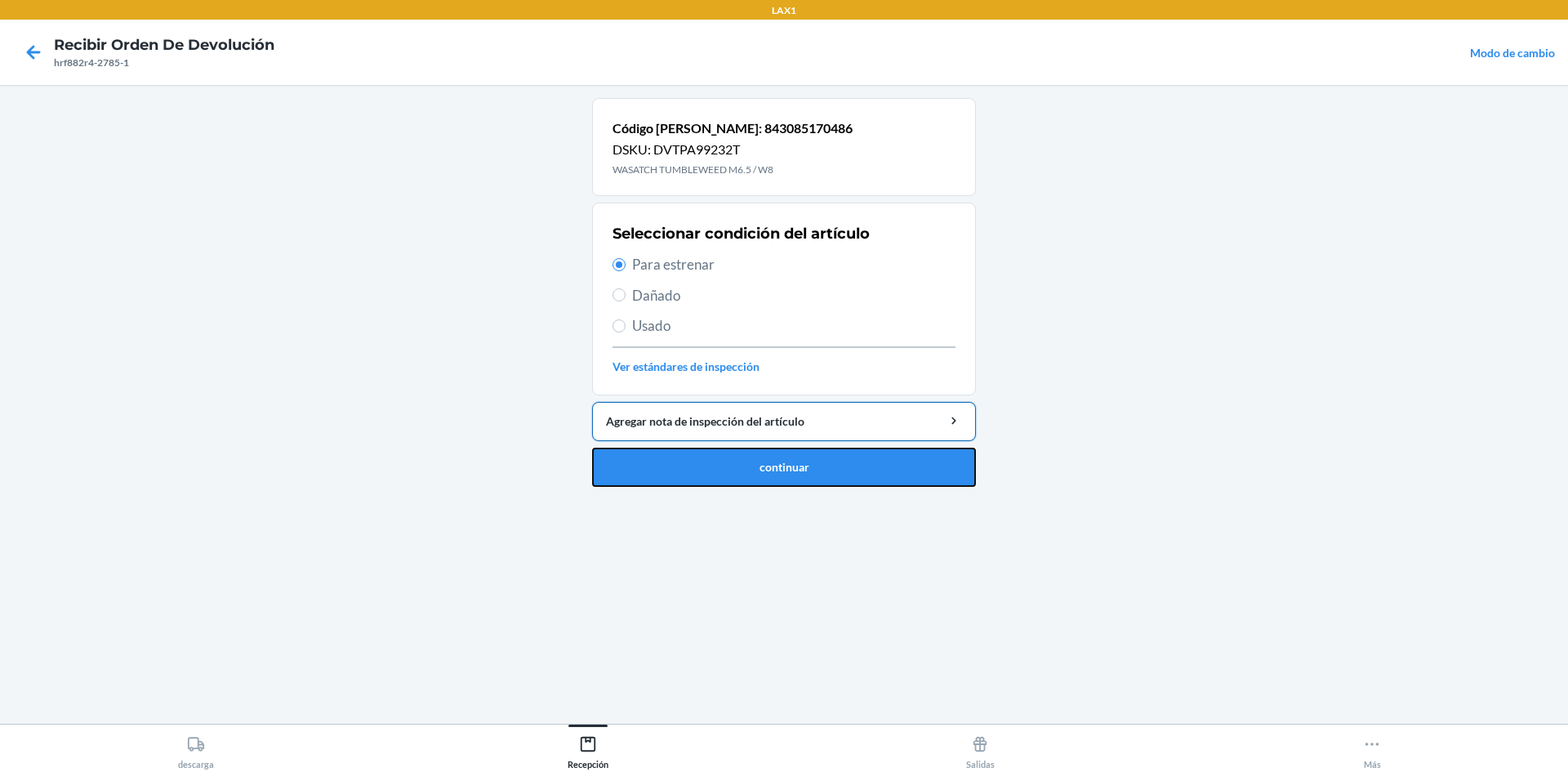
drag, startPoint x: 721, startPoint y: 467, endPoint x: 712, endPoint y: 441, distance: 27.5
click at [712, 442] on li "Código de barras: 843085170486 DSKU: DVTPA99232T WASATCH TUMBLEWEED M6.5 / W8 S…" at bounding box center [784, 292] width 384 height 389
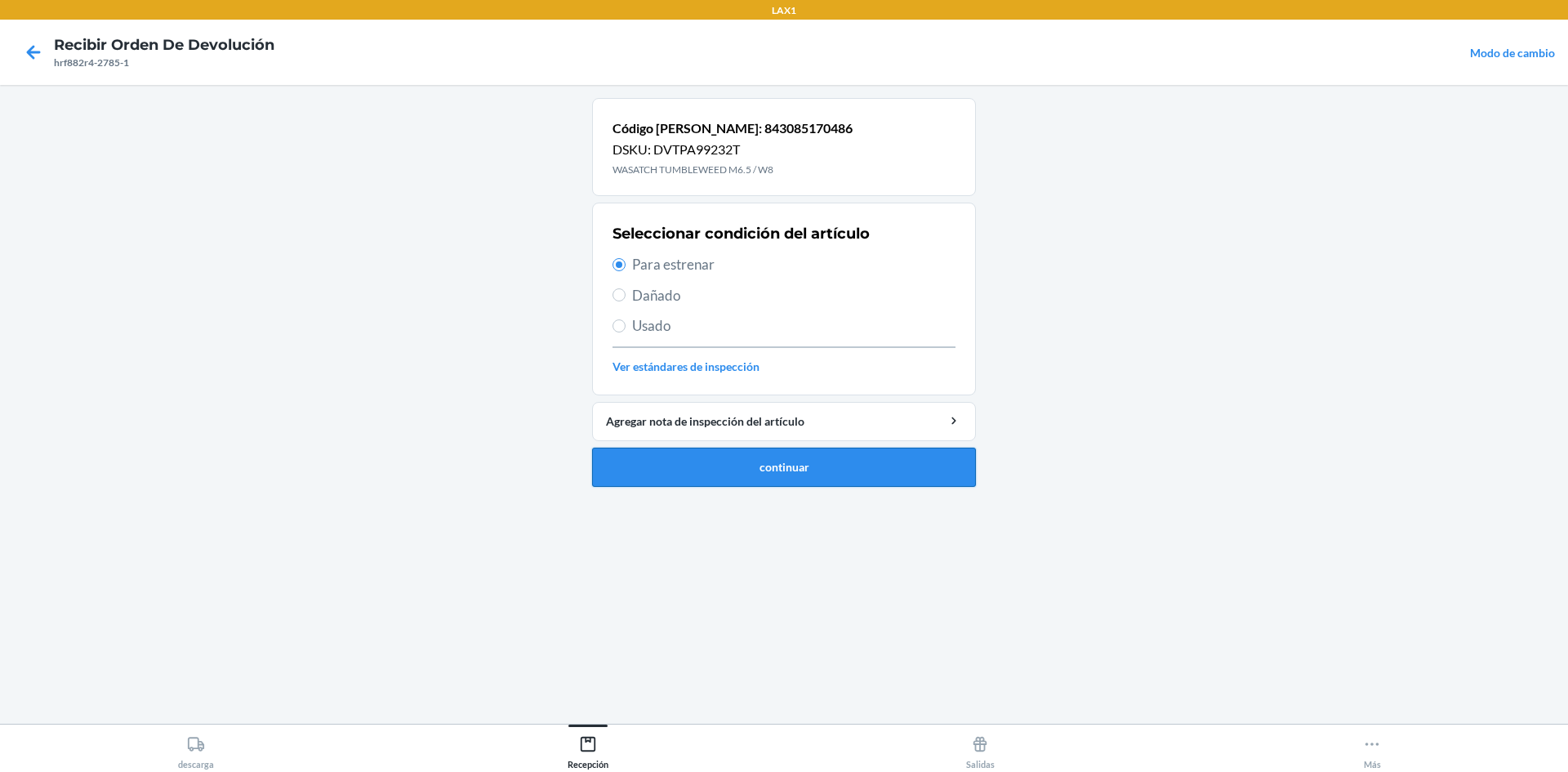
click at [718, 453] on button "continuar" at bounding box center [784, 467] width 384 height 39
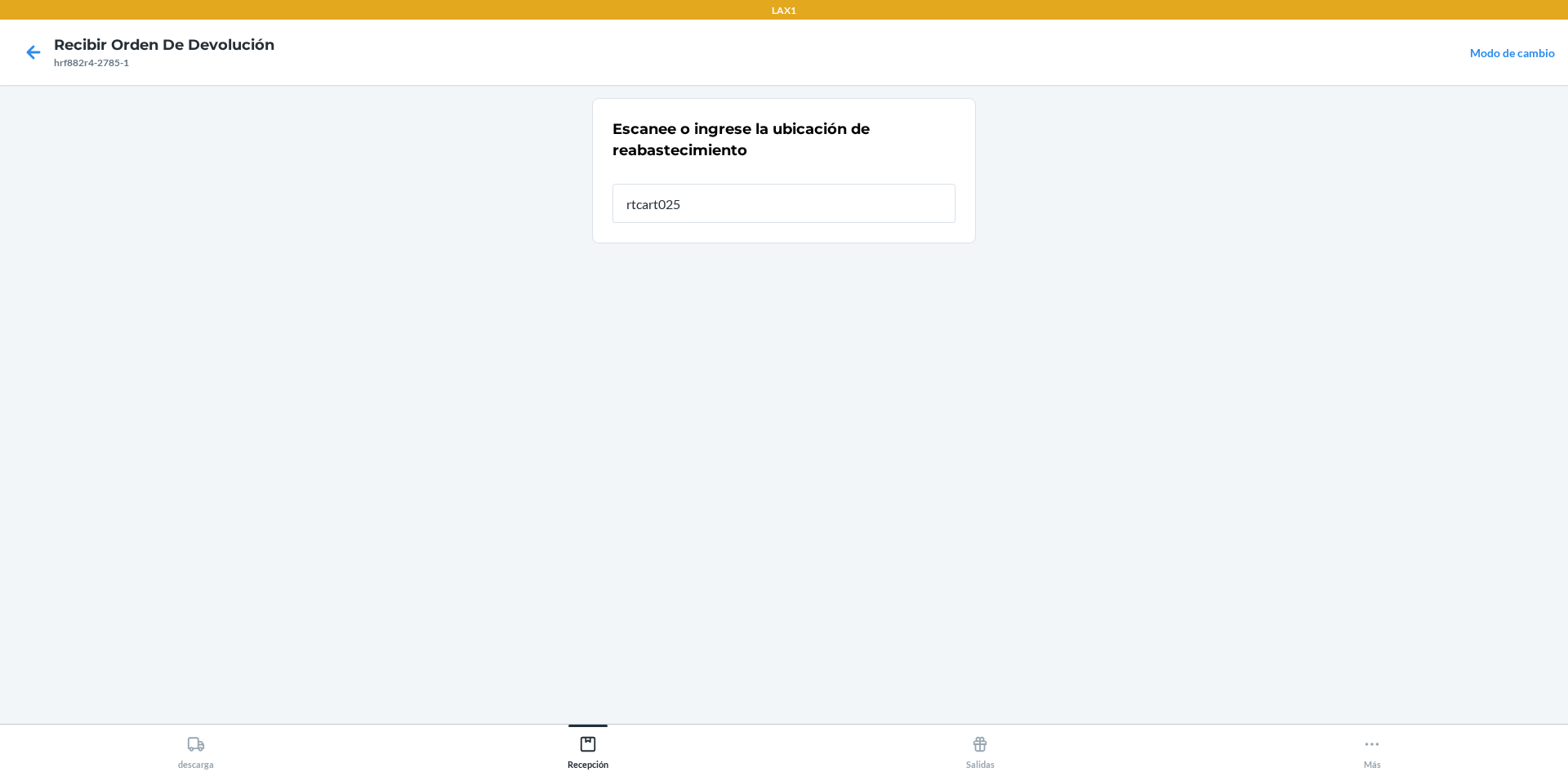
type input "rtcart025"
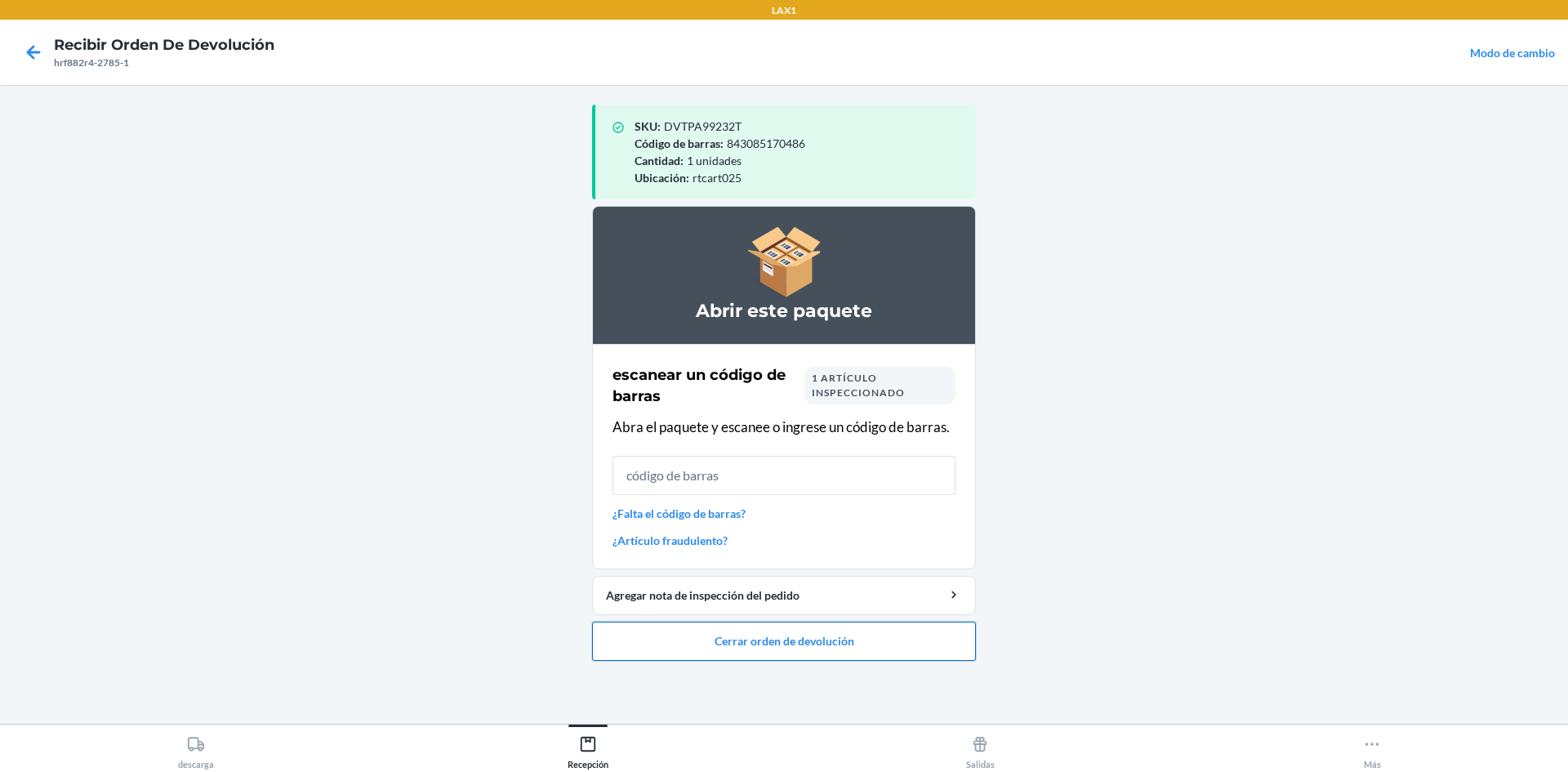
click at [962, 657] on button "Cerrar orden de devolución" at bounding box center [784, 641] width 384 height 39
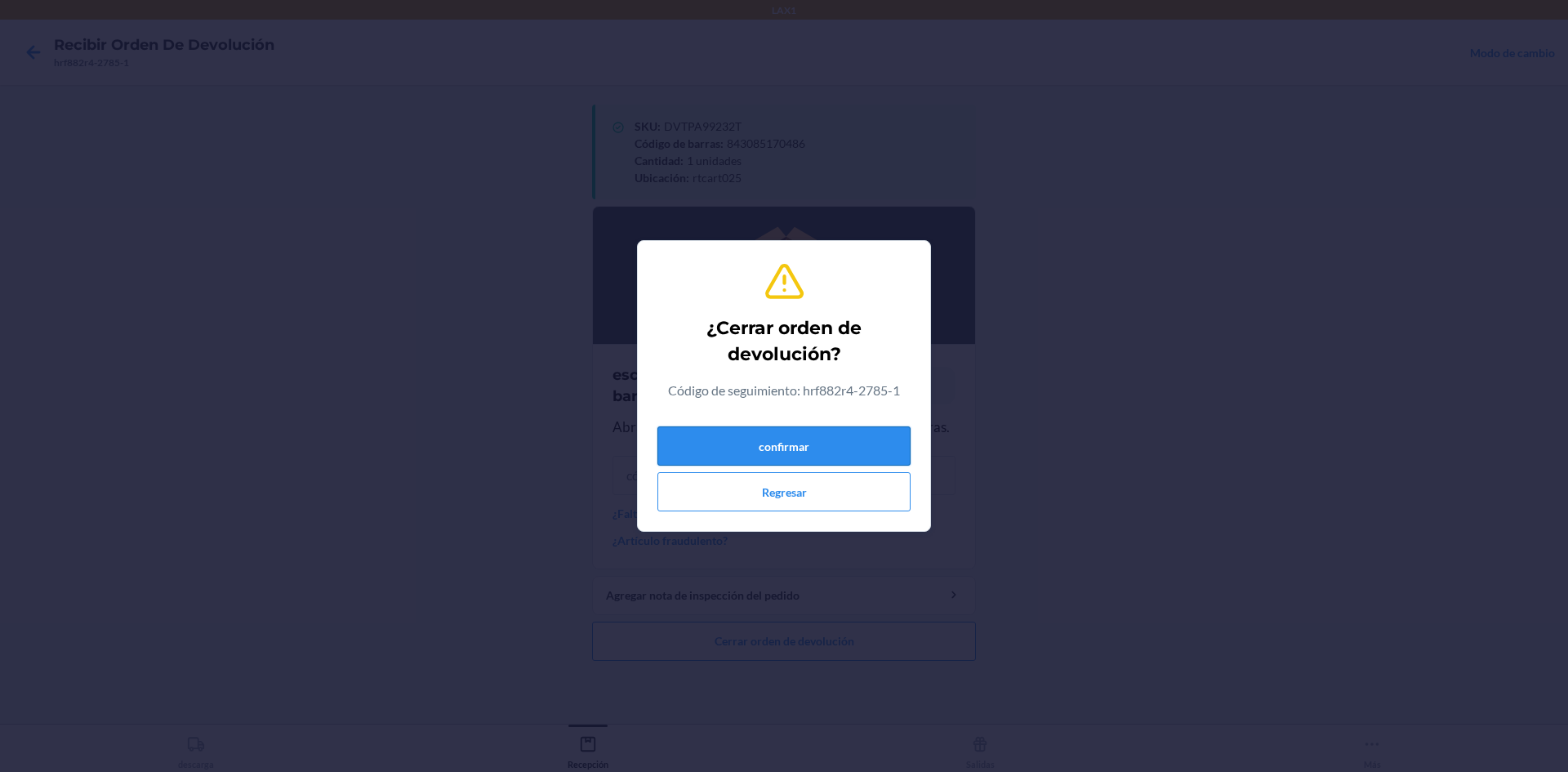
click at [865, 429] on button "confirmar" at bounding box center [784, 445] width 253 height 39
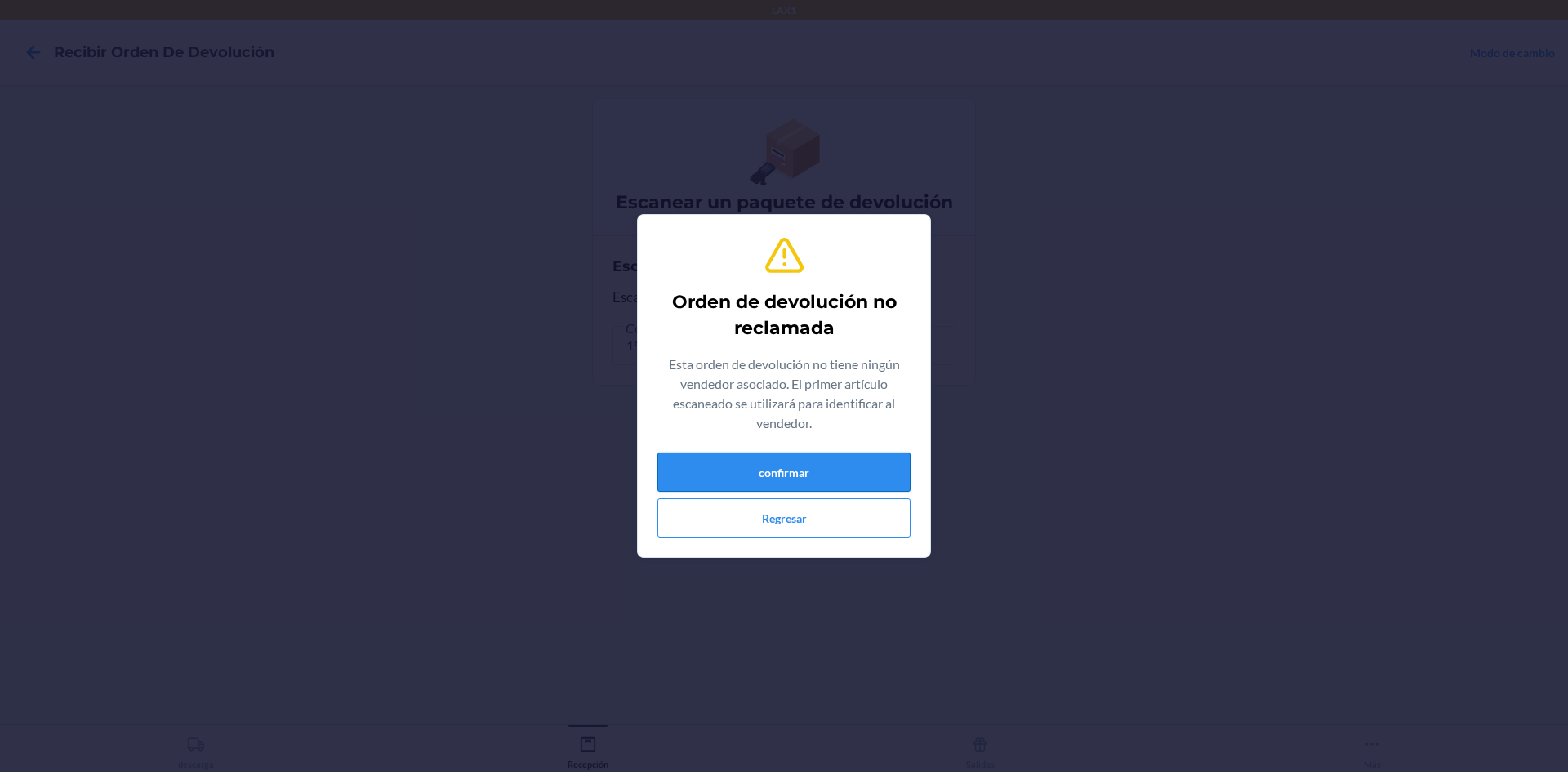
click at [845, 479] on button "confirmar" at bounding box center [784, 472] width 253 height 39
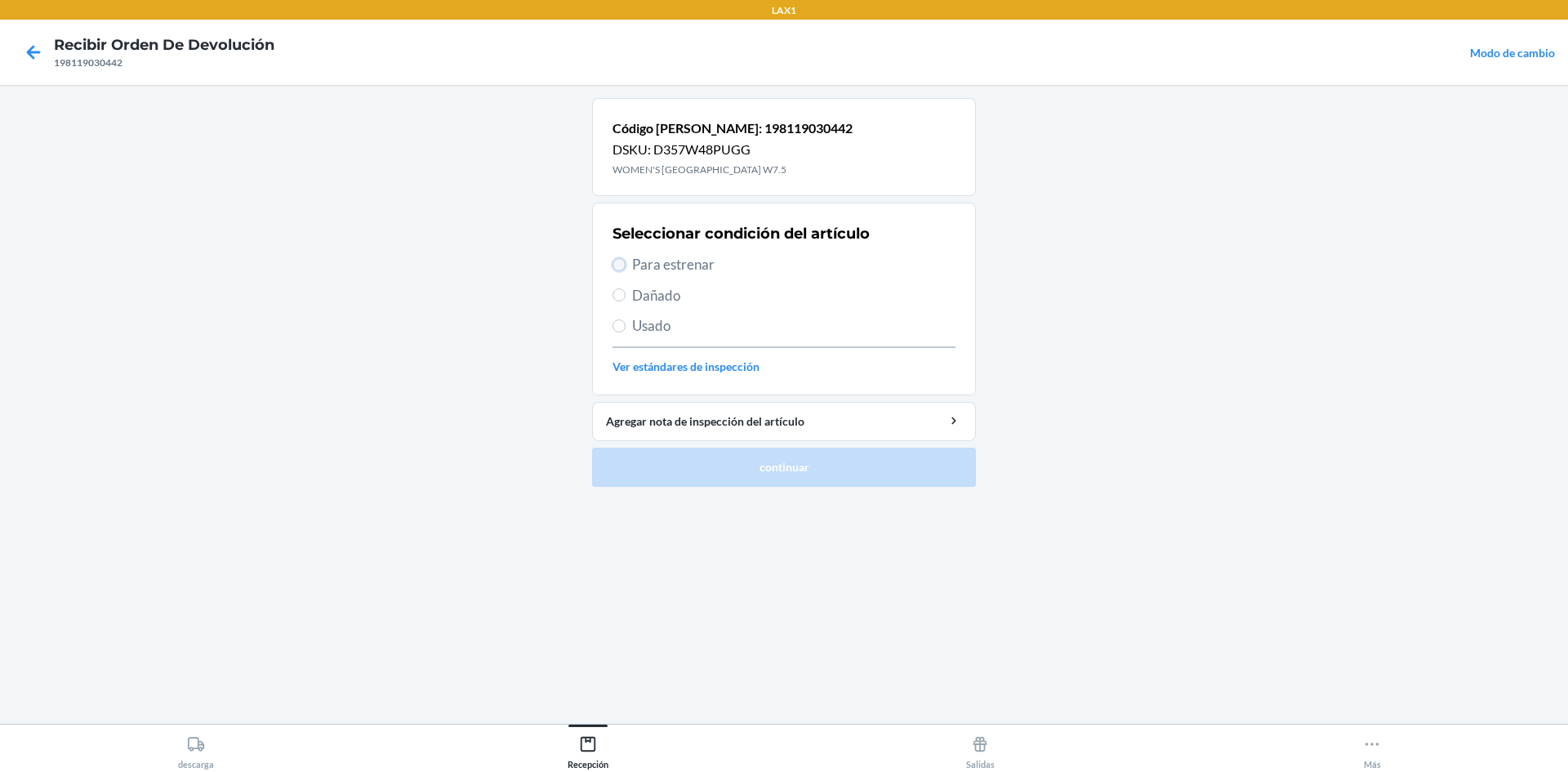
click at [623, 269] on input "Para estrenar" at bounding box center [619, 265] width 13 height 13
radio input "true"
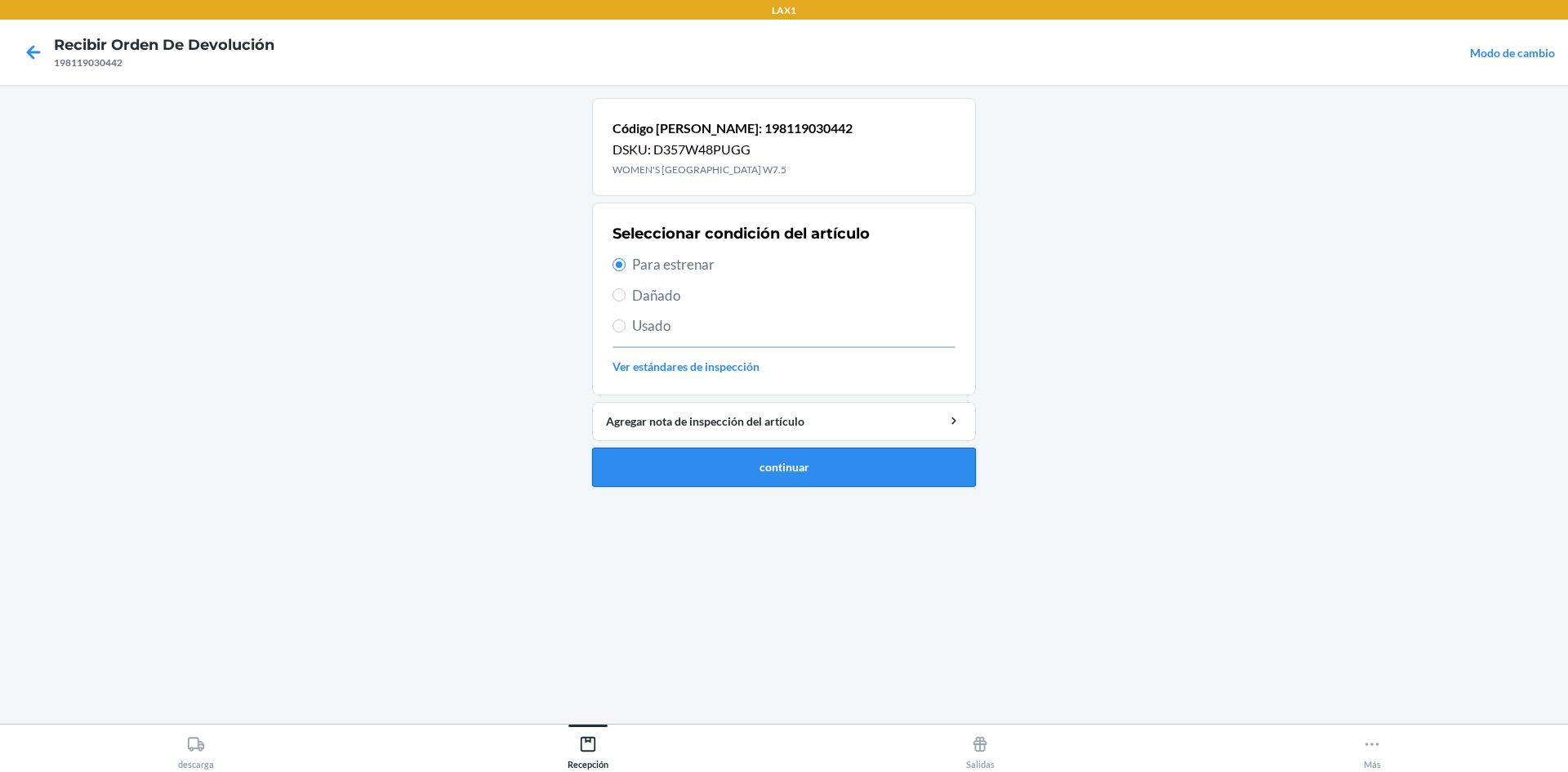
click at [769, 457] on button "continuar" at bounding box center [784, 467] width 384 height 39
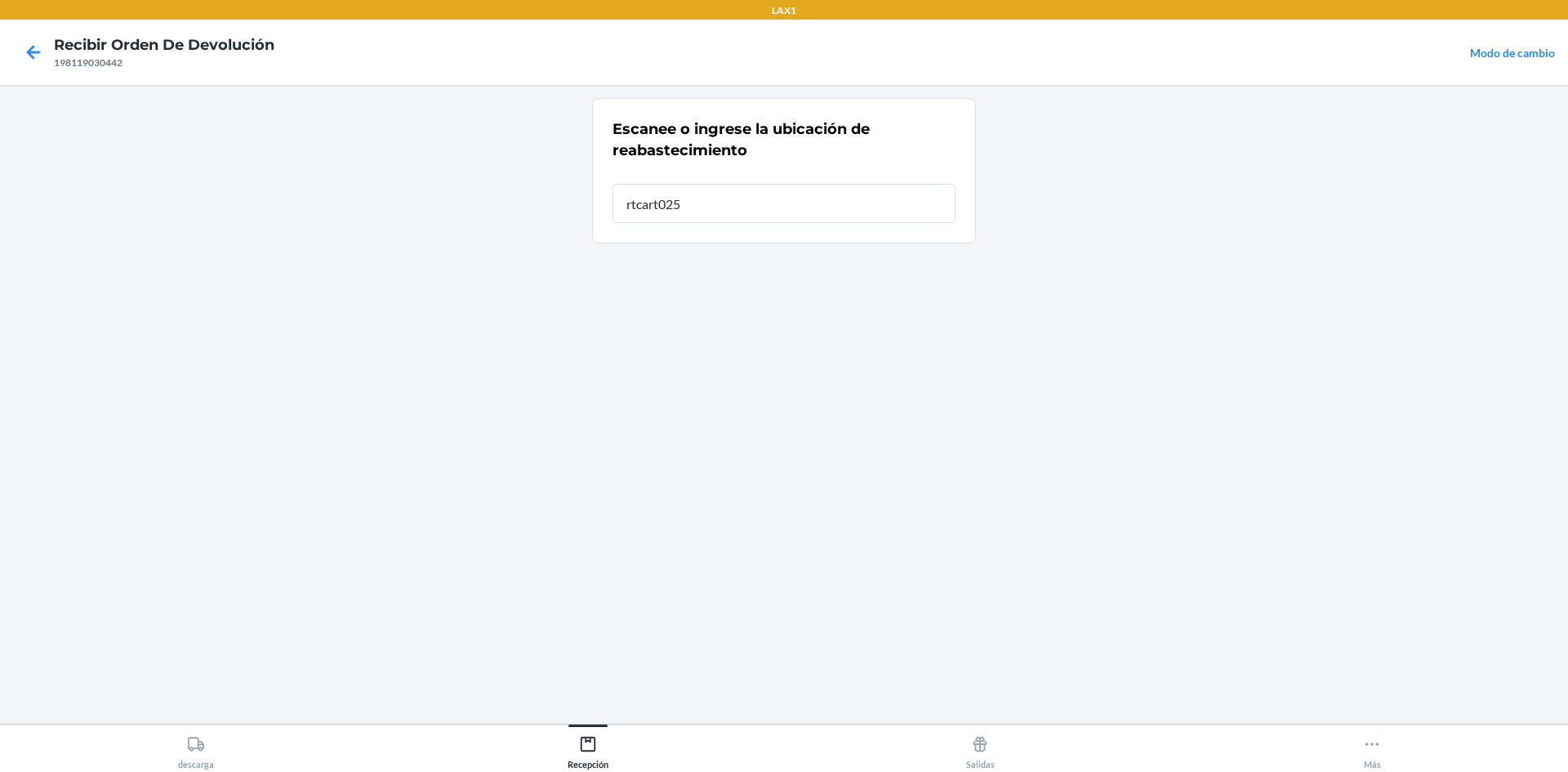
type input "rtcart025"
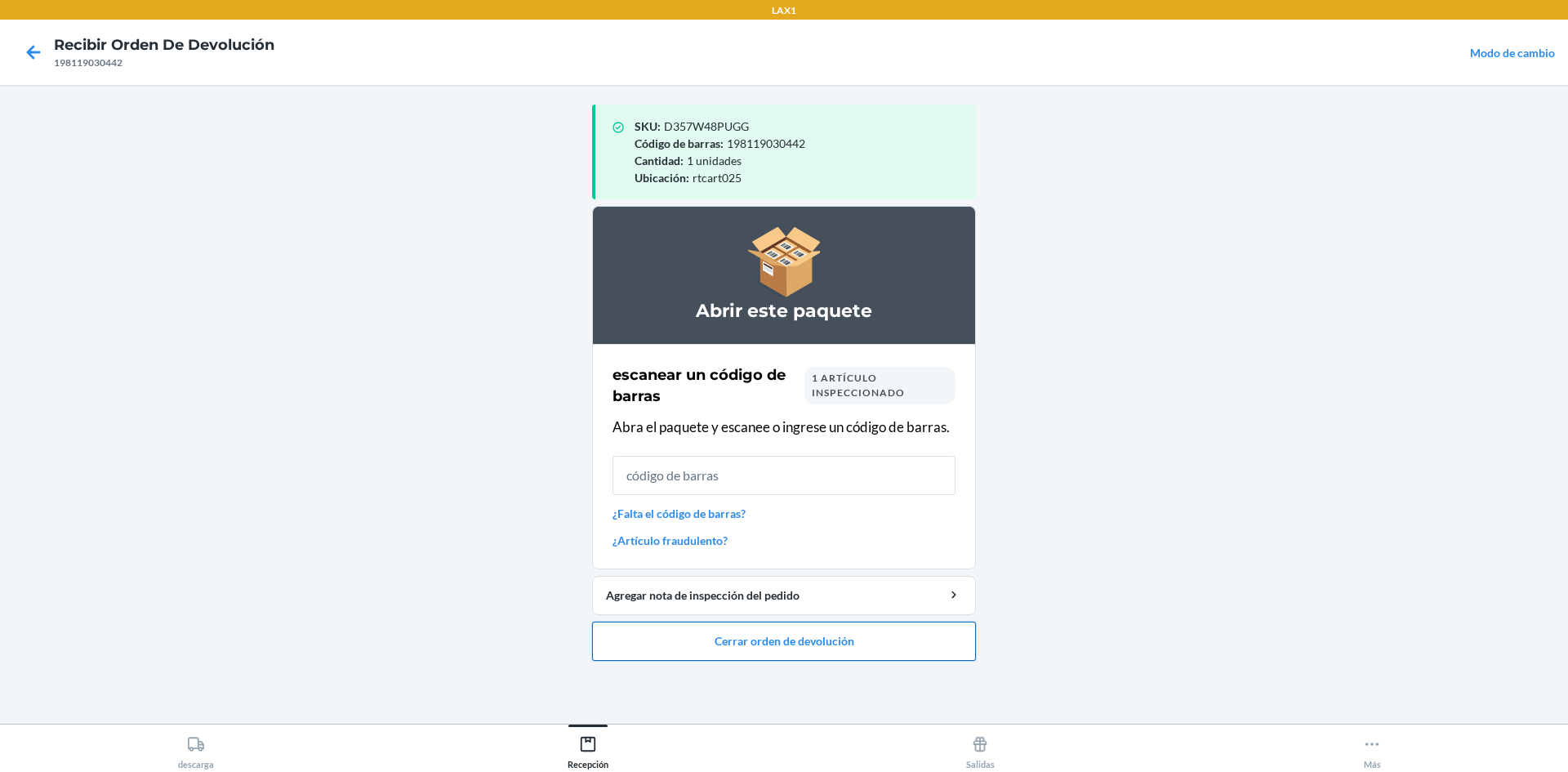
click at [874, 634] on button "Cerrar orden de devolución" at bounding box center [784, 641] width 384 height 39
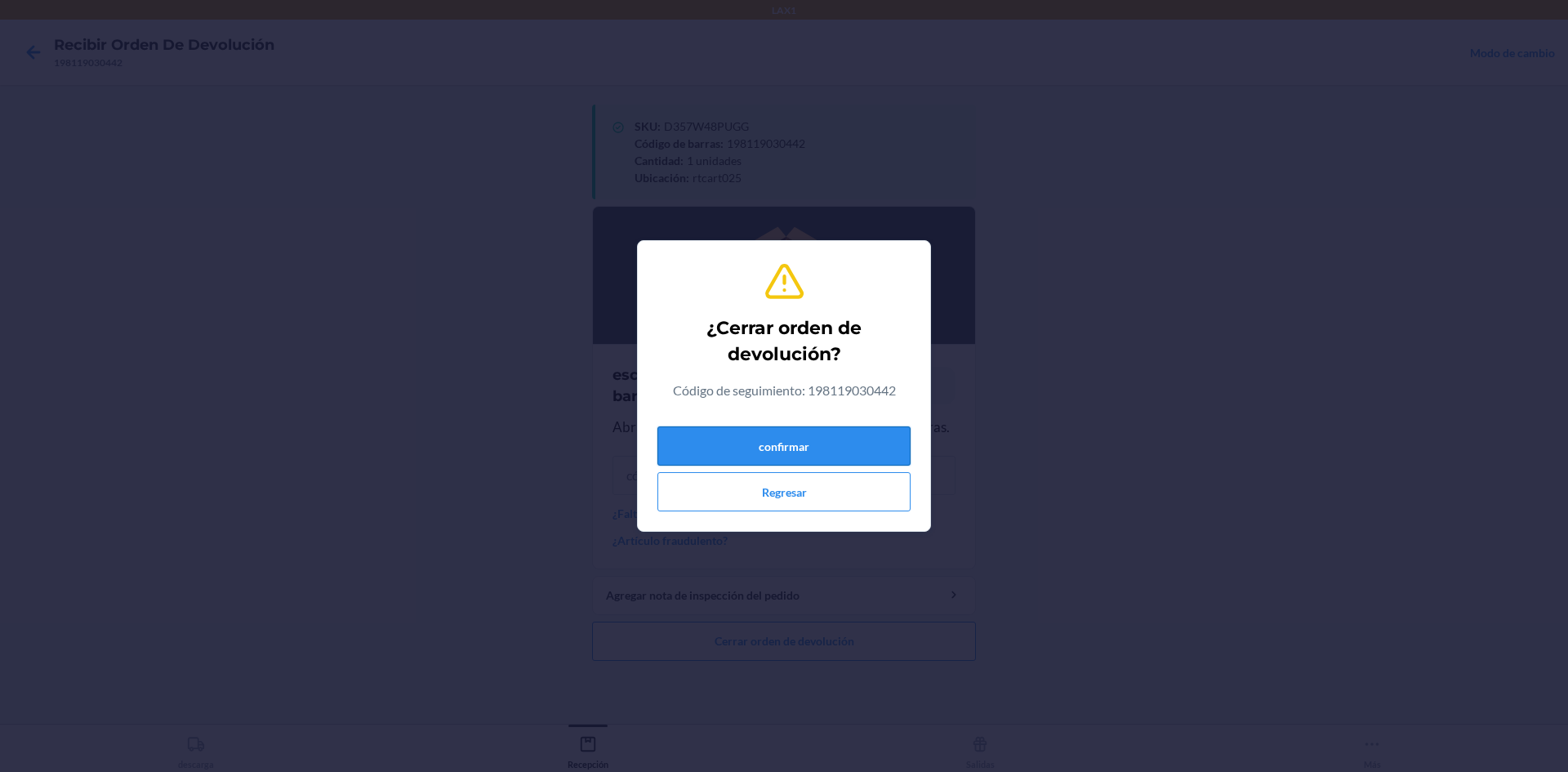
click at [787, 452] on button "confirmar" at bounding box center [784, 445] width 253 height 39
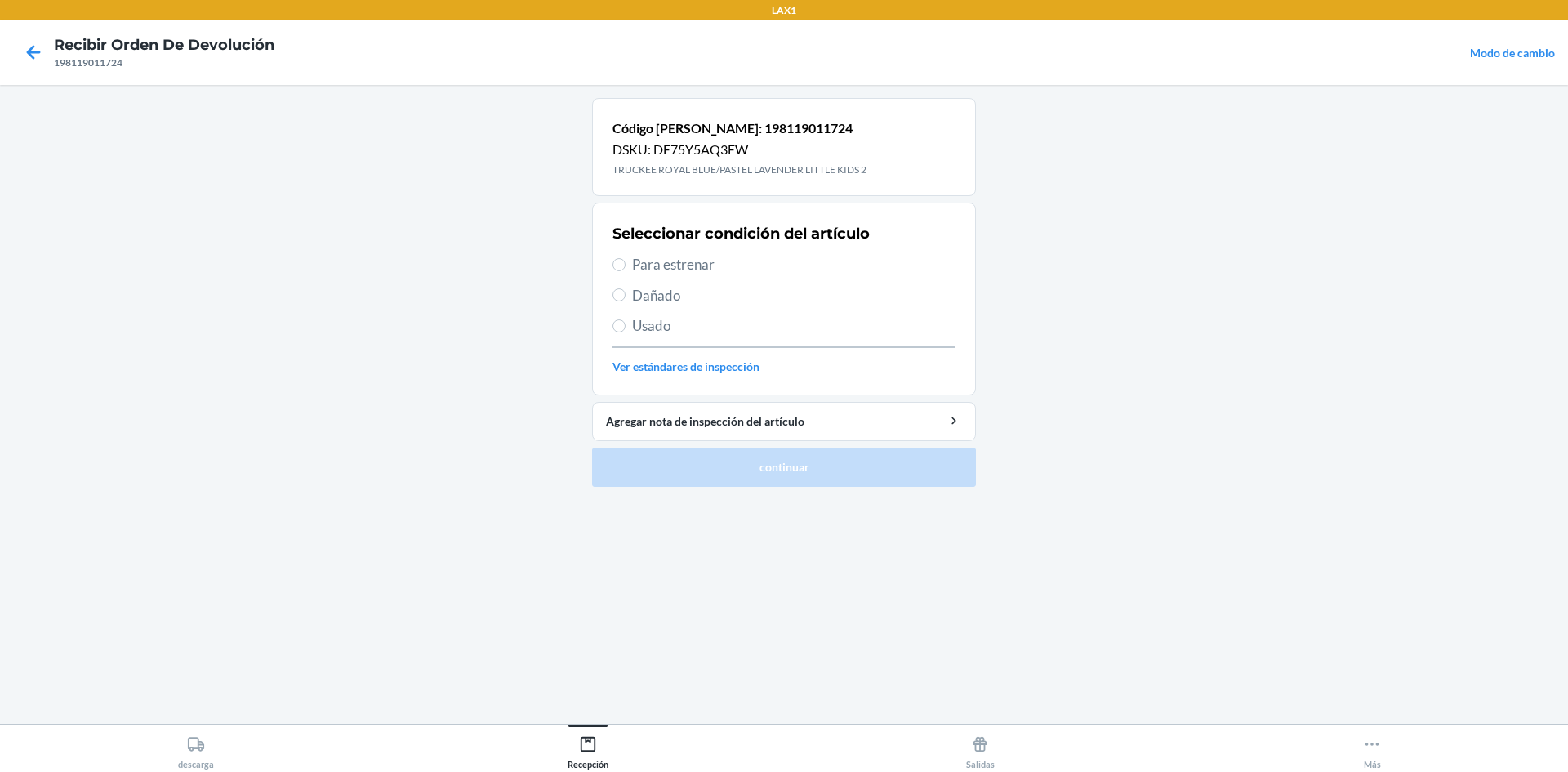
click at [702, 259] on span "Para estrenar" at bounding box center [794, 264] width 323 height 21
click at [625, 259] on input "Para estrenar" at bounding box center [619, 265] width 13 height 13
radio input "true"
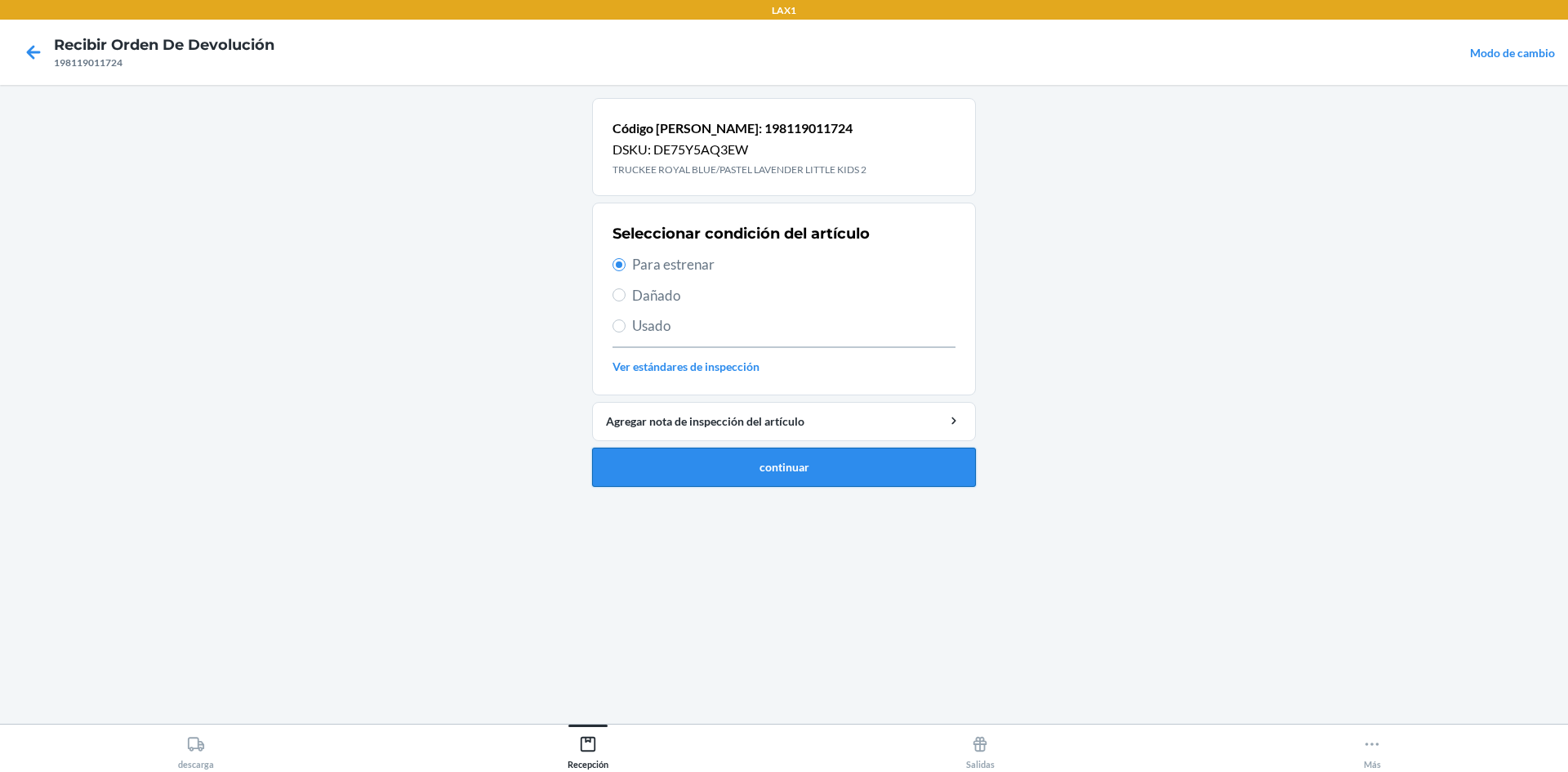
click at [704, 478] on button "continuar" at bounding box center [784, 467] width 384 height 39
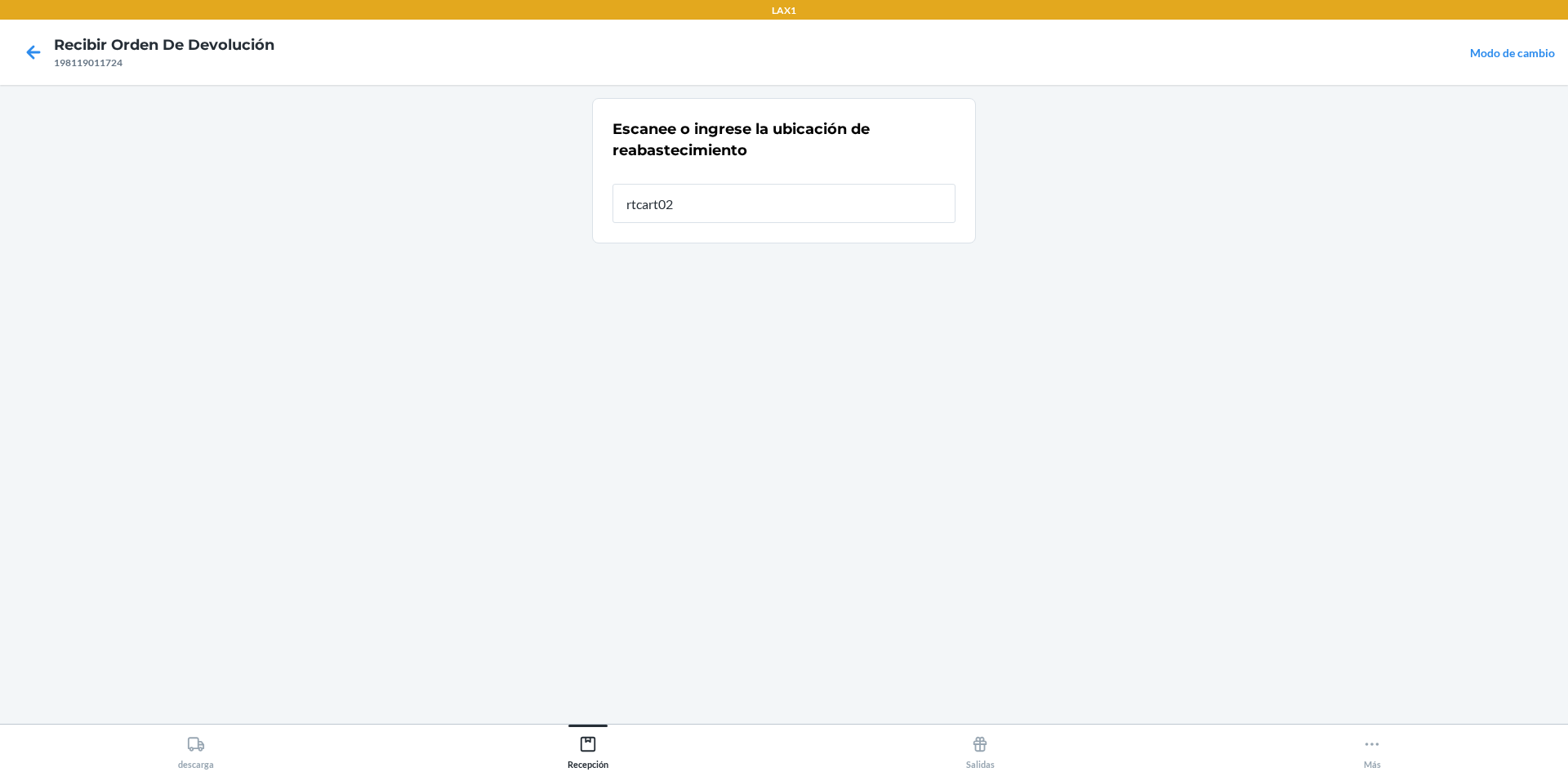
type input "rtcart025"
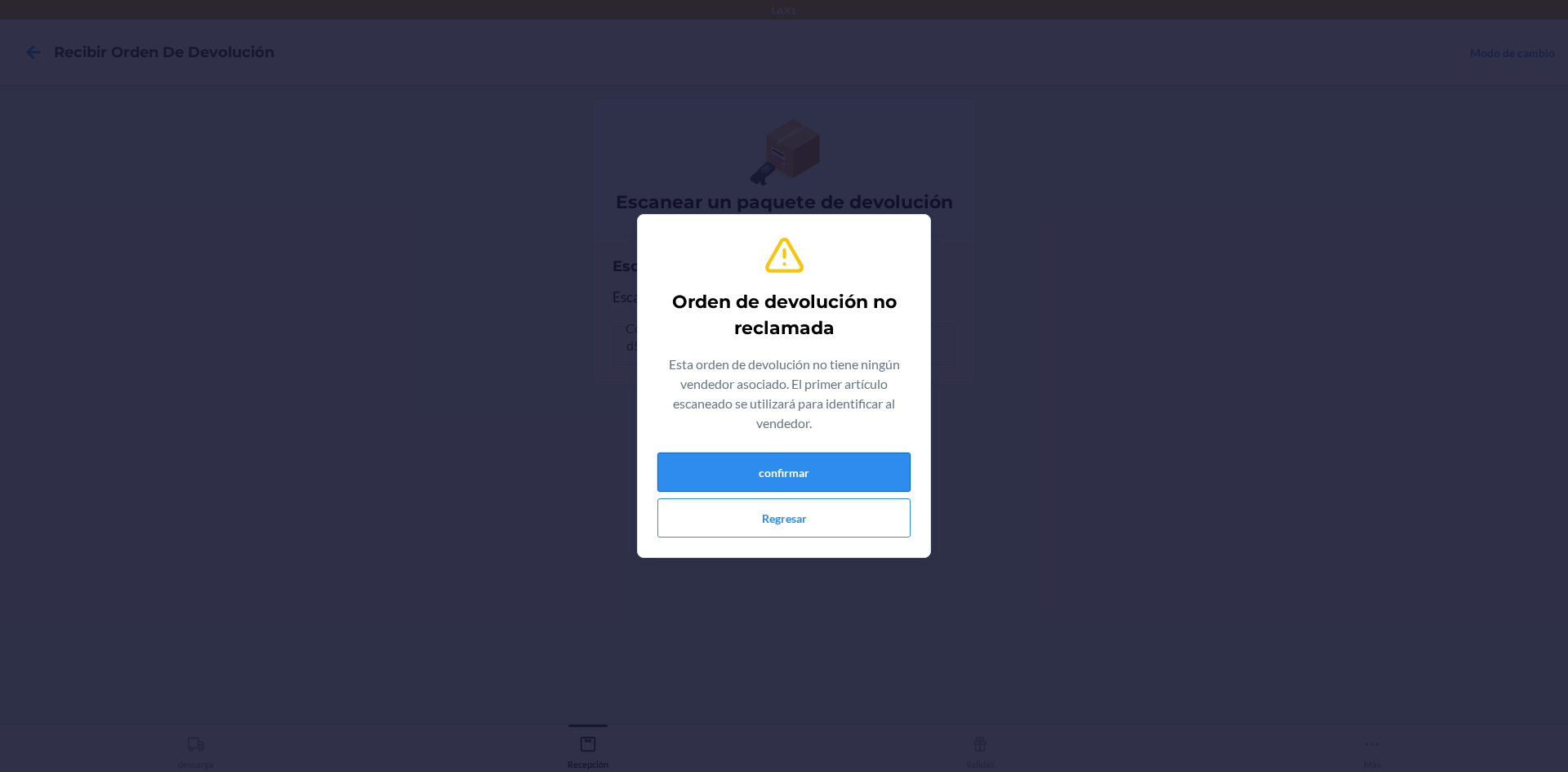
click at [839, 473] on button "confirmar" at bounding box center [784, 472] width 253 height 39
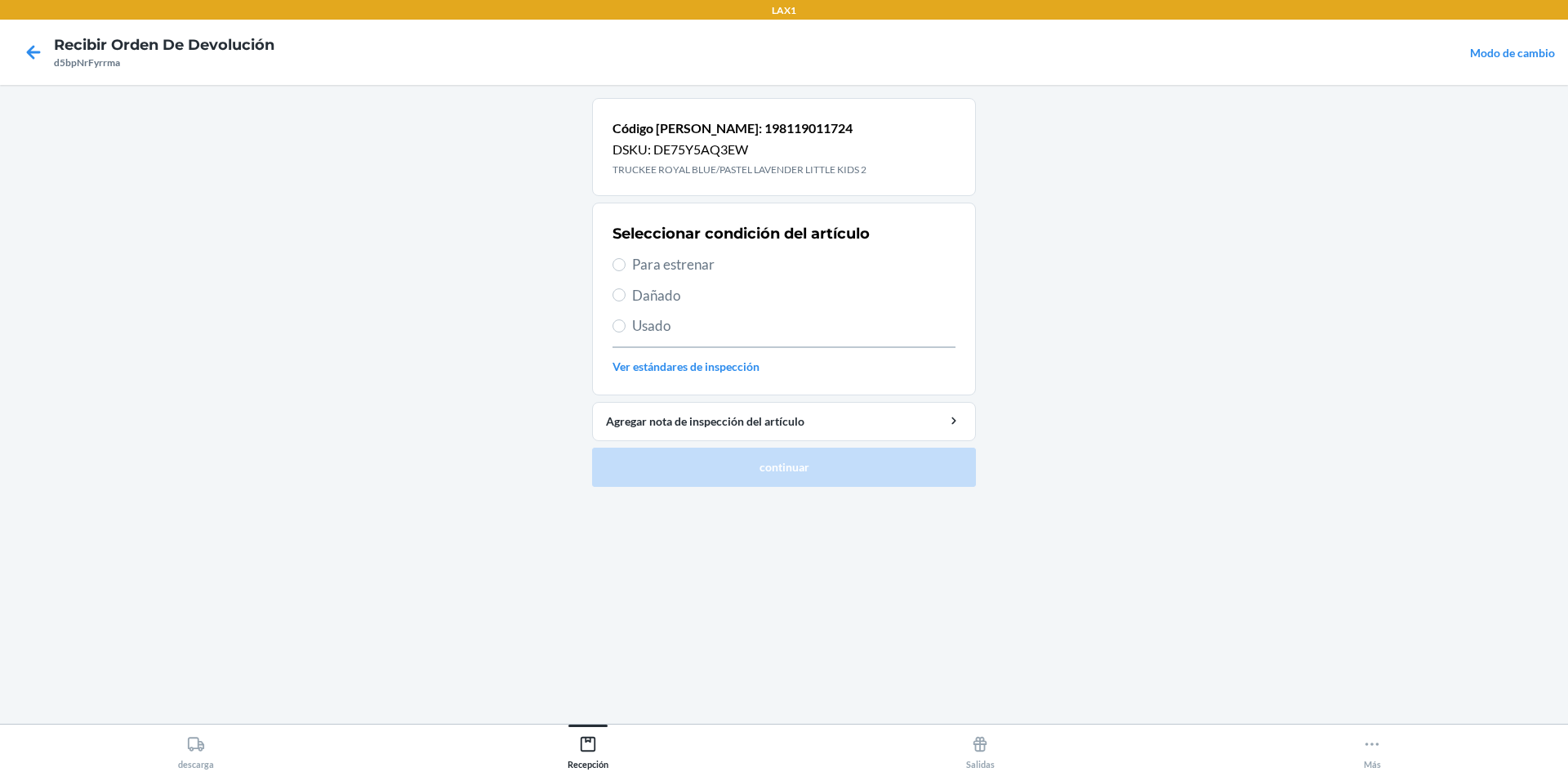
click at [642, 274] on span "Para estrenar" at bounding box center [794, 264] width 323 height 21
click at [625, 271] on input "Para estrenar" at bounding box center [619, 265] width 13 height 13
radio input "true"
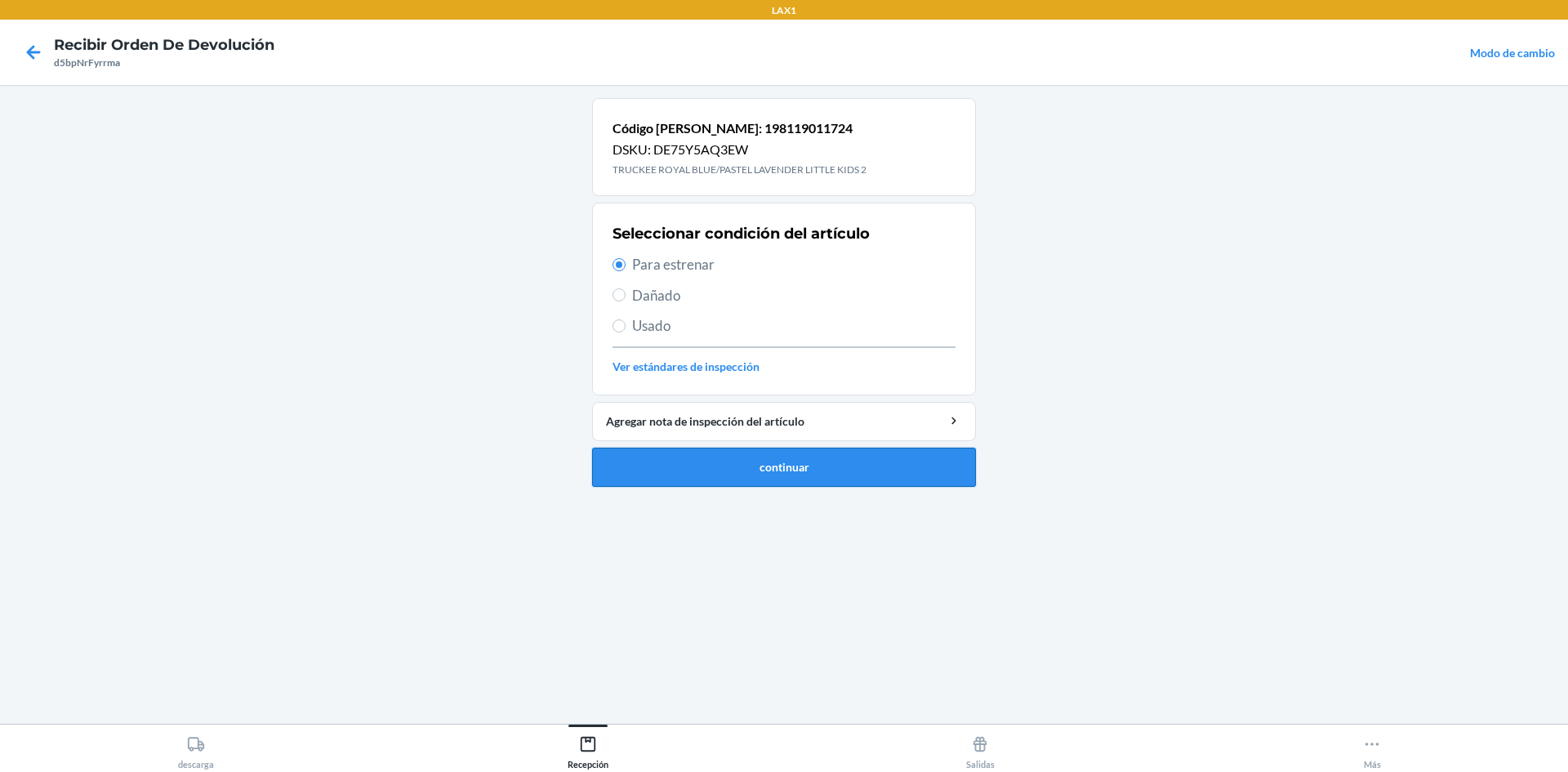
click at [705, 457] on button "continuar" at bounding box center [784, 467] width 384 height 39
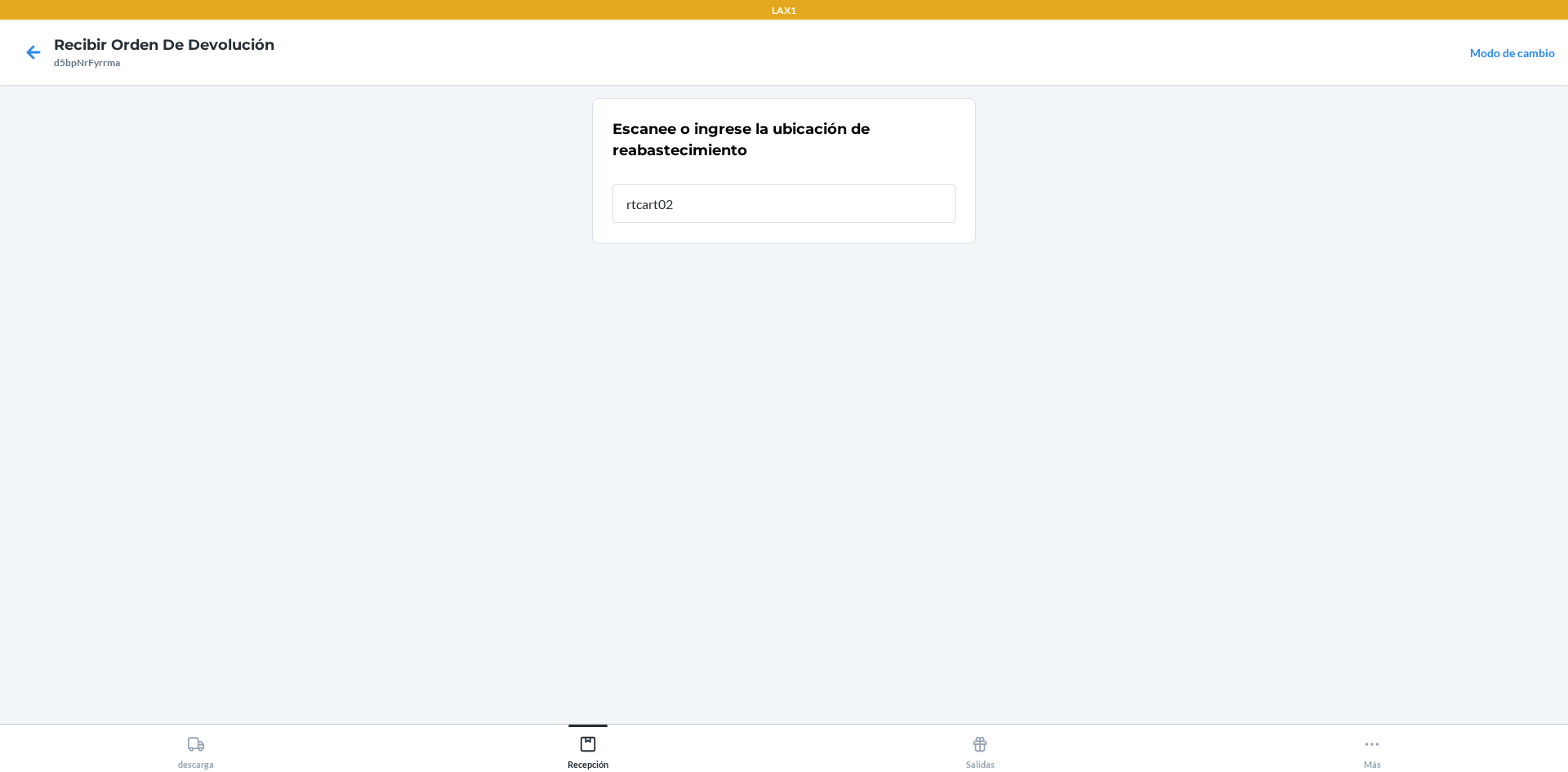
type input "rtcart025"
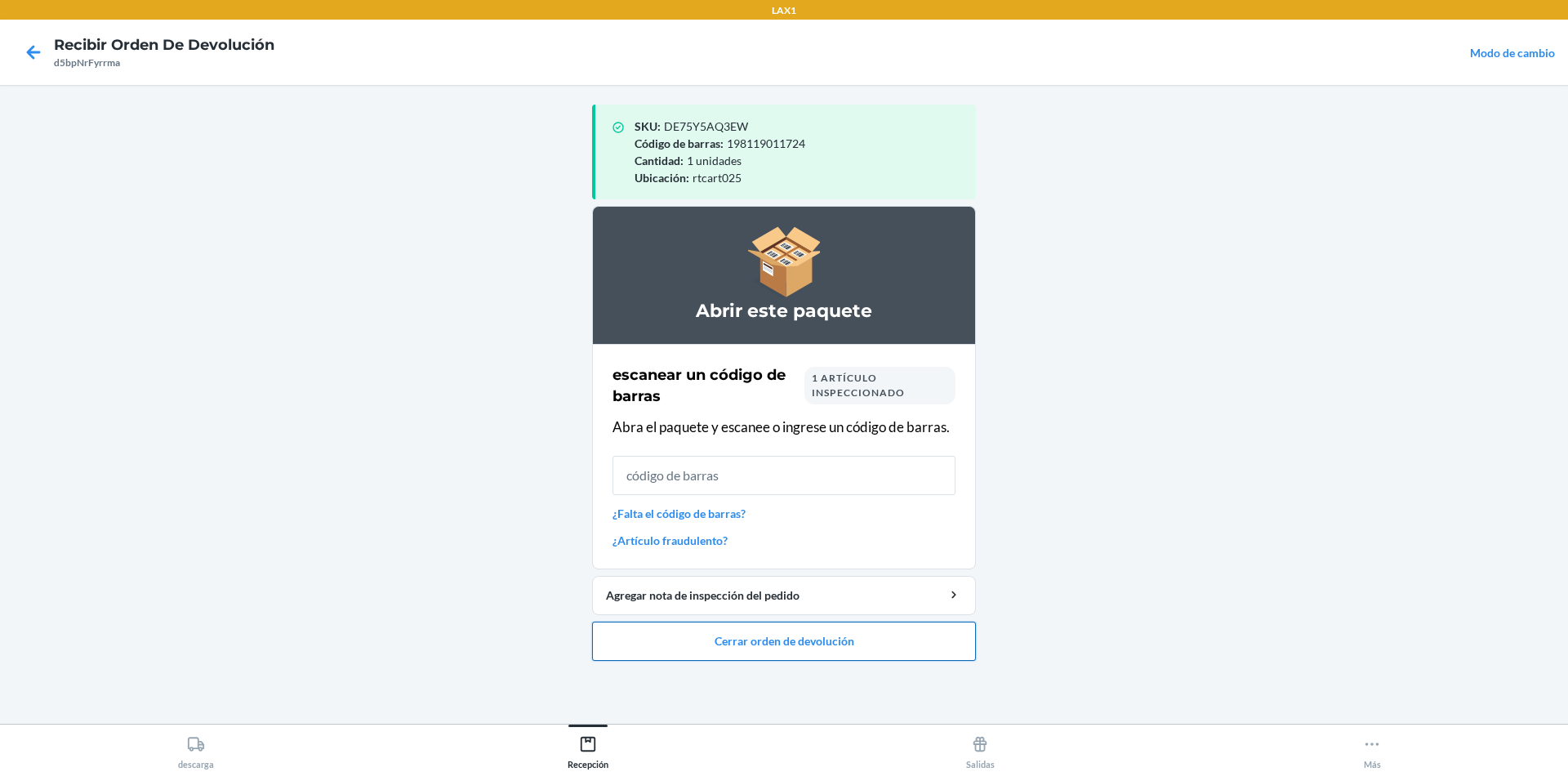
click at [749, 644] on button "Cerrar orden de devolución" at bounding box center [784, 641] width 384 height 39
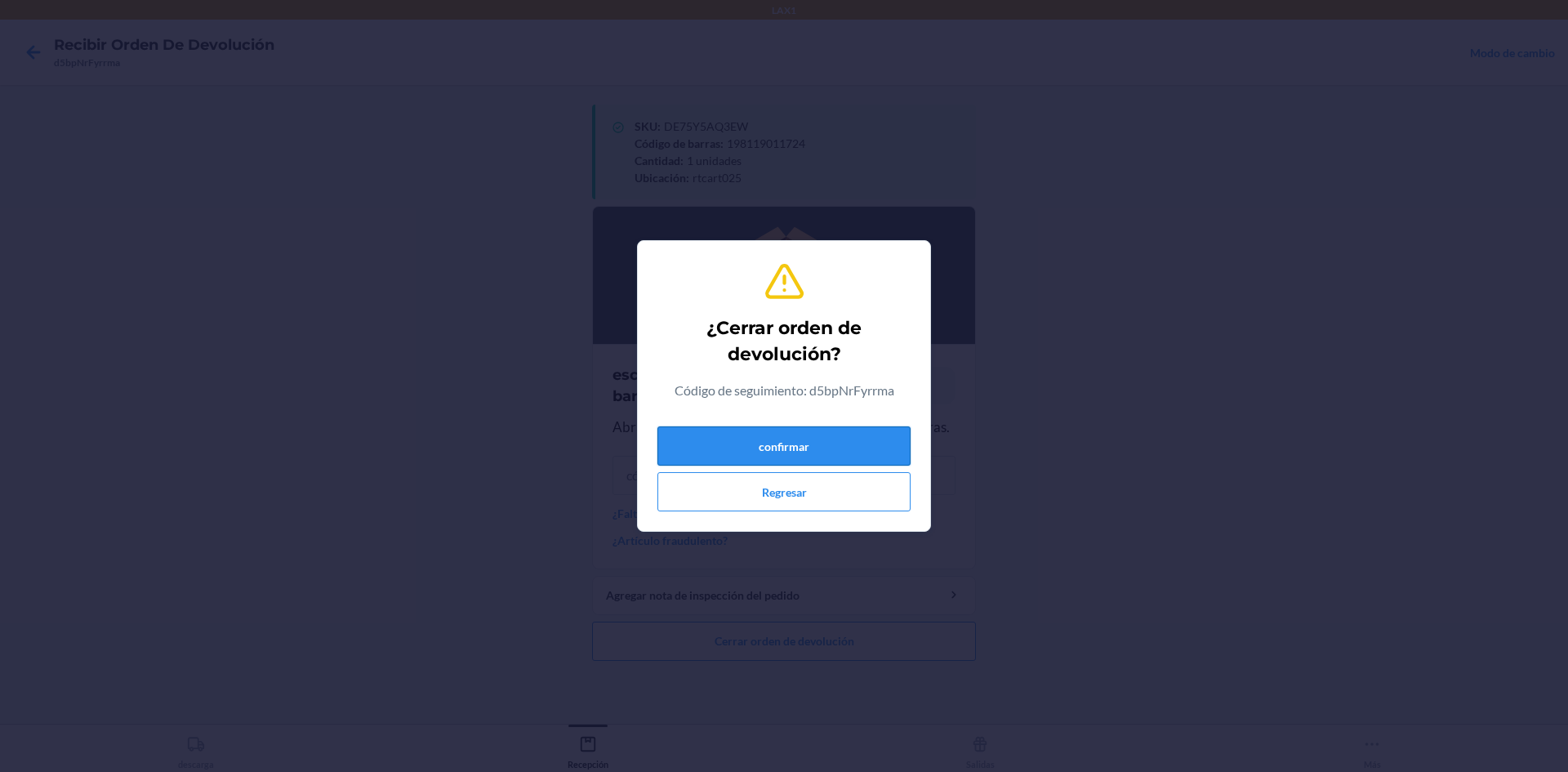
click at [744, 452] on button "confirmar" at bounding box center [784, 445] width 253 height 39
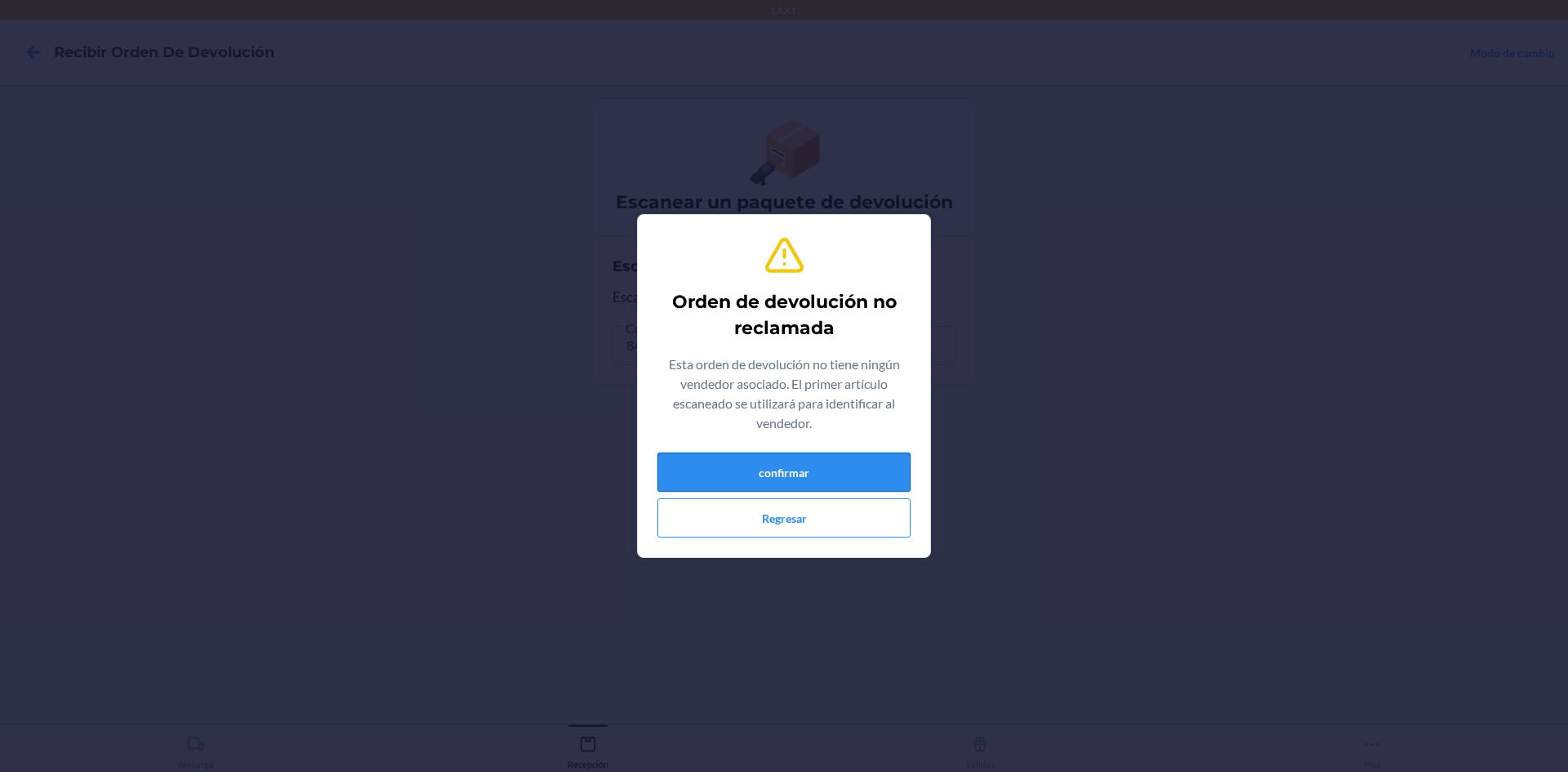
click at [801, 485] on button "confirmar" at bounding box center [784, 472] width 253 height 39
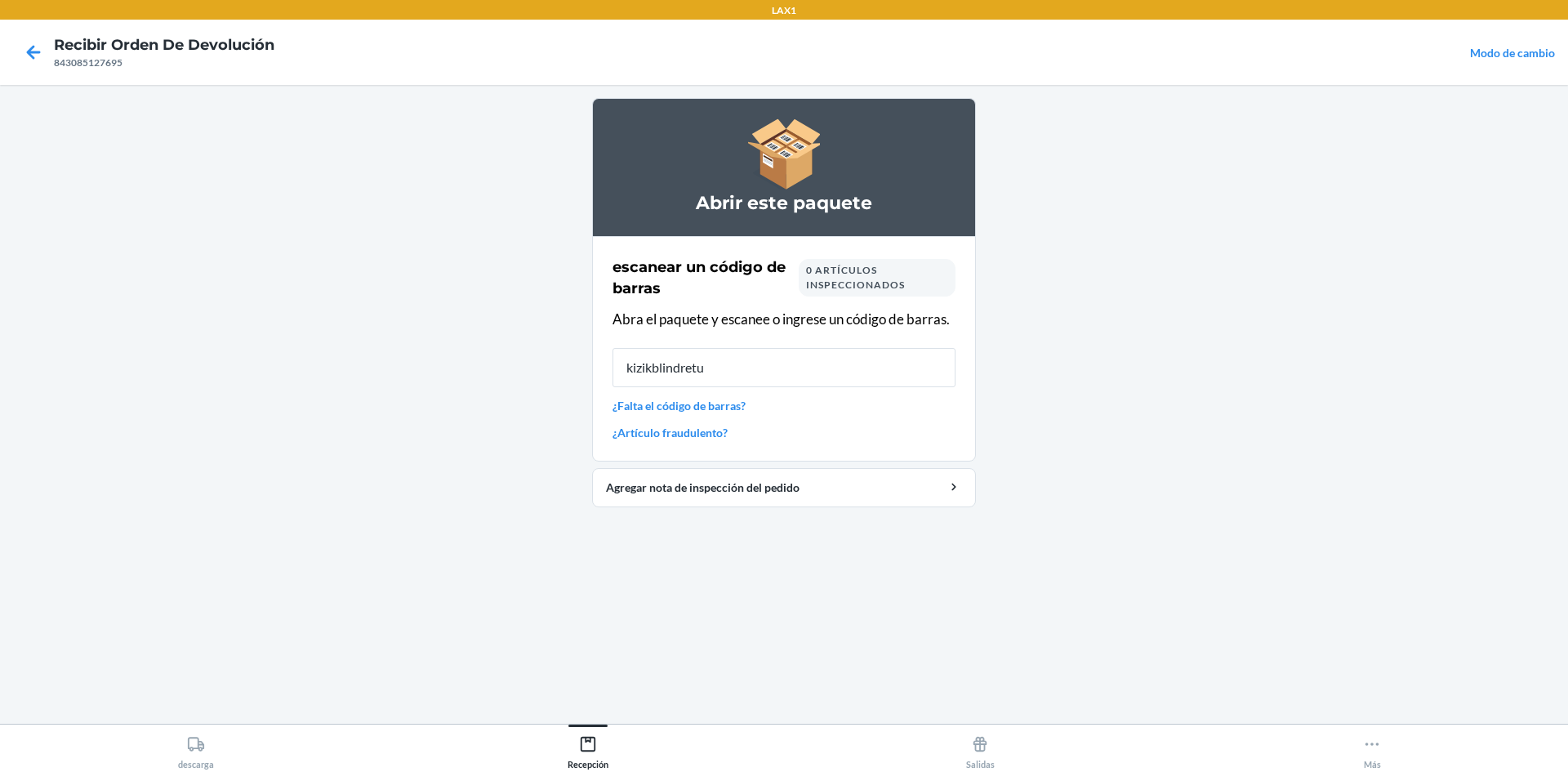
type input "kizikblindretur"
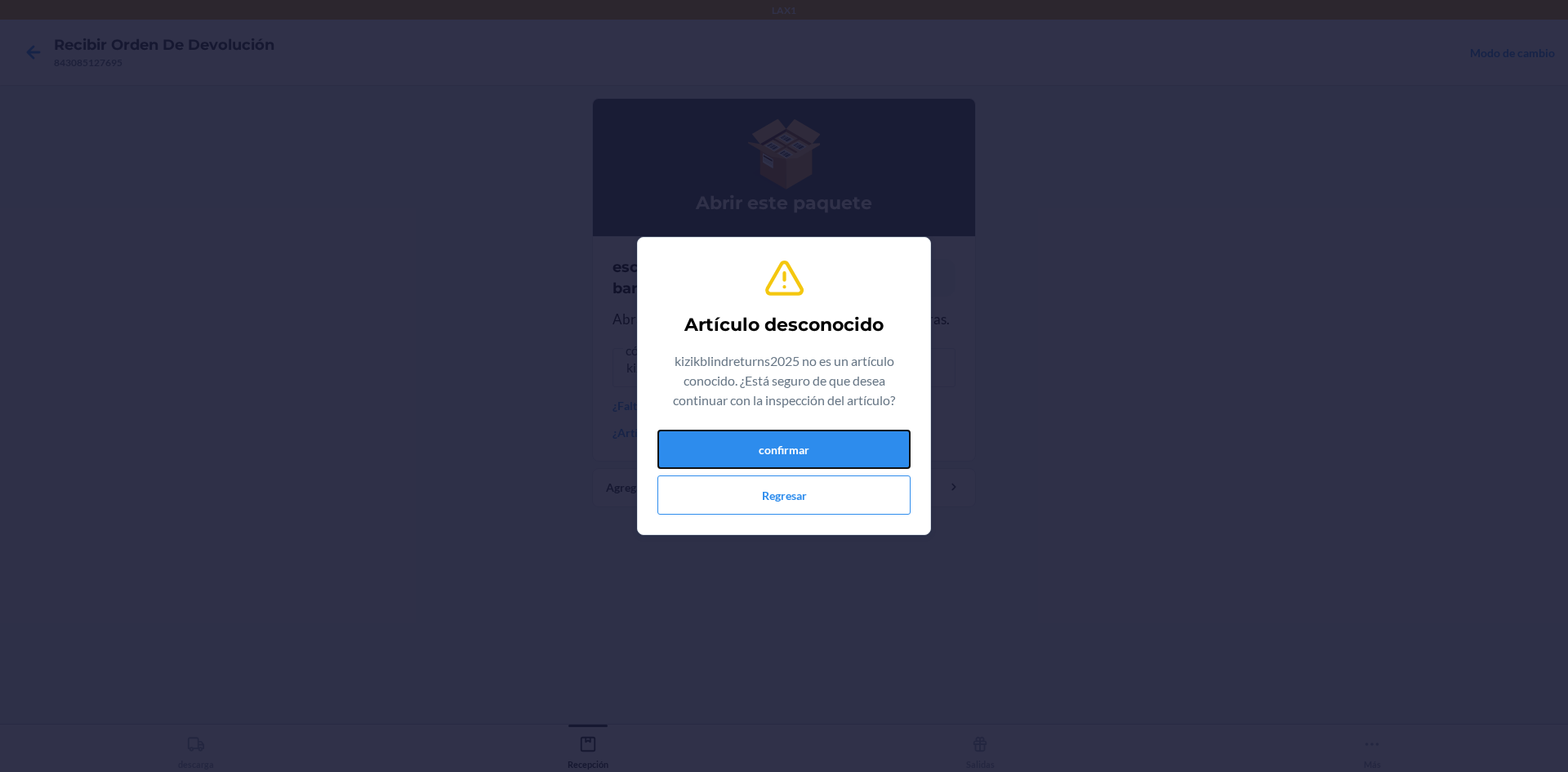
click at [793, 437] on button "confirmar" at bounding box center [784, 449] width 253 height 39
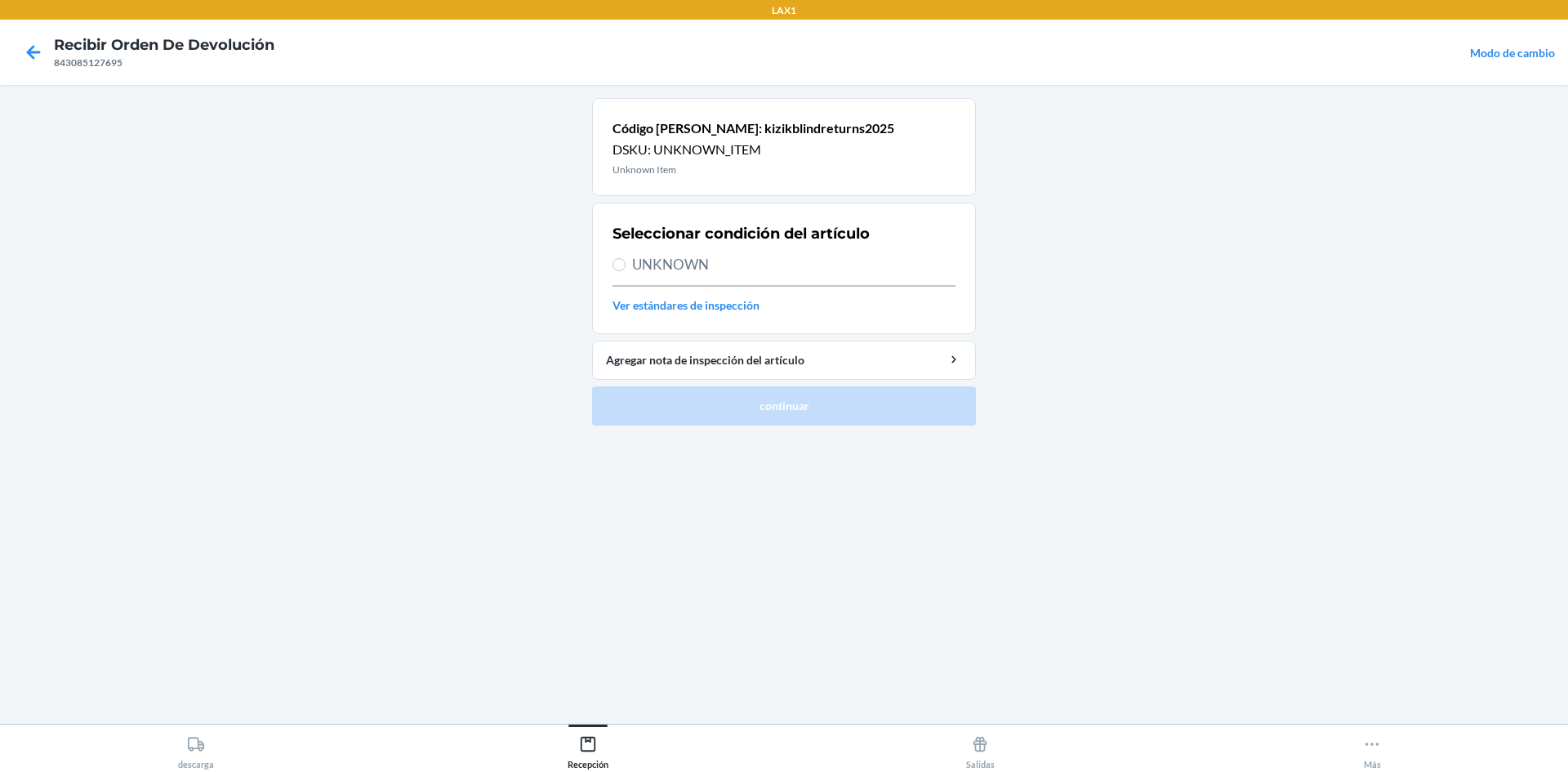
click at [28, 66] on div at bounding box center [33, 52] width 41 height 41
click at [37, 49] on icon at bounding box center [34, 52] width 28 height 28
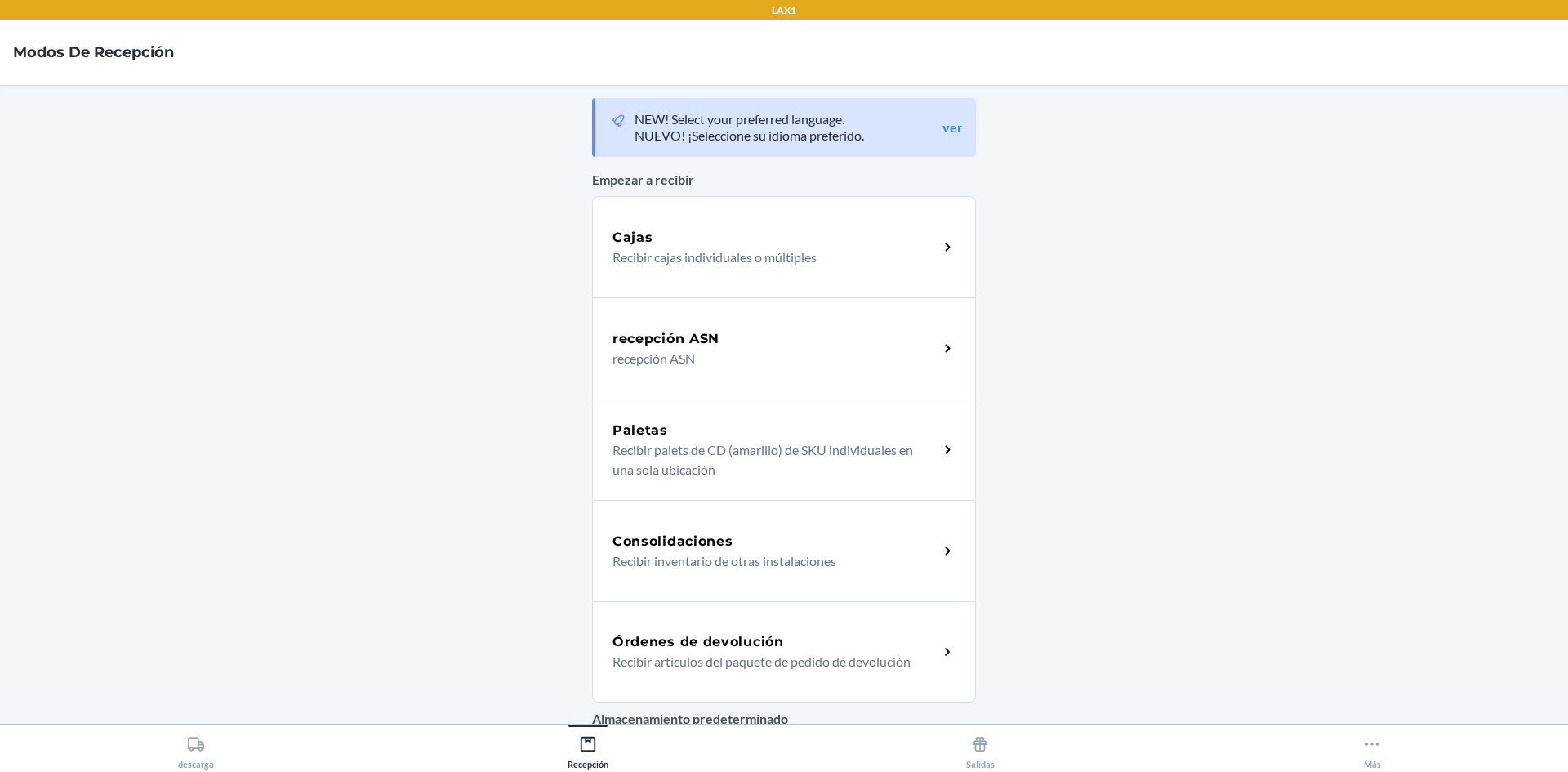
click at [844, 671] on p "Recibir artículos del paquete de pedido de devolución" at bounding box center [769, 662] width 313 height 20
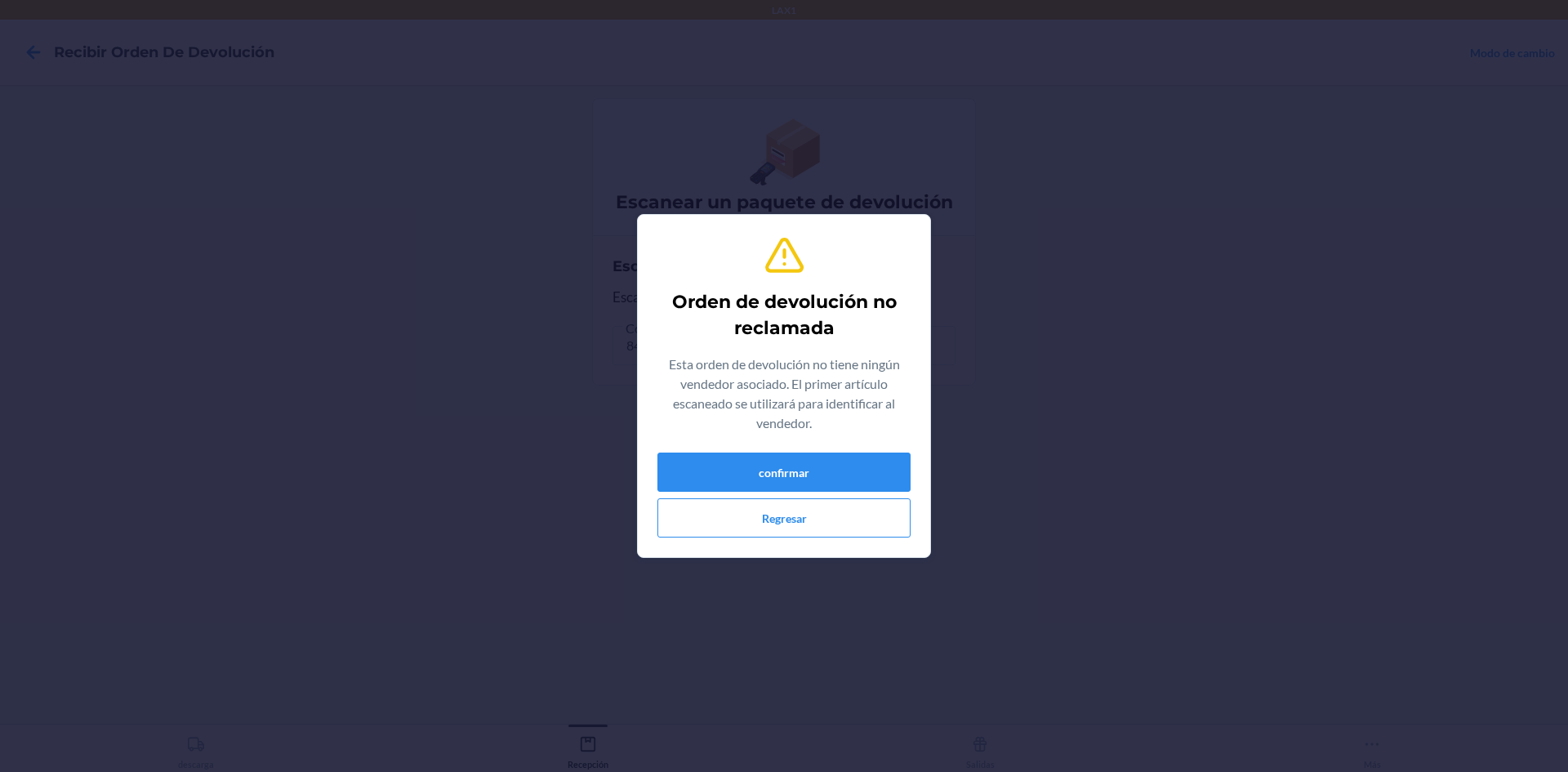
drag, startPoint x: 718, startPoint y: 434, endPoint x: 719, endPoint y: 445, distance: 11.0
click at [719, 445] on div "Orden de devolución no reclamada Esta orden de devolución no tiene ningún vende…" at bounding box center [784, 385] width 253 height 316
click at [719, 448] on div "Orden de devolución no reclamada Esta orden de devolución no tiene ningún vende…" at bounding box center [784, 385] width 253 height 316
click at [719, 485] on button "confirmar" at bounding box center [784, 472] width 253 height 39
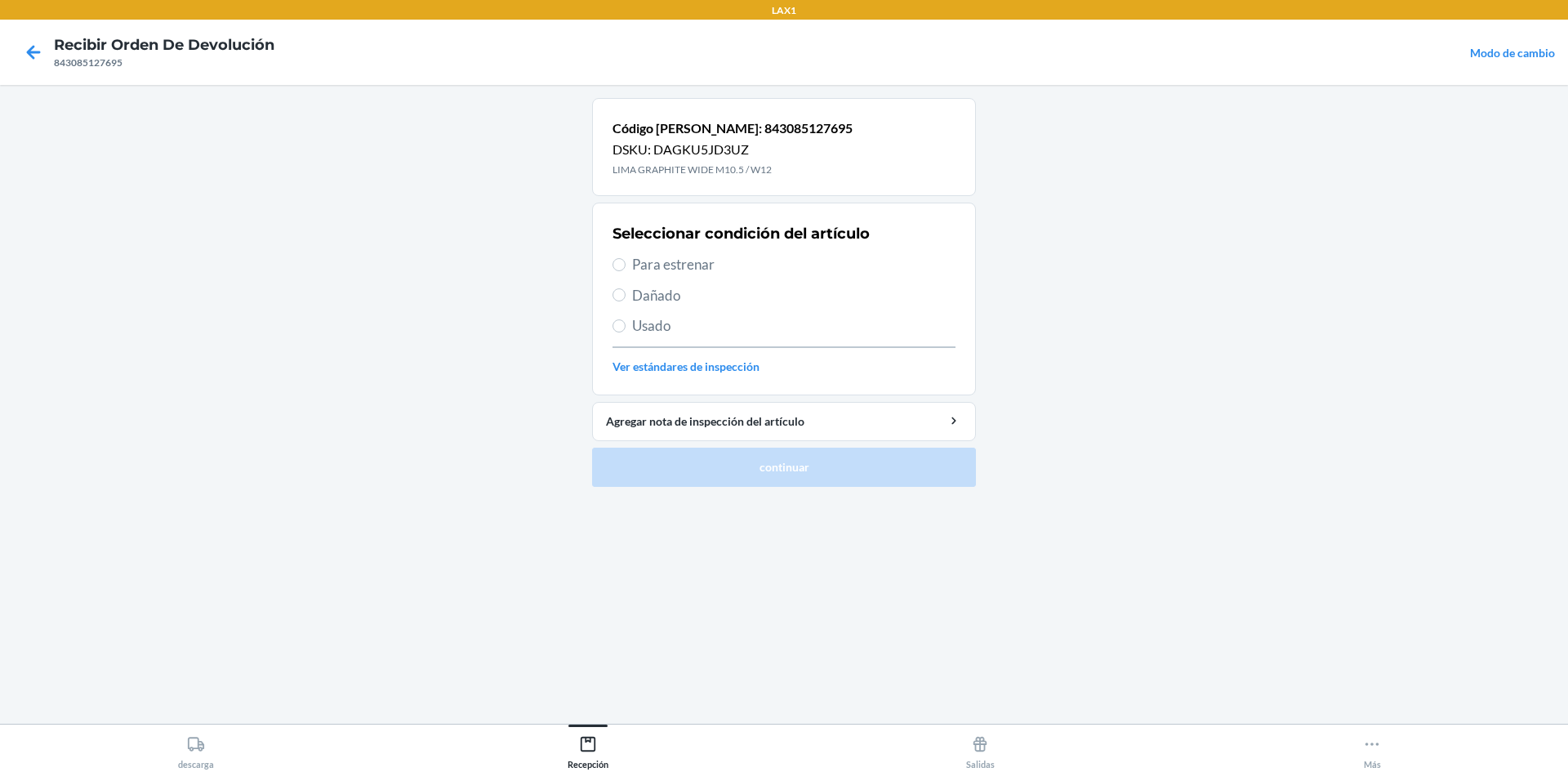
click at [699, 269] on span "Para estrenar" at bounding box center [794, 264] width 323 height 21
click at [625, 269] on input "Para estrenar" at bounding box center [619, 265] width 13 height 13
radio input "true"
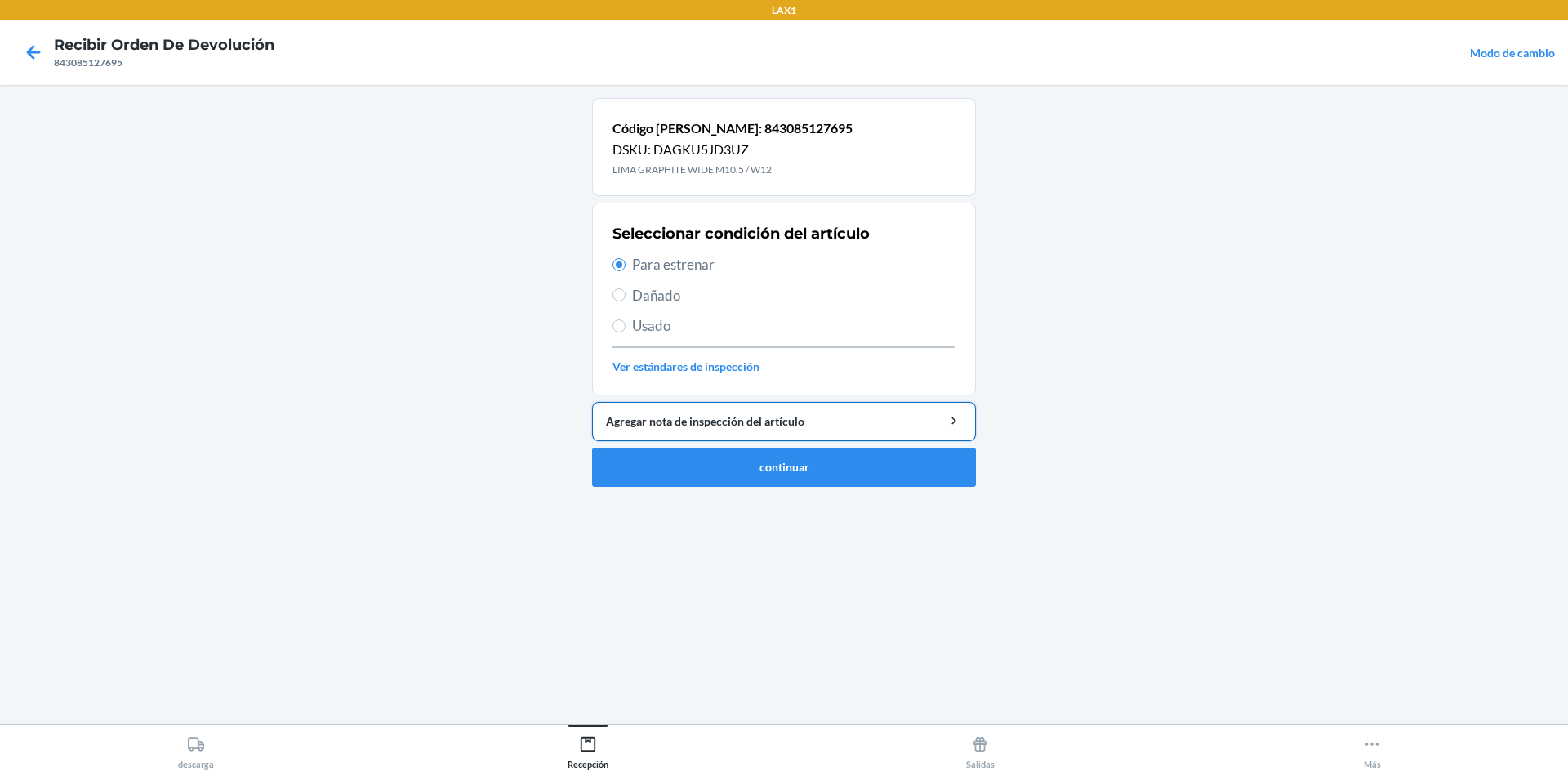
click at [820, 423] on div "Agregar nota de inspección del artículo" at bounding box center [784, 421] width 356 height 17
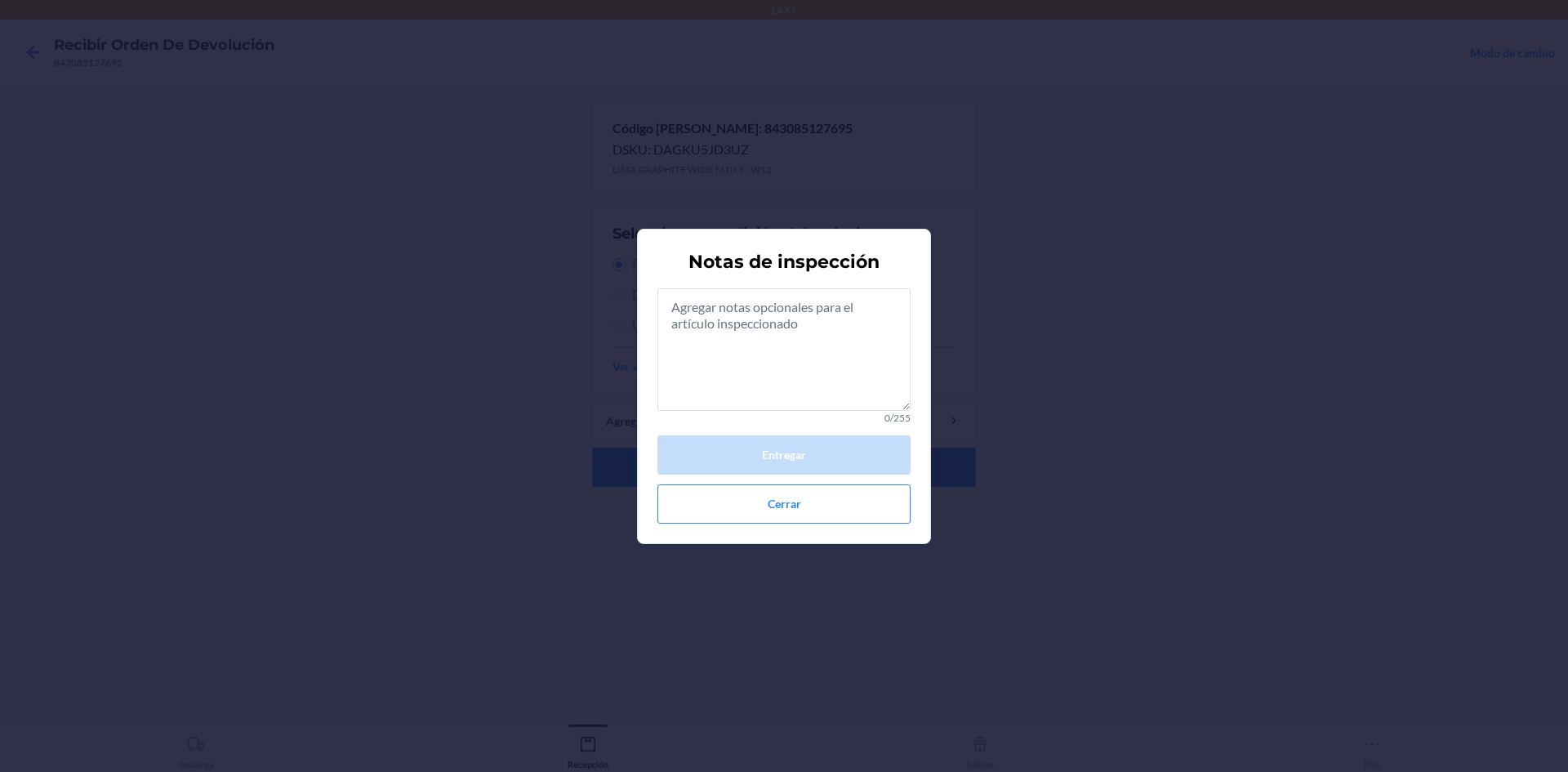
click at [999, 538] on div "Notas de inspección 0/255 Entregar Cerrar" at bounding box center [784, 386] width 1568 height 772
click at [889, 521] on button "Cerrar" at bounding box center [784, 503] width 253 height 39
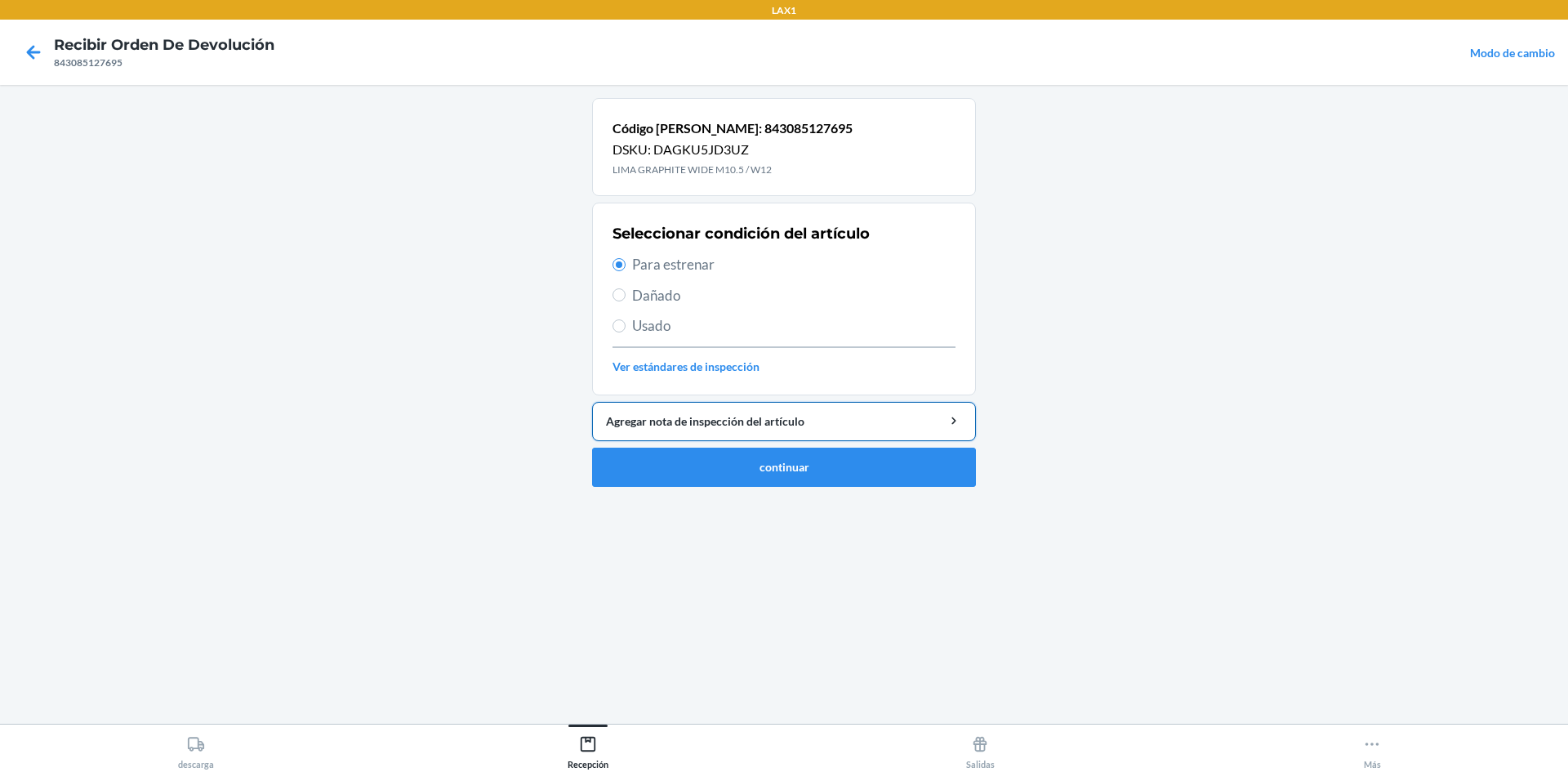
click at [829, 440] on button "Agregar nota de inspección del artículo" at bounding box center [784, 422] width 384 height 39
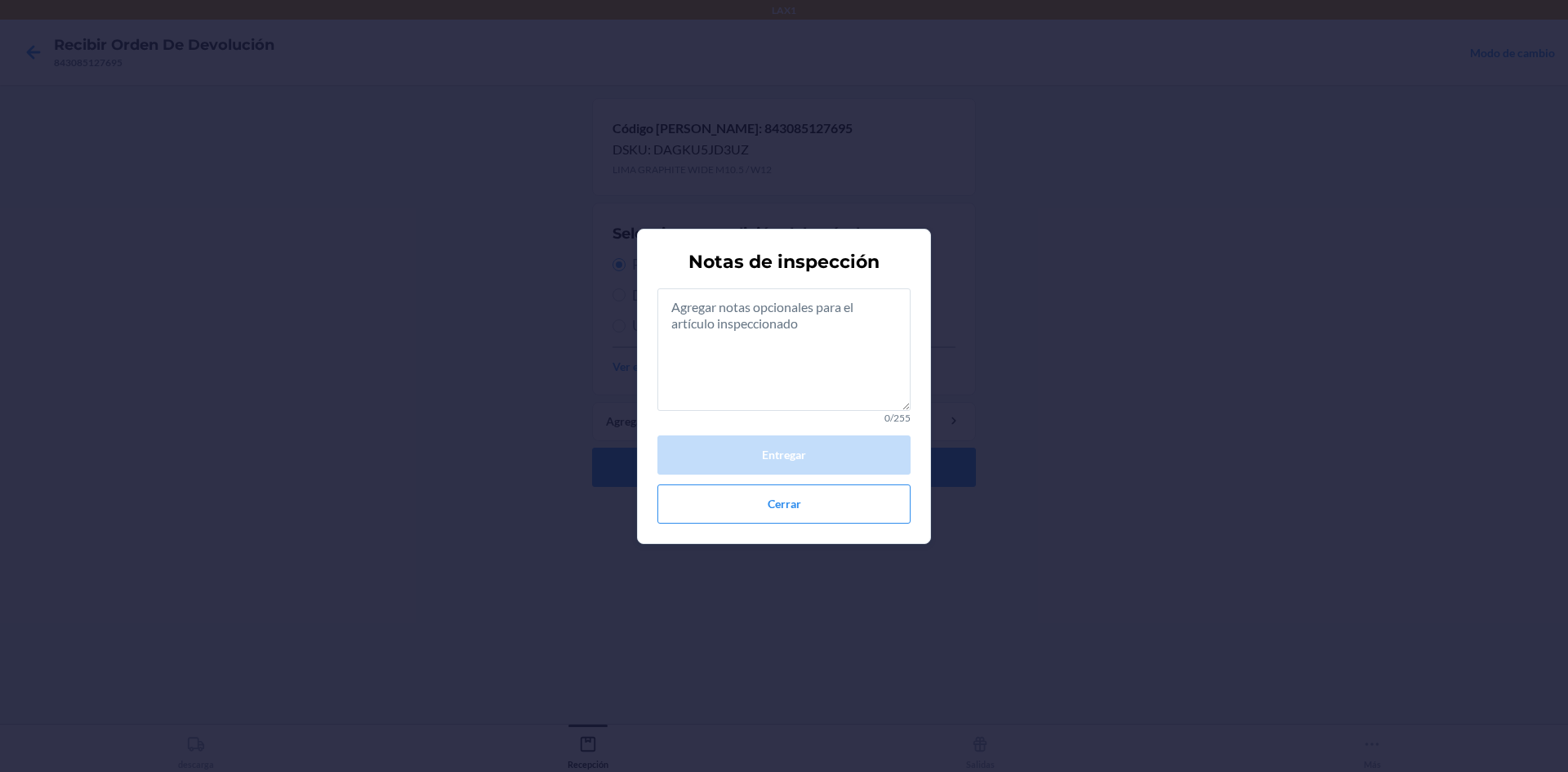
click at [957, 594] on div "Notas de inspección 0/255 Entregar Cerrar" at bounding box center [784, 386] width 1568 height 772
click at [881, 515] on button "Cerrar" at bounding box center [784, 503] width 253 height 39
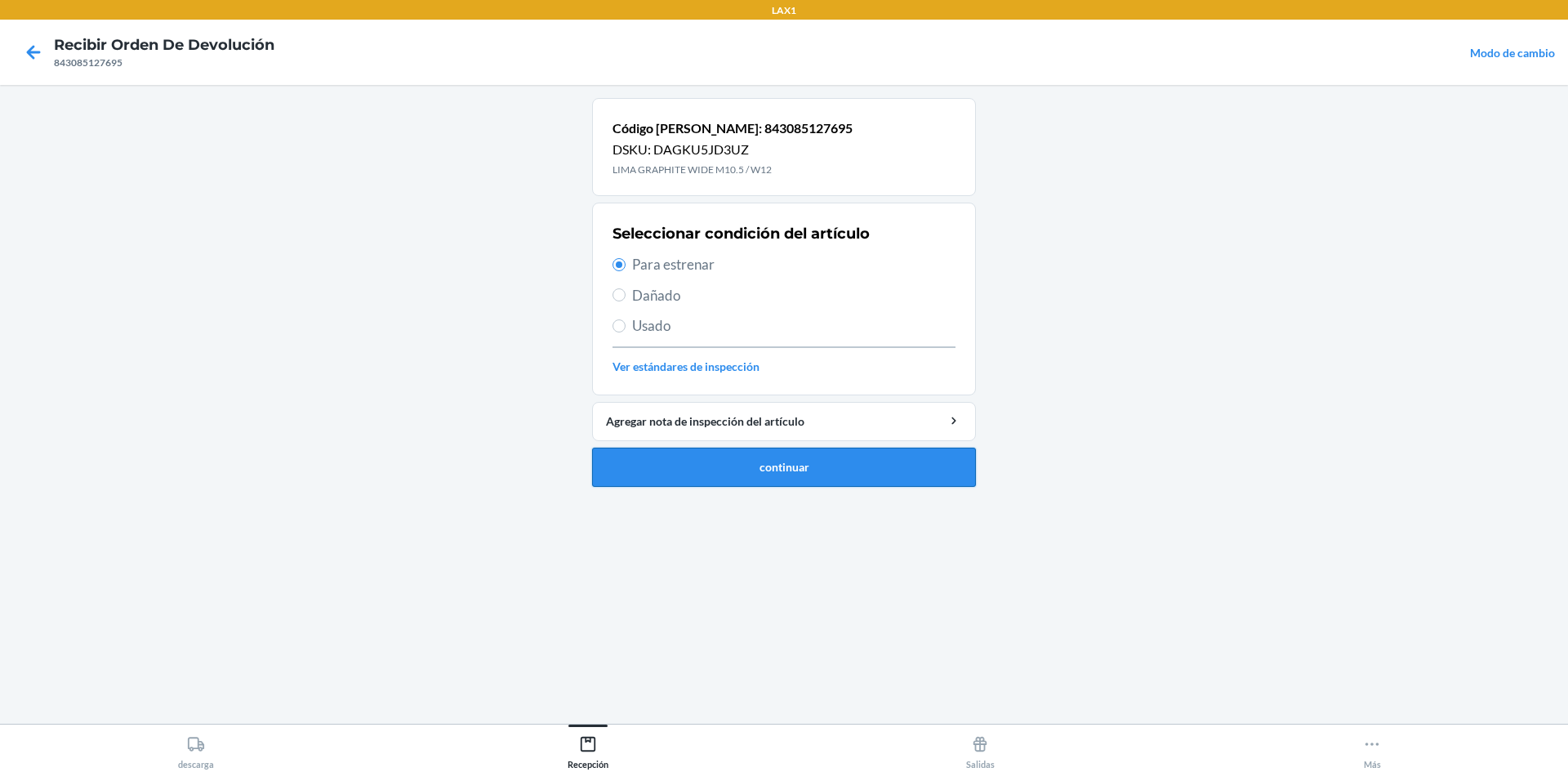
click at [865, 462] on button "continuar" at bounding box center [784, 467] width 384 height 39
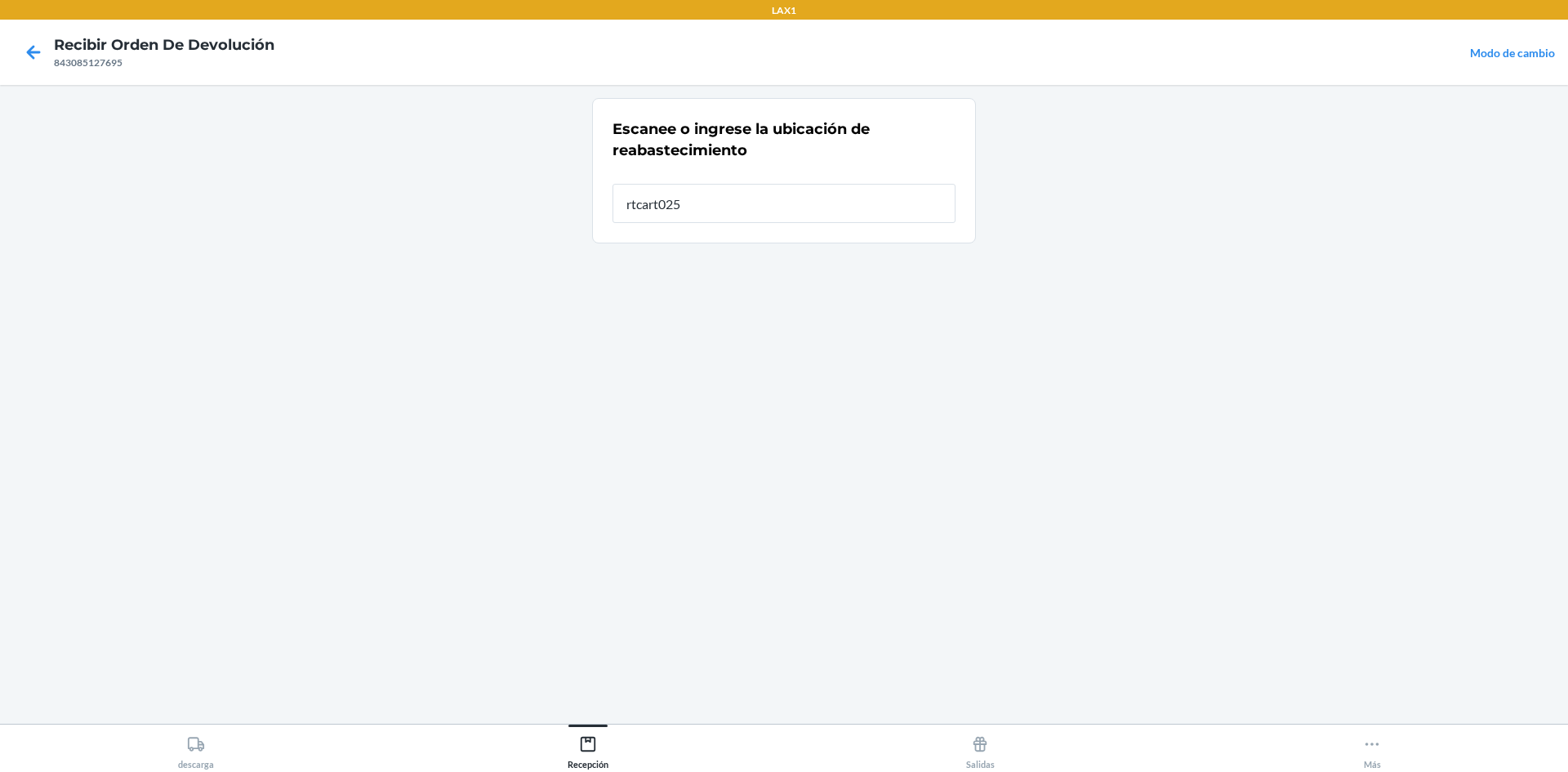
type input "rtcart025"
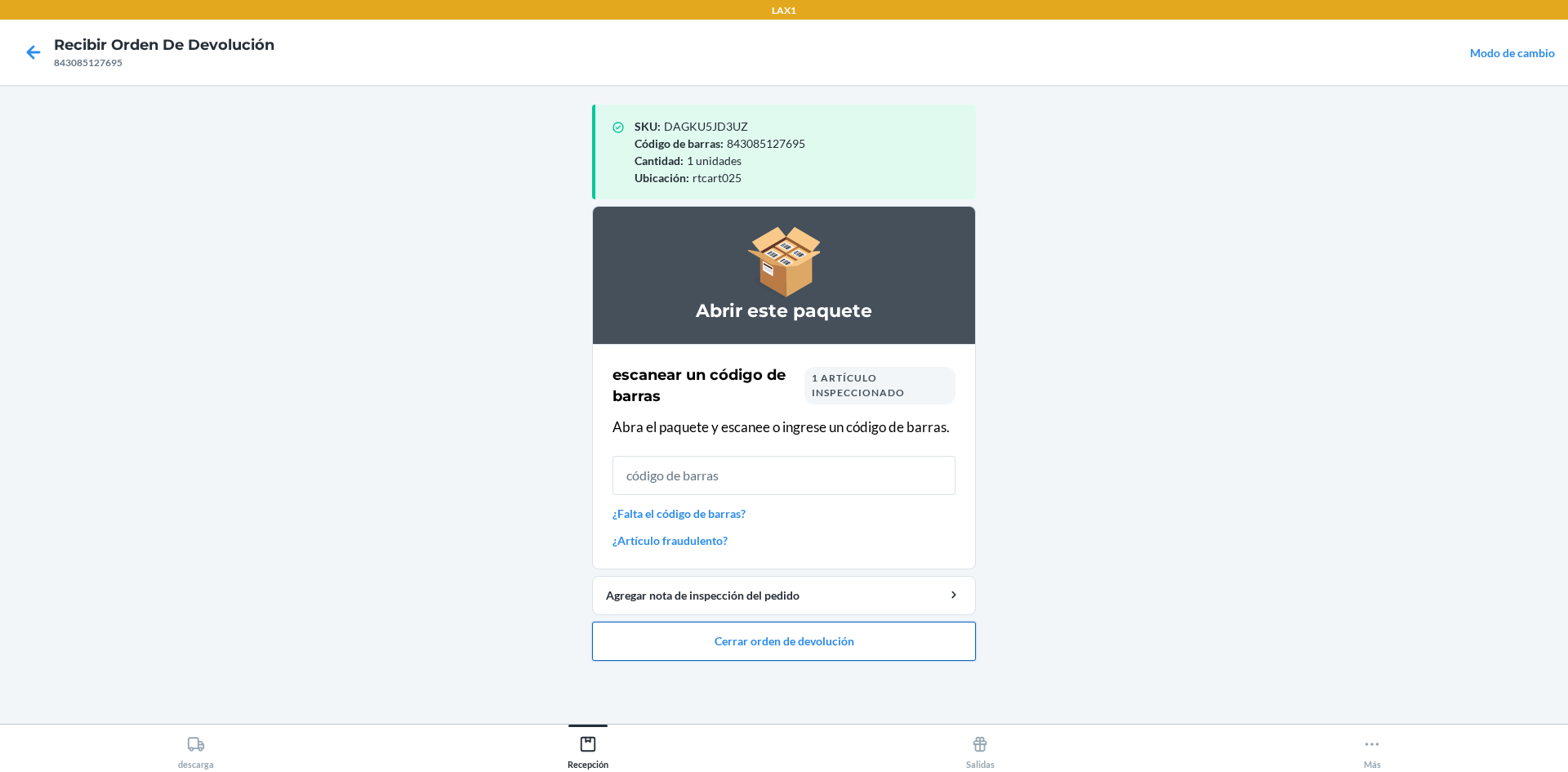
click at [923, 643] on button "Cerrar orden de devolución" at bounding box center [784, 641] width 384 height 39
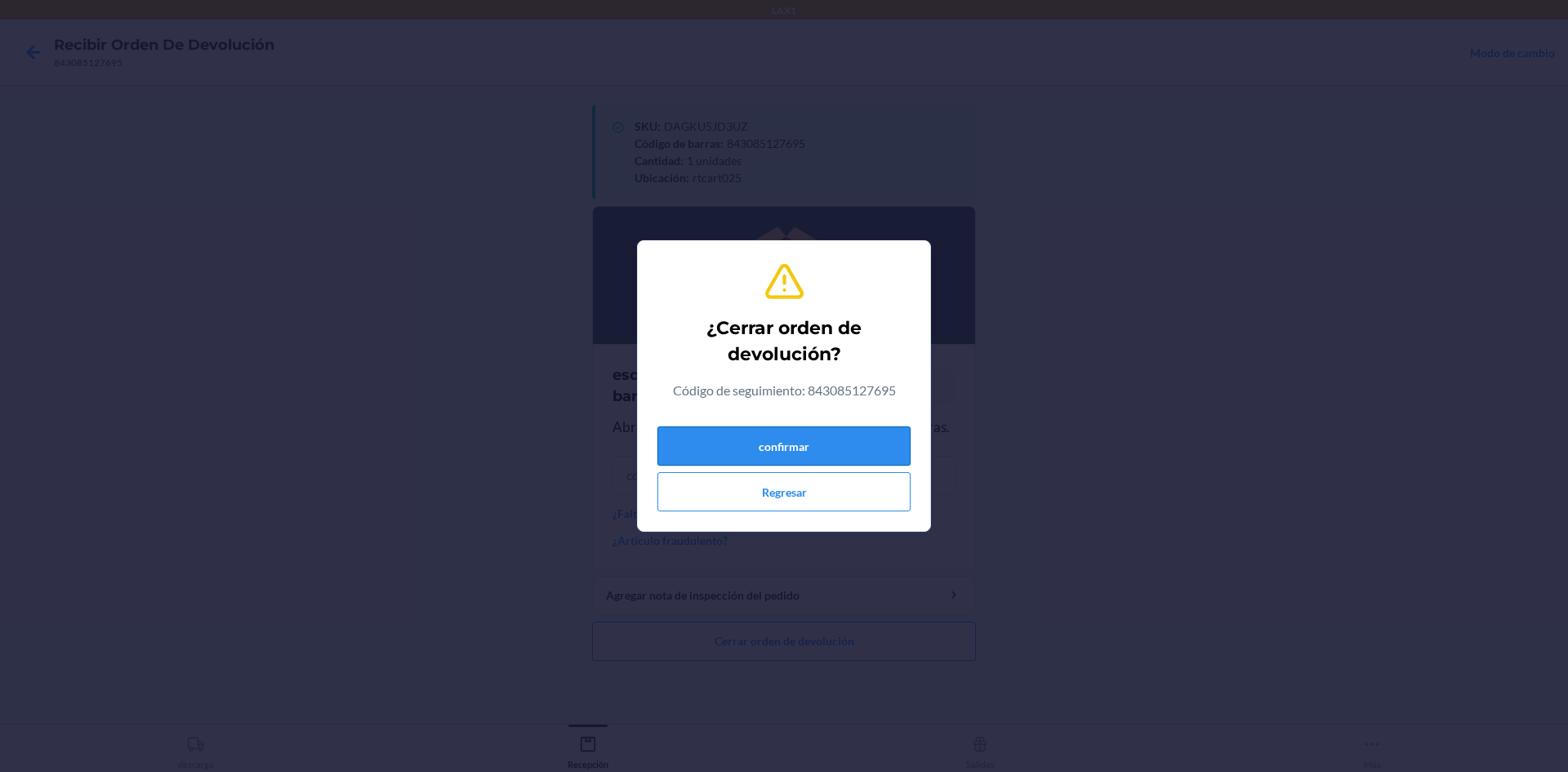
click at [839, 432] on button "confirmar" at bounding box center [784, 445] width 253 height 39
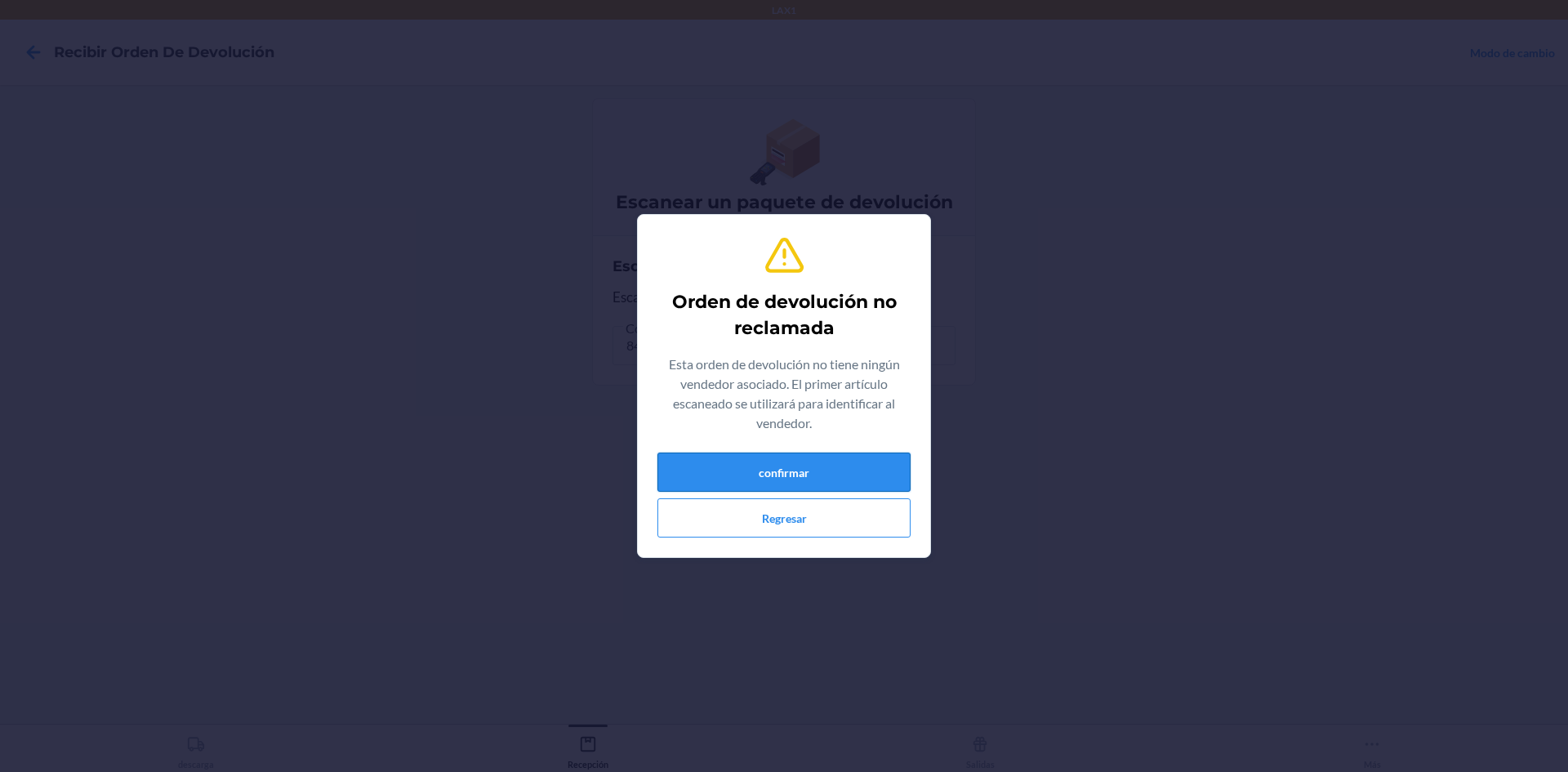
click at [753, 482] on button "confirmar" at bounding box center [784, 472] width 253 height 39
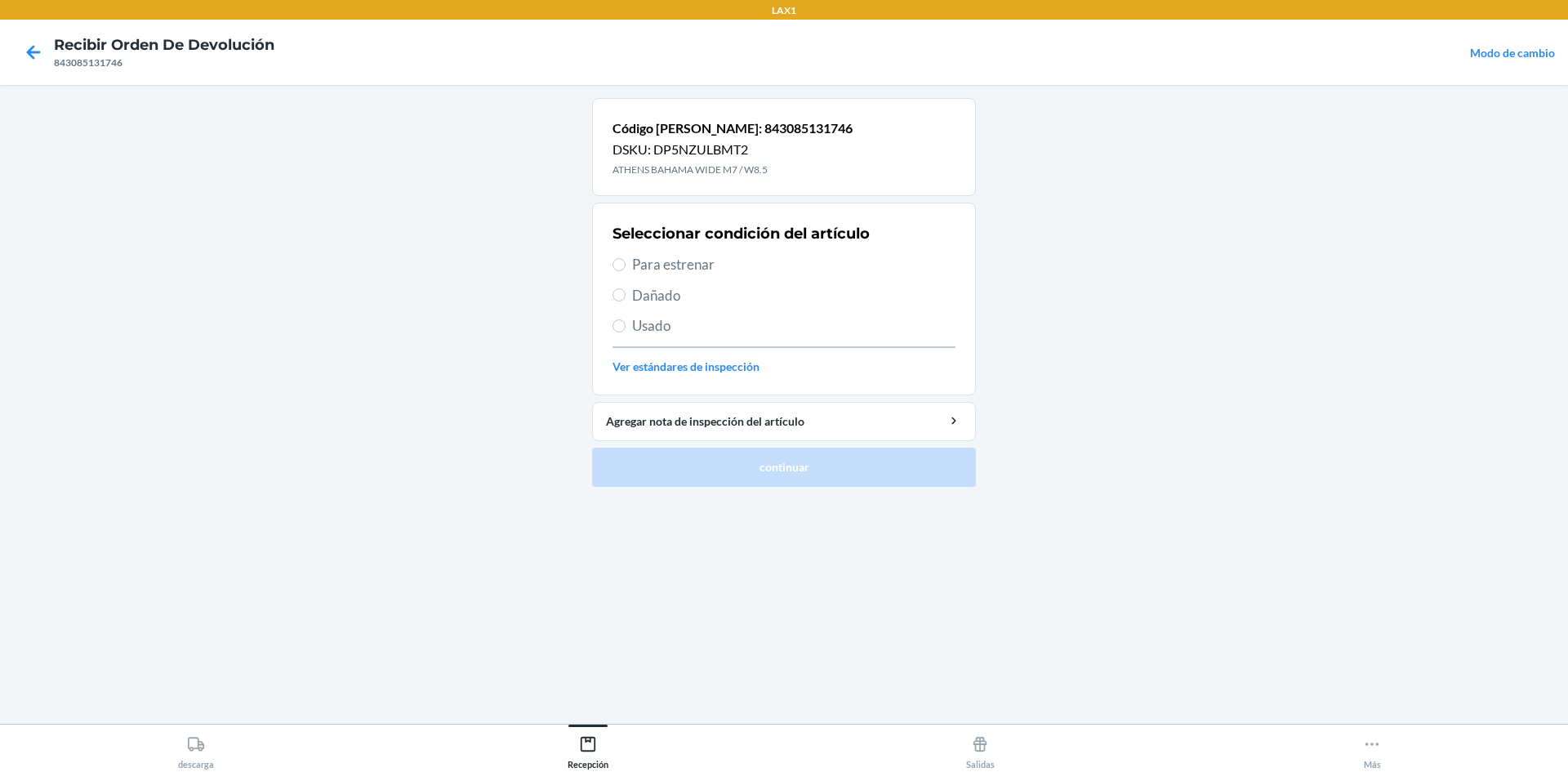
click at [705, 258] on span "Para estrenar" at bounding box center [794, 264] width 323 height 21
click at [625, 259] on input "Para estrenar" at bounding box center [619, 265] width 13 height 13
radio input "true"
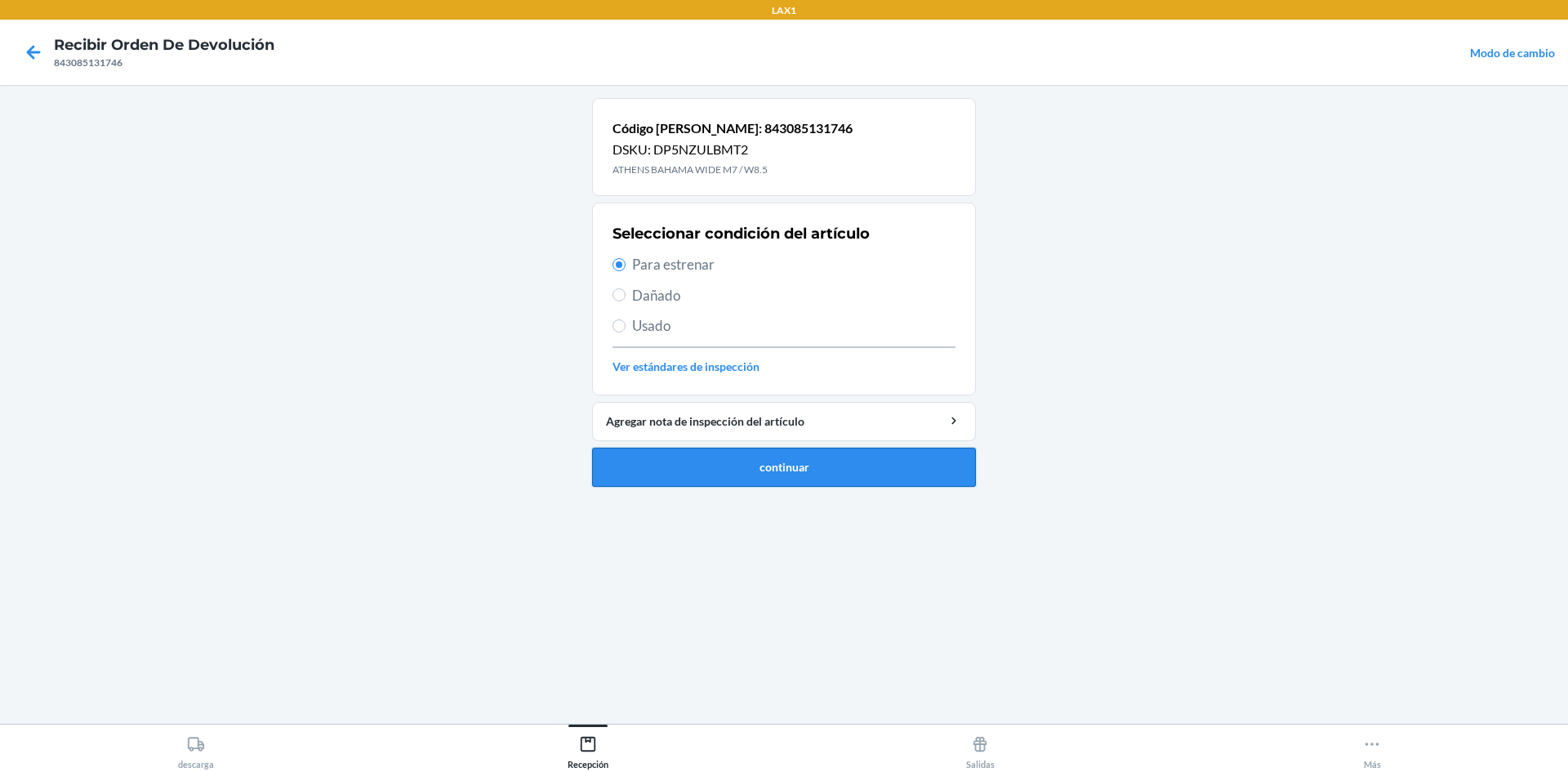
click at [777, 482] on button "continuar" at bounding box center [784, 467] width 384 height 39
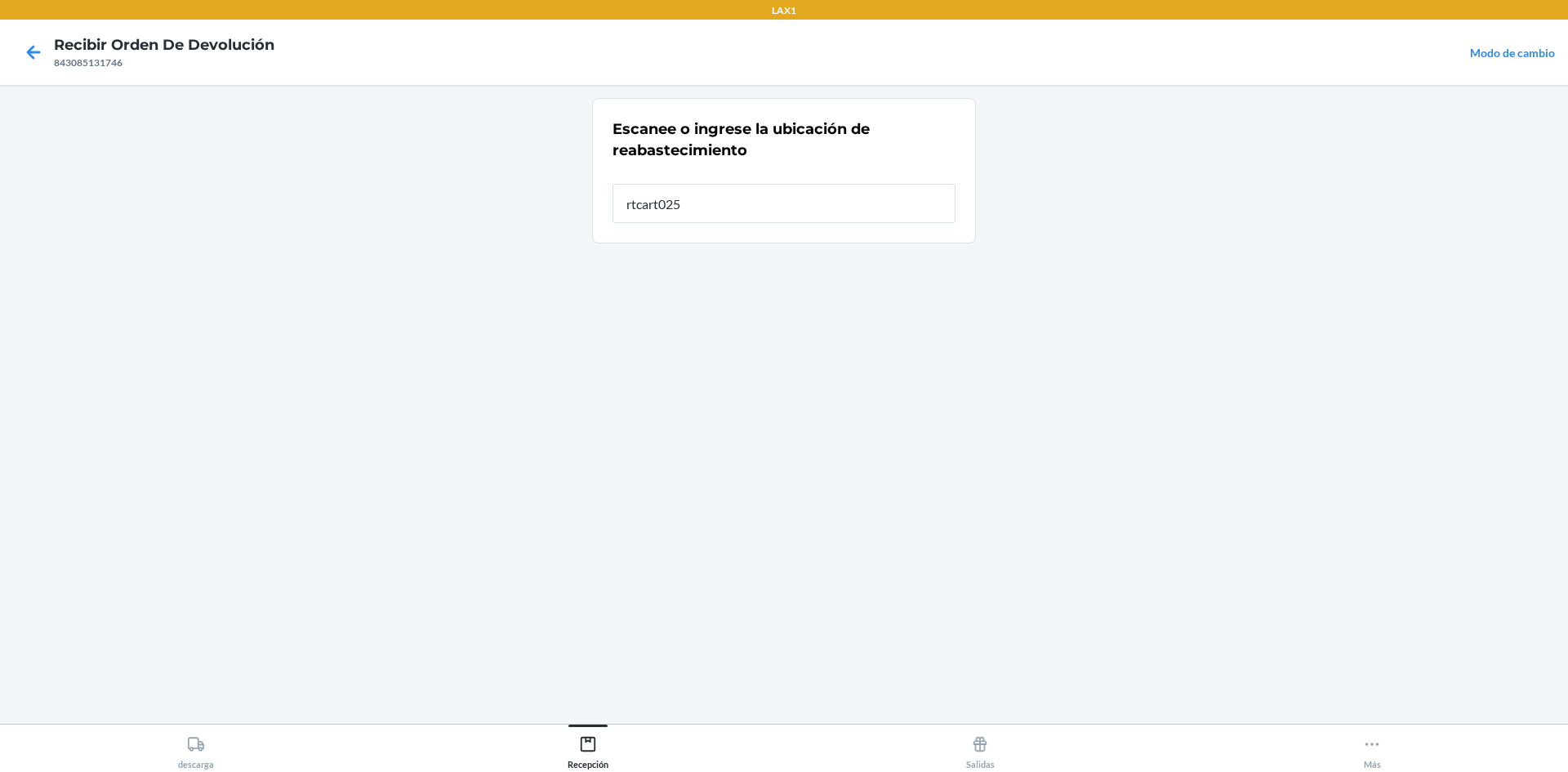
type input "rtcart025"
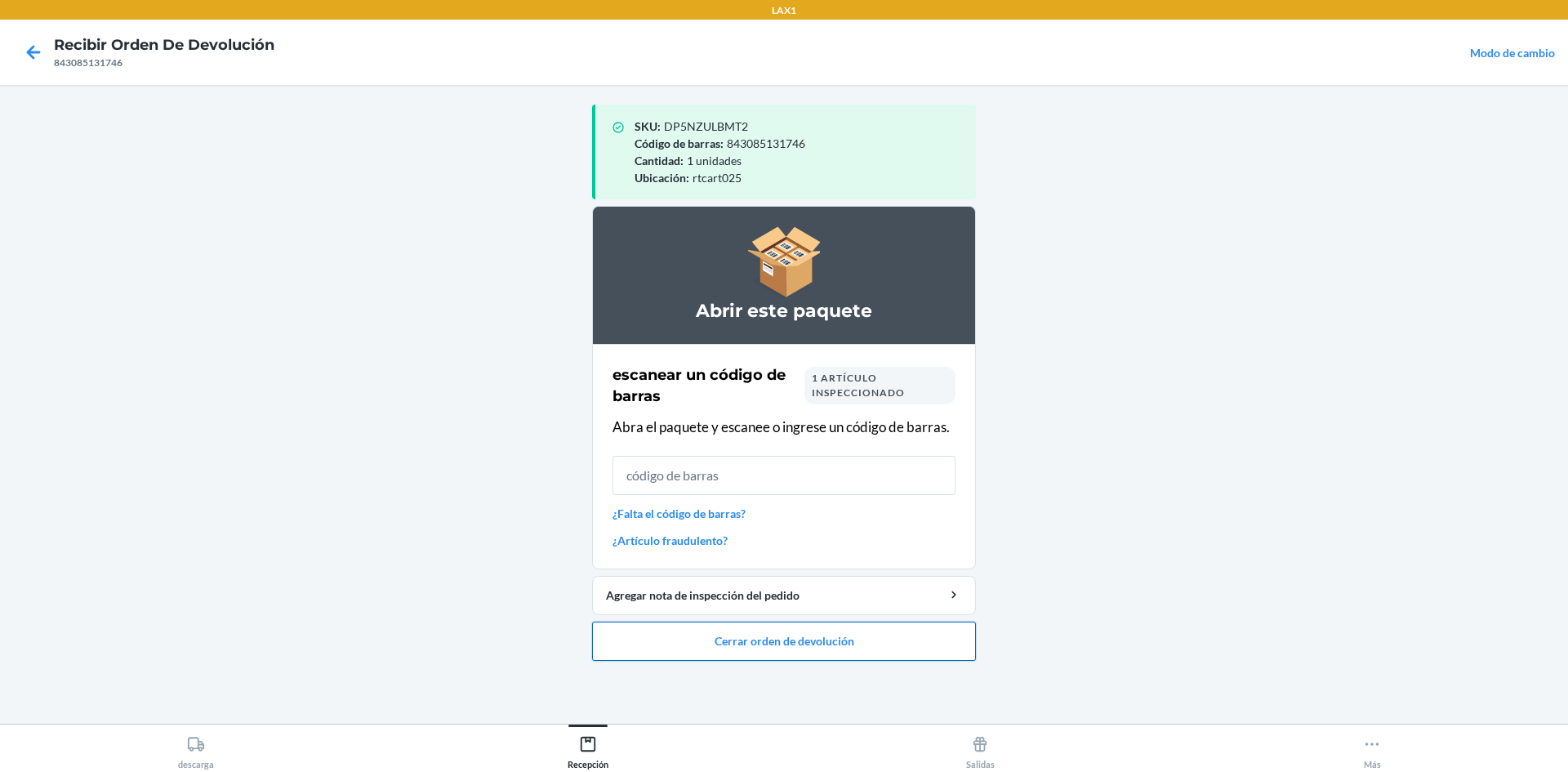
click at [869, 634] on button "Cerrar orden de devolución" at bounding box center [784, 641] width 384 height 39
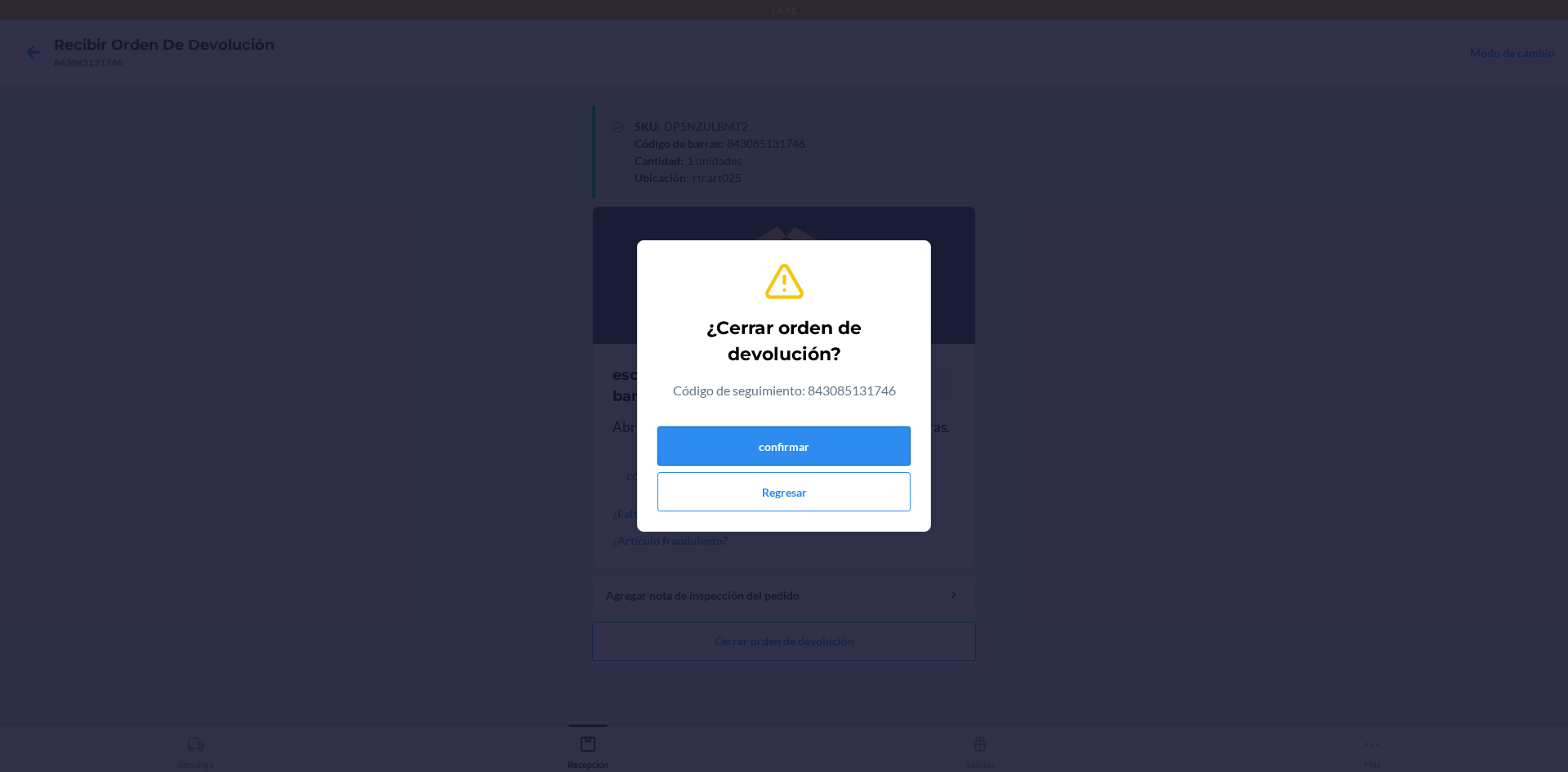
click at [869, 449] on button "confirmar" at bounding box center [784, 445] width 253 height 39
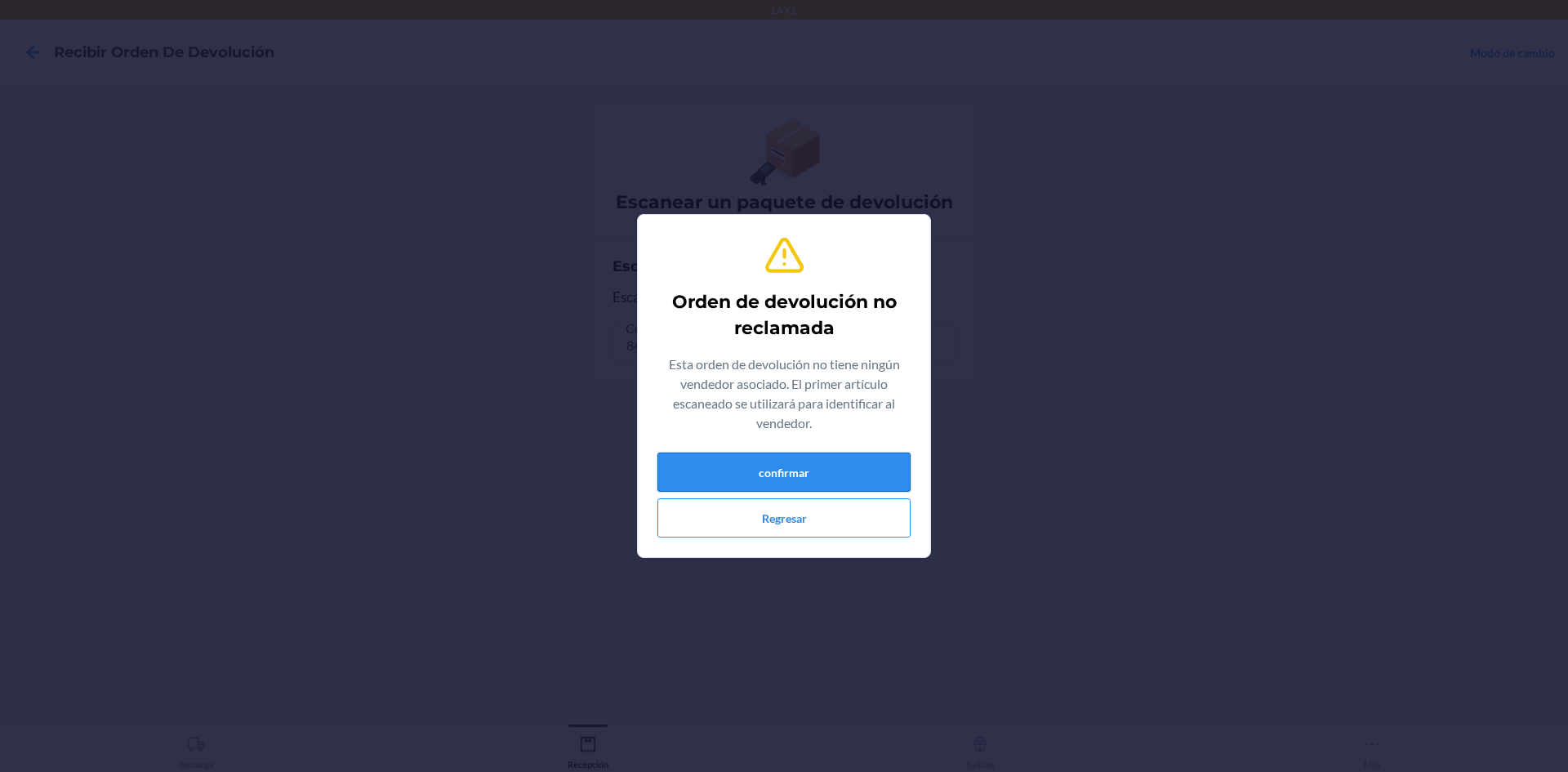
click at [800, 489] on button "confirmar" at bounding box center [784, 472] width 253 height 39
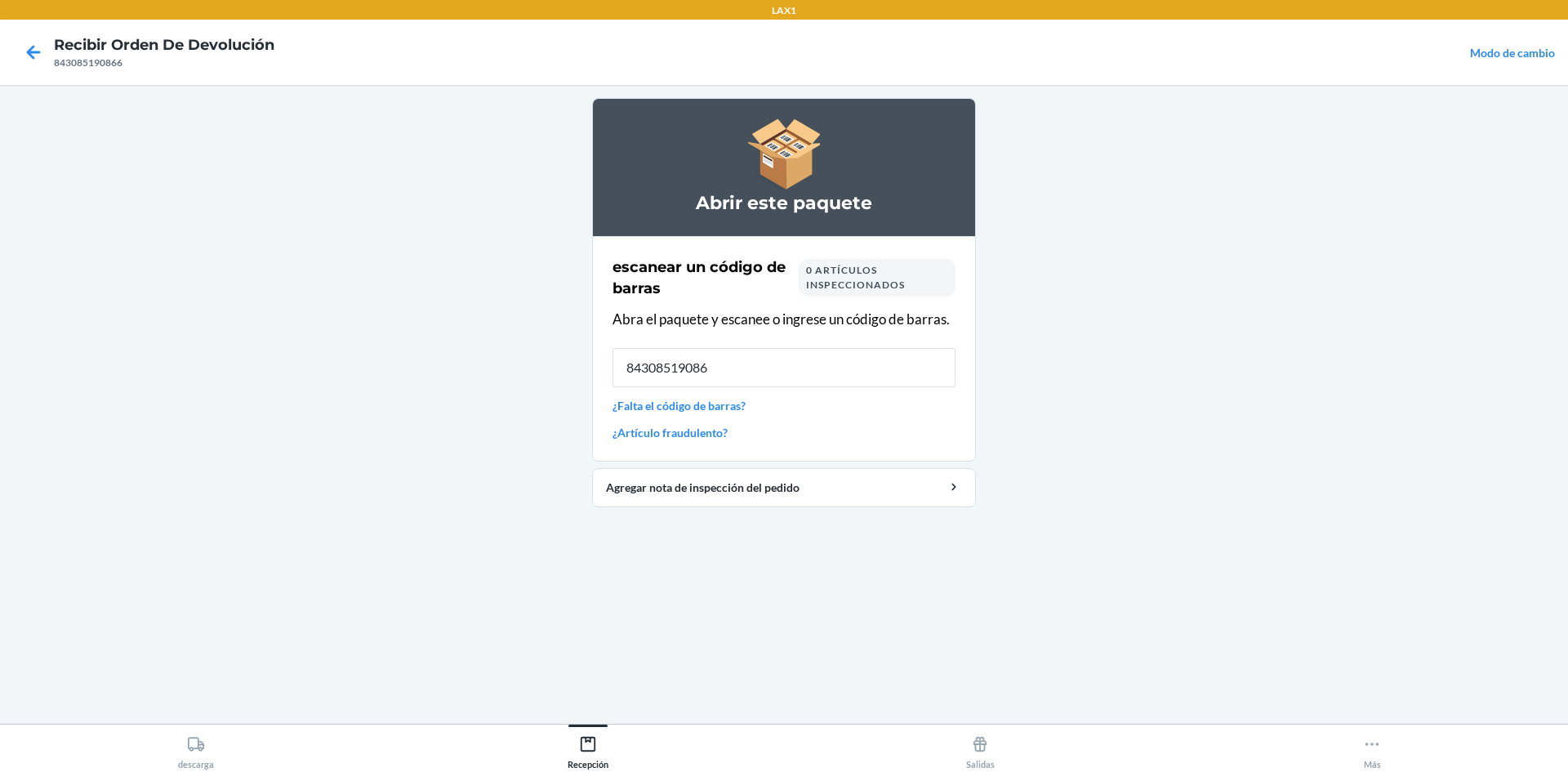
type input "843085190866"
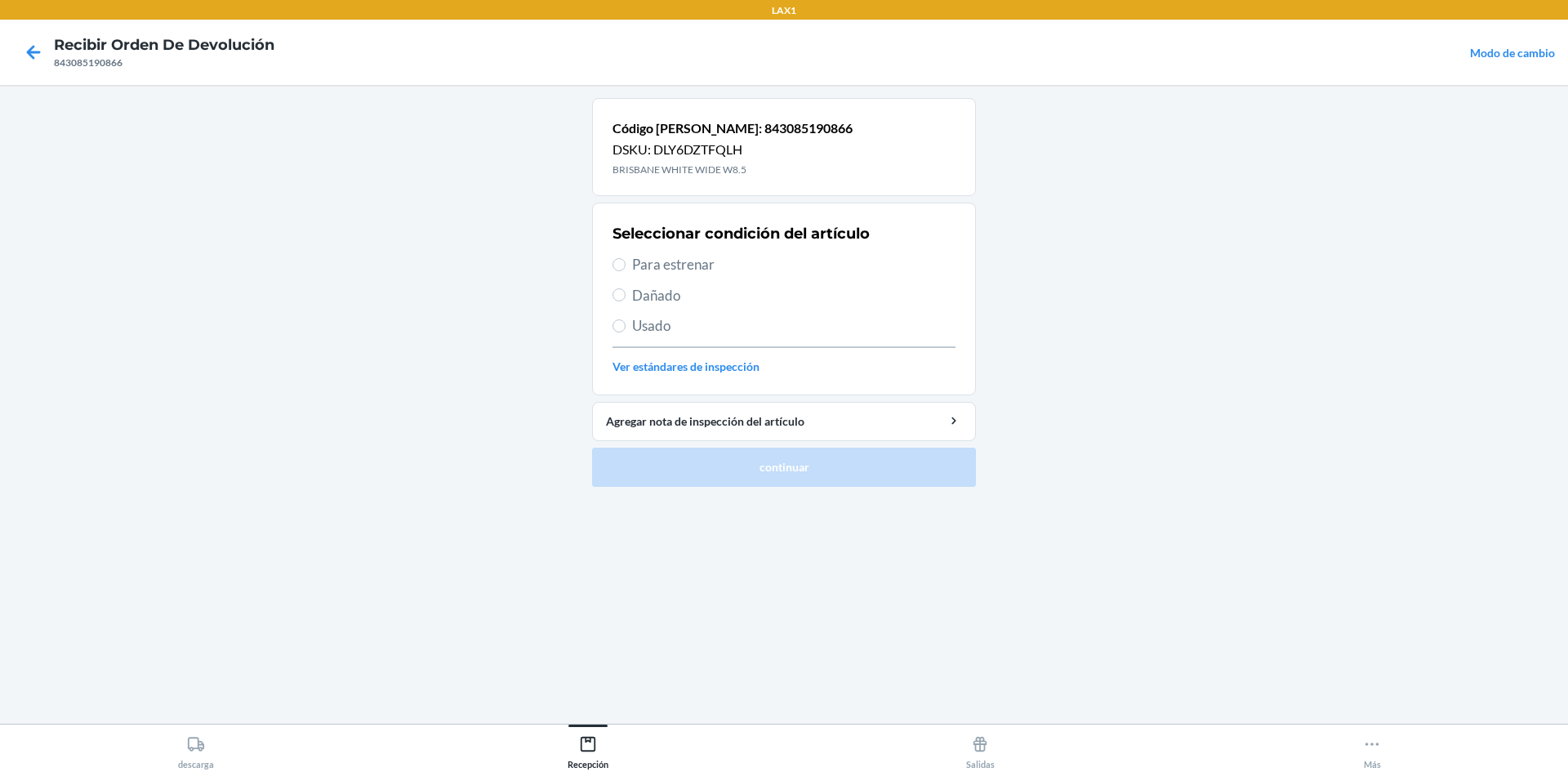
click at [691, 263] on span "Para estrenar" at bounding box center [794, 264] width 323 height 21
click at [625, 263] on input "Para estrenar" at bounding box center [619, 265] width 13 height 13
radio input "true"
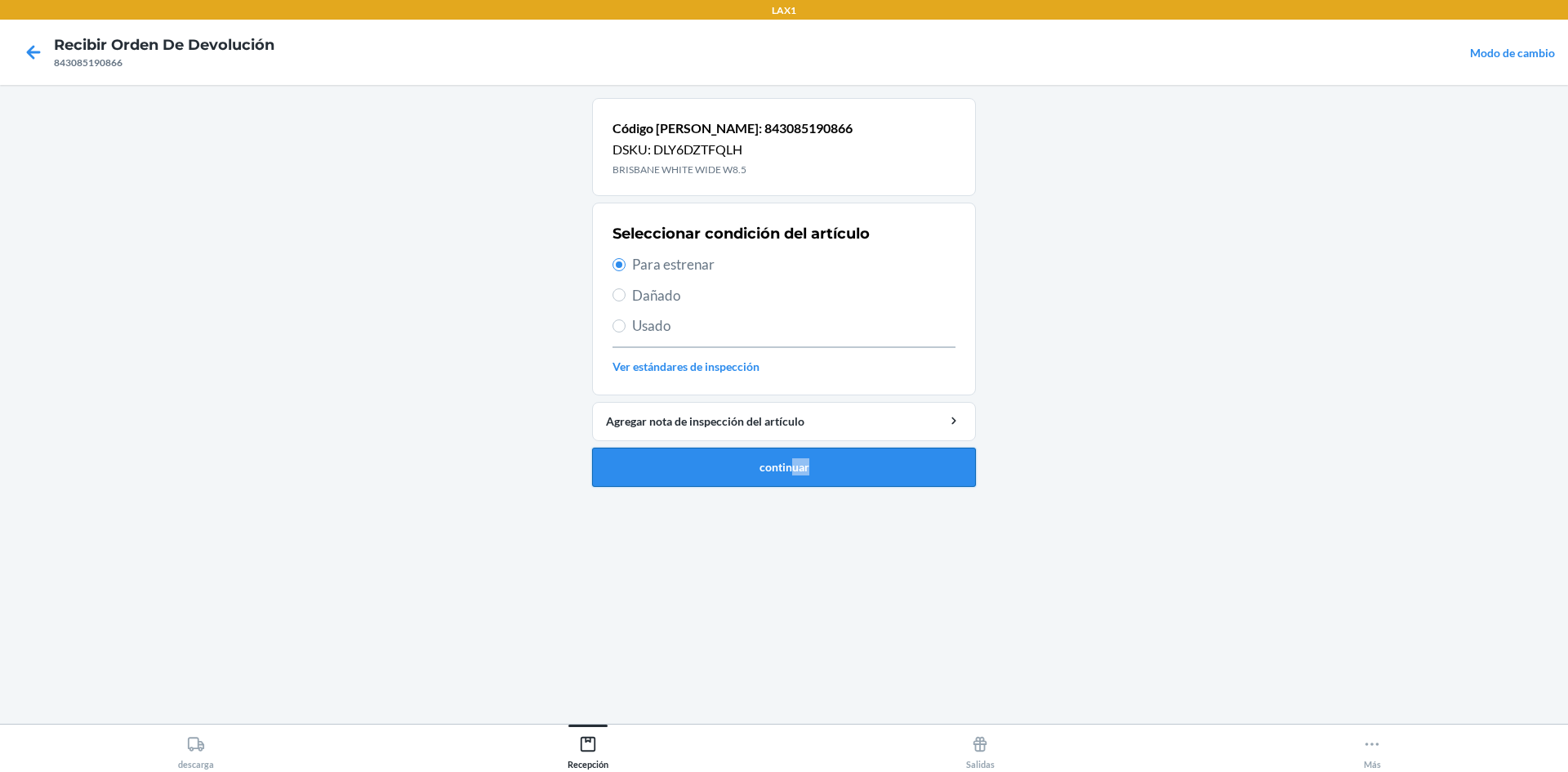
drag, startPoint x: 799, startPoint y: 488, endPoint x: 793, endPoint y: 476, distance: 13.4
click at [794, 479] on ol "Código de barras: 843085190866 DSKU: DLY6DZTFQLH BRISBANE WHITE WIDE W8.5 Selec…" at bounding box center [784, 300] width 384 height 402
click at [793, 476] on button "continuar" at bounding box center [784, 467] width 384 height 39
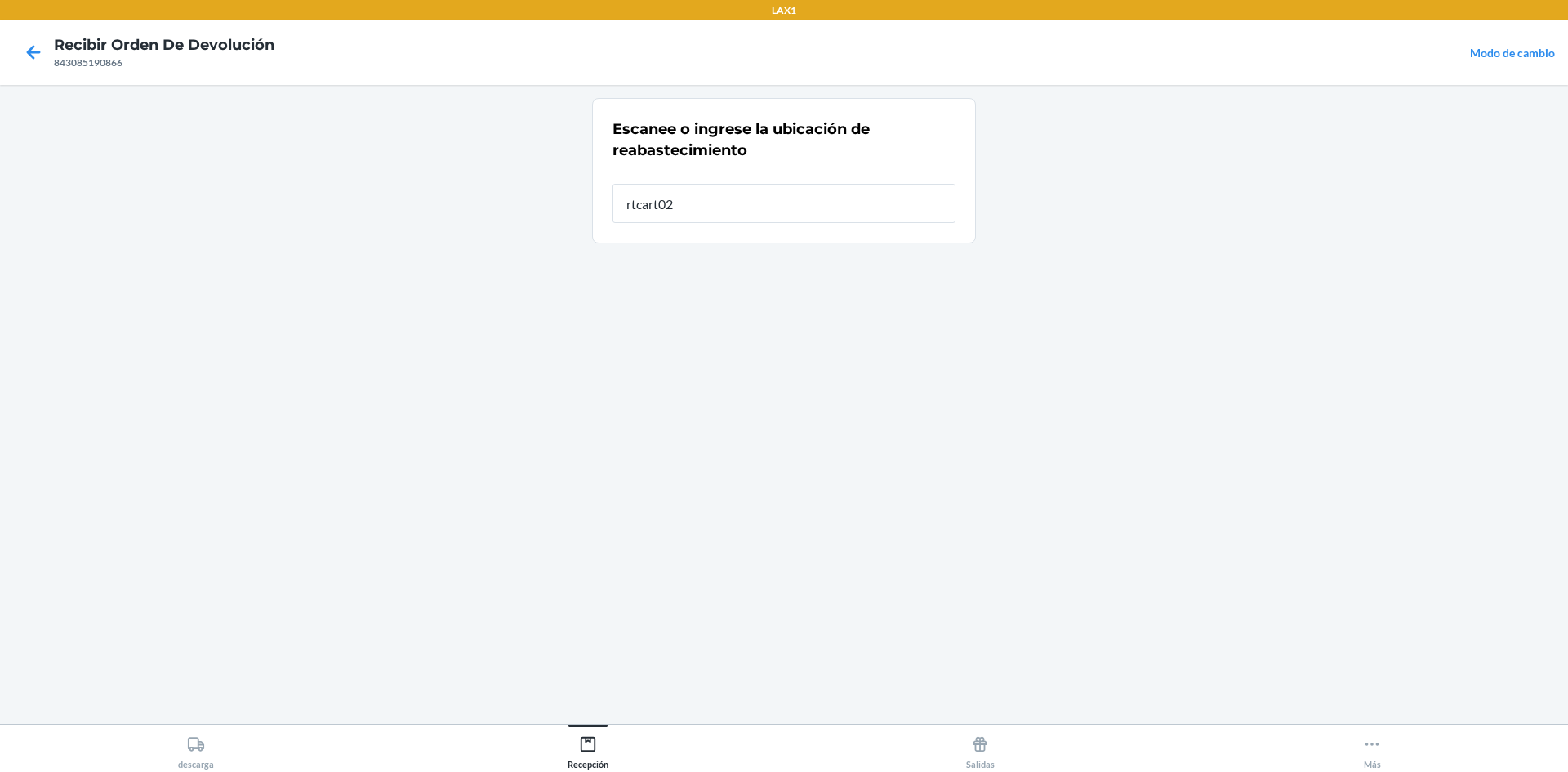
type input "rtcart025"
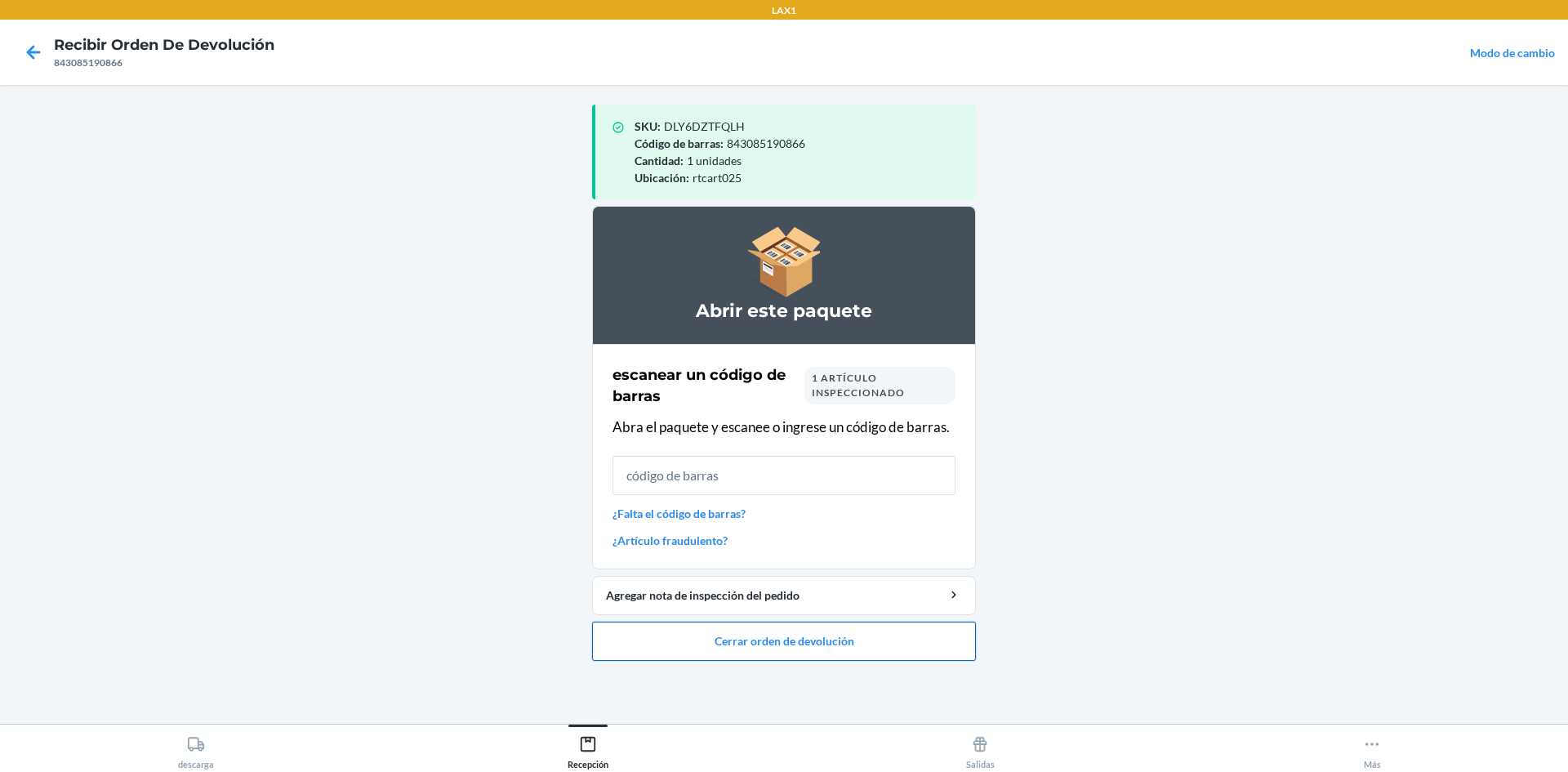
click at [884, 629] on button "Cerrar orden de devolución" at bounding box center [784, 641] width 384 height 39
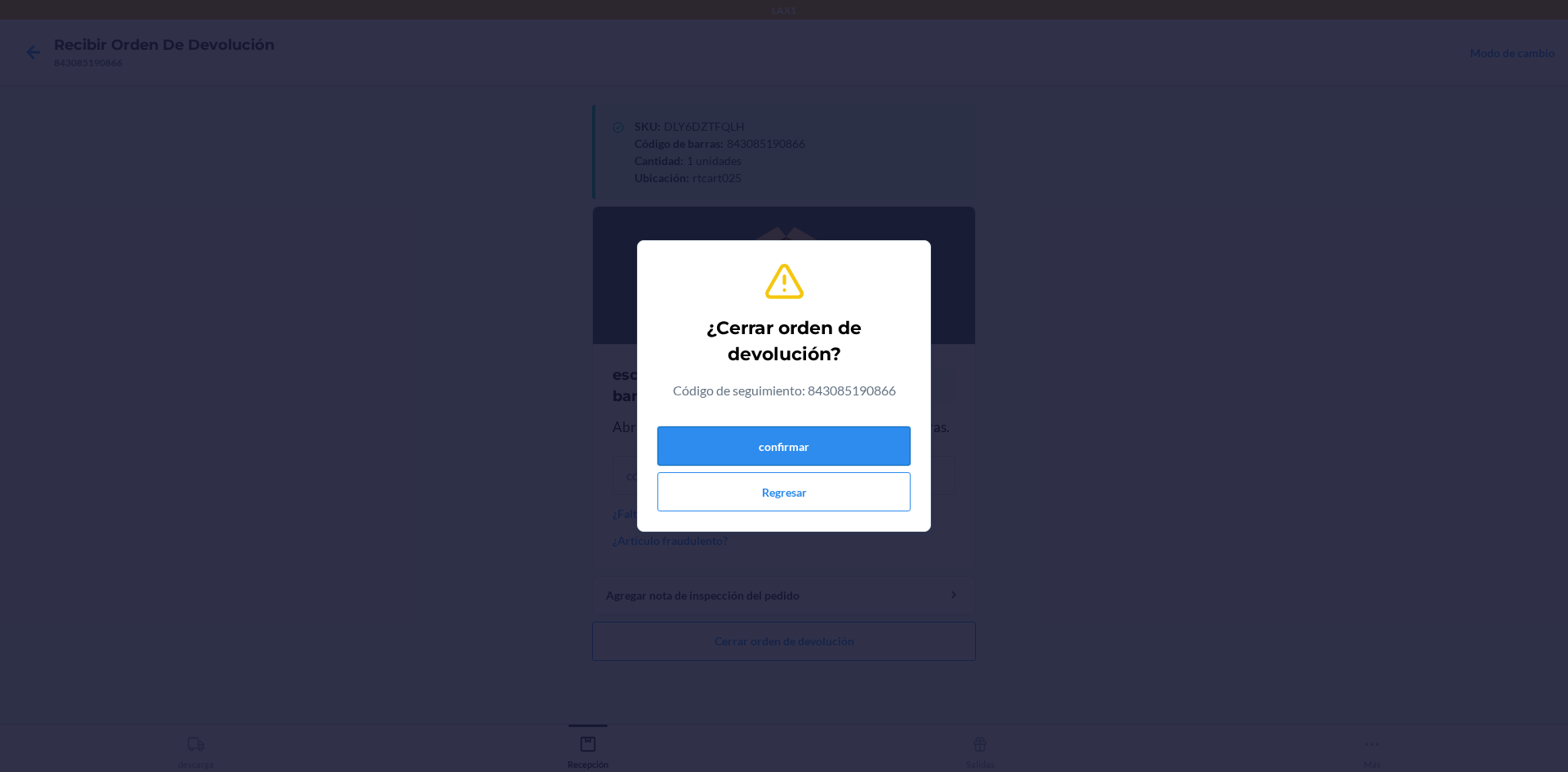
click at [886, 449] on button "confirmar" at bounding box center [784, 445] width 253 height 39
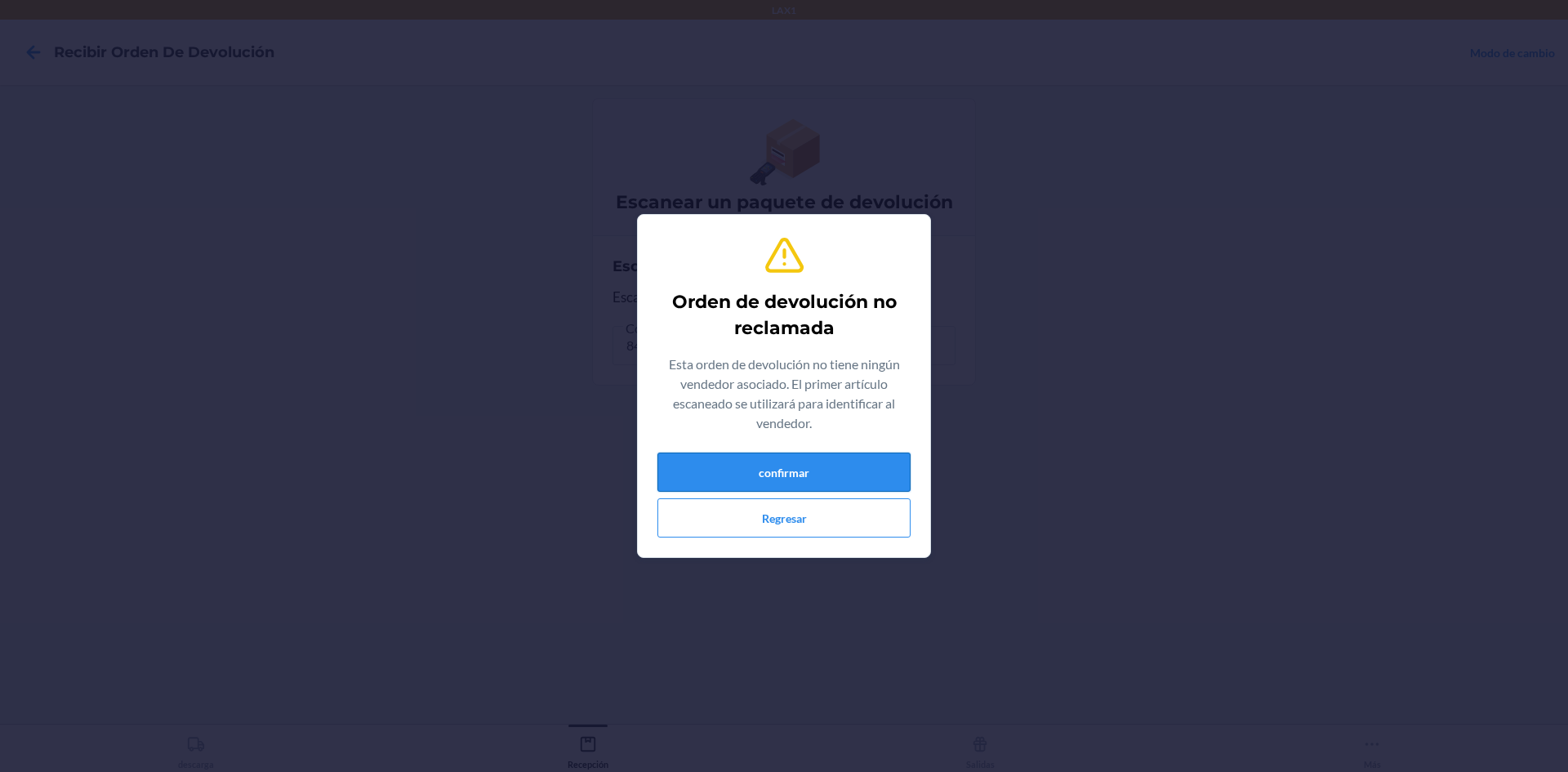
click at [883, 482] on button "confirmar" at bounding box center [784, 472] width 253 height 39
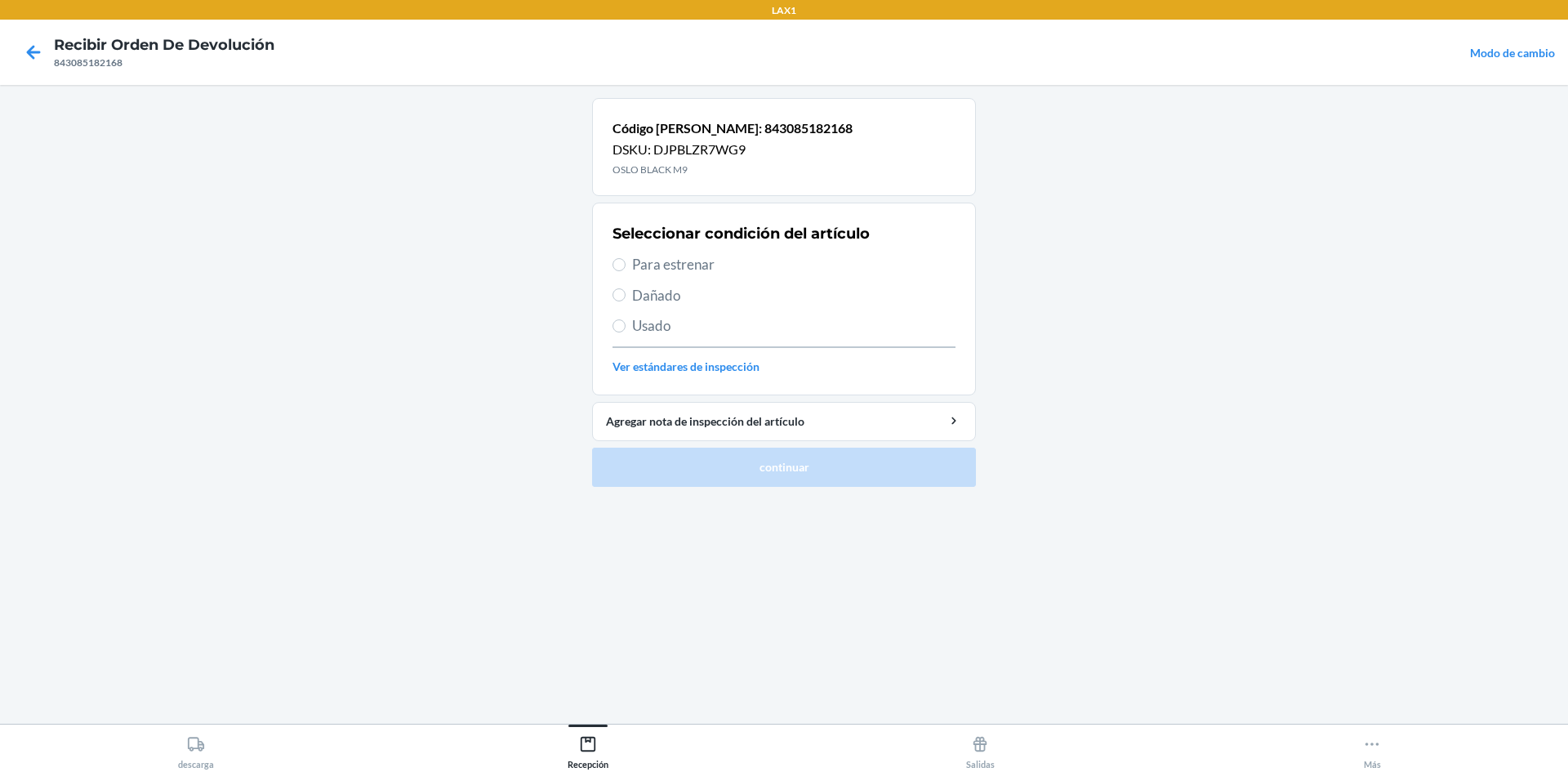
click at [664, 325] on span "Usado" at bounding box center [794, 325] width 323 height 21
click at [625, 325] on input "Usado" at bounding box center [619, 326] width 13 height 13
radio input "true"
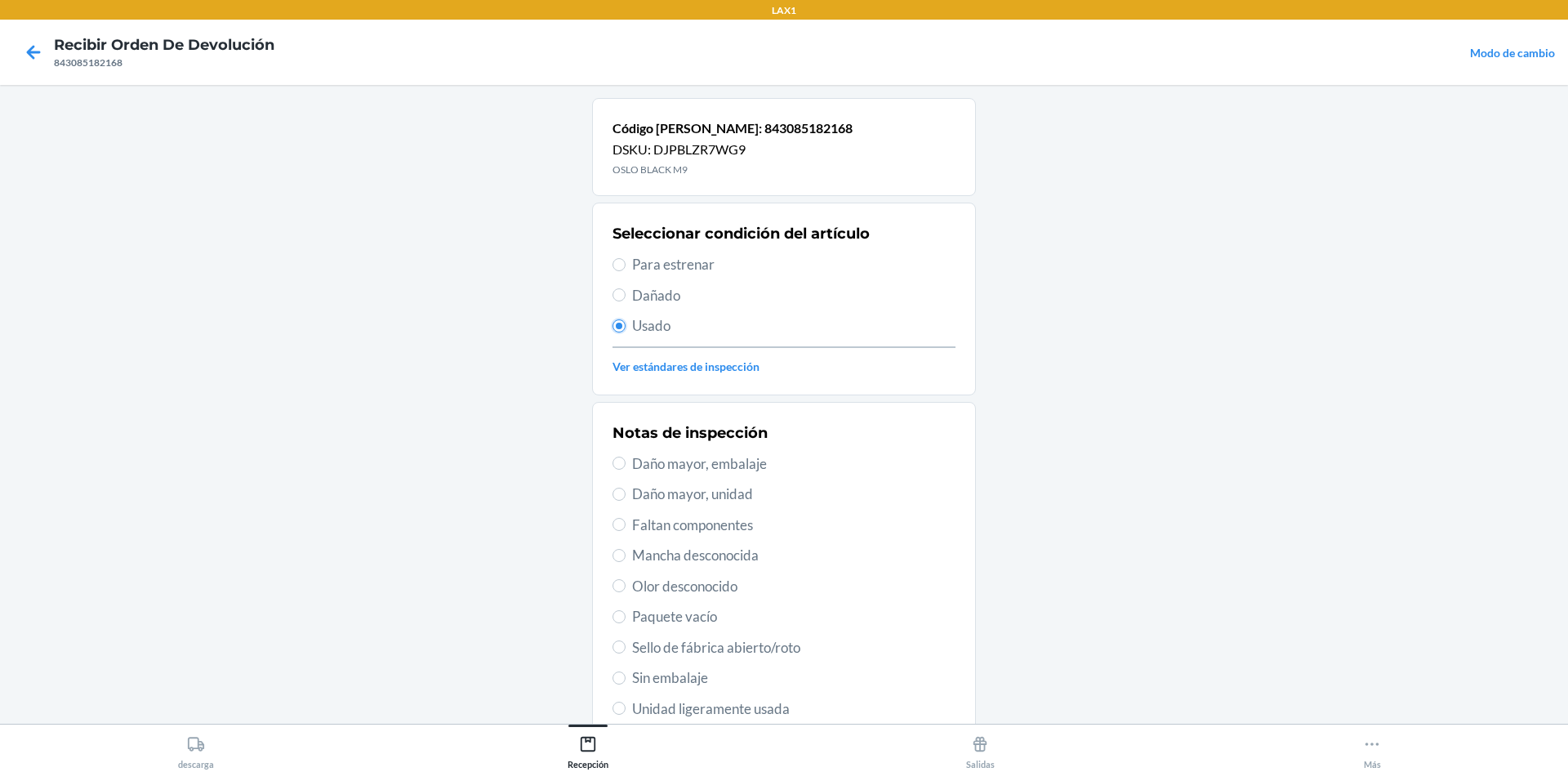
scroll to position [212, 0]
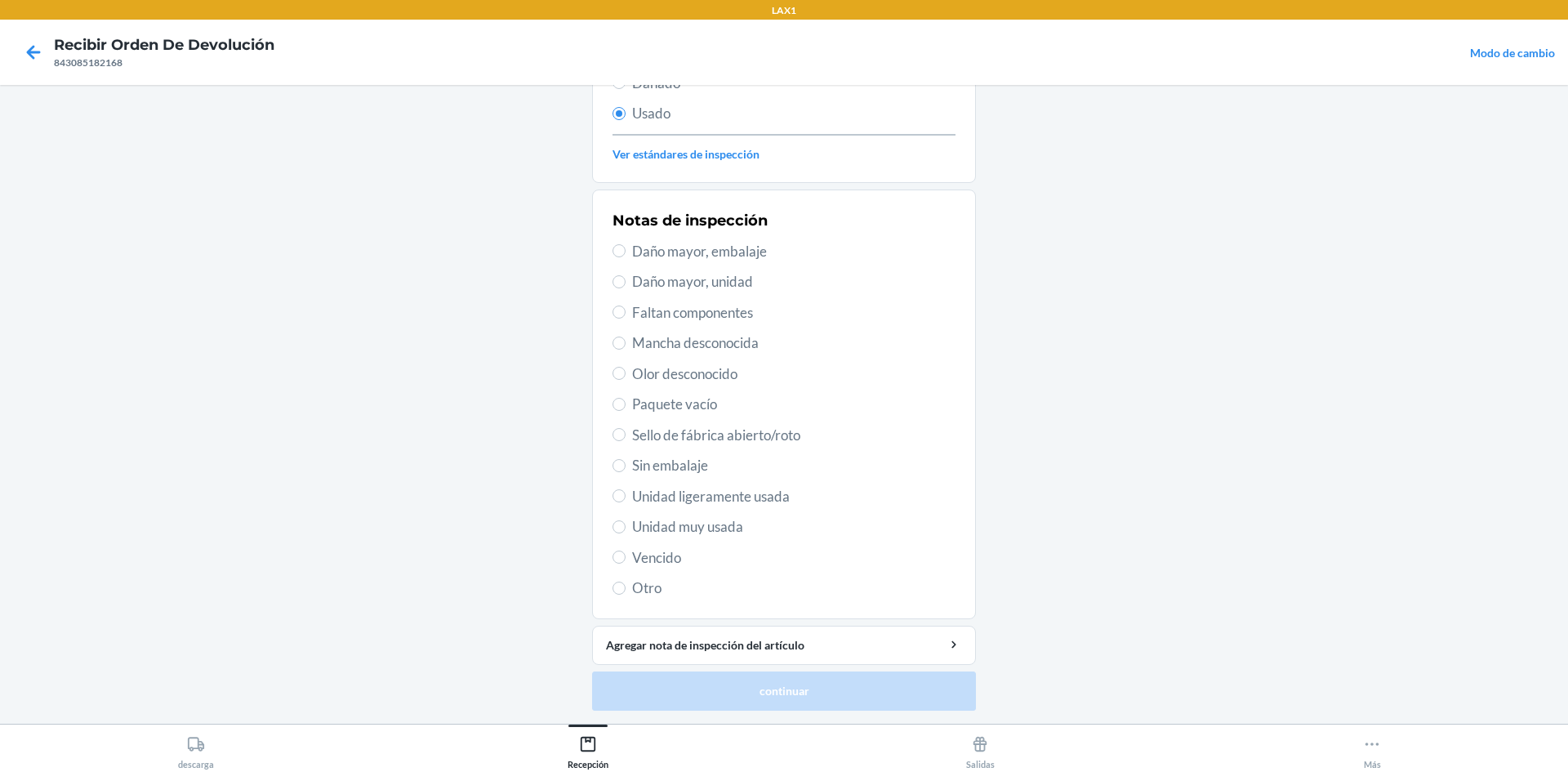
click at [673, 530] on span "Unidad muy usada" at bounding box center [794, 526] width 323 height 21
click at [625, 530] on input "Unidad muy usada" at bounding box center [619, 527] width 13 height 13
radio input "true"
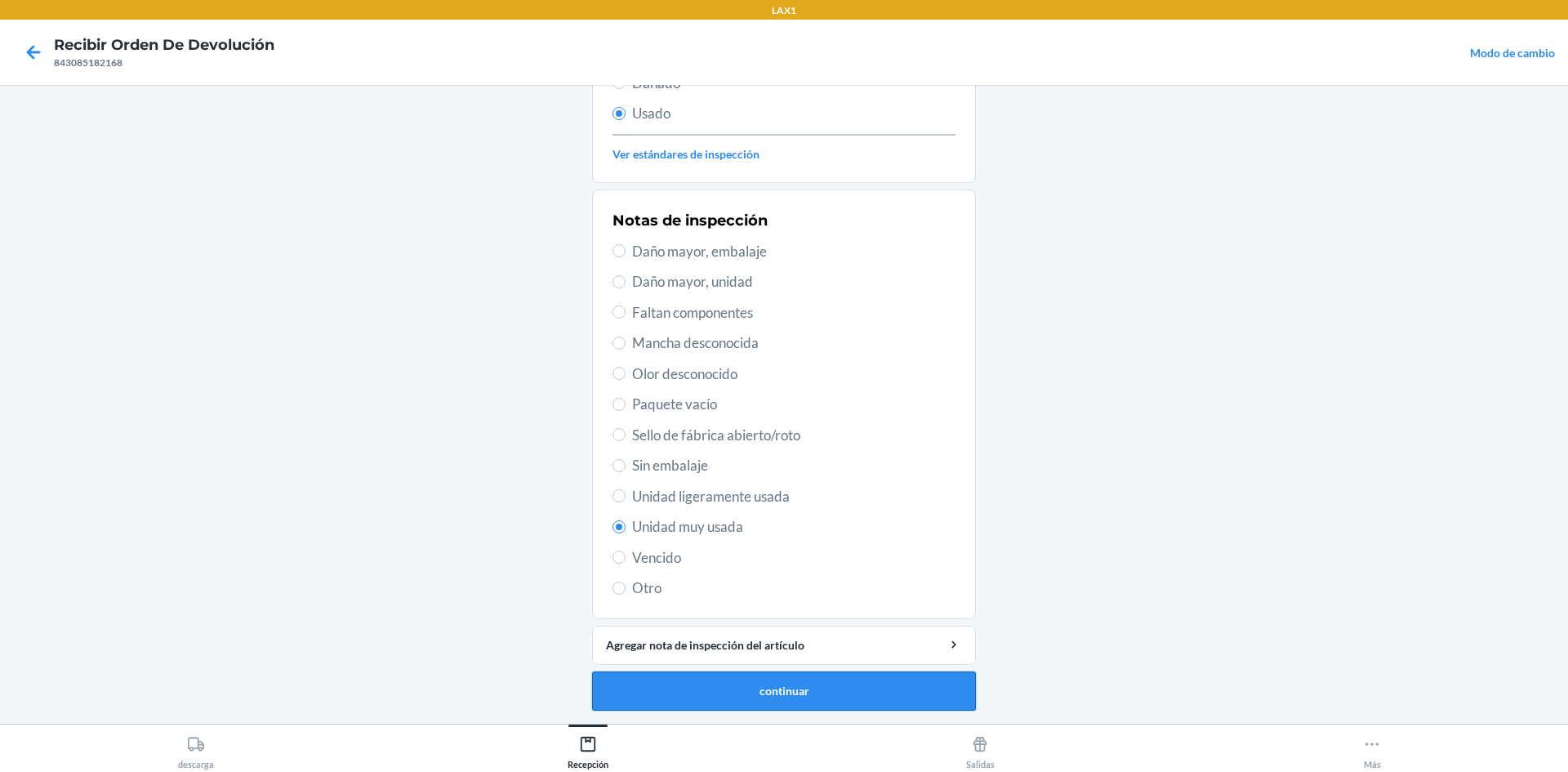
click at [788, 679] on button "continuar" at bounding box center [784, 691] width 384 height 39
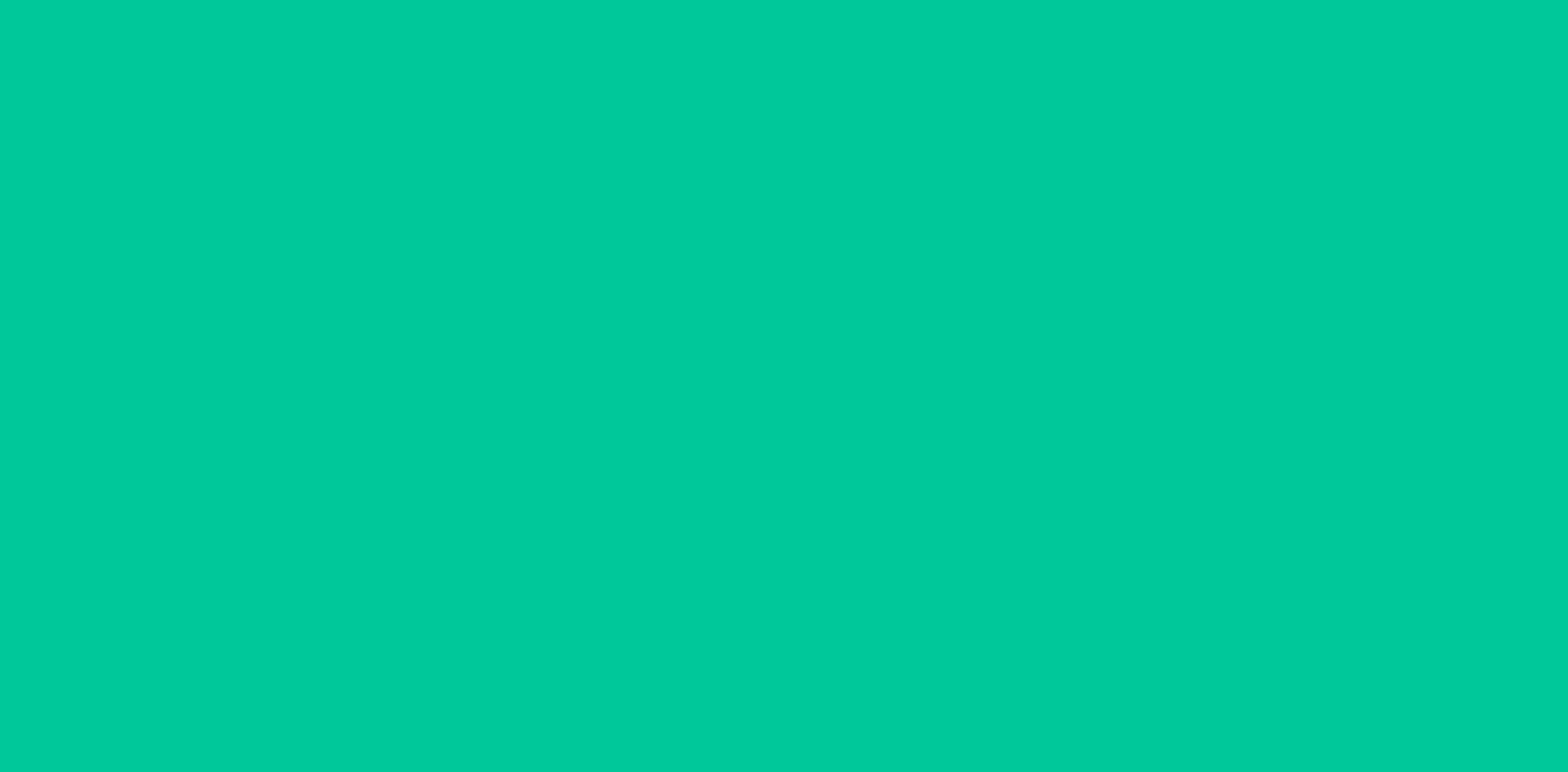
scroll to position [0, 0]
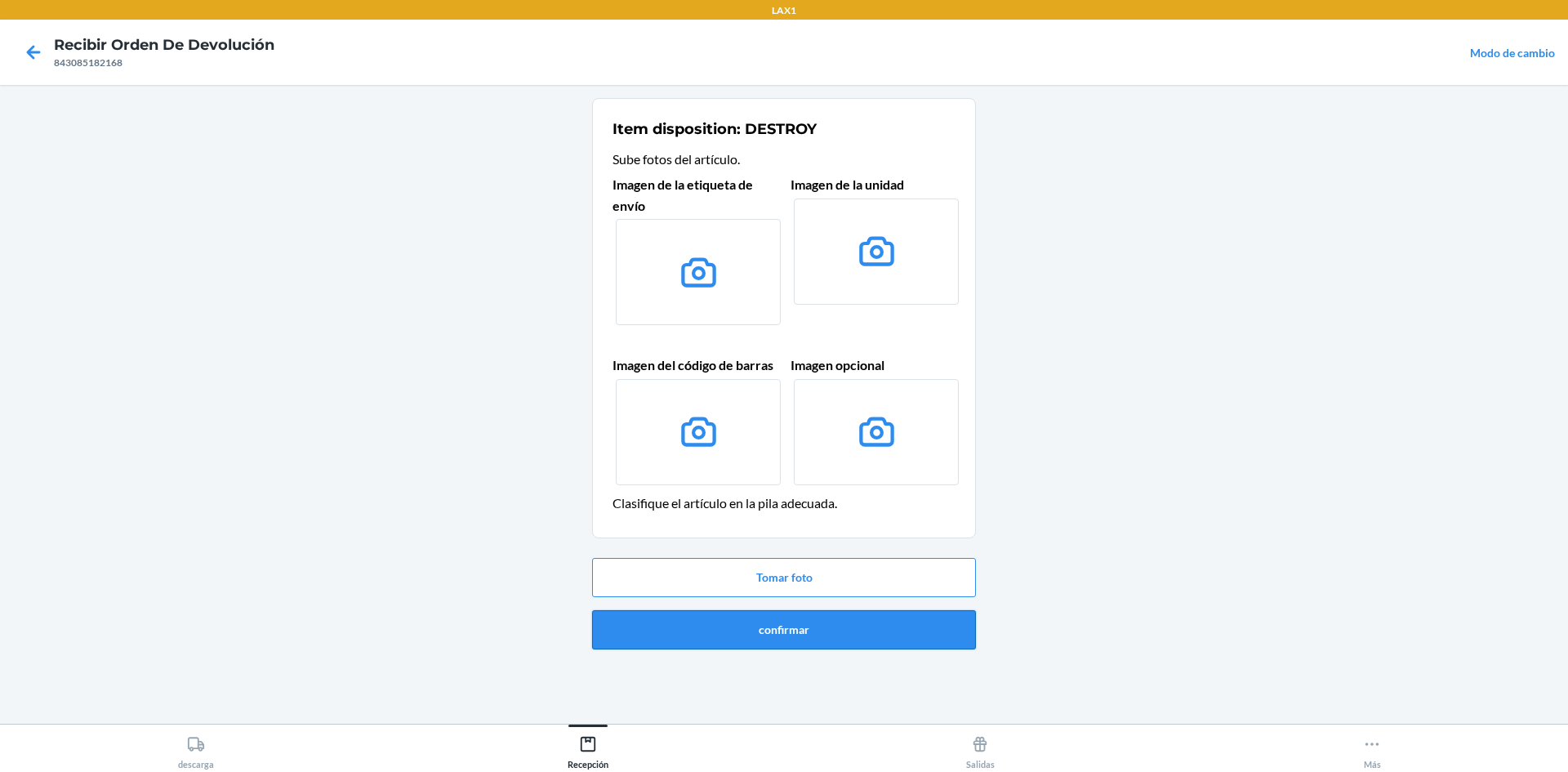
click at [795, 615] on button "confirmar" at bounding box center [784, 629] width 384 height 39
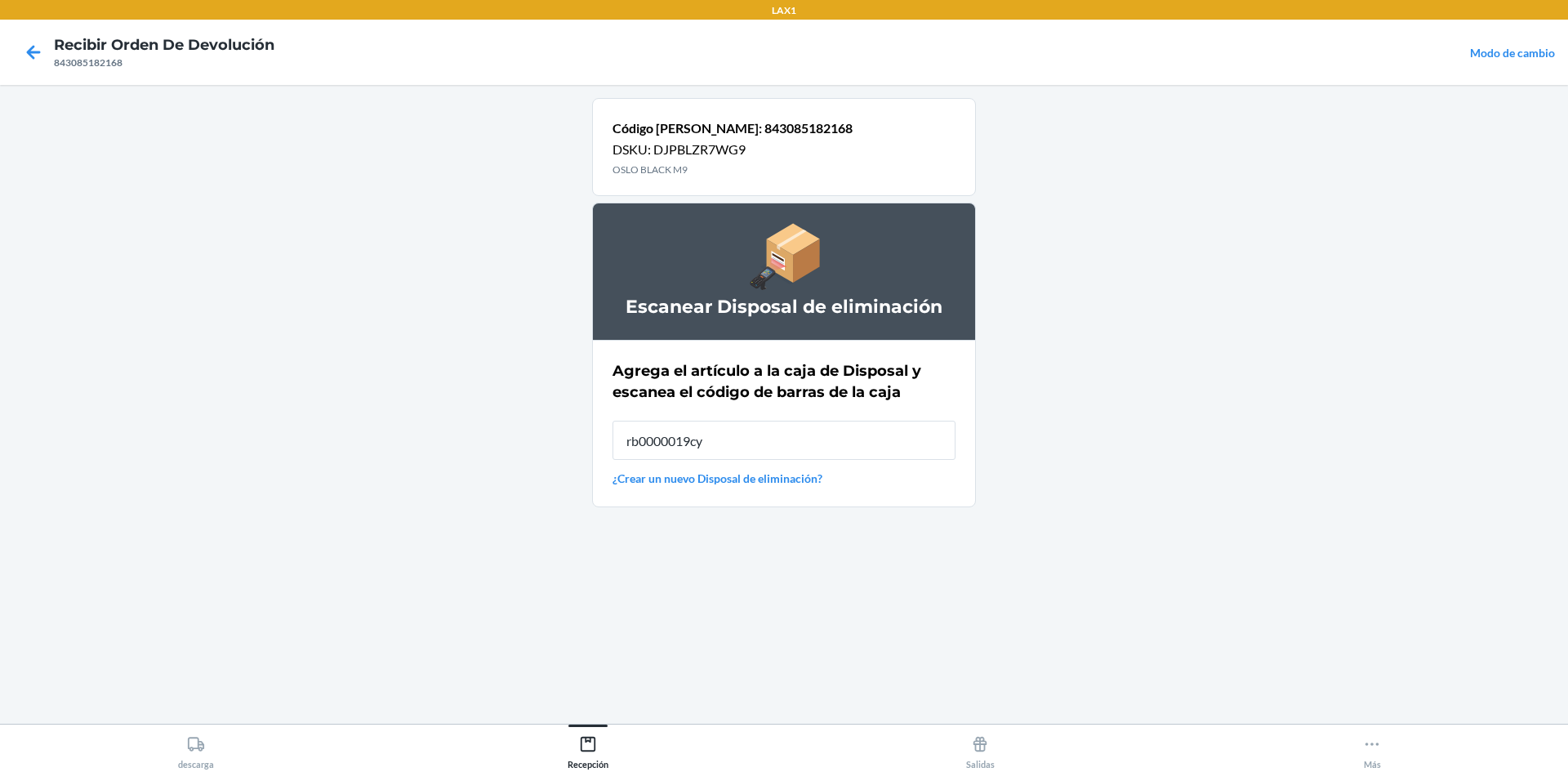
type input "rb0000019cy"
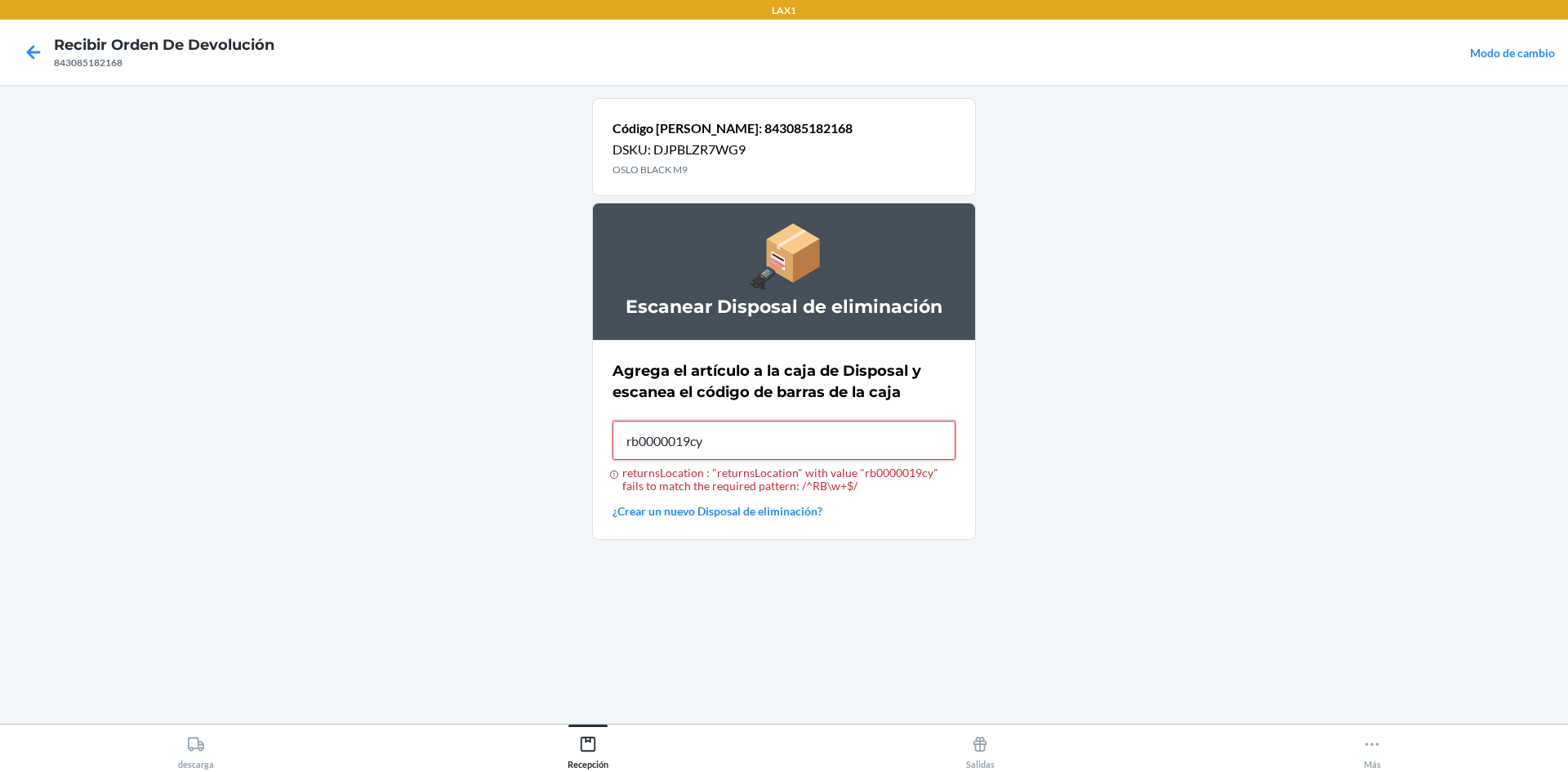
type input "rb0000019cy"
click at [828, 436] on input "returnsLocation : "returnsLocation" with value "rb0000019cy" fails to match the…" at bounding box center [784, 440] width 343 height 39
type input "rb0000019cy"
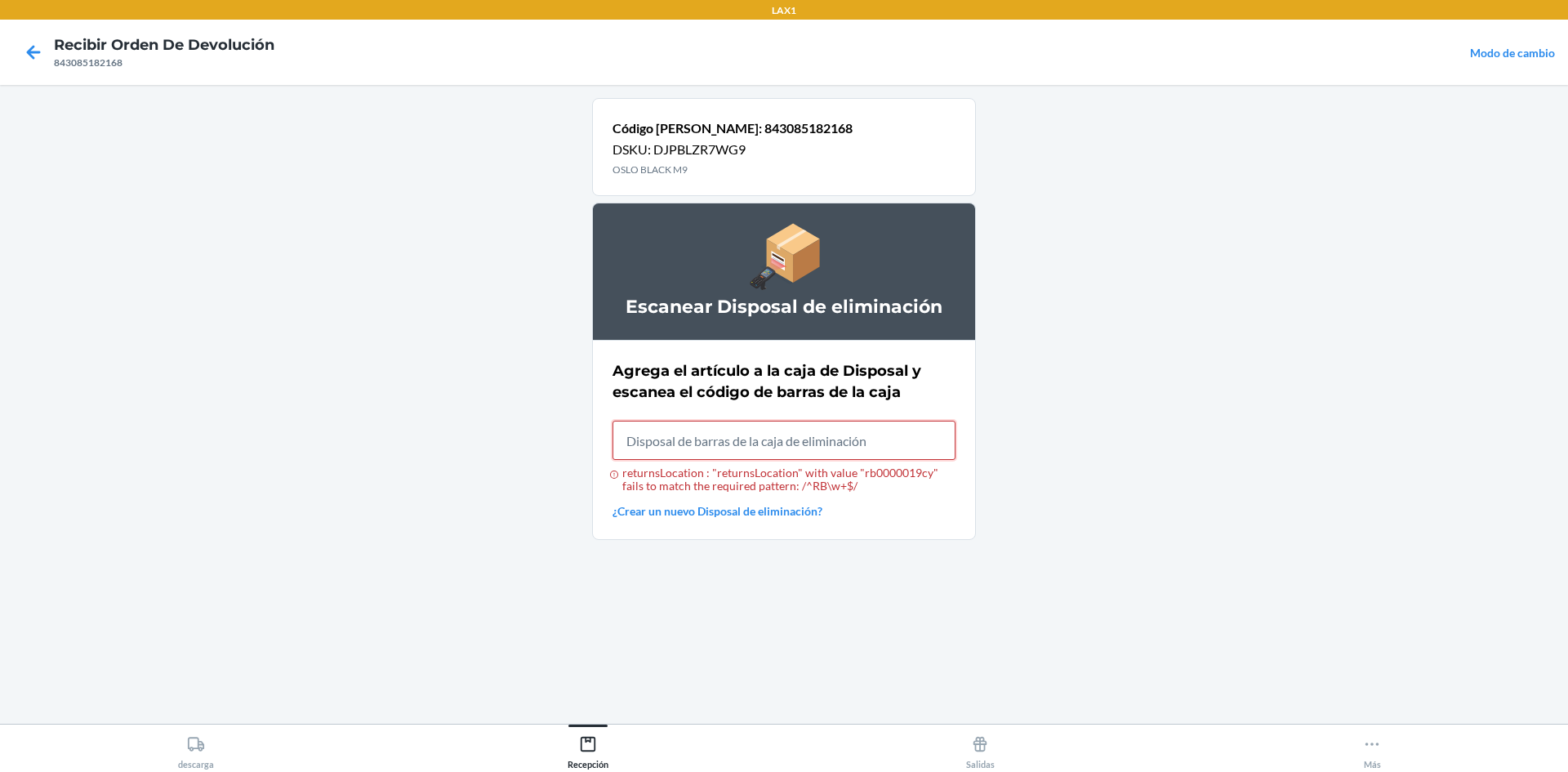
click at [894, 452] on input "returnsLocation : "returnsLocation" with value "rb0000019cy" fails to match the…" at bounding box center [784, 440] width 343 height 39
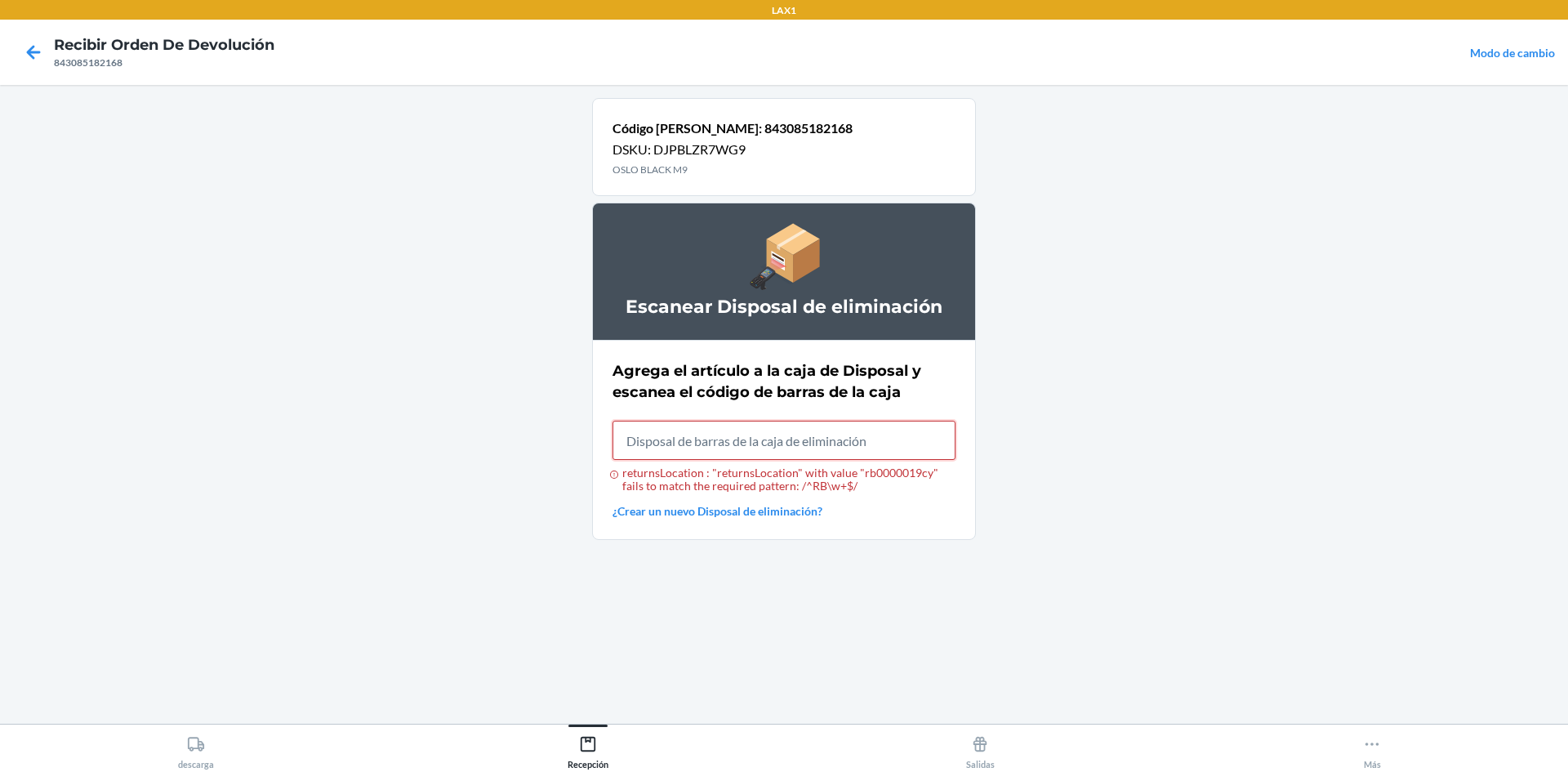
click at [703, 452] on input "returnsLocation : "returnsLocation" with value "rb0000019cy" fails to match the…" at bounding box center [784, 440] width 343 height 39
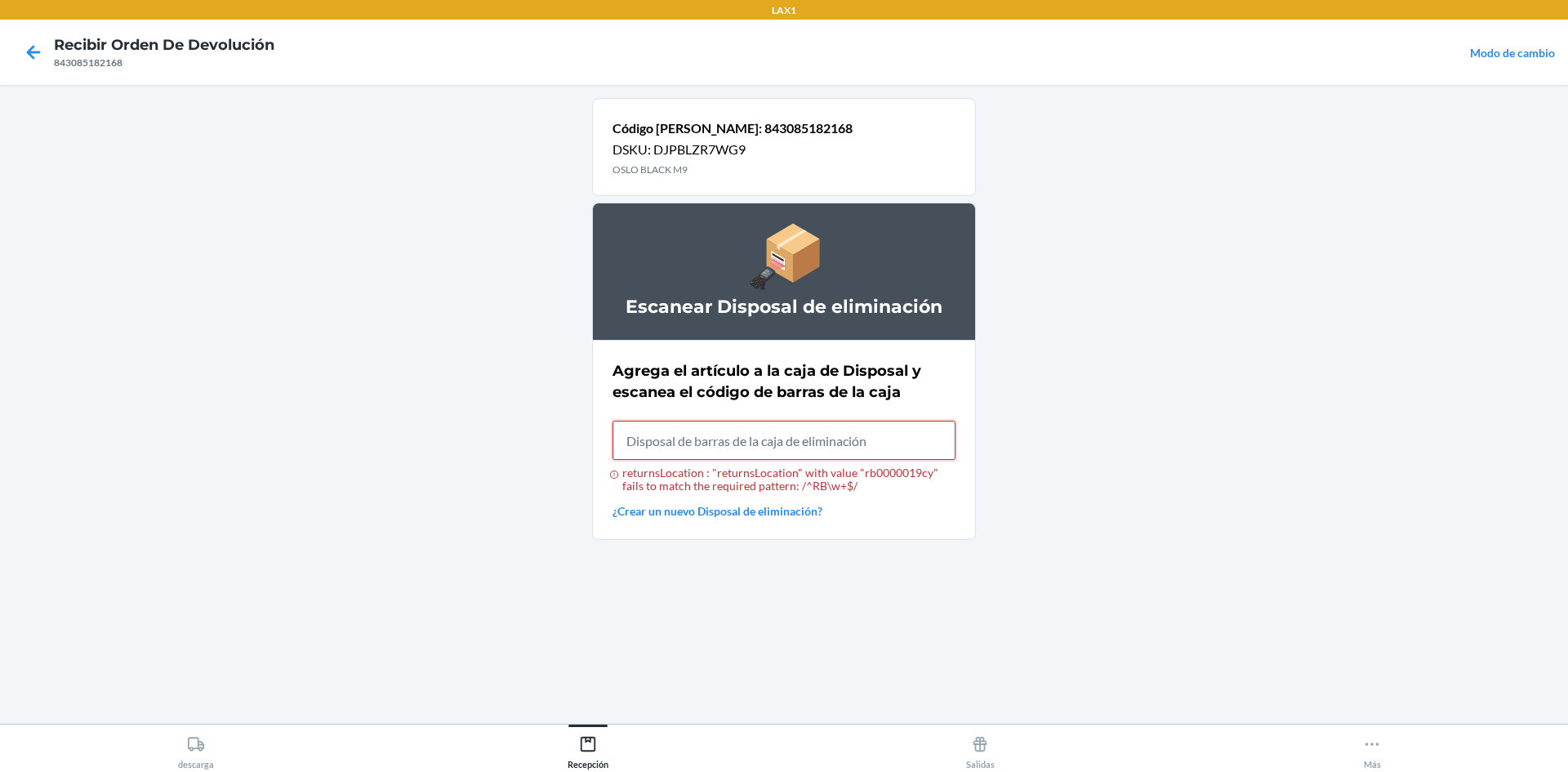
drag, startPoint x: 703, startPoint y: 452, endPoint x: 756, endPoint y: 407, distance: 69.5
click at [756, 407] on div "Agrega el artículo a la caja de Disposal y escanea el código de barras de la ca…" at bounding box center [784, 440] width 343 height 169
click at [758, 438] on input "returnsLocation : "returnsLocation" with value "rb0000019cy" fails to match the…" at bounding box center [784, 440] width 343 height 39
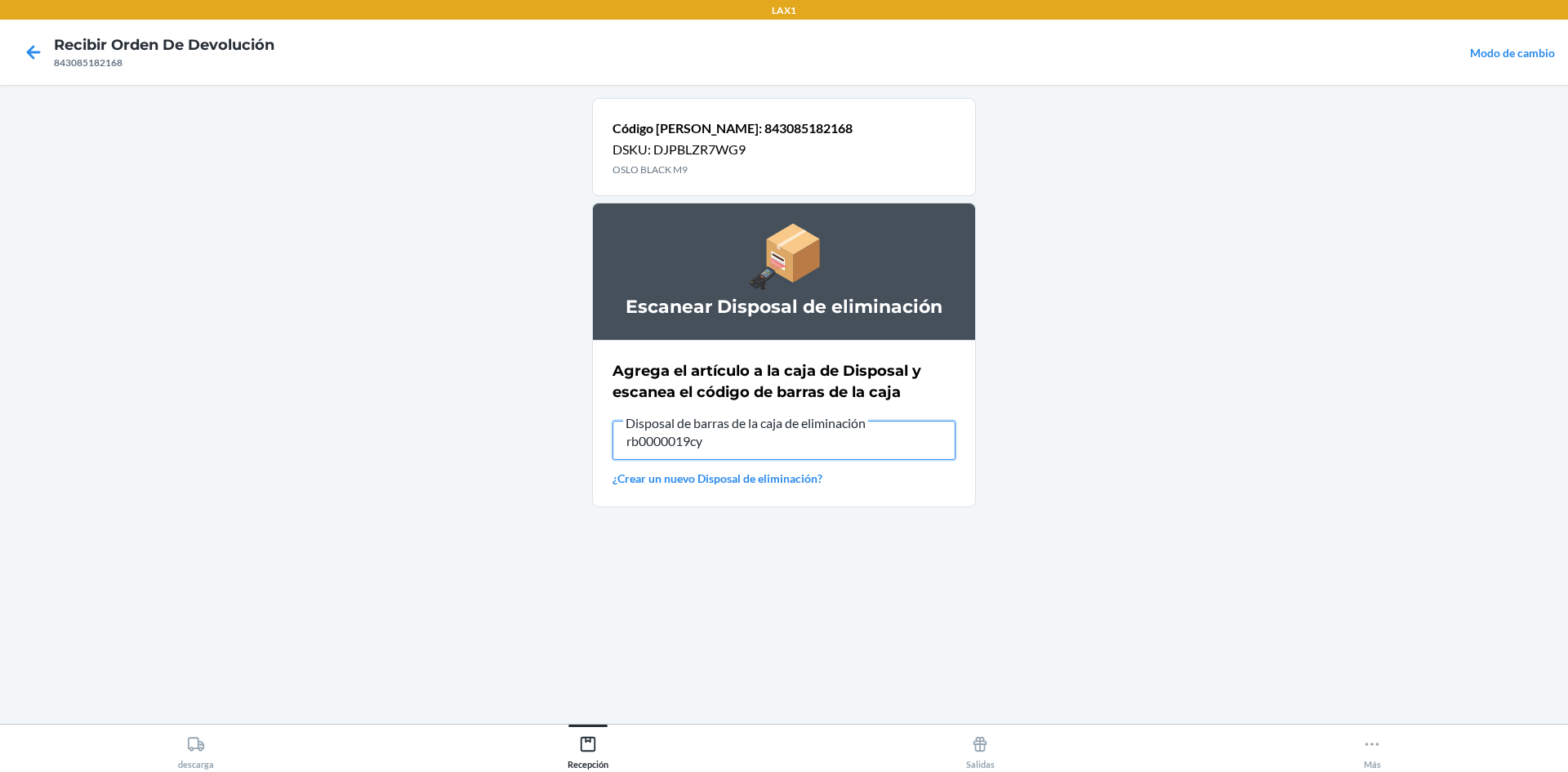
type input "rb0000019cy"
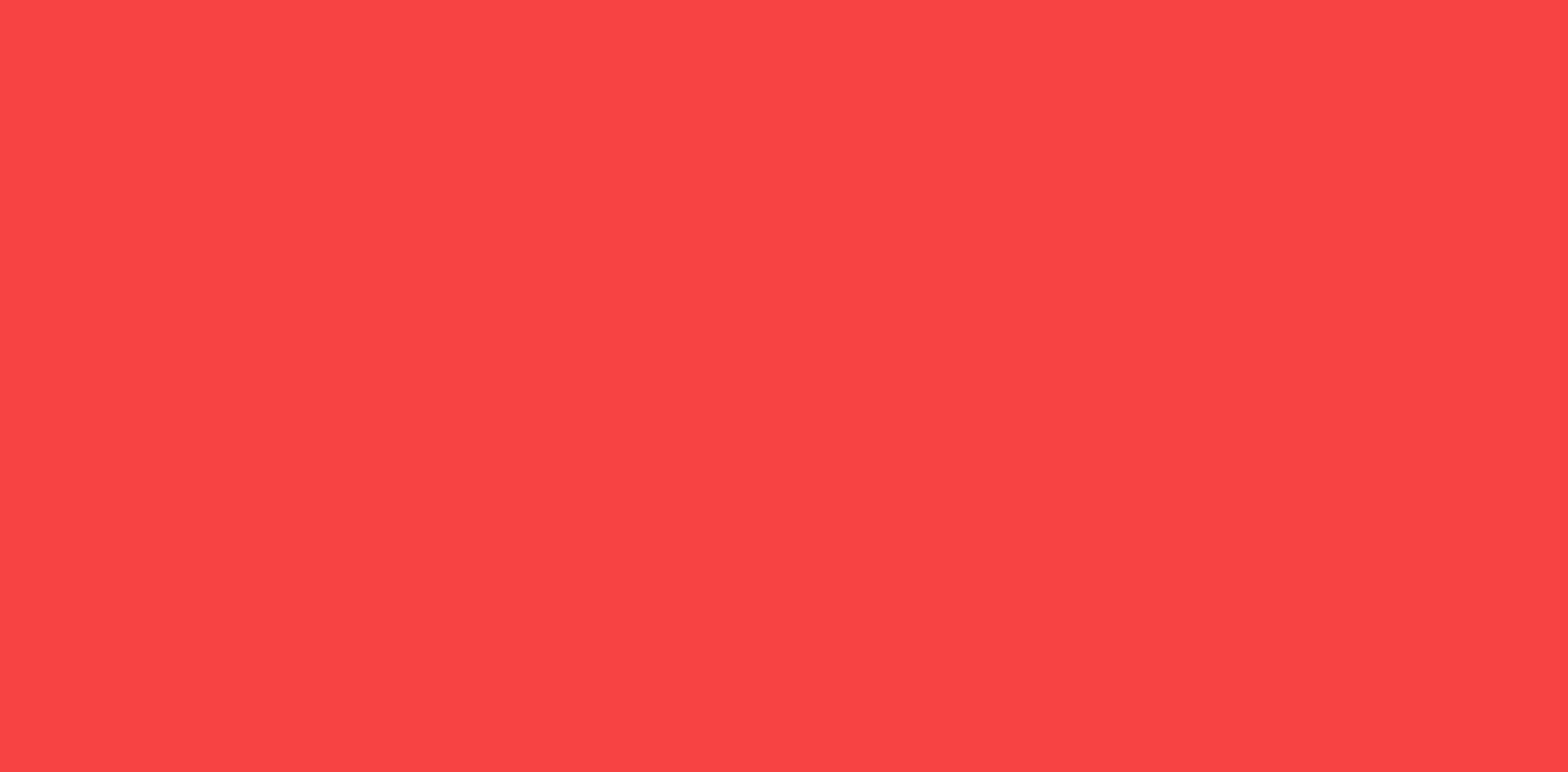
type input "rb0000019cy"
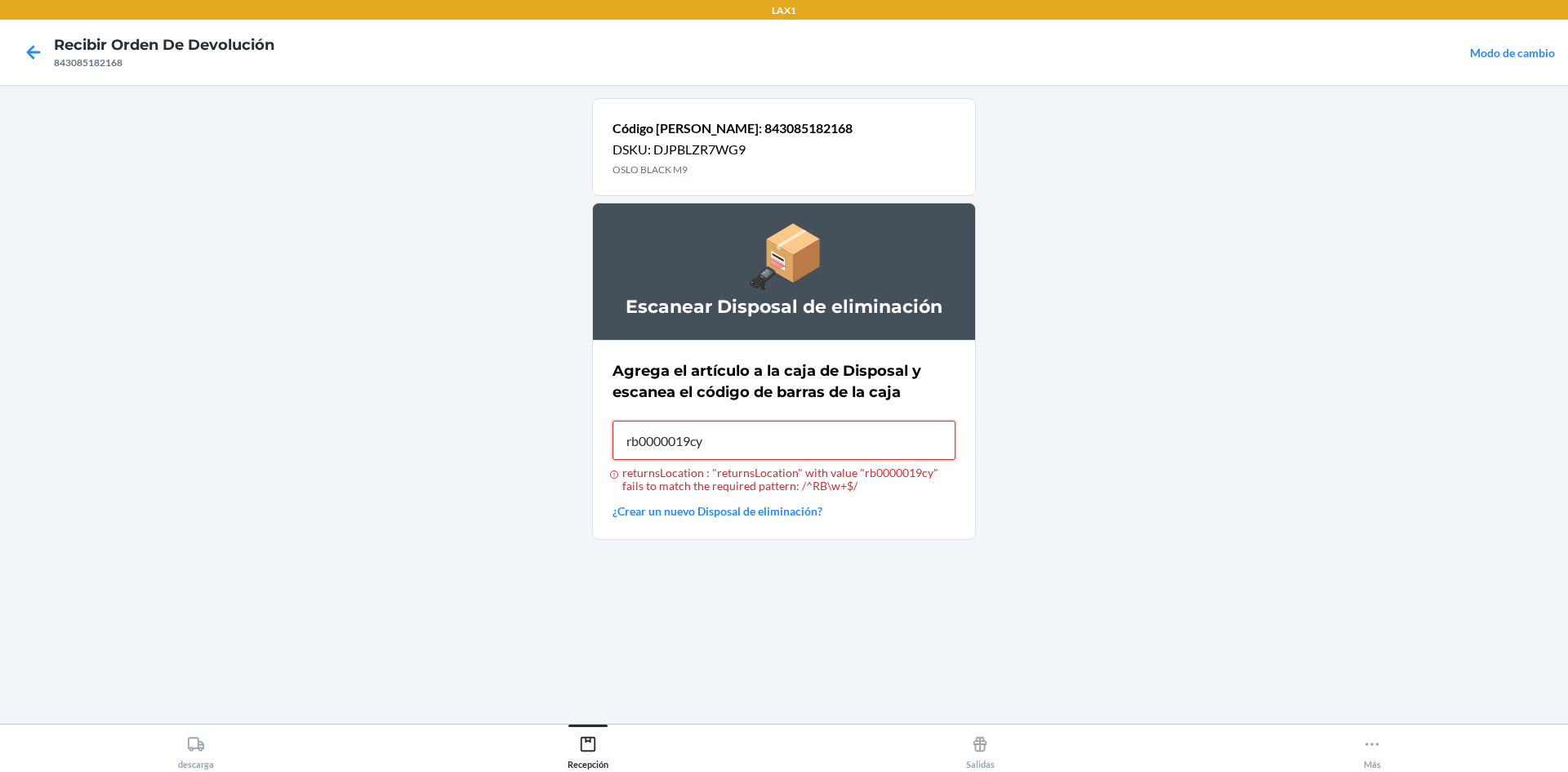
type input "rb0000019cy"
click at [744, 456] on input "returnsLocation : "returnsLocation" with value "rb0000019cy" fails to match the…" at bounding box center [784, 440] width 343 height 39
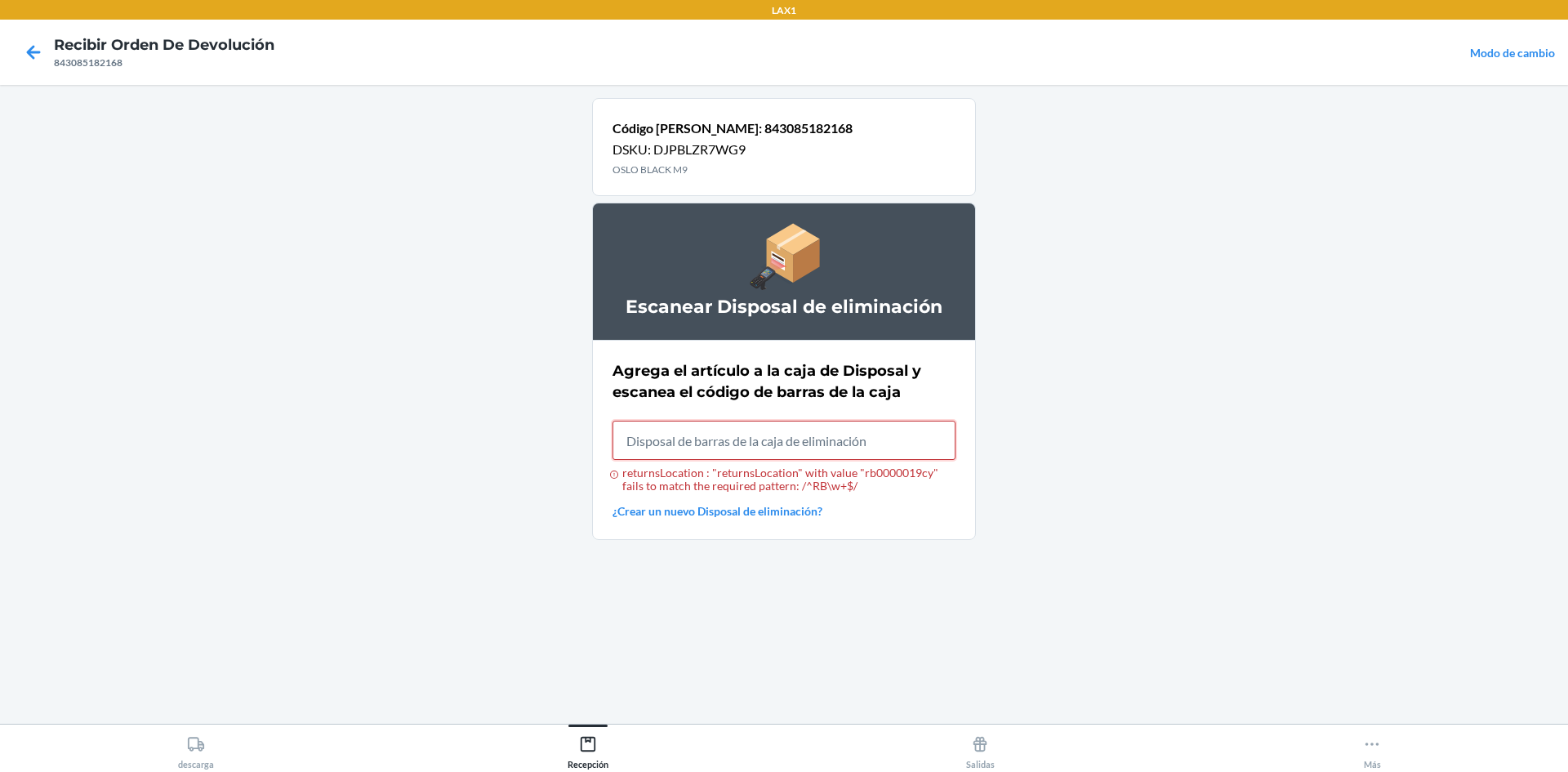
click at [744, 456] on input "returnsLocation : "returnsLocation" with value "rb0000019cy" fails to match the…" at bounding box center [784, 440] width 343 height 39
click at [744, 450] on input "returnsLocation : "returnsLocation" with value "rb0000019cy" fails to match the…" at bounding box center [784, 440] width 343 height 39
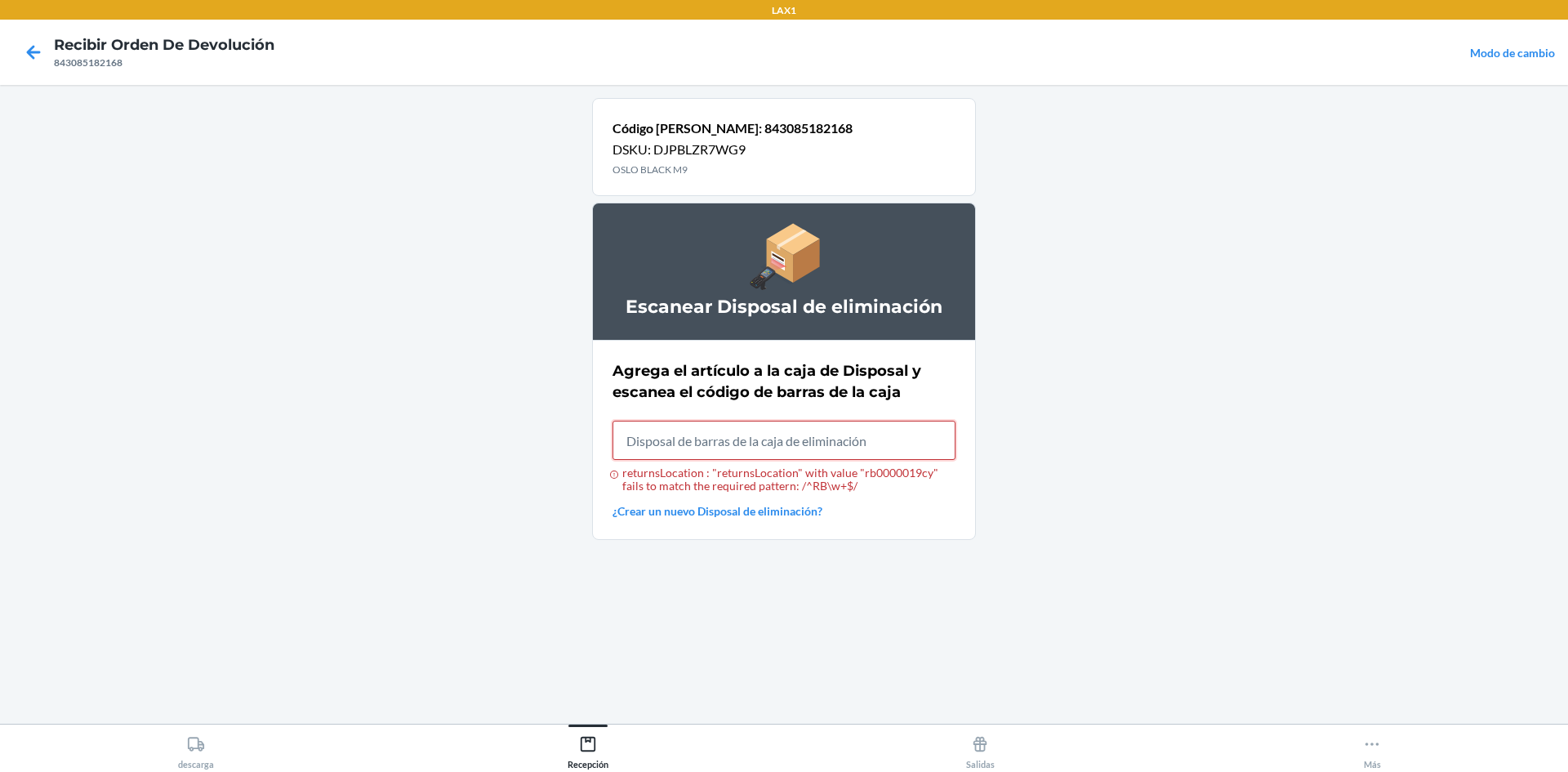
click at [744, 450] on input "returnsLocation : "returnsLocation" with value "rb0000019cy" fails to match the…" at bounding box center [784, 440] width 343 height 39
click at [744, 449] on input "returnsLocation : "returnsLocation" with value "rb0000019cy" fails to match the…" at bounding box center [784, 440] width 343 height 39
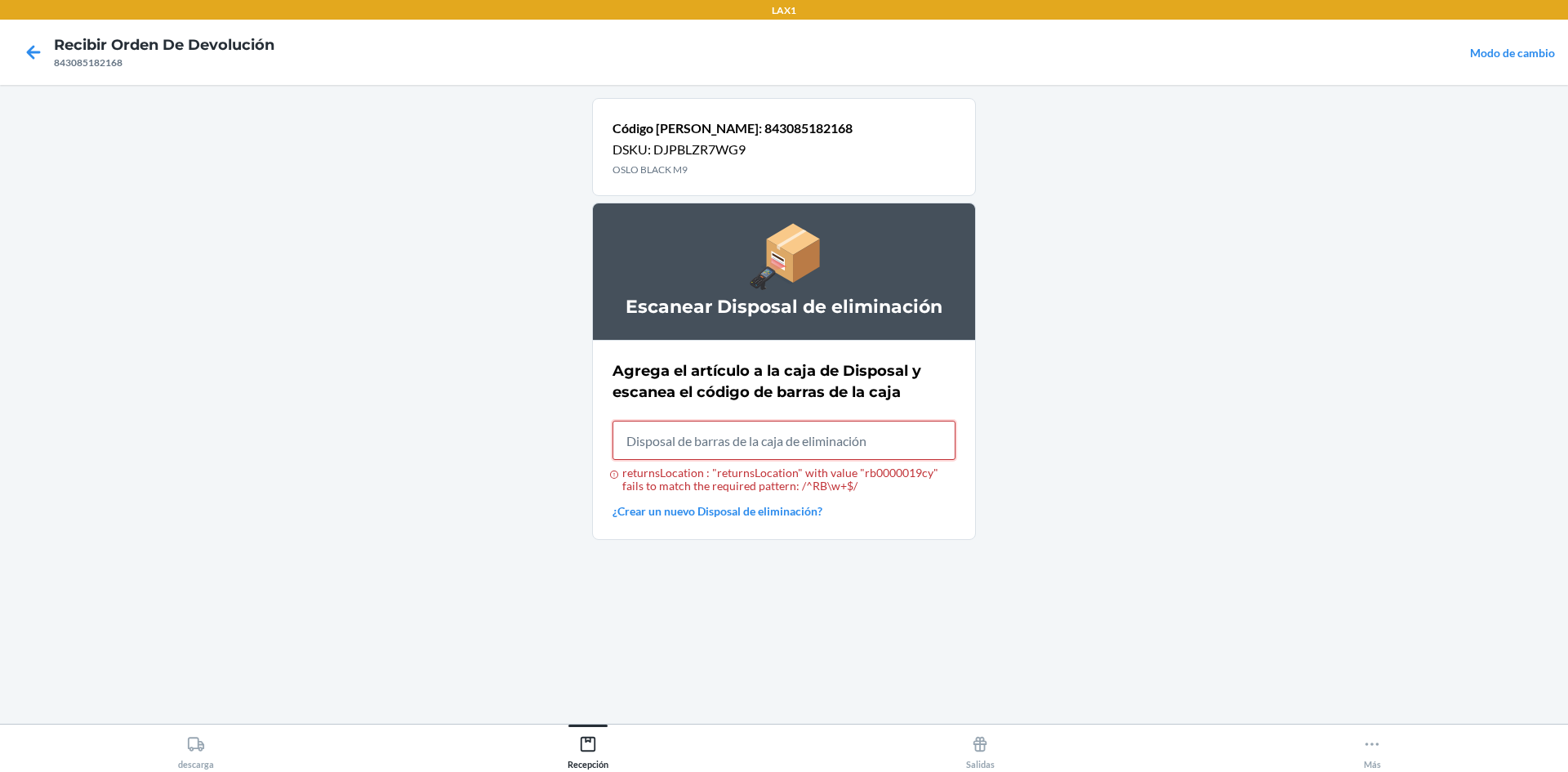
click at [744, 449] on input "returnsLocation : "returnsLocation" with value "rb0000019cy" fails to match the…" at bounding box center [784, 440] width 343 height 39
click at [745, 455] on input "returnsLocation : "returnsLocation" with value "rb0000019cy" fails to match the…" at bounding box center [784, 440] width 343 height 39
click at [764, 441] on input "returnsLocation : "returnsLocation" with value "rb0000019cy" fails to match the…" at bounding box center [784, 440] width 343 height 39
drag, startPoint x: 764, startPoint y: 439, endPoint x: 846, endPoint y: 432, distance: 82.3
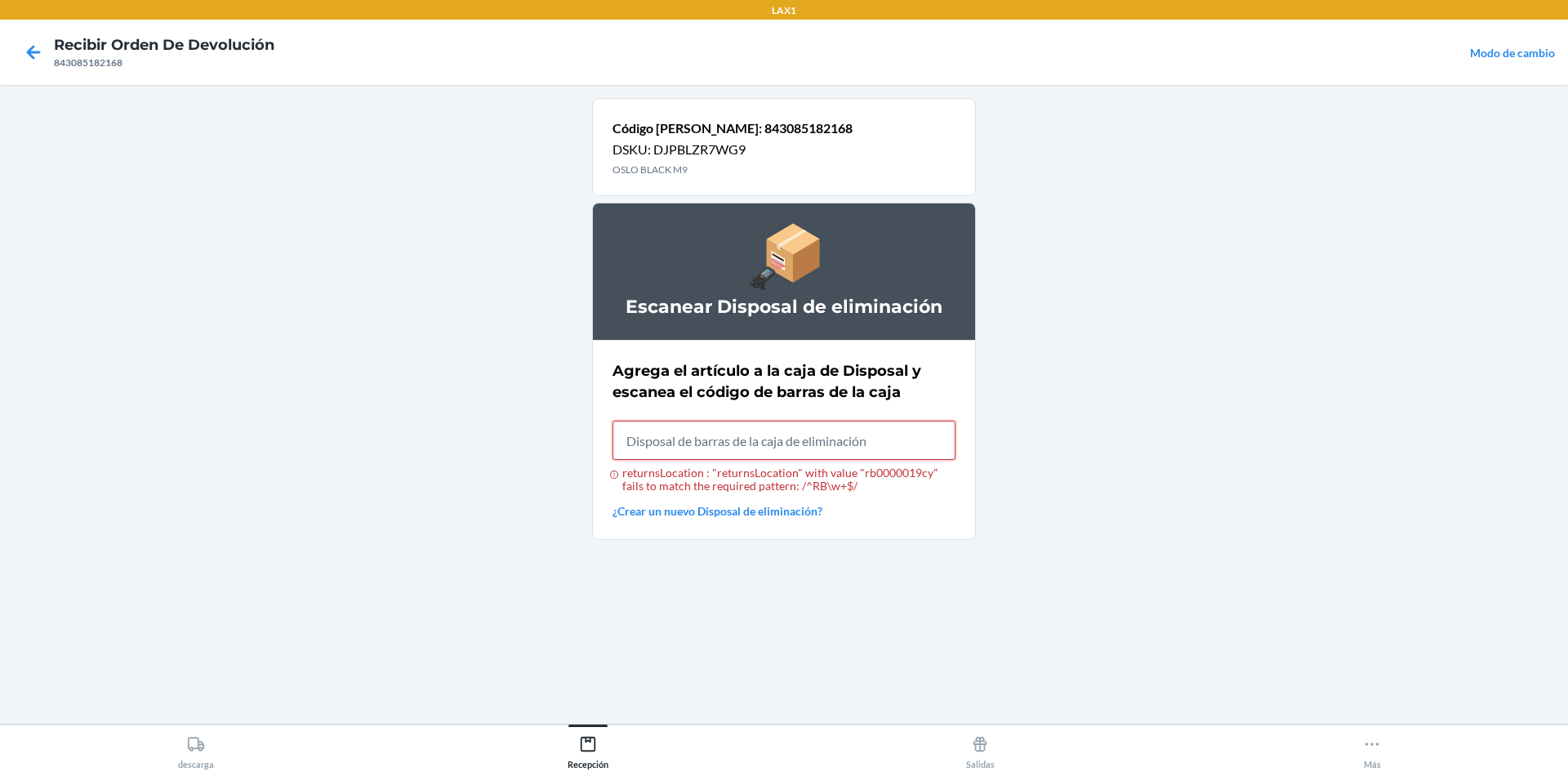
click at [798, 451] on input "returnsLocation : "returnsLocation" with value "rb0000019cy" fails to match the…" at bounding box center [784, 440] width 343 height 39
click at [846, 432] on input "returnsLocation : "returnsLocation" with value "rb0000019cy" fails to match the…" at bounding box center [784, 440] width 343 height 39
drag, startPoint x: 846, startPoint y: 432, endPoint x: 1400, endPoint y: 594, distance: 577.2
click at [1400, 594] on main "Código de barras: 843085182168 DSKU: DJPBLZR7WG9 OSLO BLACK M9 Escanear Disposa…" at bounding box center [784, 404] width 1568 height 639
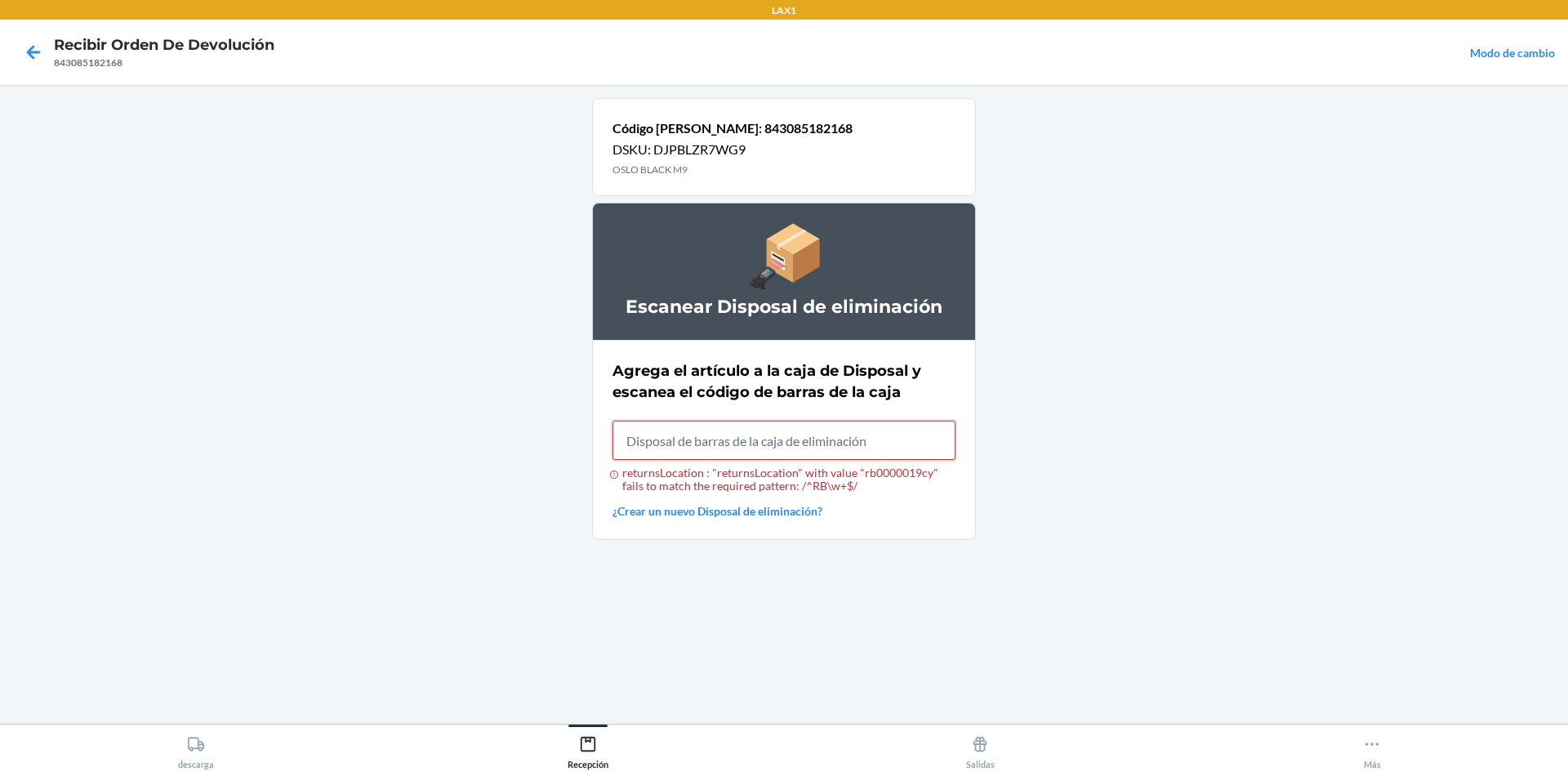
click at [895, 440] on input "returnsLocation : "returnsLocation" with value "rb0000019cy" fails to match the…" at bounding box center [784, 440] width 343 height 39
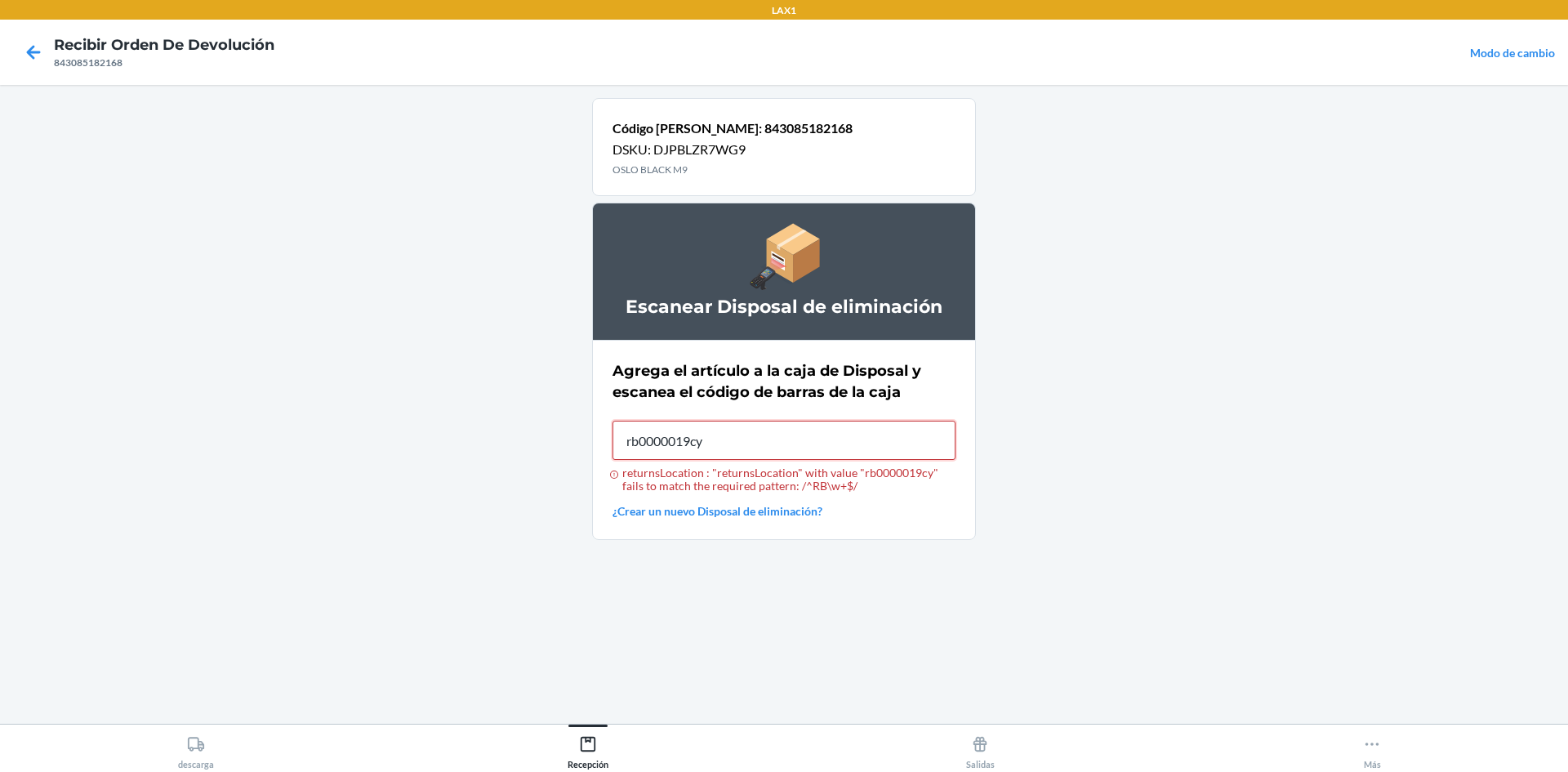
type input "rb0000019cy"
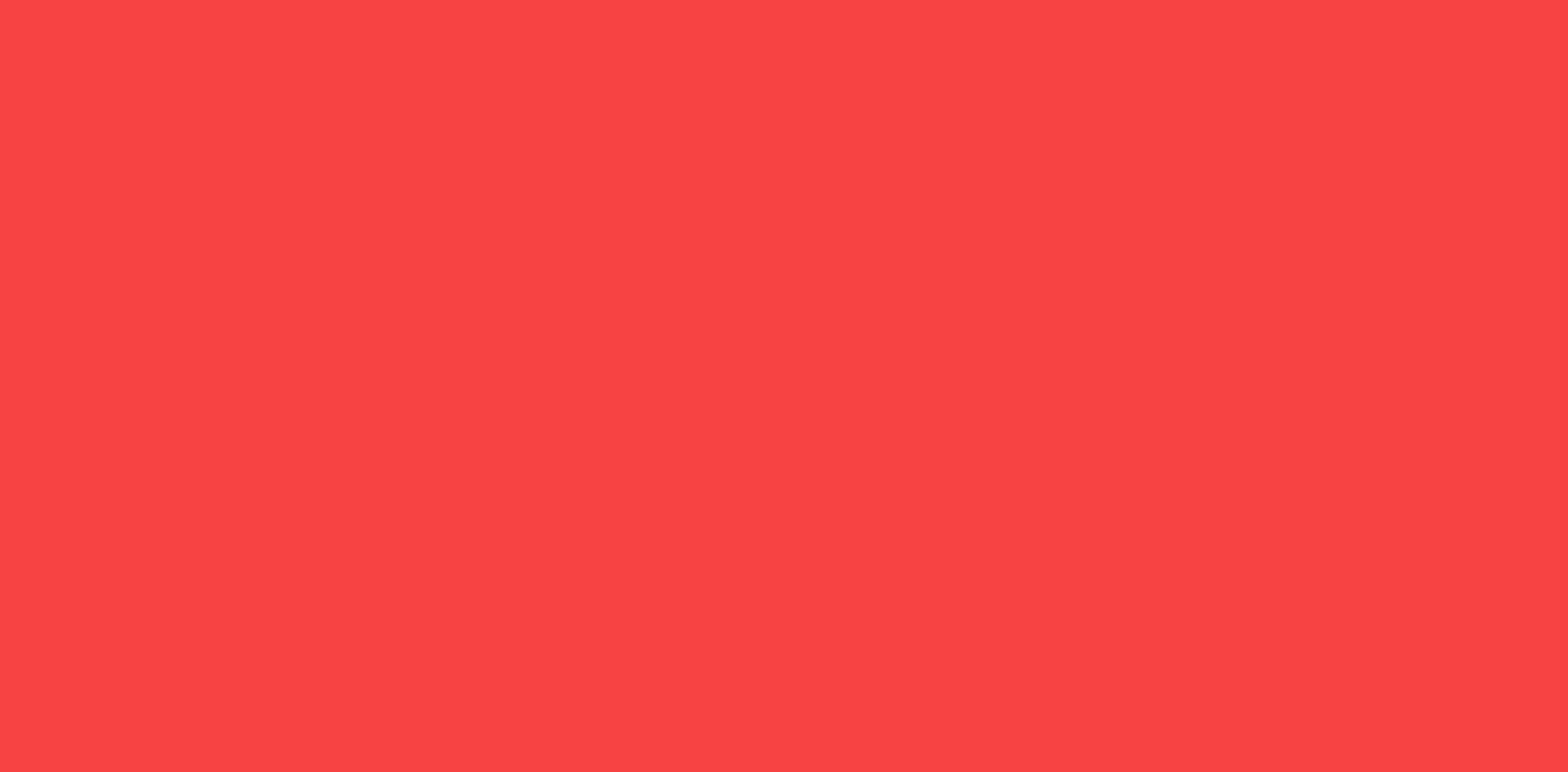
type input "rb0000019cy"
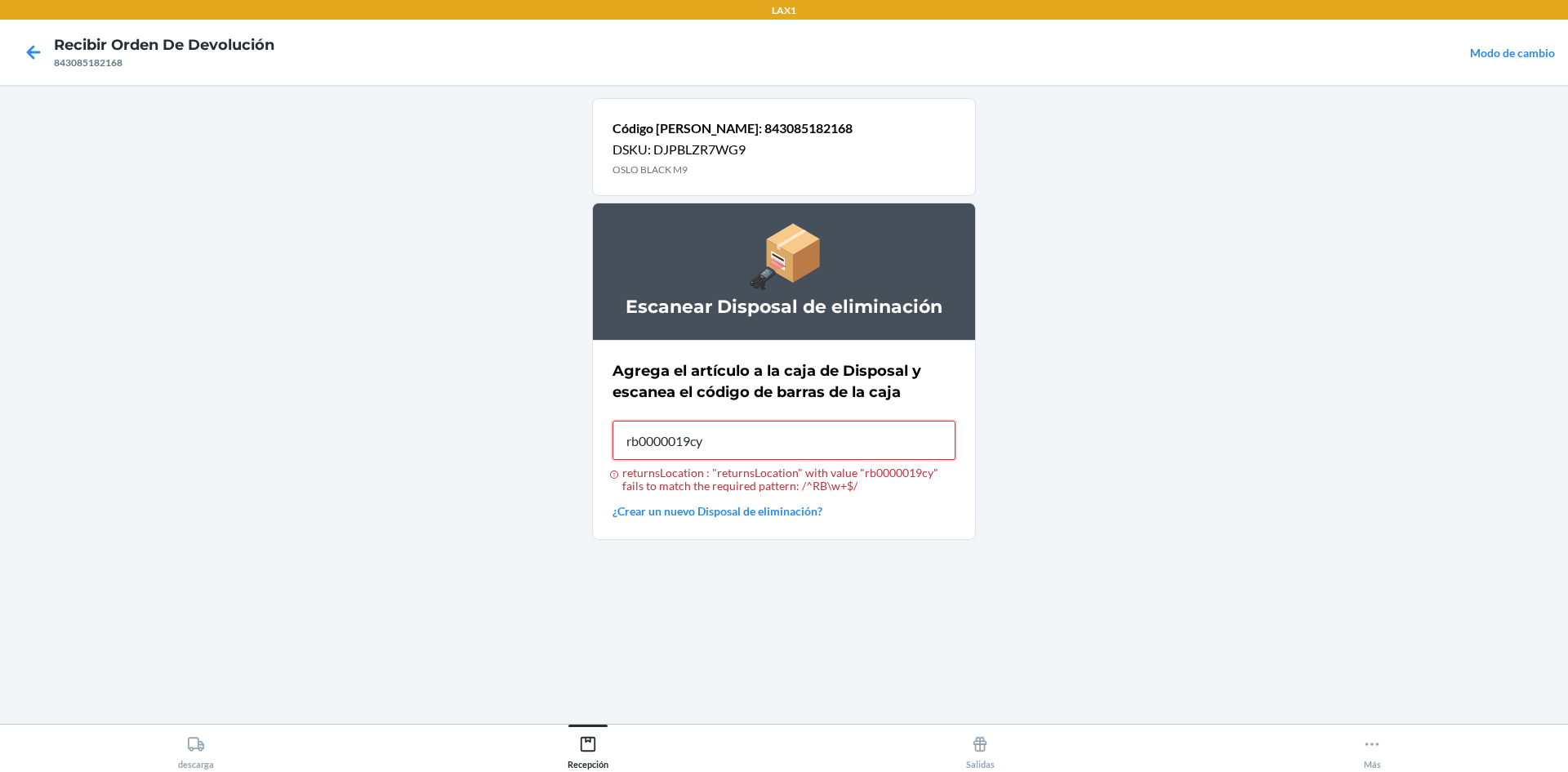
type input "rb0000019cy"
click at [895, 440] on input "returnsLocation : "returnsLocation" with value "rb0000019cy" fails to match the…" at bounding box center [784, 440] width 343 height 39
drag, startPoint x: 895, startPoint y: 440, endPoint x: 910, endPoint y: 533, distance: 94.2
click at [910, 533] on section "Agrega el artículo a la caja de Disposal y escanea el código de barras de la ca…" at bounding box center [784, 440] width 384 height 200
click at [902, 442] on input "returnsLocation : "returnsLocation" with value "rb0000019cy" fails to match the…" at bounding box center [784, 440] width 343 height 39
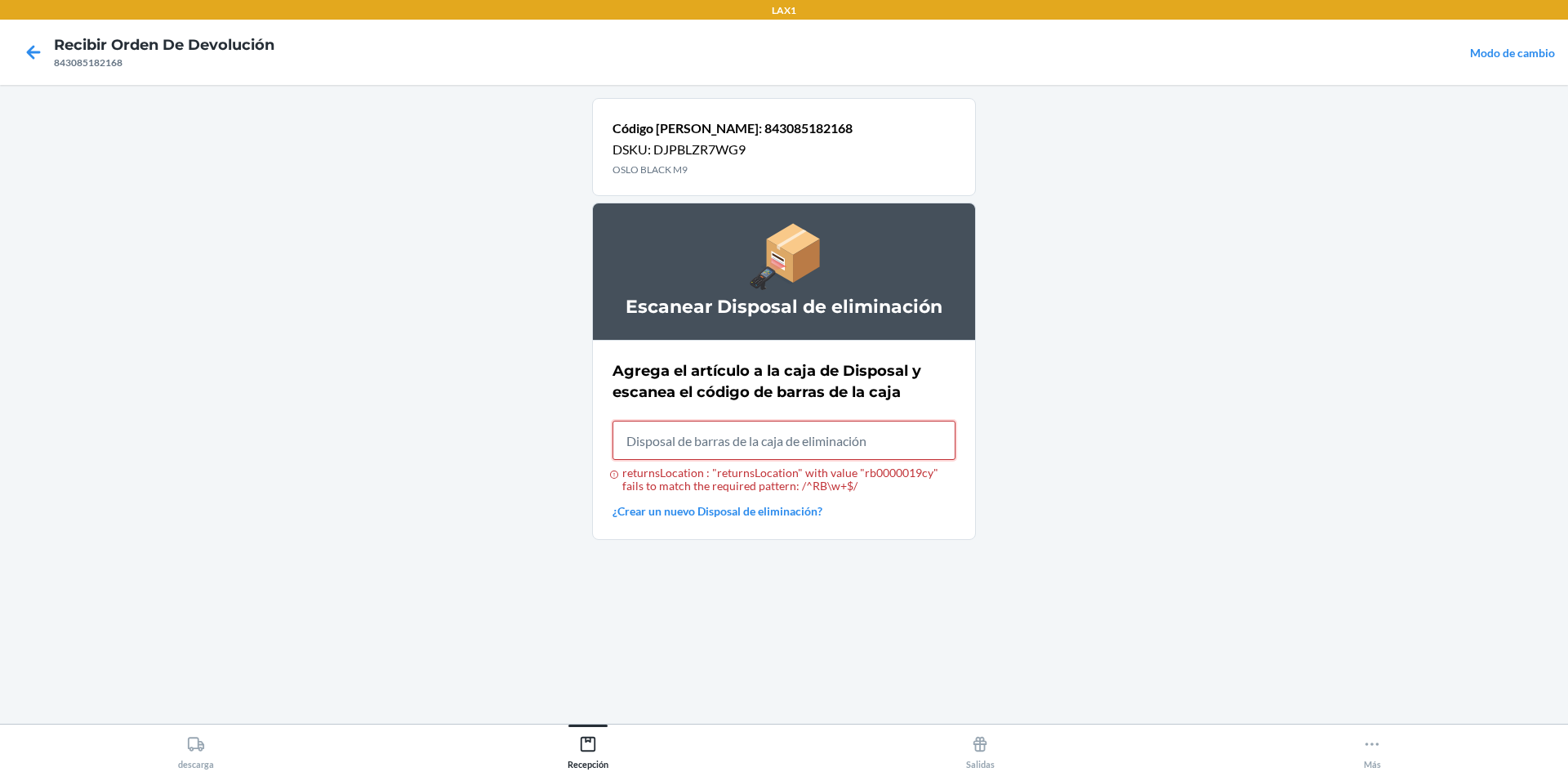
click at [902, 442] on input "returnsLocation : "returnsLocation" with value "rb0000019cy" fails to match the…" at bounding box center [784, 440] width 343 height 39
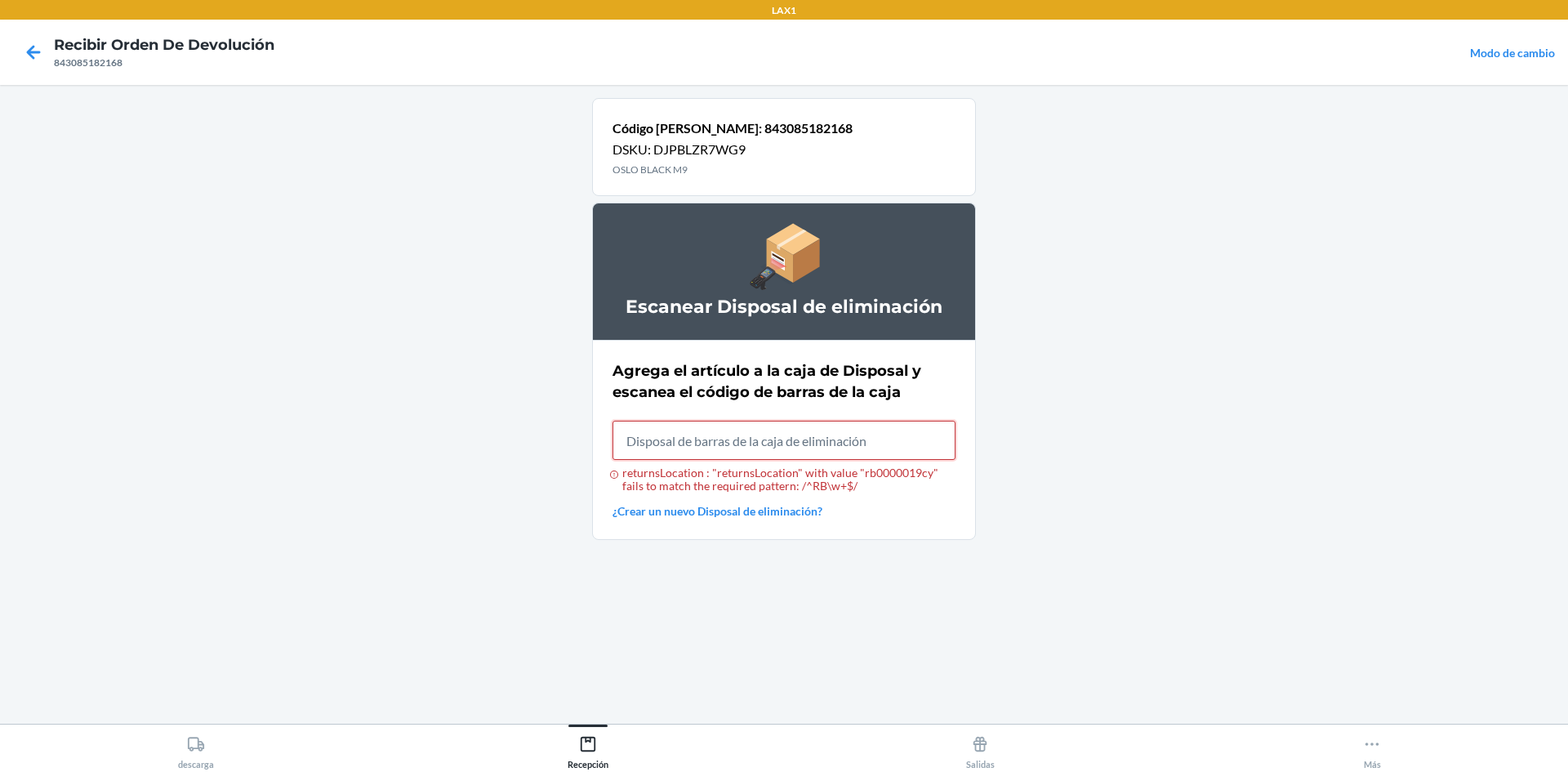
click at [902, 442] on input "returnsLocation : "returnsLocation" with value "rb0000019cy" fails to match the…" at bounding box center [784, 440] width 343 height 39
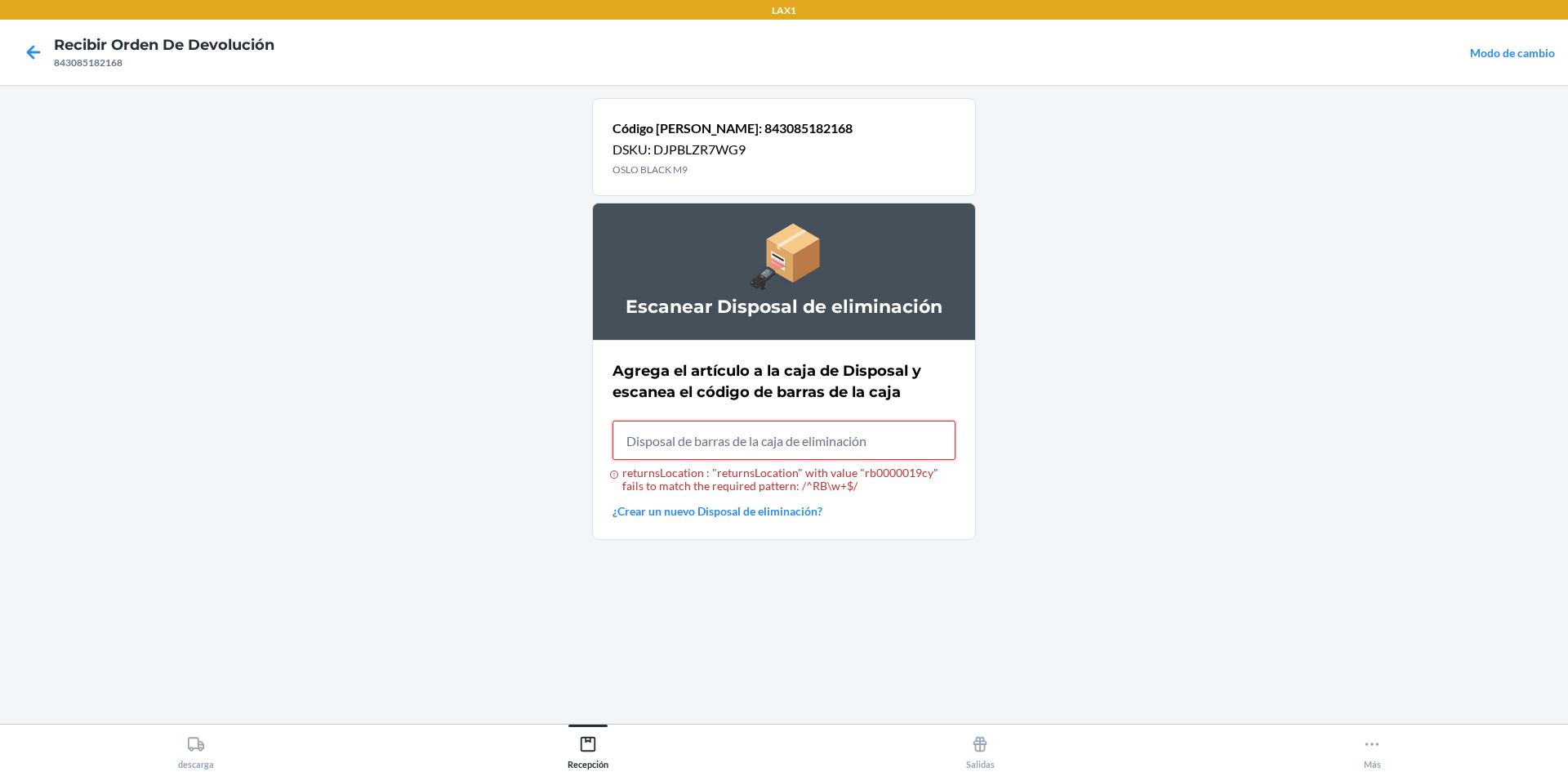
click at [902, 442] on input "returnsLocation : "returnsLocation" with value "rb0000019cy" fails to match the…" at bounding box center [784, 440] width 343 height 39
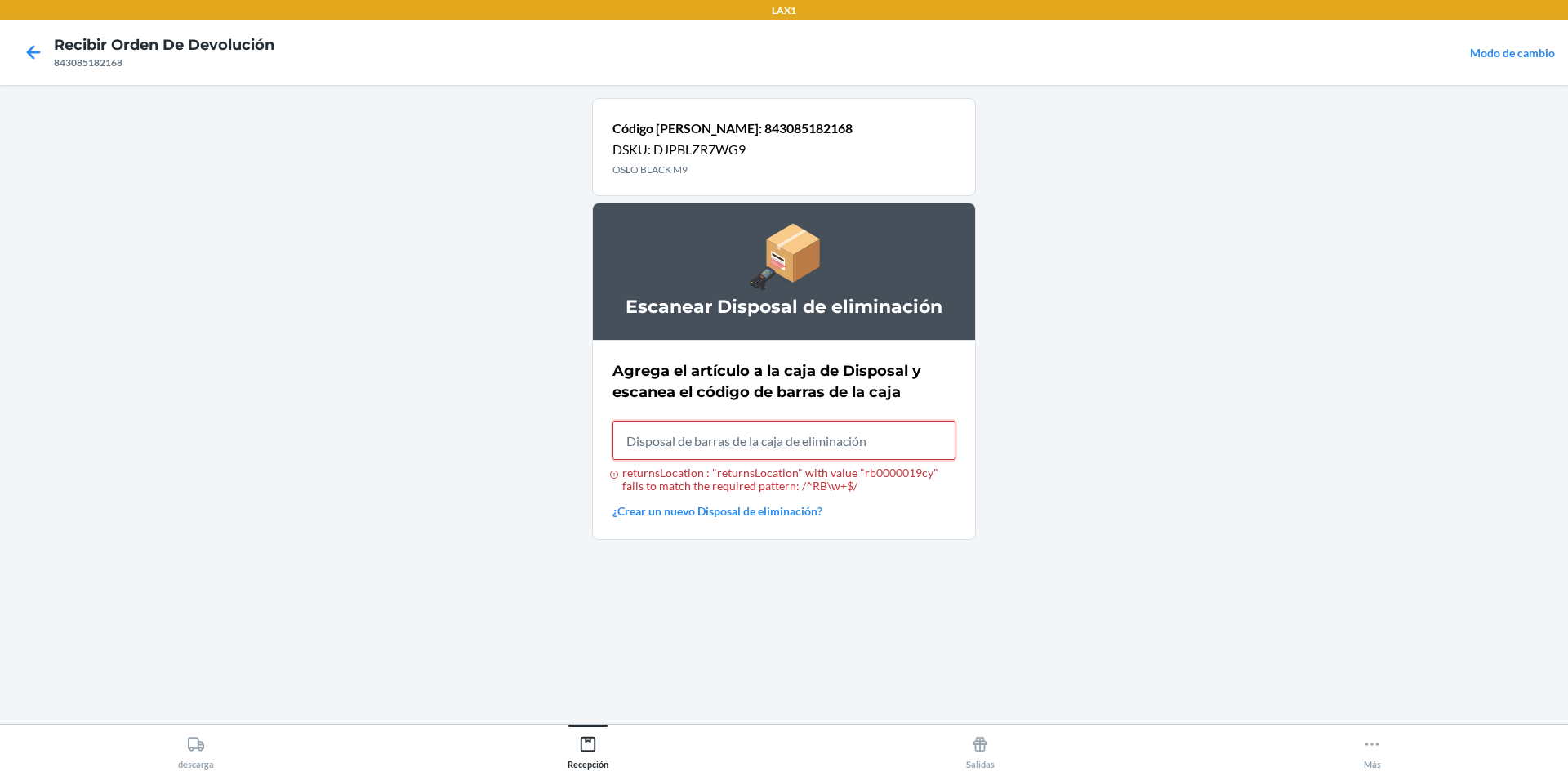
click at [902, 442] on input "returnsLocation : "returnsLocation" with value "rb0000019cy" fails to match the…" at bounding box center [784, 440] width 343 height 39
type input "KIZIK.COM/PAGES/CONTENT-RELEASE"
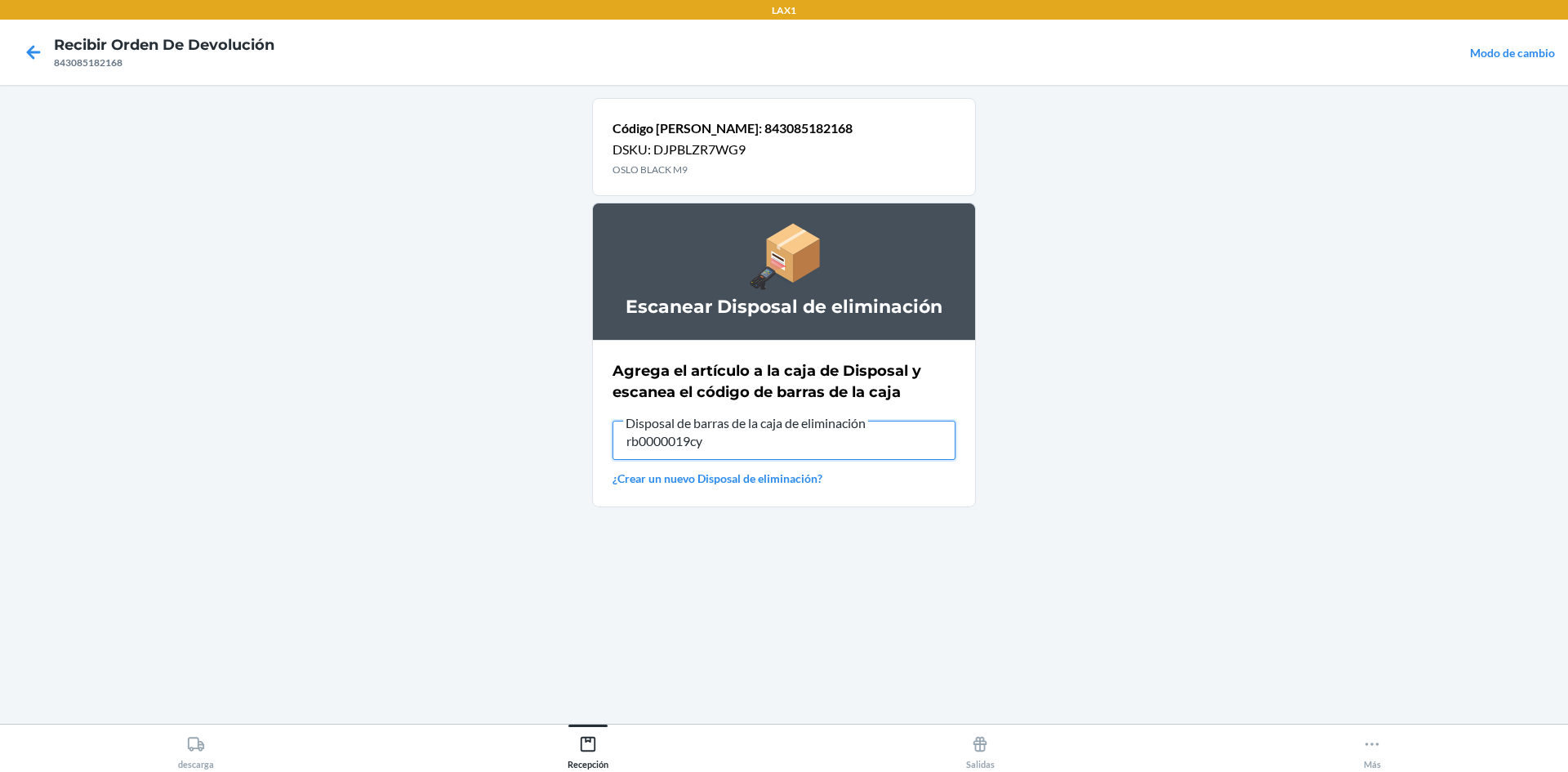
type input "rb0000019cy"
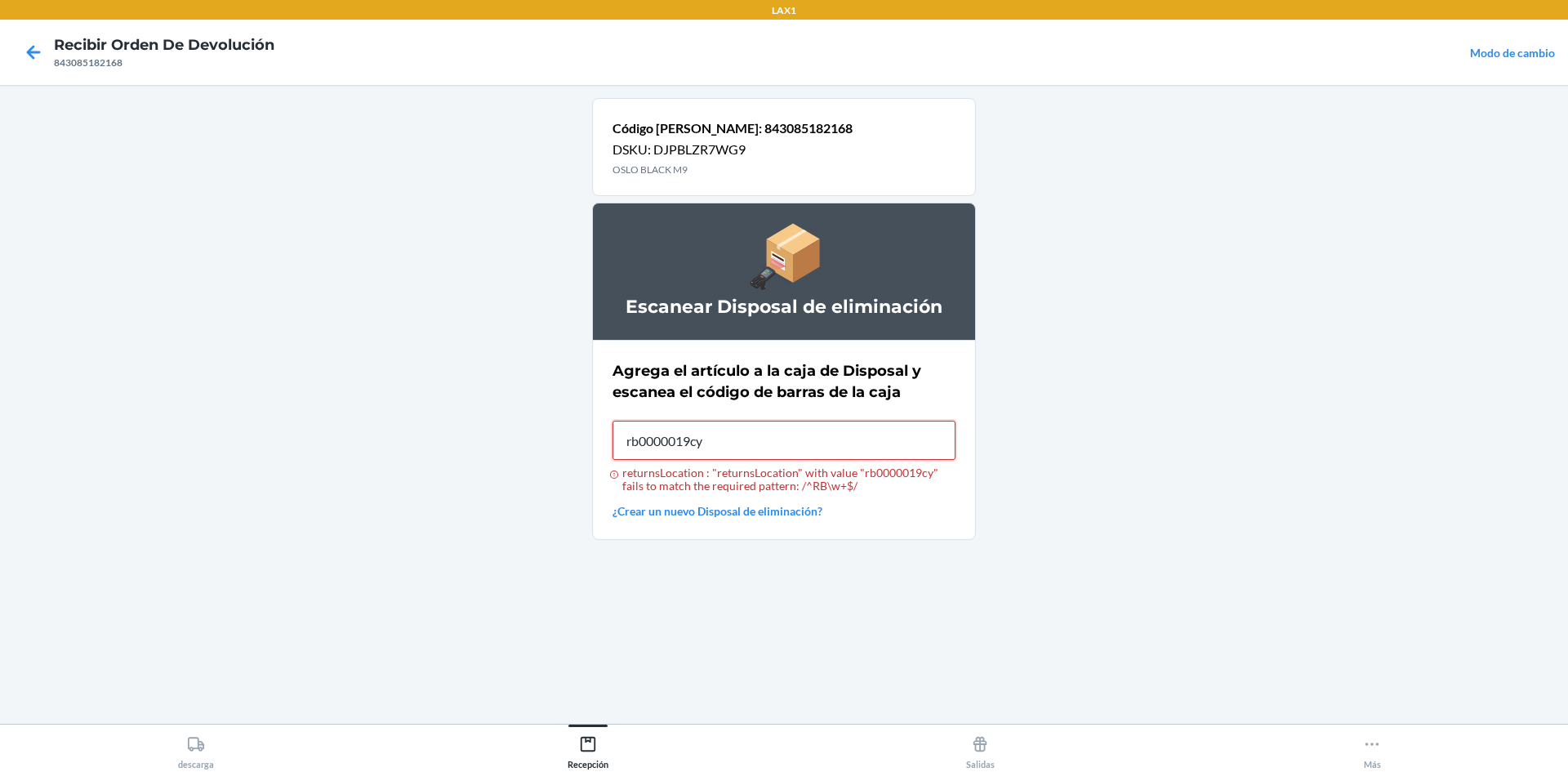
type input "rb0000019cy"
type input "843085182168"
type input "rb0000019cy"
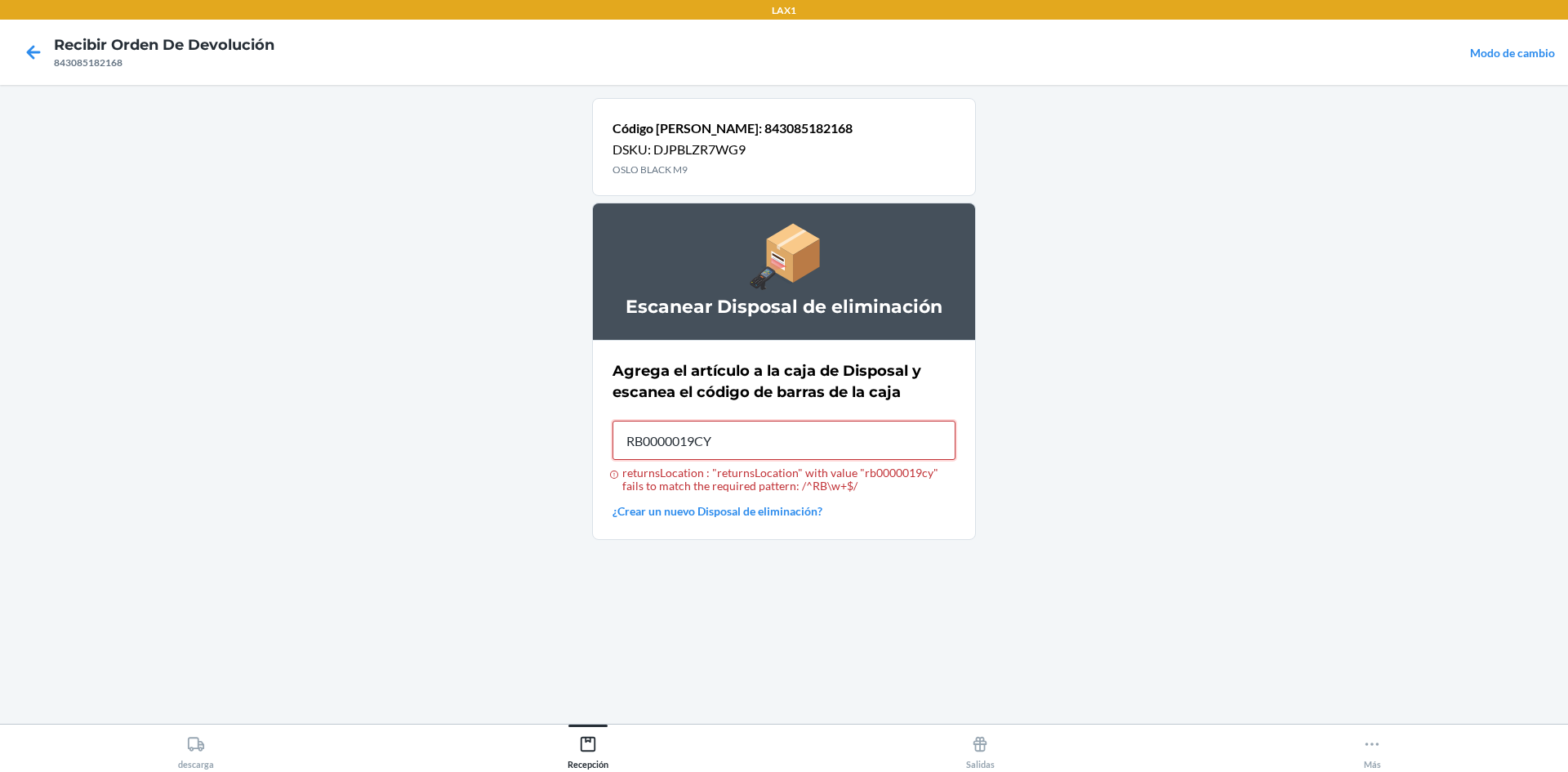
type input "RB0000019CY"
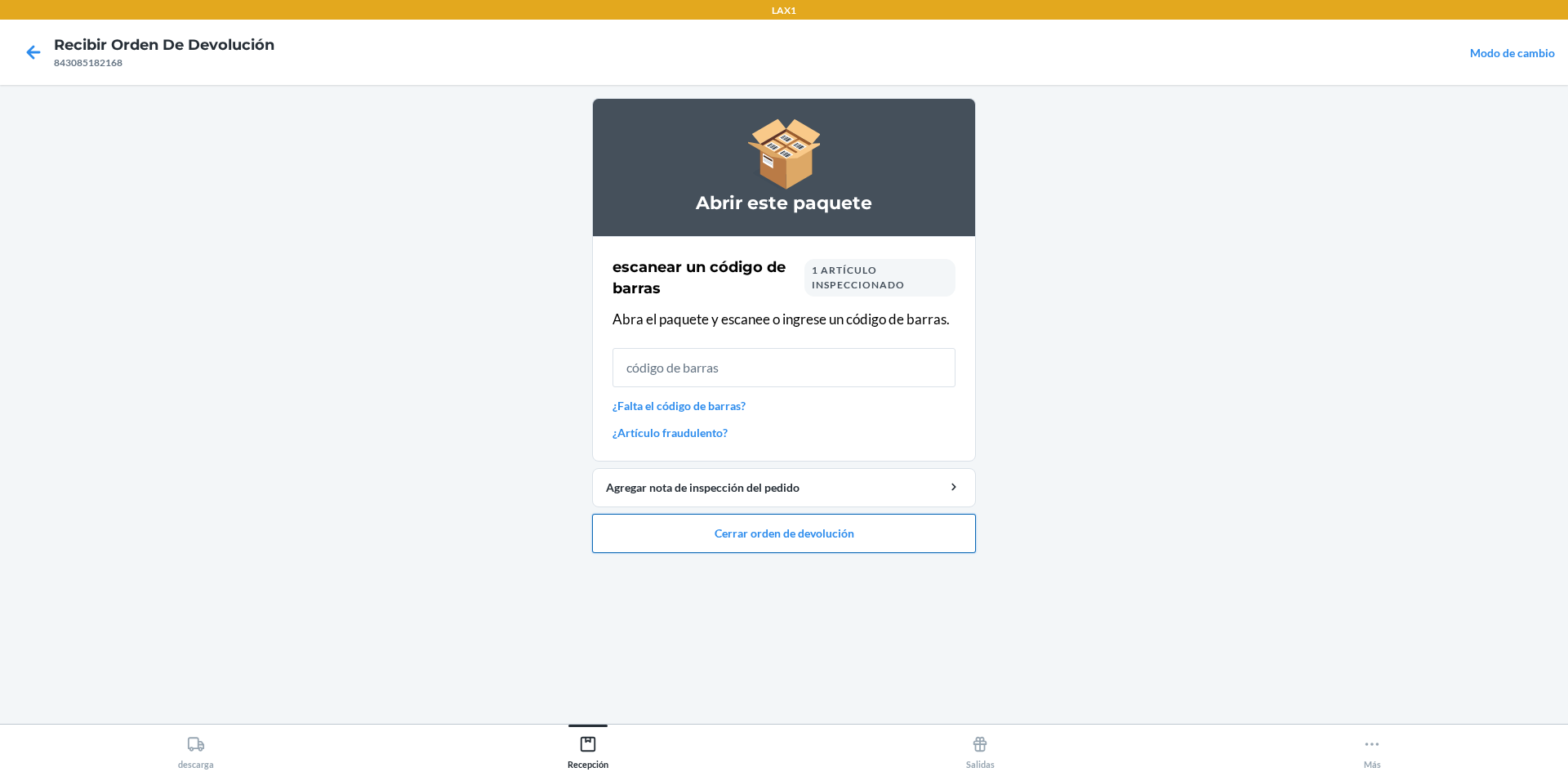
click at [885, 536] on button "Cerrar orden de devolución" at bounding box center [784, 533] width 384 height 39
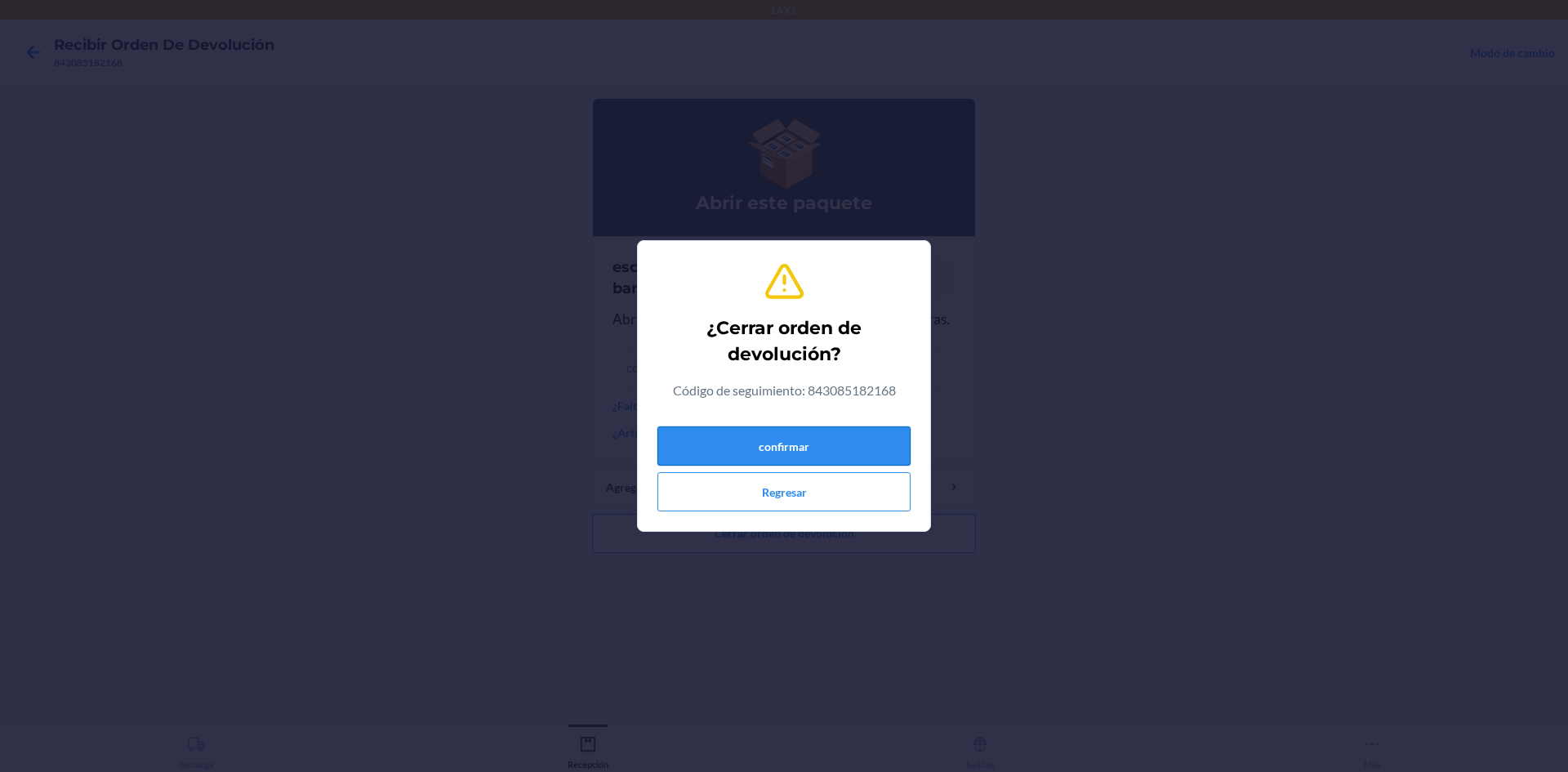
click at [878, 426] on button "confirmar" at bounding box center [784, 445] width 253 height 39
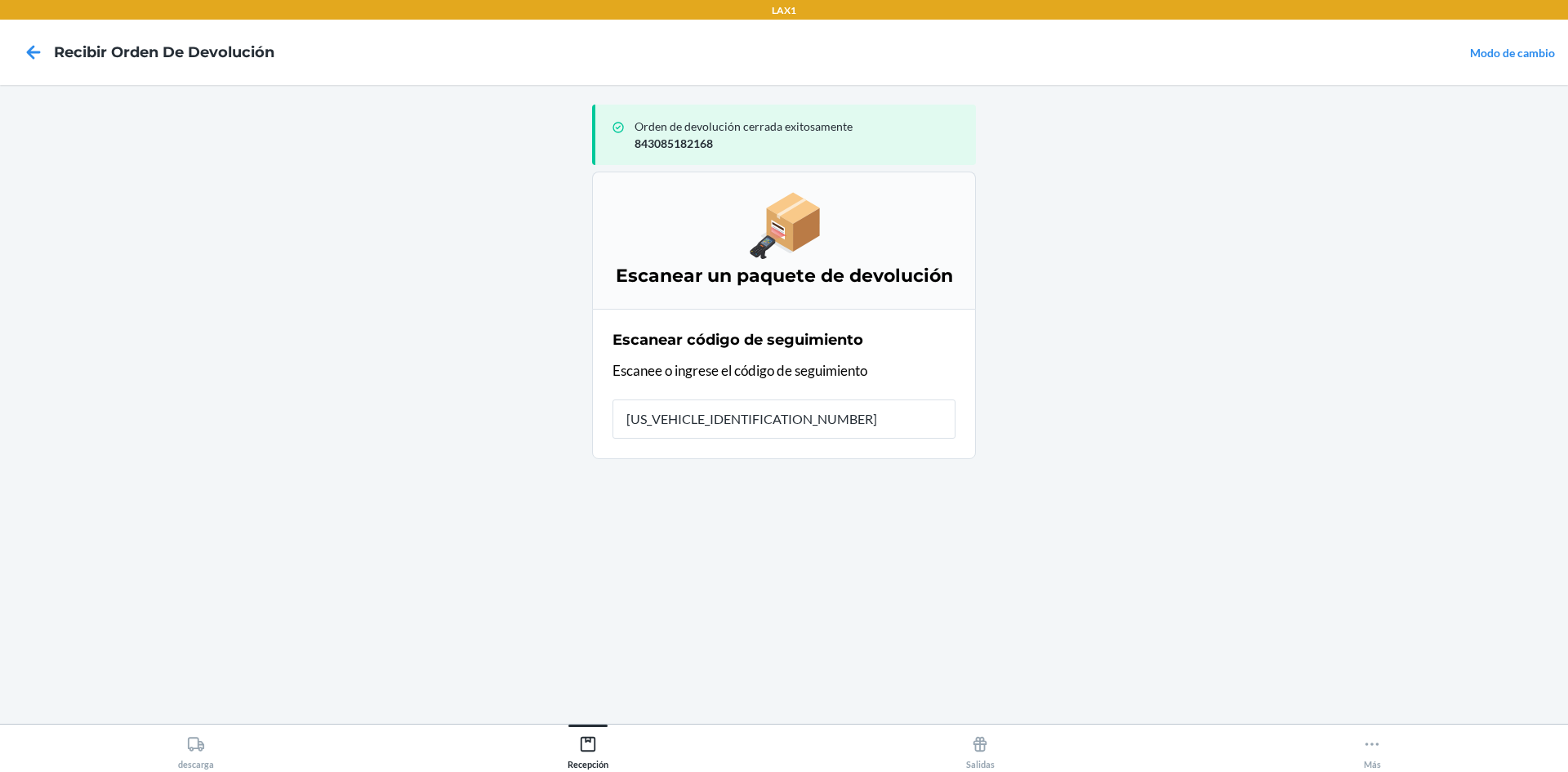
type input "1ZR0960D9080042227"
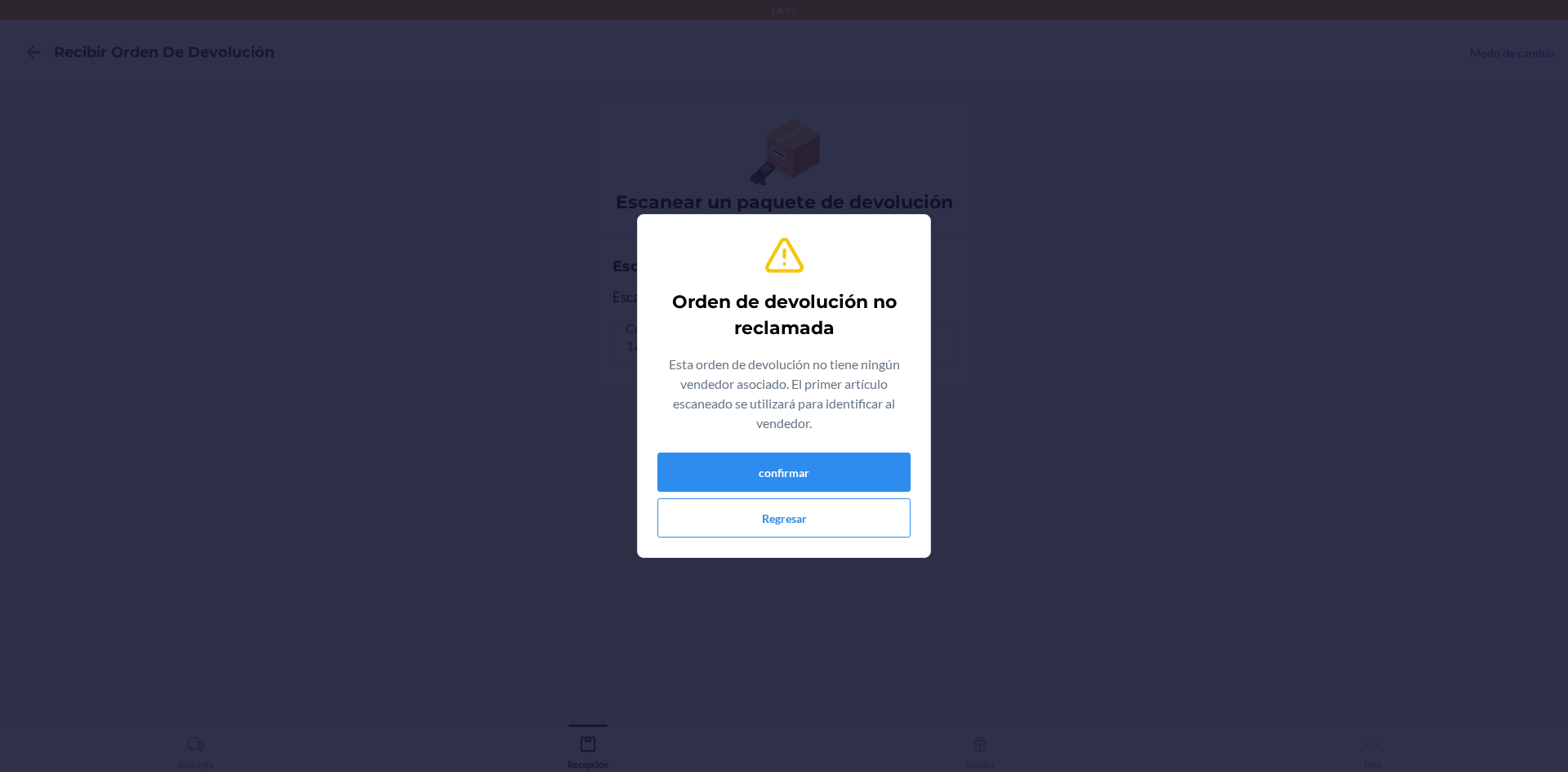
click at [892, 496] on div "confirmar Regresar" at bounding box center [784, 494] width 253 height 85
click at [888, 483] on button "confirmar" at bounding box center [784, 472] width 253 height 39
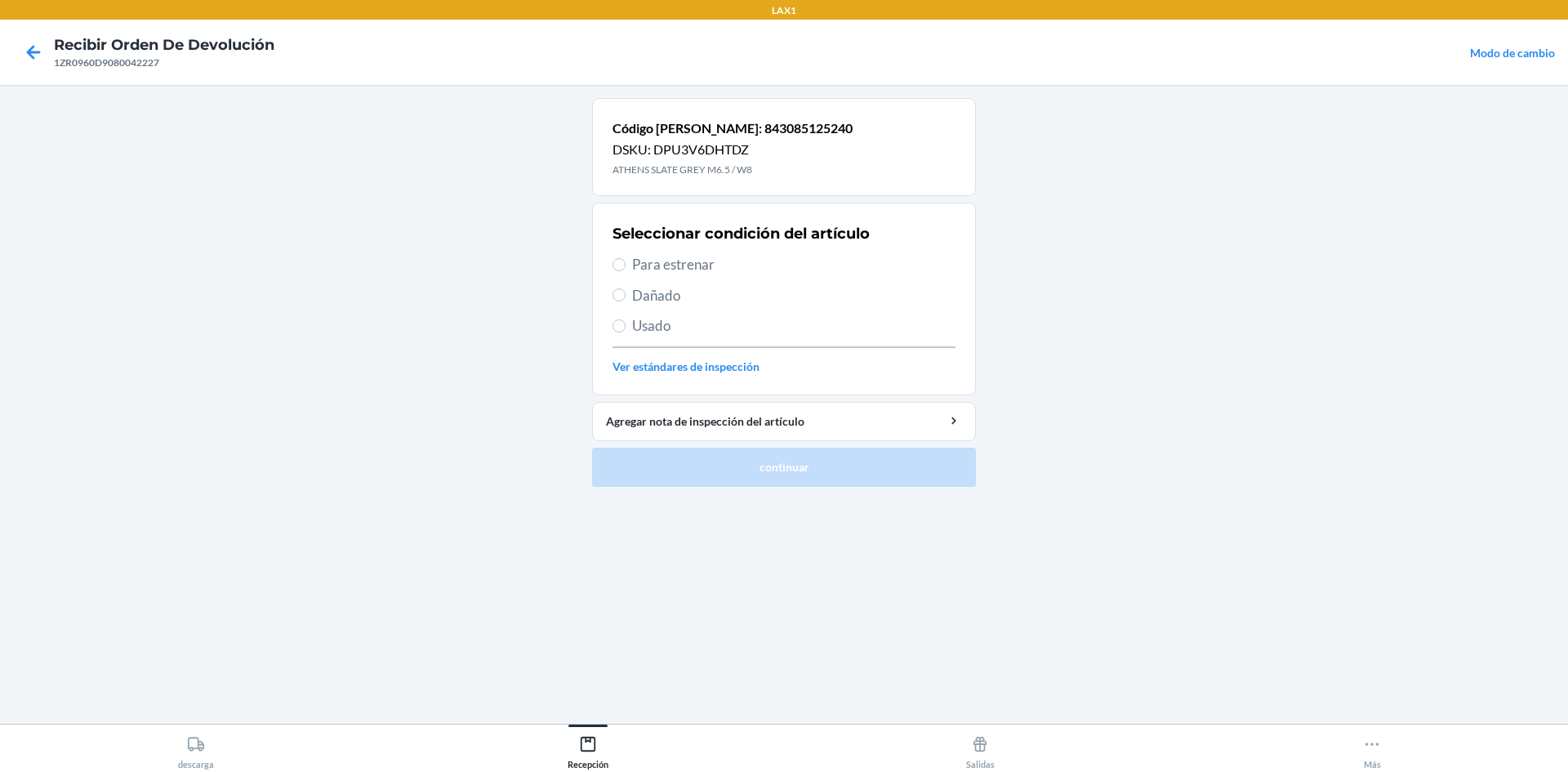
click at [612, 263] on section "Seleccionar condición del artículo Para estrenar Dañado Usado Ver estándares de…" at bounding box center [784, 300] width 384 height 193
click at [627, 263] on label "Para estrenar" at bounding box center [784, 264] width 343 height 21
click at [625, 263] on input "Para estrenar" at bounding box center [619, 265] width 13 height 13
radio input "true"
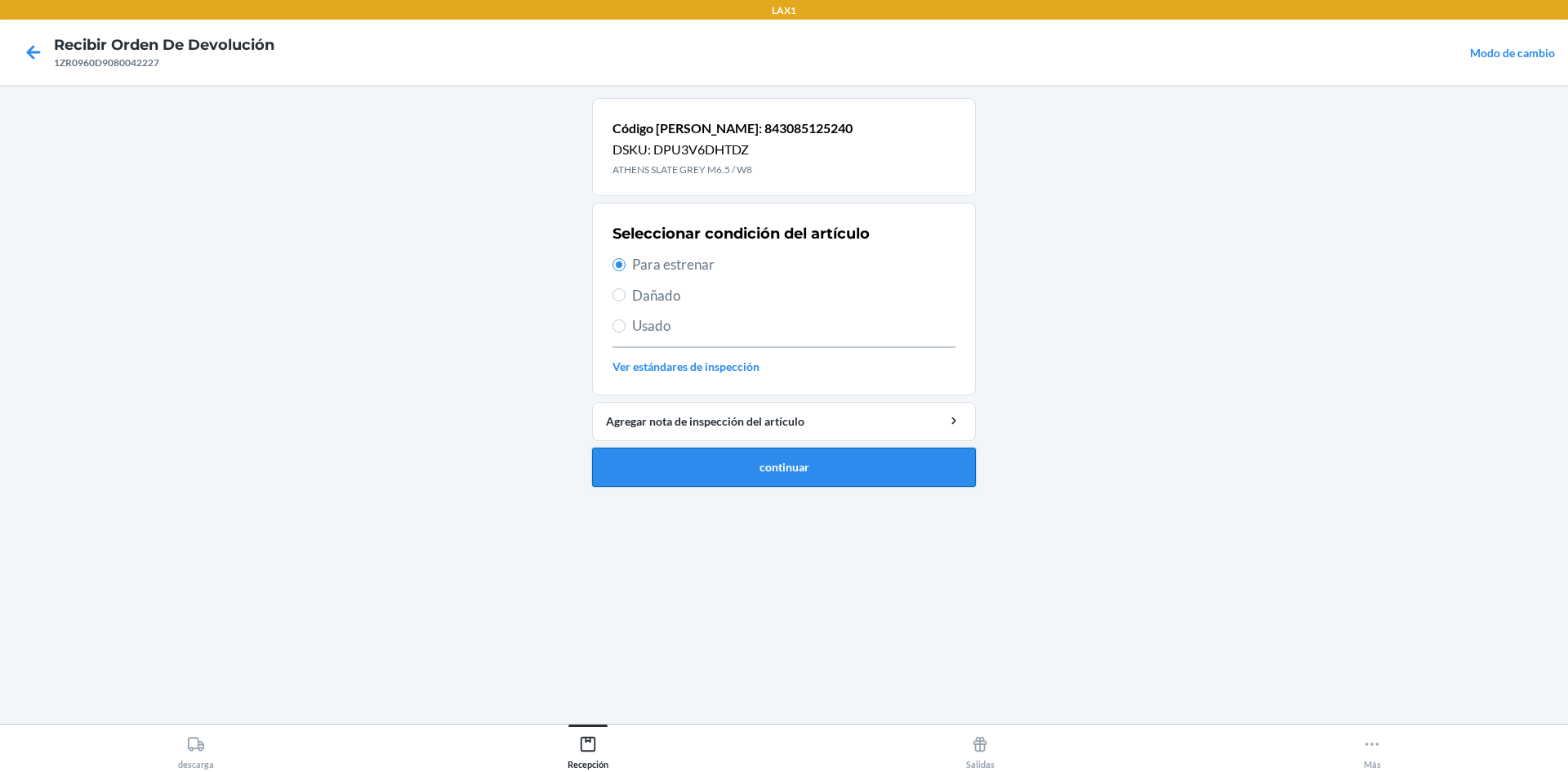
click at [712, 458] on button "continuar" at bounding box center [784, 467] width 384 height 39
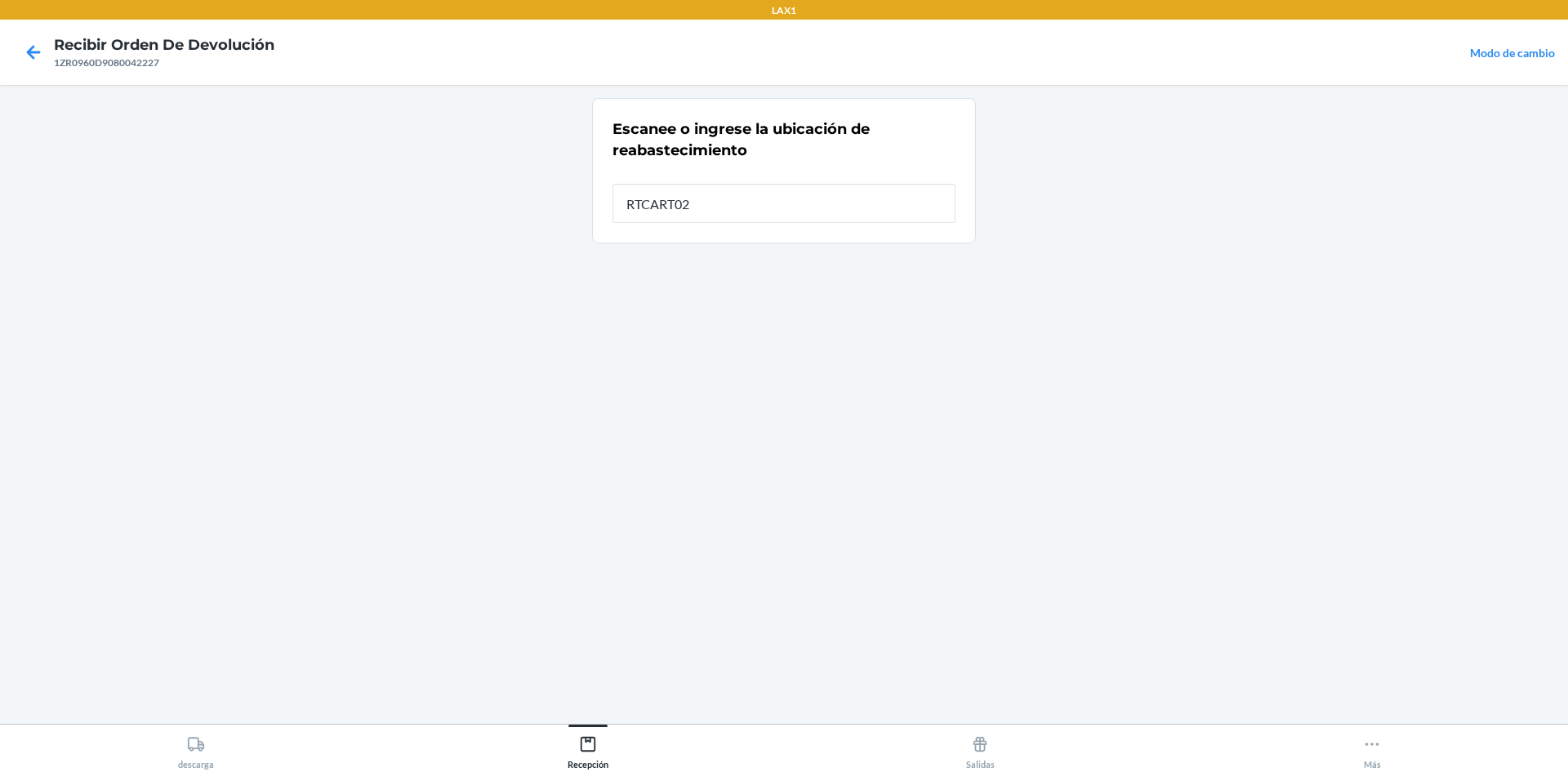
type input "RTCART025"
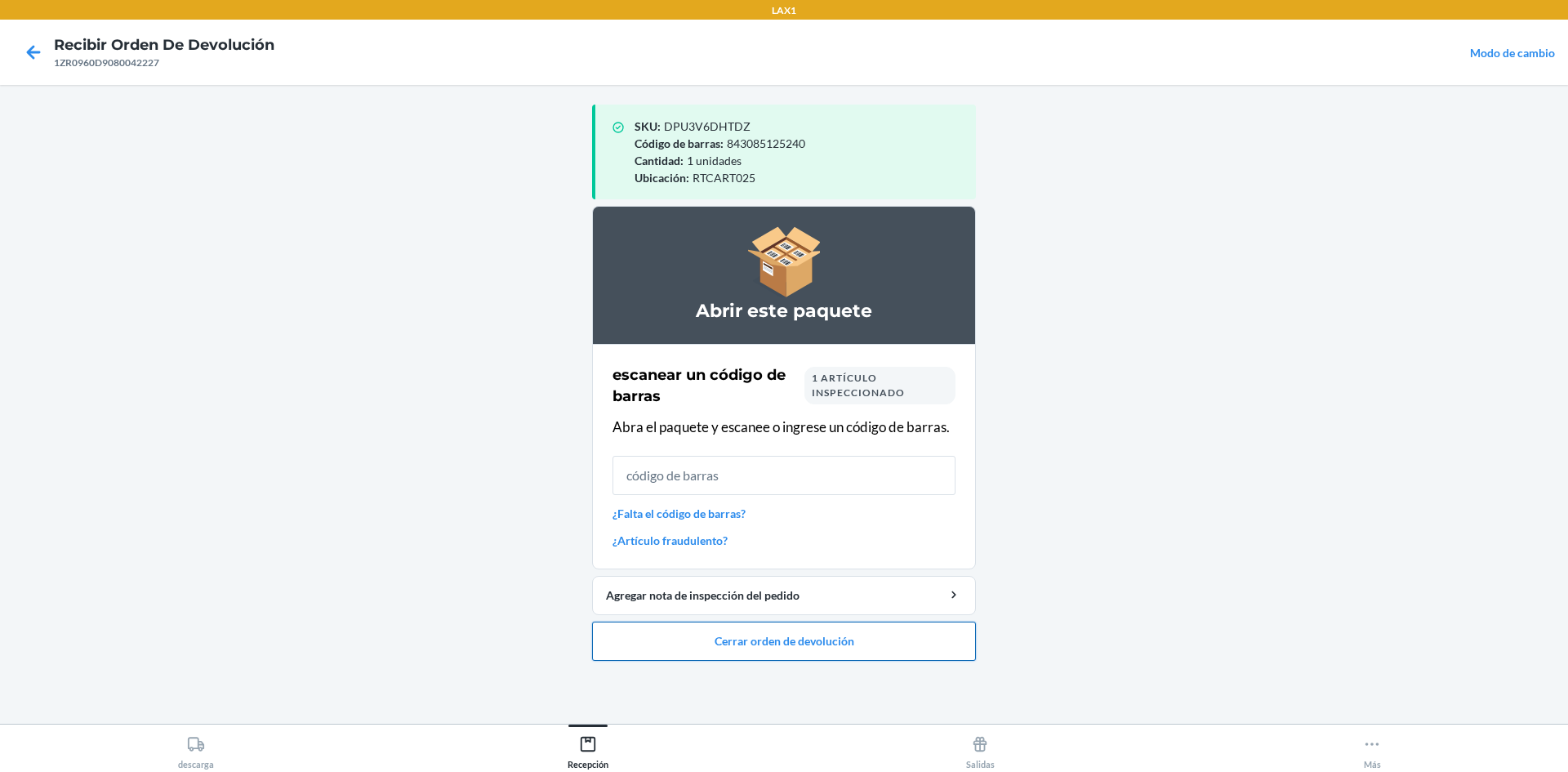
click at [766, 647] on button "Cerrar orden de devolución" at bounding box center [784, 641] width 384 height 39
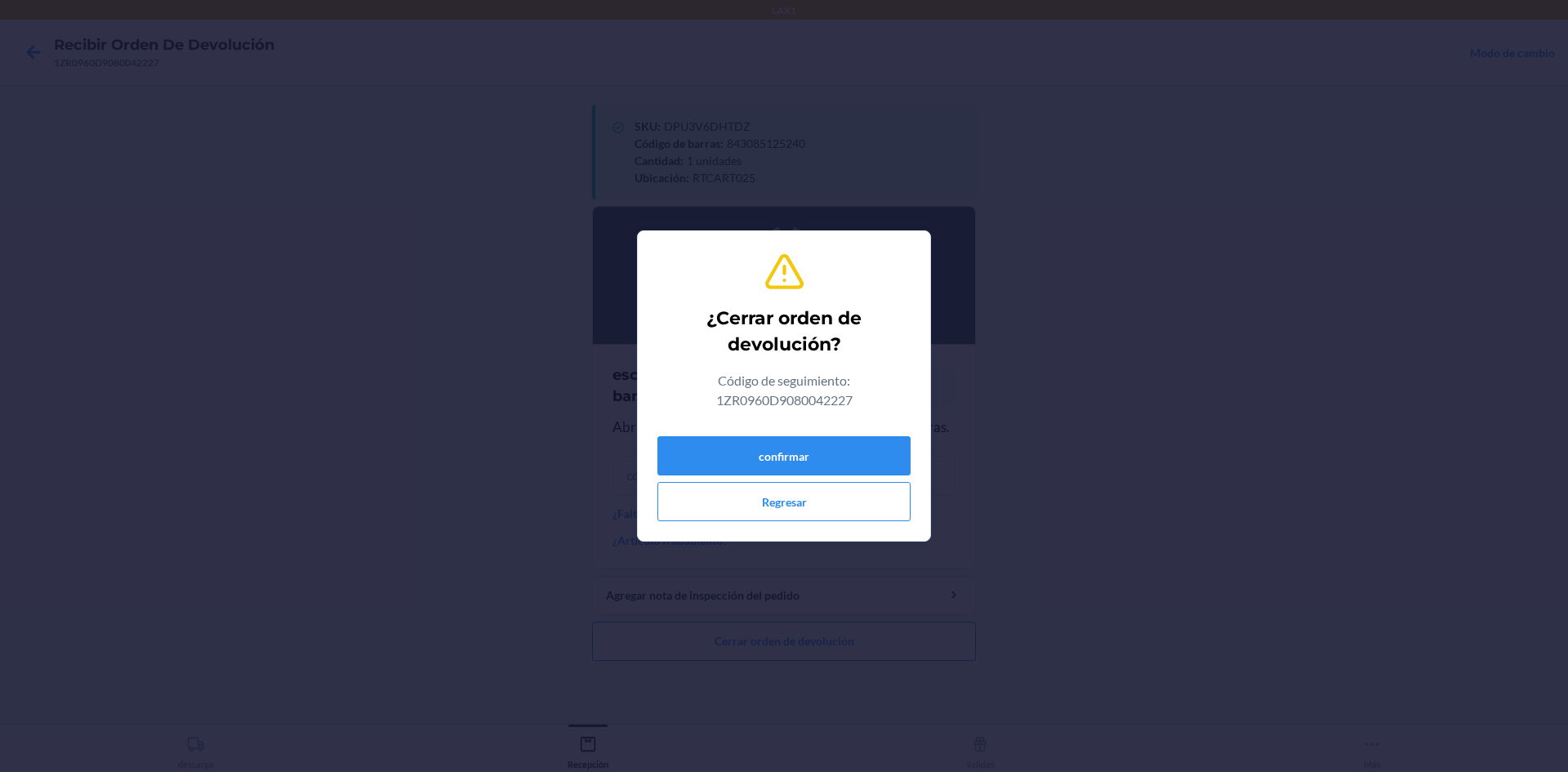
click at [860, 419] on div "¿Cerrar orden de devolución? Código de seguimiento: 1ZR0960D9080042227 confirma…" at bounding box center [784, 385] width 253 height 283
click at [860, 442] on button "confirmar" at bounding box center [784, 455] width 253 height 39
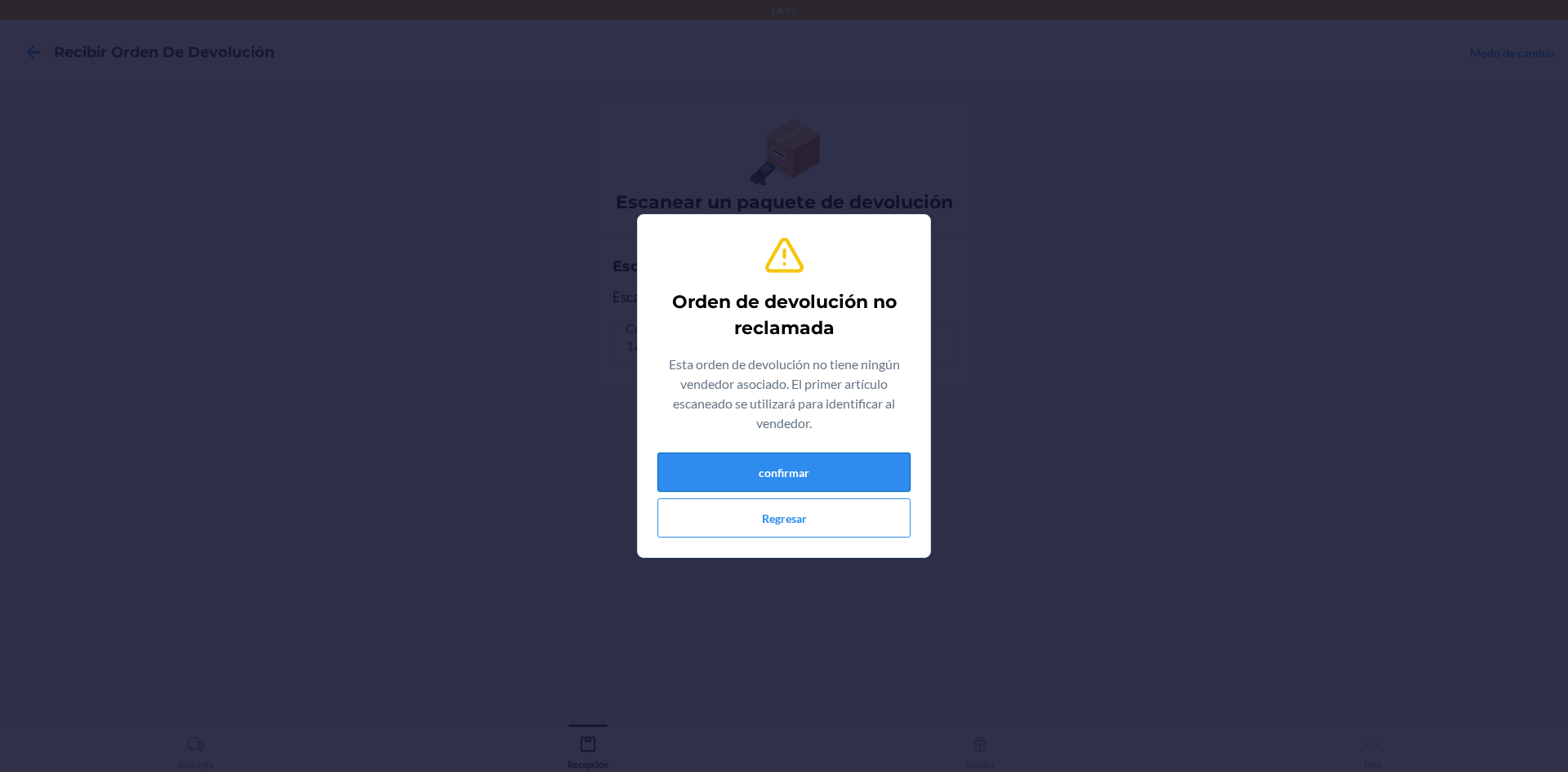
click at [857, 461] on button "confirmar" at bounding box center [784, 472] width 253 height 39
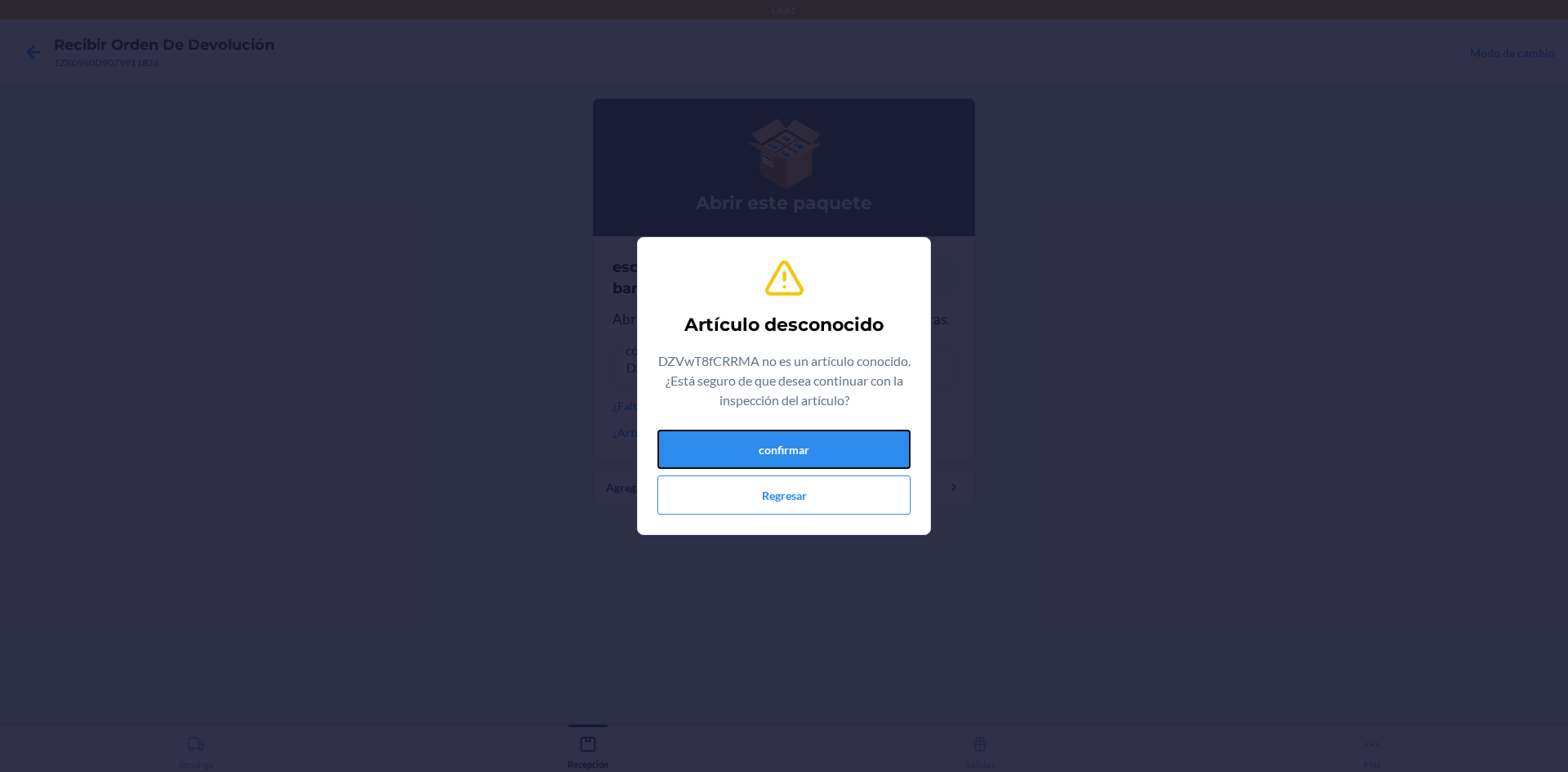
click at [857, 461] on button "confirmar" at bounding box center [784, 449] width 253 height 39
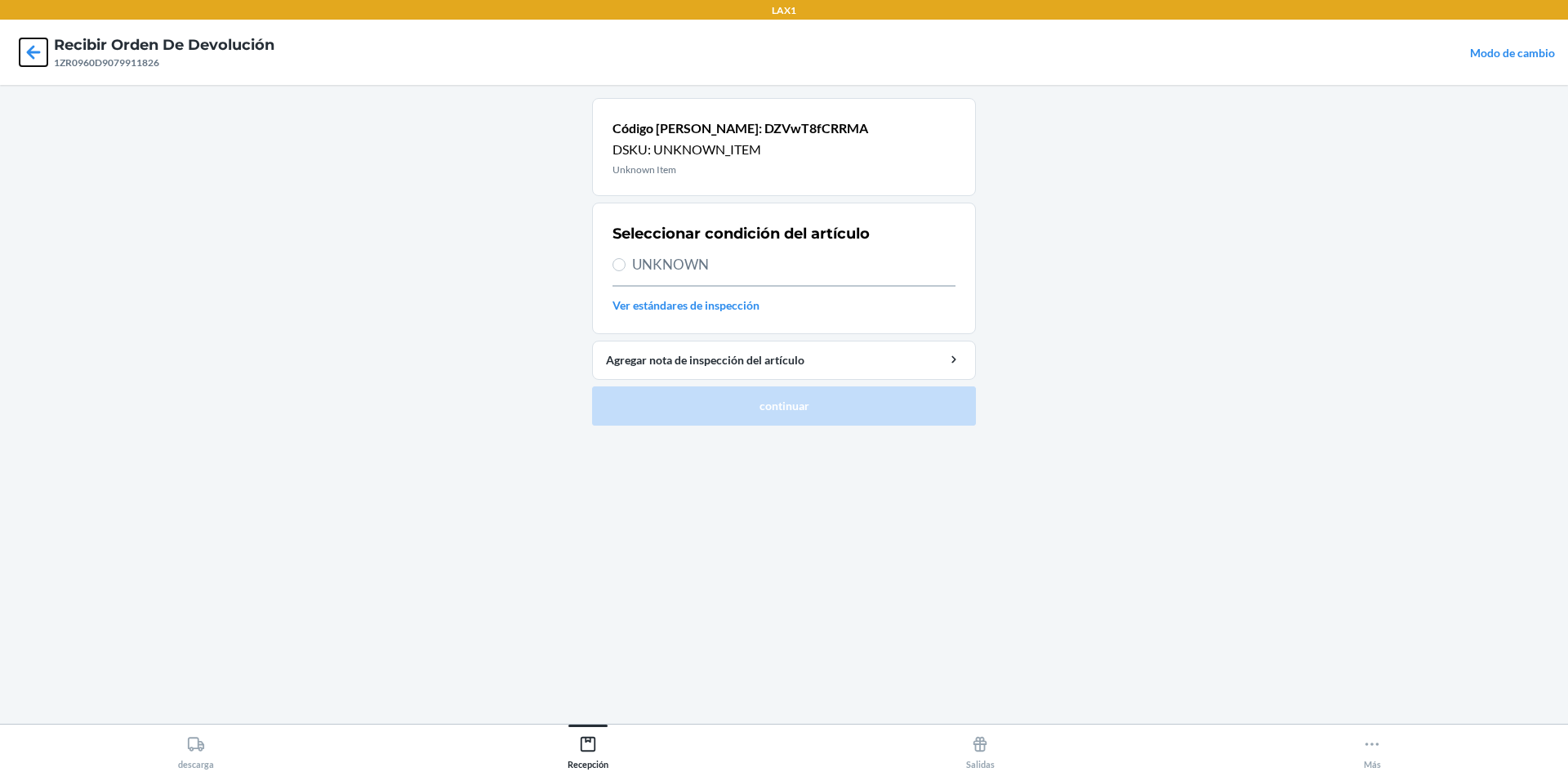
click at [45, 60] on icon at bounding box center [34, 52] width 28 height 28
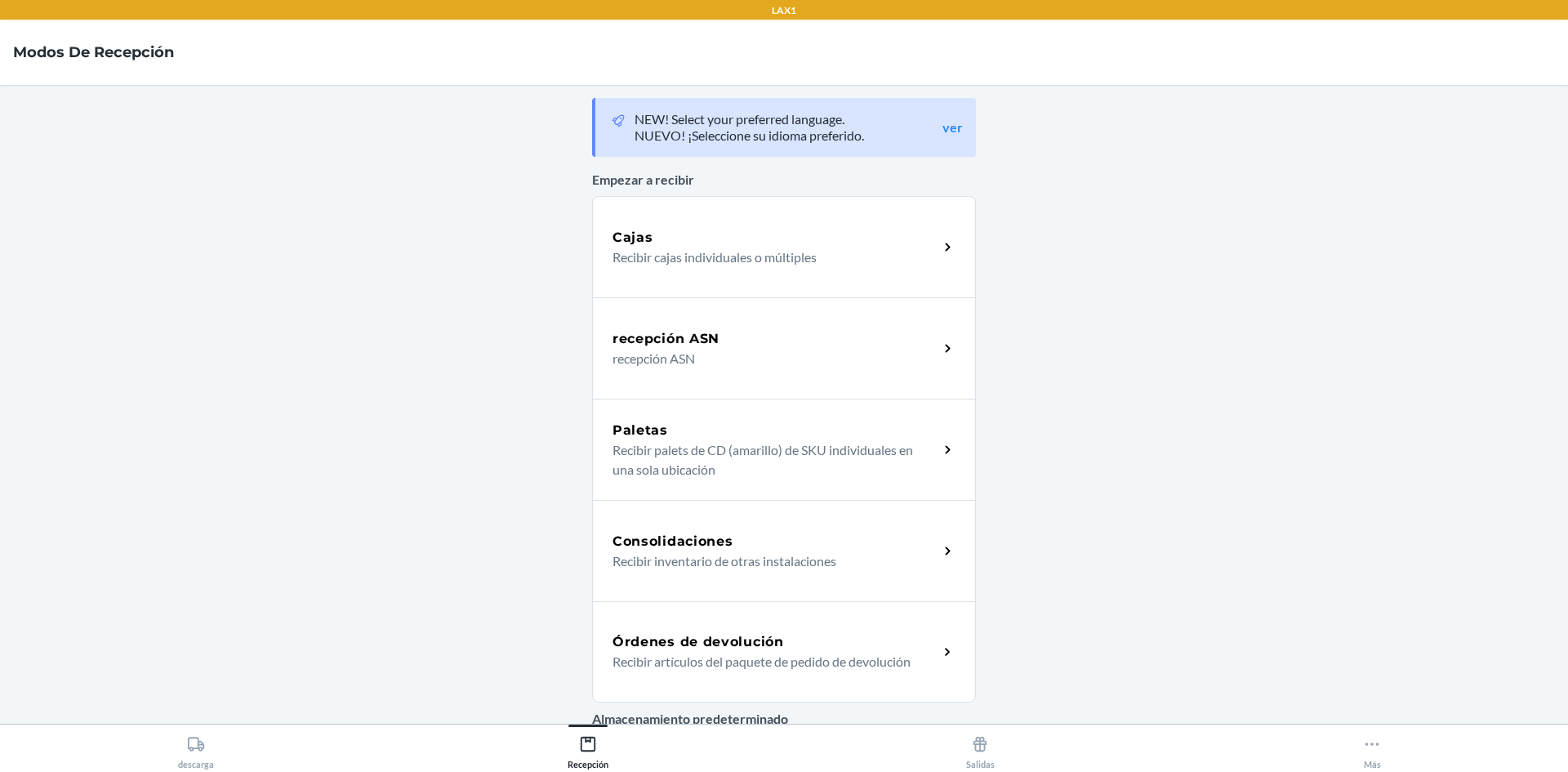
click at [863, 669] on p "Recibir artículos del paquete de pedido de devolución" at bounding box center [769, 662] width 313 height 20
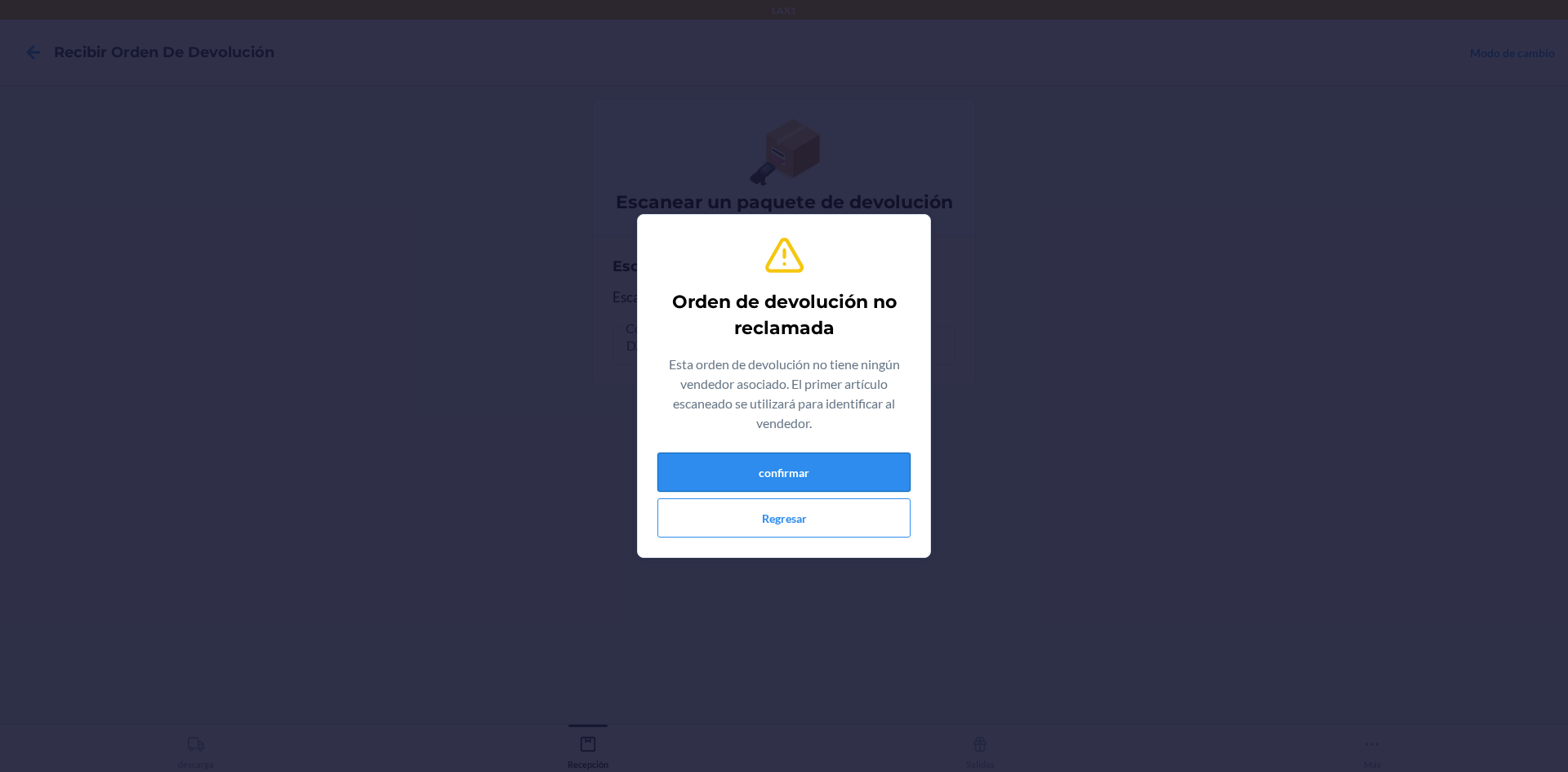
click at [878, 459] on button "confirmar" at bounding box center [784, 472] width 253 height 39
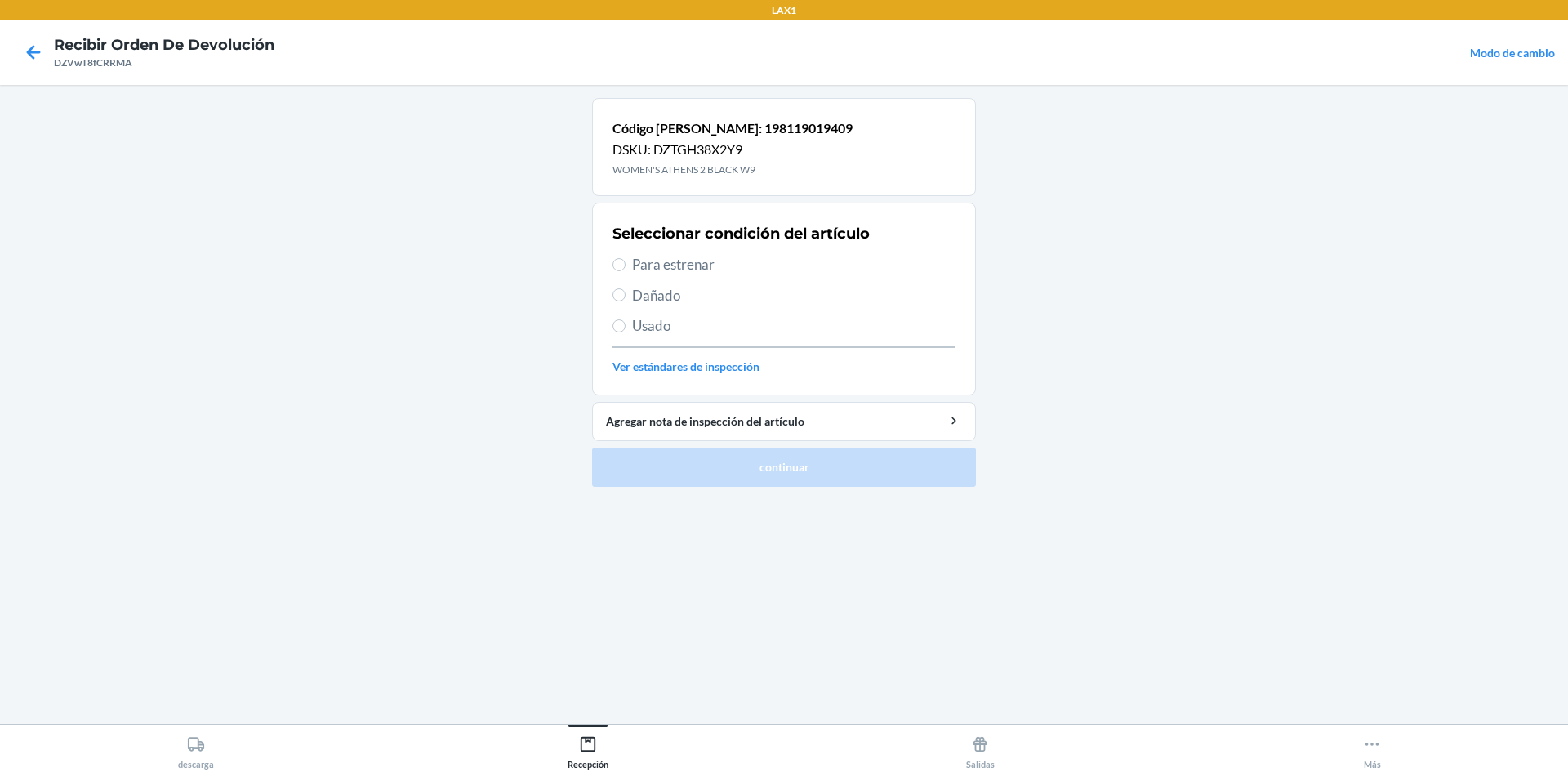
click at [641, 283] on div "Seleccionar condición del artículo Para estrenar Dañado Usado Ver estándares de…" at bounding box center [784, 300] width 343 height 162
click at [626, 288] on label "Dañado" at bounding box center [784, 295] width 343 height 21
click at [625, 289] on input "Dañado" at bounding box center [619, 295] width 13 height 13
radio input "true"
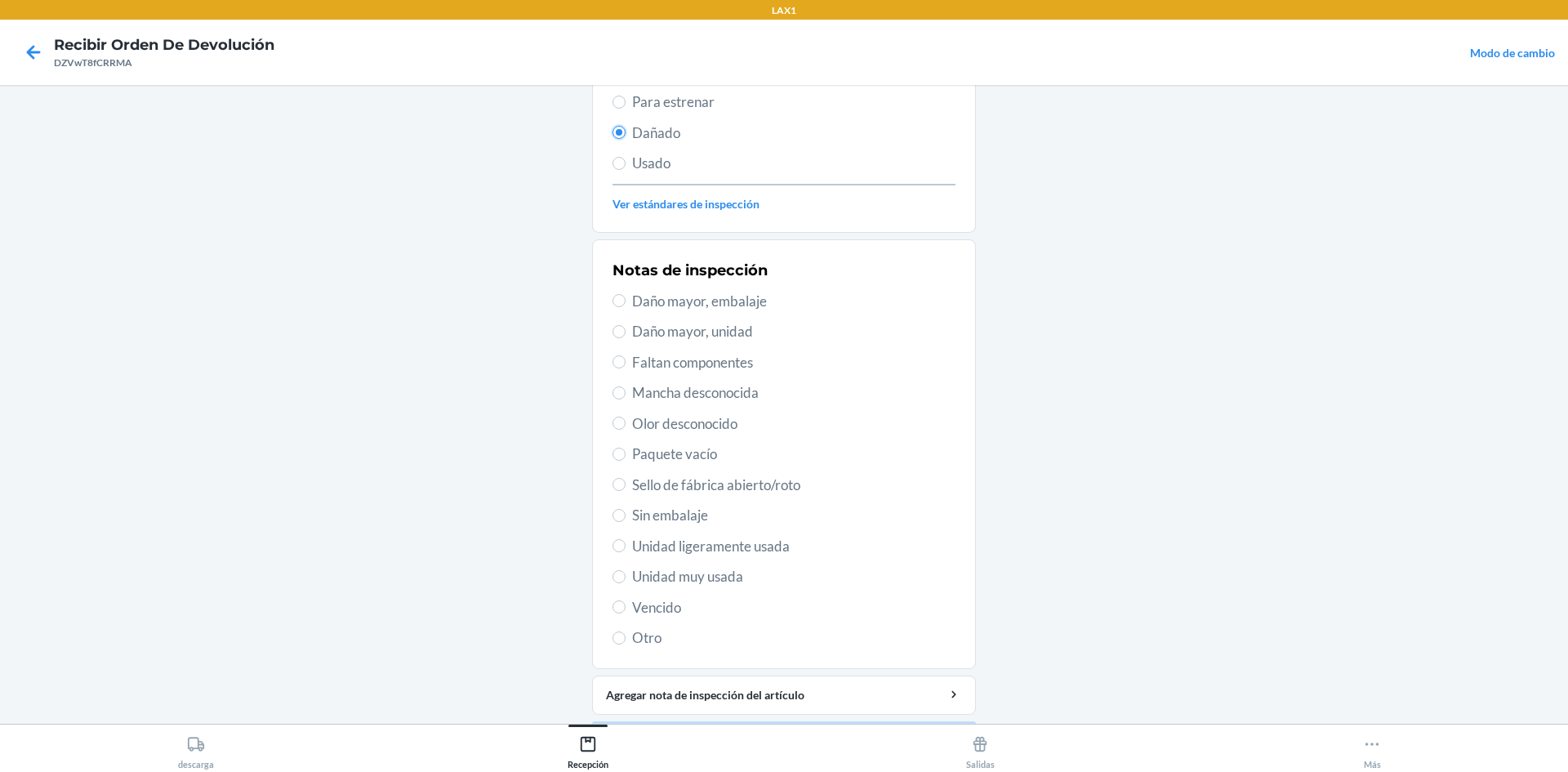
scroll to position [163, 0]
click at [665, 578] on span "Unidad muy usada" at bounding box center [794, 575] width 323 height 21
click at [625, 578] on input "Unidad muy usada" at bounding box center [619, 576] width 13 height 13
radio input "true"
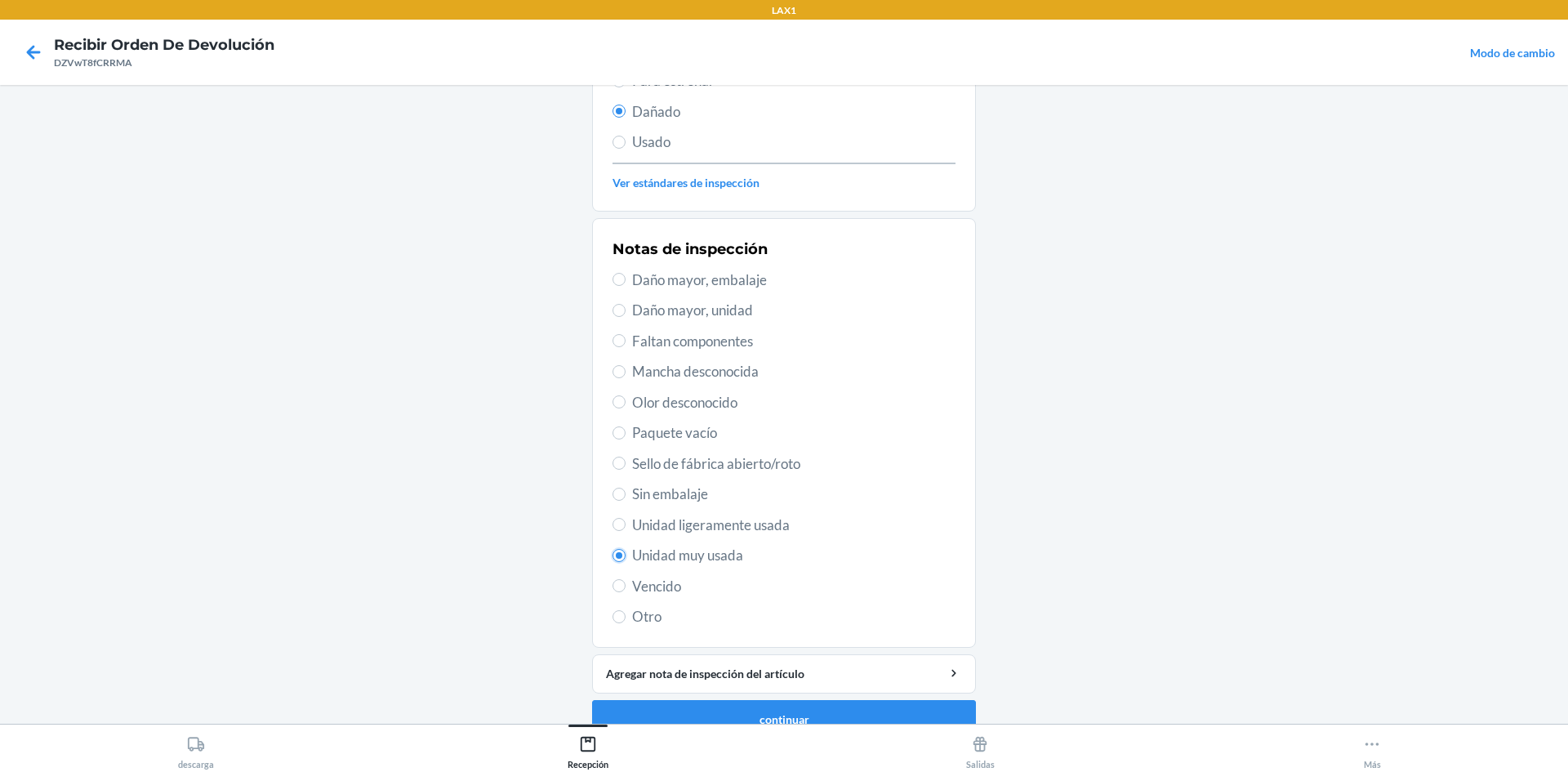
scroll to position [212, 0]
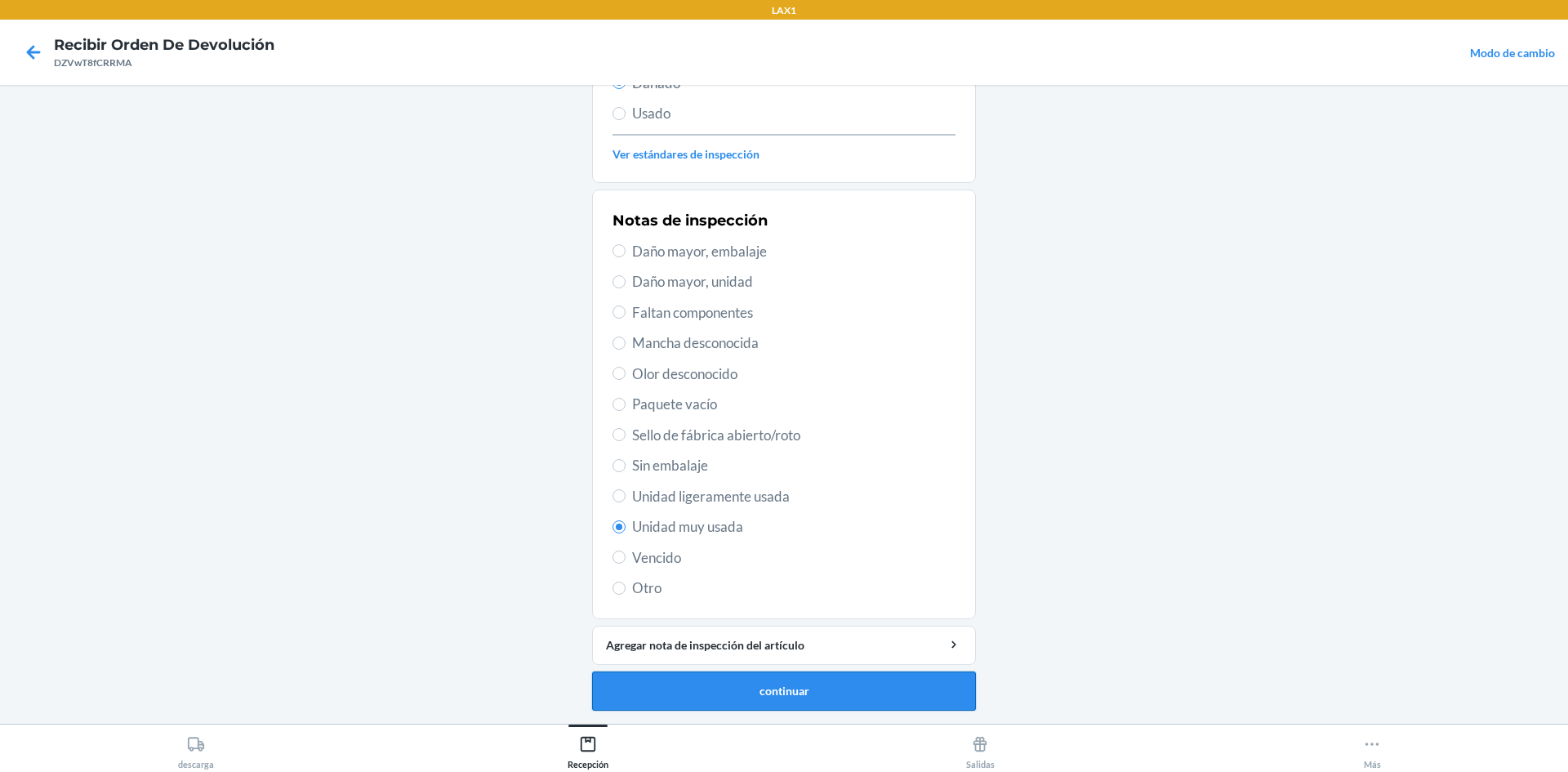
click at [826, 696] on button "continuar" at bounding box center [784, 691] width 384 height 39
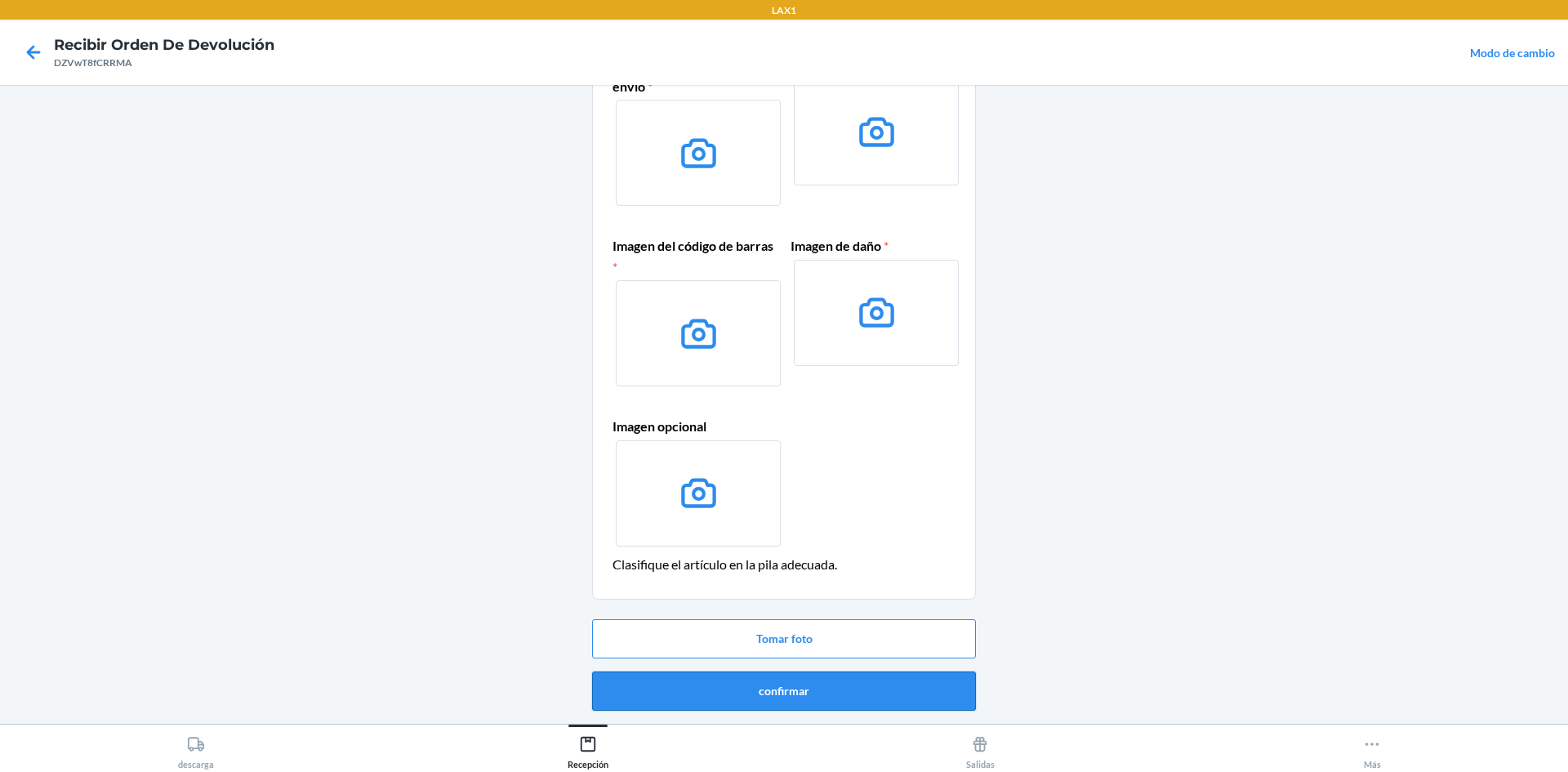
click at [791, 698] on button "confirmar" at bounding box center [784, 691] width 384 height 39
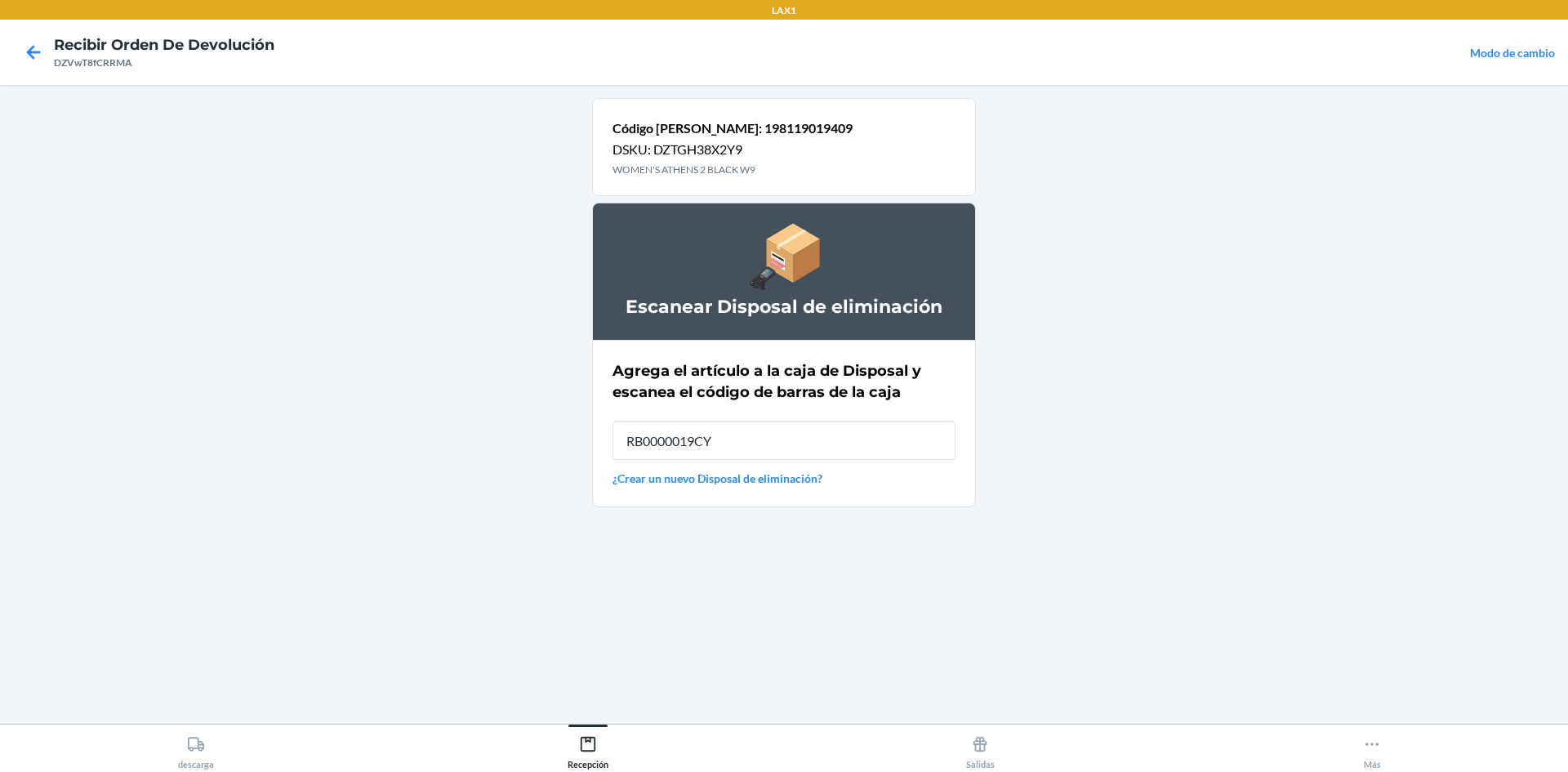
type input "RB0000019CY"
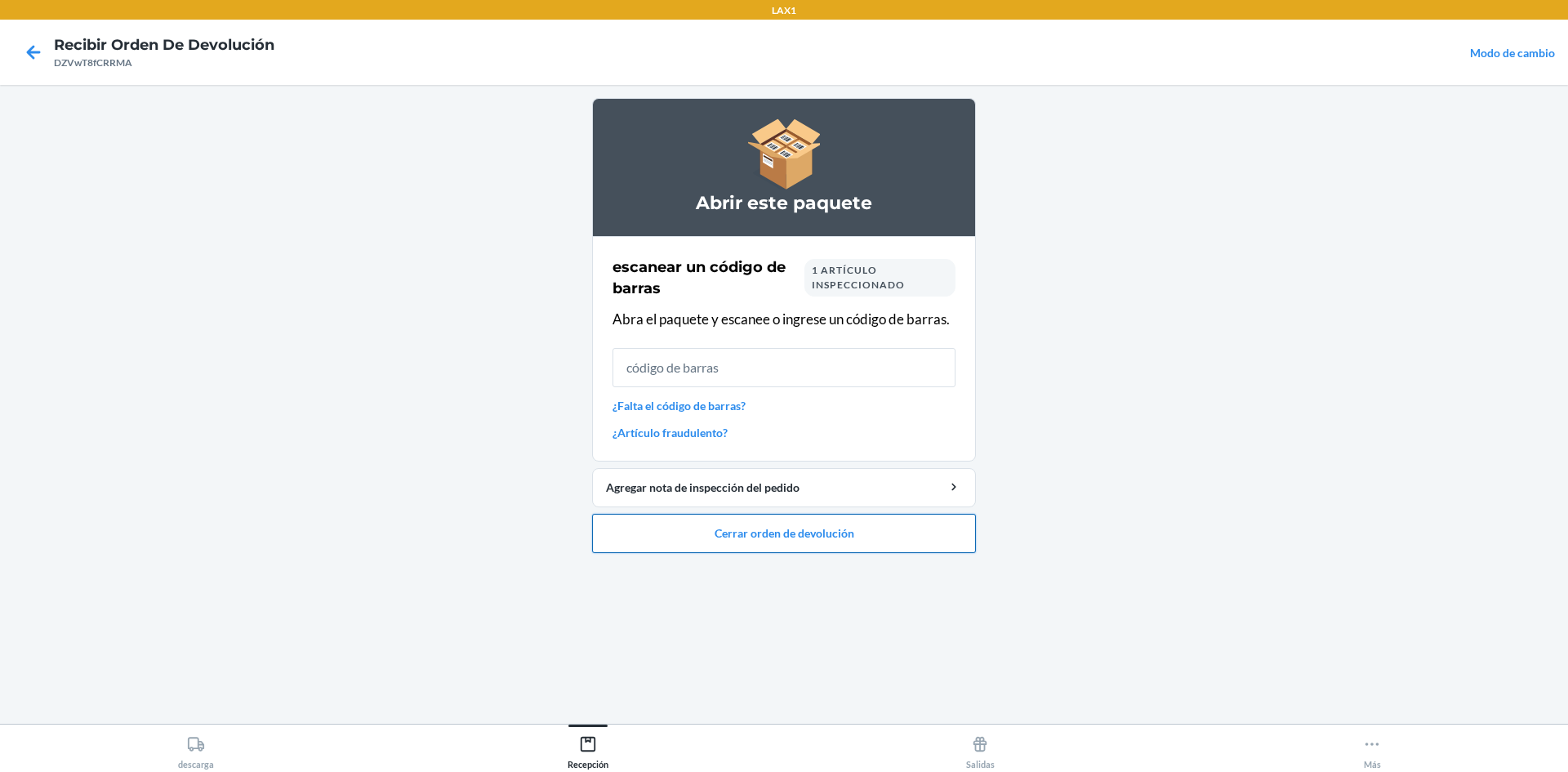
click at [810, 543] on button "Cerrar orden de devolución" at bounding box center [784, 533] width 384 height 39
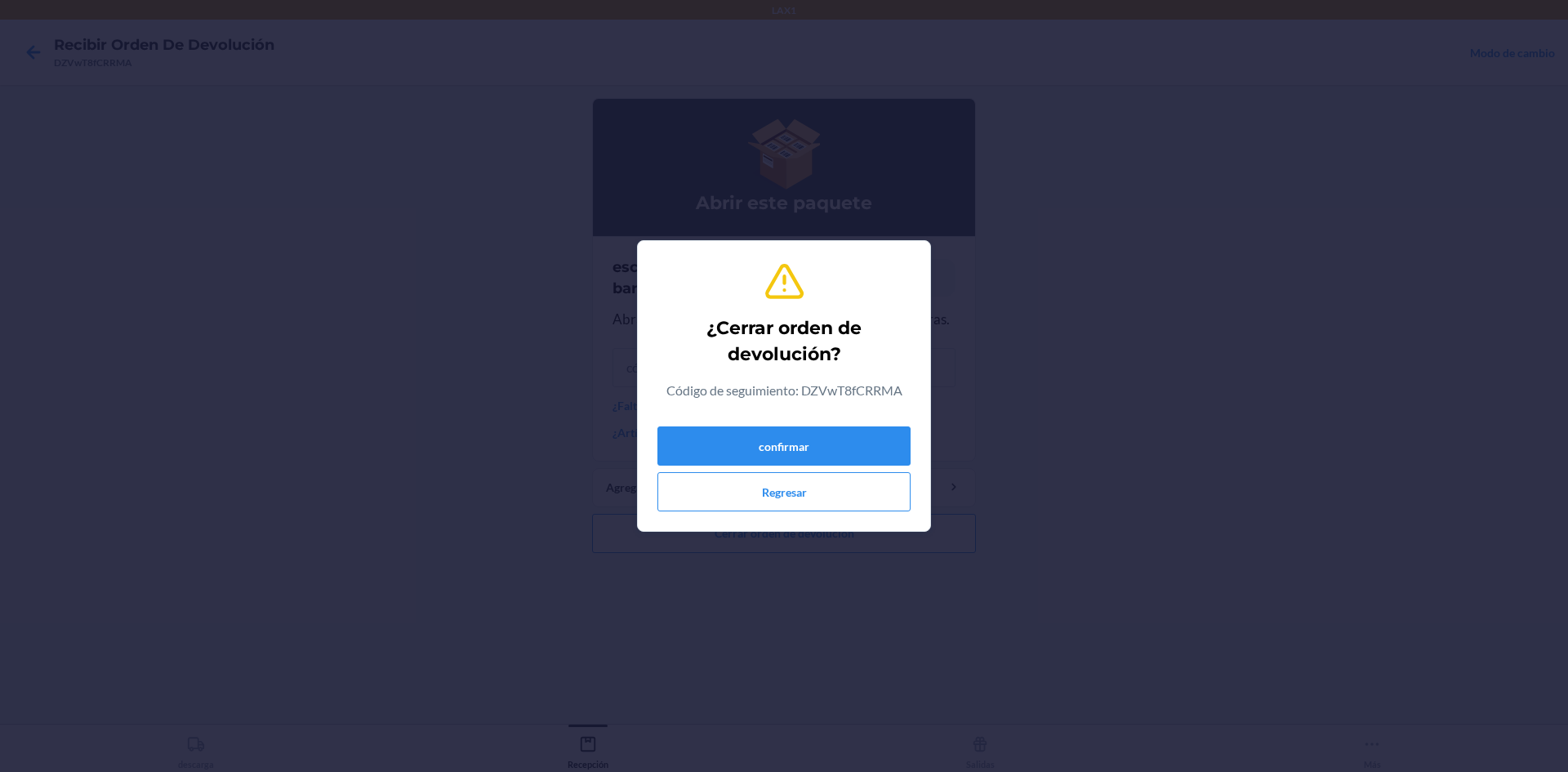
click at [854, 425] on div "confirmar Regresar" at bounding box center [784, 465] width 253 height 92
click at [853, 437] on button "confirmar" at bounding box center [784, 445] width 253 height 39
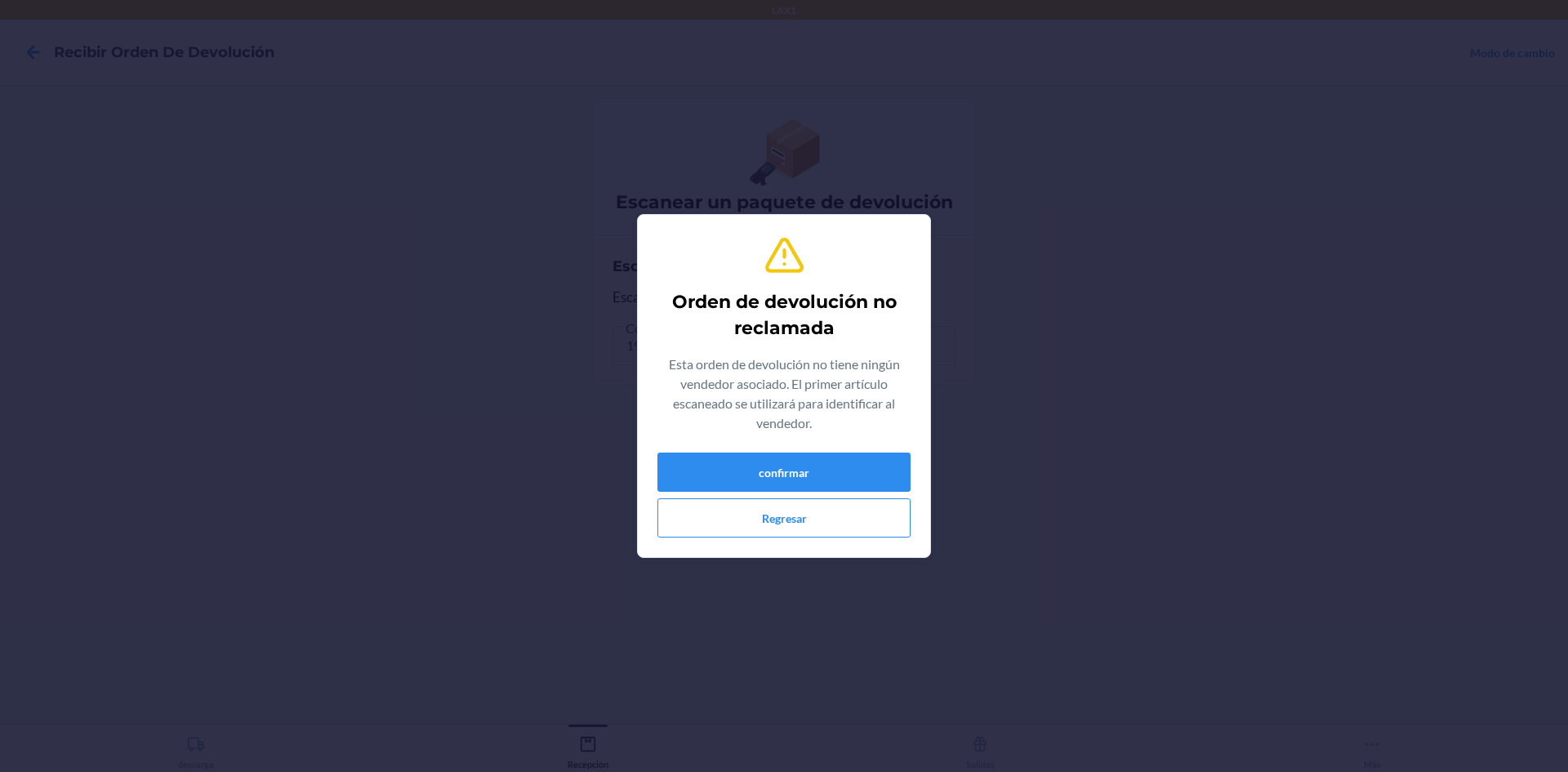
click at [853, 437] on div "Esta orden de devolución no tiene ningún vendedor asociado. El primer artículo …" at bounding box center [784, 397] width 253 height 85
click at [841, 479] on button "confirmar" at bounding box center [784, 472] width 253 height 39
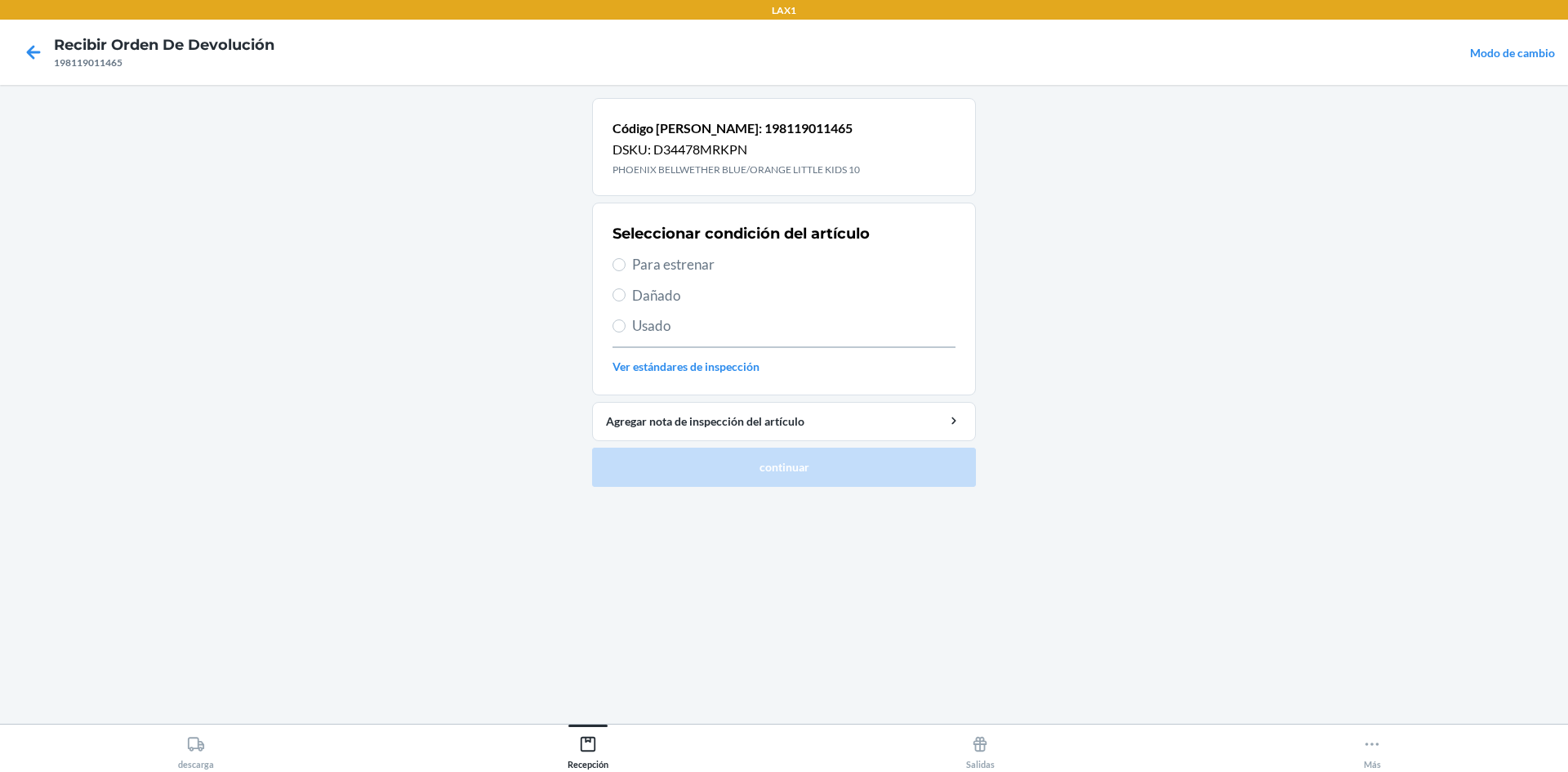
click at [636, 274] on span "Para estrenar" at bounding box center [794, 264] width 323 height 21
click at [625, 271] on input "Para estrenar" at bounding box center [619, 265] width 13 height 13
radio input "true"
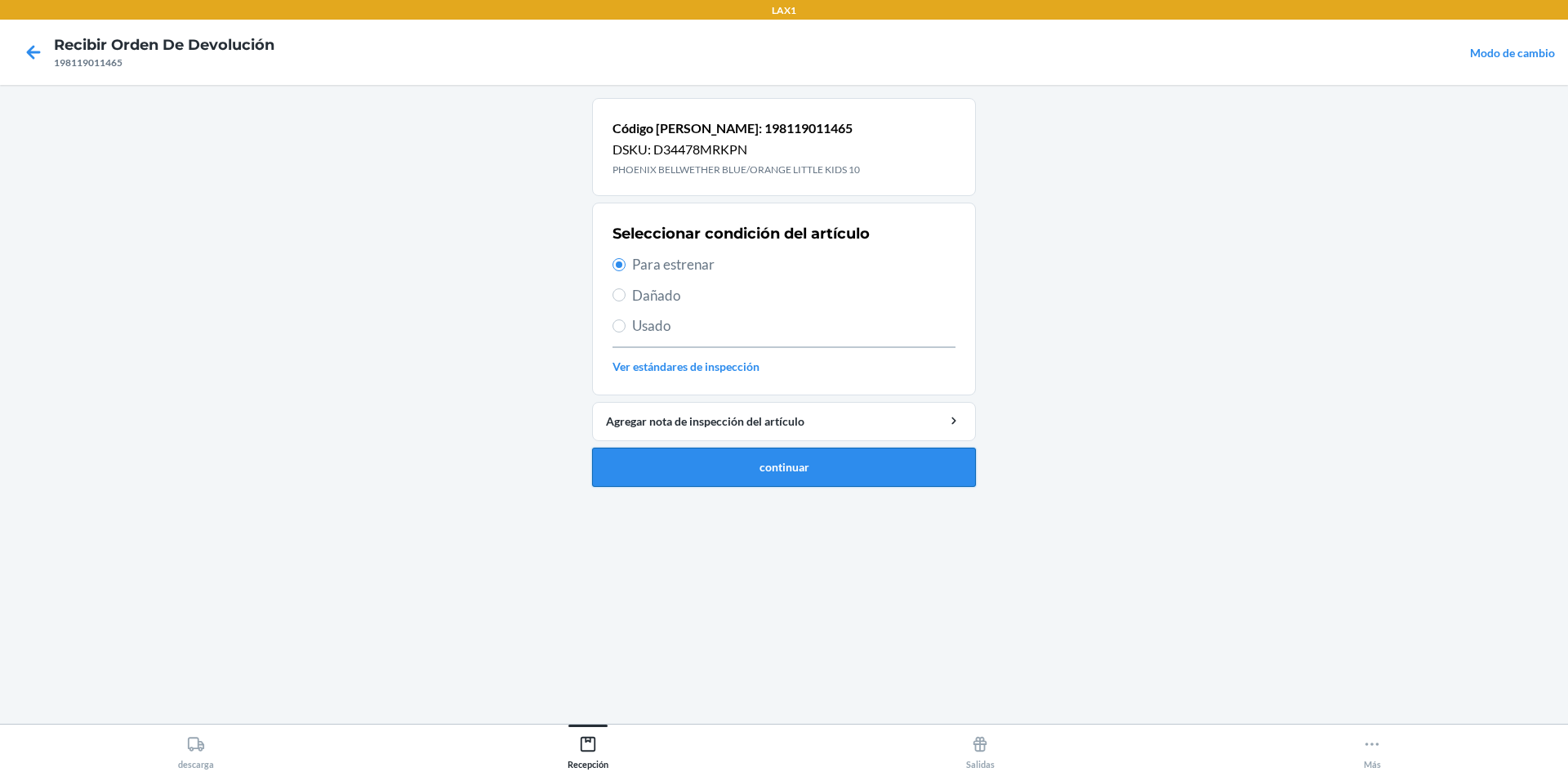
click at [728, 452] on button "continuar" at bounding box center [784, 467] width 384 height 39
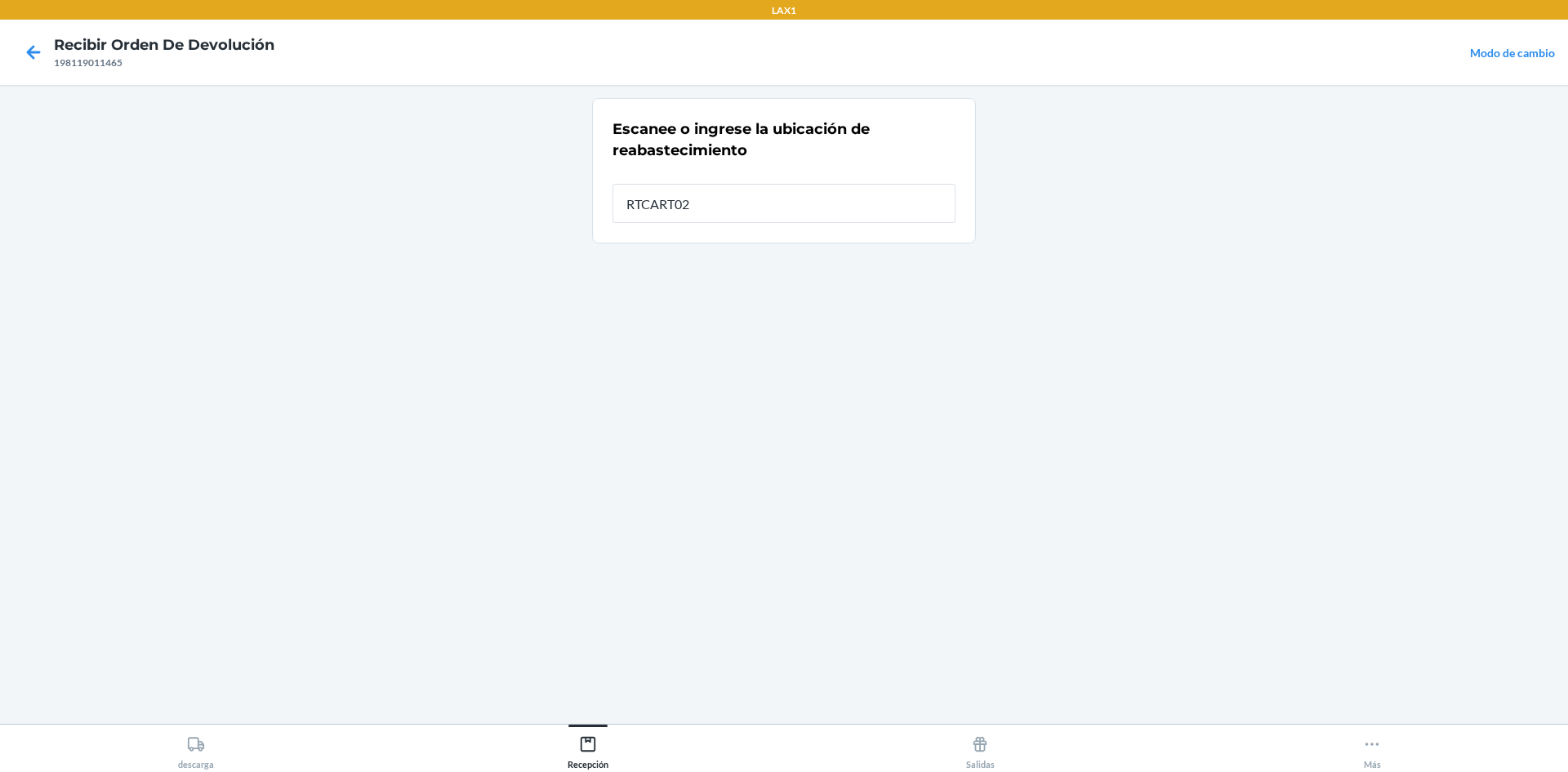
type input "RTCART025"
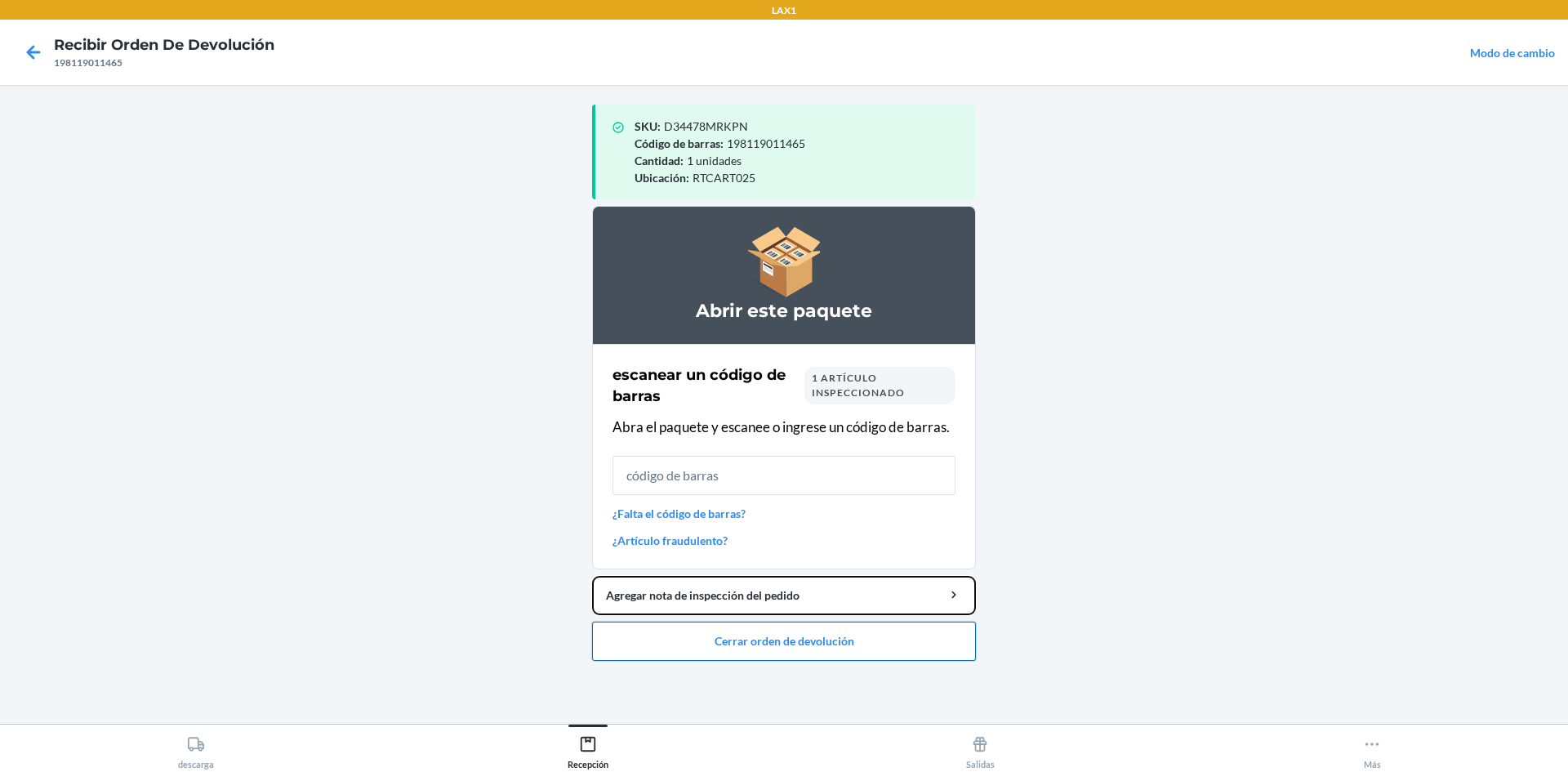
drag, startPoint x: 846, startPoint y: 602, endPoint x: 847, endPoint y: 642, distance: 40.0
click at [847, 642] on li "Abrir este paquete escanear un código de barras 1 artículo inspeccionado Abra e…" at bounding box center [784, 433] width 384 height 455
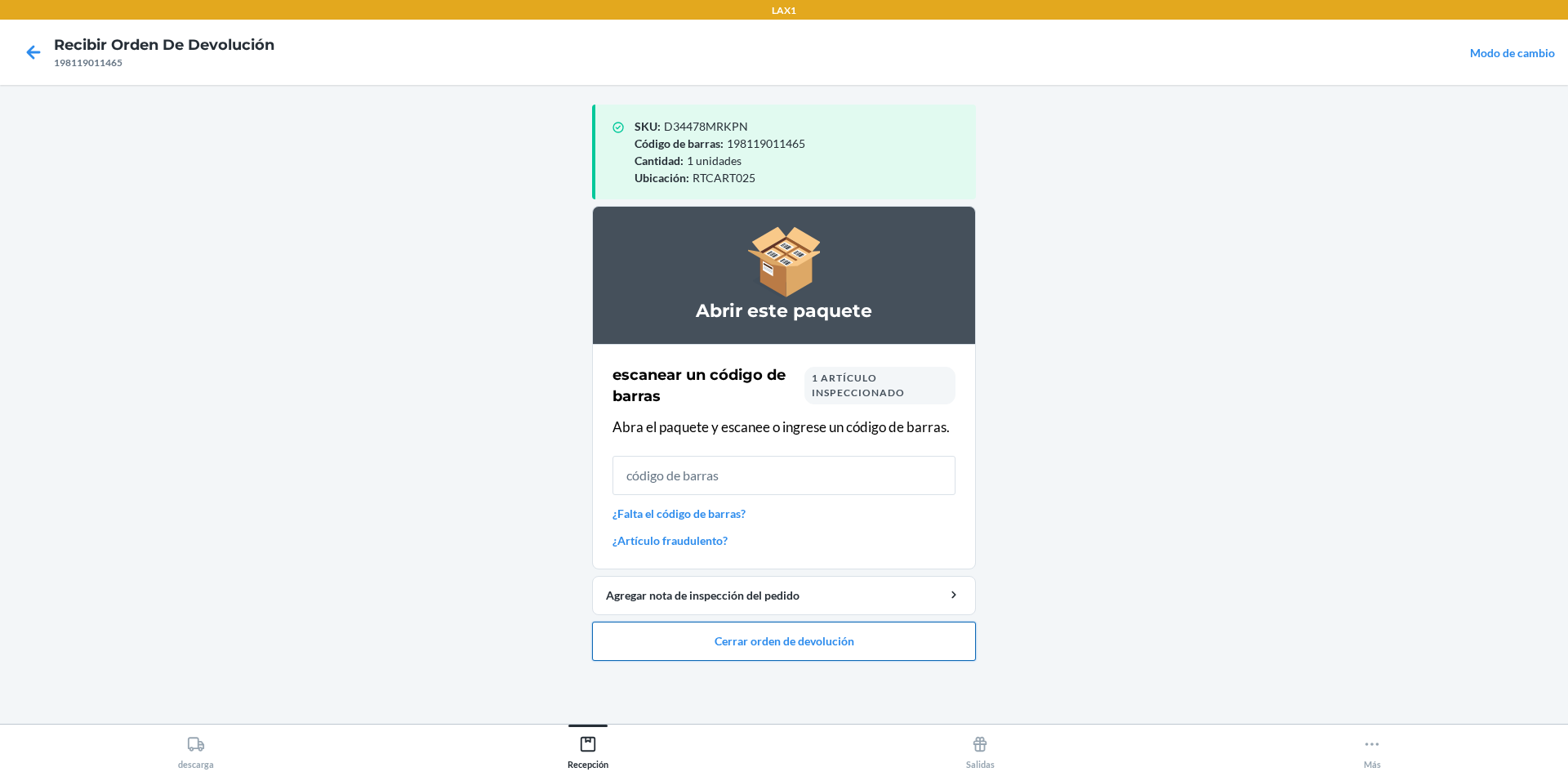
click at [847, 642] on button "Cerrar orden de devolución" at bounding box center [784, 641] width 384 height 39
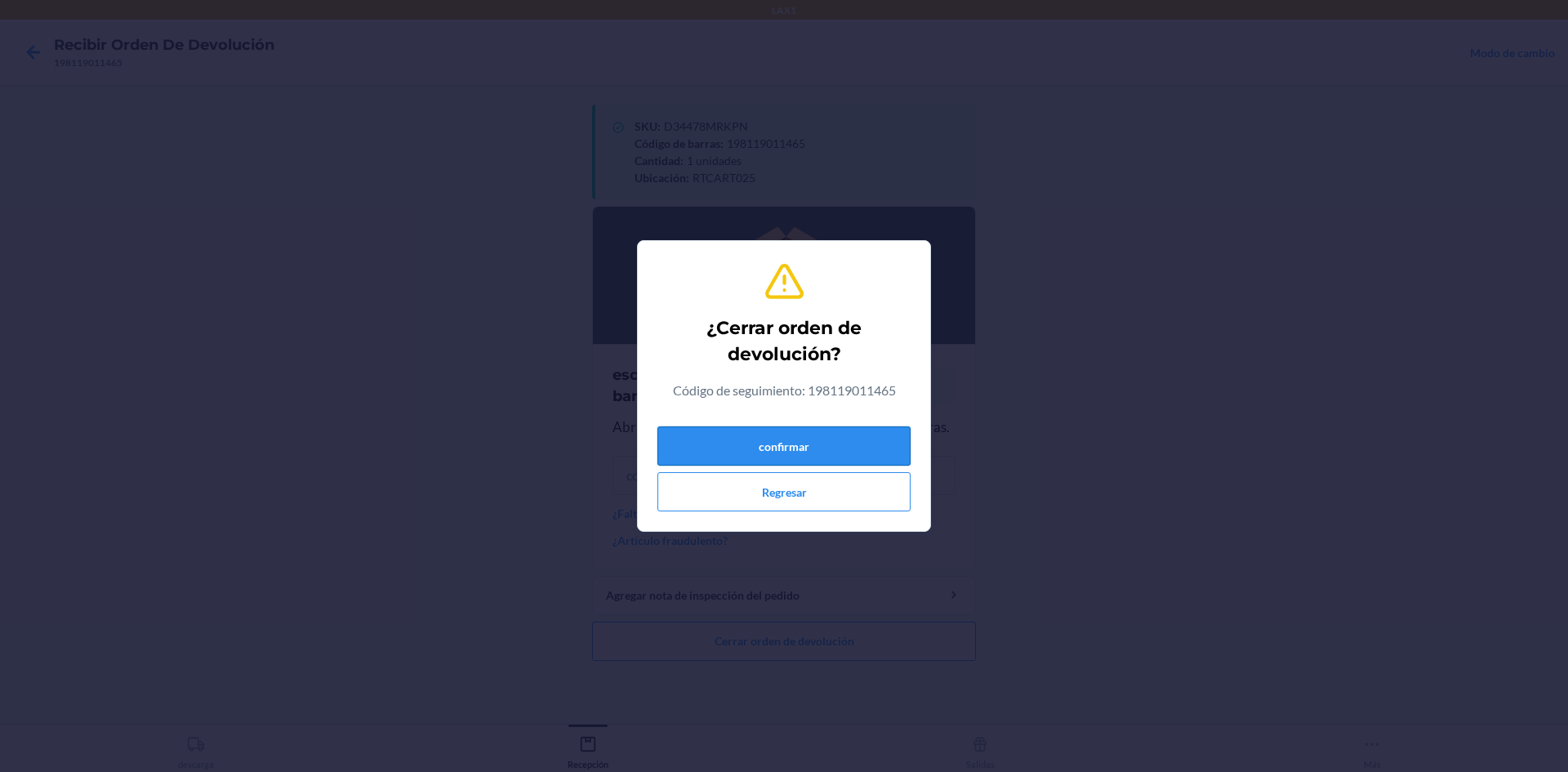
click at [835, 445] on button "confirmar" at bounding box center [784, 445] width 253 height 39
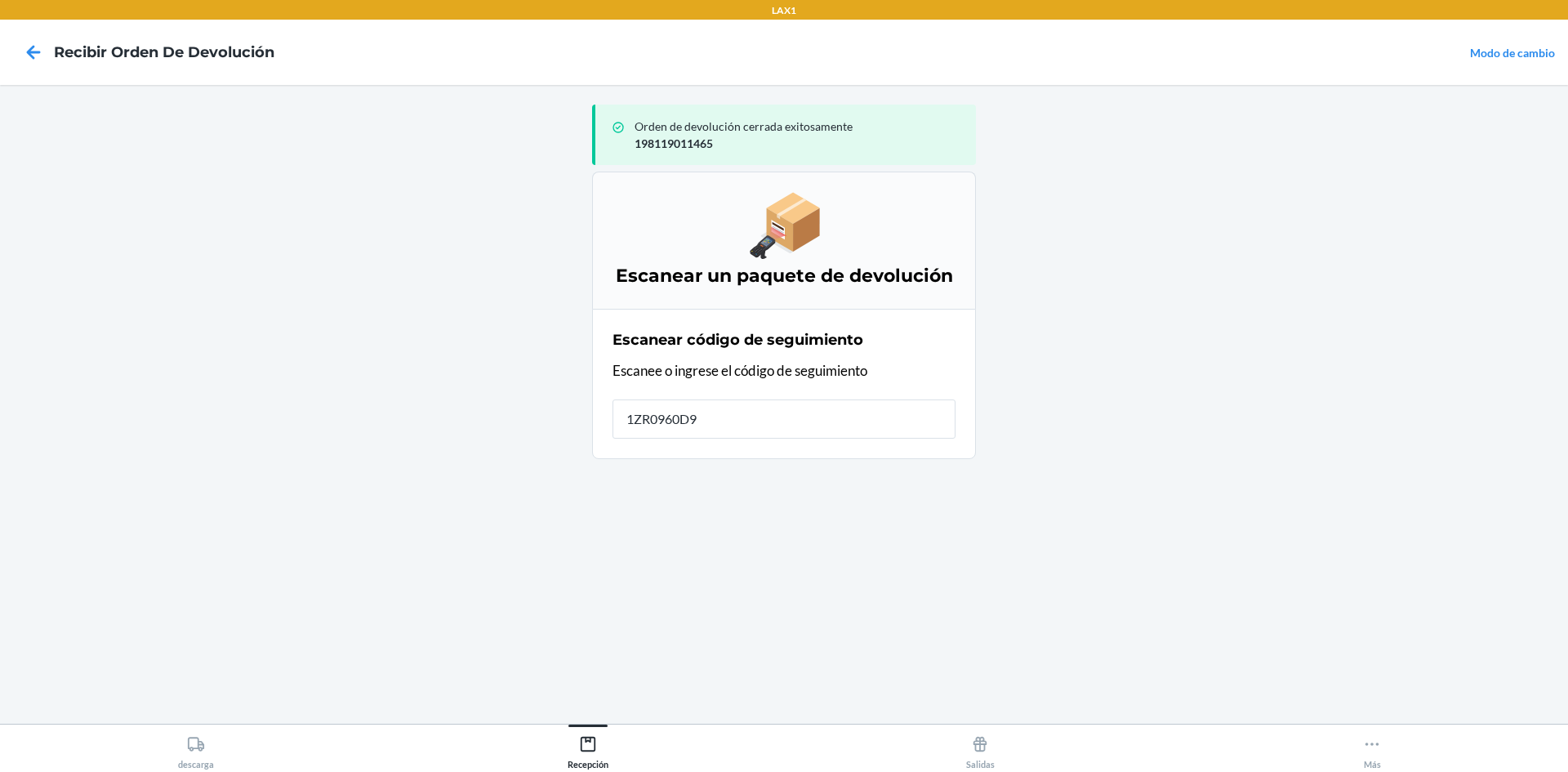
type input "1ZR0960D90"
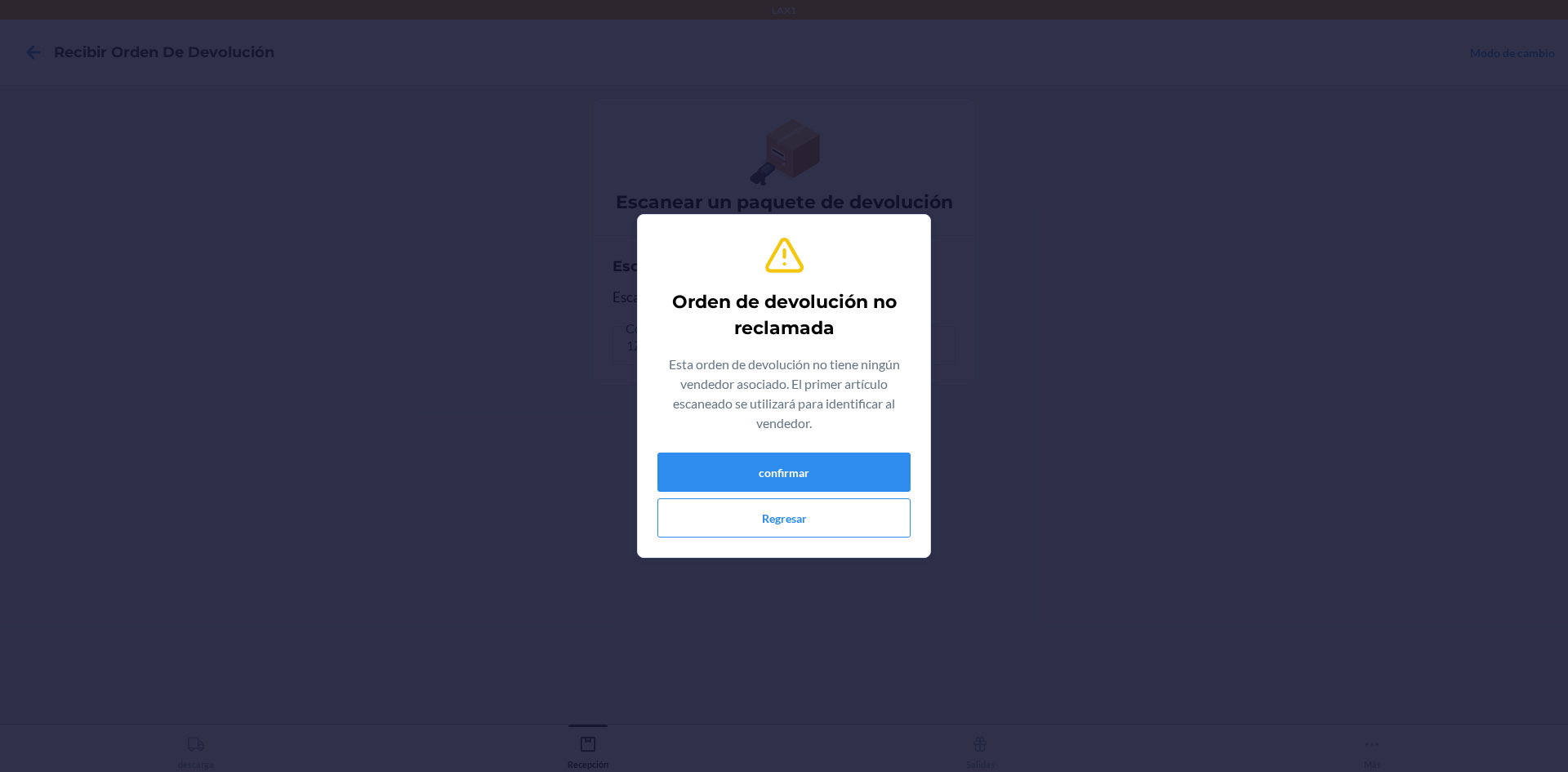
click at [835, 445] on div "Orden de devolución no reclamada Esta orden de devolución no tiene ningún vende…" at bounding box center [784, 385] width 253 height 316
click at [847, 474] on button "confirmar" at bounding box center [784, 472] width 253 height 39
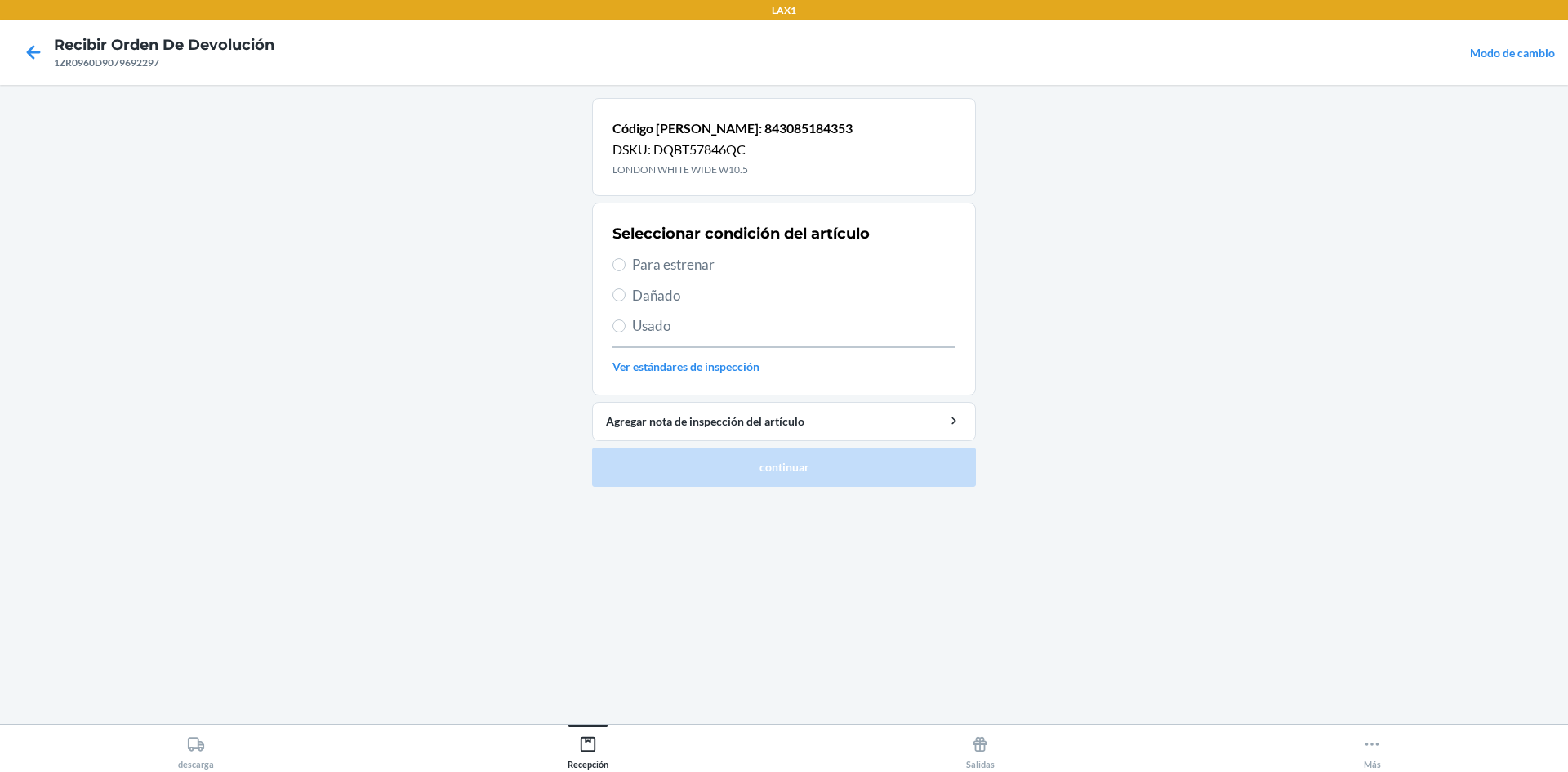
click at [642, 324] on span "Usado" at bounding box center [794, 325] width 323 height 21
click at [625, 324] on input "Usado" at bounding box center [619, 326] width 13 height 13
radio input "true"
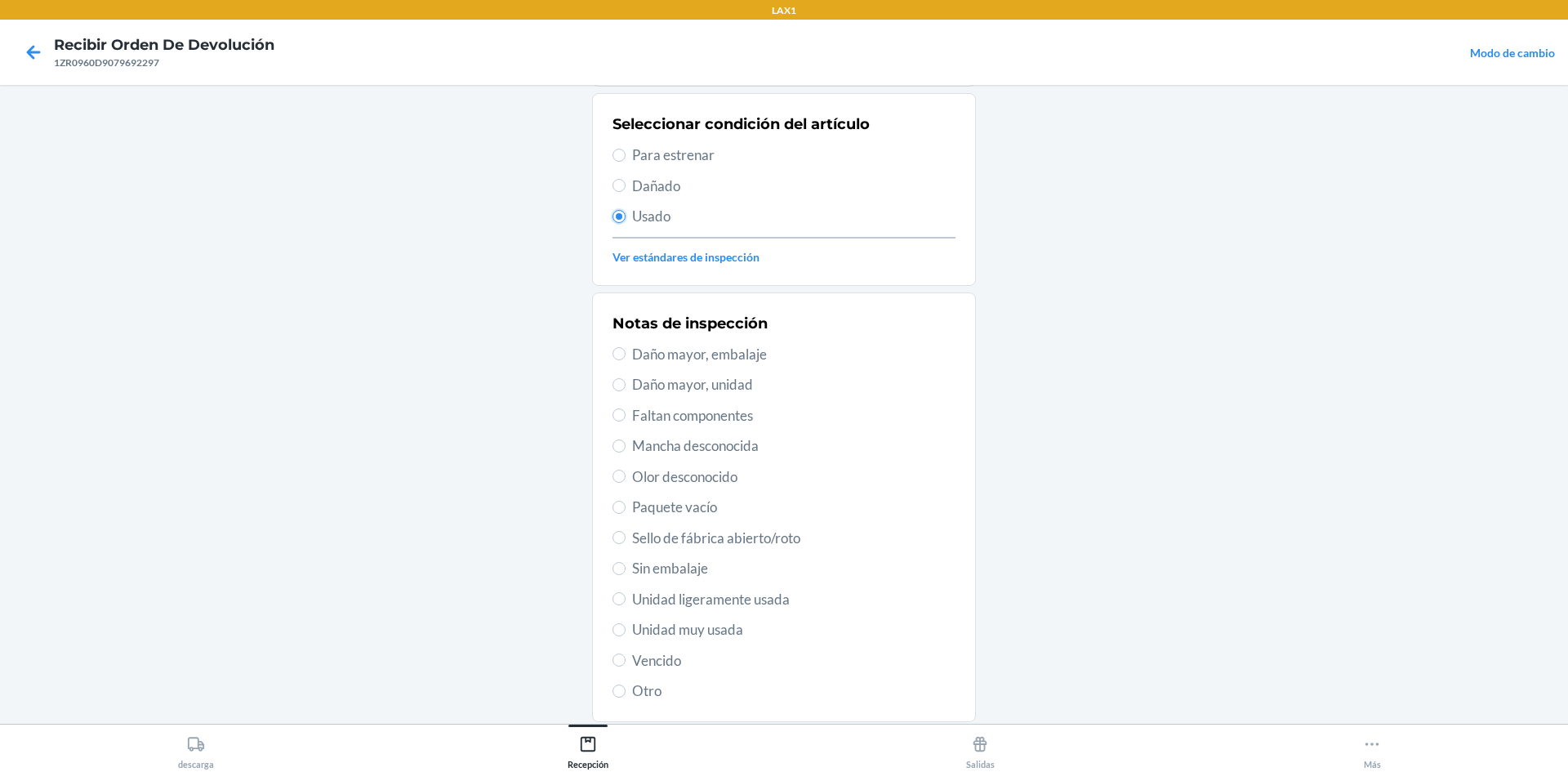
scroll to position [212, 0]
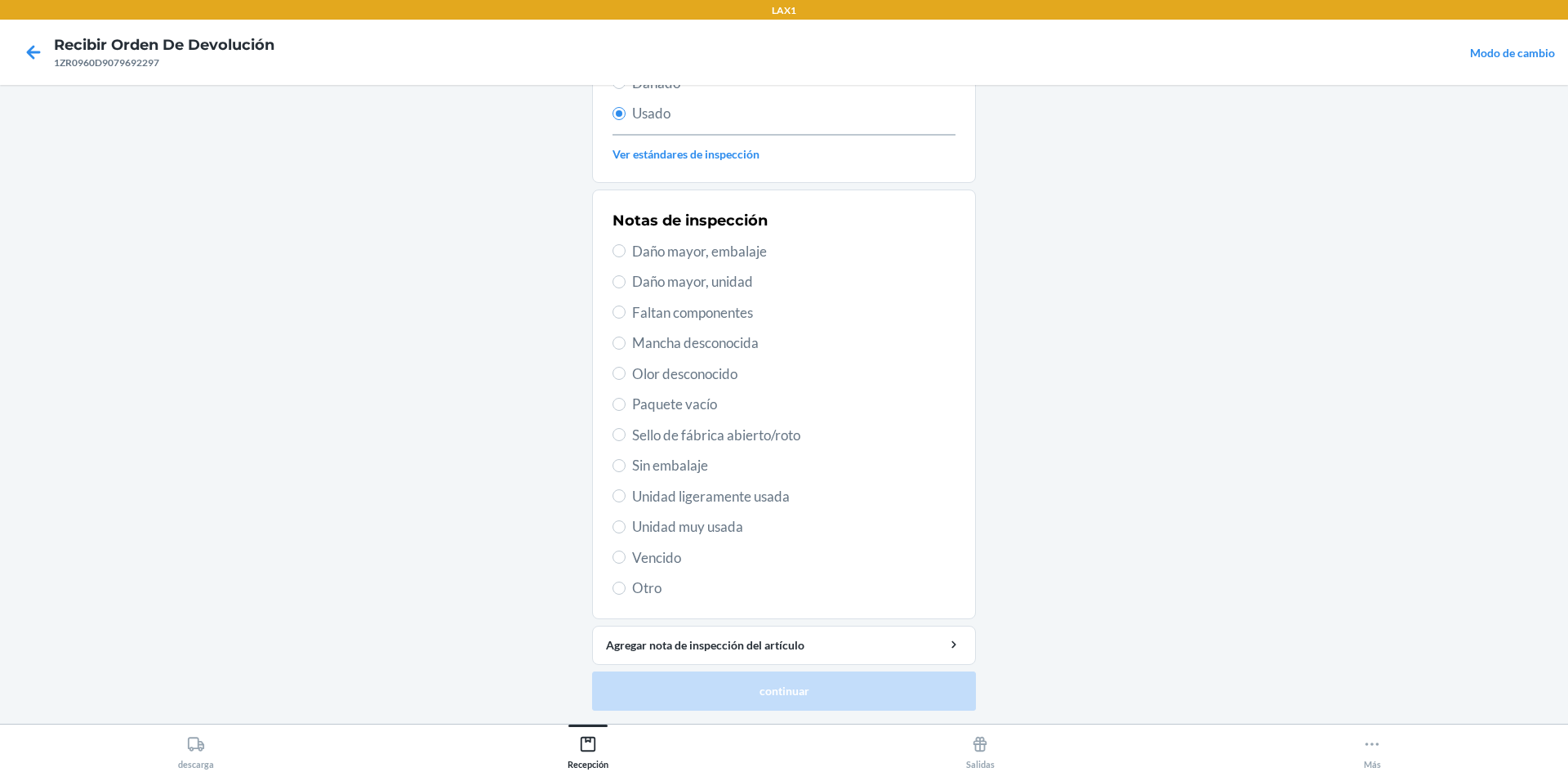
click at [650, 518] on span "Unidad muy usada" at bounding box center [794, 526] width 323 height 21
click at [625, 521] on input "Unidad muy usada" at bounding box center [619, 527] width 13 height 13
radio input "true"
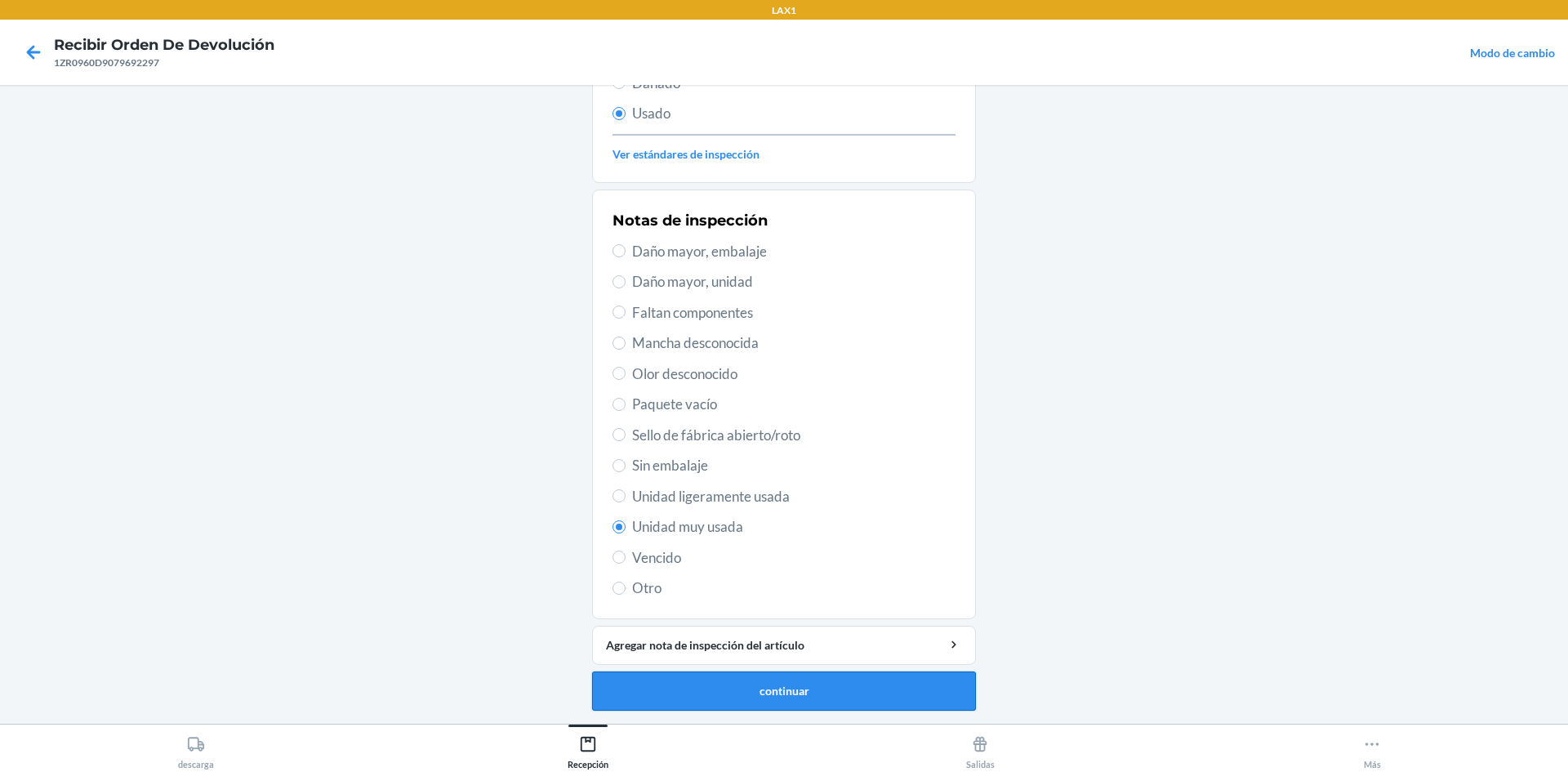
click at [803, 696] on button "continuar" at bounding box center [784, 691] width 384 height 39
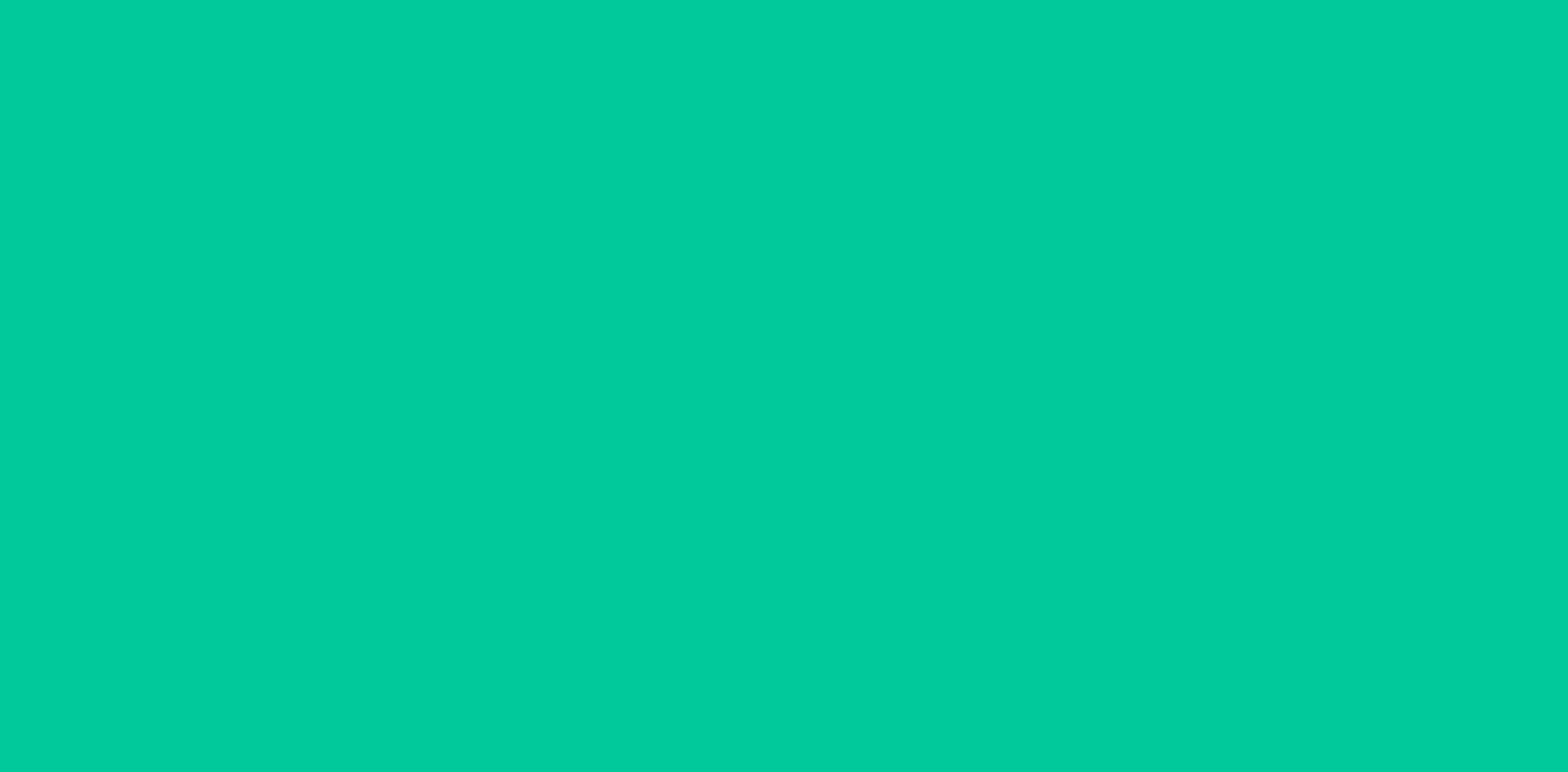
scroll to position [0, 0]
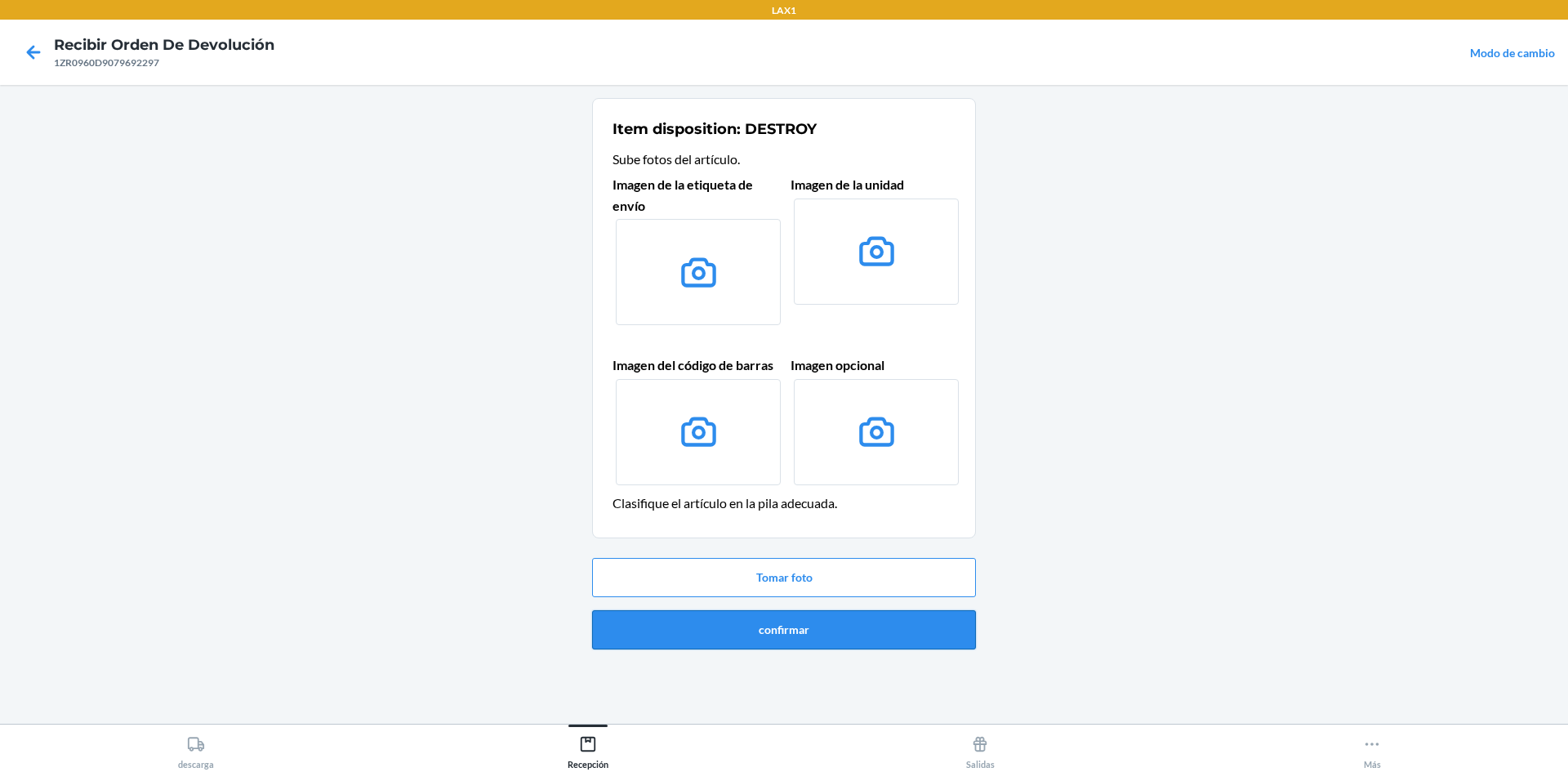
click at [774, 618] on button "confirmar" at bounding box center [784, 629] width 384 height 39
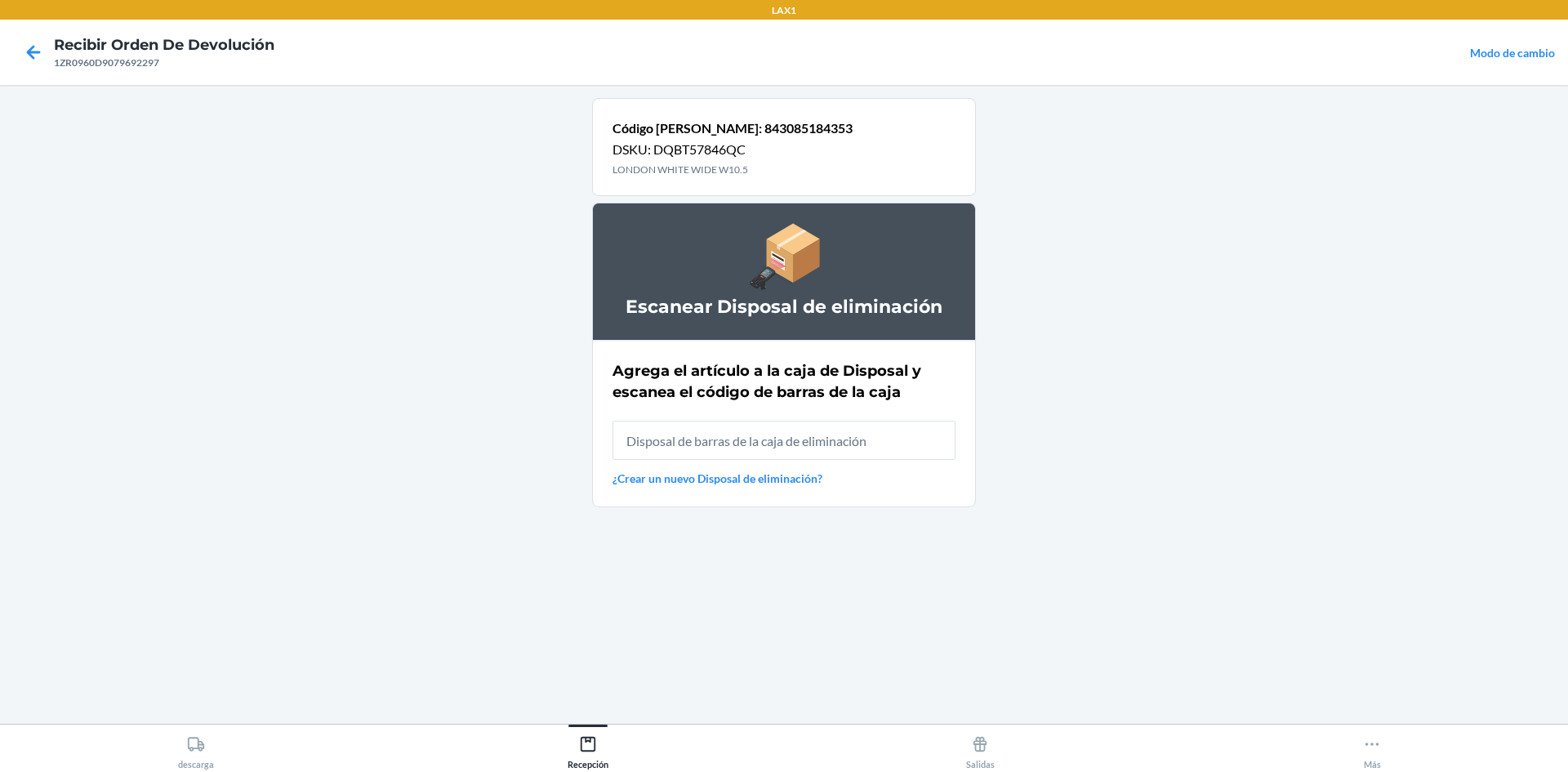
click at [761, 444] on input "text" at bounding box center [784, 440] width 343 height 39
type input "RB0000019CY"
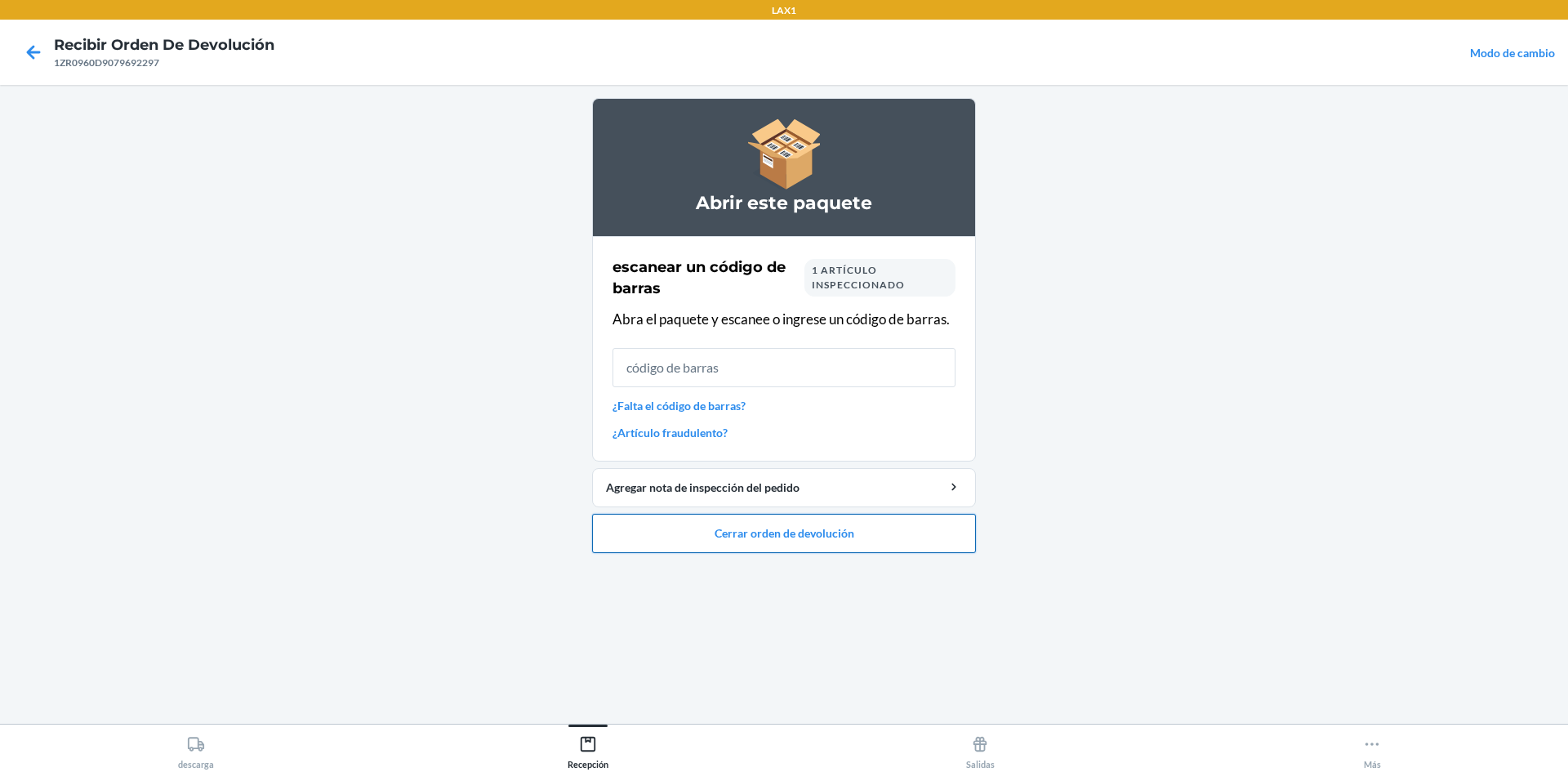
click at [724, 538] on button "Cerrar orden de devolución" at bounding box center [784, 533] width 384 height 39
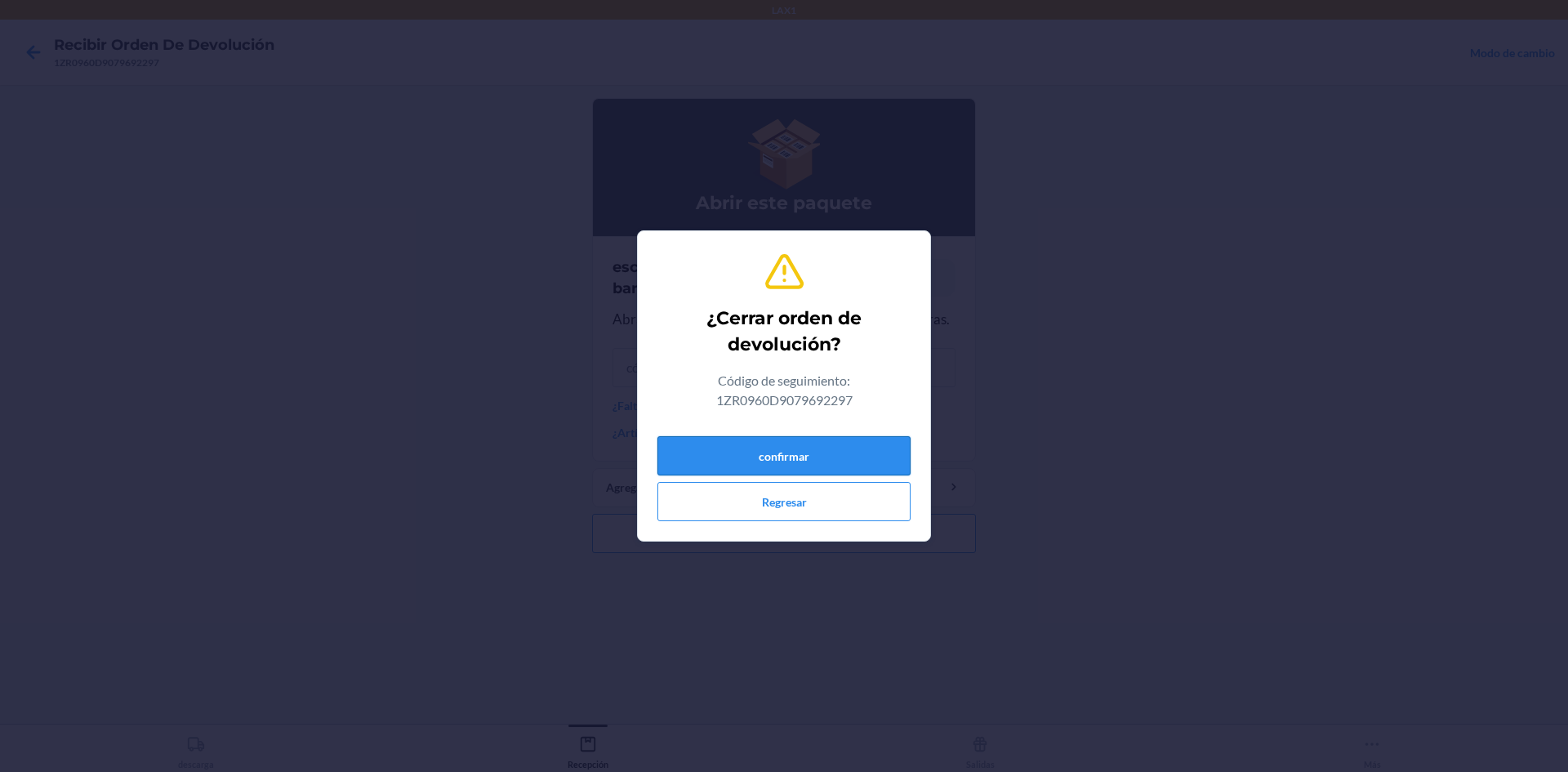
click at [766, 466] on button "confirmar" at bounding box center [784, 455] width 253 height 39
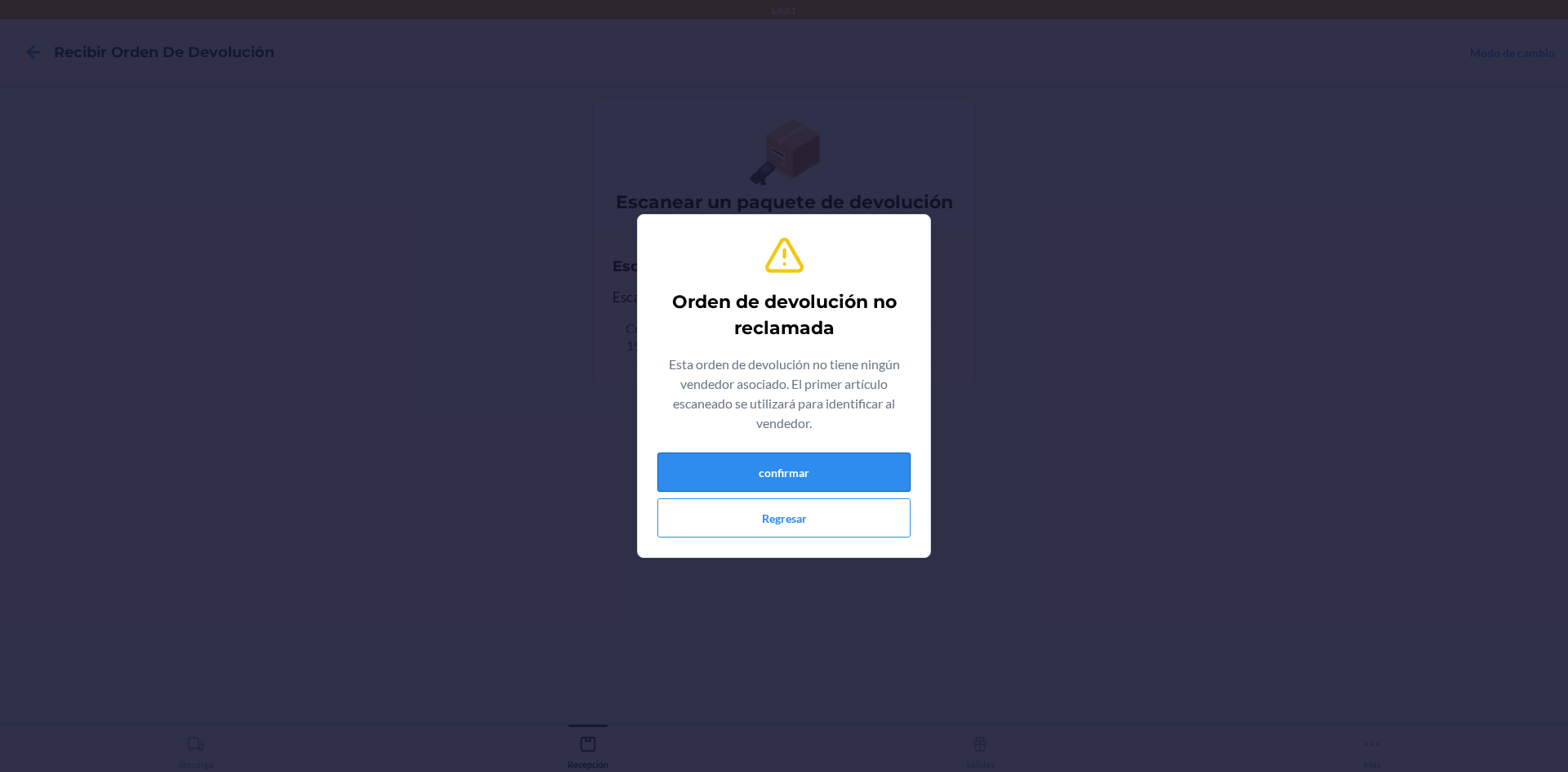
click at [835, 478] on button "confirmar" at bounding box center [784, 472] width 253 height 39
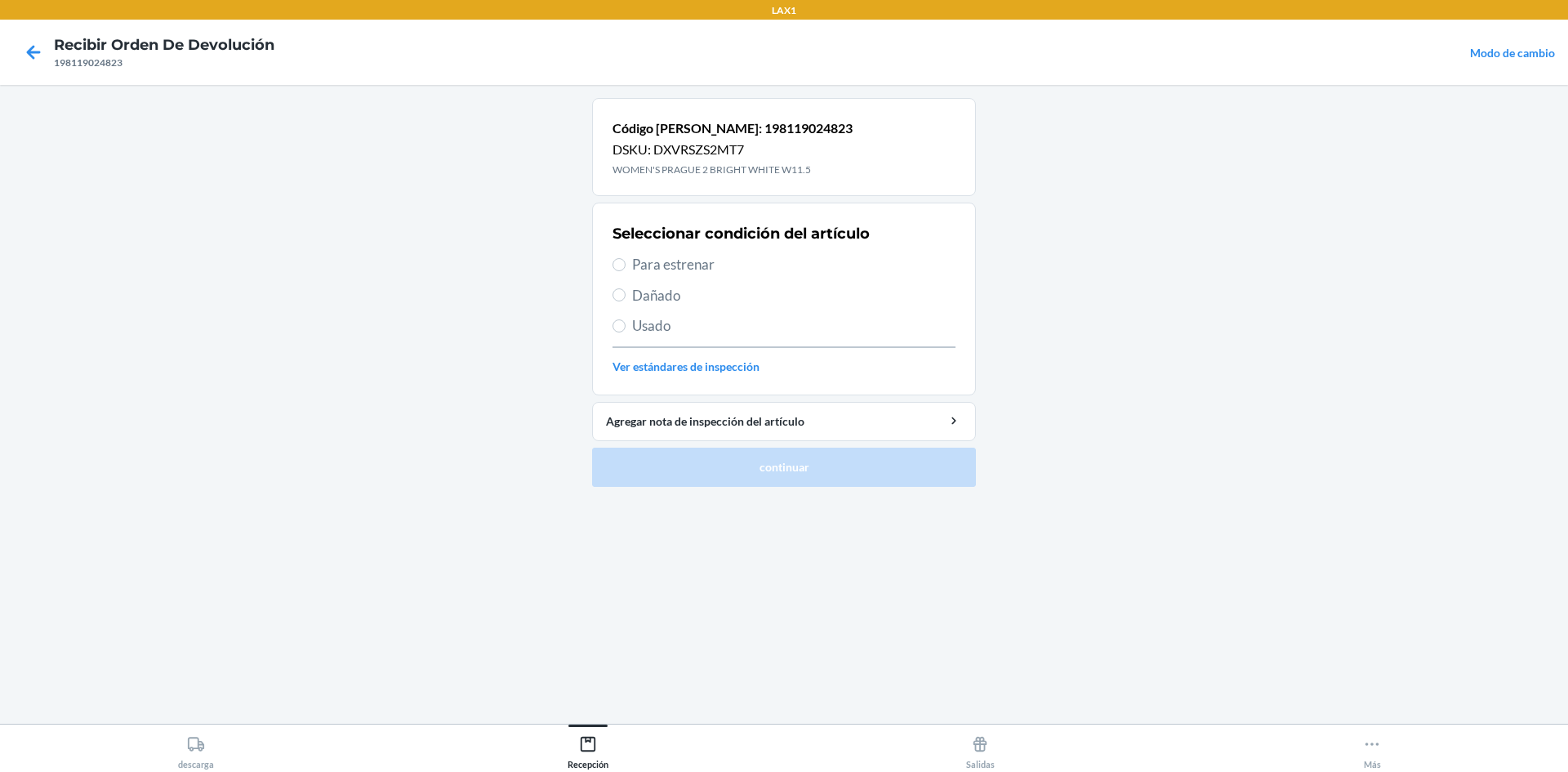
click at [610, 268] on section "Seleccionar condición del artículo Para estrenar Dañado Usado Ver estándares de…" at bounding box center [784, 300] width 384 height 193
click at [632, 259] on label "Para estrenar" at bounding box center [784, 264] width 343 height 21
click at [625, 259] on input "Para estrenar" at bounding box center [619, 265] width 13 height 13
radio input "true"
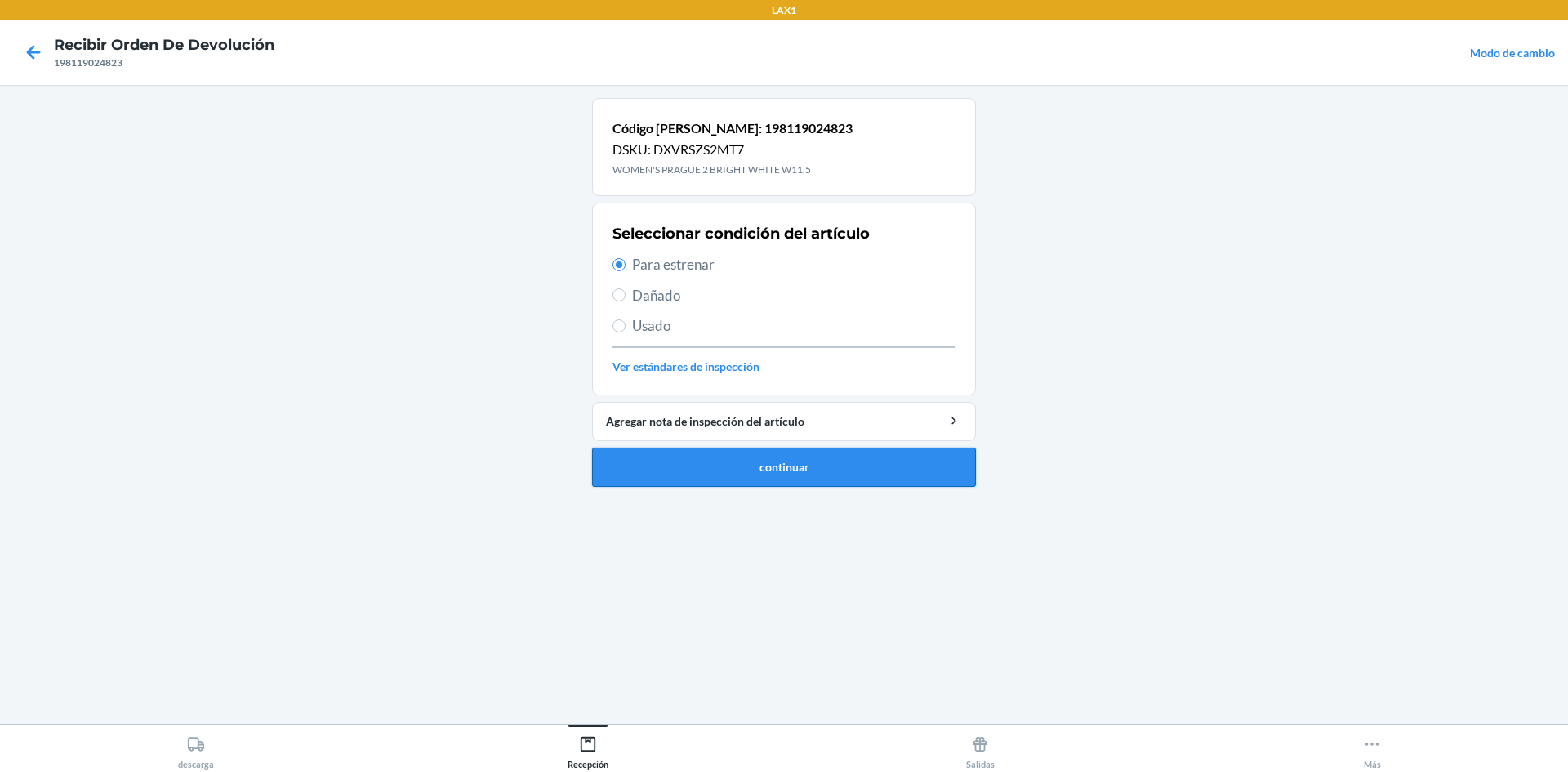
click at [817, 482] on button "continuar" at bounding box center [784, 467] width 384 height 39
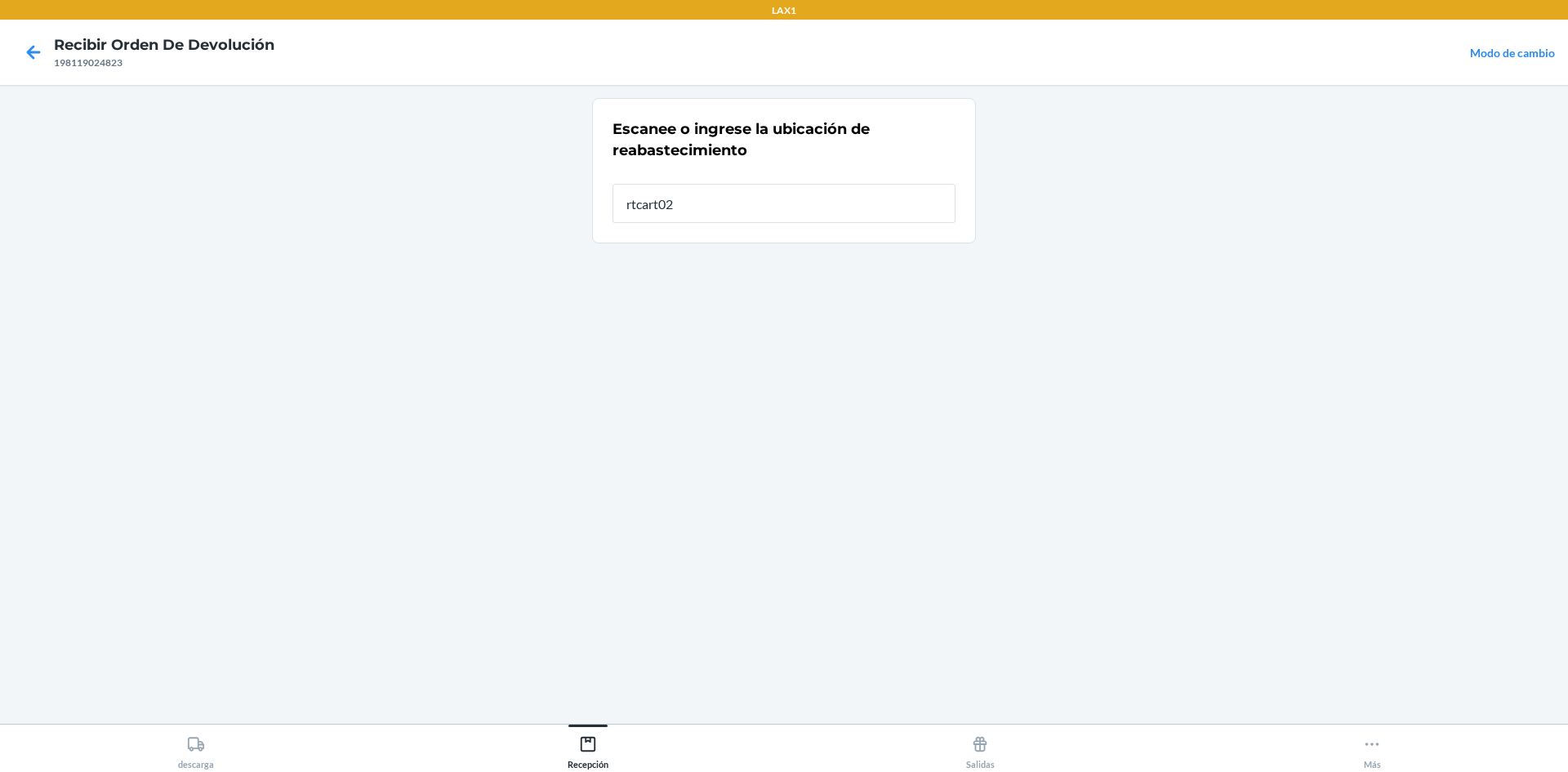
type input "rtcart025"
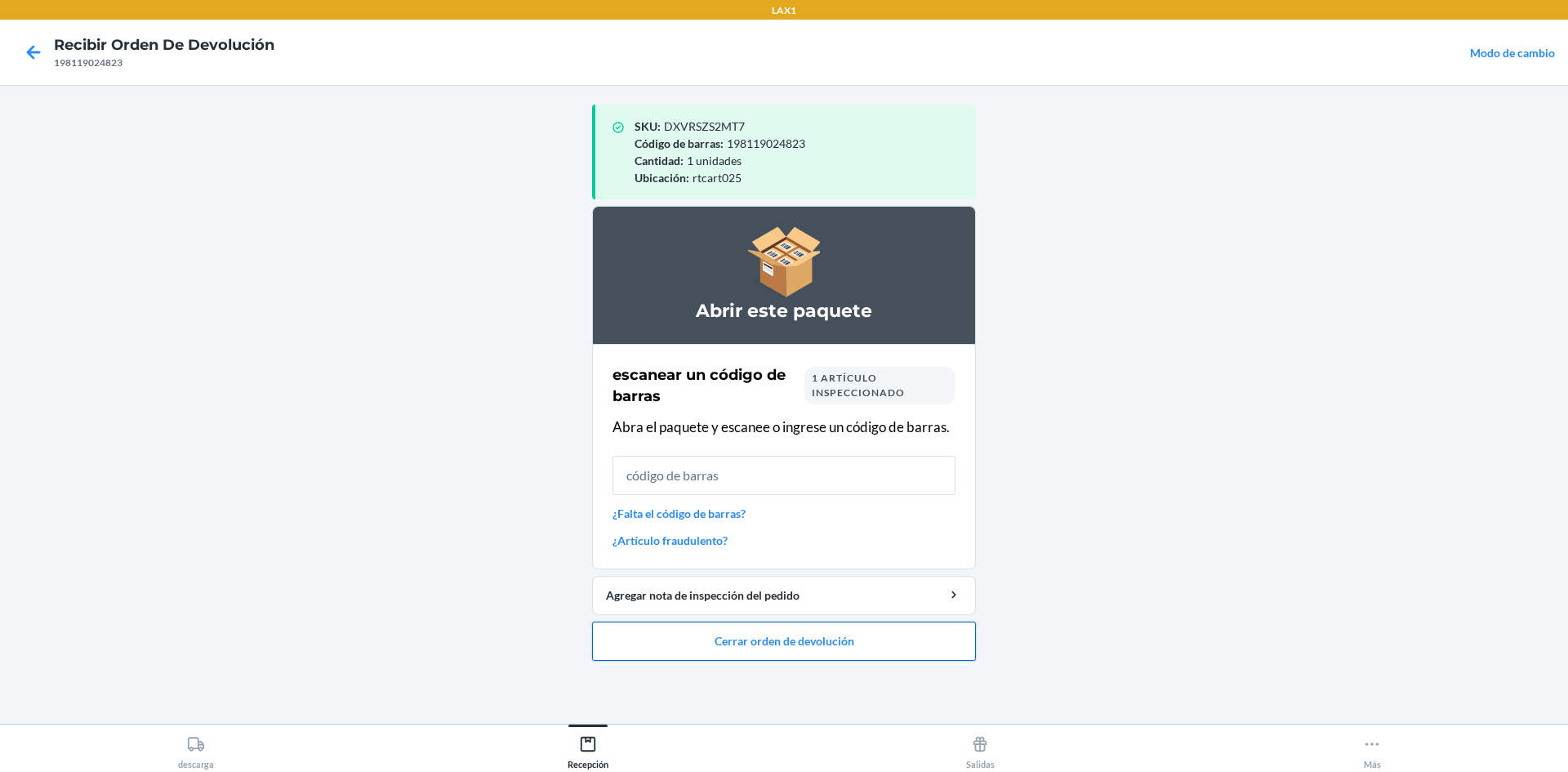
click at [878, 644] on button "Cerrar orden de devolución" at bounding box center [784, 641] width 384 height 39
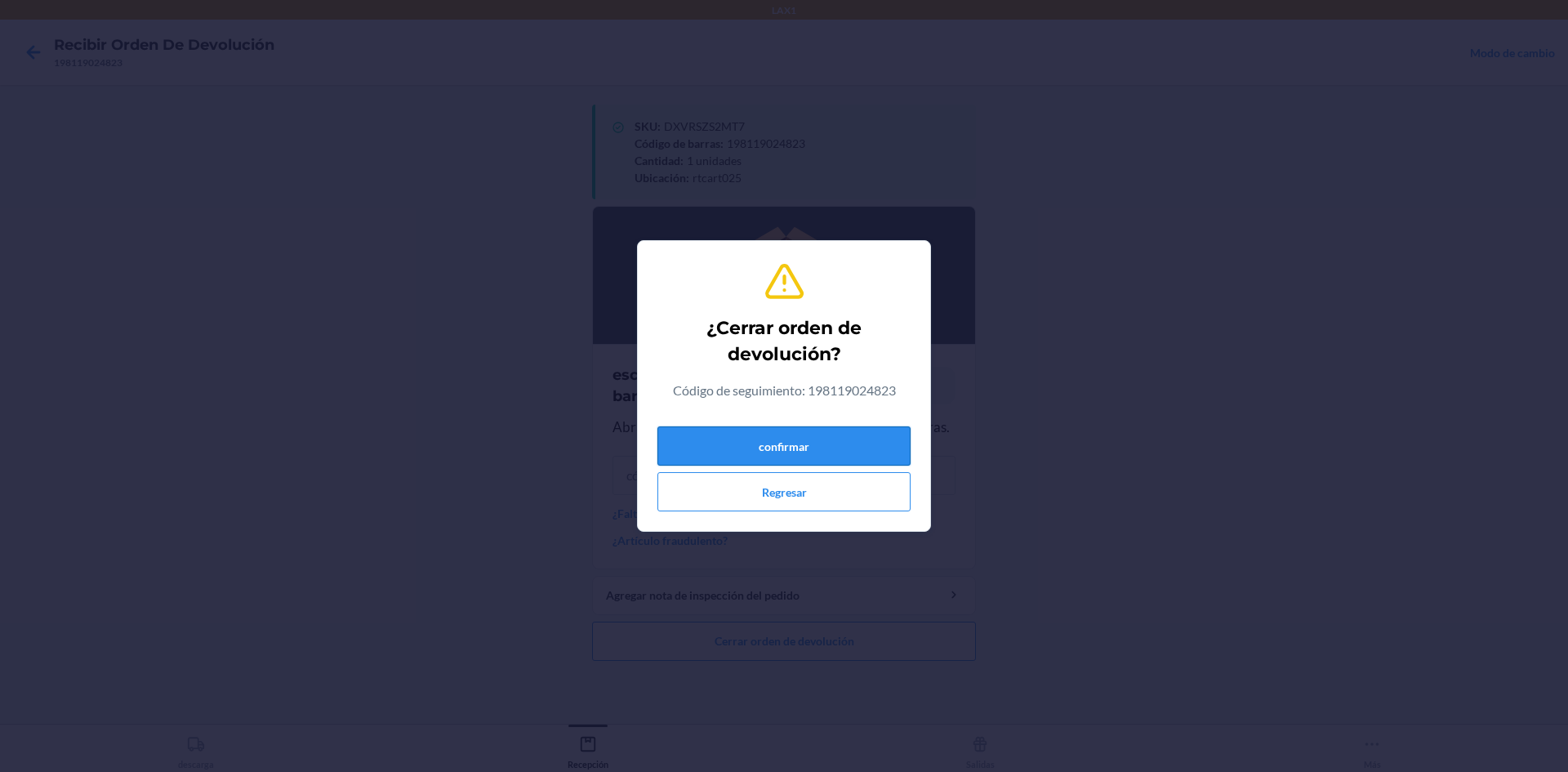
click at [860, 445] on button "confirmar" at bounding box center [784, 445] width 253 height 39
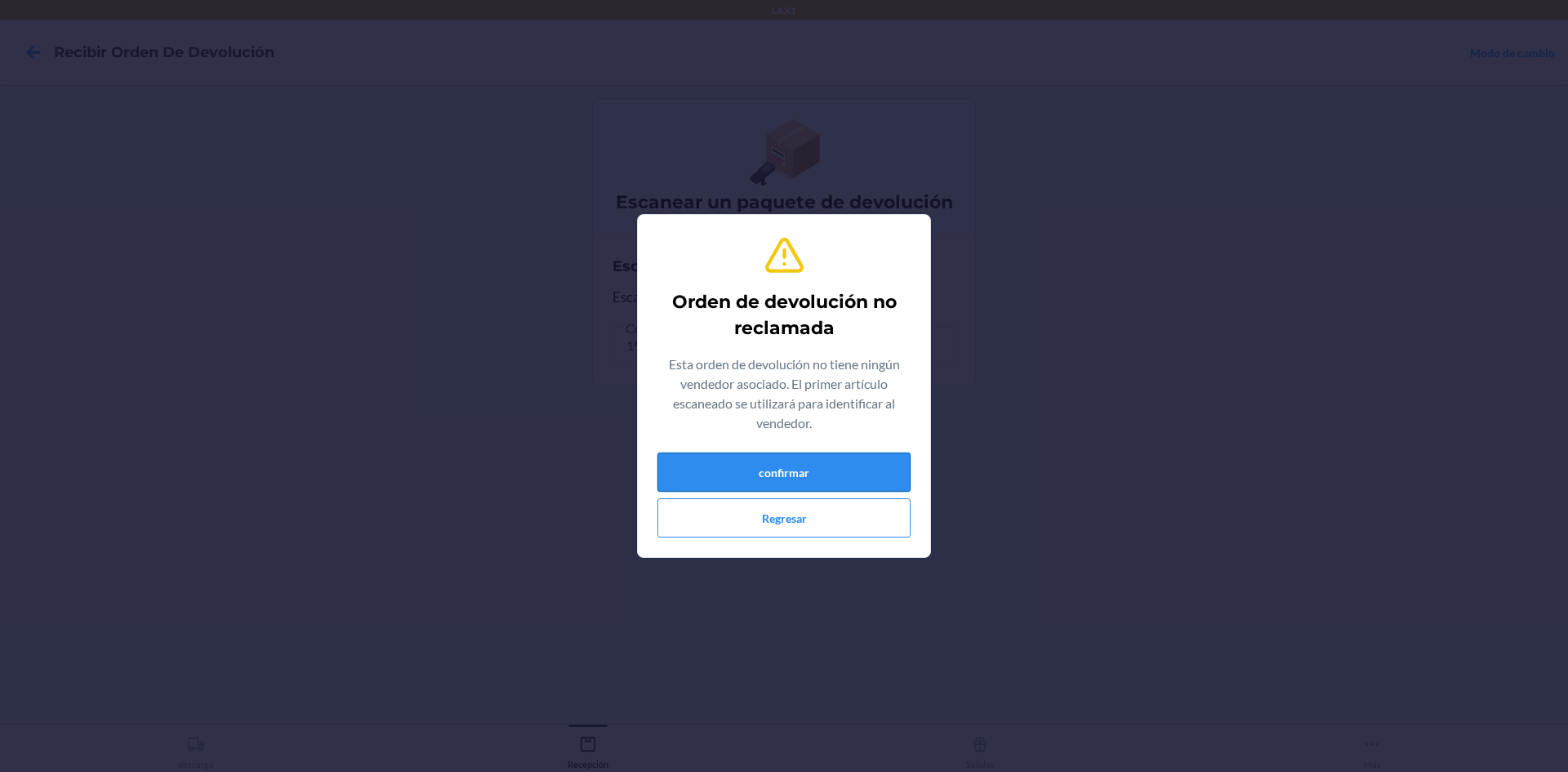
click at [837, 453] on button "confirmar" at bounding box center [784, 472] width 253 height 39
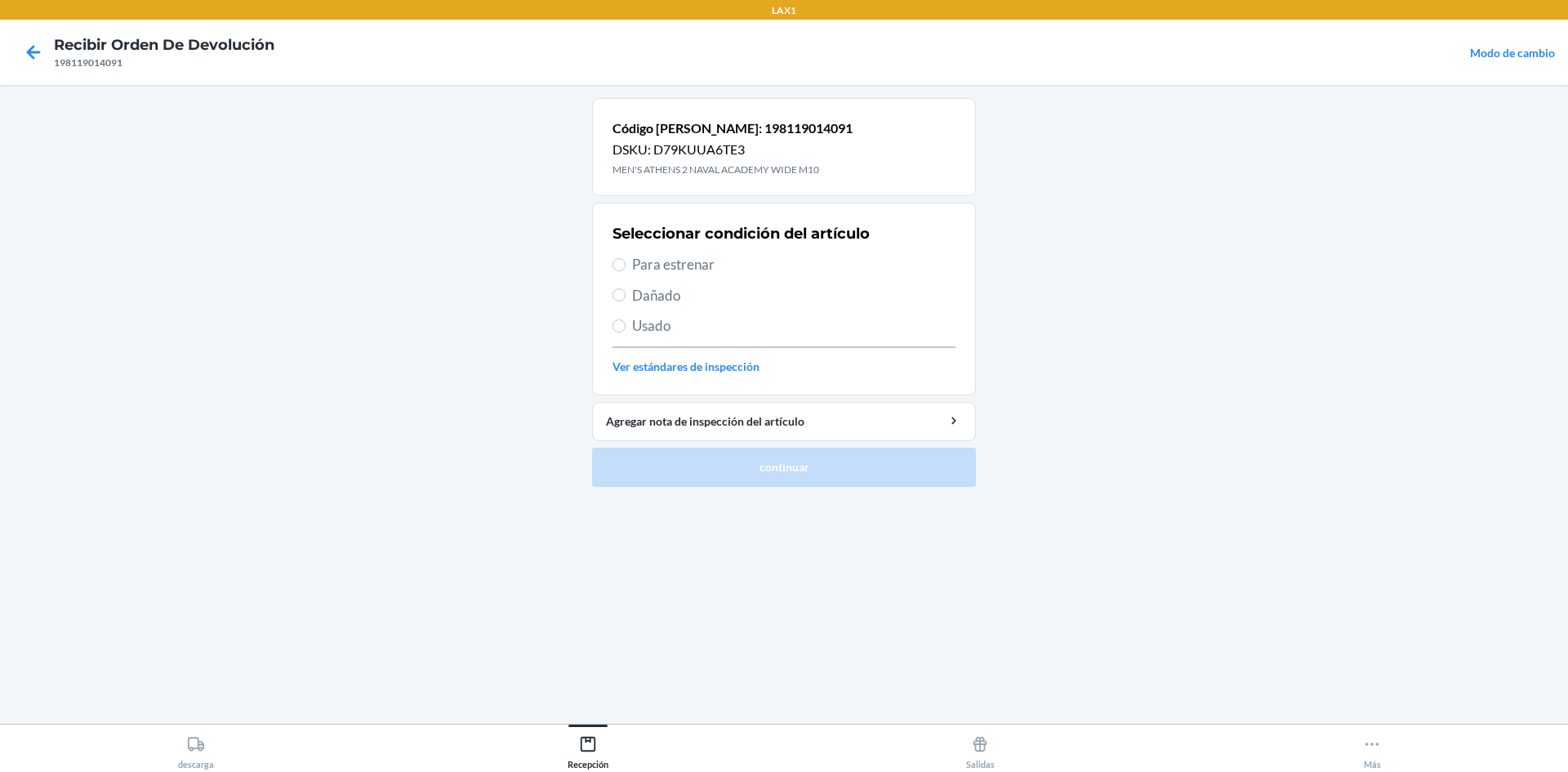
click at [637, 331] on span "Usado" at bounding box center [794, 325] width 323 height 21
click at [625, 331] on input "Usado" at bounding box center [619, 326] width 13 height 13
radio input "true"
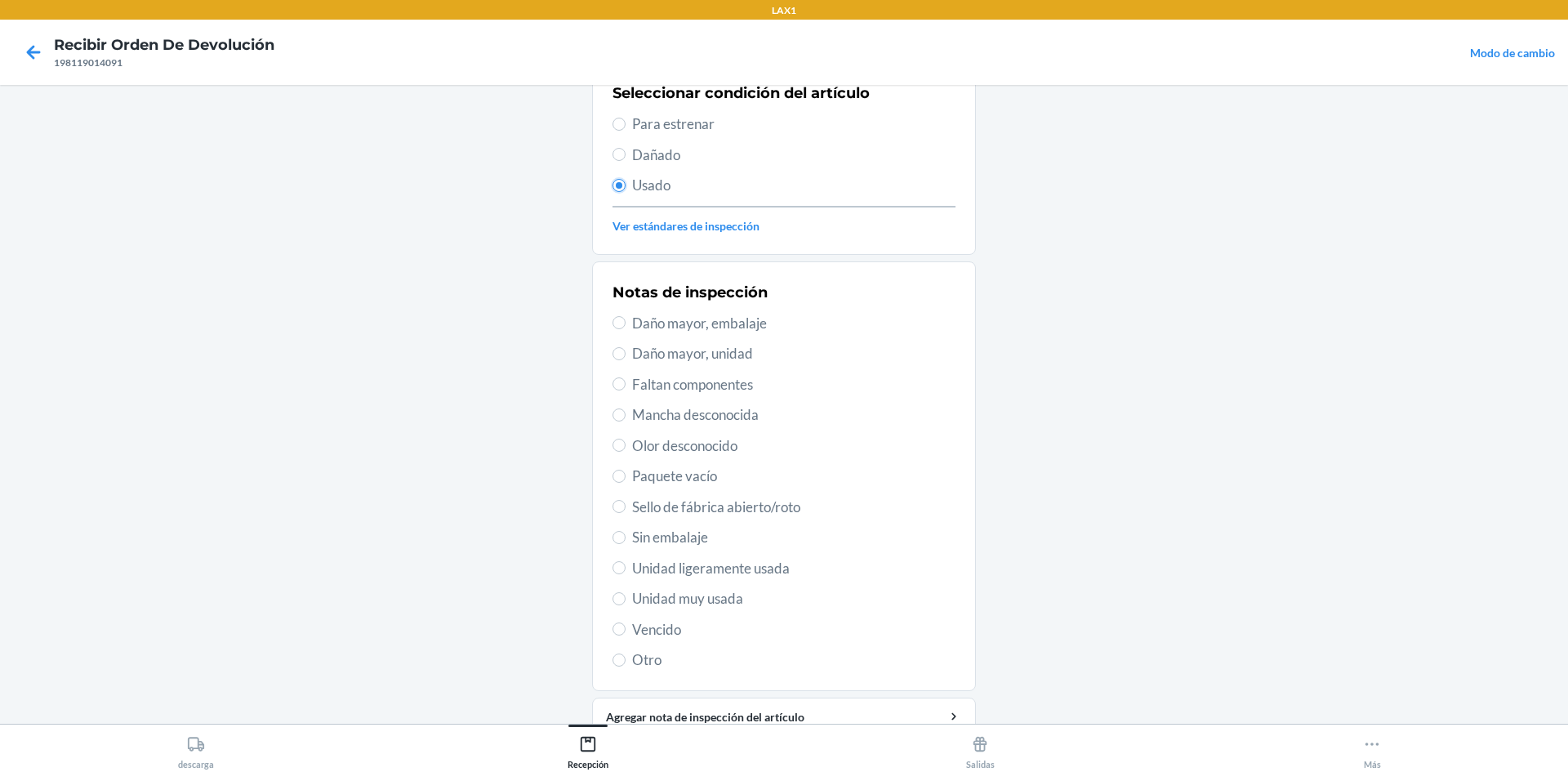
scroll to position [212, 0]
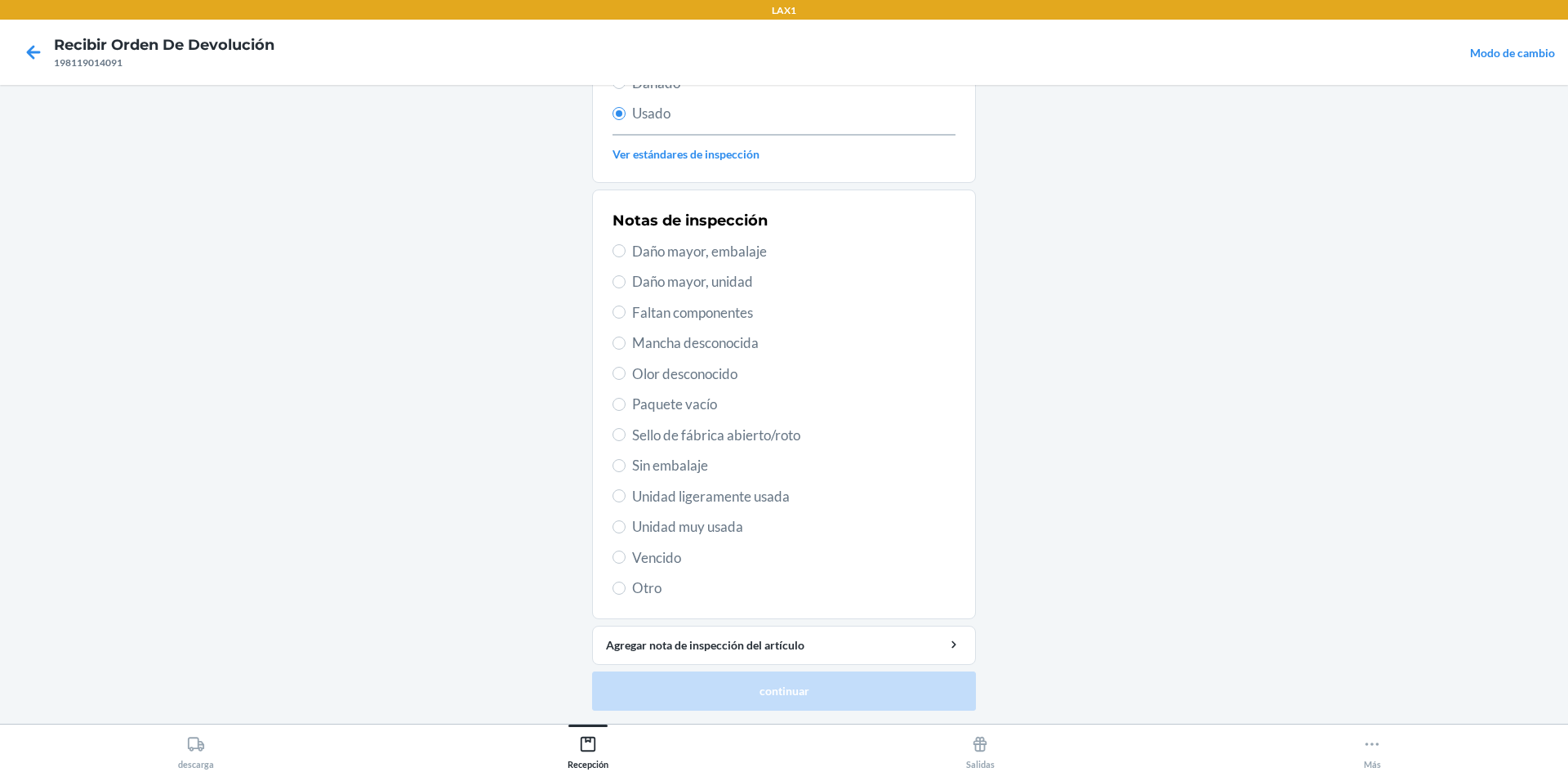
click at [703, 522] on span "Unidad muy usada" at bounding box center [794, 526] width 323 height 21
click at [625, 522] on input "Unidad muy usada" at bounding box center [619, 527] width 13 height 13
radio input "true"
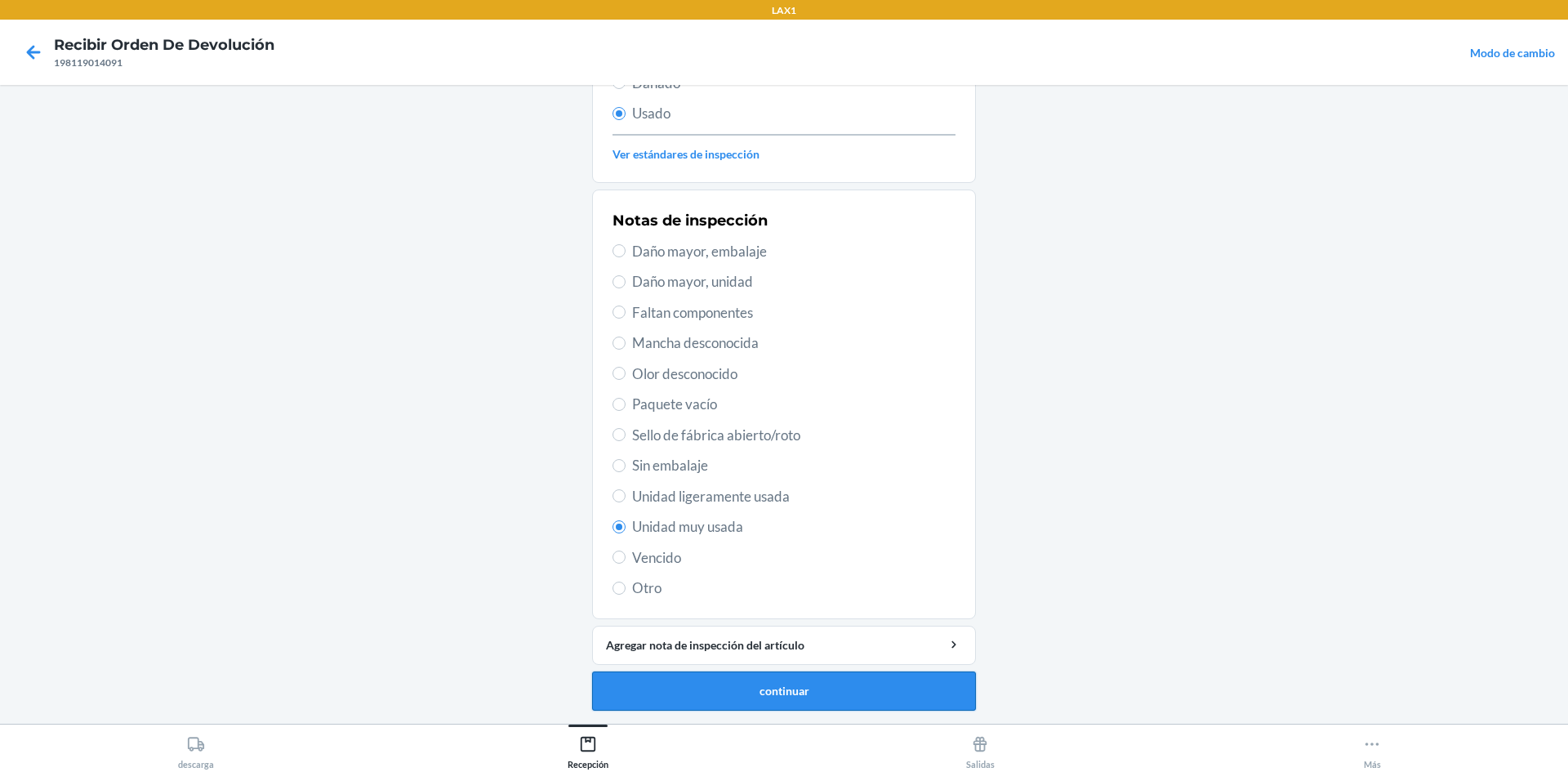
click at [754, 693] on button "continuar" at bounding box center [784, 691] width 384 height 39
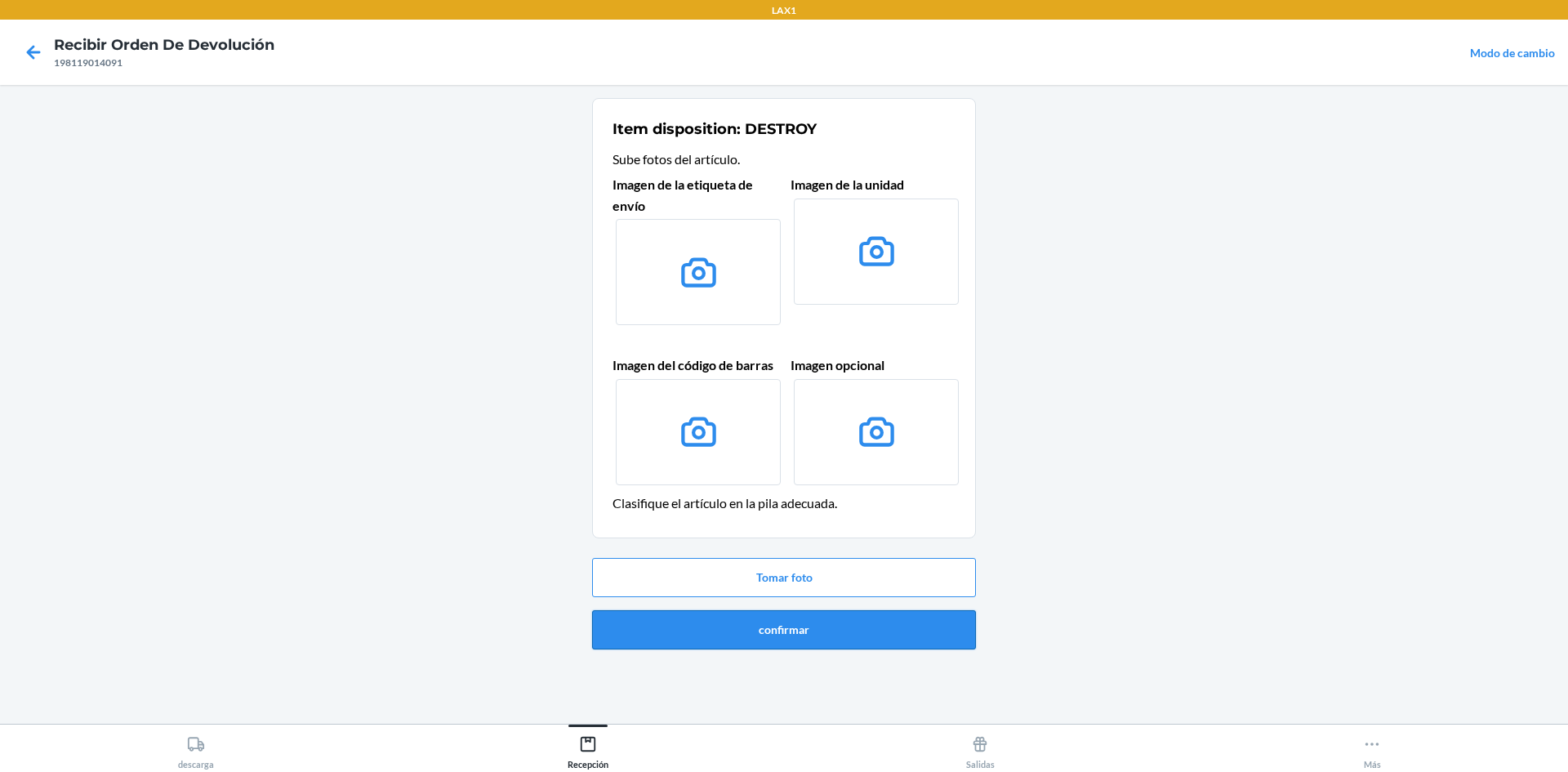
click at [845, 624] on button "confirmar" at bounding box center [784, 629] width 384 height 39
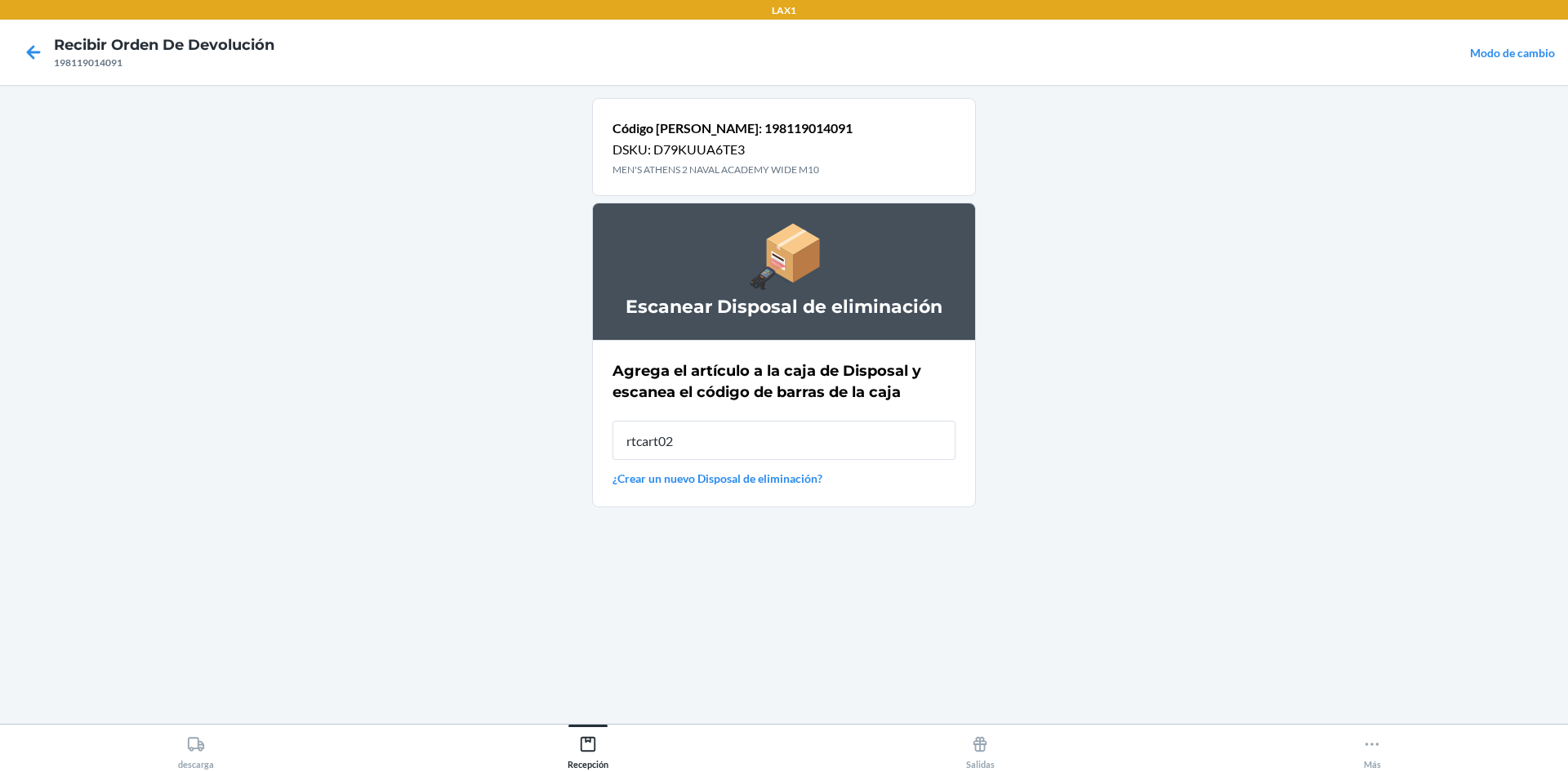
type input "rtcart025"
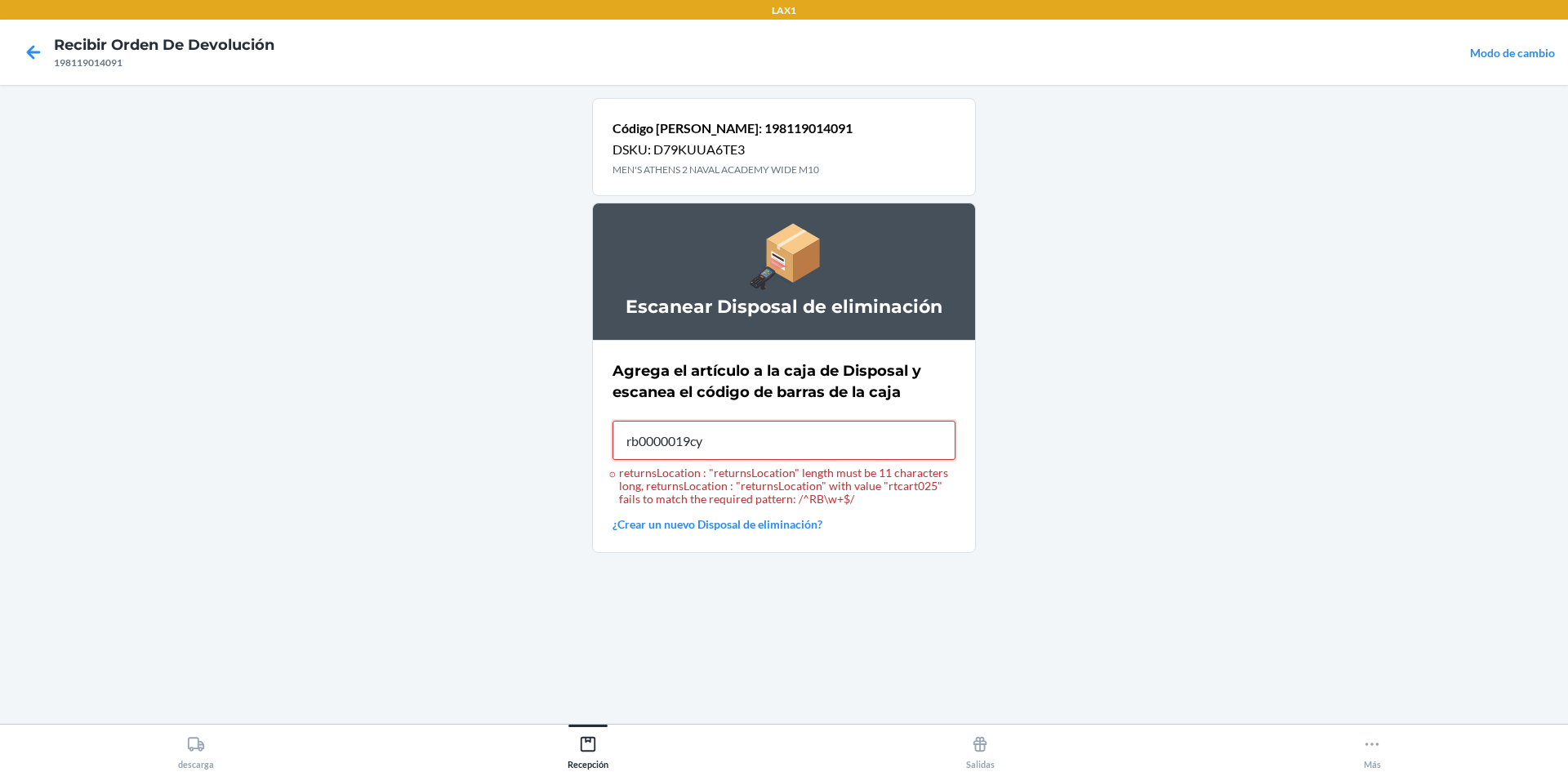
type input "rb0000019cy"
type input "RB0000019CY"
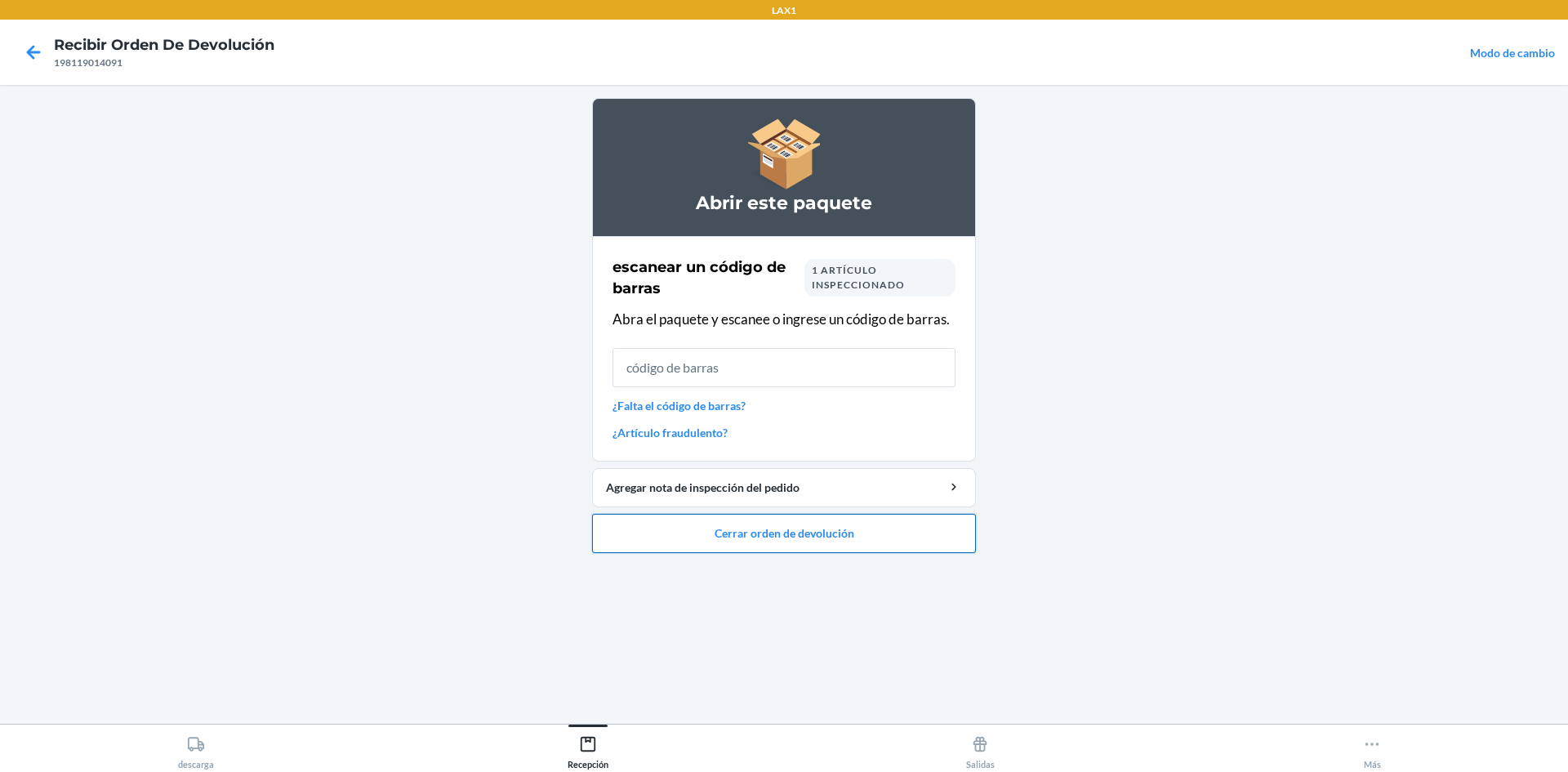
click at [875, 517] on button "Cerrar orden de devolución" at bounding box center [784, 533] width 384 height 39
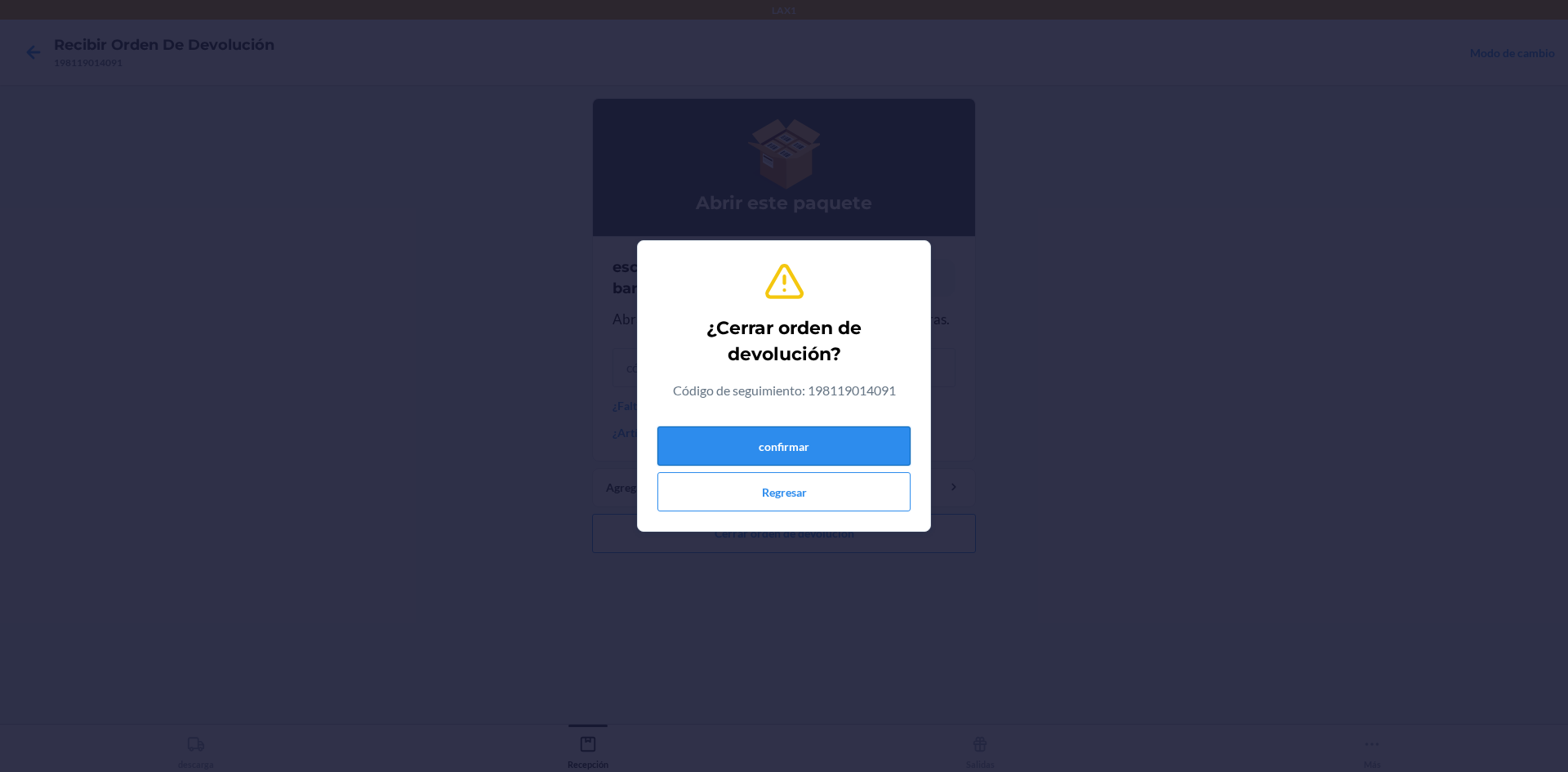
click at [815, 435] on button "confirmar" at bounding box center [784, 445] width 253 height 39
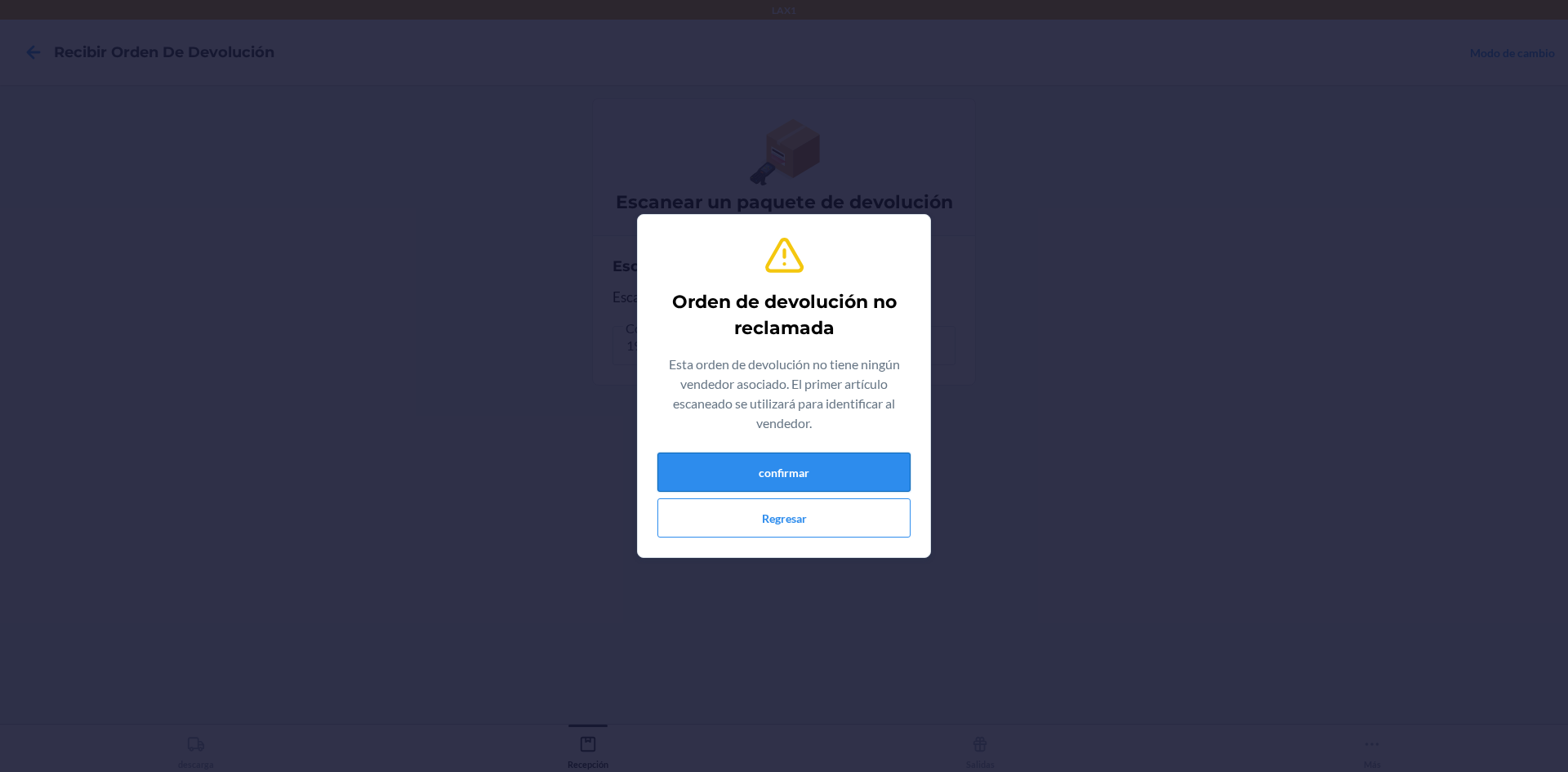
click at [868, 484] on button "confirmar" at bounding box center [784, 472] width 253 height 39
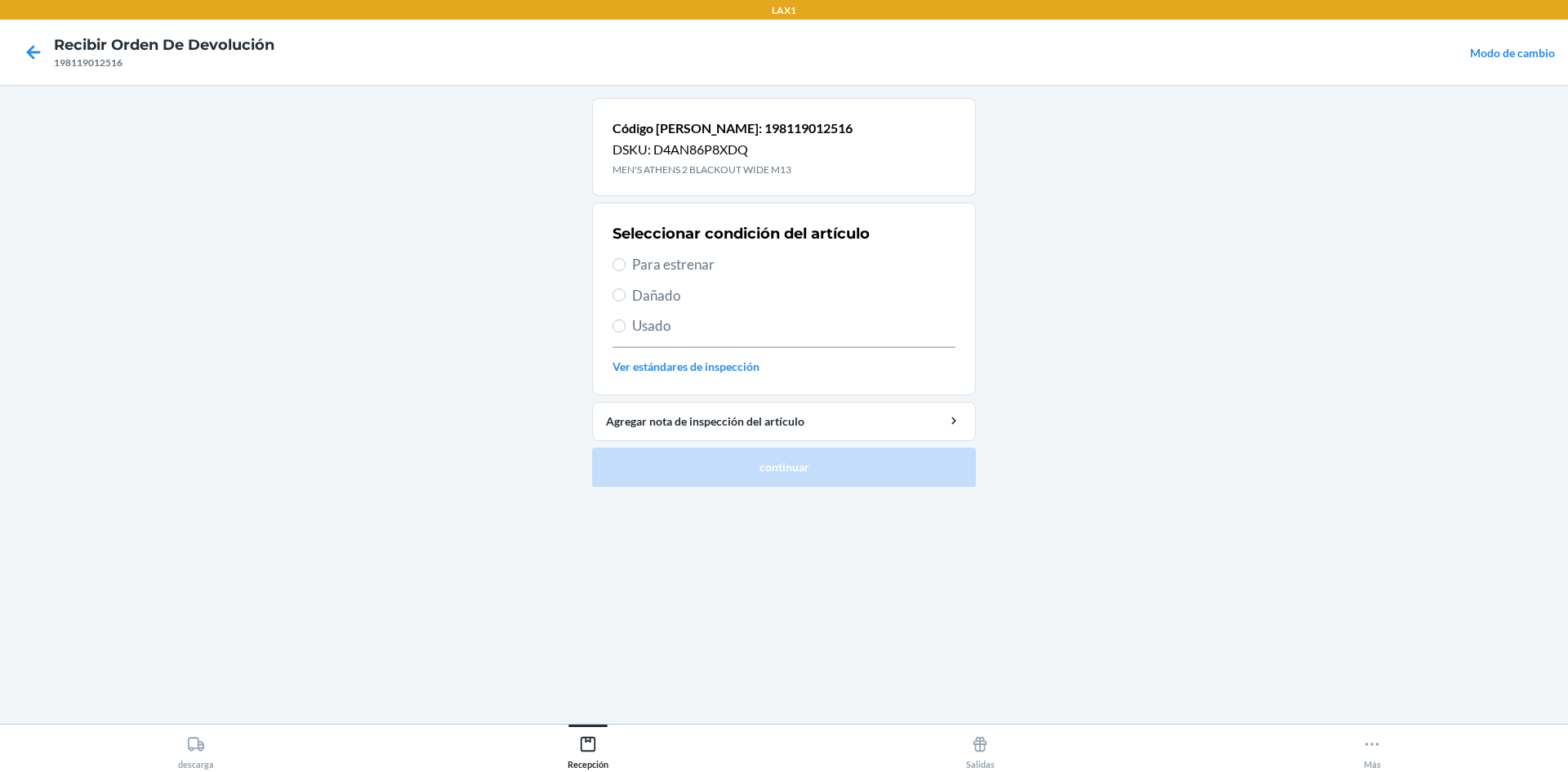
click at [675, 250] on div "Seleccionar condición del artículo Para estrenar Dañado Usado Ver estándares de…" at bounding box center [784, 300] width 343 height 162
click at [674, 265] on span "Para estrenar" at bounding box center [794, 264] width 323 height 21
click at [625, 265] on input "Para estrenar" at bounding box center [619, 265] width 13 height 13
radio input "true"
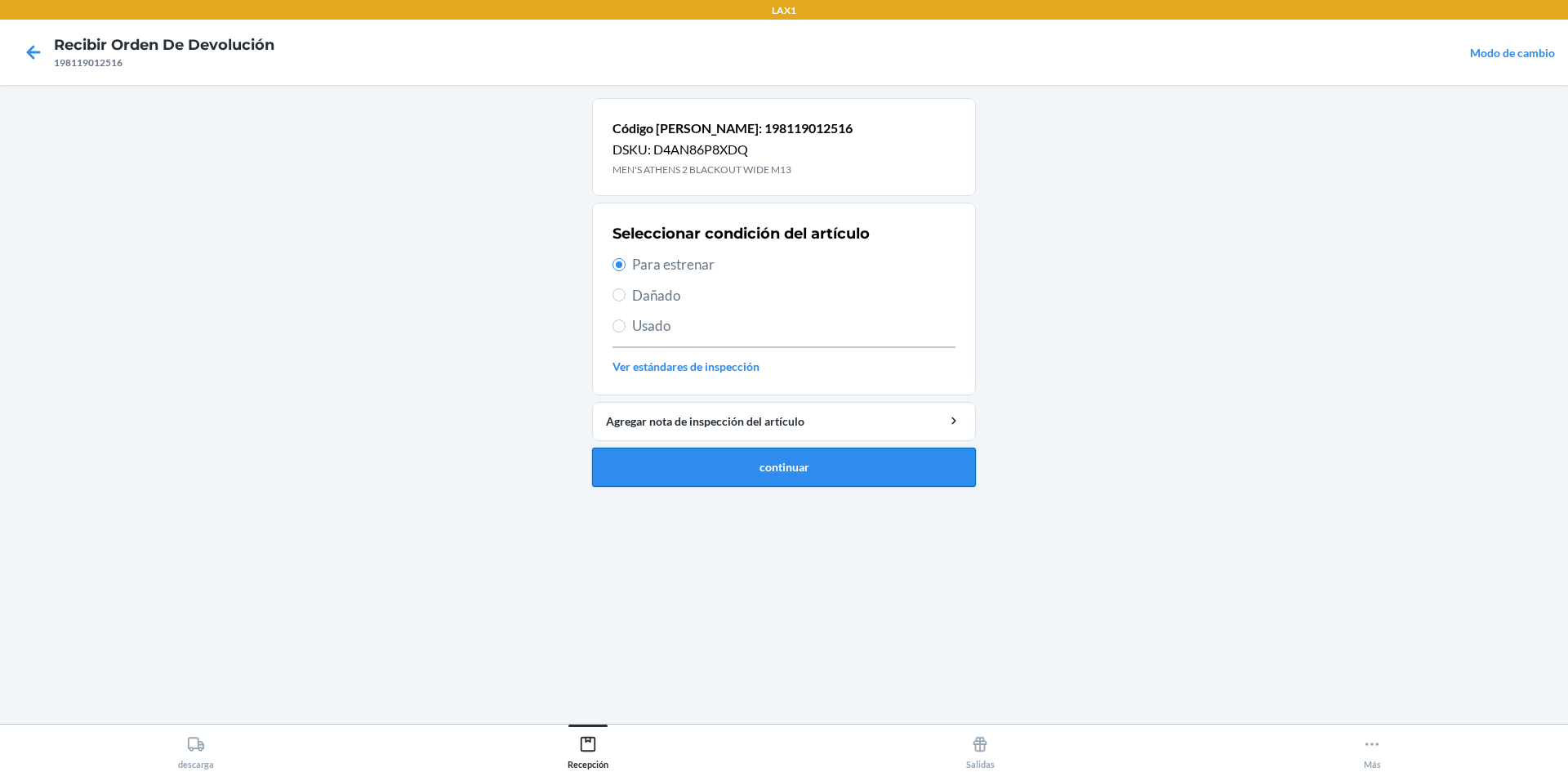
click at [690, 474] on button "continuar" at bounding box center [784, 467] width 384 height 39
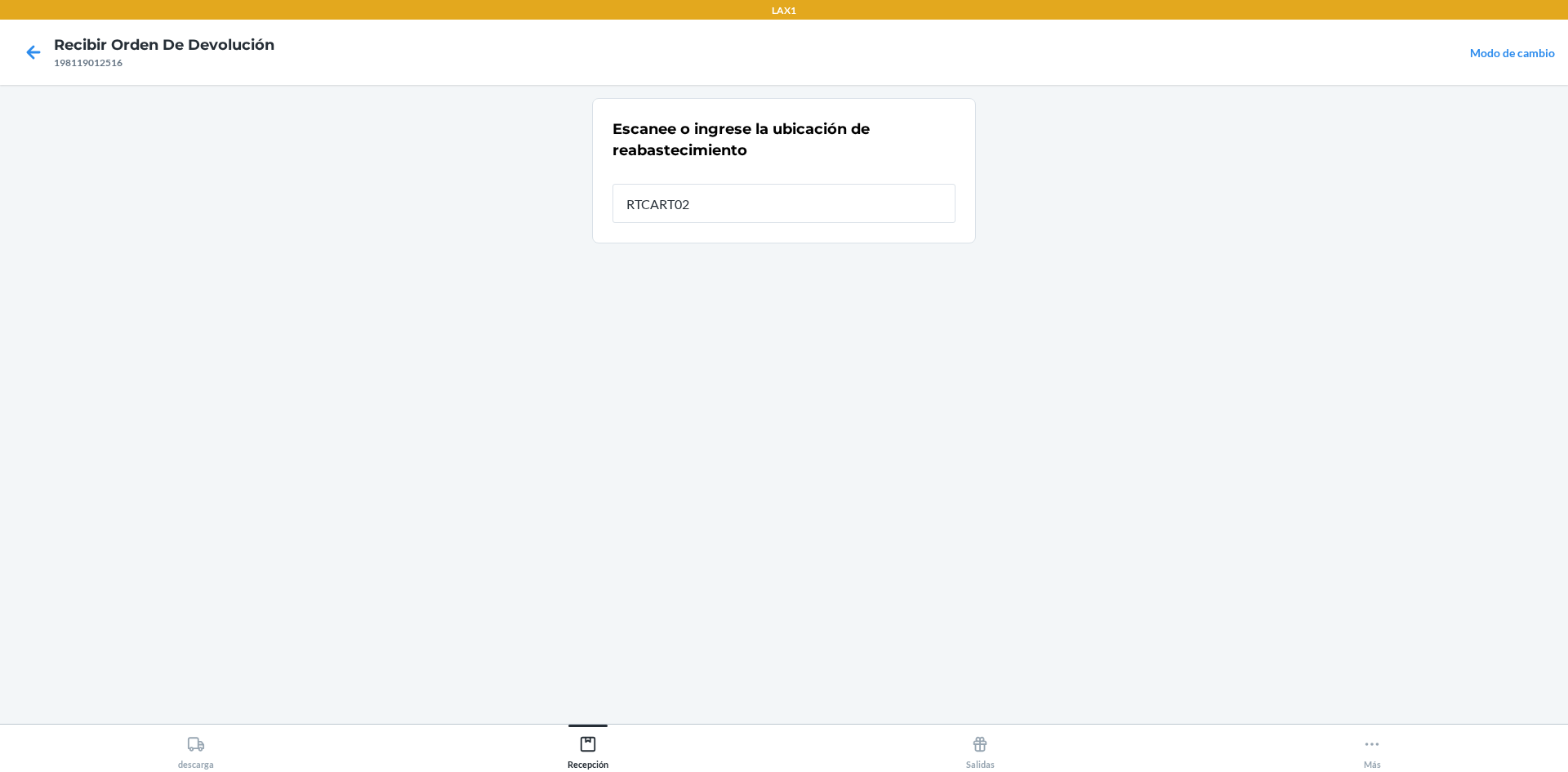
type input "RTCART025"
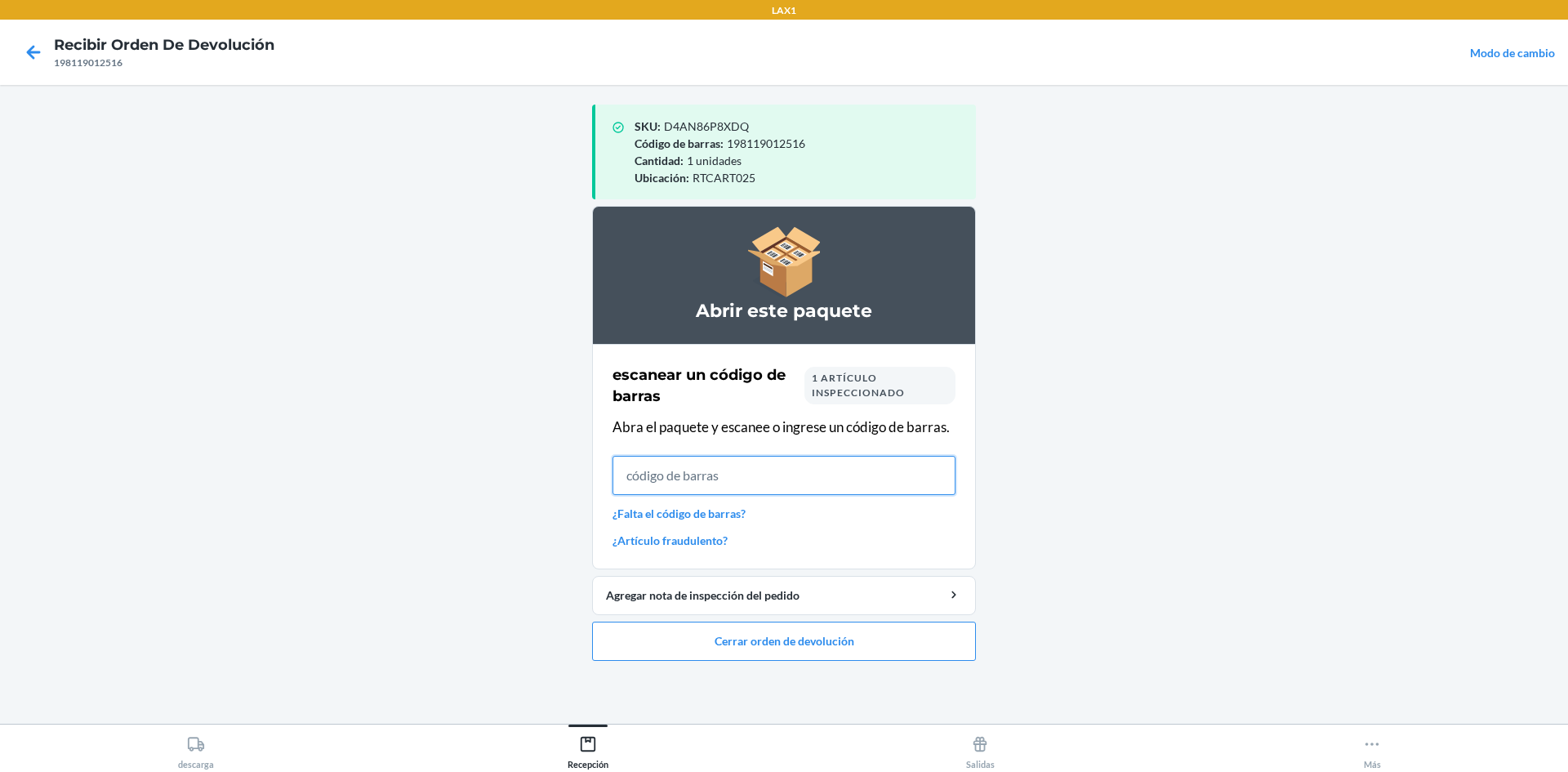
drag, startPoint x: 849, startPoint y: 486, endPoint x: 847, endPoint y: 471, distance: 15.1
click at [848, 479] on input "text" at bounding box center [784, 475] width 343 height 39
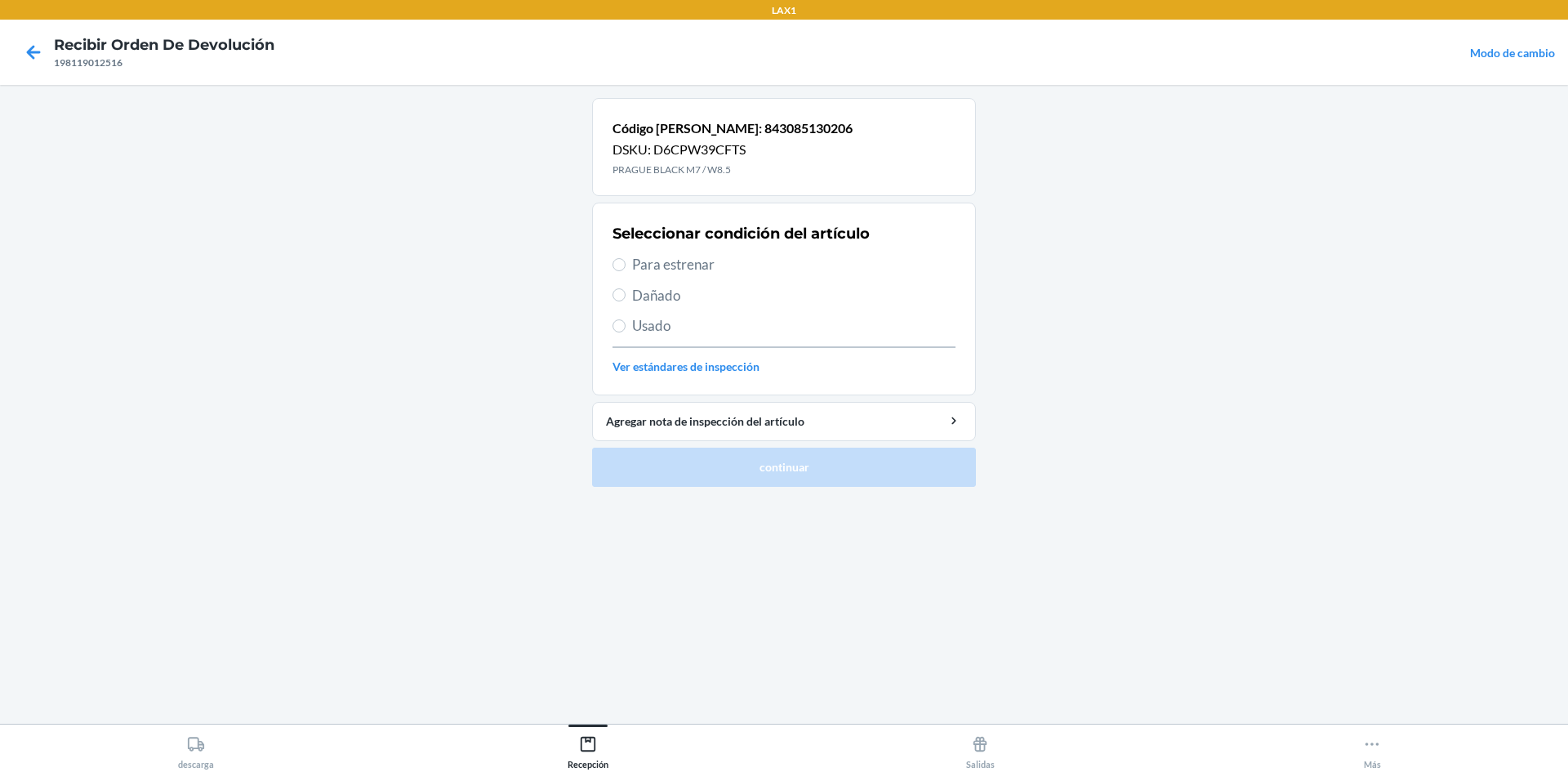
click at [682, 253] on div "Seleccionar condición del artículo Para estrenar Dañado Usado Ver estándares de…" at bounding box center [784, 300] width 343 height 162
click at [683, 263] on span "Para estrenar" at bounding box center [794, 264] width 323 height 21
click at [625, 263] on input "Para estrenar" at bounding box center [619, 265] width 13 height 13
radio input "true"
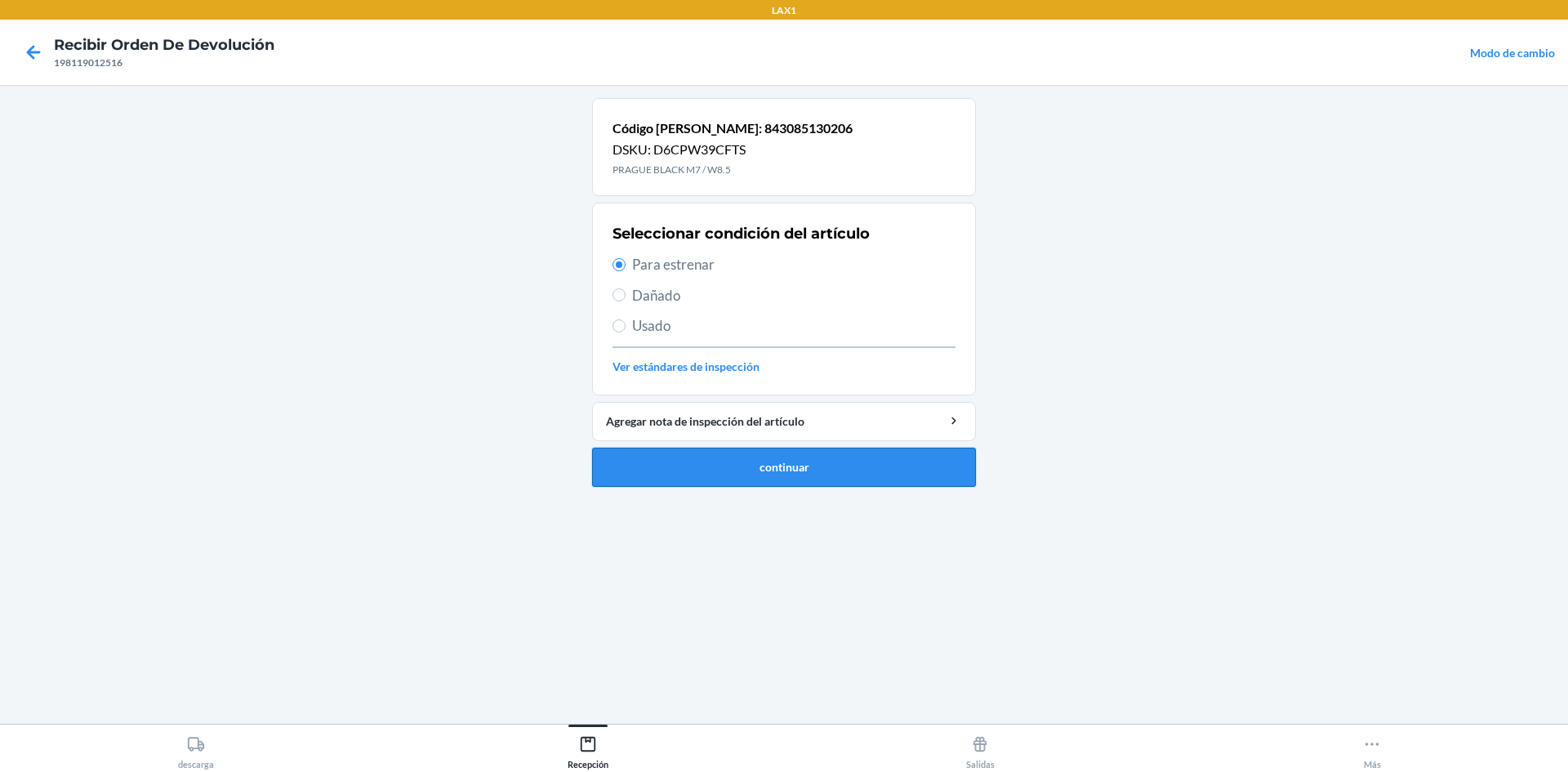
click at [851, 460] on button "continuar" at bounding box center [784, 467] width 384 height 39
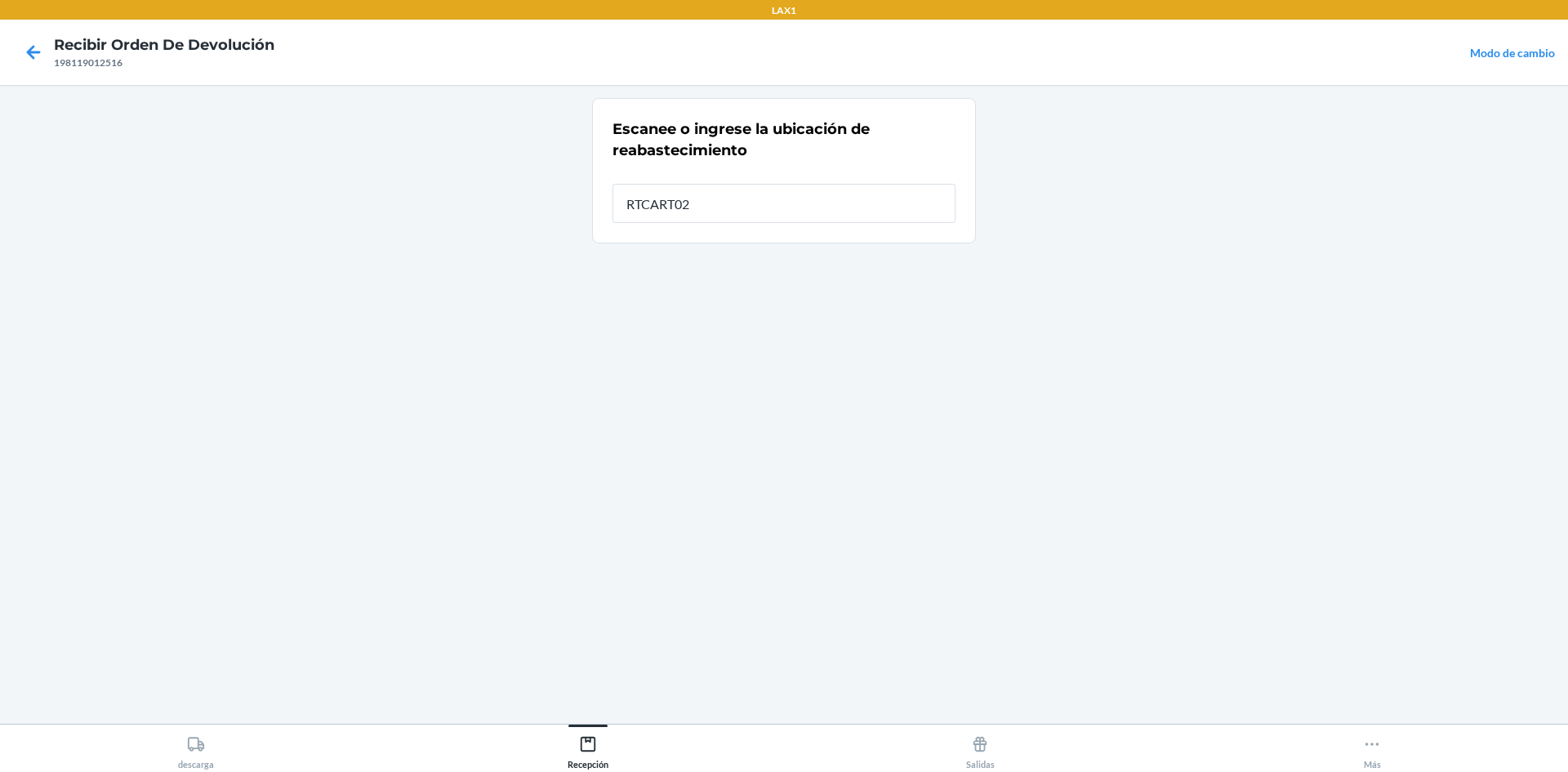
type input "RTCART025"
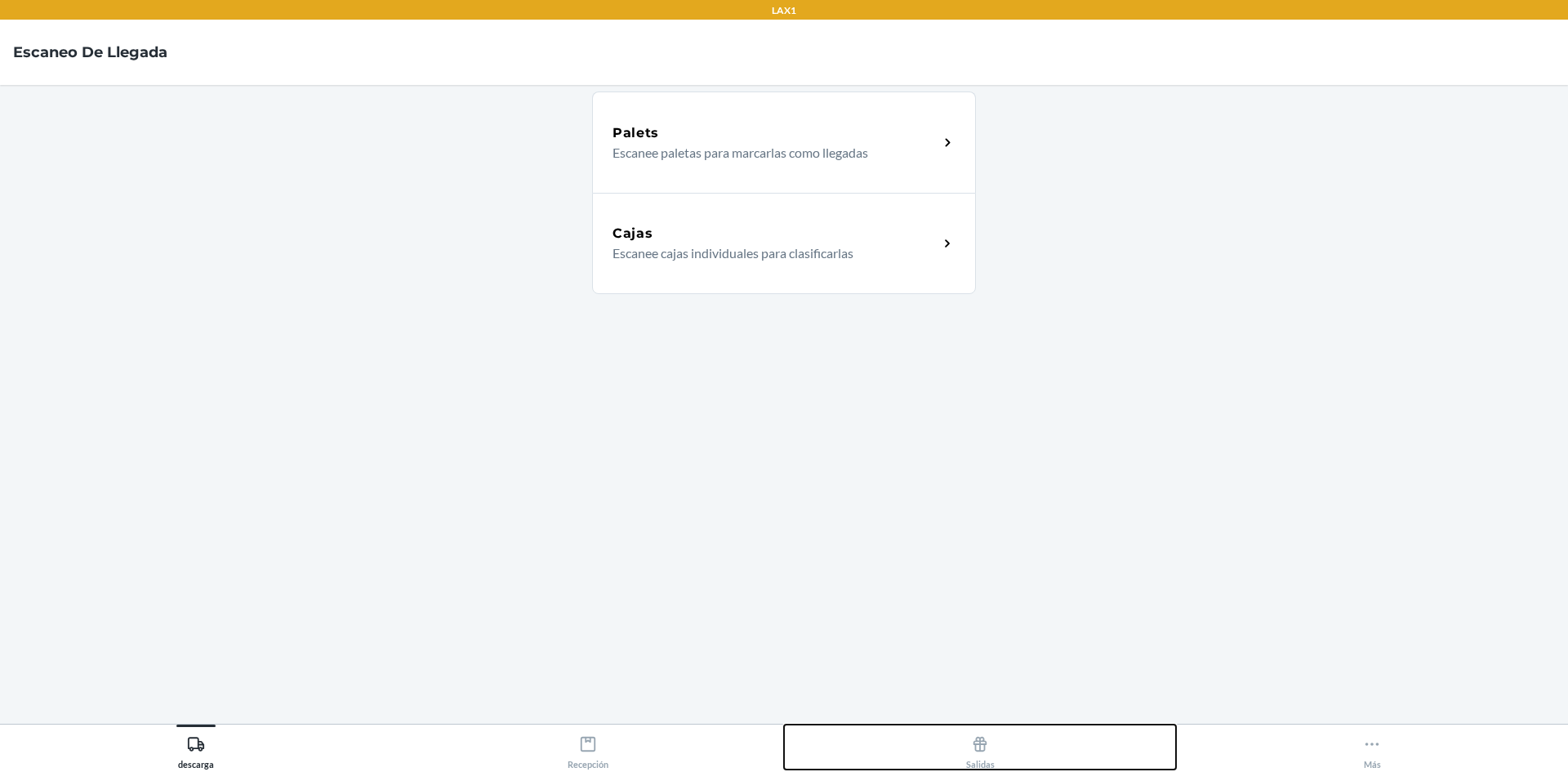
click at [980, 754] on div "Salidas" at bounding box center [980, 749] width 28 height 41
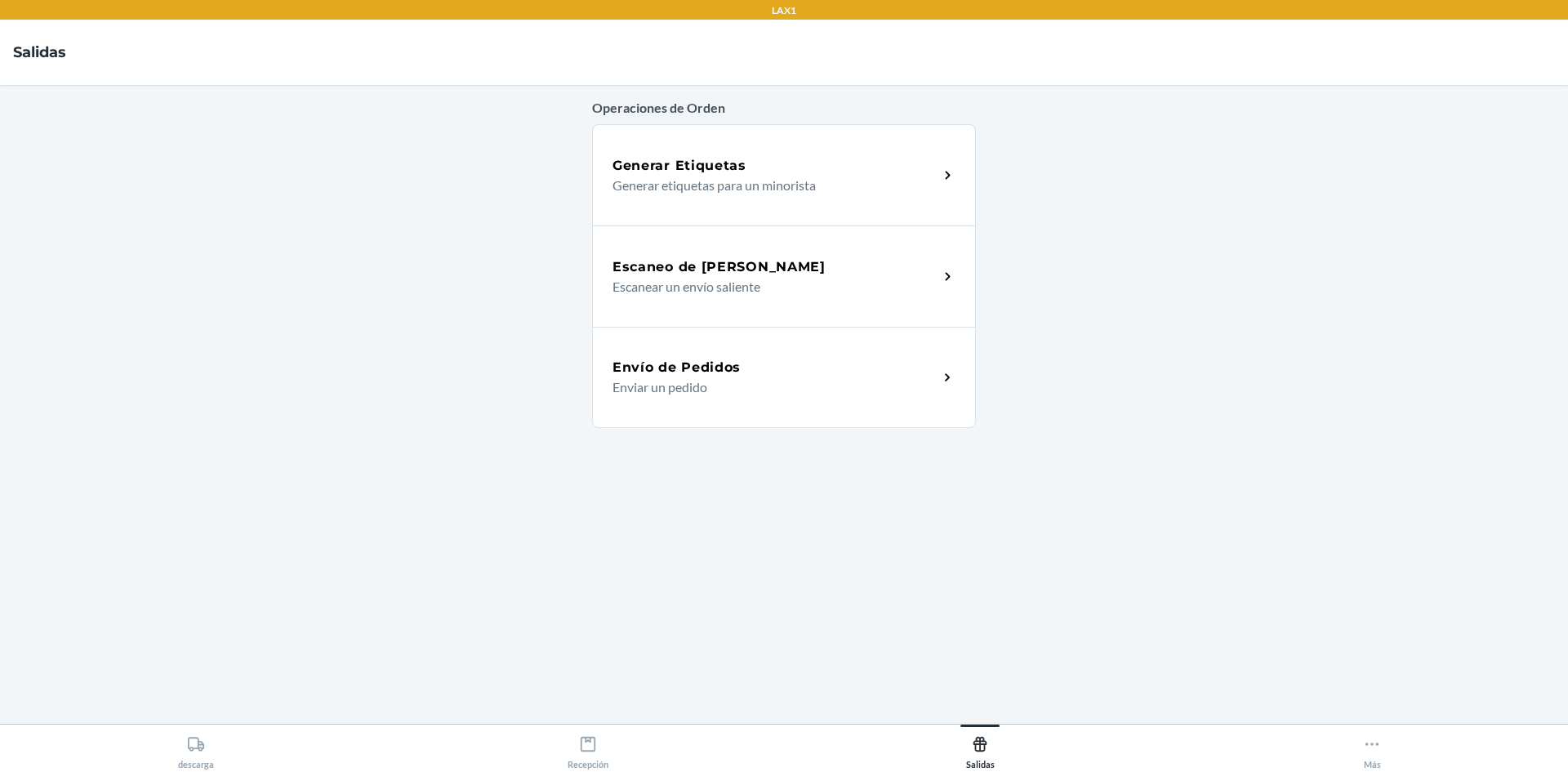
click at [758, 347] on div "Envío de Pedidos Enviar un pedido" at bounding box center [784, 377] width 384 height 101
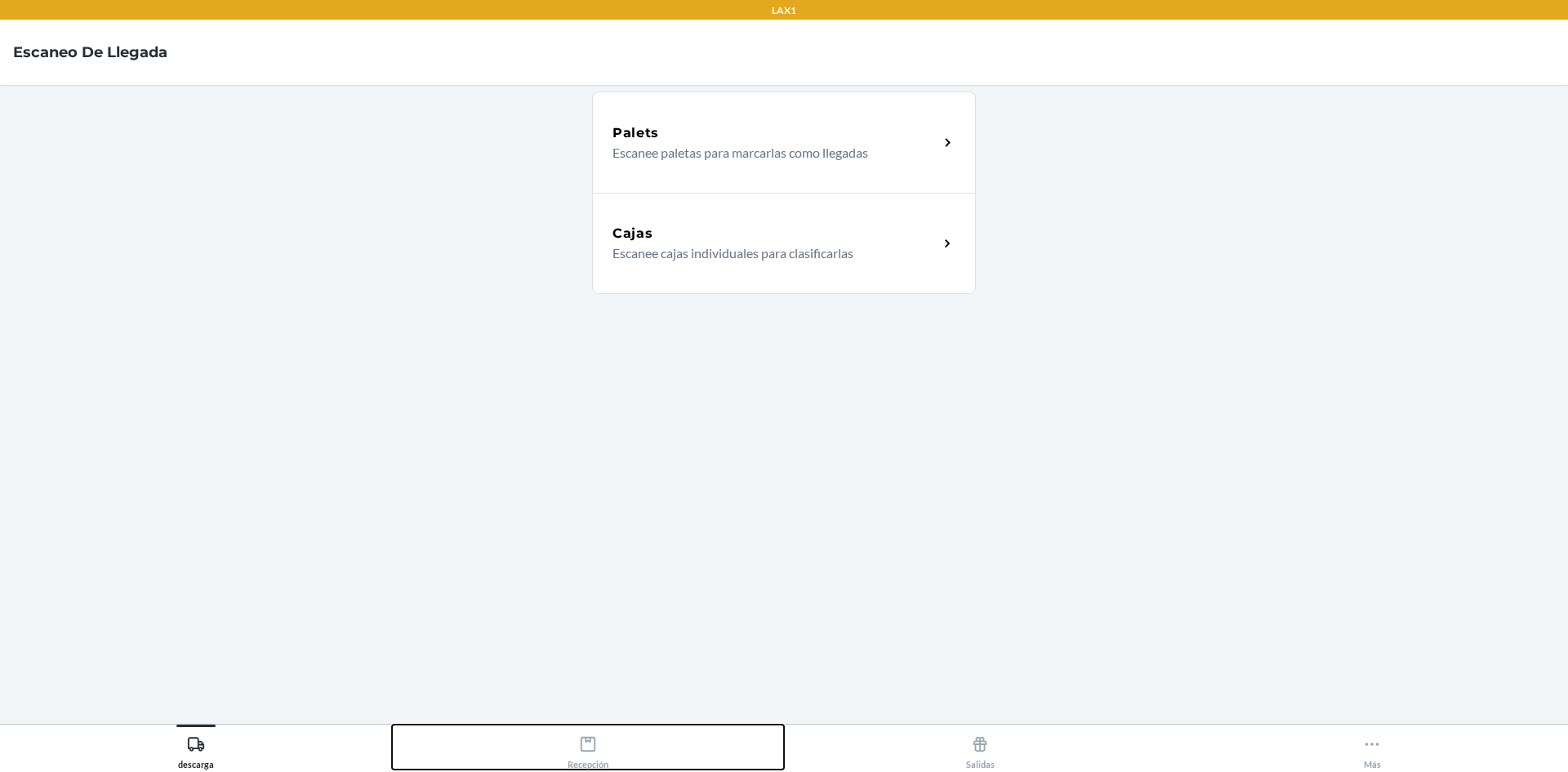
click at [605, 740] on div "Recepción" at bounding box center [588, 749] width 41 height 41
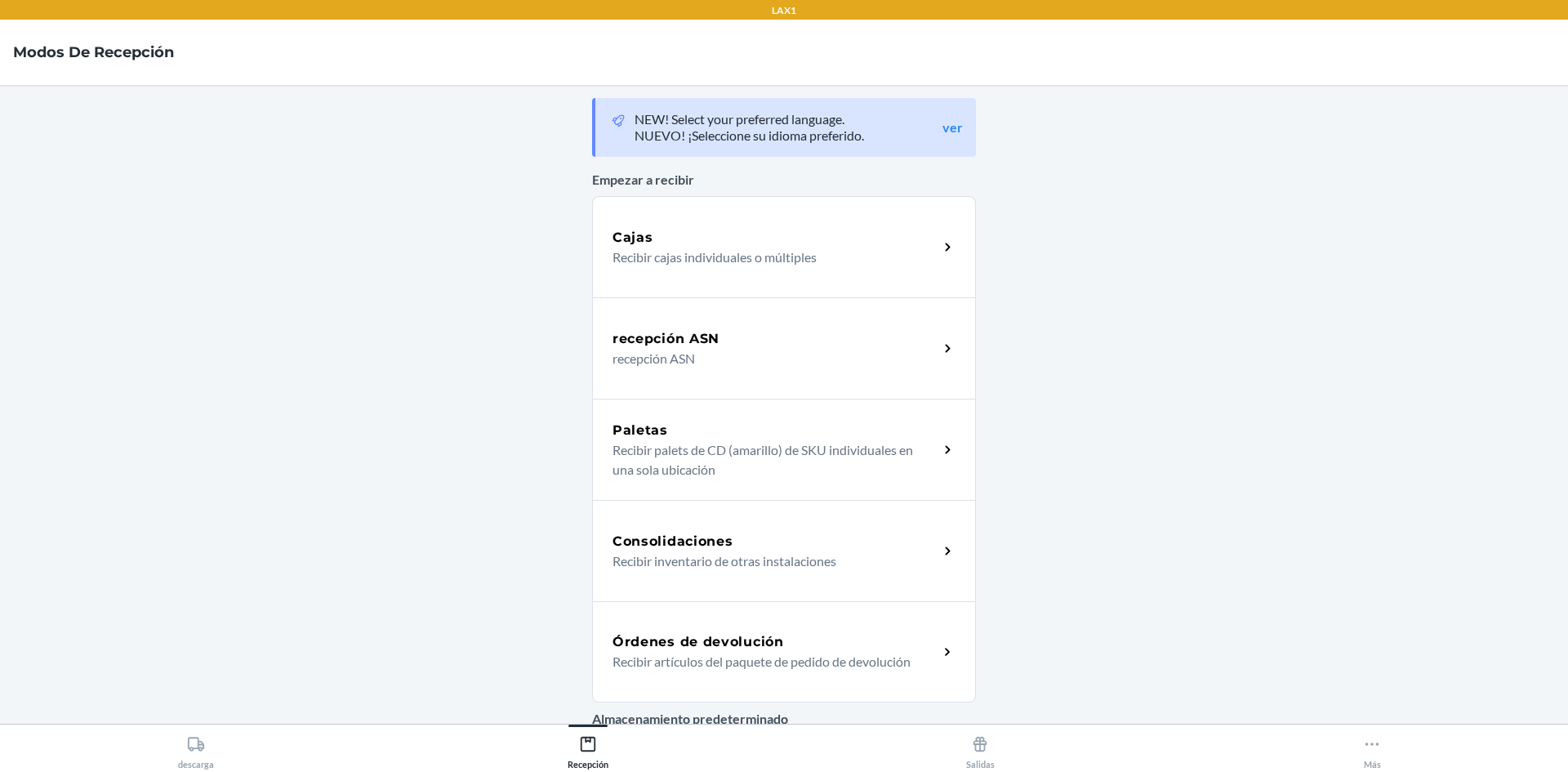
click at [650, 632] on div "Órdenes de devolución Recibir artículos del paquete de pedido de devolución" at bounding box center [784, 652] width 384 height 101
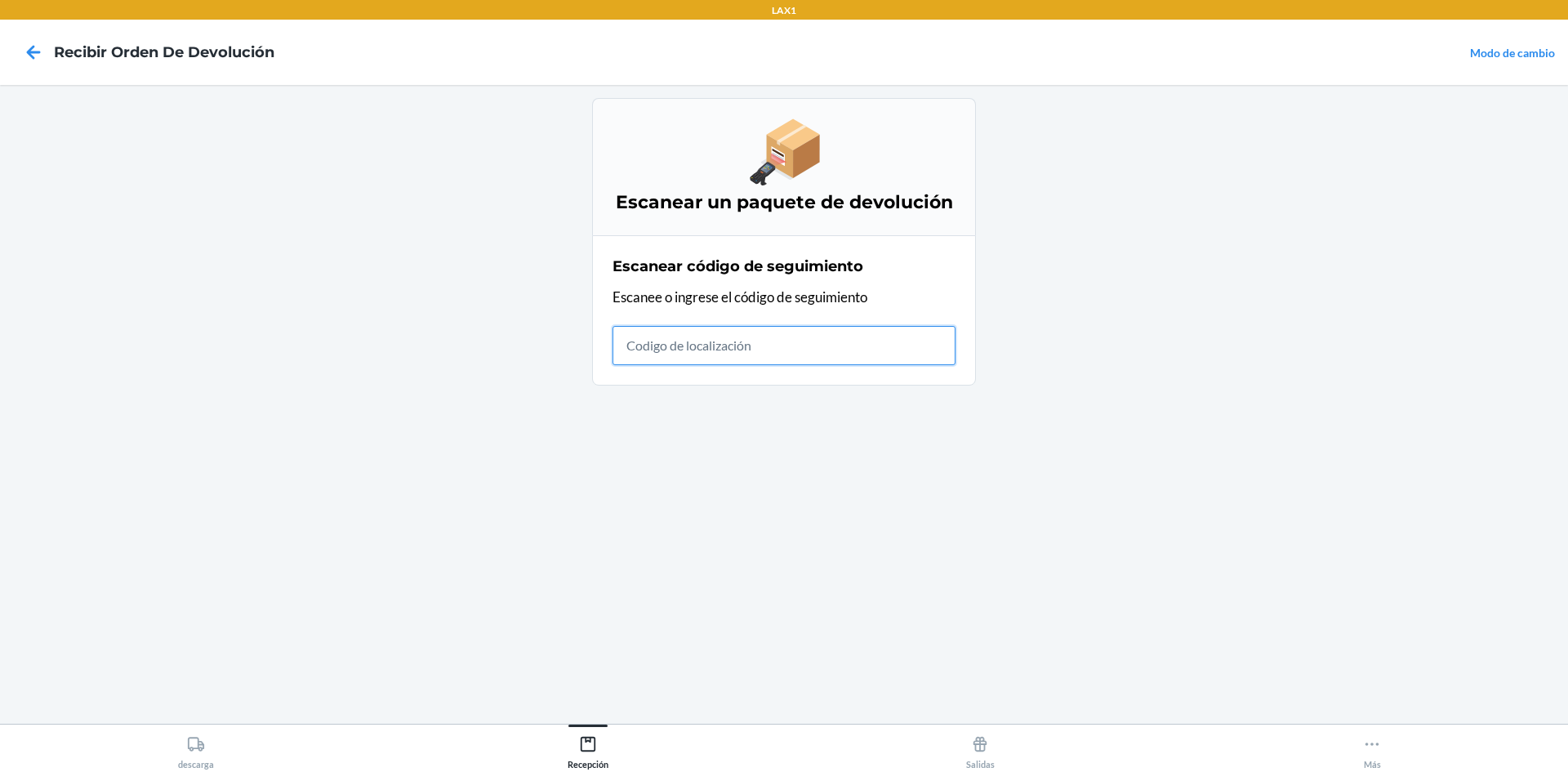
click at [682, 347] on input "text" at bounding box center [784, 345] width 343 height 39
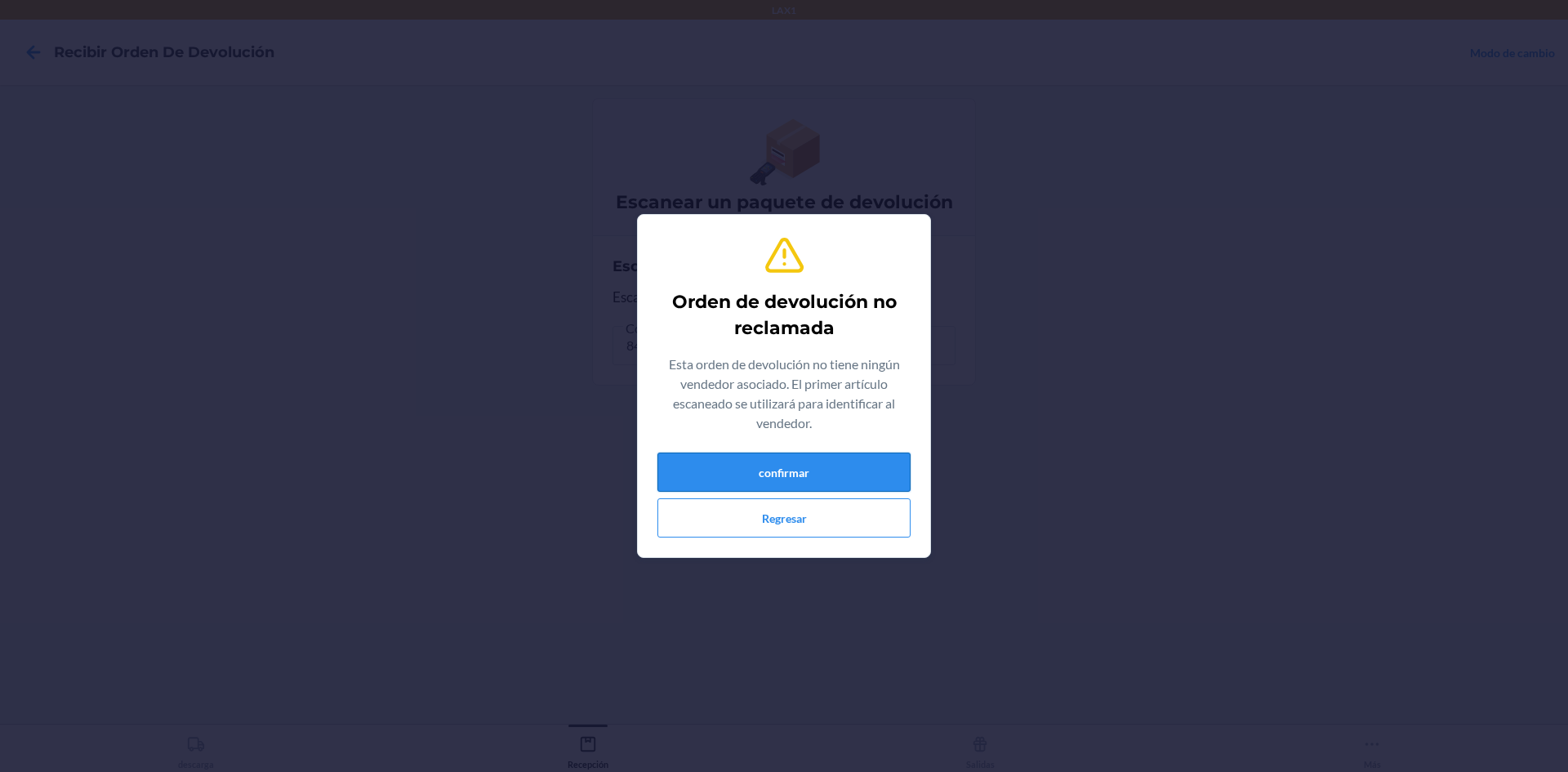
click at [847, 467] on button "confirmar" at bounding box center [784, 472] width 253 height 39
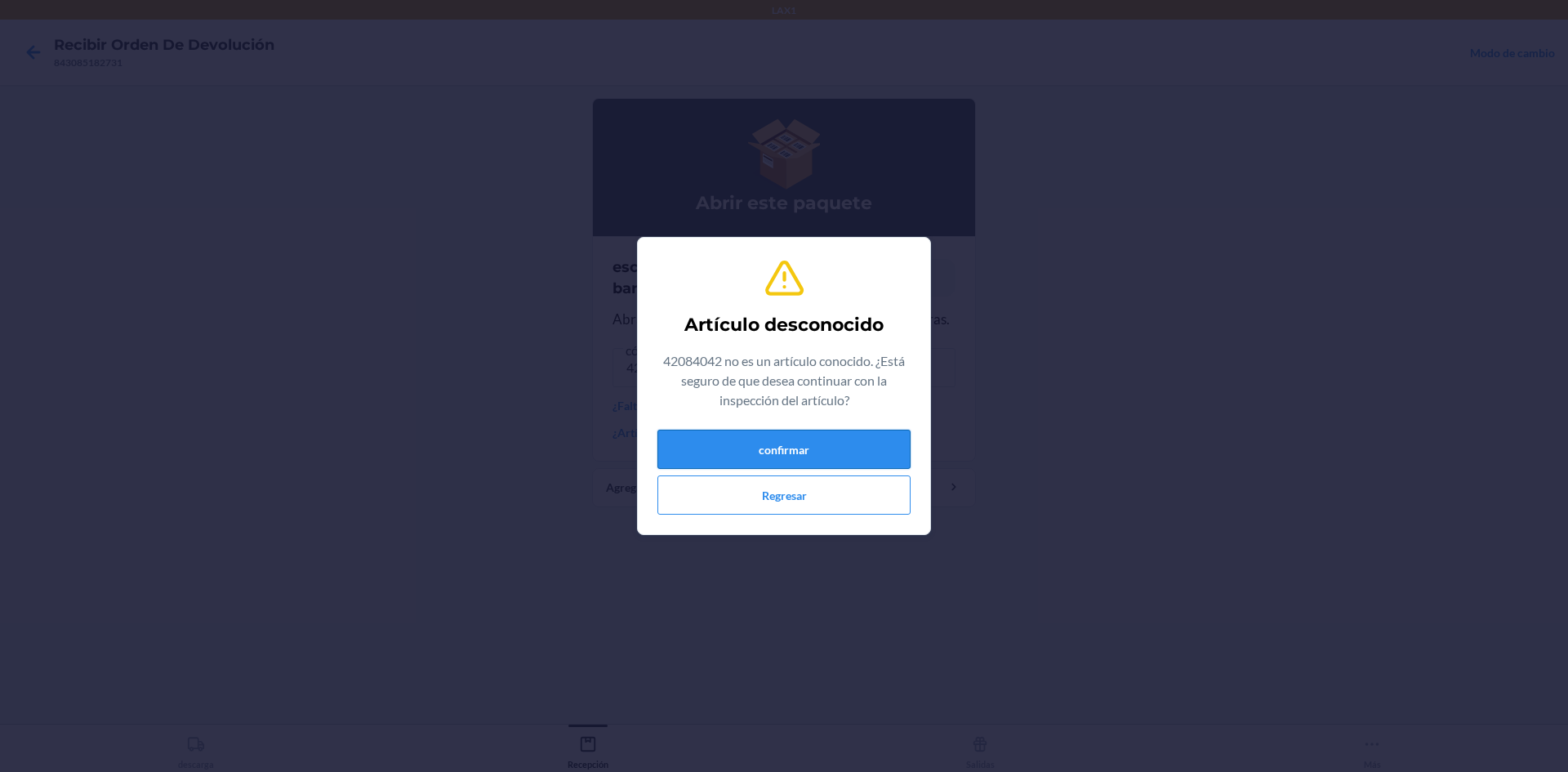
click at [804, 442] on button "confirmar" at bounding box center [784, 449] width 253 height 39
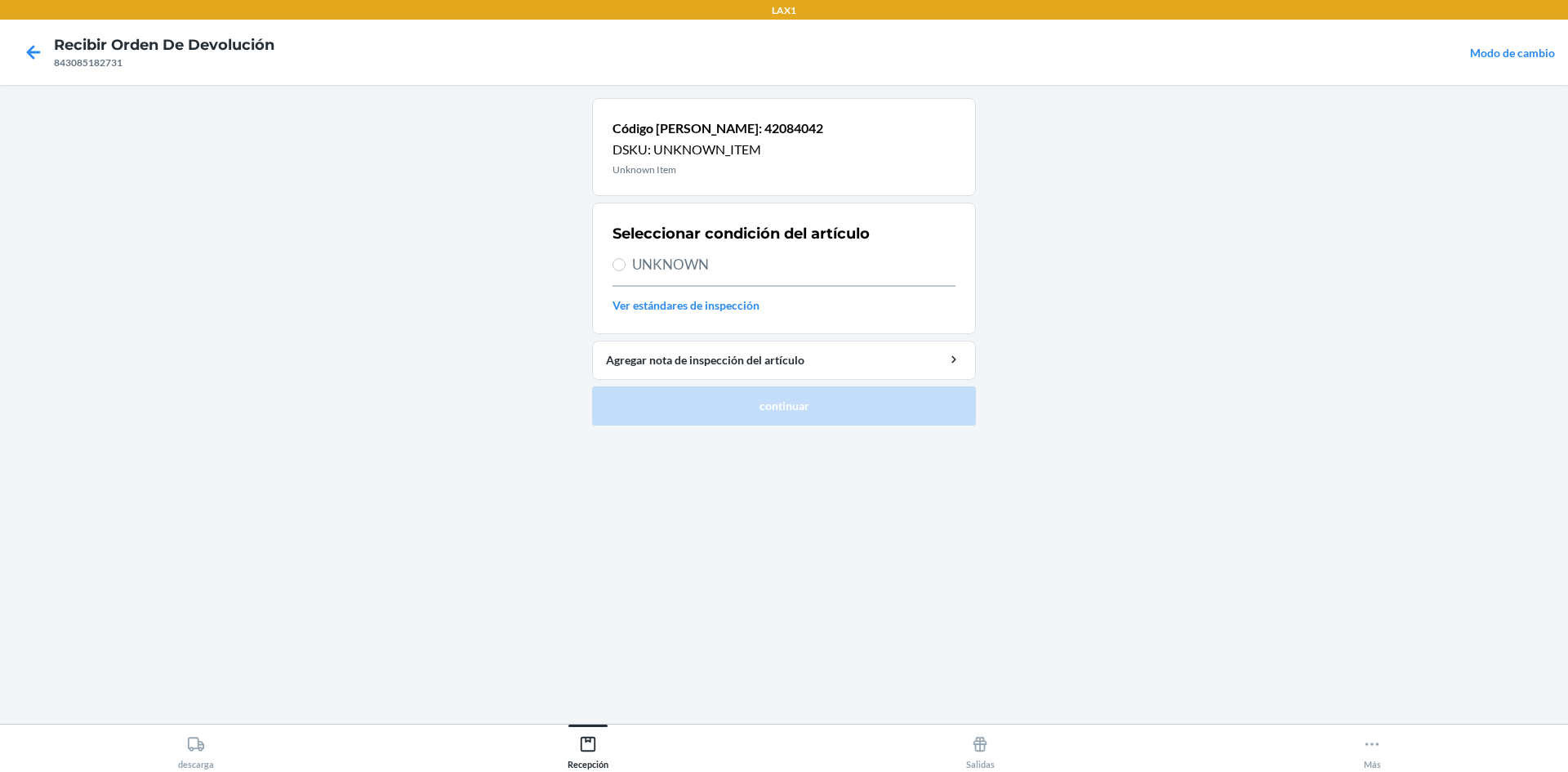
drag, startPoint x: 431, startPoint y: 398, endPoint x: 423, endPoint y: 392, distance: 10.0
drag, startPoint x: 423, startPoint y: 392, endPoint x: 167, endPoint y: 176, distance: 335.0
click at [167, 176] on main "Código de barras: 42084042 DSKU: UNKNOWN_ITEM Unknown Item Seleccionar condició…" at bounding box center [784, 404] width 1568 height 639
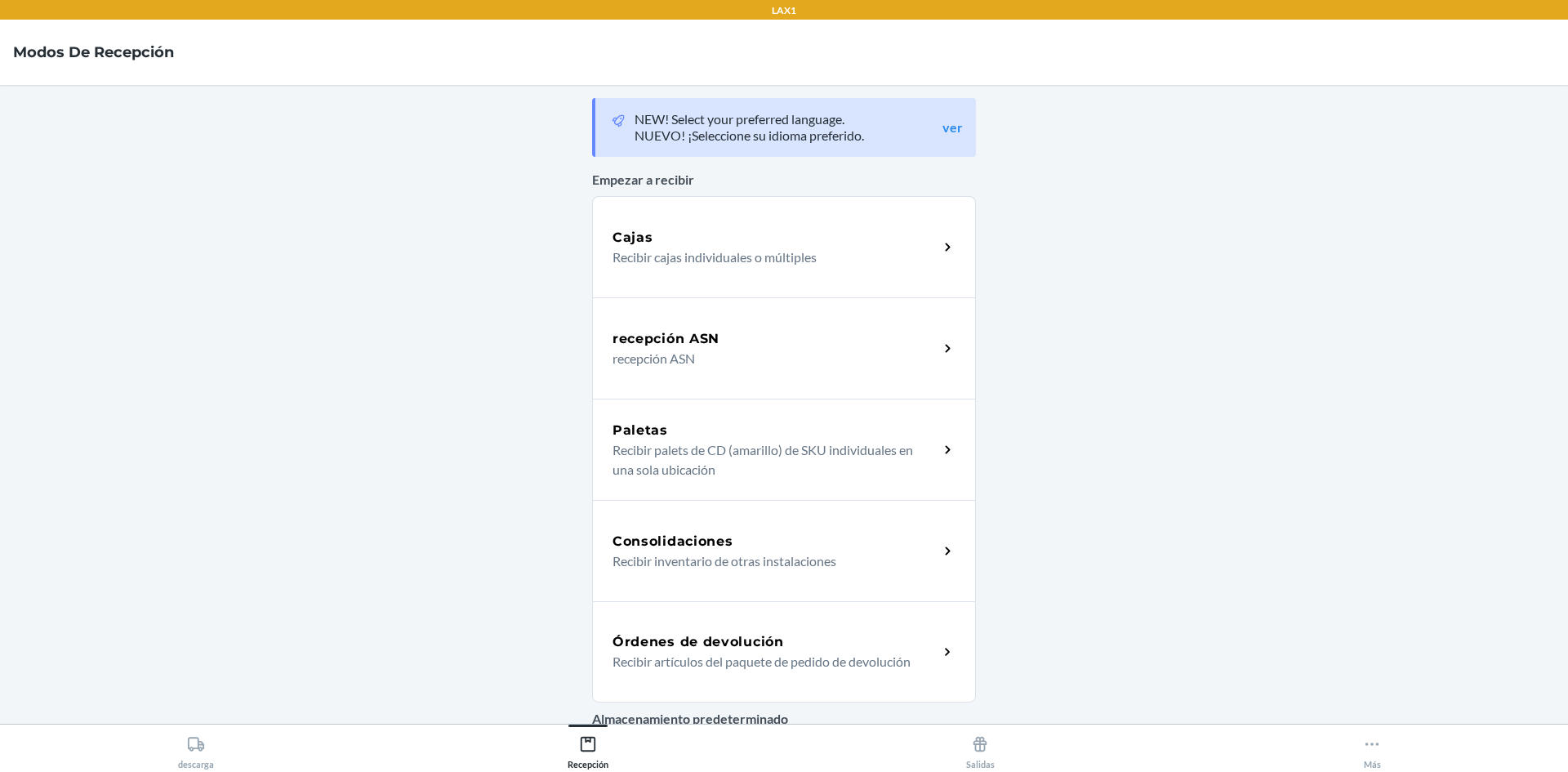
click at [788, 676] on div "Órdenes de devolución Recibir artículos del paquete de pedido de devolución" at bounding box center [784, 652] width 384 height 101
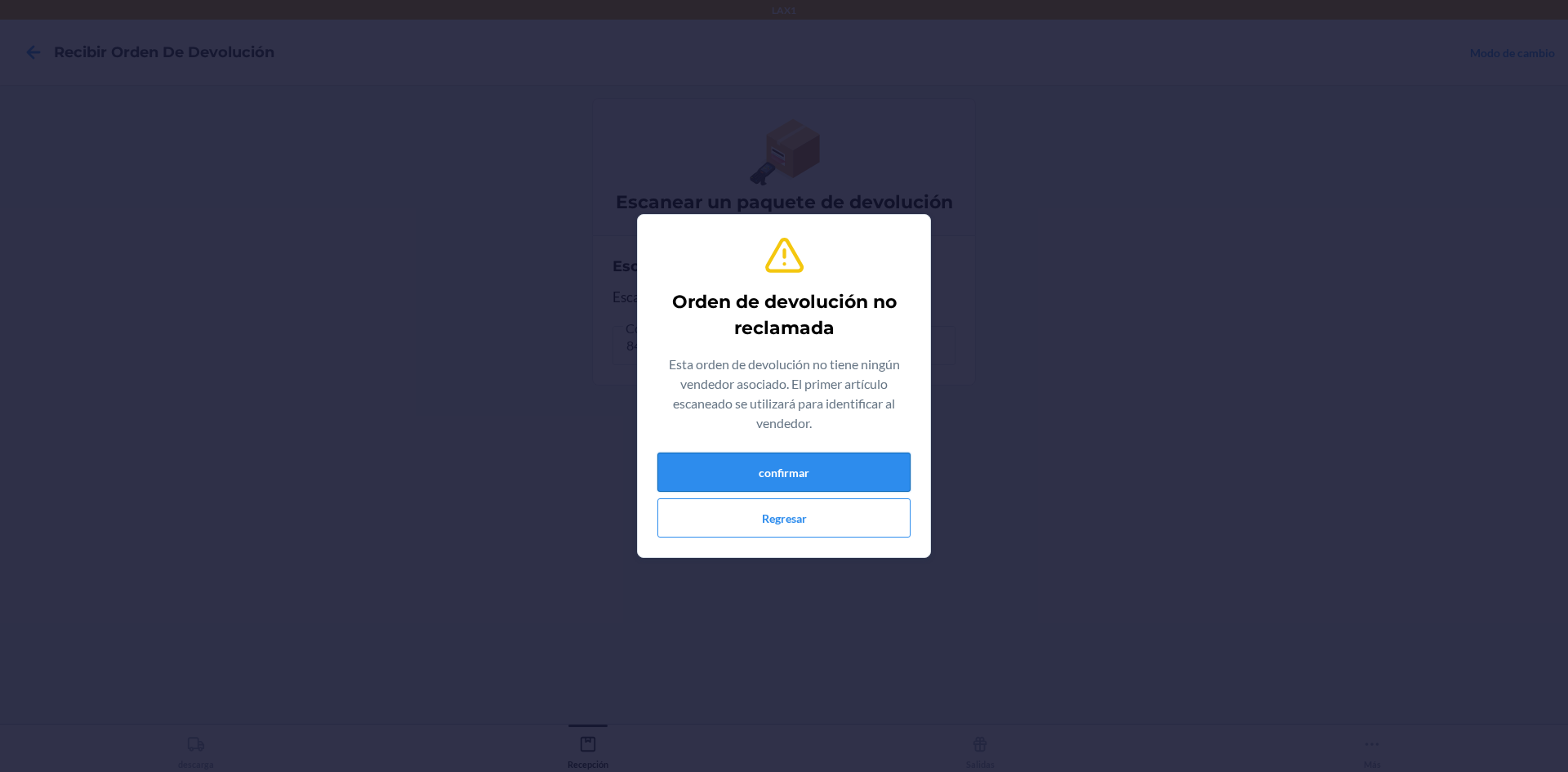
click at [796, 458] on button "confirmar" at bounding box center [784, 472] width 253 height 39
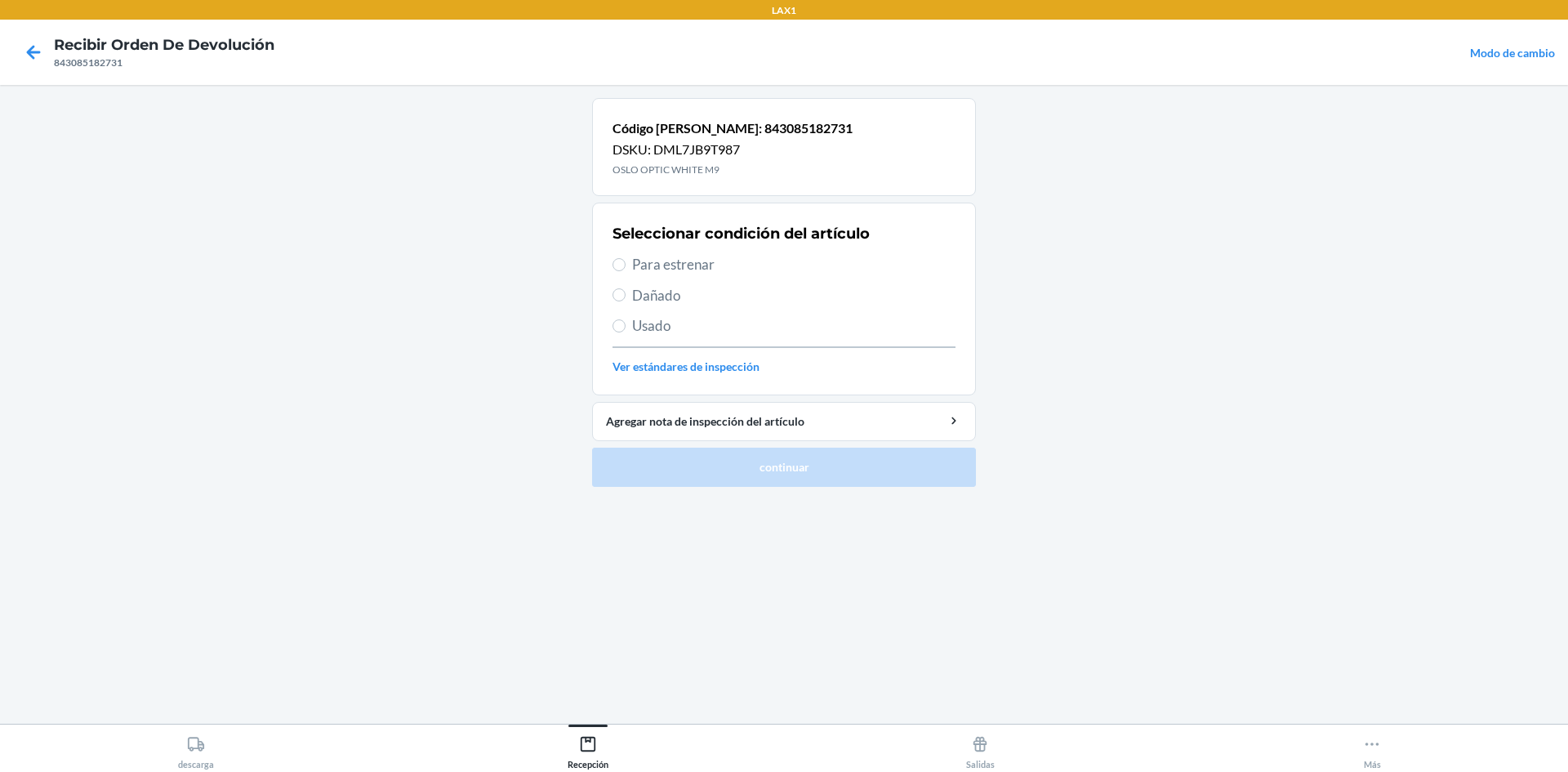
click at [721, 259] on span "Para estrenar" at bounding box center [794, 264] width 323 height 21
click at [625, 259] on input "Para estrenar" at bounding box center [619, 265] width 13 height 13
radio input "true"
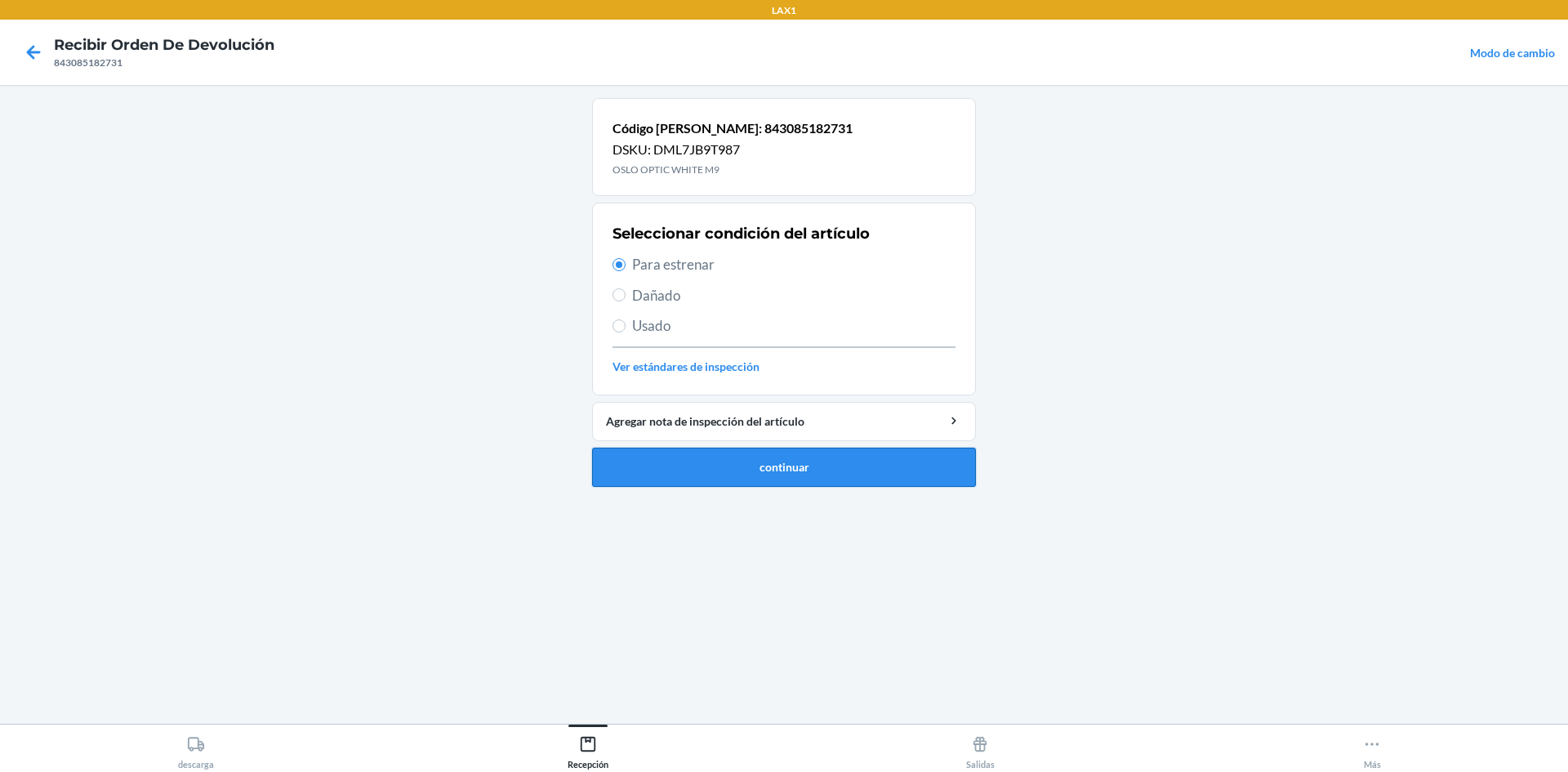
click at [857, 450] on button "continuar" at bounding box center [784, 467] width 384 height 39
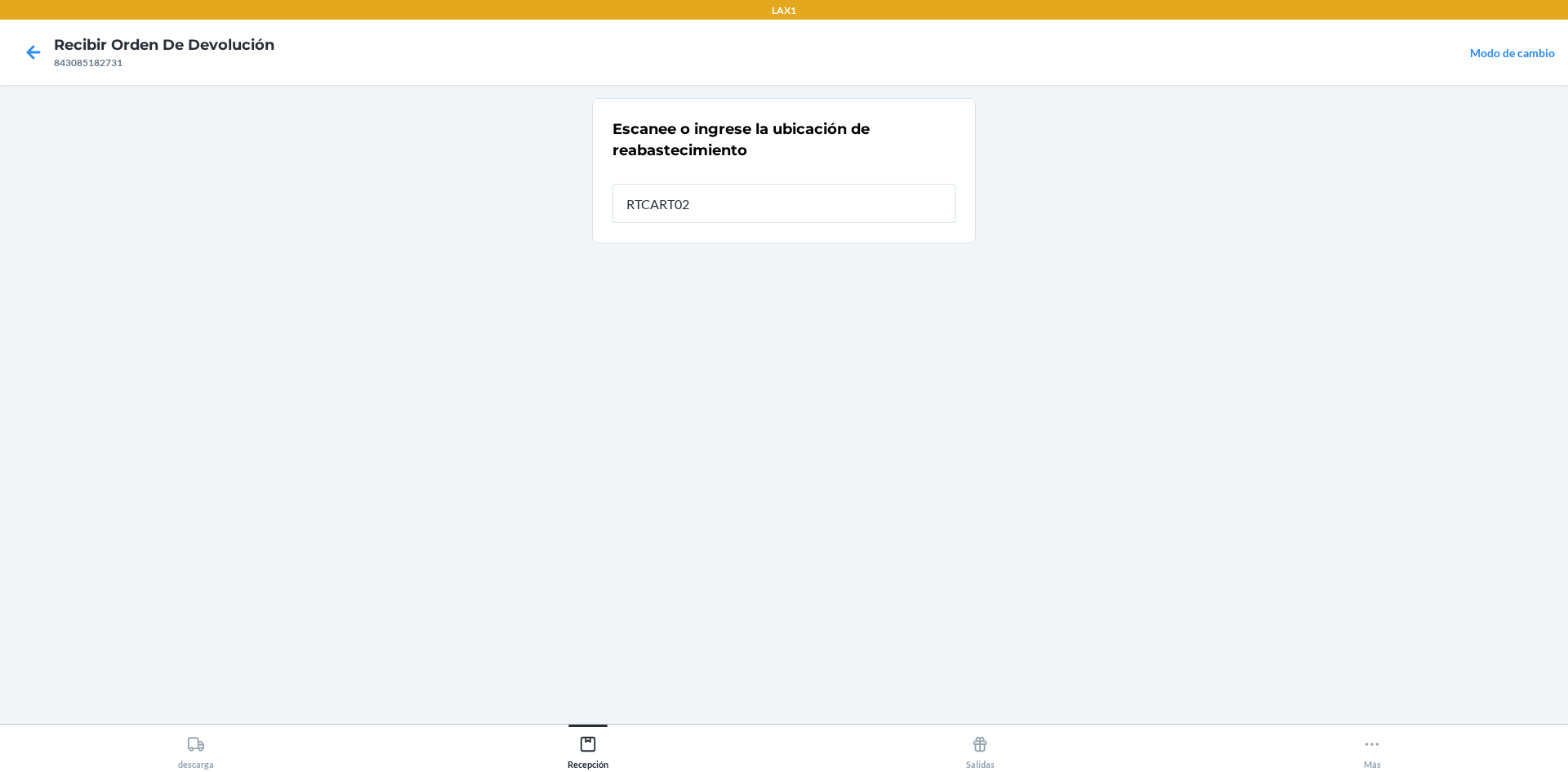
type input "RTCART025"
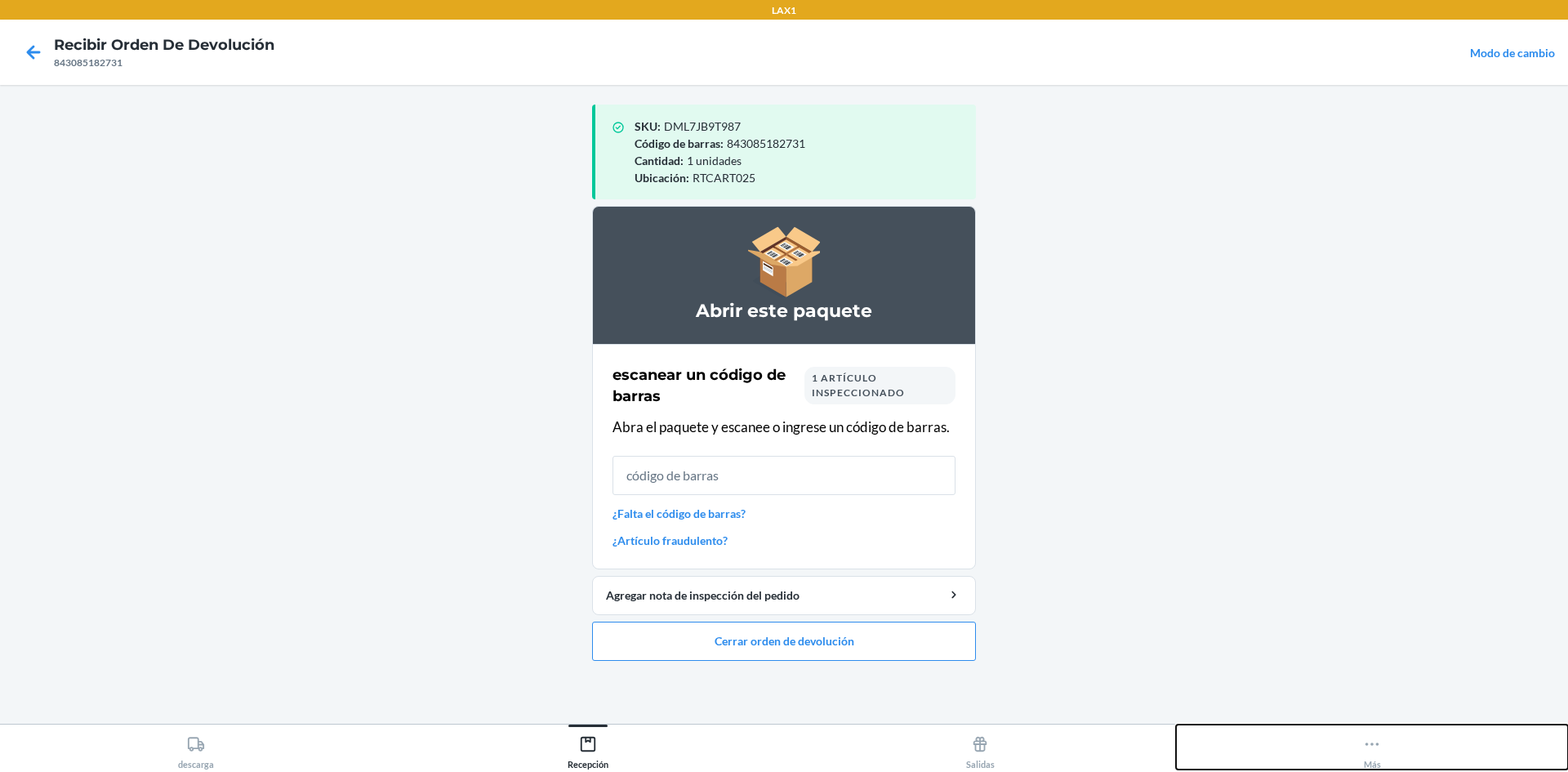
click at [1360, 746] on button "Más" at bounding box center [1371, 747] width 392 height 45
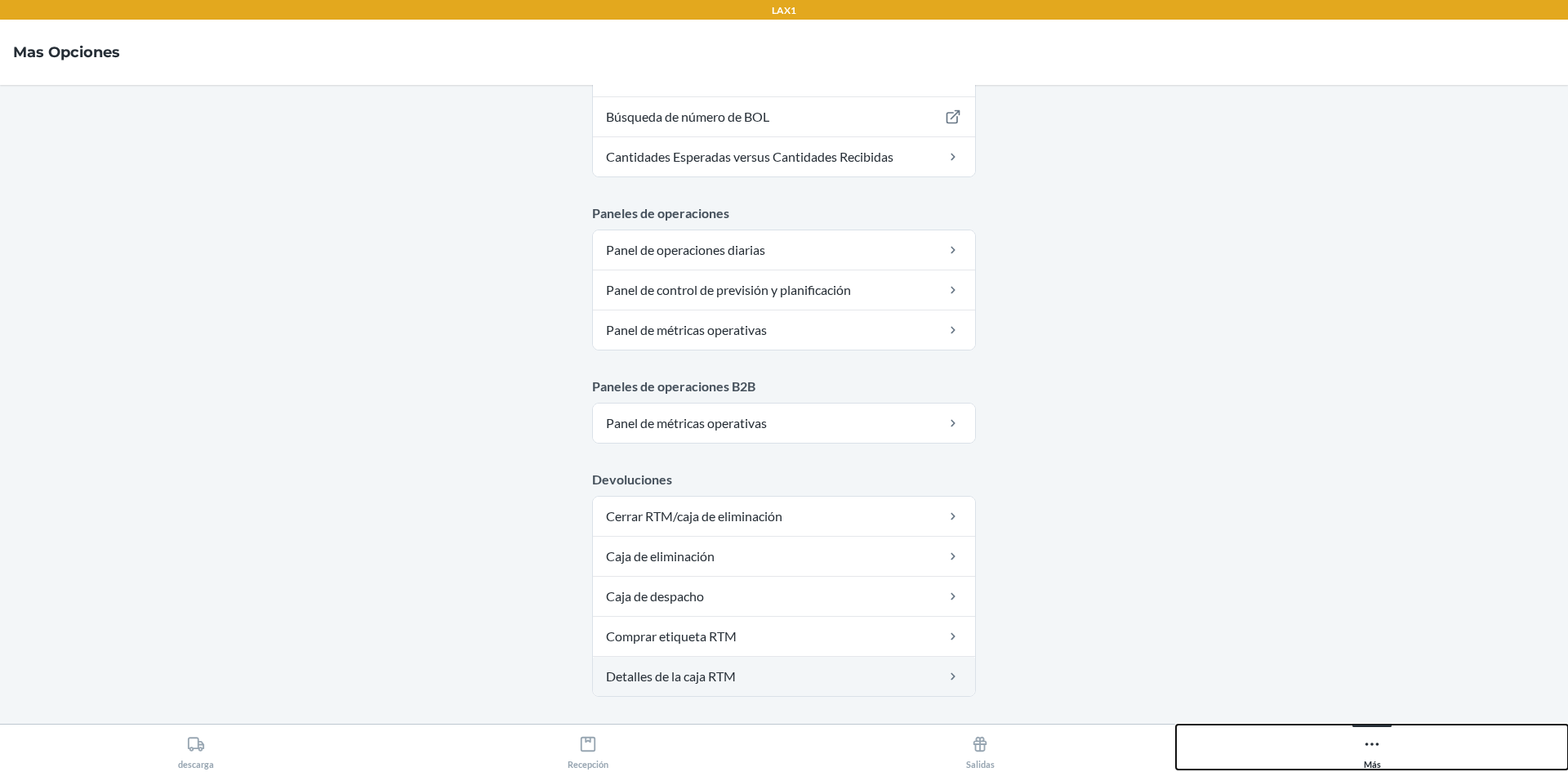
scroll to position [798, 0]
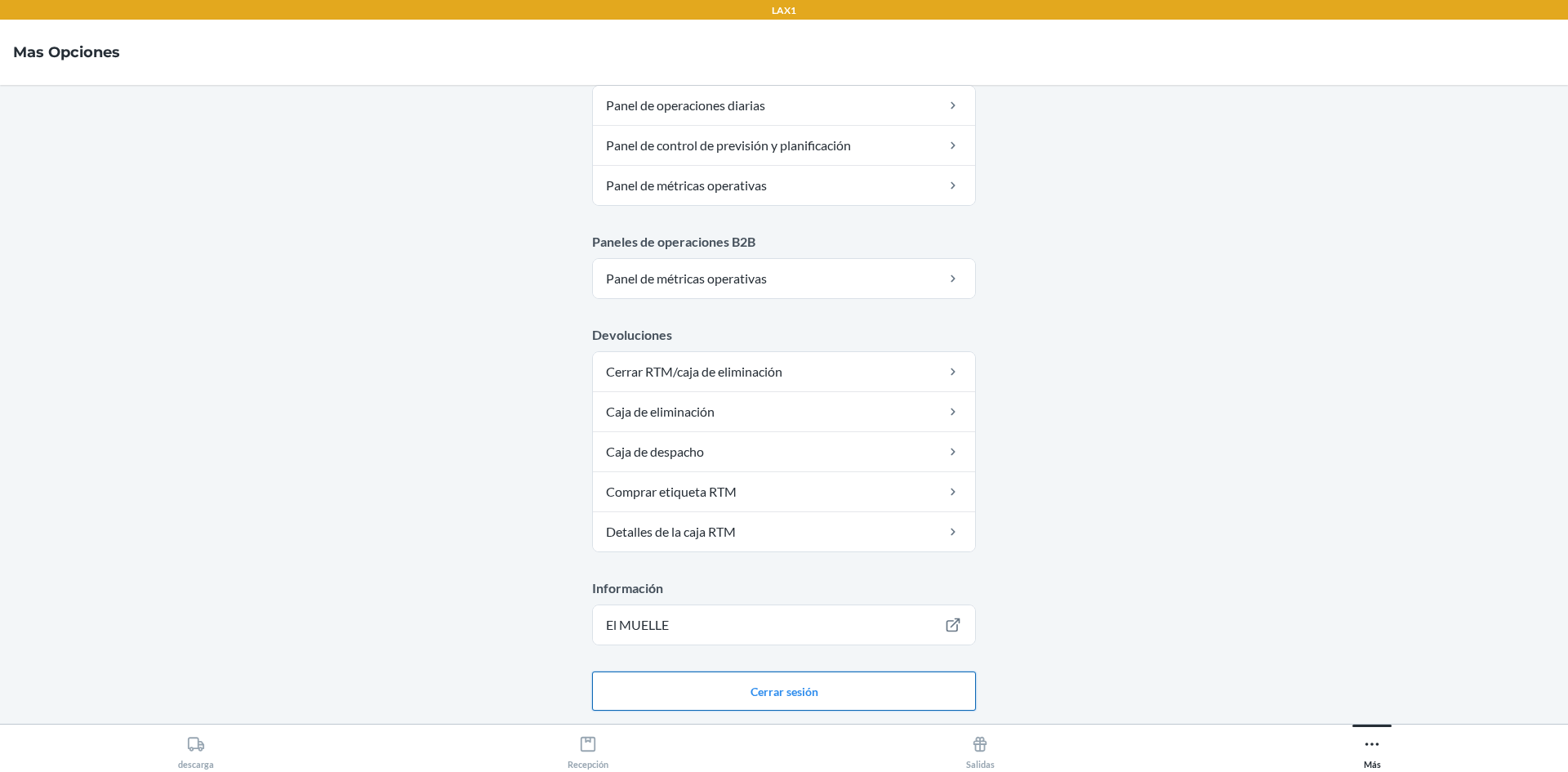
click at [785, 689] on button "Cerrar sesión" at bounding box center [784, 691] width 384 height 39
